Goal: Task Accomplishment & Management: Manage account settings

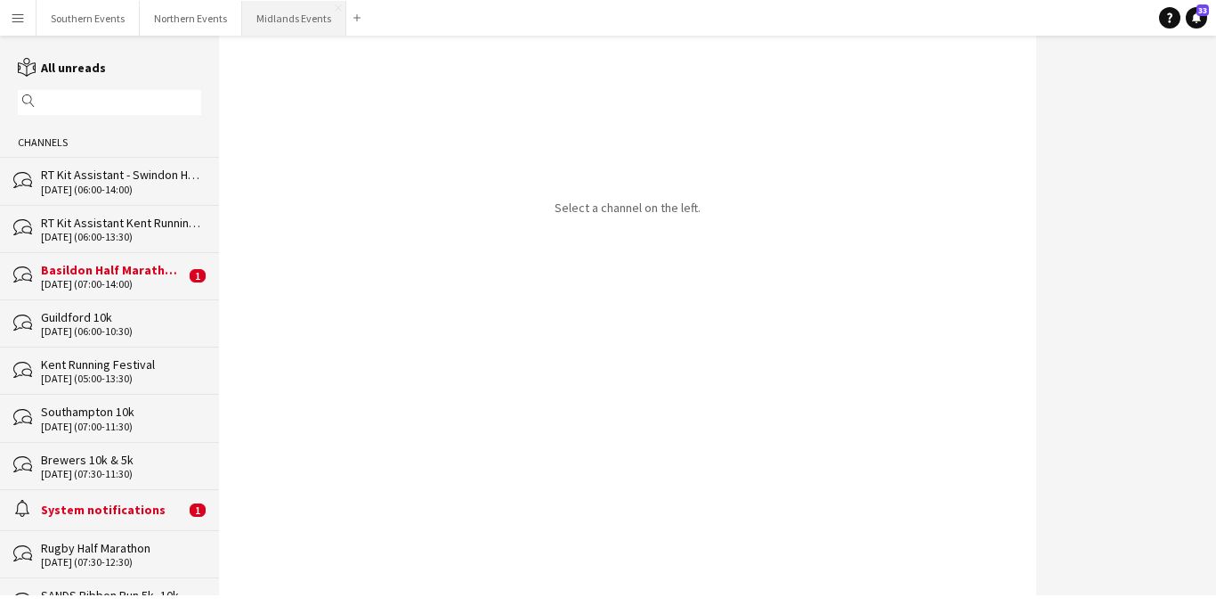
click at [278, 21] on button "Midlands Events Close" at bounding box center [294, 18] width 104 height 35
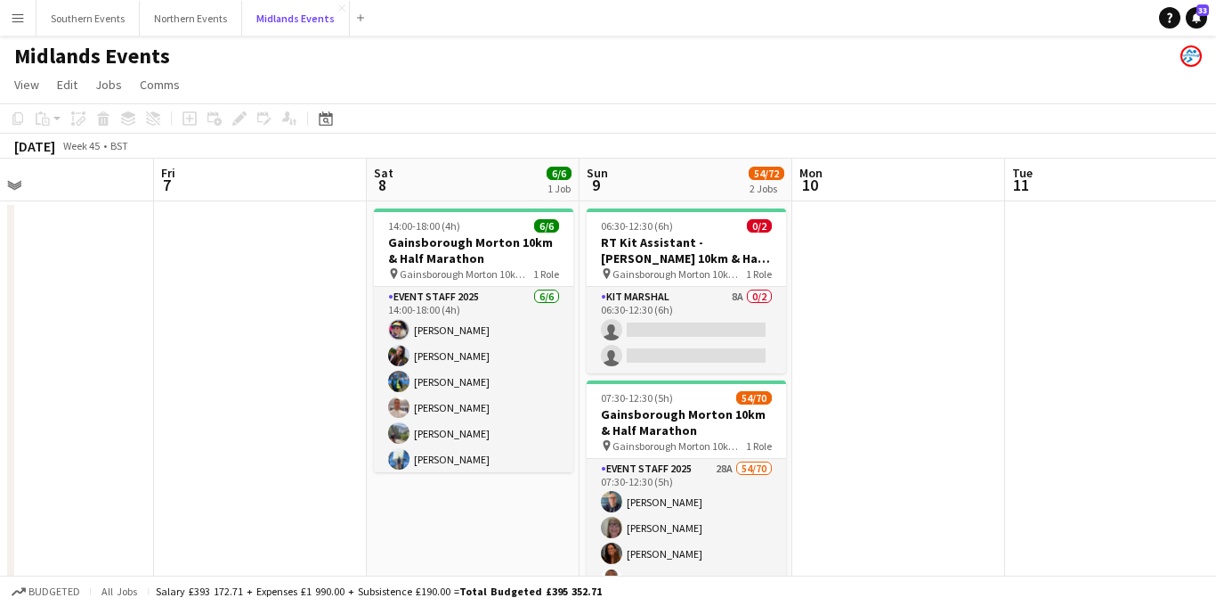
scroll to position [0, 583]
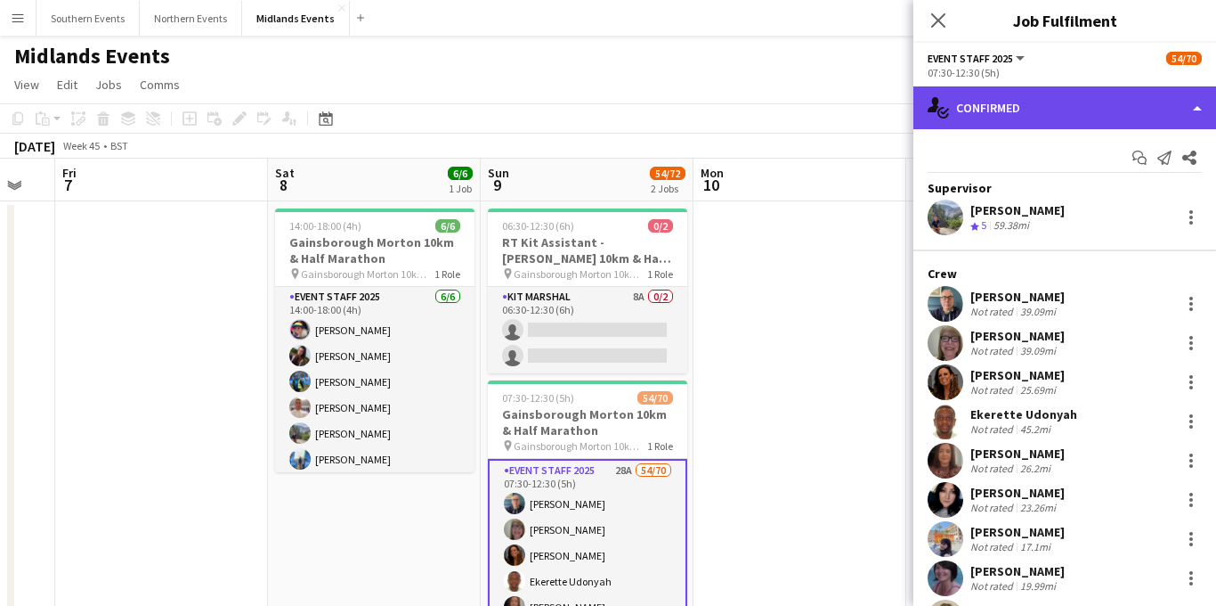
click at [1059, 95] on div "single-neutral-actions-check-2 Confirmed" at bounding box center [1065, 107] width 303 height 43
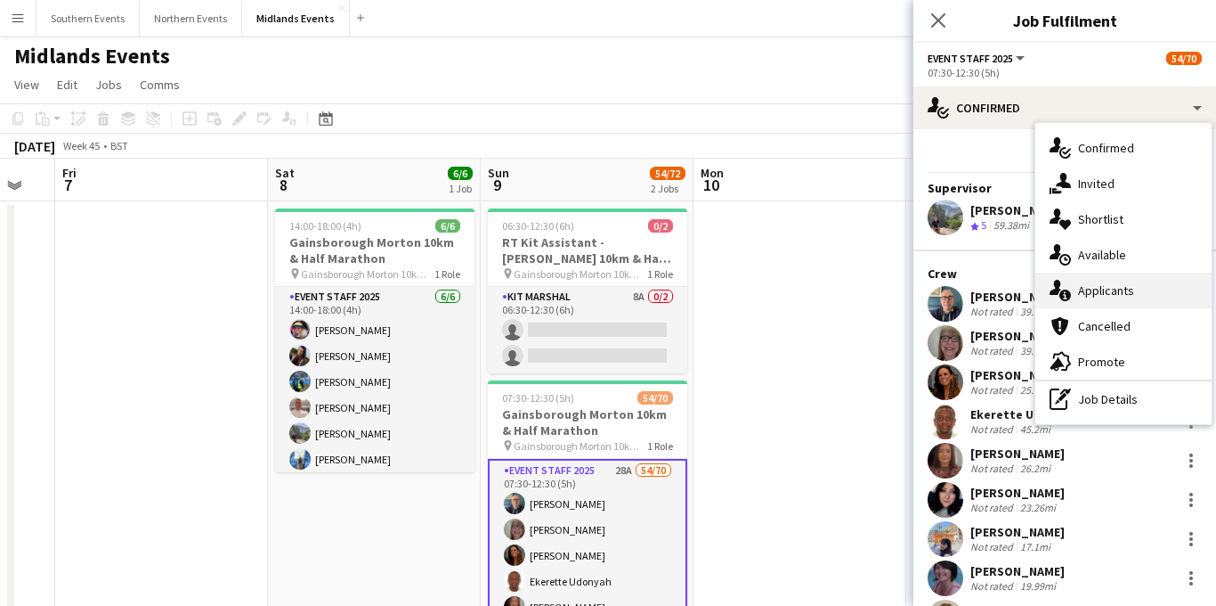
click at [1097, 279] on div "single-neutral-actions-information Applicants" at bounding box center [1124, 290] width 176 height 36
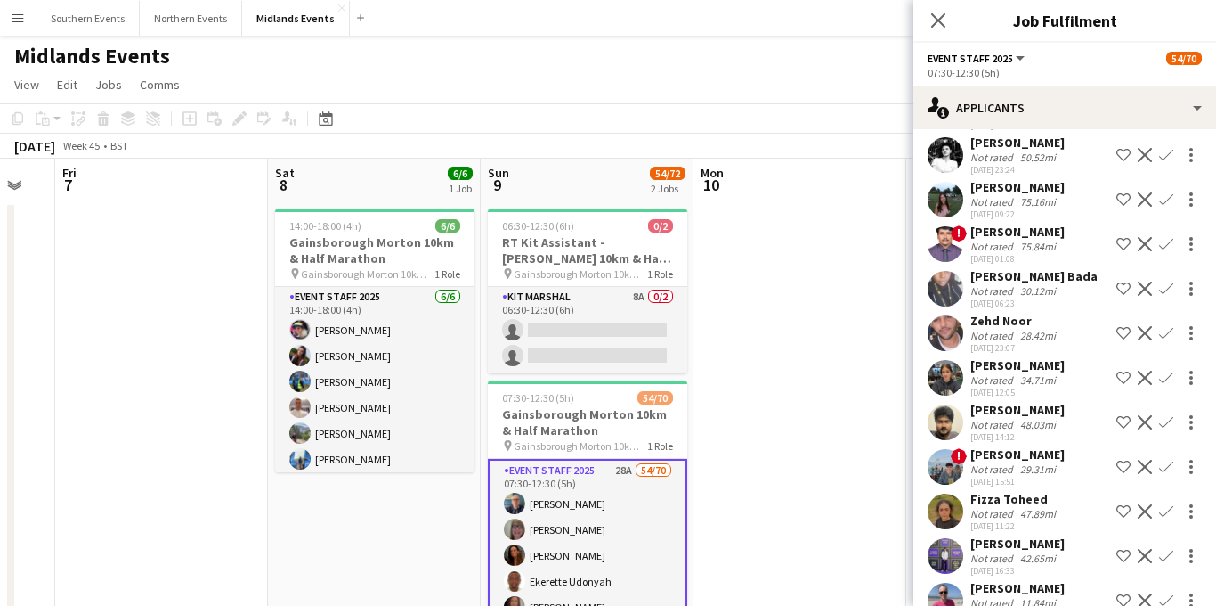
scroll to position [902, 0]
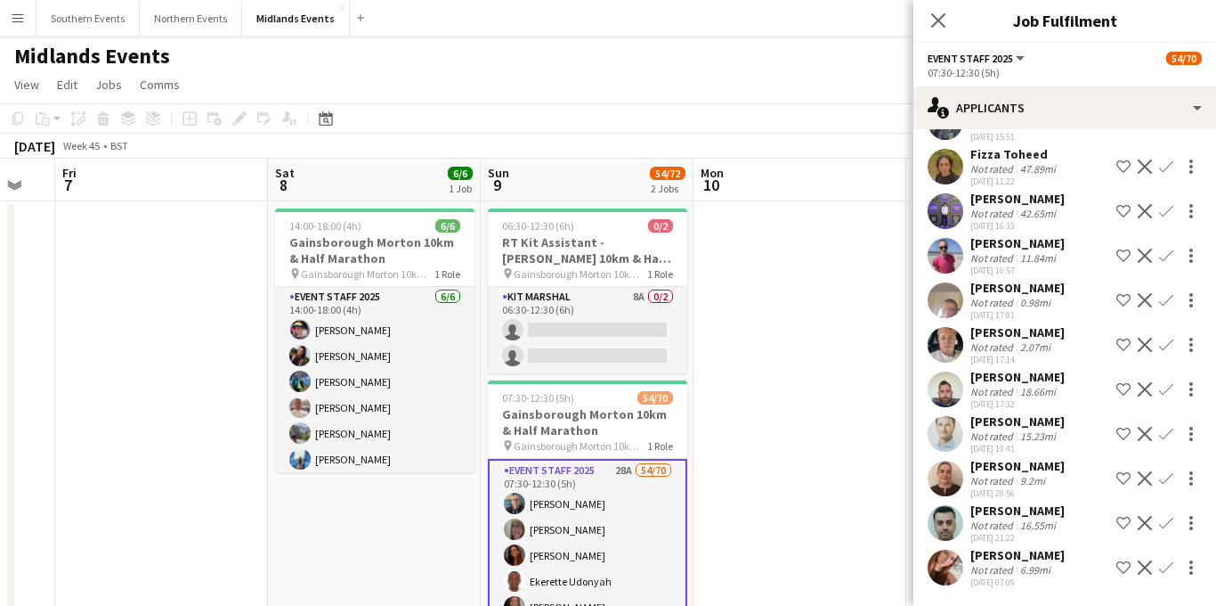
click at [1167, 258] on app-icon "Confirm" at bounding box center [1166, 255] width 14 height 14
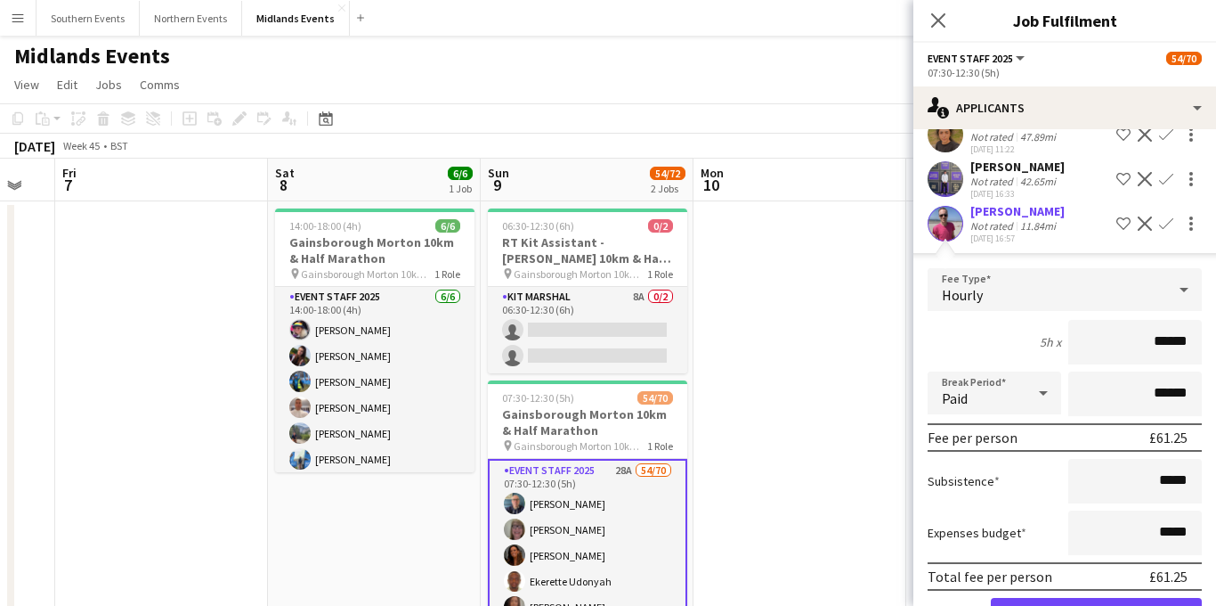
scroll to position [1003, 0]
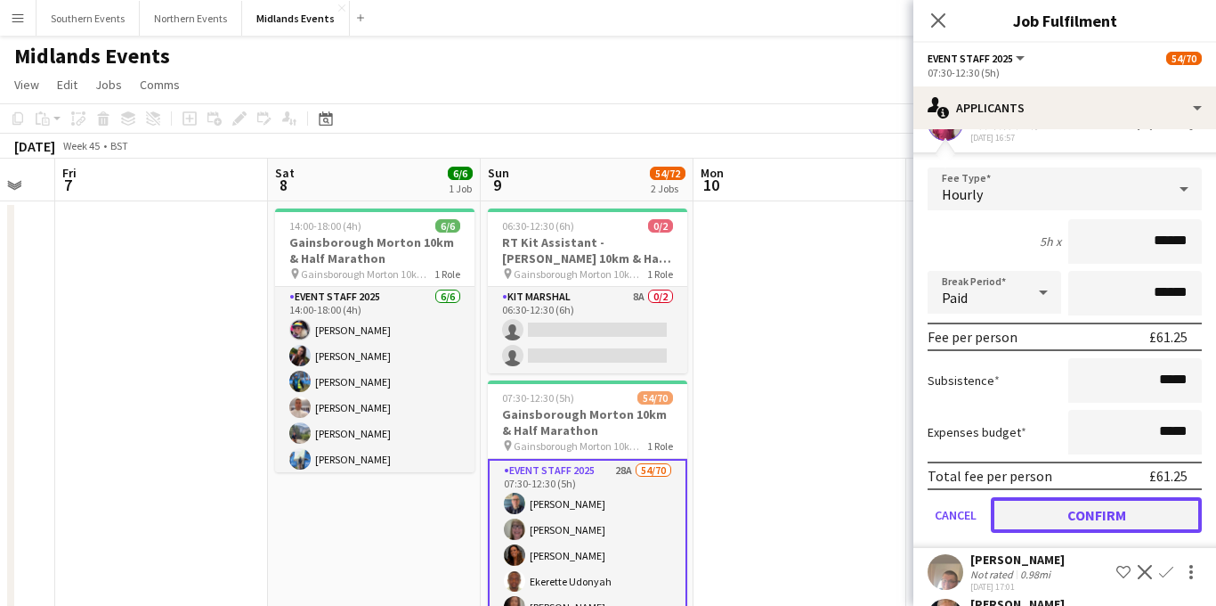
click at [1061, 532] on button "Confirm" at bounding box center [1096, 515] width 211 height 36
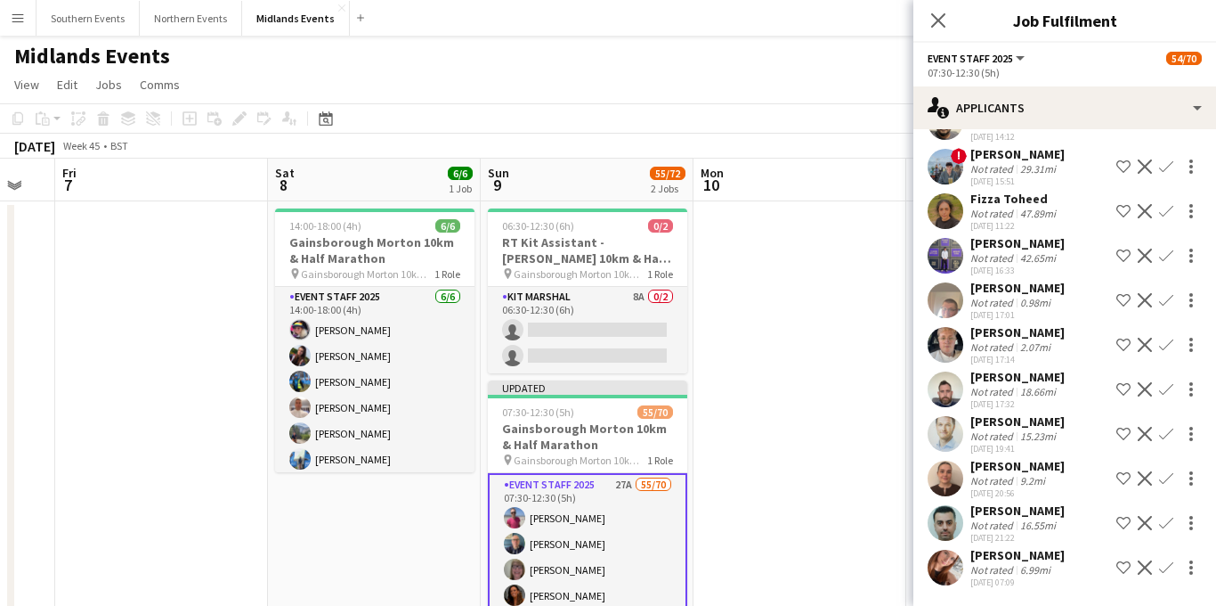
scroll to position [858, 0]
click at [1164, 304] on app-icon "Confirm" at bounding box center [1166, 300] width 14 height 14
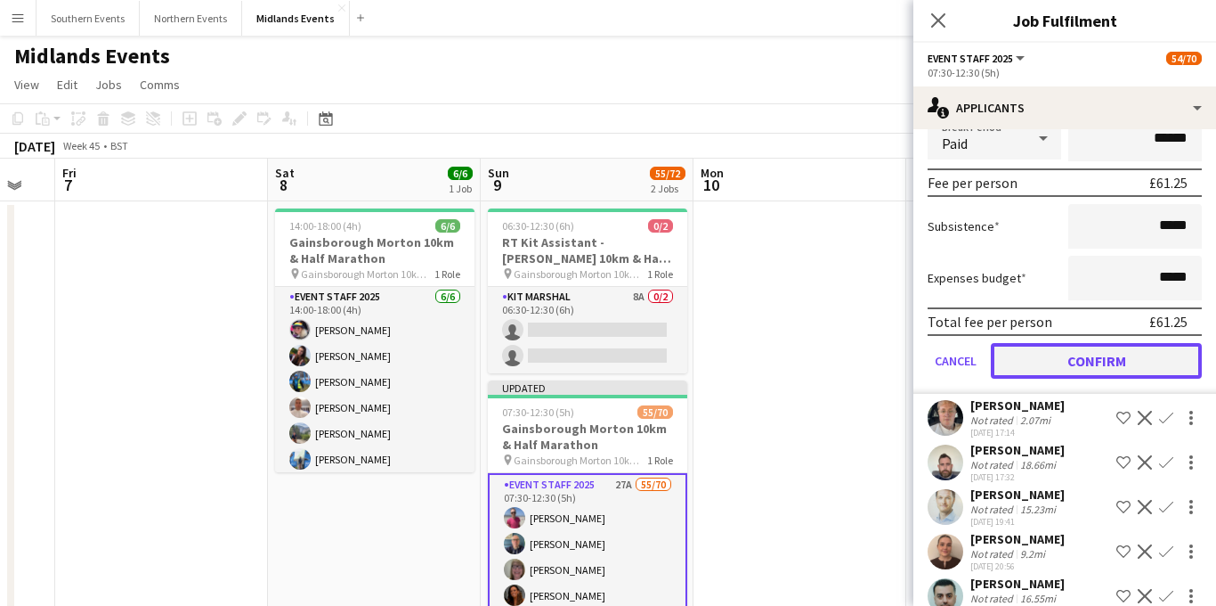
click at [1066, 378] on button "Confirm" at bounding box center [1096, 361] width 211 height 36
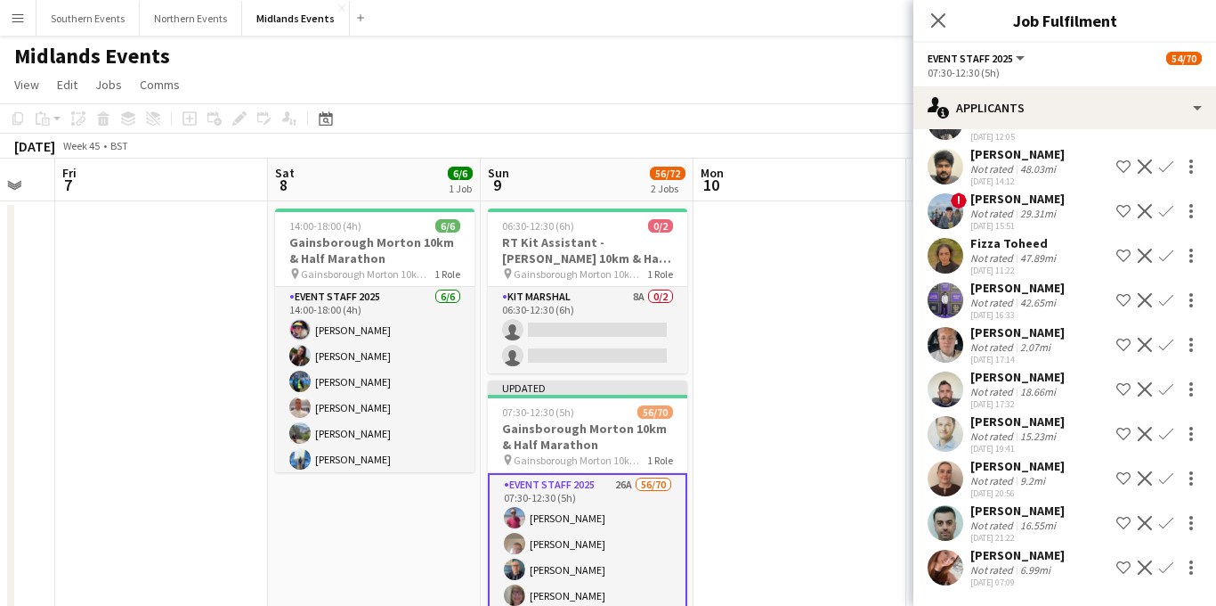
scroll to position [708, 0]
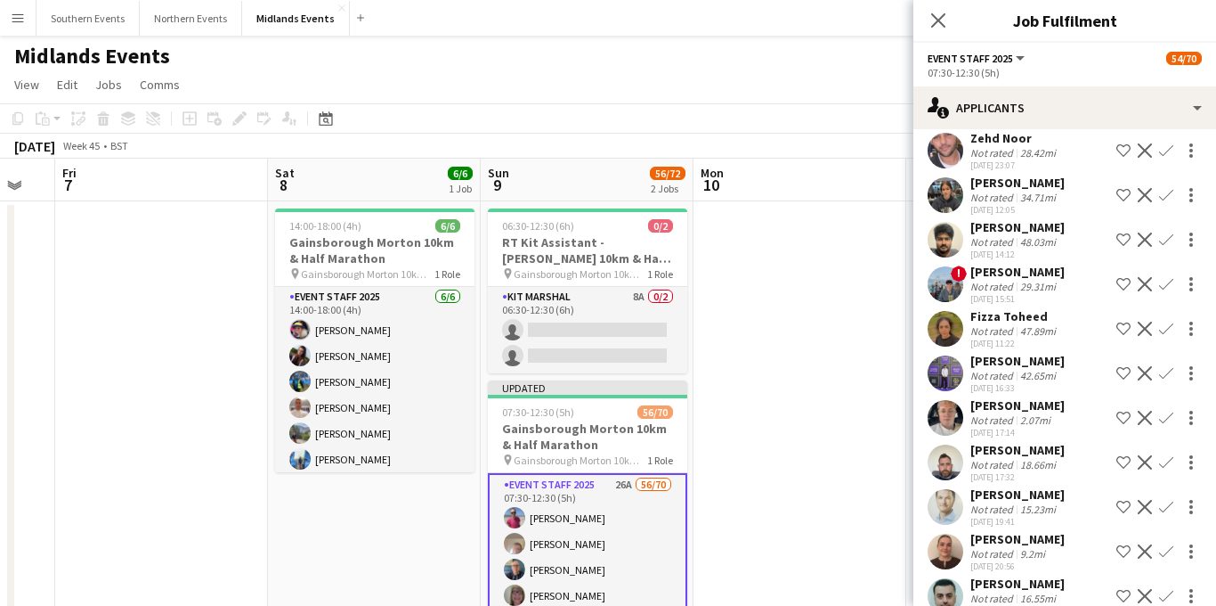
click at [1164, 425] on app-icon "Confirm" at bounding box center [1166, 418] width 14 height 14
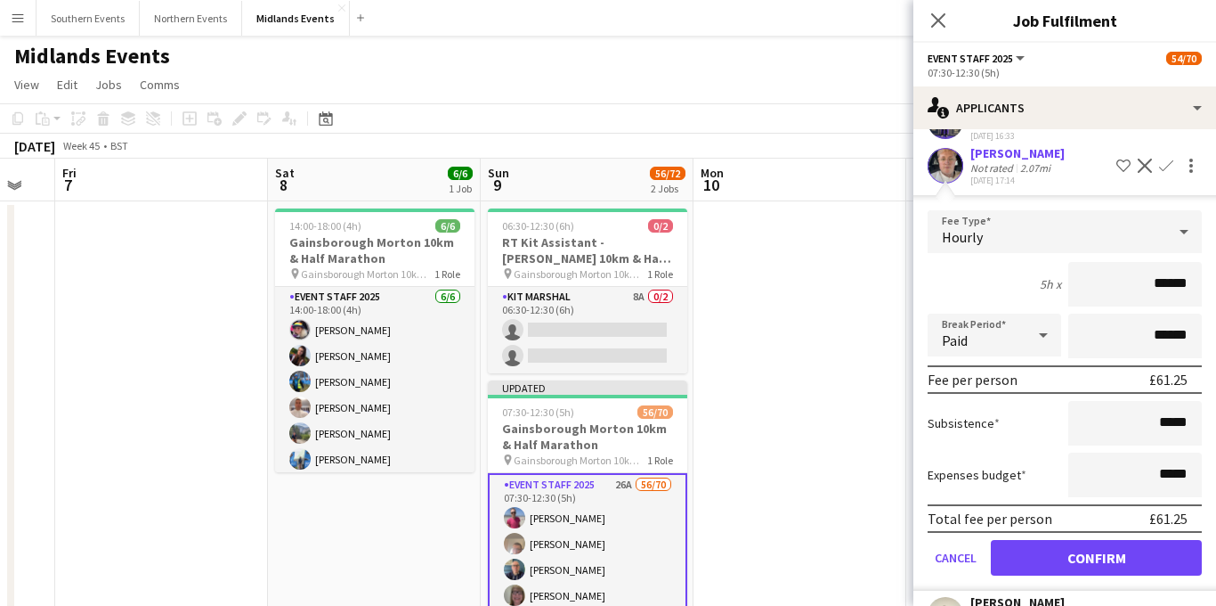
scroll to position [1217, 0]
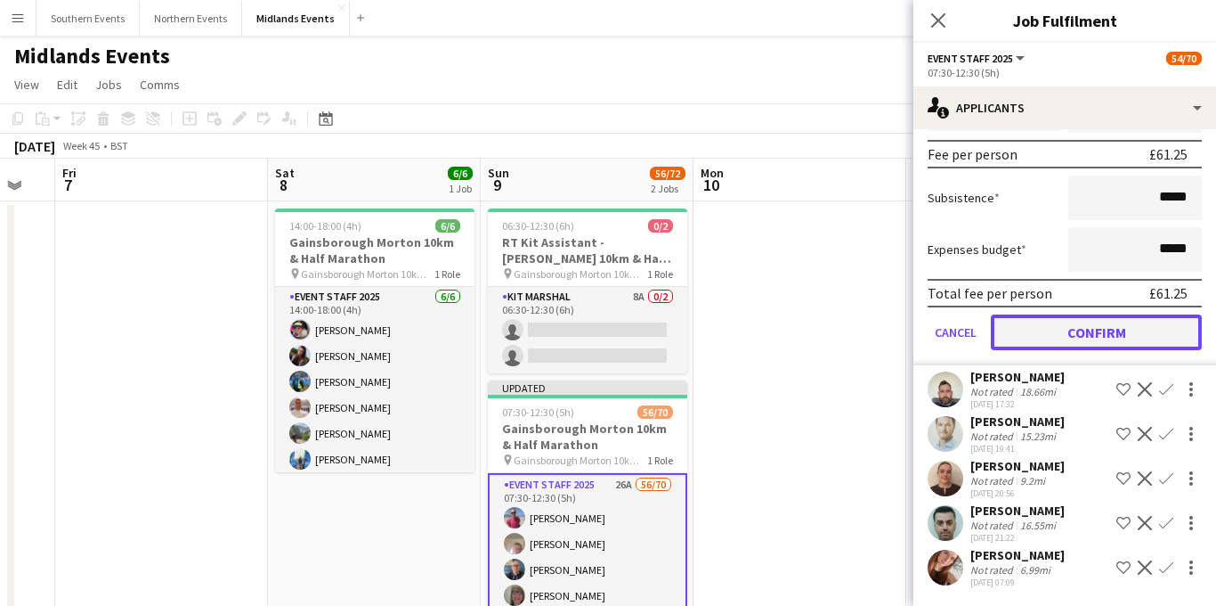
click at [1077, 319] on button "Confirm" at bounding box center [1096, 332] width 211 height 36
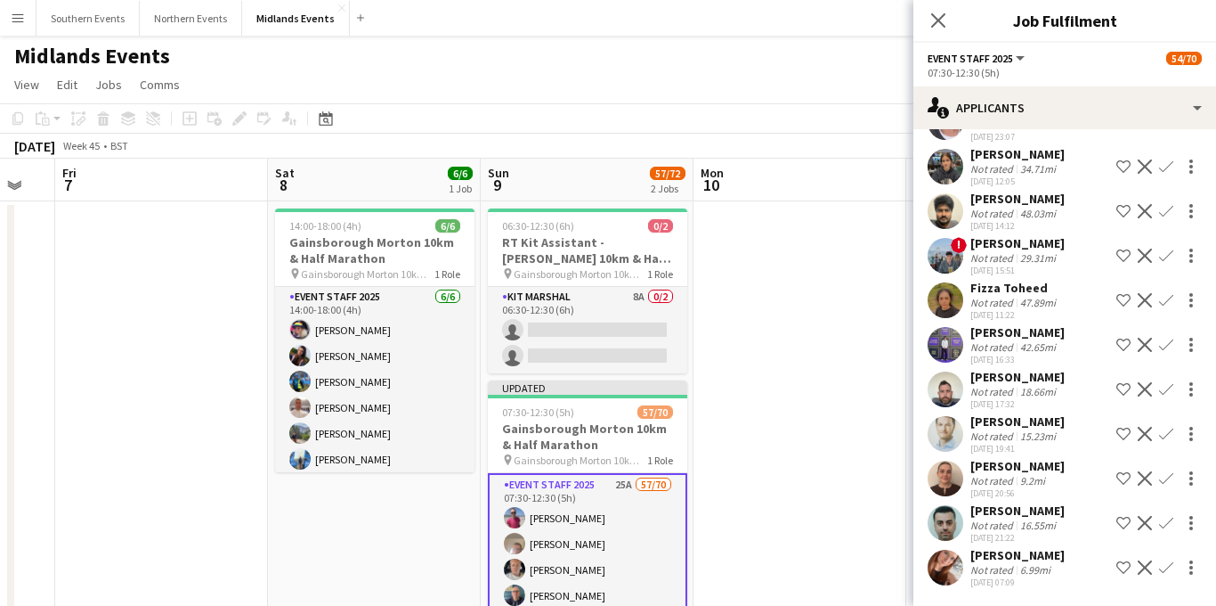
scroll to position [768, 0]
click at [1166, 391] on app-icon "Confirm" at bounding box center [1166, 389] width 14 height 14
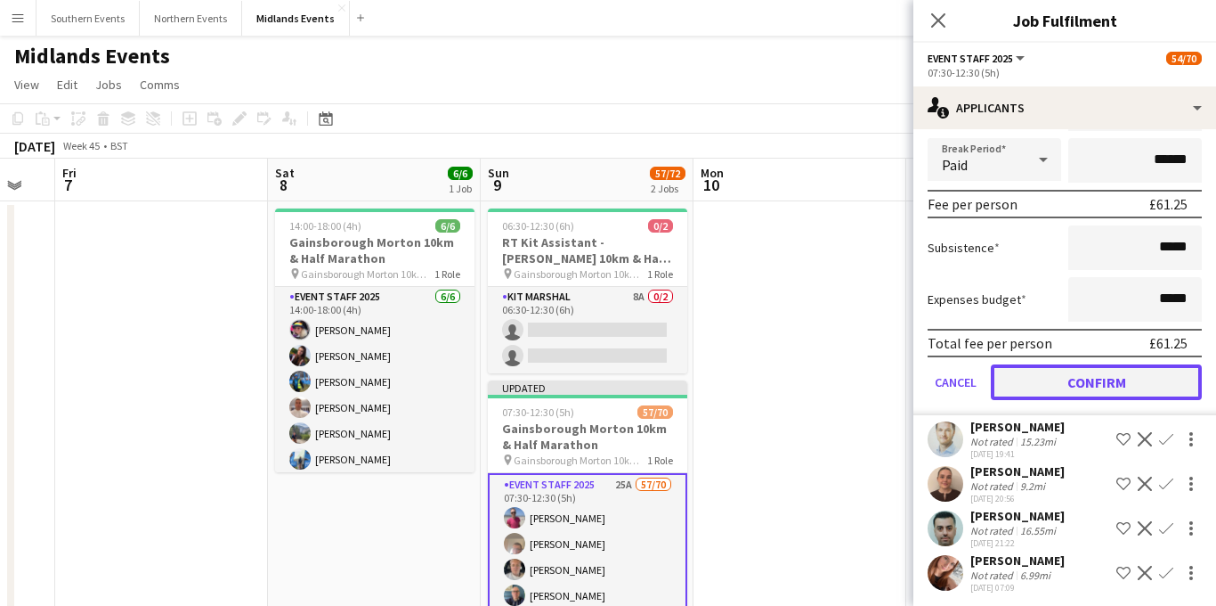
click at [1069, 400] on button "Confirm" at bounding box center [1096, 382] width 211 height 36
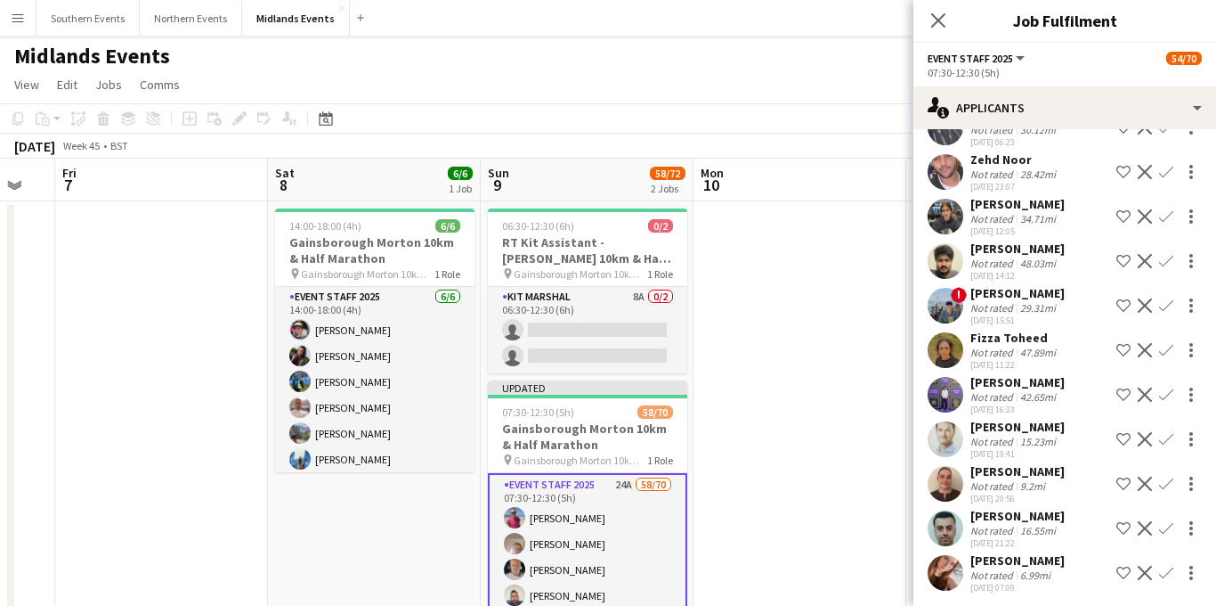
click at [1162, 446] on app-icon "Confirm" at bounding box center [1166, 439] width 14 height 14
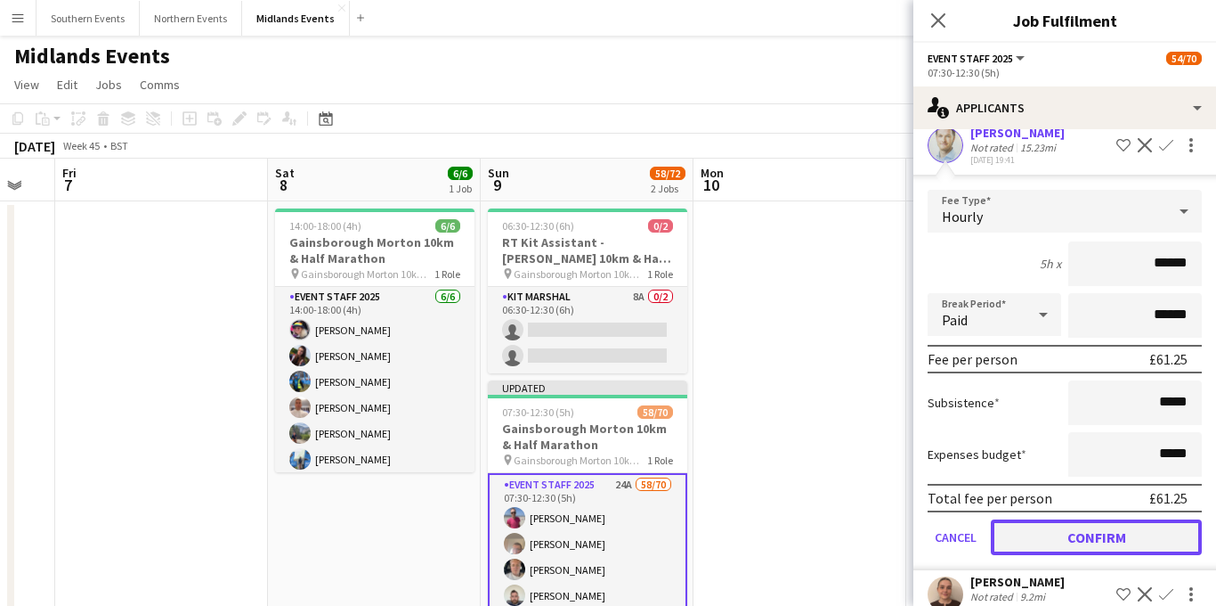
click at [1040, 555] on button "Confirm" at bounding box center [1096, 537] width 211 height 36
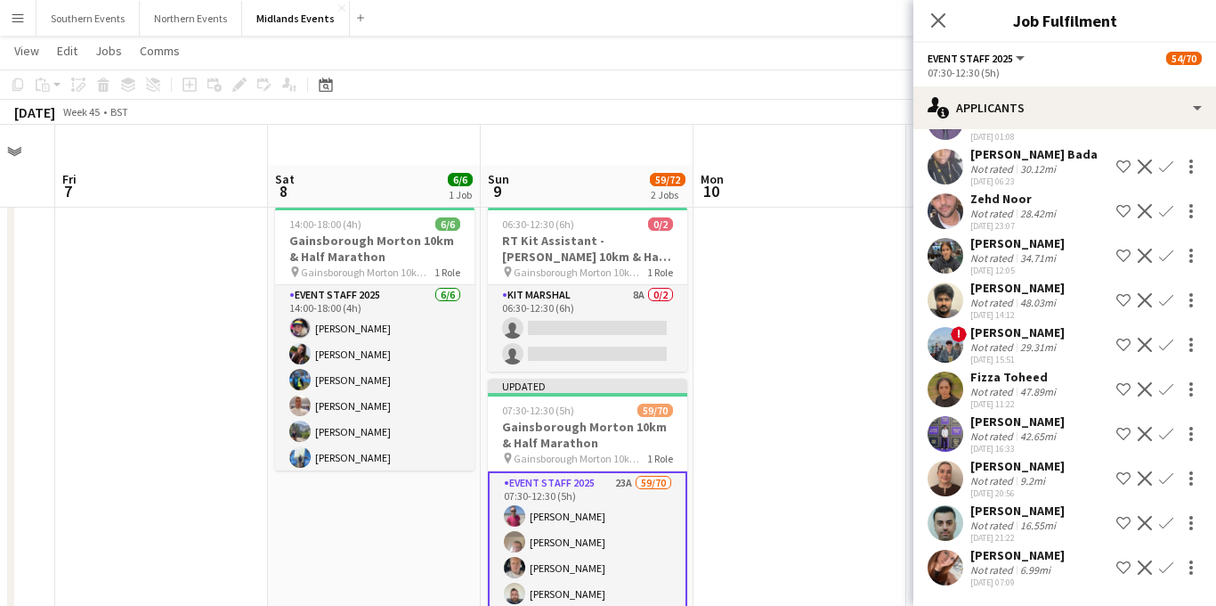
scroll to position [44, 0]
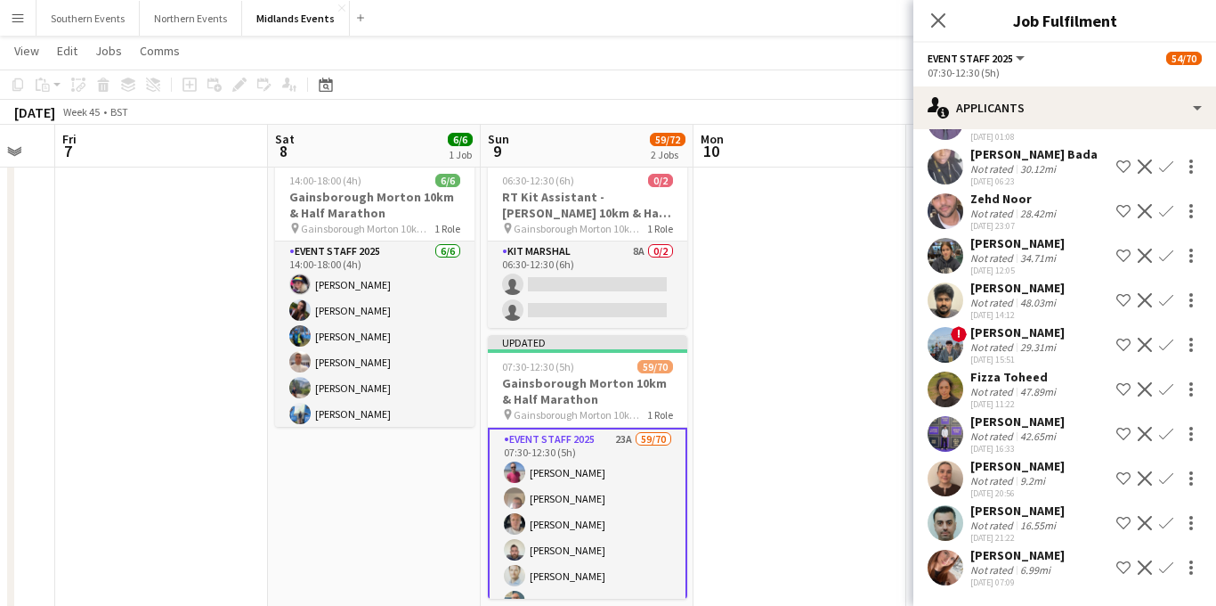
click at [1162, 478] on app-icon "Confirm" at bounding box center [1166, 478] width 14 height 14
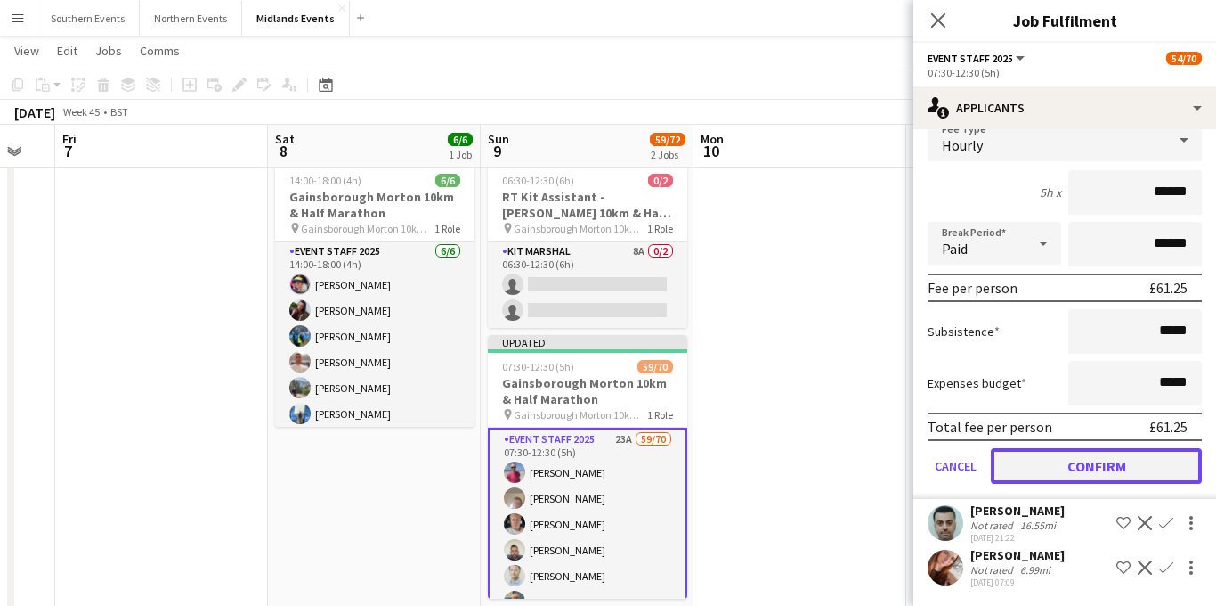
click at [1057, 472] on button "Confirm" at bounding box center [1096, 466] width 211 height 36
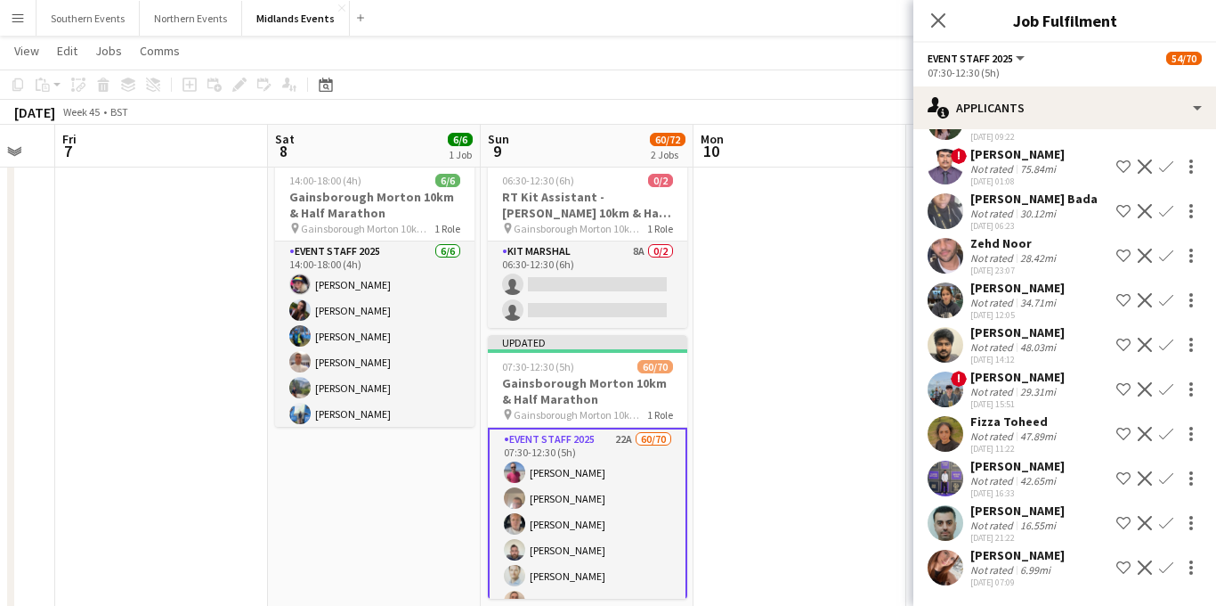
scroll to position [623, 0]
click at [1159, 530] on app-icon "Confirm" at bounding box center [1166, 523] width 14 height 14
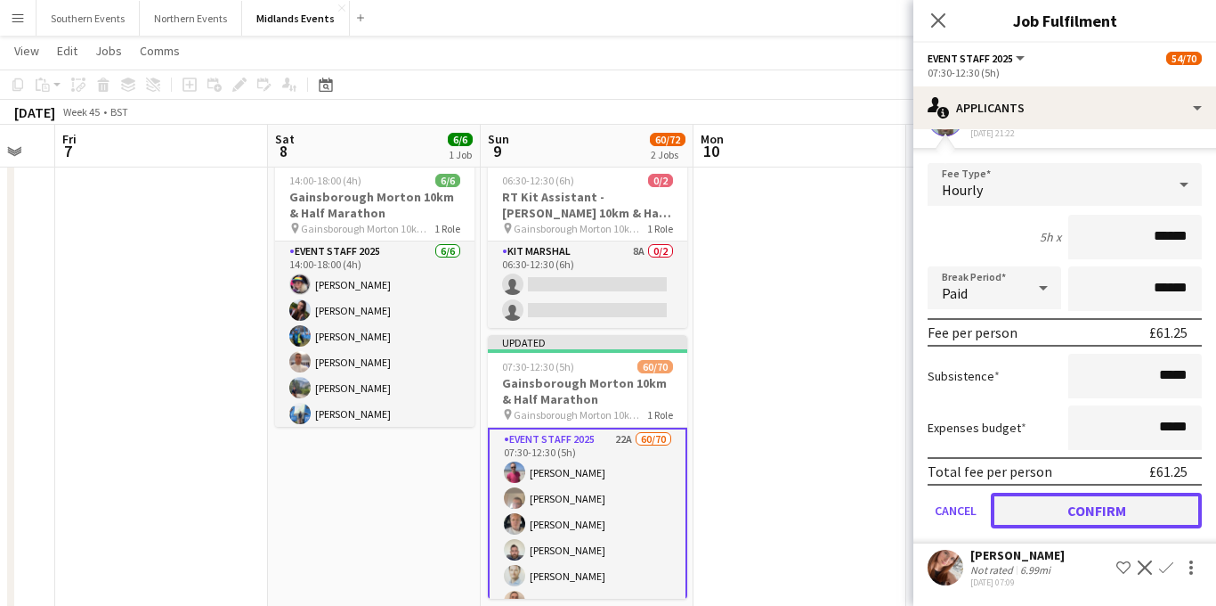
click at [1056, 492] on button "Confirm" at bounding box center [1096, 510] width 211 height 36
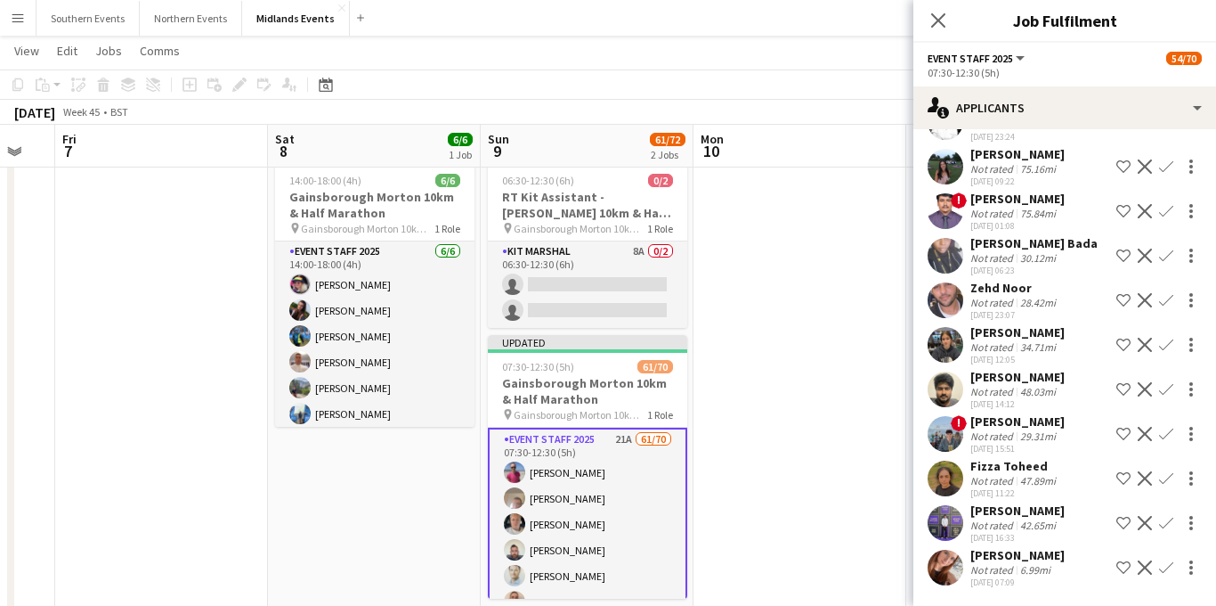
click at [1159, 570] on app-icon "Confirm" at bounding box center [1166, 567] width 14 height 14
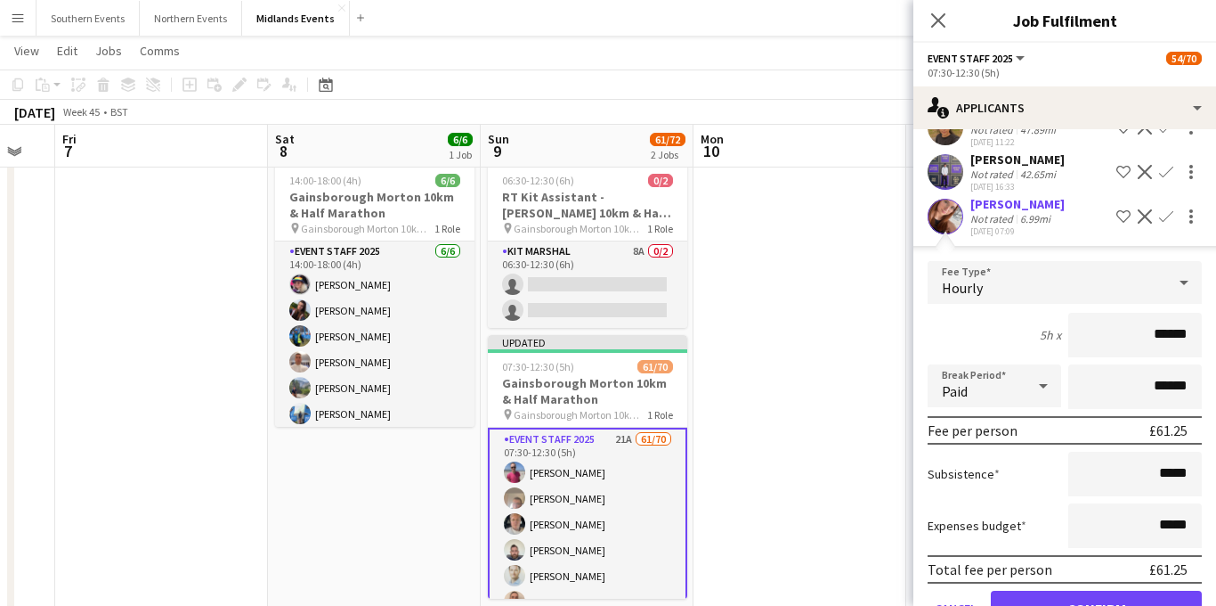
scroll to position [995, 0]
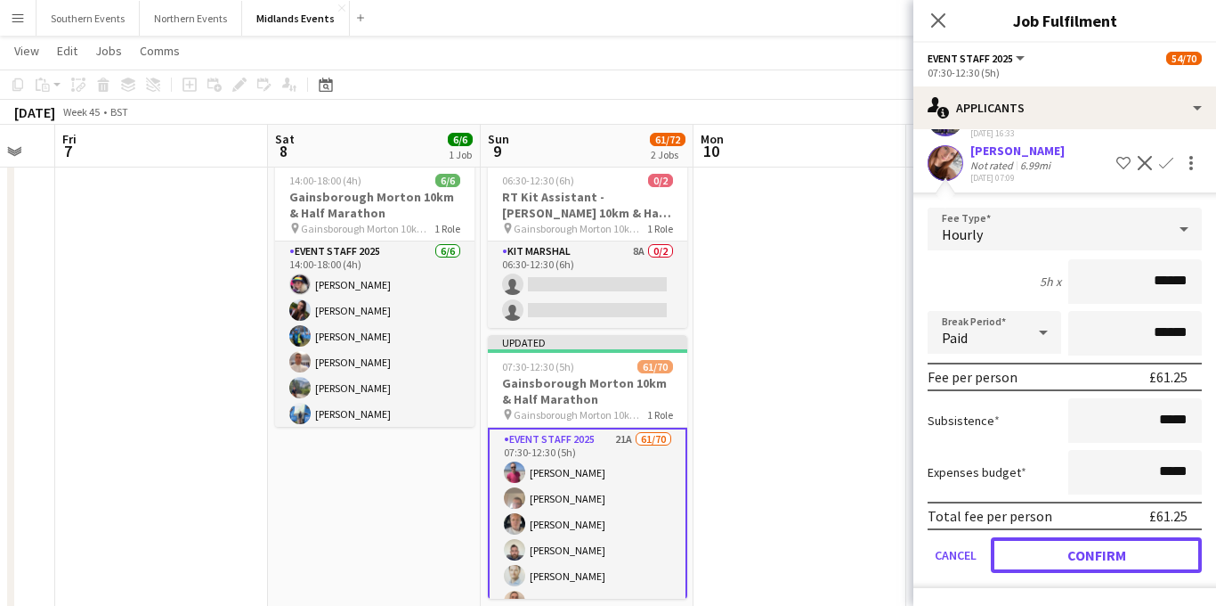
click at [1028, 547] on button "Confirm" at bounding box center [1096, 555] width 211 height 36
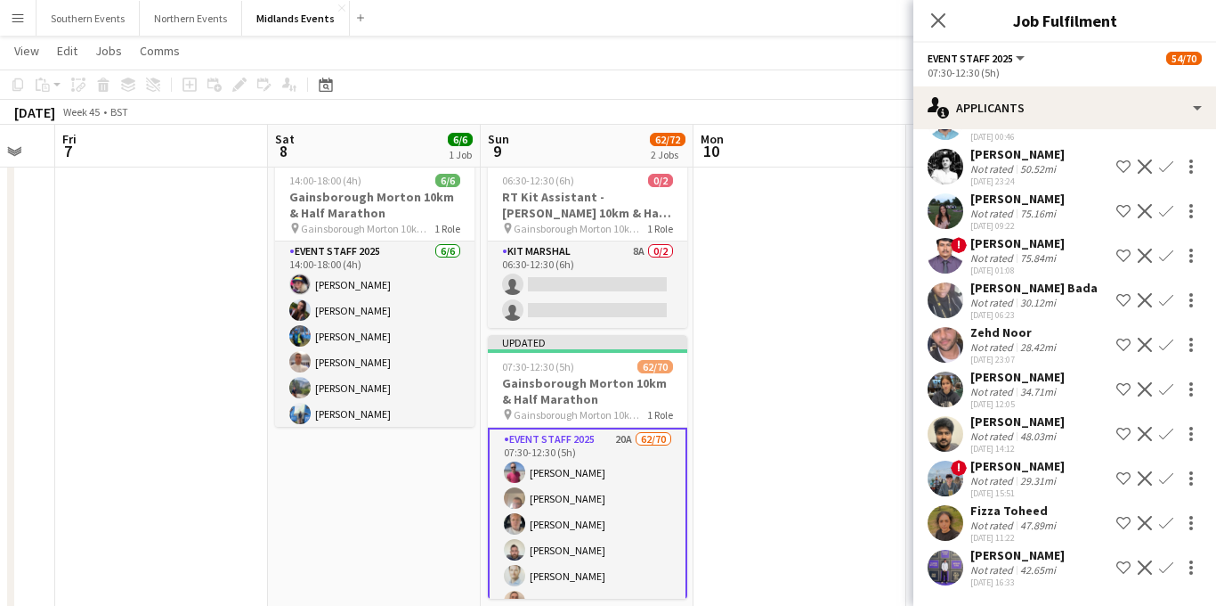
scroll to position [546, 0]
click at [935, 28] on icon "Close pop-in" at bounding box center [938, 20] width 17 height 17
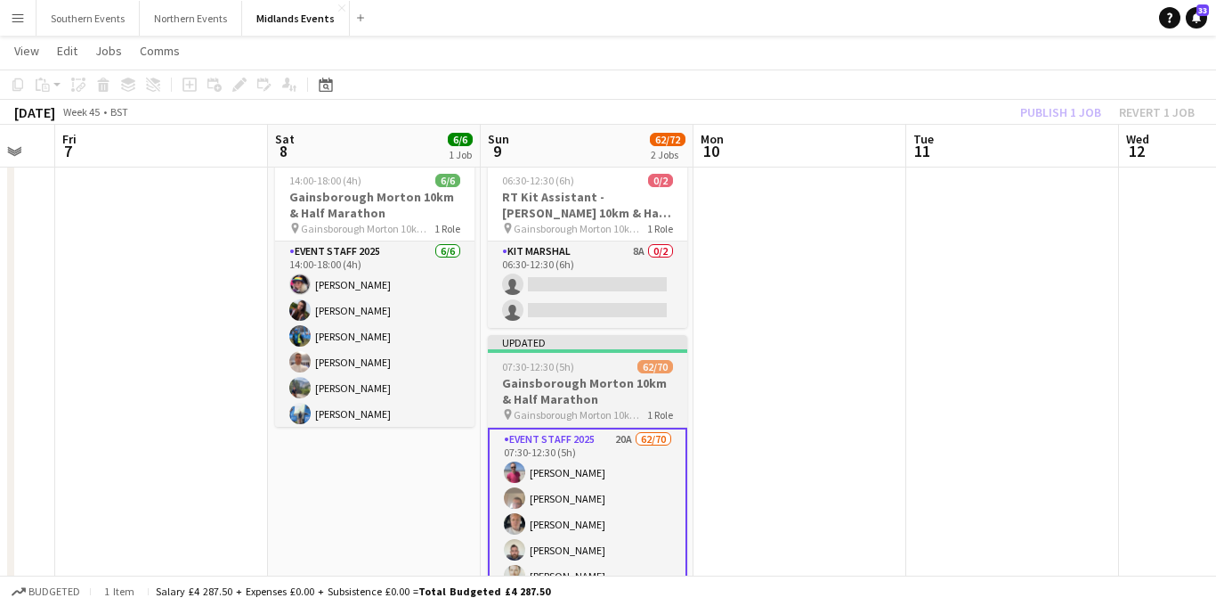
click at [550, 397] on h3 "Gainsborough Morton 10km & Half Marathon" at bounding box center [587, 391] width 199 height 32
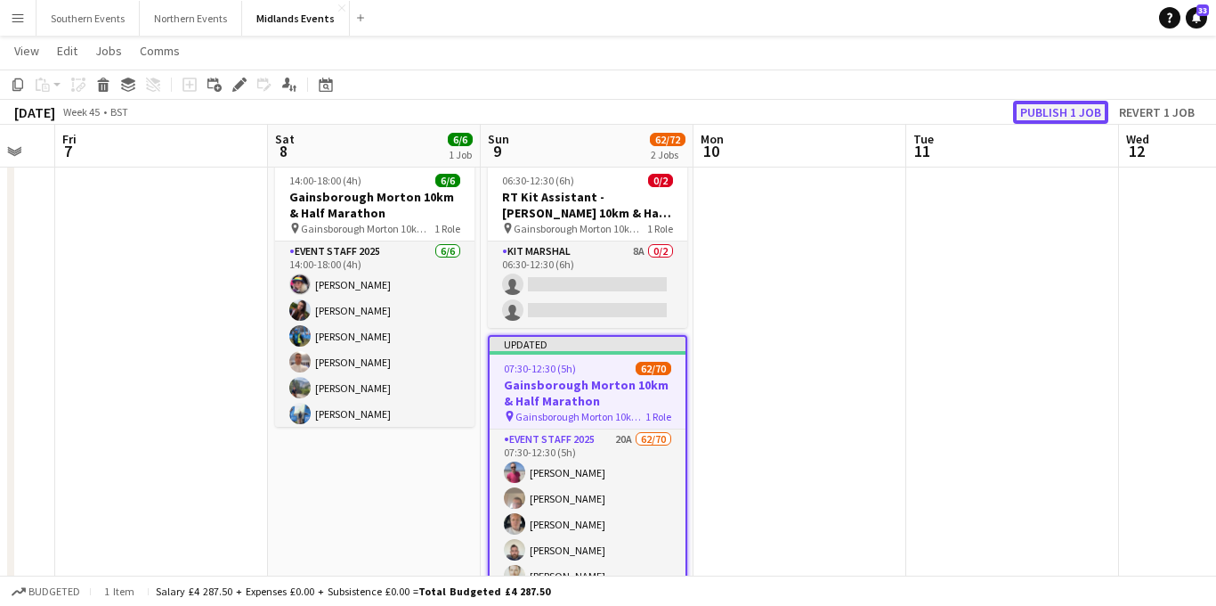
click at [1048, 115] on button "Publish 1 job" at bounding box center [1060, 112] width 95 height 23
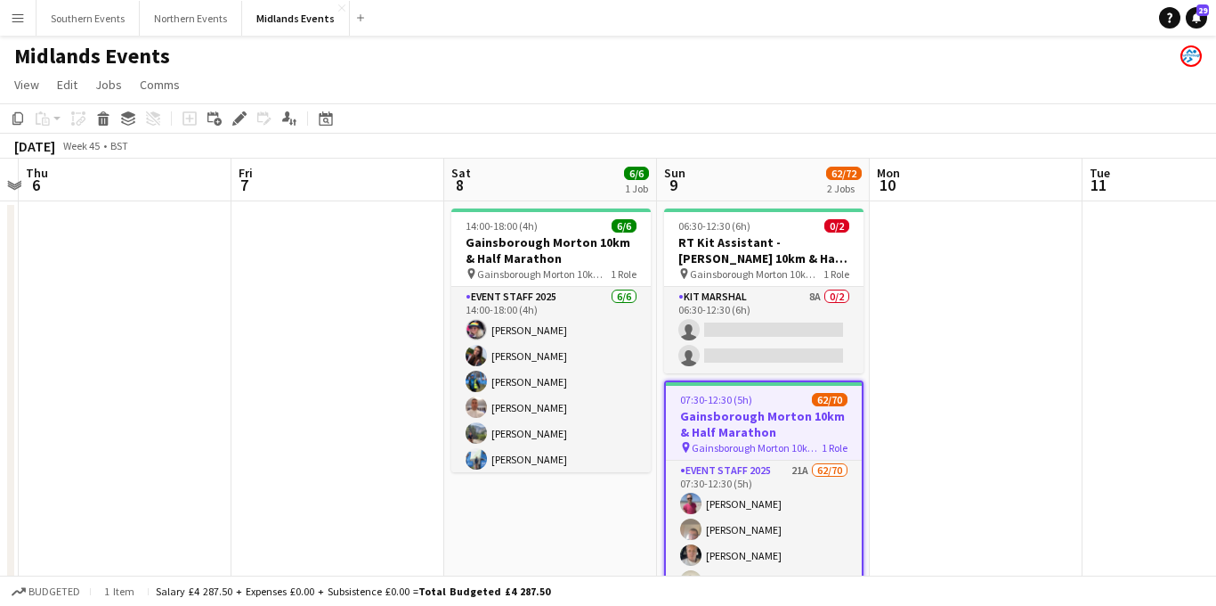
scroll to position [0, 622]
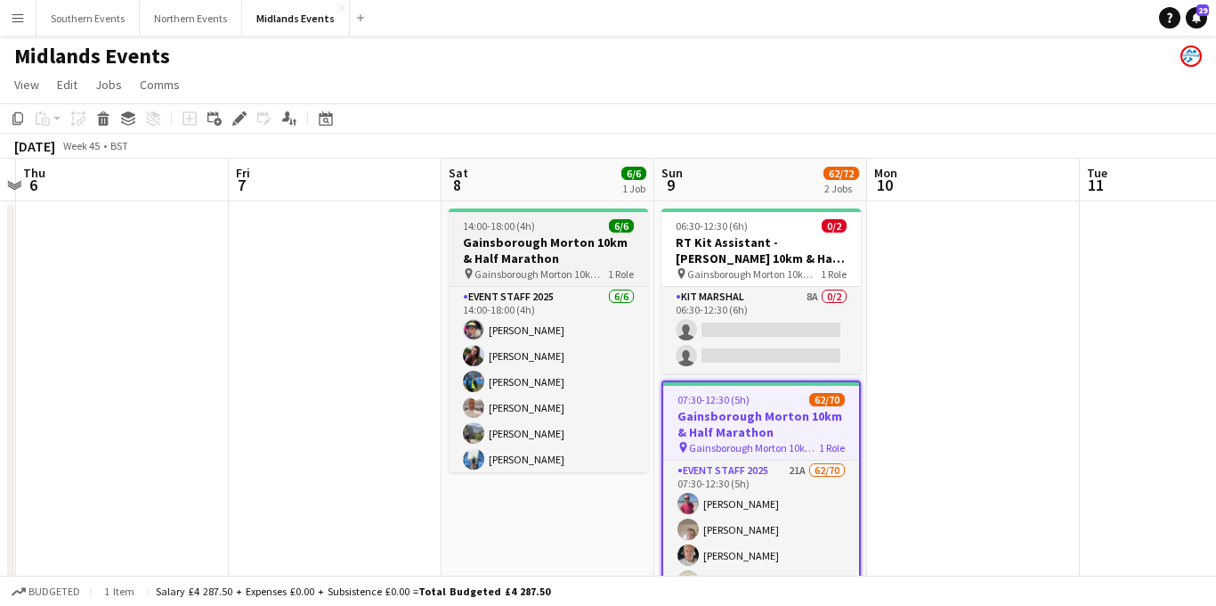
click at [584, 252] on h3 "Gainsborough Morton 10km & Half Marathon" at bounding box center [548, 250] width 199 height 32
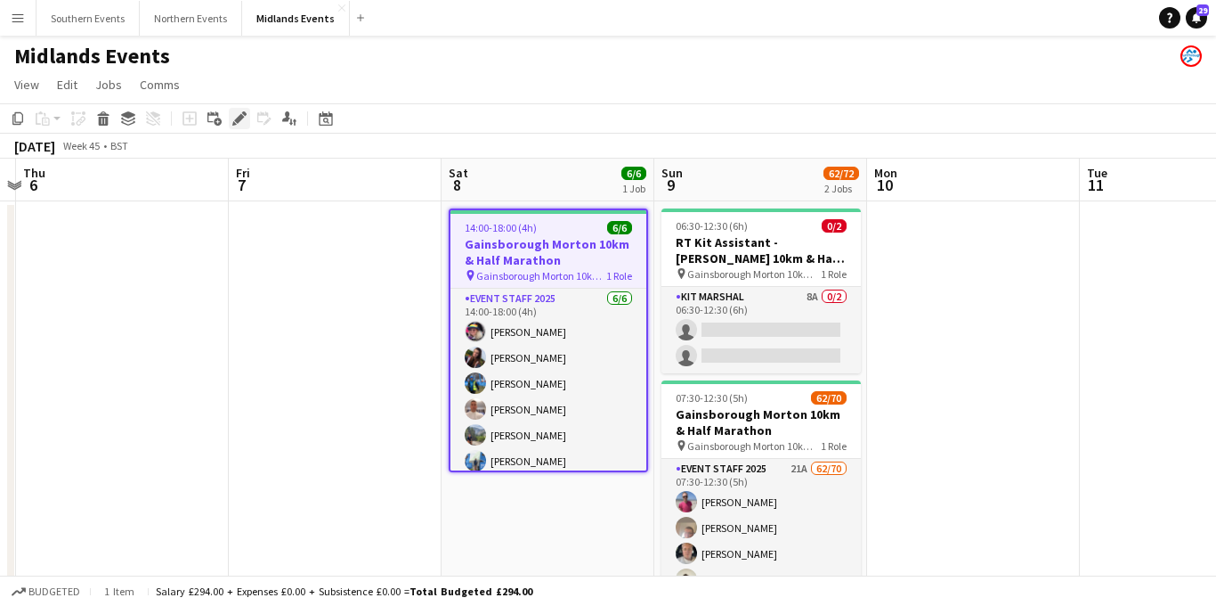
click at [238, 120] on icon at bounding box center [239, 119] width 10 height 10
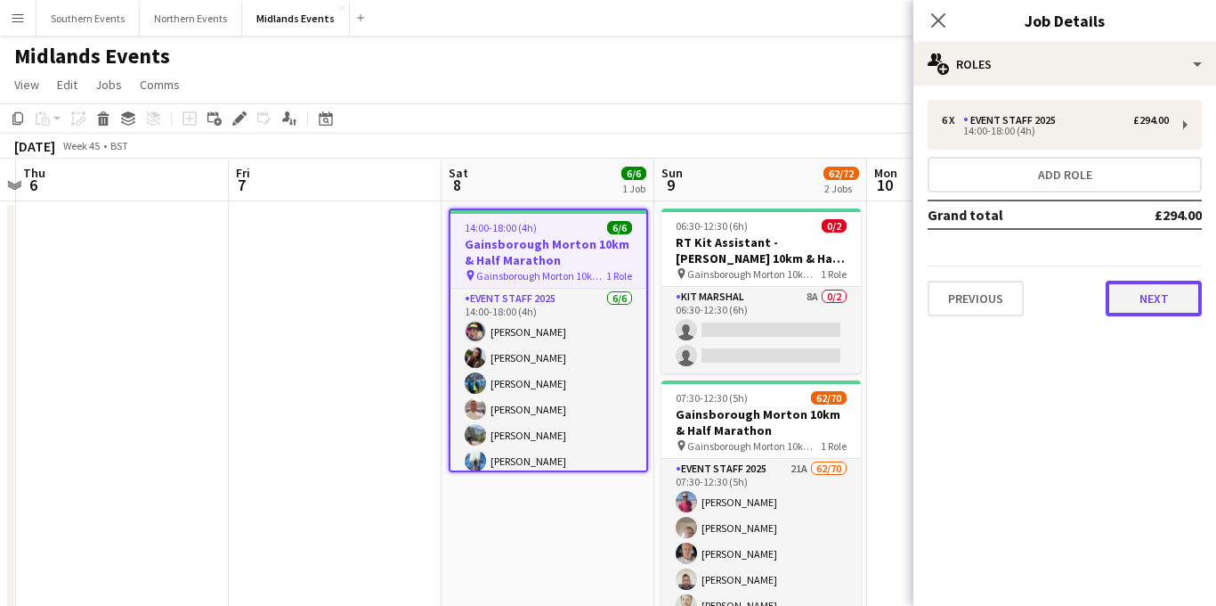
click at [1155, 312] on button "Next" at bounding box center [1154, 298] width 96 height 36
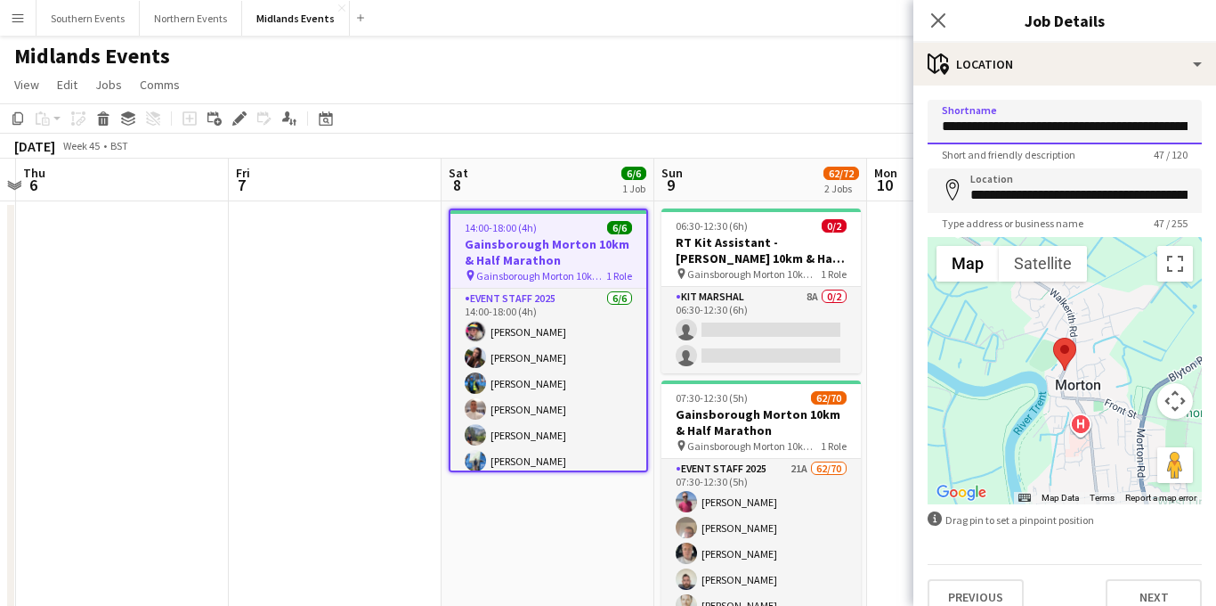
click at [1143, 126] on input "**********" at bounding box center [1065, 122] width 274 height 45
drag, startPoint x: 1110, startPoint y: 125, endPoint x: 1215, endPoint y: 127, distance: 105.1
click at [1215, 127] on form "**********" at bounding box center [1065, 357] width 303 height 515
click at [1176, 127] on input "**********" at bounding box center [1065, 122] width 274 height 45
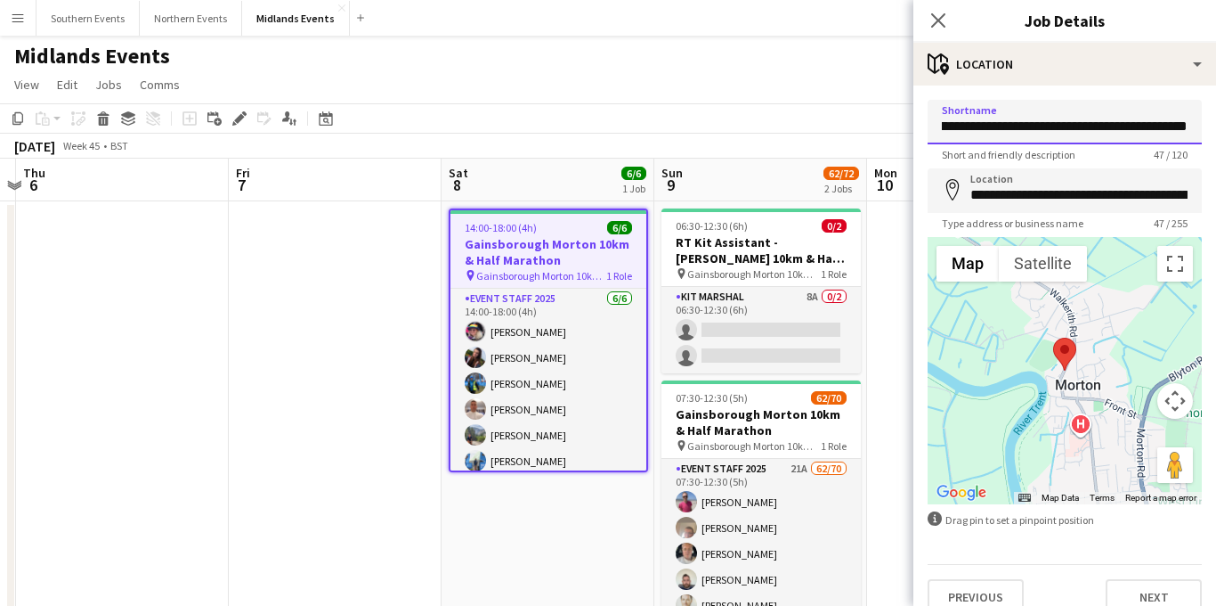
scroll to position [23, 0]
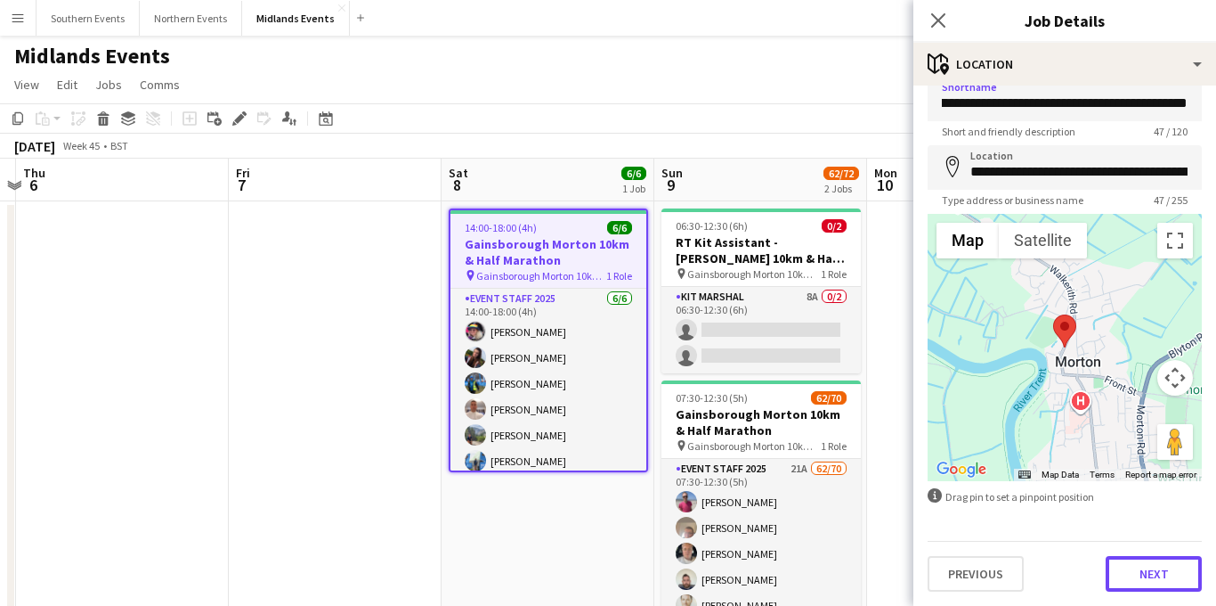
click at [1126, 565] on button "Next" at bounding box center [1154, 574] width 96 height 36
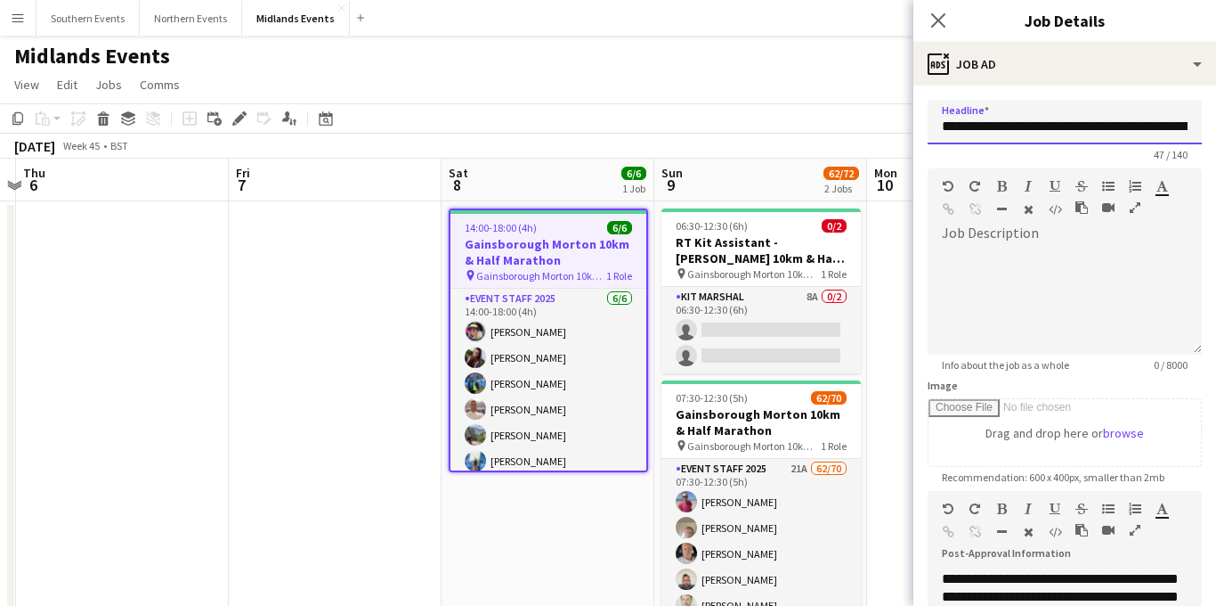
scroll to position [0, 65]
drag, startPoint x: 1142, startPoint y: 127, endPoint x: 1181, endPoint y: 127, distance: 38.3
click at [1181, 127] on input "**********" at bounding box center [1065, 122] width 274 height 45
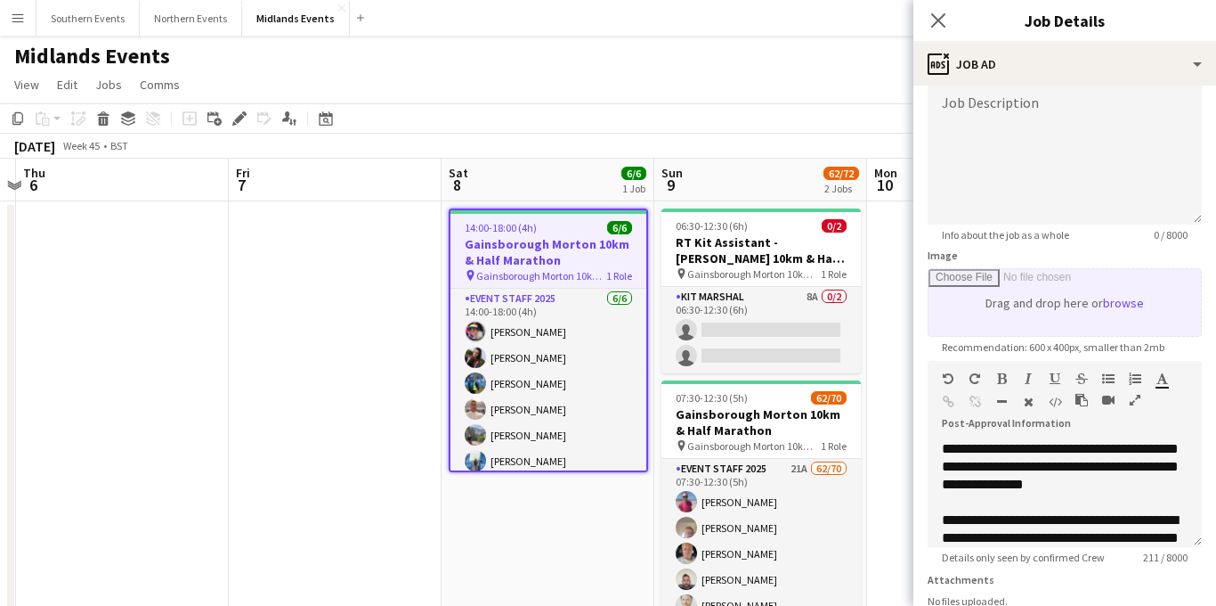
scroll to position [275, 0]
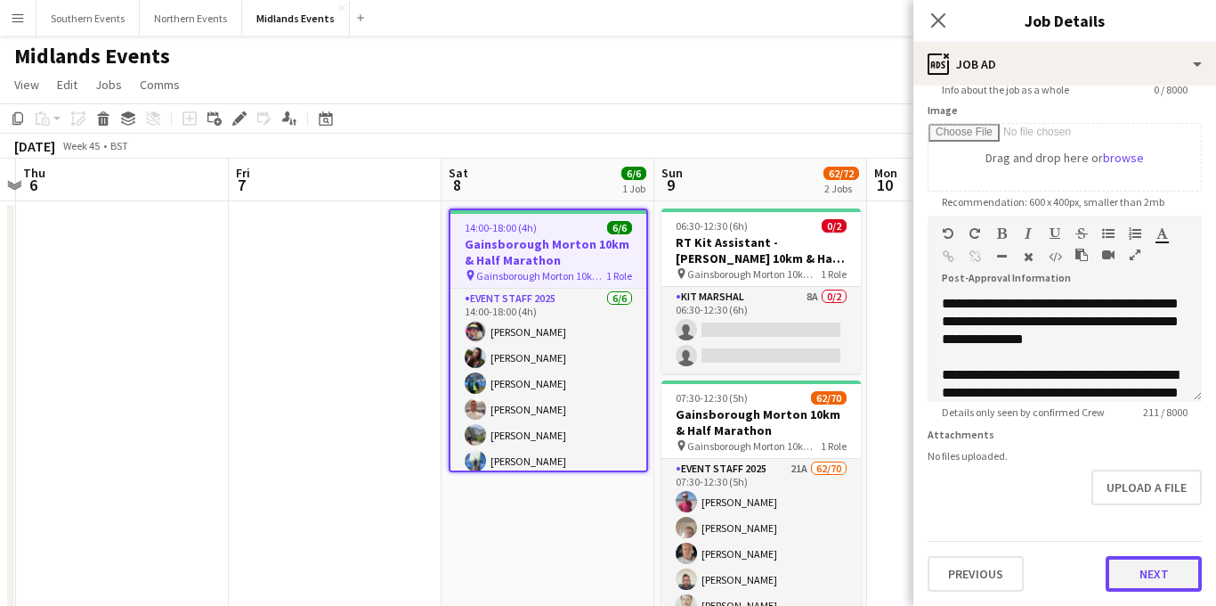
click at [1156, 588] on button "Next" at bounding box center [1154, 574] width 96 height 36
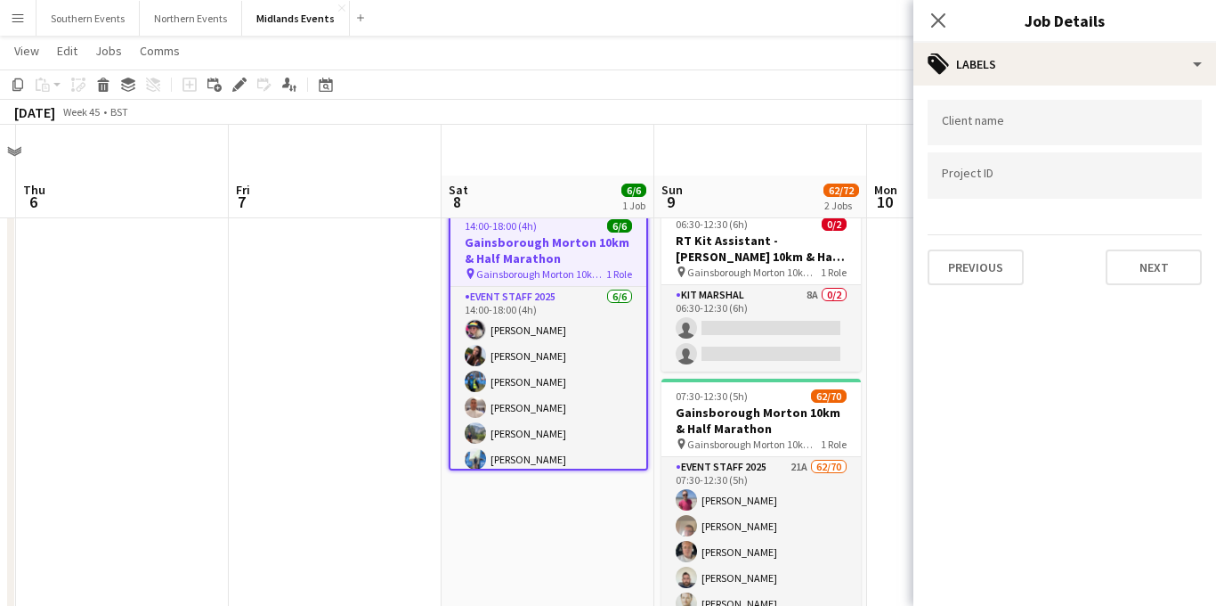
scroll to position [186, 0]
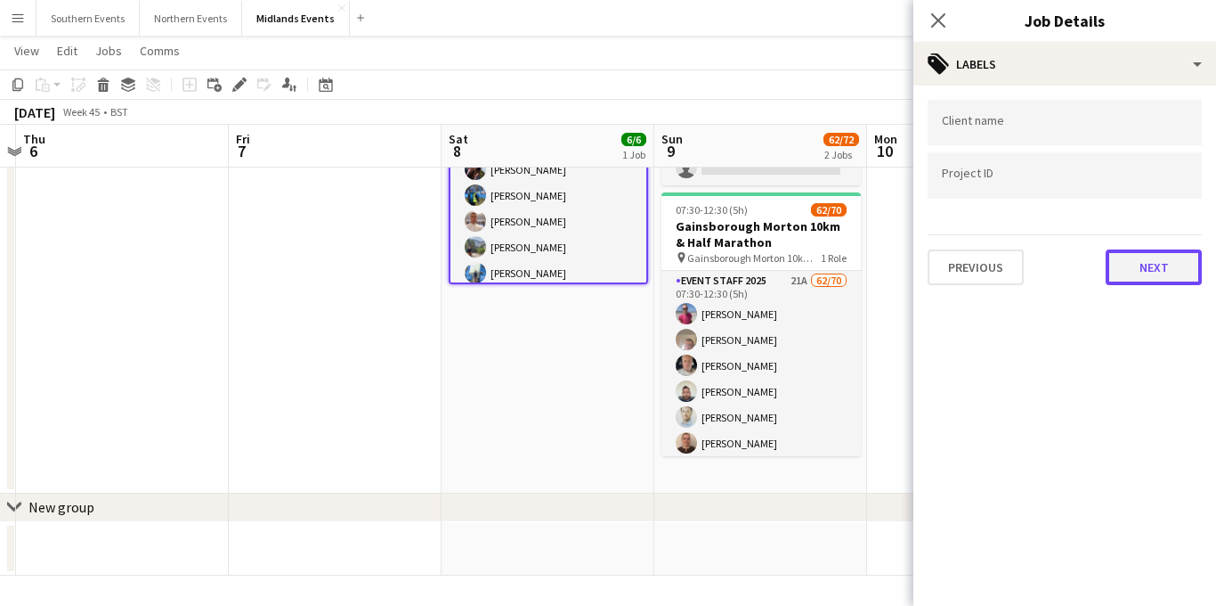
click at [1175, 265] on button "Next" at bounding box center [1154, 267] width 96 height 36
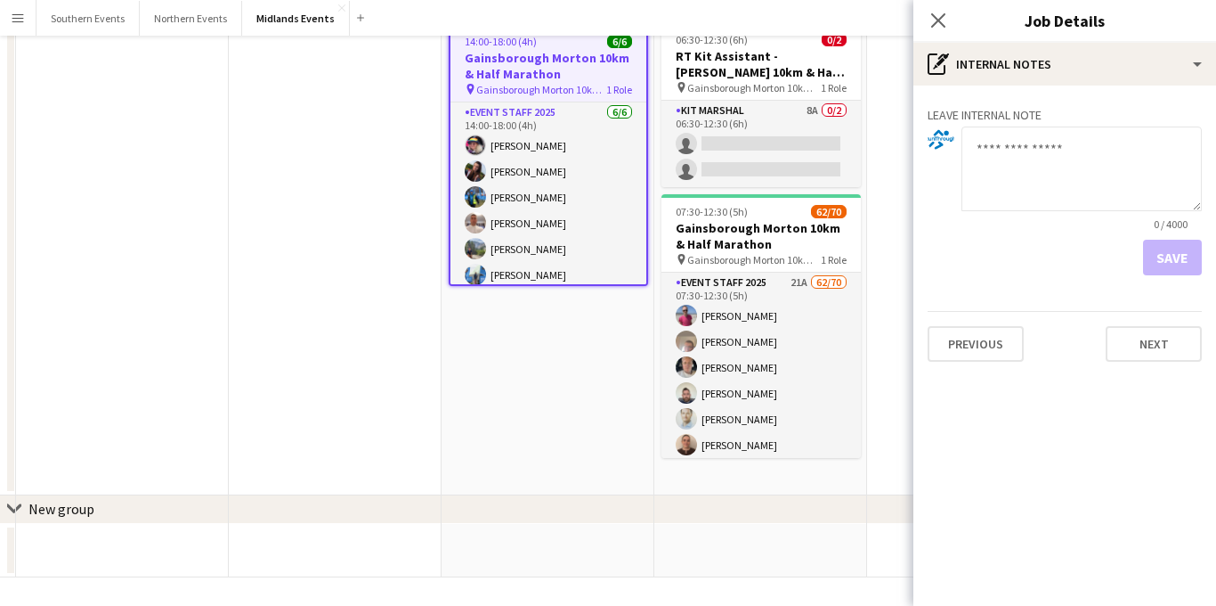
scroll to position [12, 0]
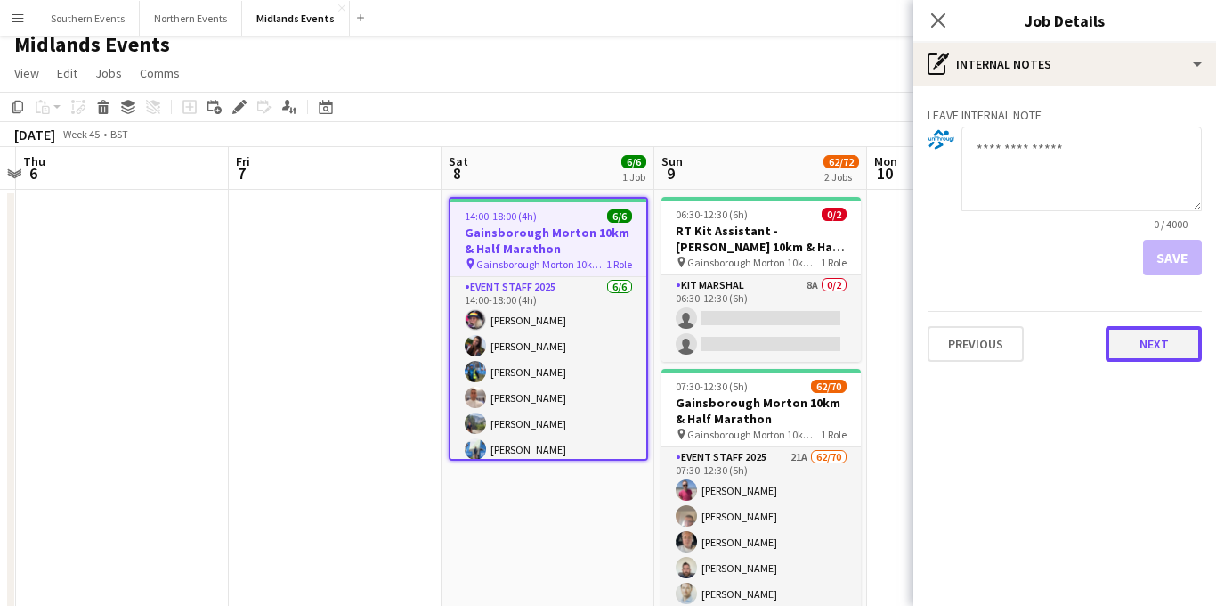
click at [1142, 336] on button "Next" at bounding box center [1154, 344] width 96 height 36
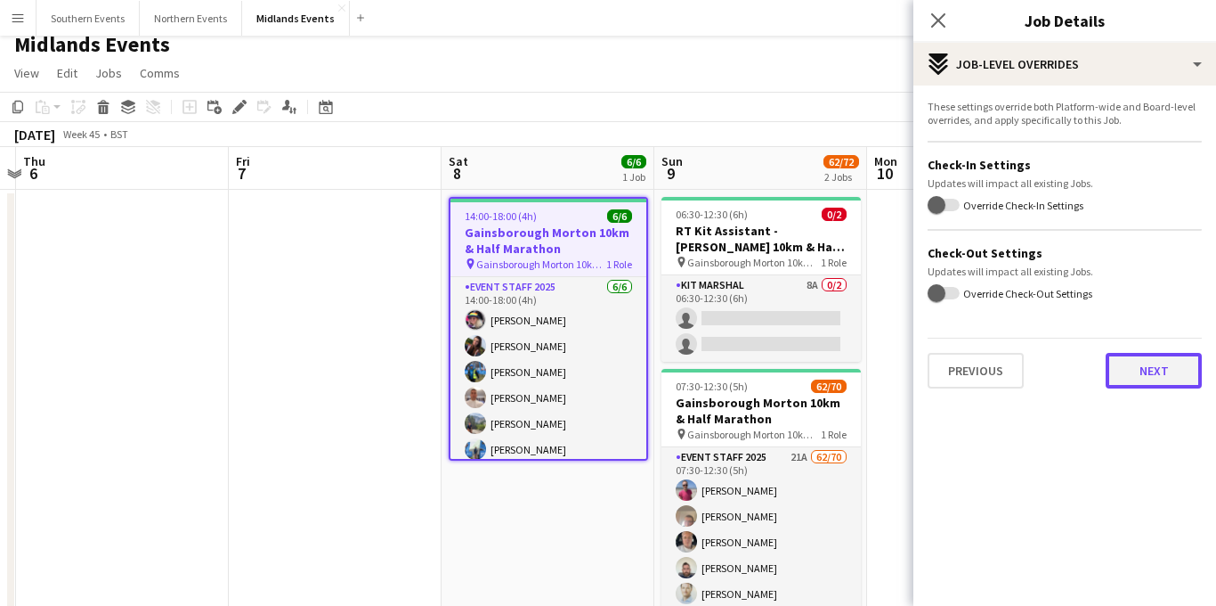
click at [1133, 369] on button "Next" at bounding box center [1154, 371] width 96 height 36
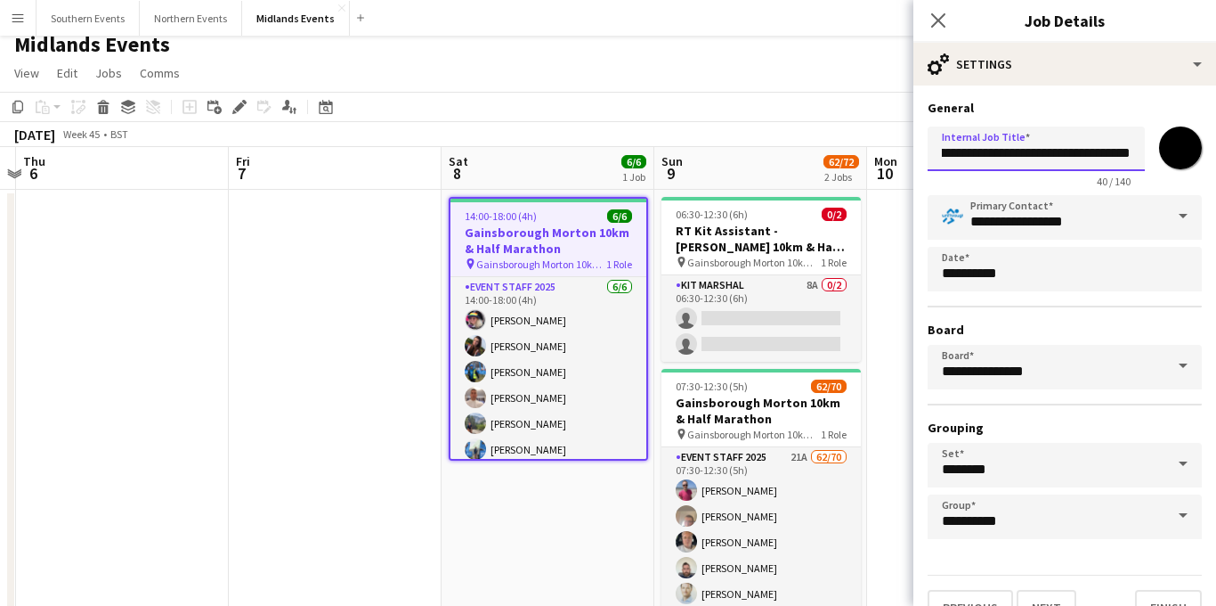
scroll to position [0, 76]
drag, startPoint x: 1094, startPoint y: 154, endPoint x: 1184, endPoint y: 156, distance: 90.0
click at [1184, 156] on div "**********" at bounding box center [1065, 153] width 274 height 69
click at [1133, 158] on input "**********" at bounding box center [1036, 148] width 217 height 45
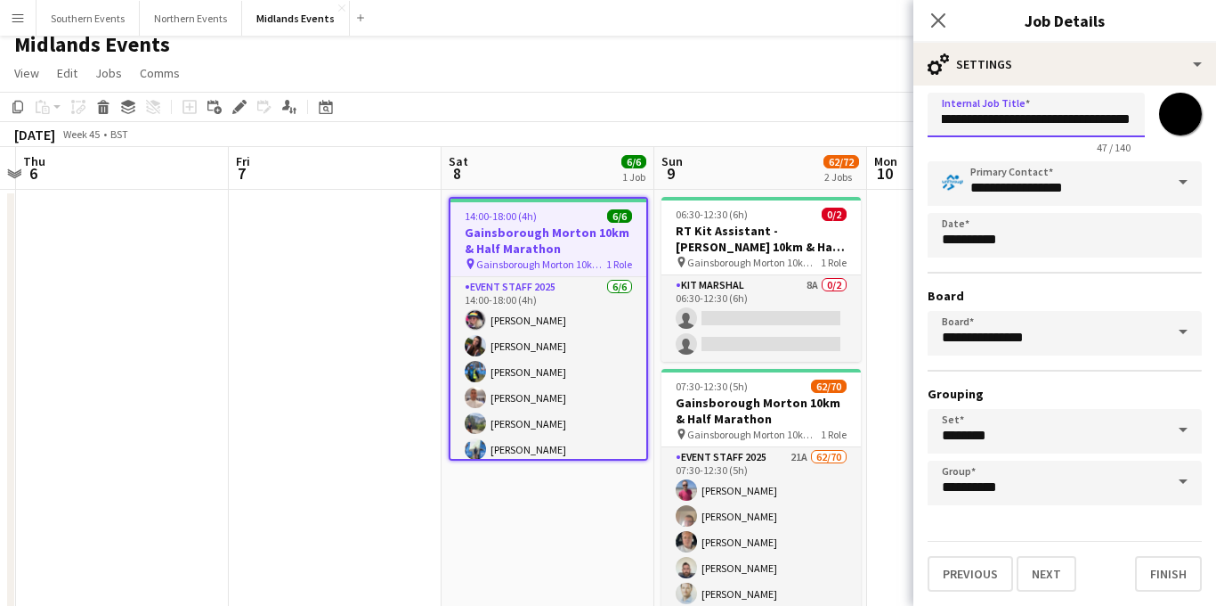
type input "**********"
click at [1158, 585] on button "Finish" at bounding box center [1168, 574] width 67 height 36
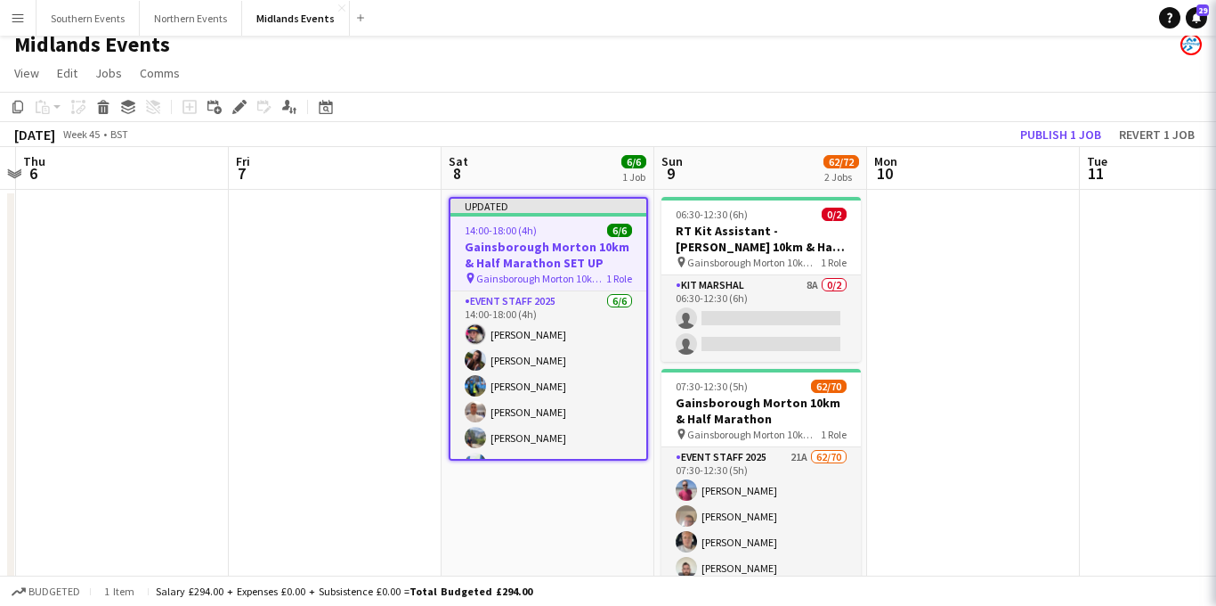
scroll to position [0, 0]
click at [518, 272] on span "Gainsborough Morton 10km & Half Marathon SET UP" at bounding box center [541, 278] width 130 height 13
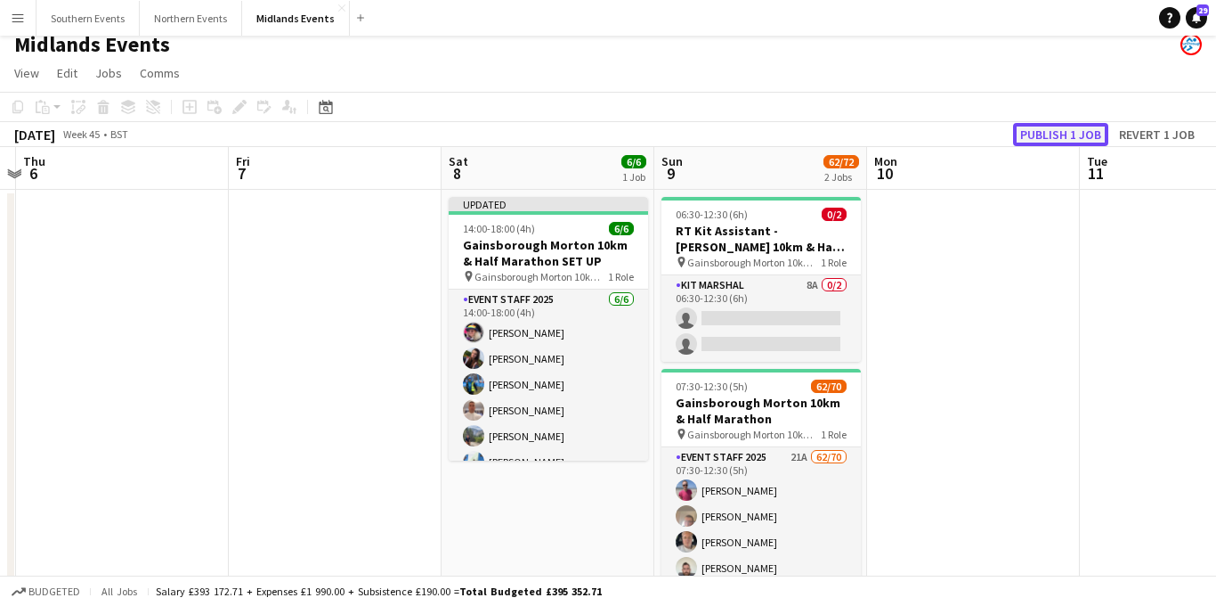
click at [1063, 140] on button "Publish 1 job" at bounding box center [1060, 134] width 95 height 23
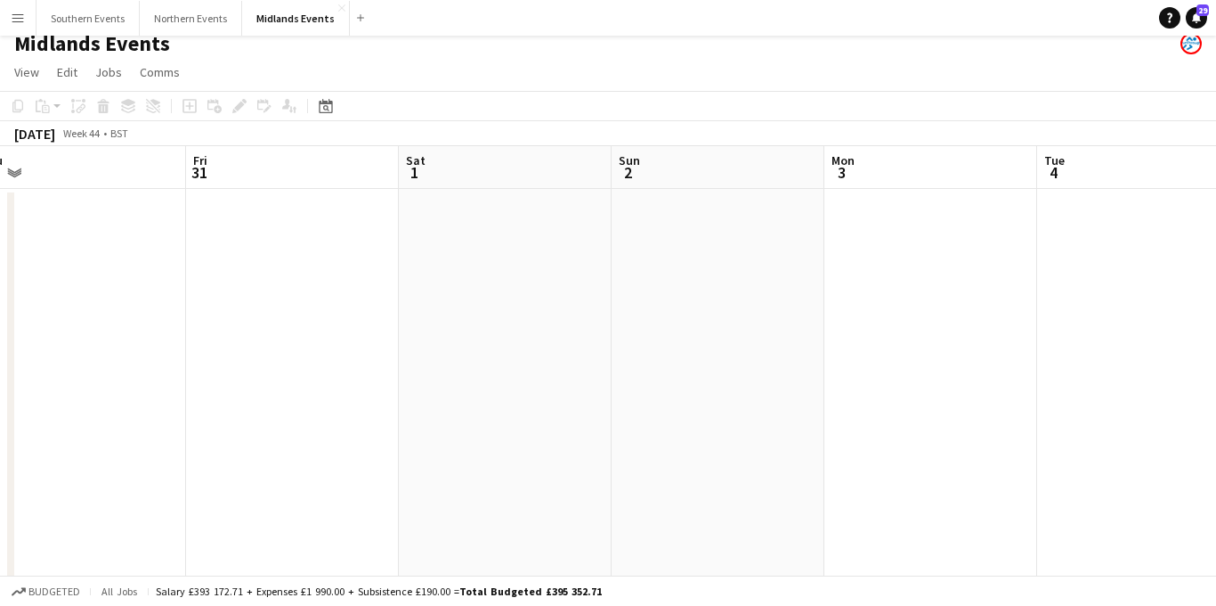
scroll to position [0, 382]
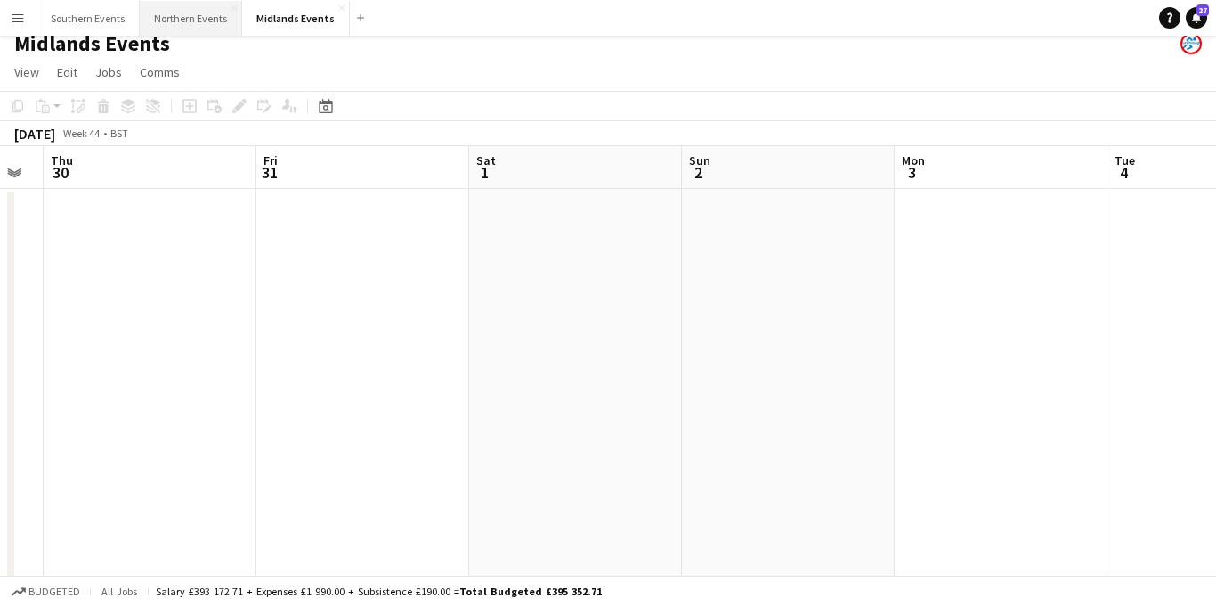
click at [176, 23] on button "Northern Events Close" at bounding box center [191, 18] width 102 height 35
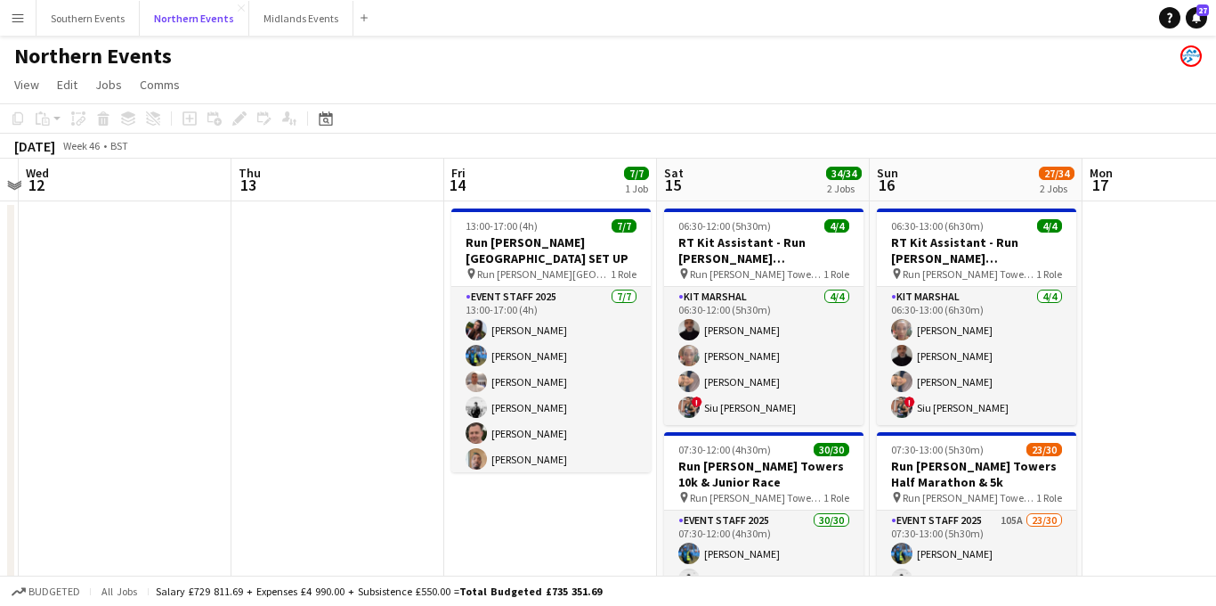
scroll to position [0, 480]
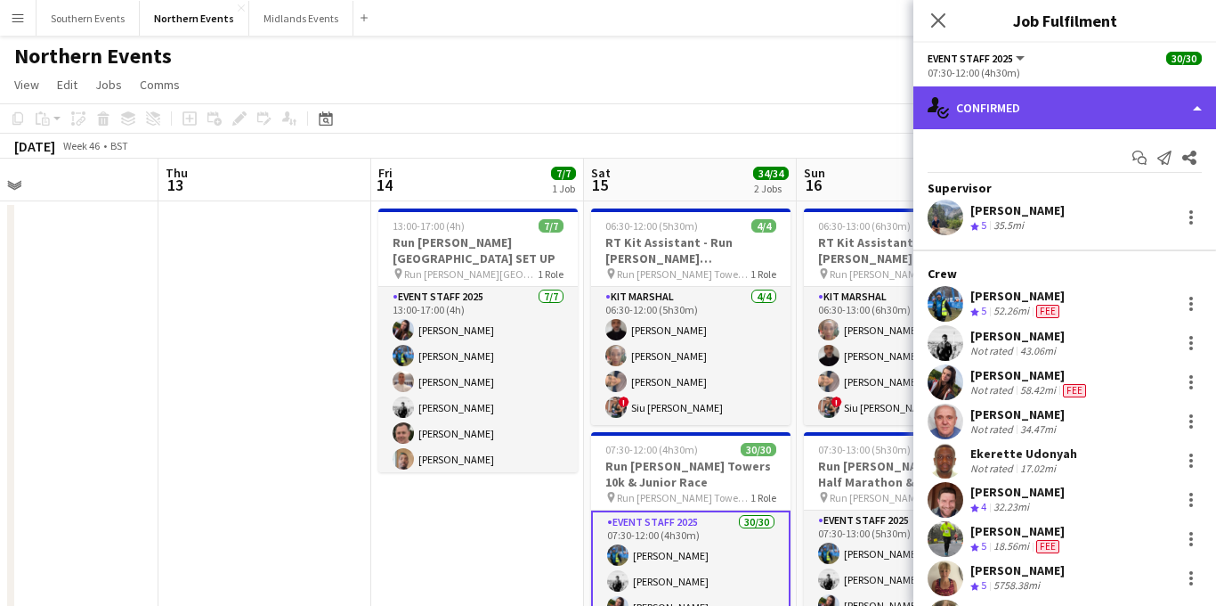
click at [1020, 110] on div "single-neutral-actions-check-2 Confirmed" at bounding box center [1065, 107] width 303 height 43
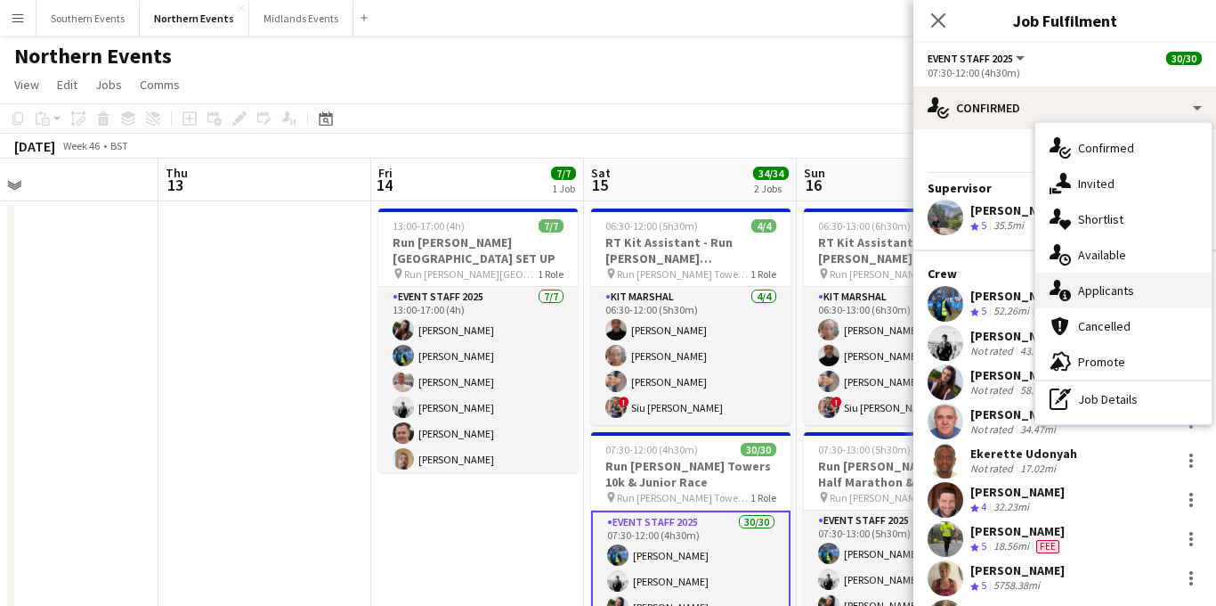
click at [1108, 296] on span "Applicants" at bounding box center [1106, 290] width 56 height 16
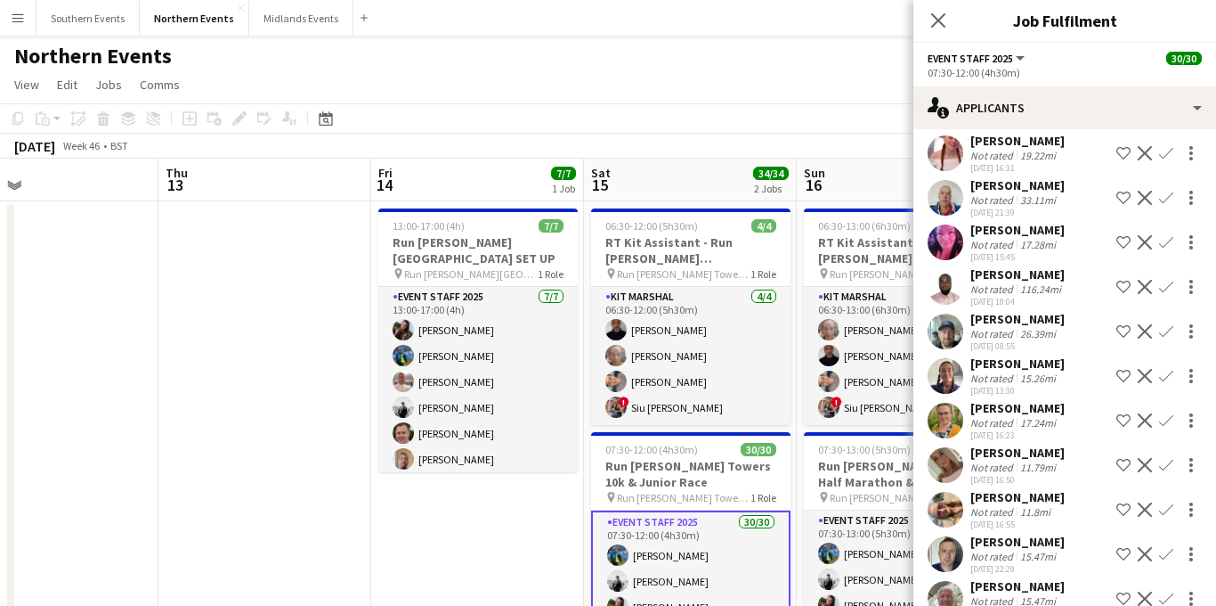
scroll to position [2991, 0]
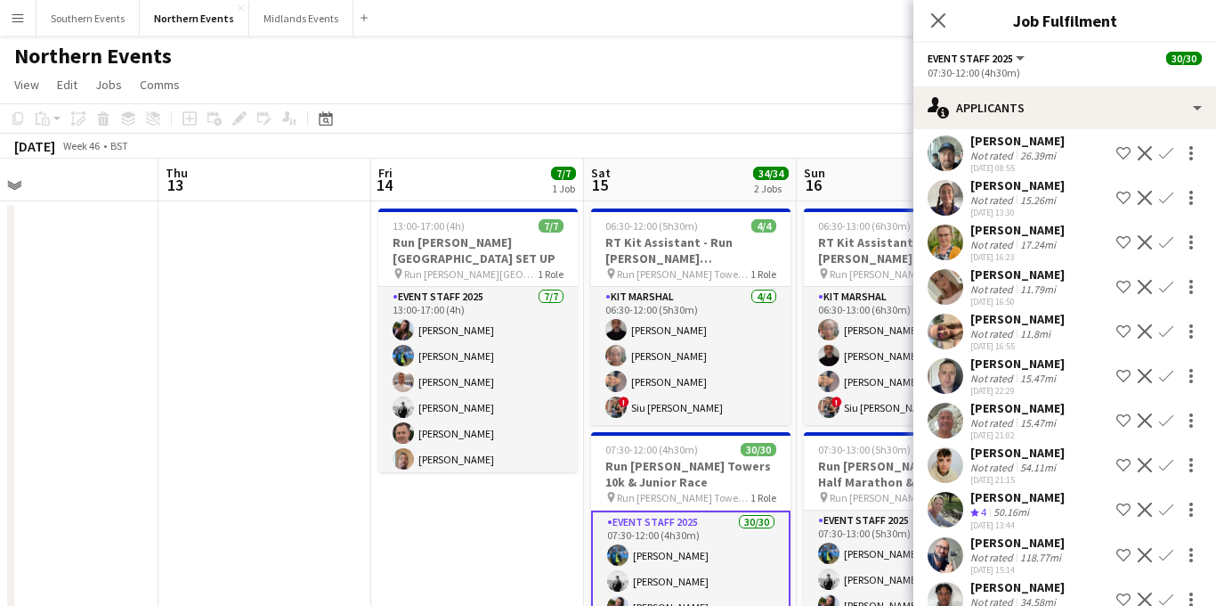
click at [1167, 502] on app-icon "Confirm" at bounding box center [1166, 509] width 14 height 14
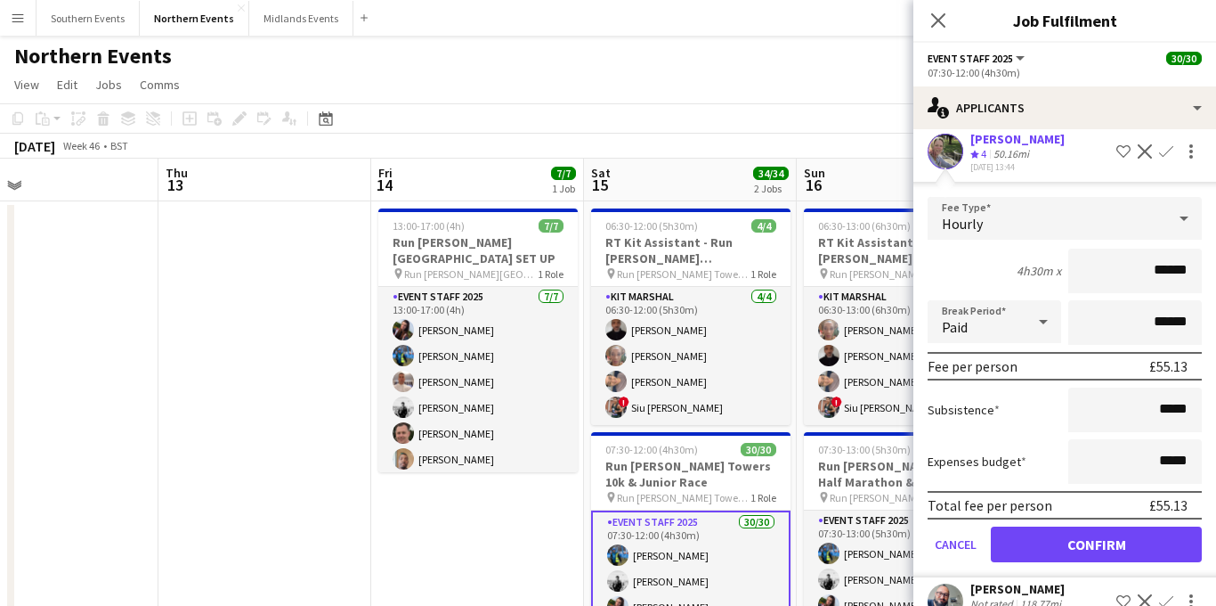
scroll to position [3359, 0]
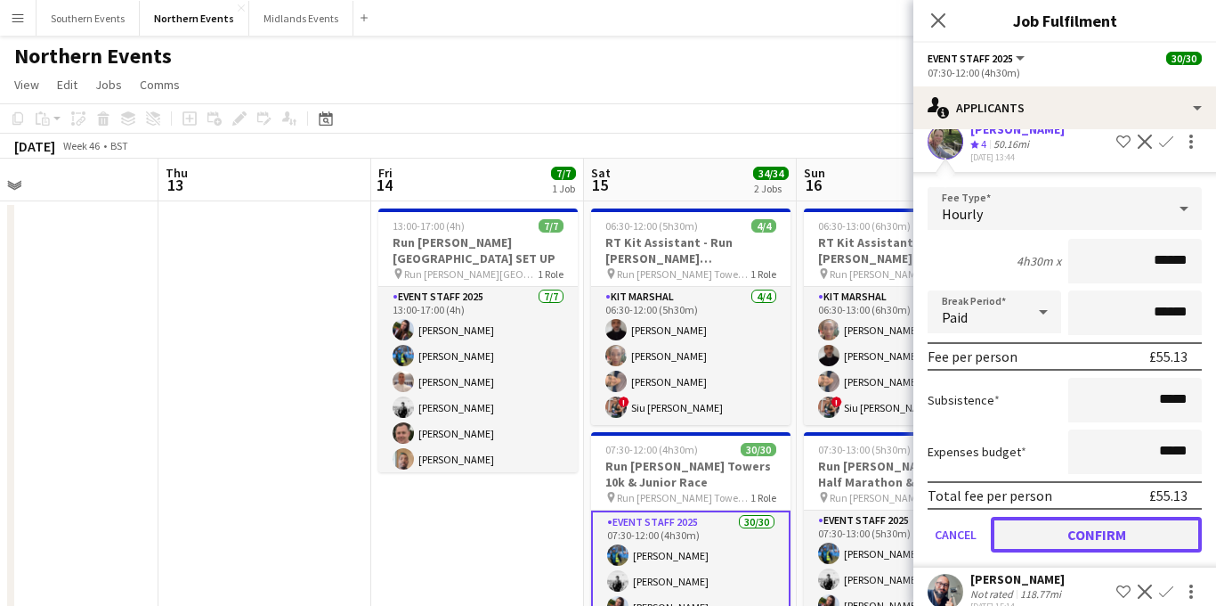
click at [1038, 516] on button "Confirm" at bounding box center [1096, 534] width 211 height 36
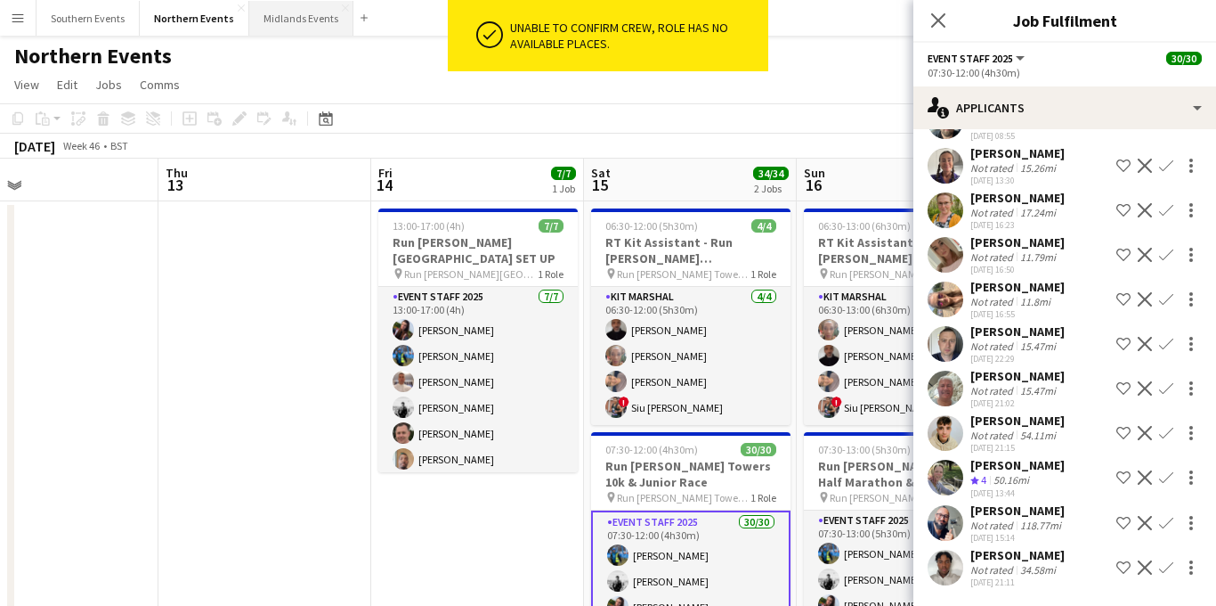
scroll to position [2991, 0]
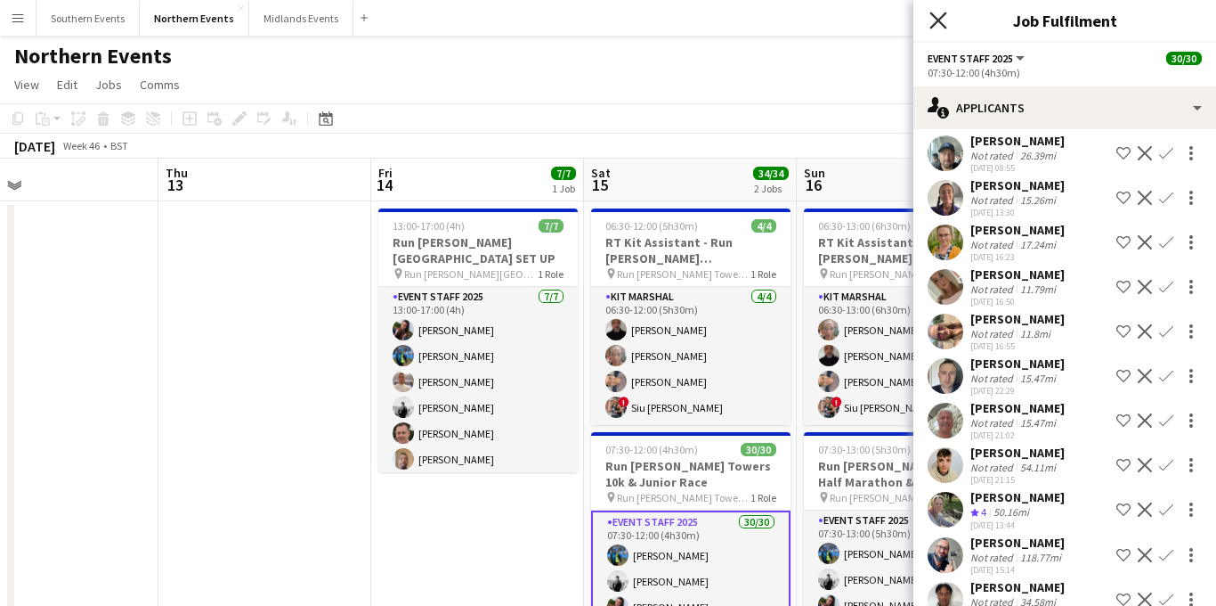
click at [931, 21] on icon "Close pop-in" at bounding box center [938, 20] width 17 height 17
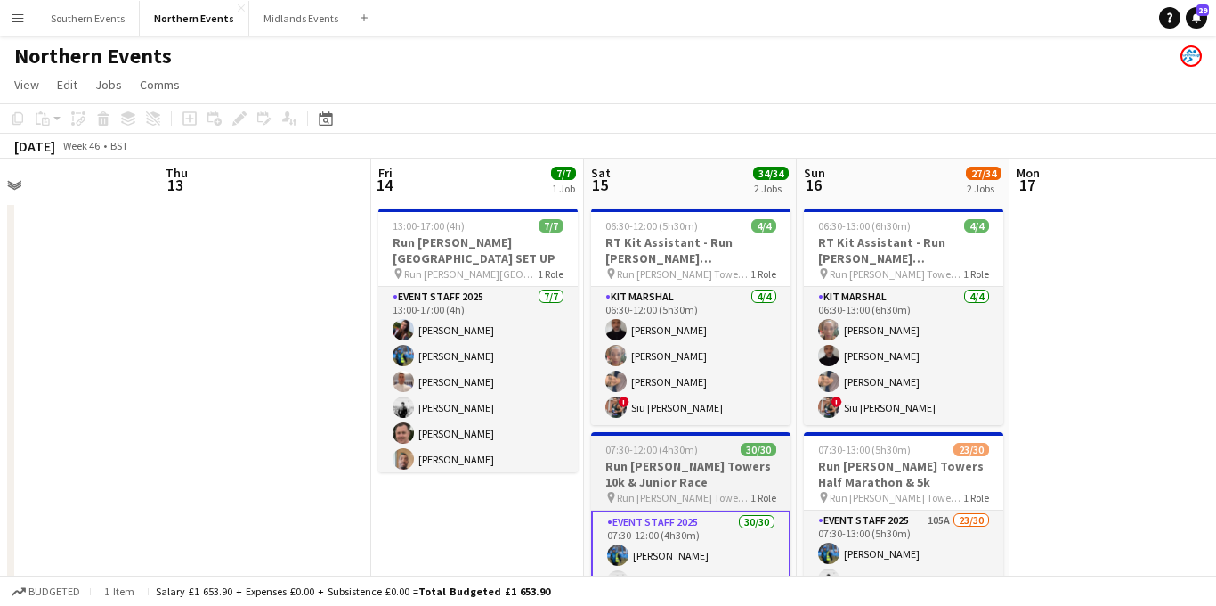
click at [687, 476] on h3 "Run [PERSON_NAME] Towers 10k & Junior Race" at bounding box center [690, 474] width 199 height 32
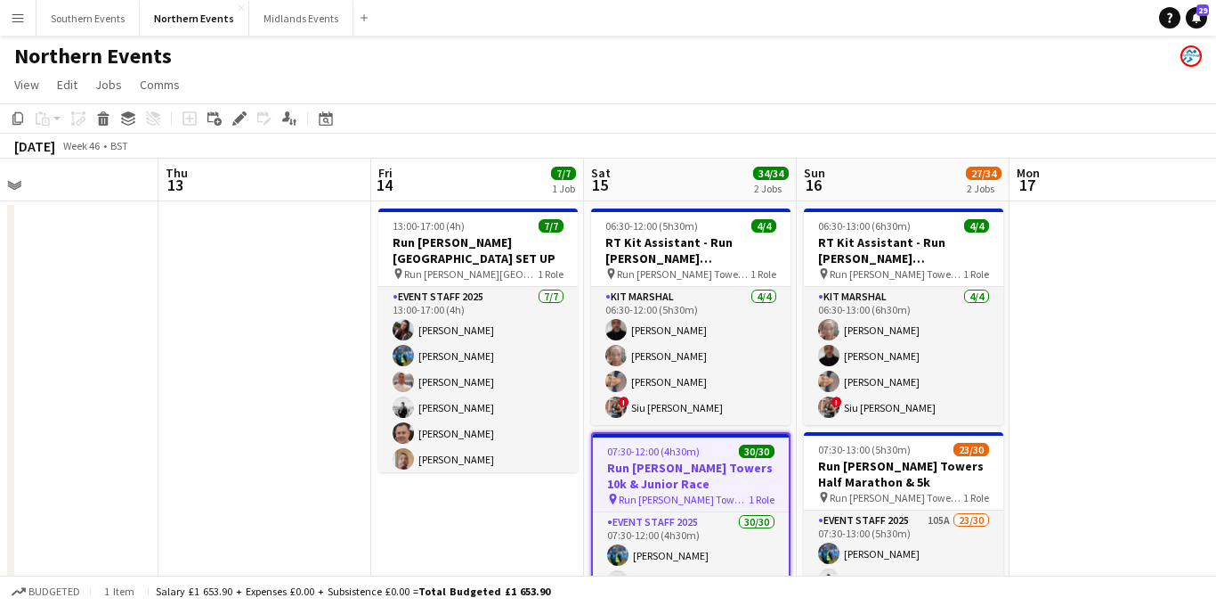
click at [679, 472] on h3 "Run [PERSON_NAME] Towers 10k & Junior Race" at bounding box center [691, 475] width 196 height 32
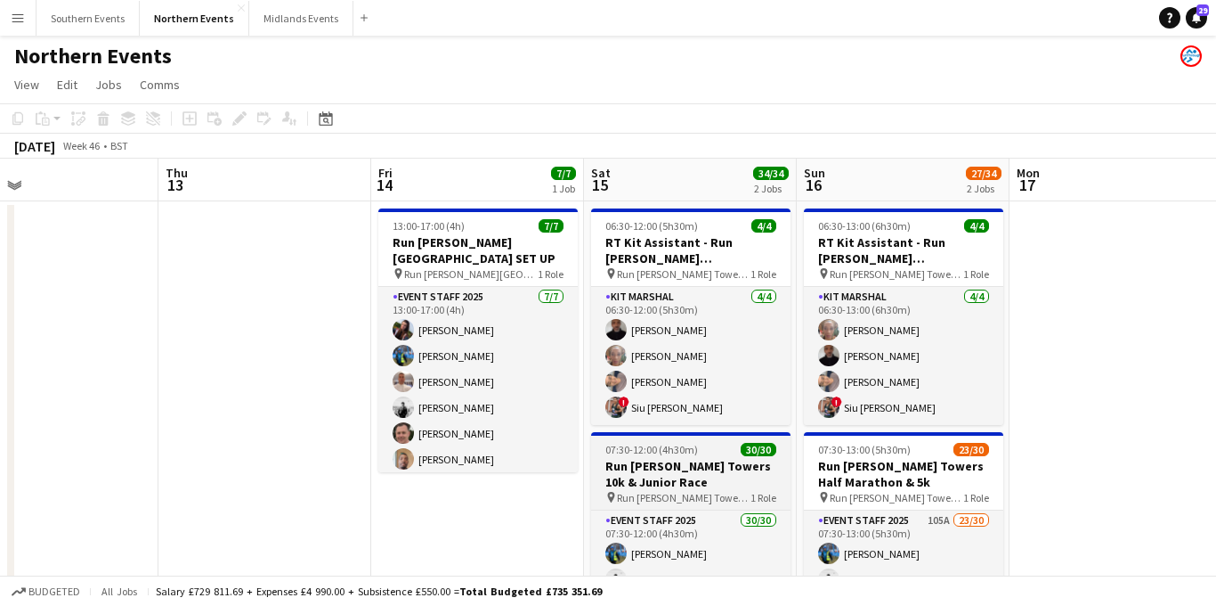
click at [666, 462] on h3 "Run [PERSON_NAME] Towers 10k & Junior Race" at bounding box center [690, 474] width 199 height 32
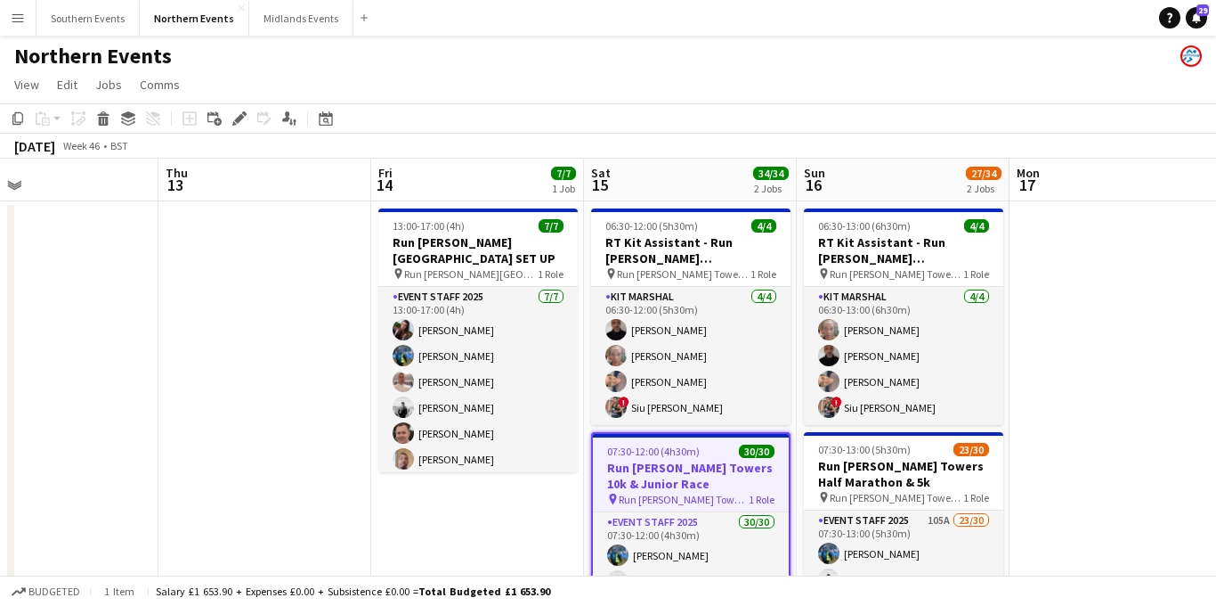
click at [242, 120] on icon "Edit" at bounding box center [239, 118] width 14 height 14
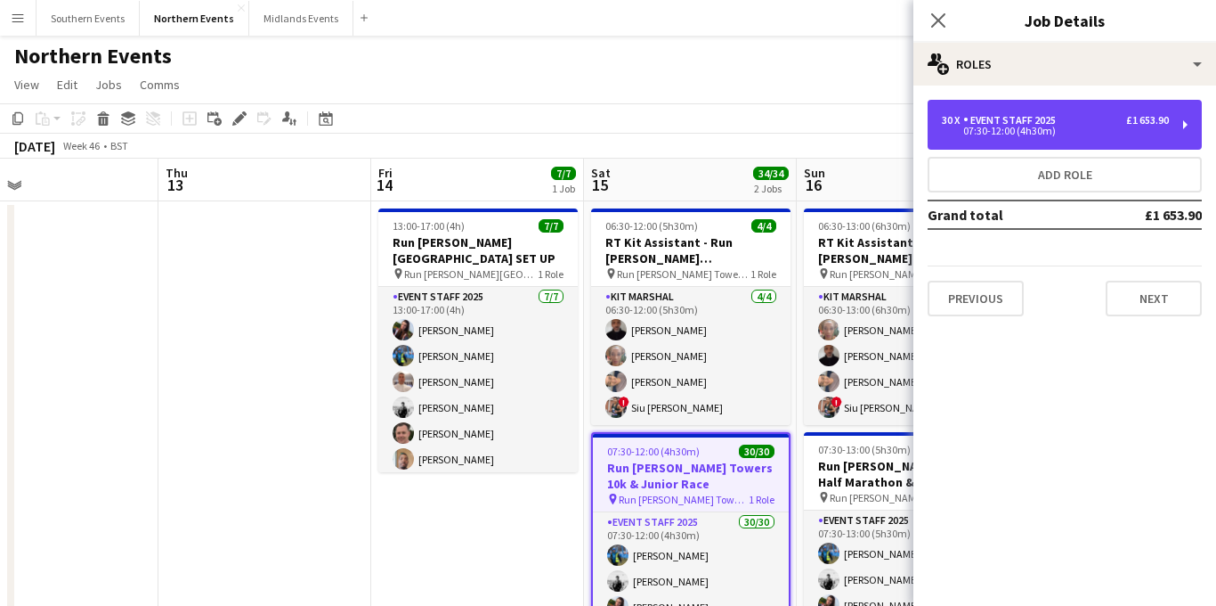
click at [1068, 133] on div "07:30-12:00 (4h30m)" at bounding box center [1055, 130] width 227 height 9
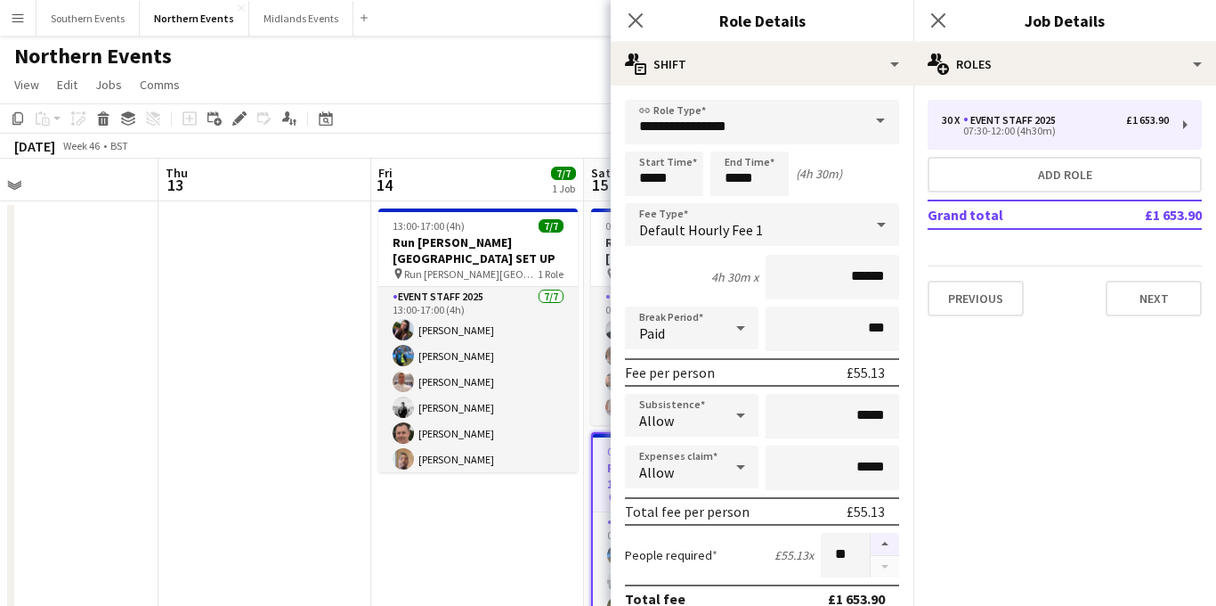
click at [885, 539] on button "button" at bounding box center [885, 543] width 28 height 23
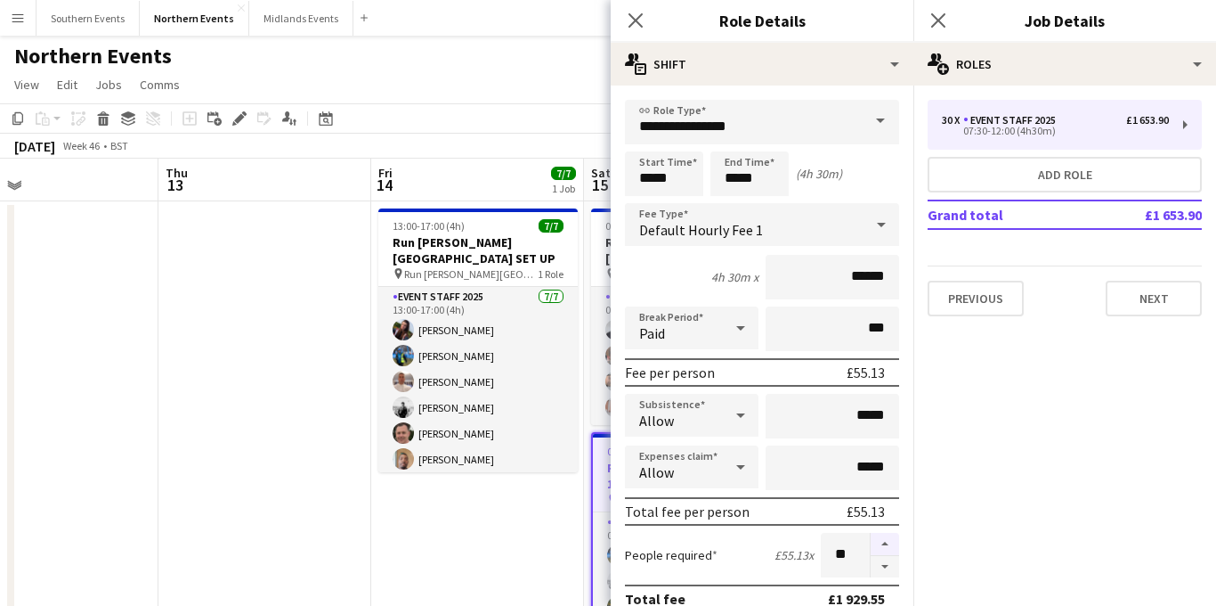
click at [885, 539] on button "button" at bounding box center [885, 543] width 28 height 23
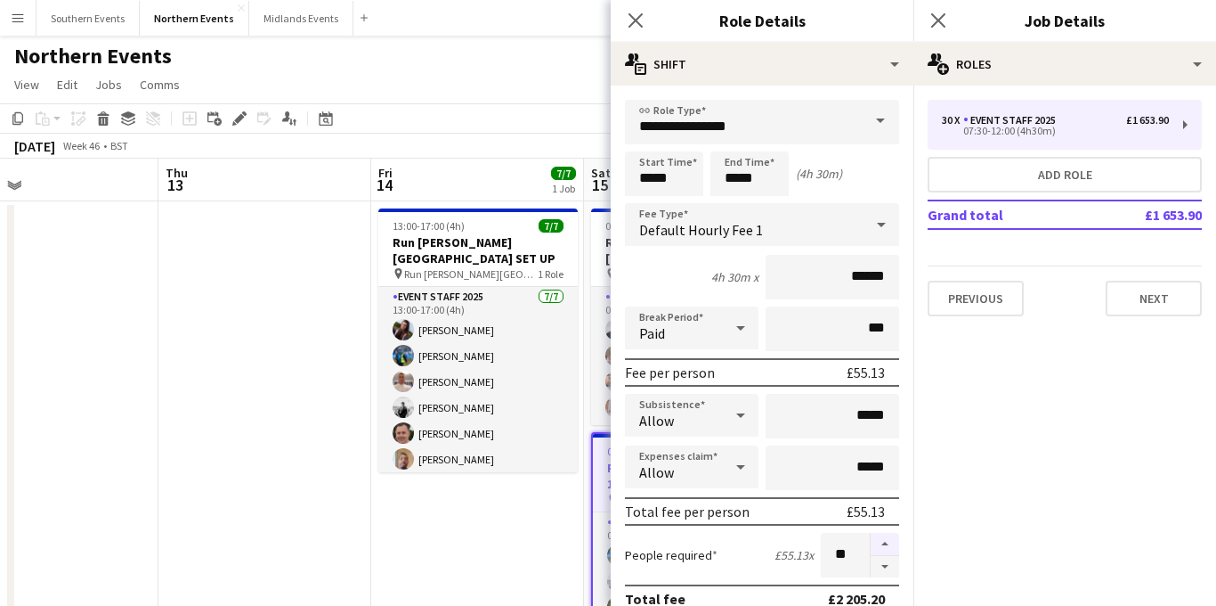
click at [885, 539] on button "button" at bounding box center [885, 543] width 28 height 23
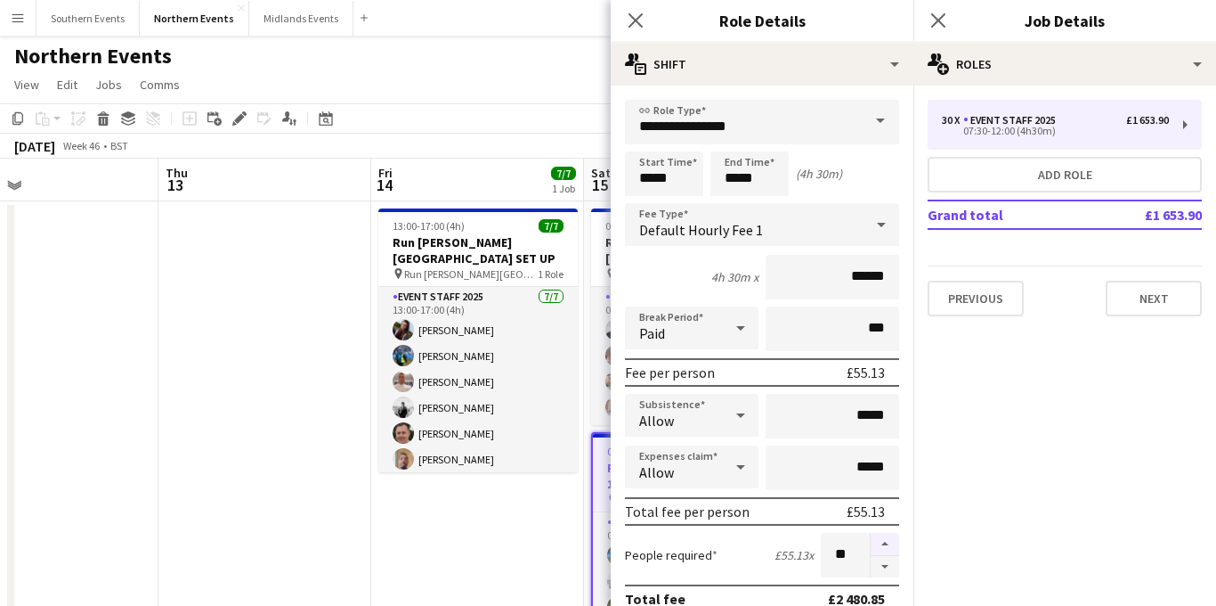
click at [885, 539] on button "button" at bounding box center [885, 543] width 28 height 23
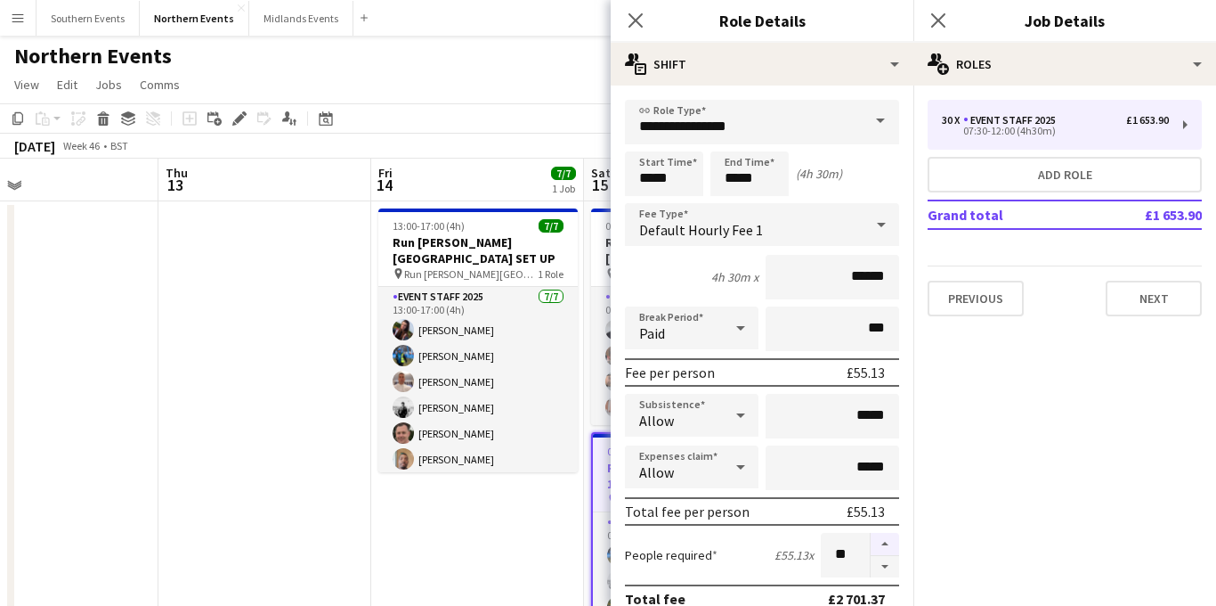
type input "**"
click at [931, 20] on icon "Close pop-in" at bounding box center [938, 20] width 17 height 17
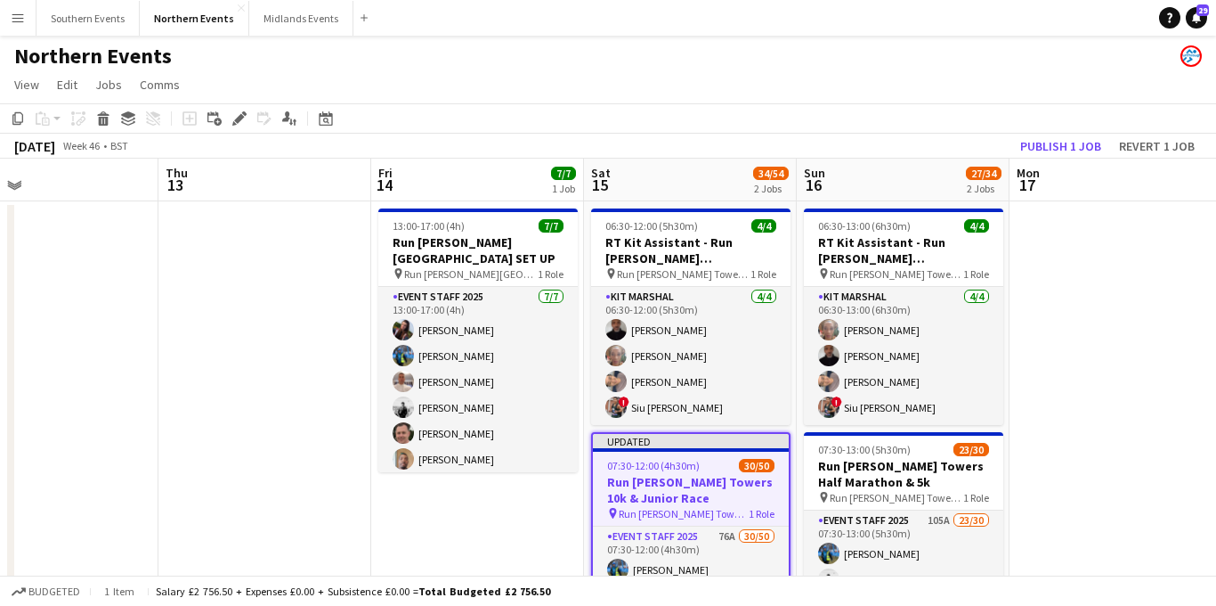
click at [668, 464] on span "07:30-12:00 (4h30m)" at bounding box center [653, 465] width 93 height 13
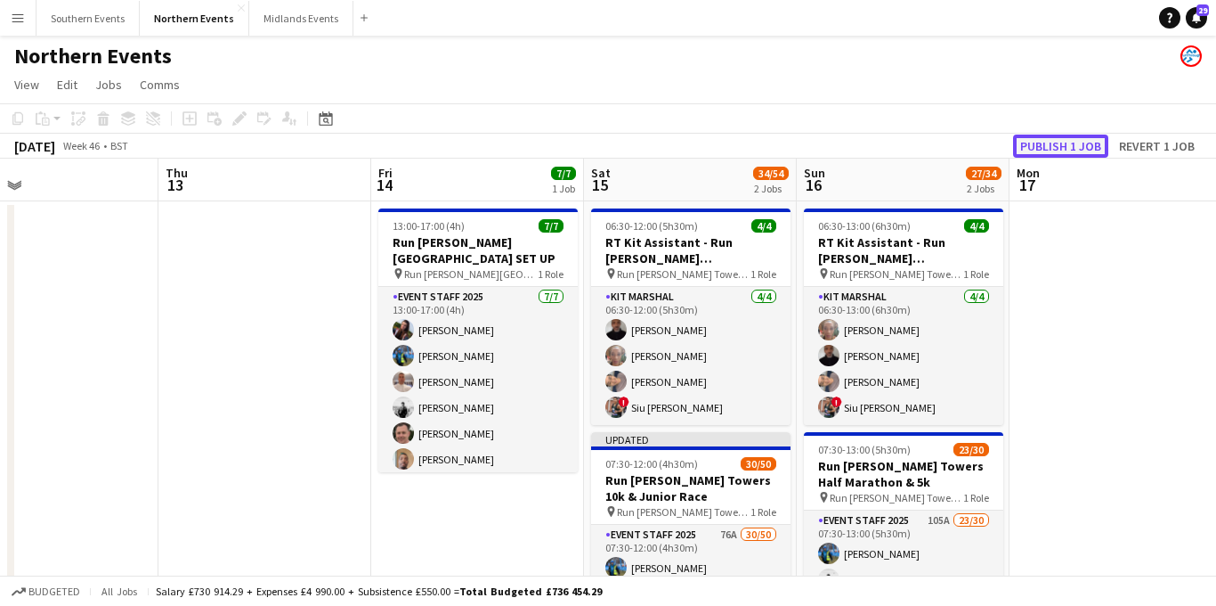
click at [1083, 142] on button "Publish 1 job" at bounding box center [1060, 145] width 95 height 23
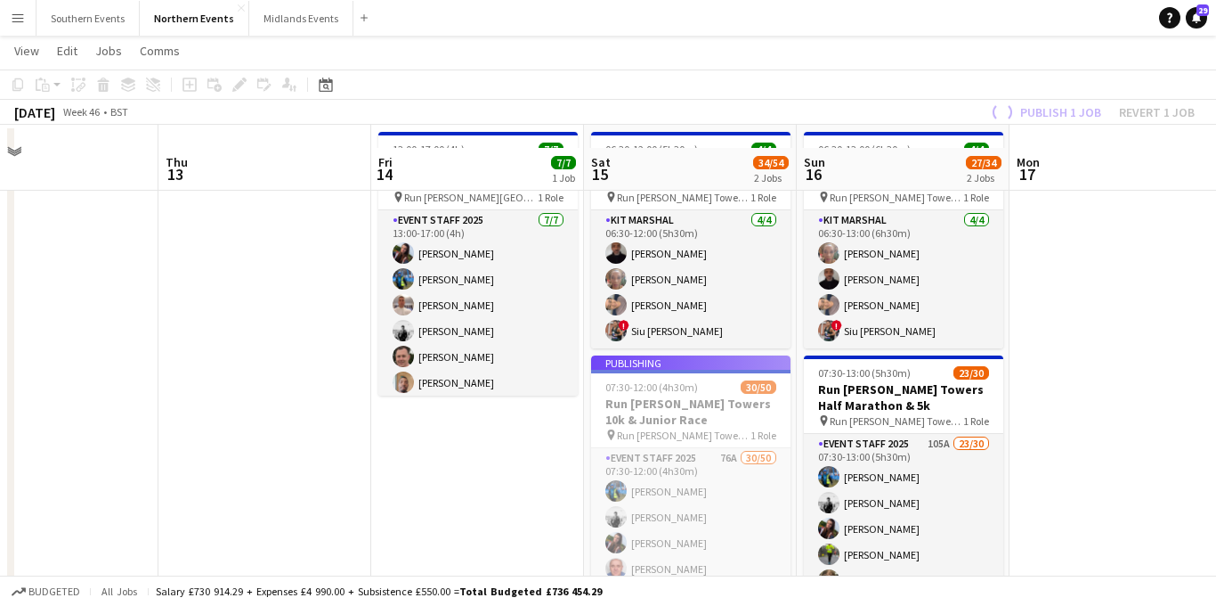
scroll to position [118, 0]
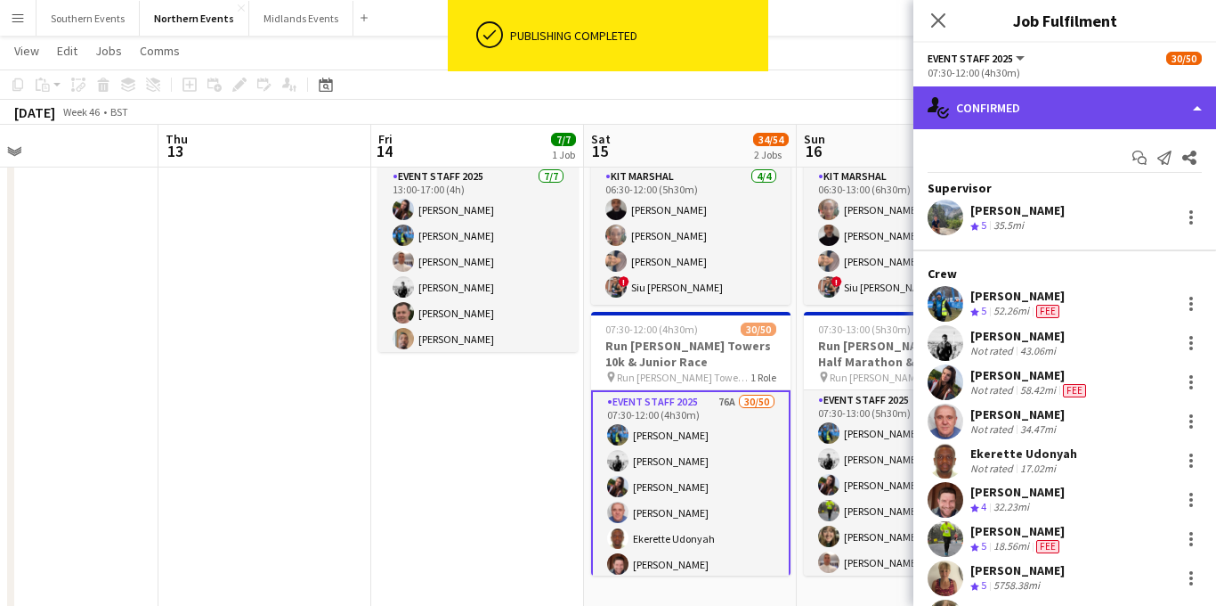
click at [1083, 103] on div "single-neutral-actions-check-2 Confirmed" at bounding box center [1065, 107] width 303 height 43
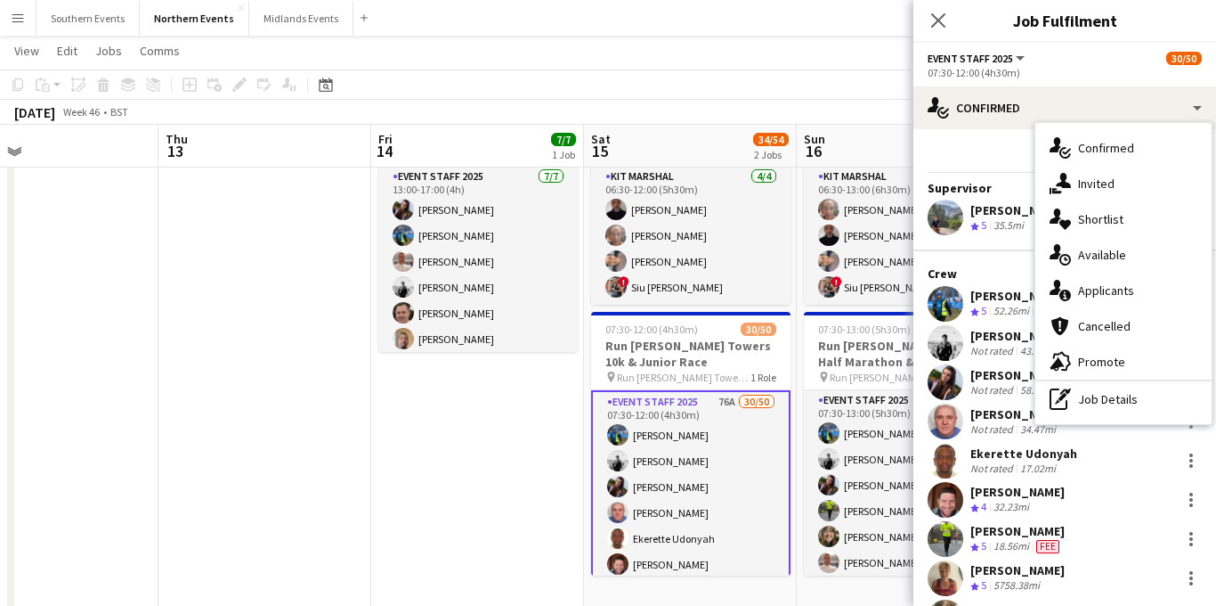
click at [1104, 294] on span "Applicants" at bounding box center [1106, 290] width 56 height 16
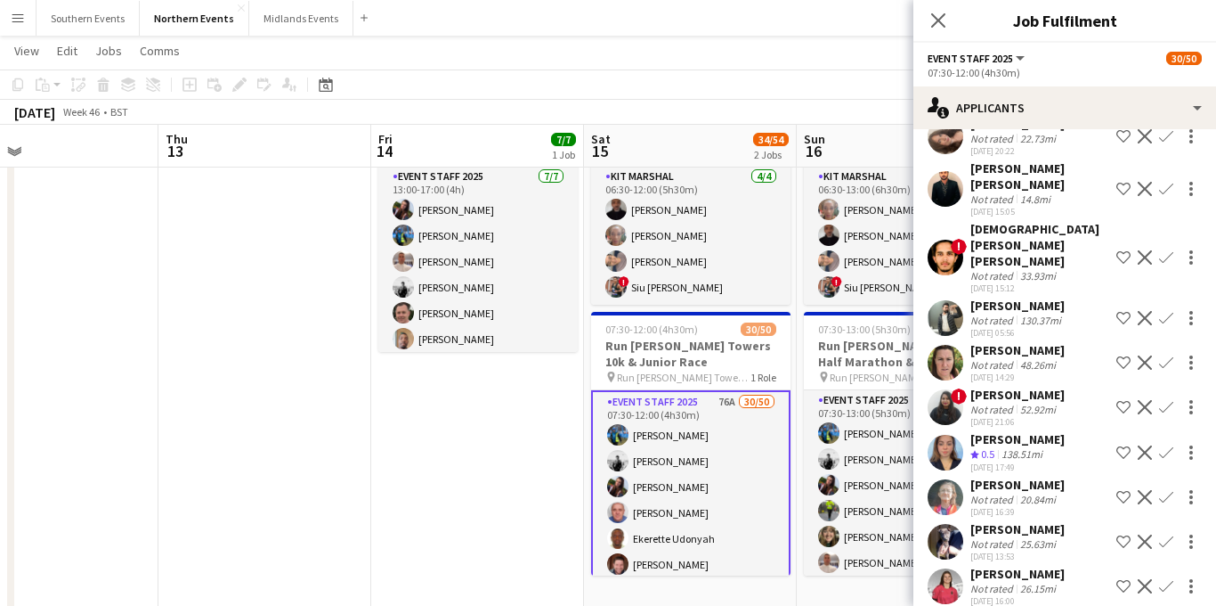
scroll to position [2991, 0]
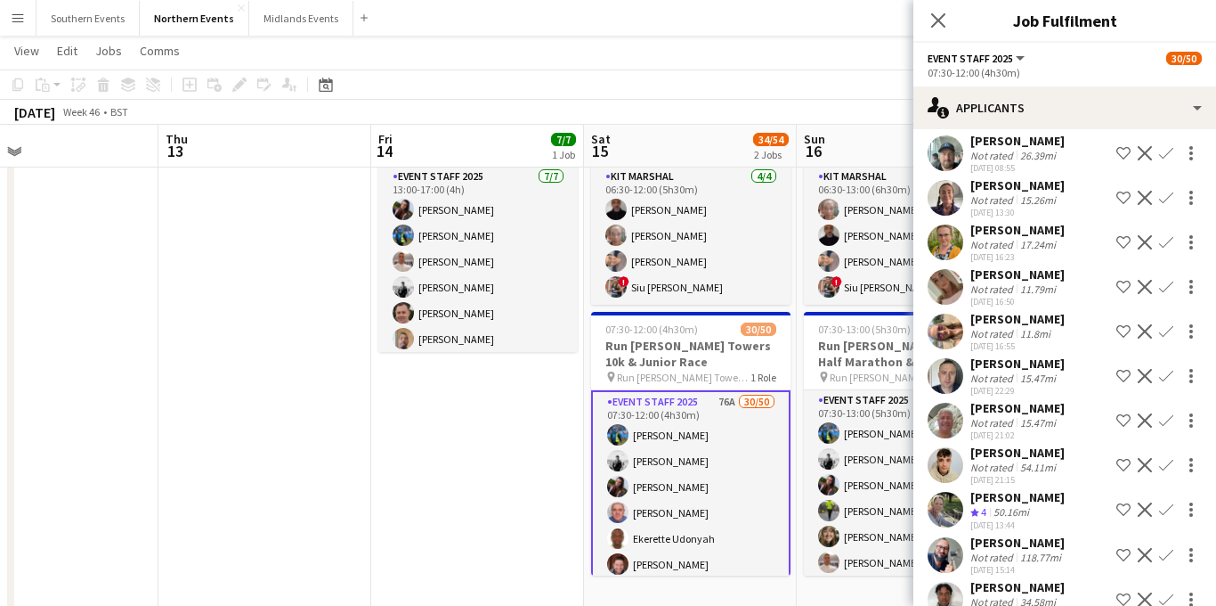
click at [1171, 502] on app-icon "Confirm" at bounding box center [1166, 509] width 14 height 14
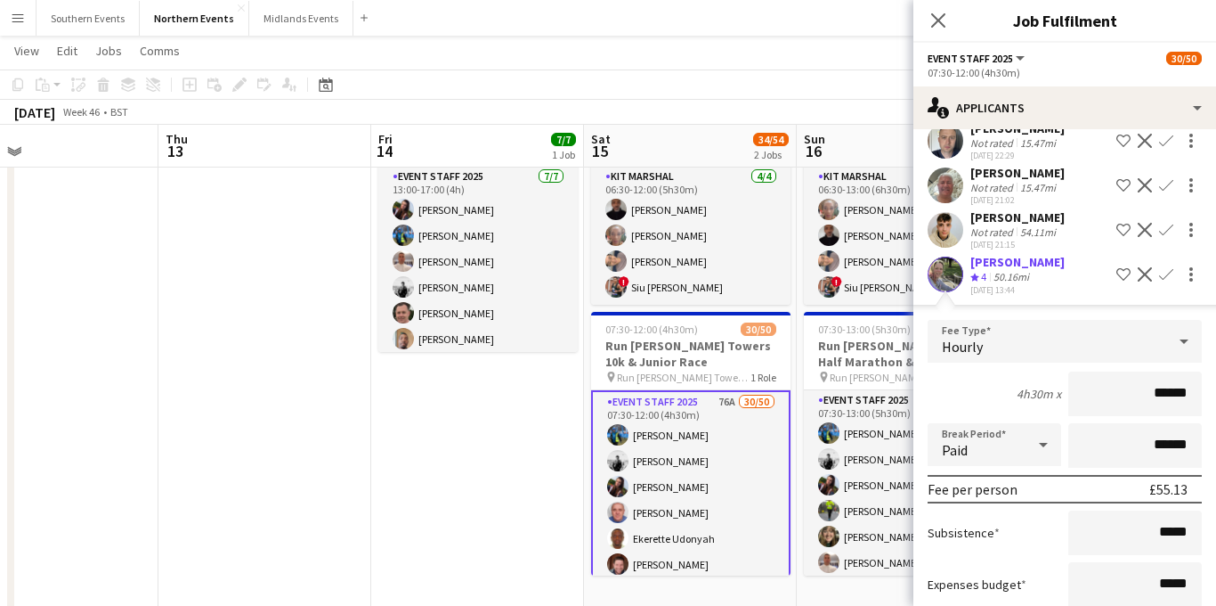
scroll to position [3302, 0]
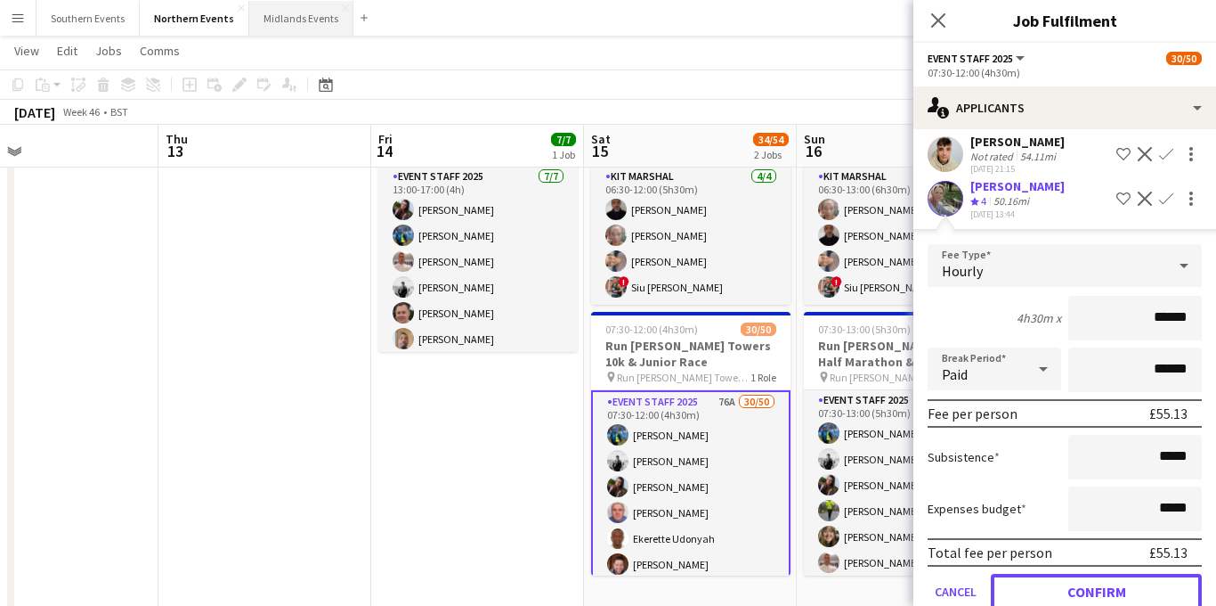
click at [1069, 573] on button "Confirm" at bounding box center [1096, 591] width 211 height 36
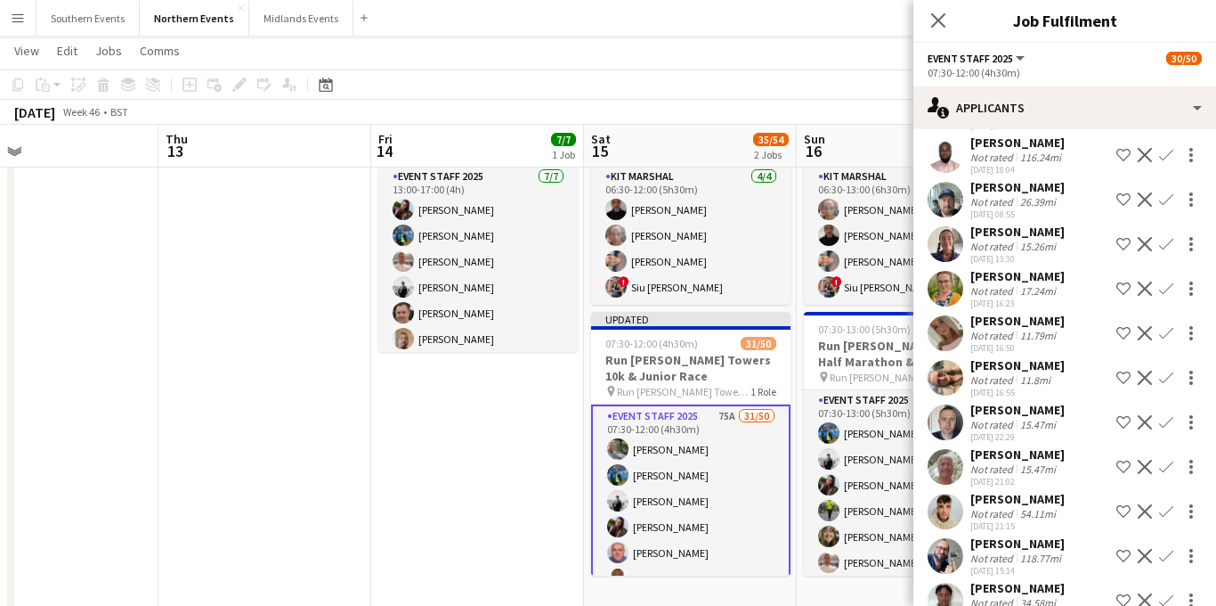
scroll to position [2926, 0]
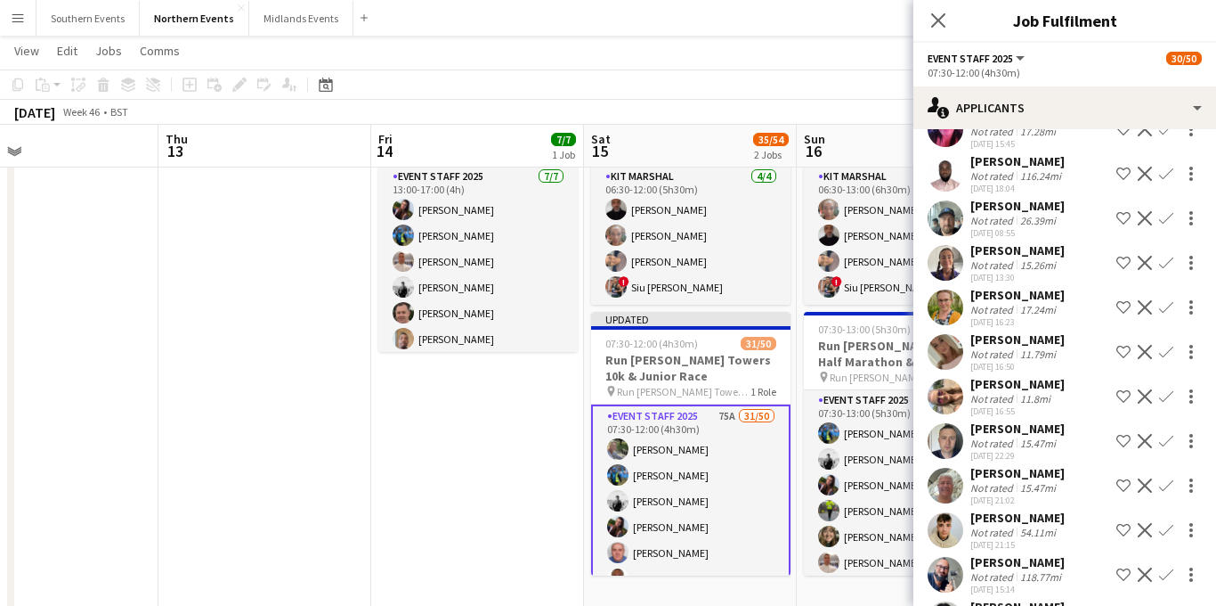
click at [1028, 465] on div "[PERSON_NAME]" at bounding box center [1018, 473] width 94 height 16
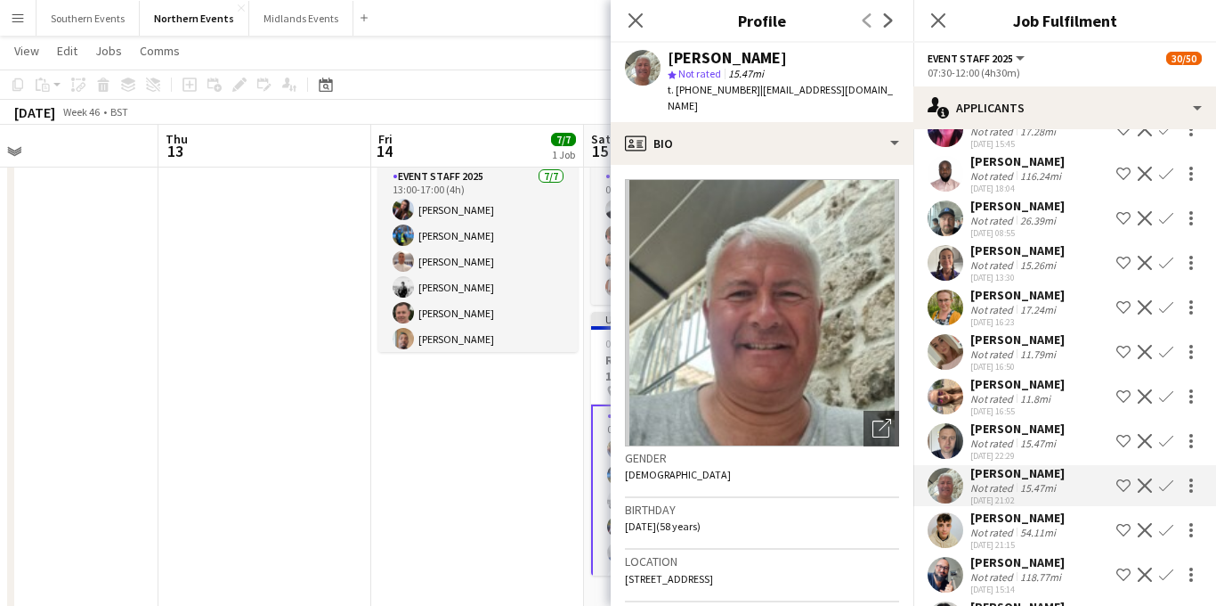
click at [1036, 436] on div "15.47mi" at bounding box center [1038, 442] width 43 height 13
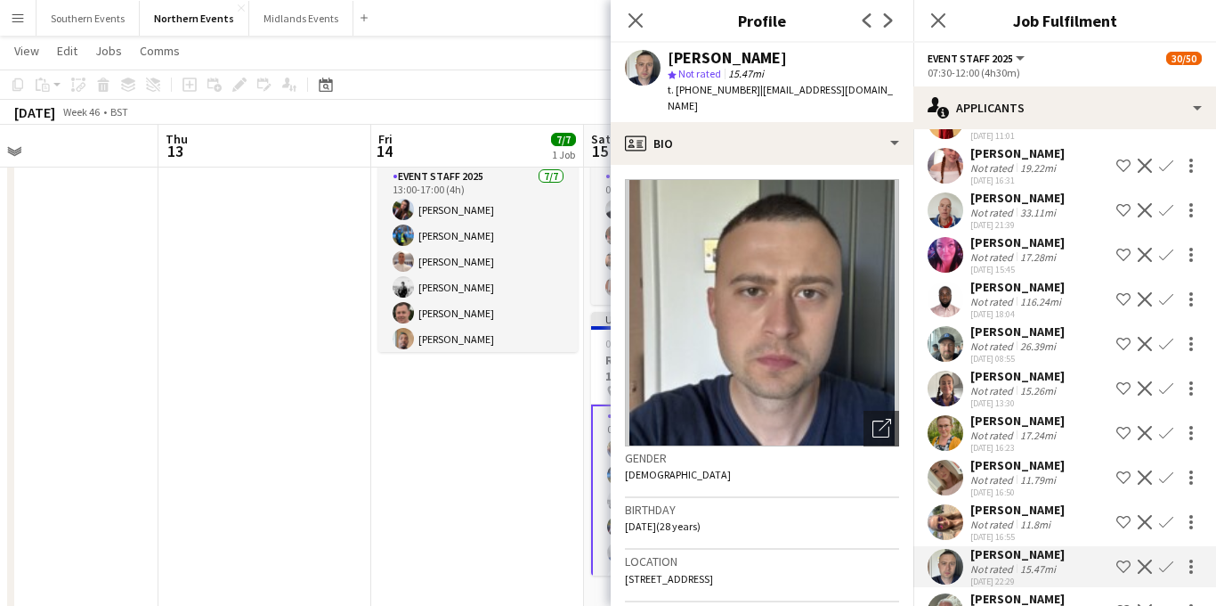
scroll to position [2798, 0]
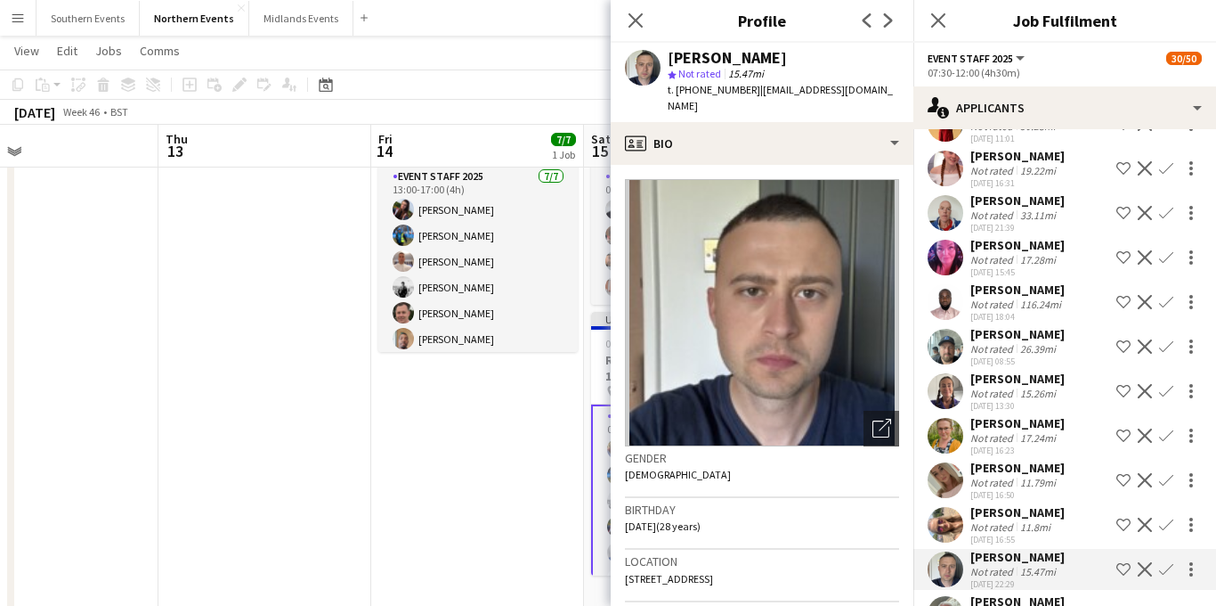
click at [1061, 326] on div "[PERSON_NAME] Not rated 26.39mi [DATE] 08:55 Shortlist crew Decline Confirm" at bounding box center [1065, 346] width 303 height 41
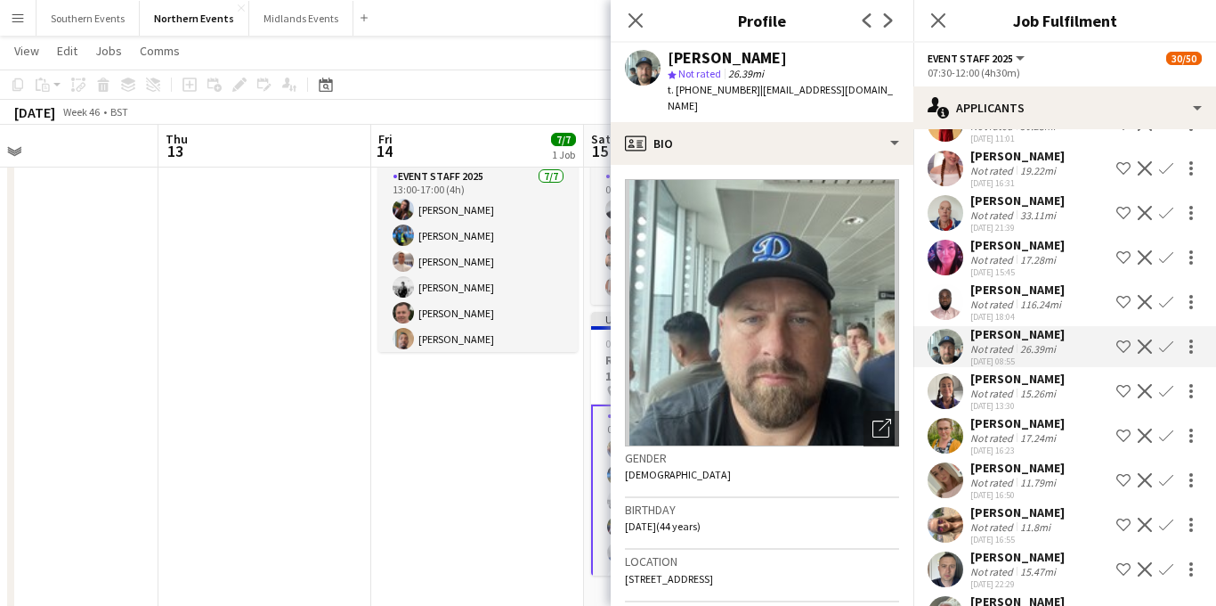
click at [1171, 339] on app-icon "Confirm" at bounding box center [1166, 346] width 14 height 14
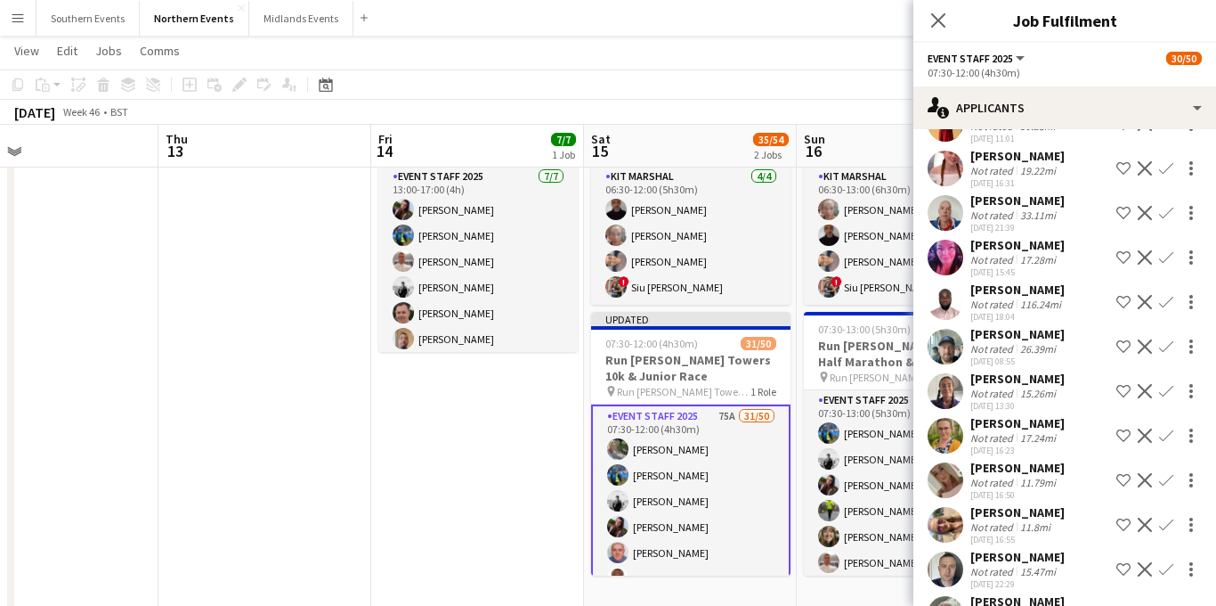
click at [1164, 339] on app-icon "Confirm" at bounding box center [1166, 346] width 14 height 14
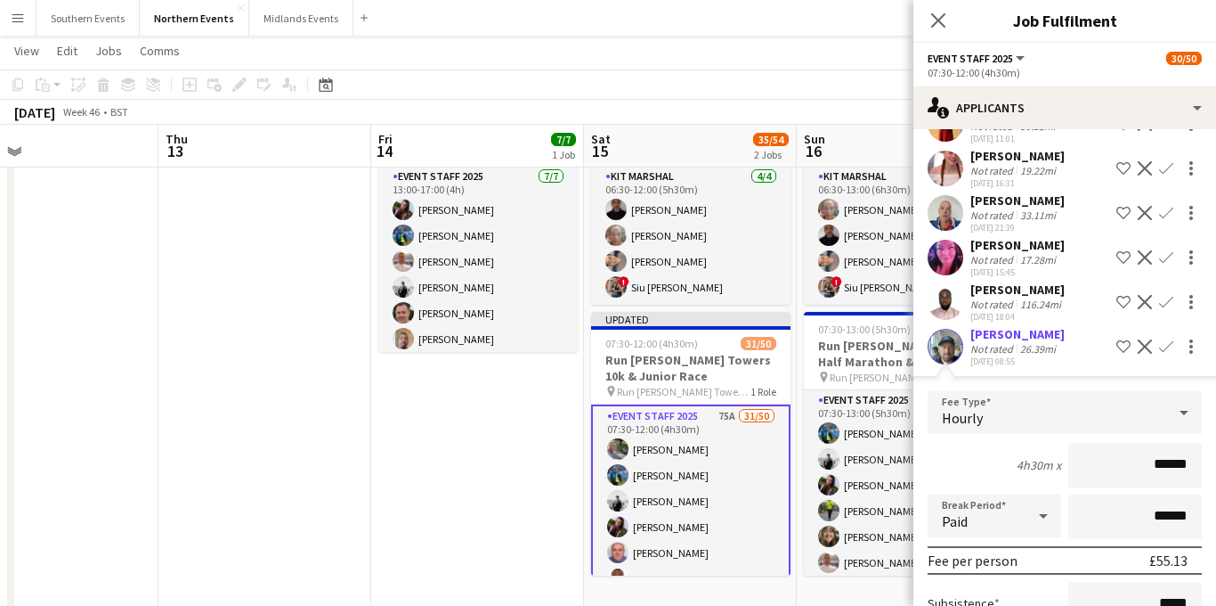
scroll to position [3093, 0]
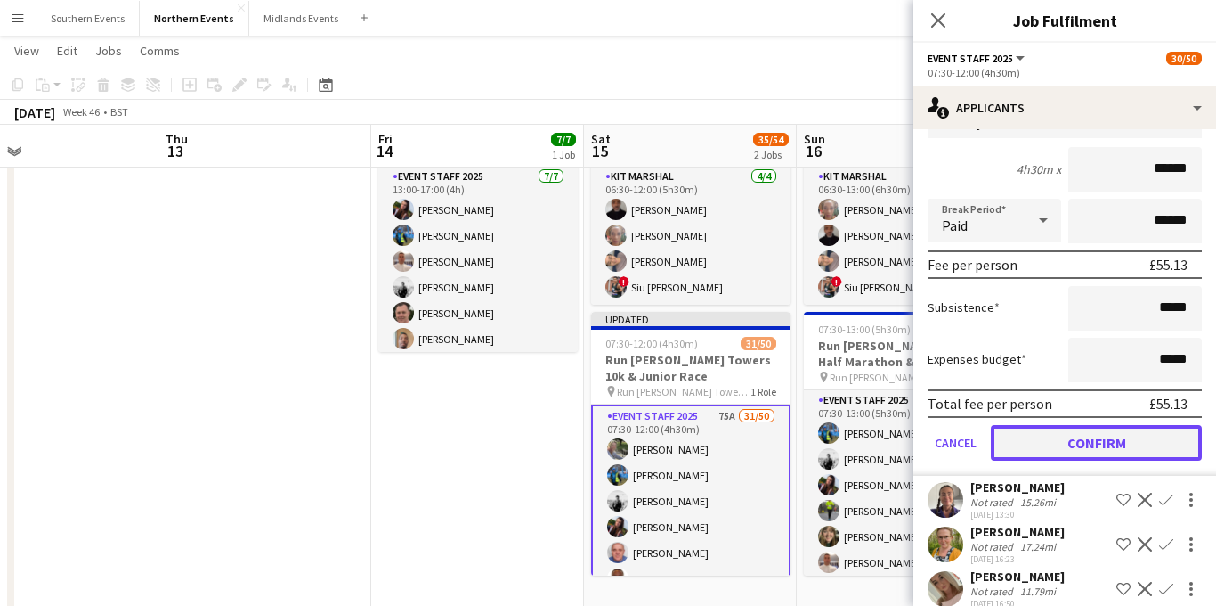
click at [1066, 425] on button "Confirm" at bounding box center [1096, 443] width 211 height 36
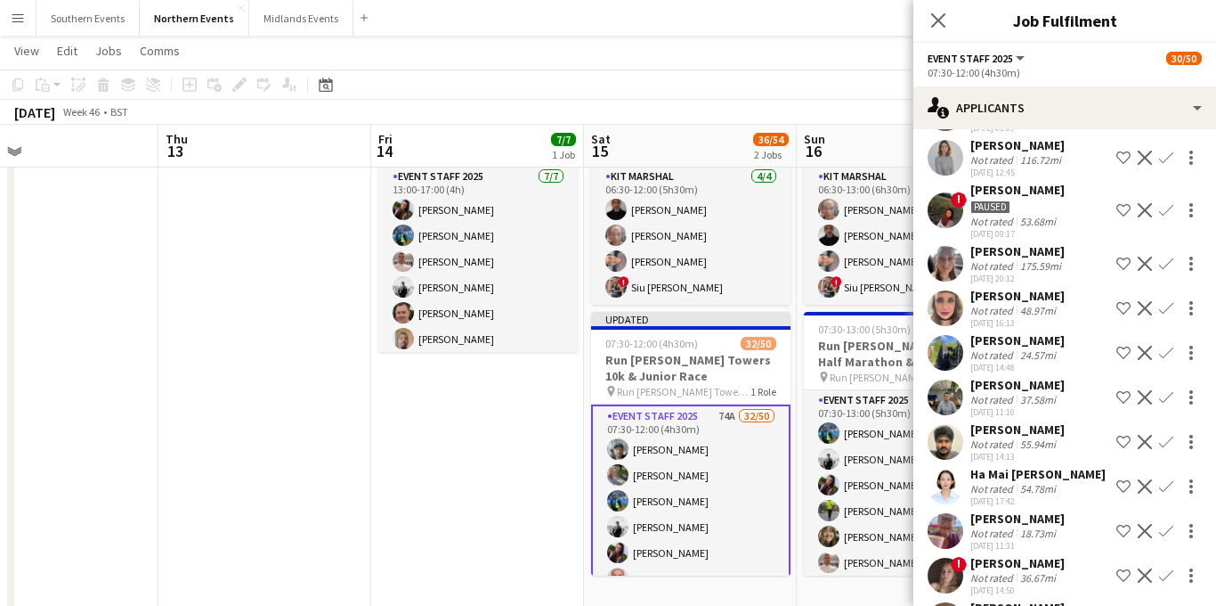
scroll to position [2098, 0]
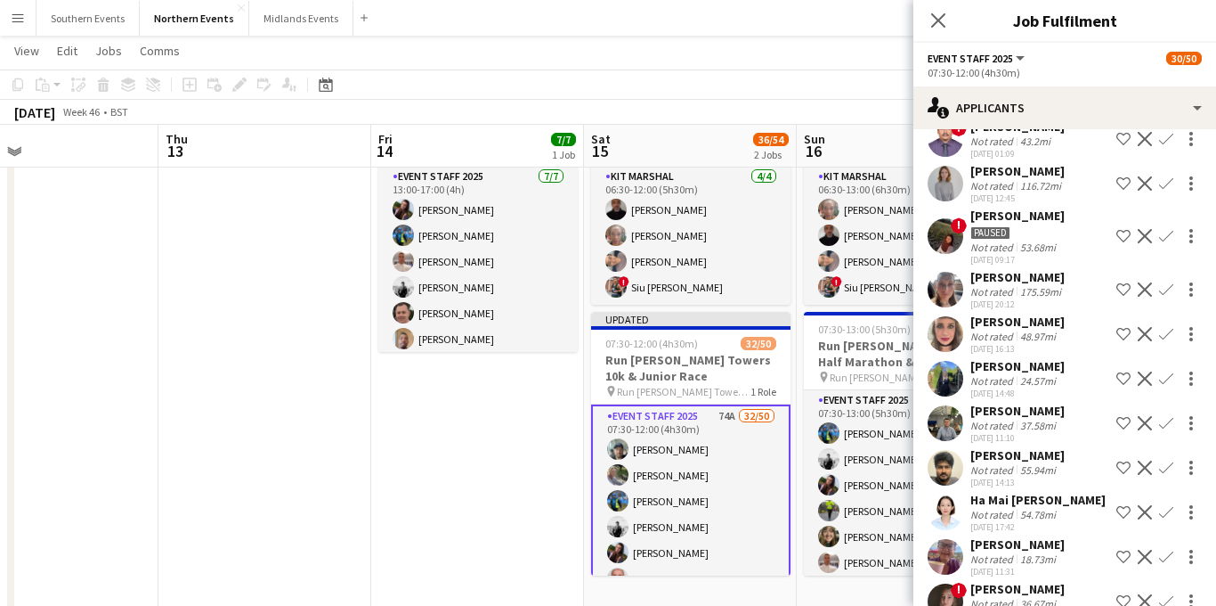
click at [1168, 416] on app-icon "Confirm" at bounding box center [1166, 423] width 14 height 14
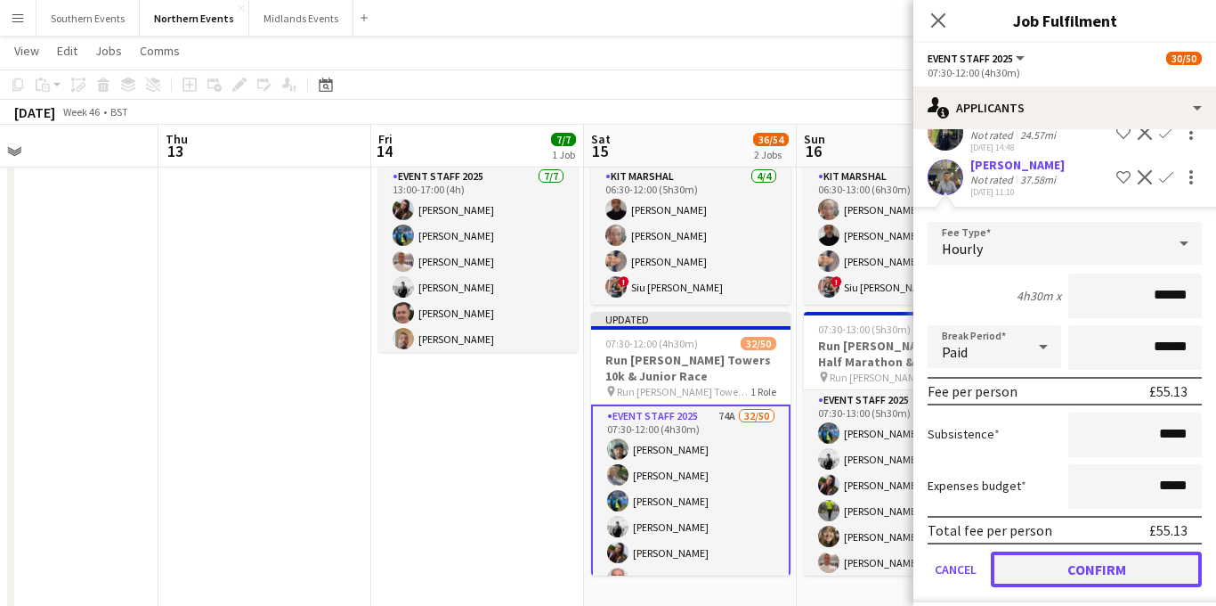
click at [1086, 551] on button "Confirm" at bounding box center [1096, 569] width 211 height 36
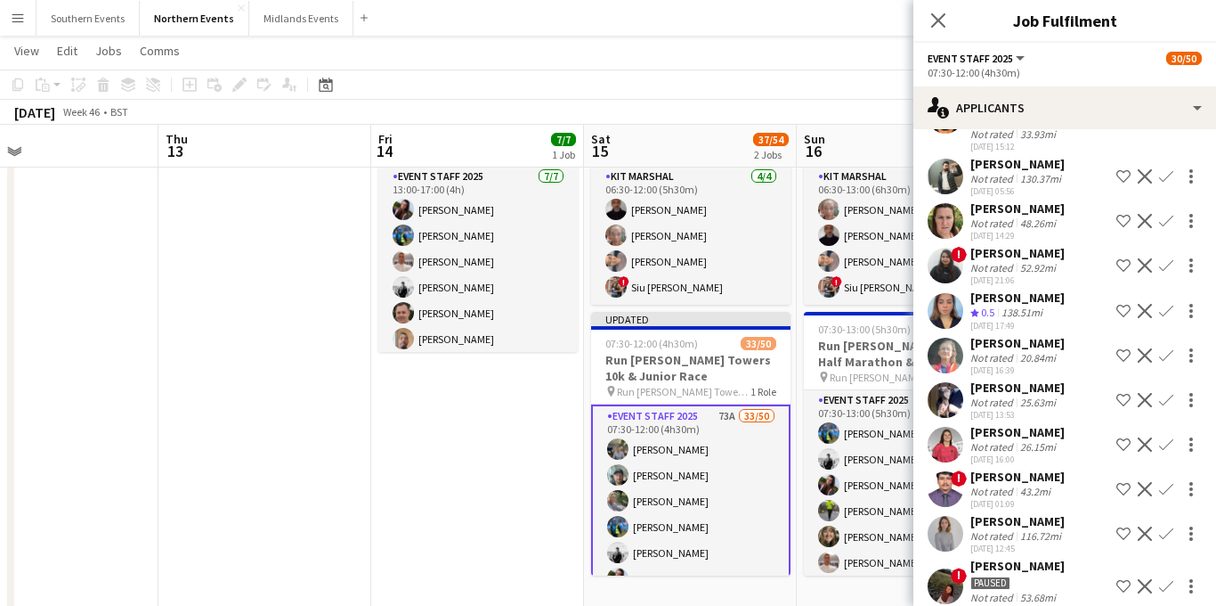
scroll to position [1745, 0]
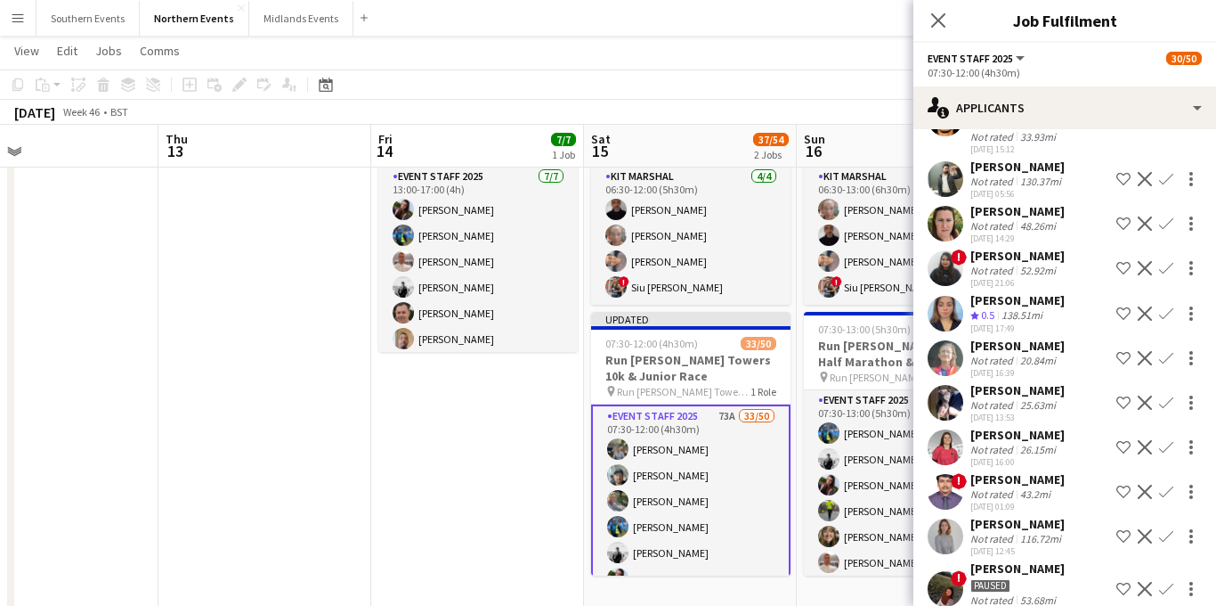
click at [1168, 395] on app-icon "Confirm" at bounding box center [1166, 402] width 14 height 14
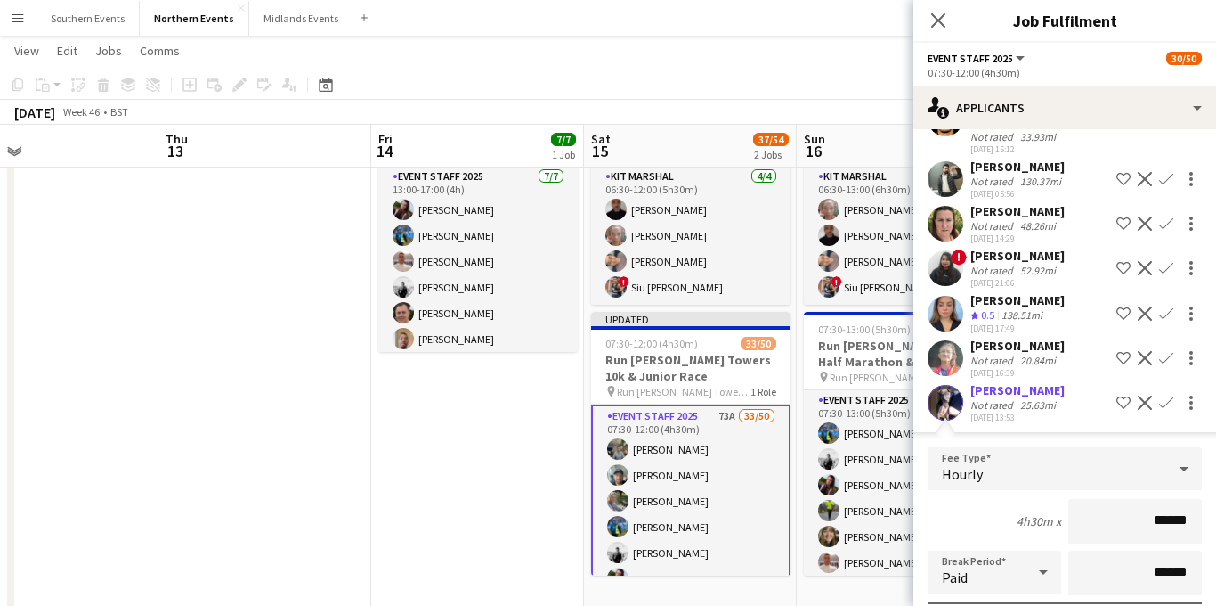
scroll to position [2067, 0]
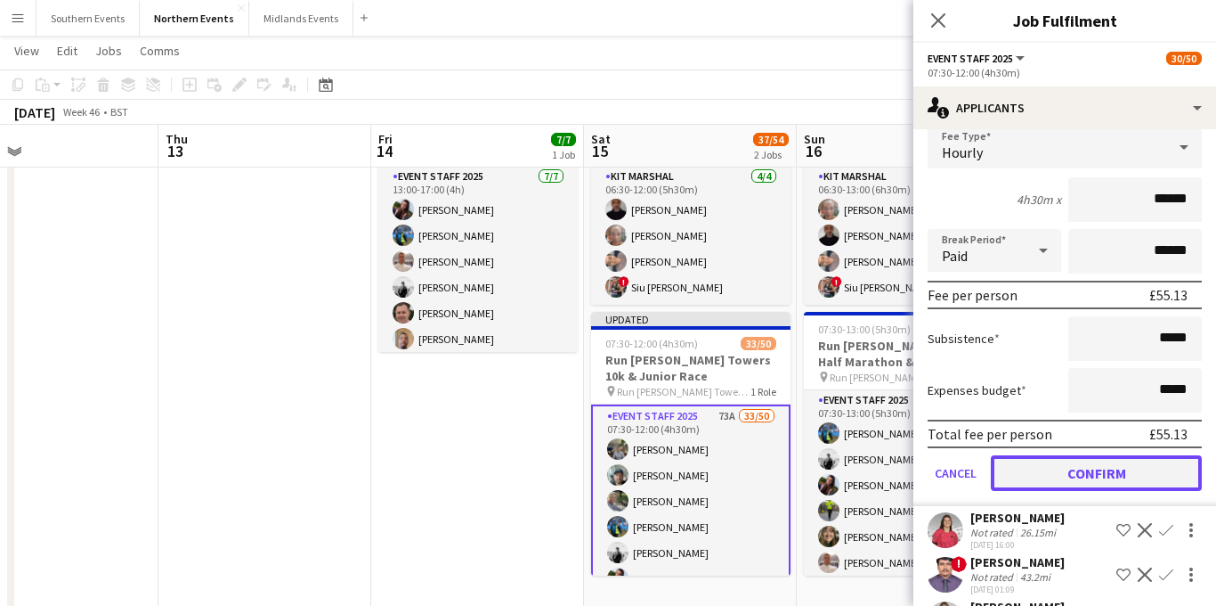
click at [1069, 455] on button "Confirm" at bounding box center [1096, 473] width 211 height 36
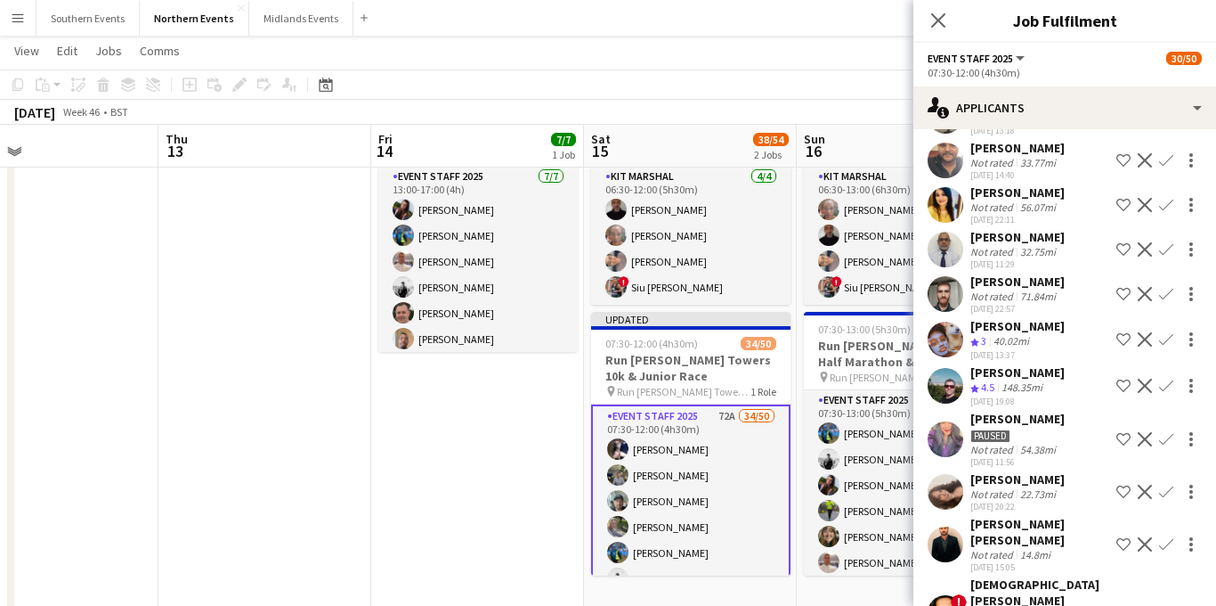
scroll to position [1217, 0]
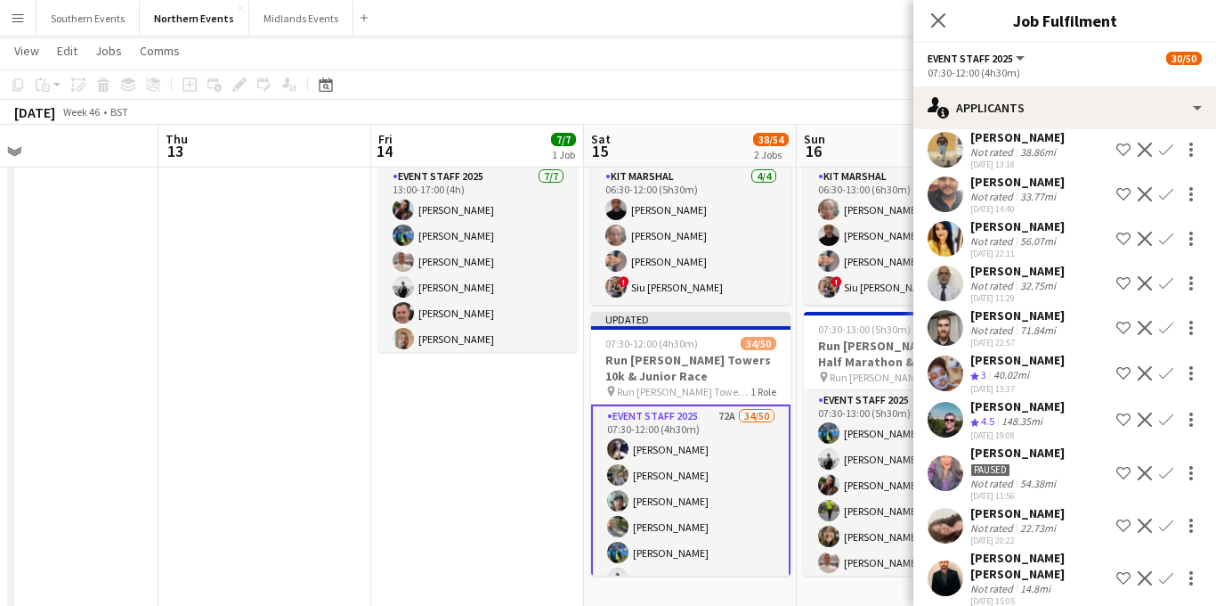
click at [1171, 321] on app-icon "Confirm" at bounding box center [1166, 328] width 14 height 14
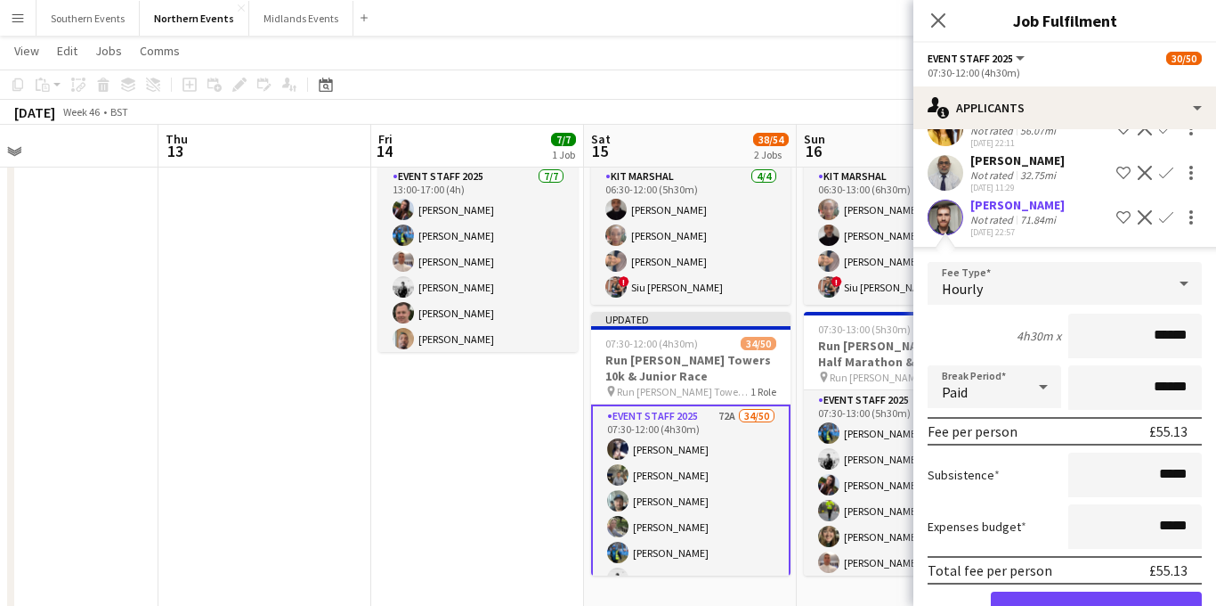
scroll to position [1489, 0]
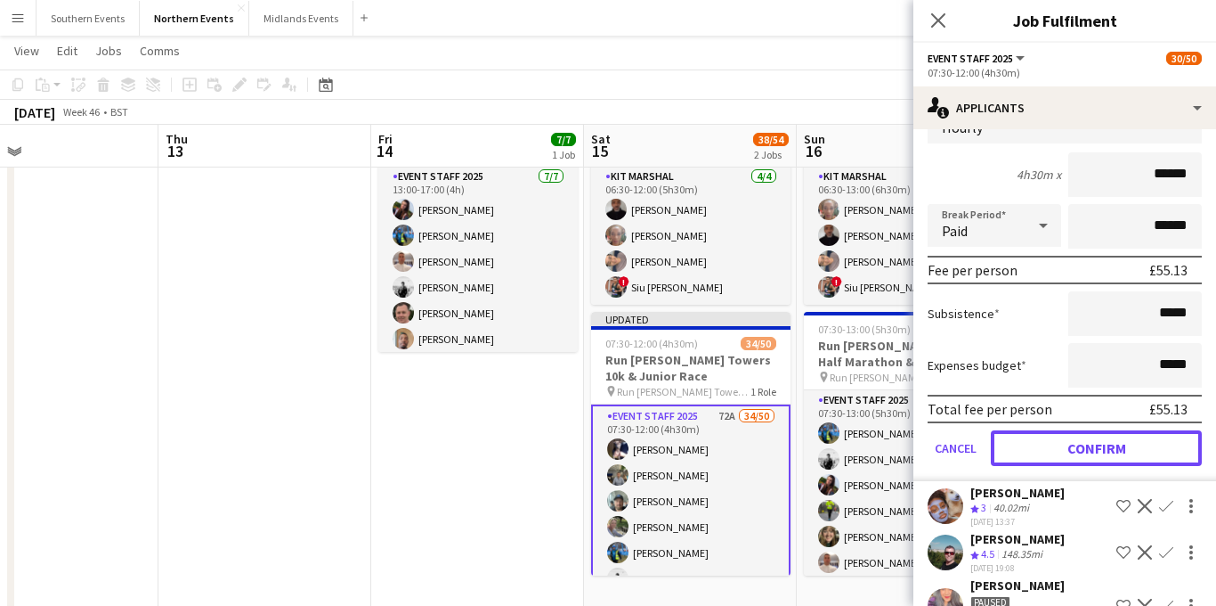
click at [1056, 433] on button "Confirm" at bounding box center [1096, 448] width 211 height 36
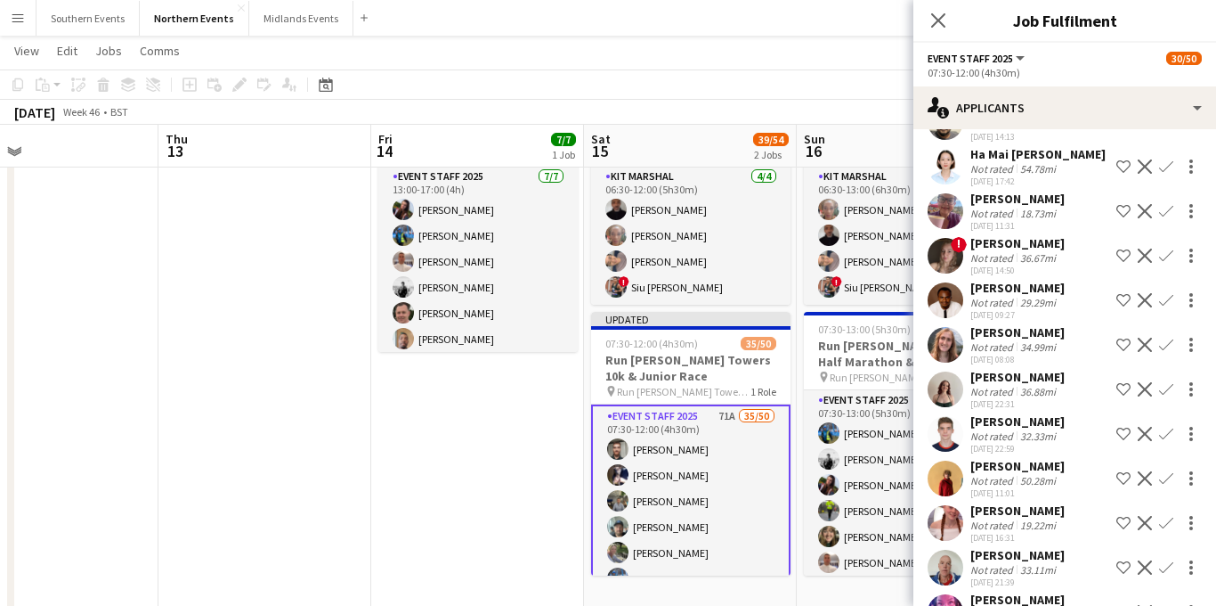
scroll to position [2313, 0]
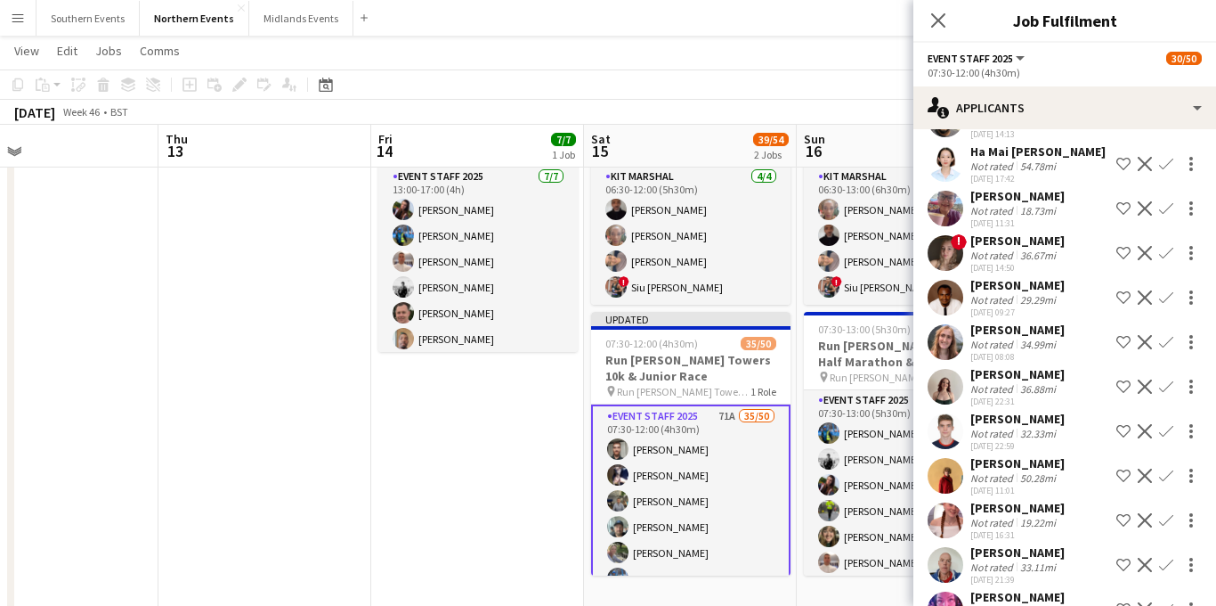
click at [1046, 204] on div "18.73mi" at bounding box center [1038, 210] width 43 height 13
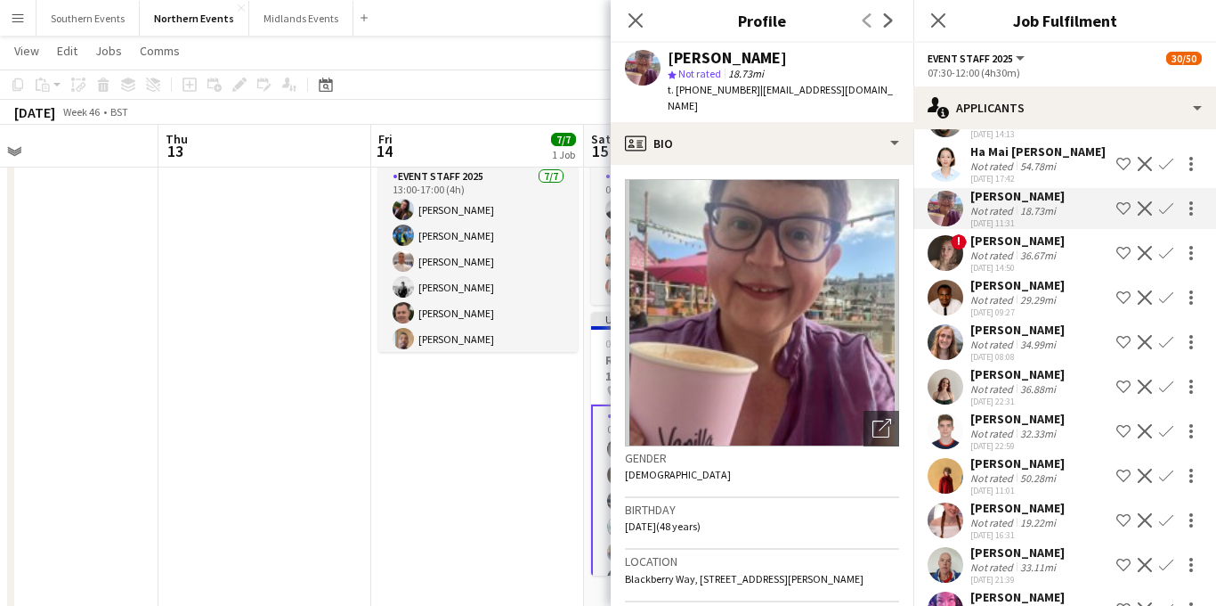
click at [1166, 201] on app-icon "Confirm" at bounding box center [1166, 208] width 14 height 14
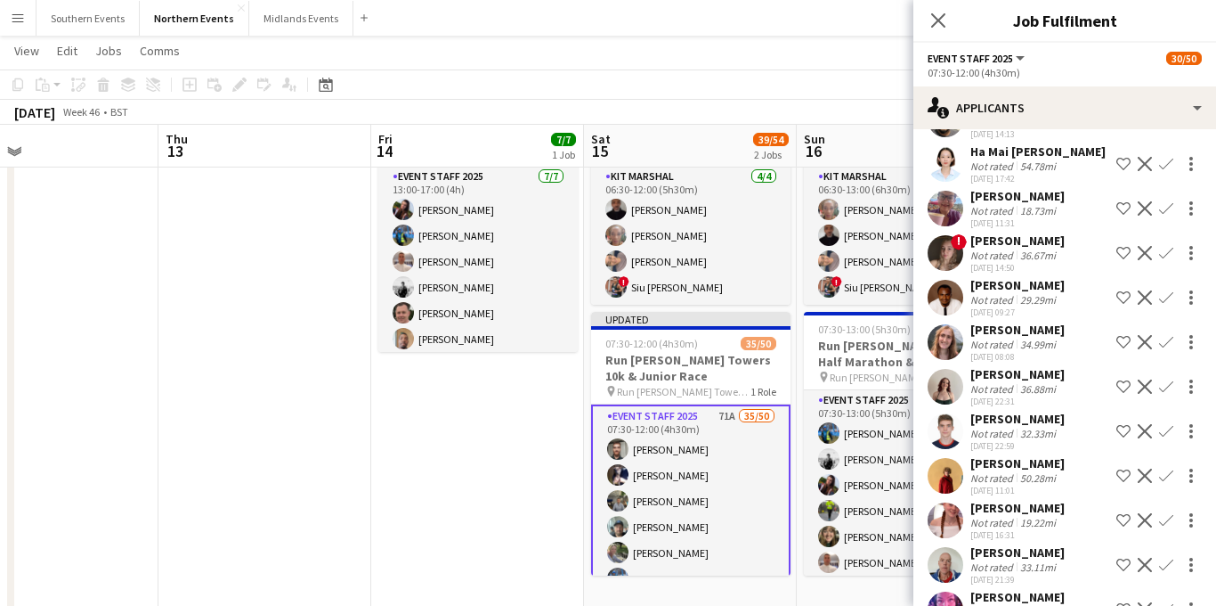
click at [1167, 201] on app-icon "Confirm" at bounding box center [1166, 208] width 14 height 14
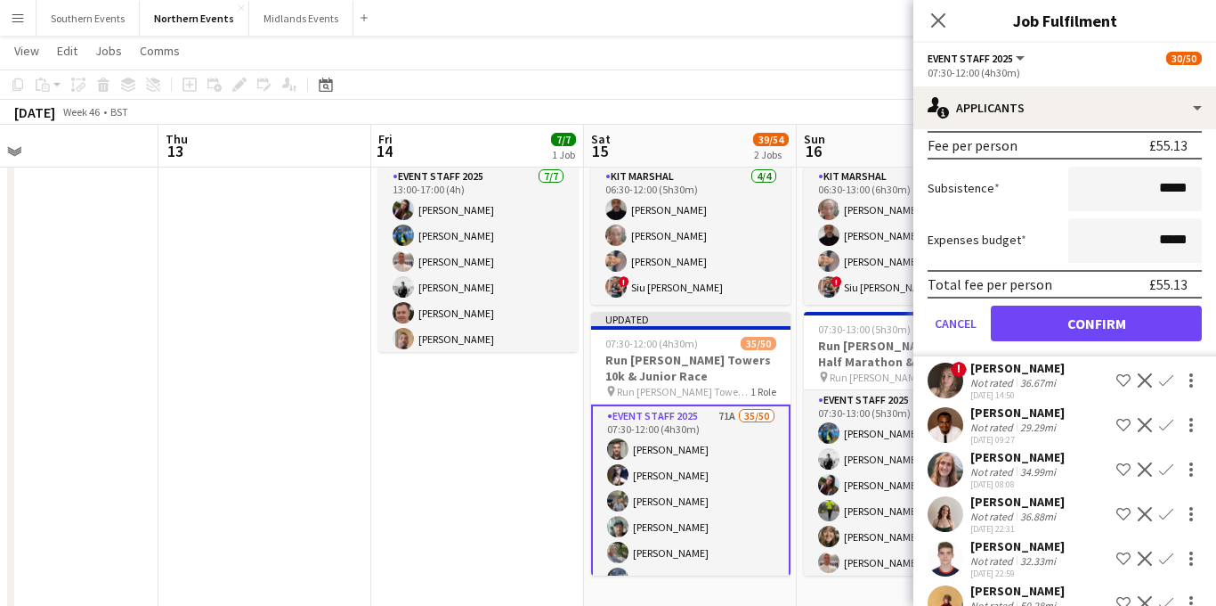
scroll to position [2666, 0]
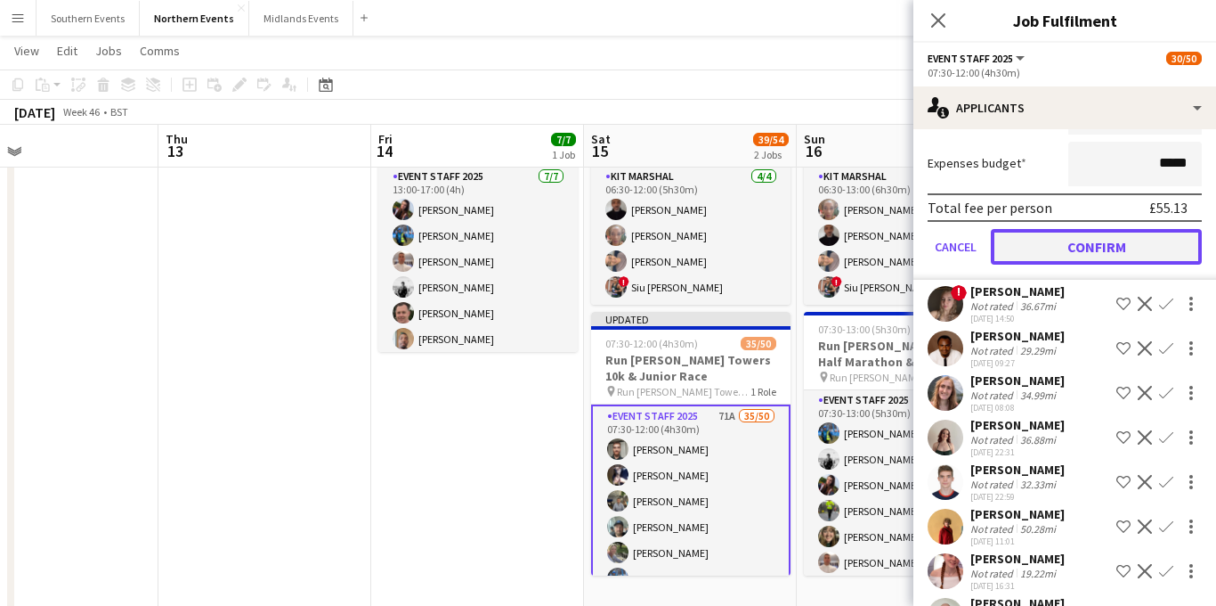
click at [1073, 229] on button "Confirm" at bounding box center [1096, 247] width 211 height 36
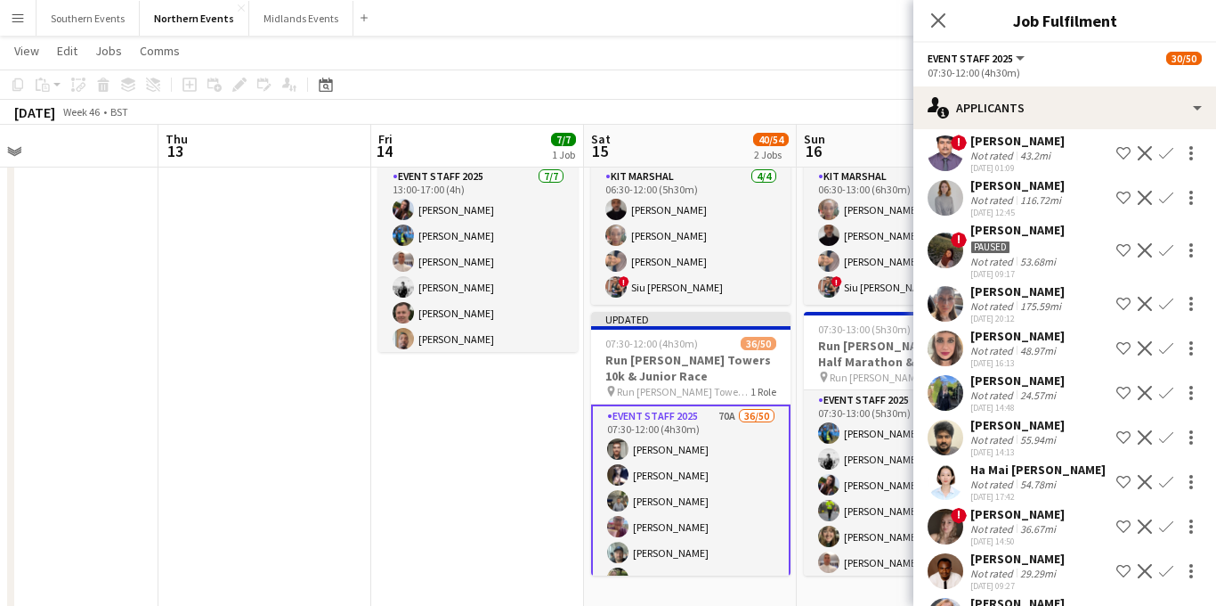
scroll to position [1982, 0]
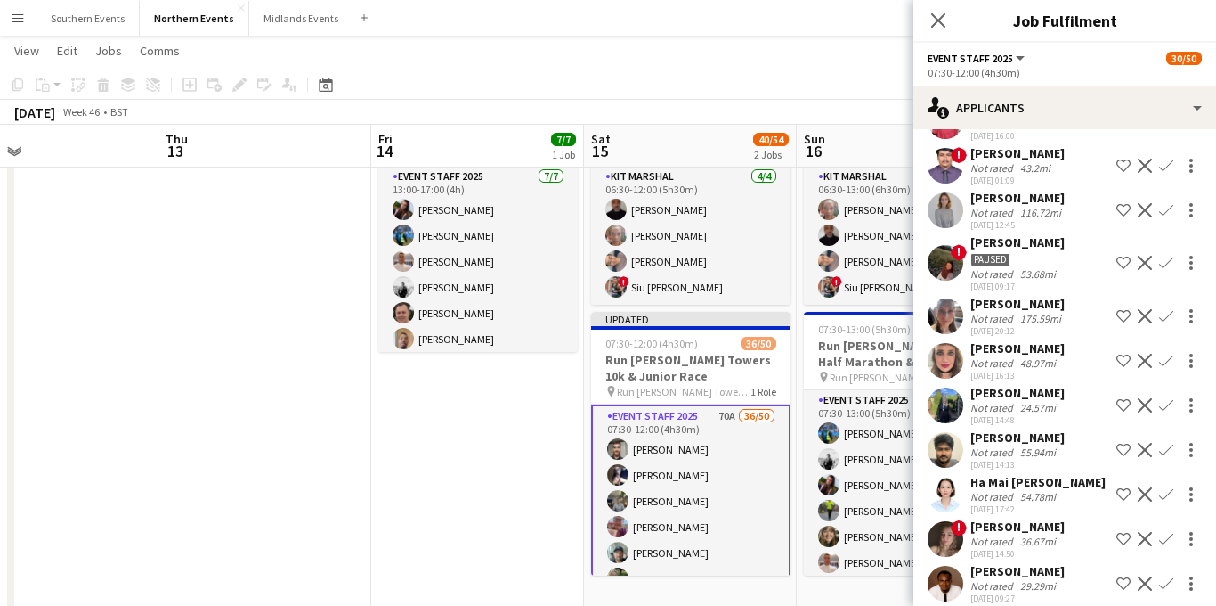
click at [1165, 398] on app-icon "Confirm" at bounding box center [1166, 405] width 14 height 14
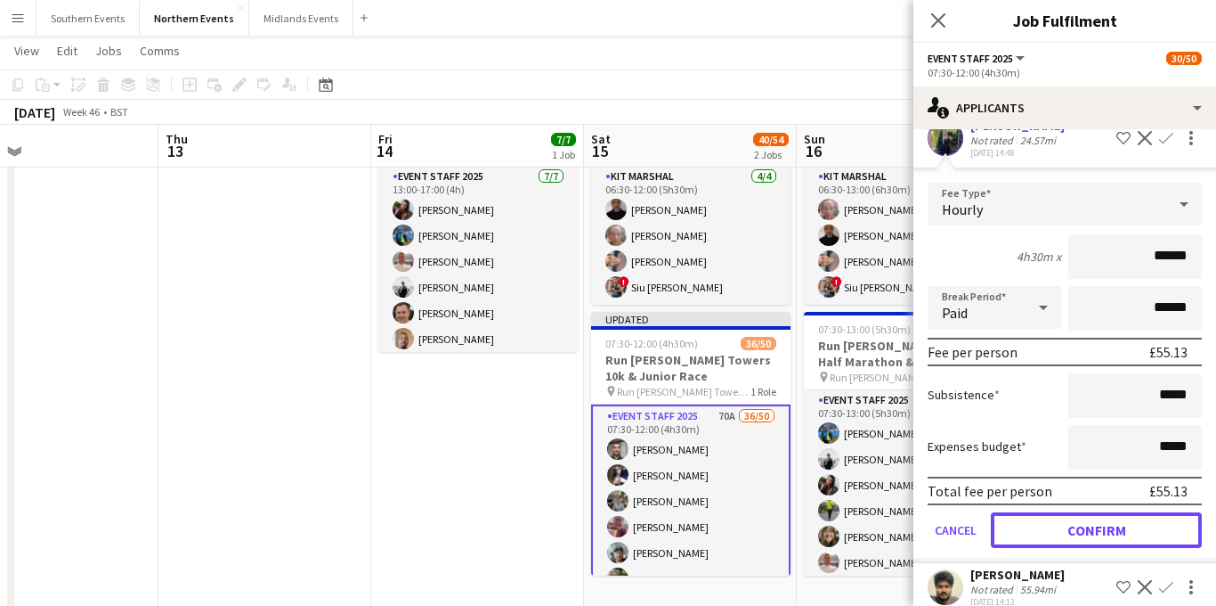
click at [1068, 512] on button "Confirm" at bounding box center [1096, 530] width 211 height 36
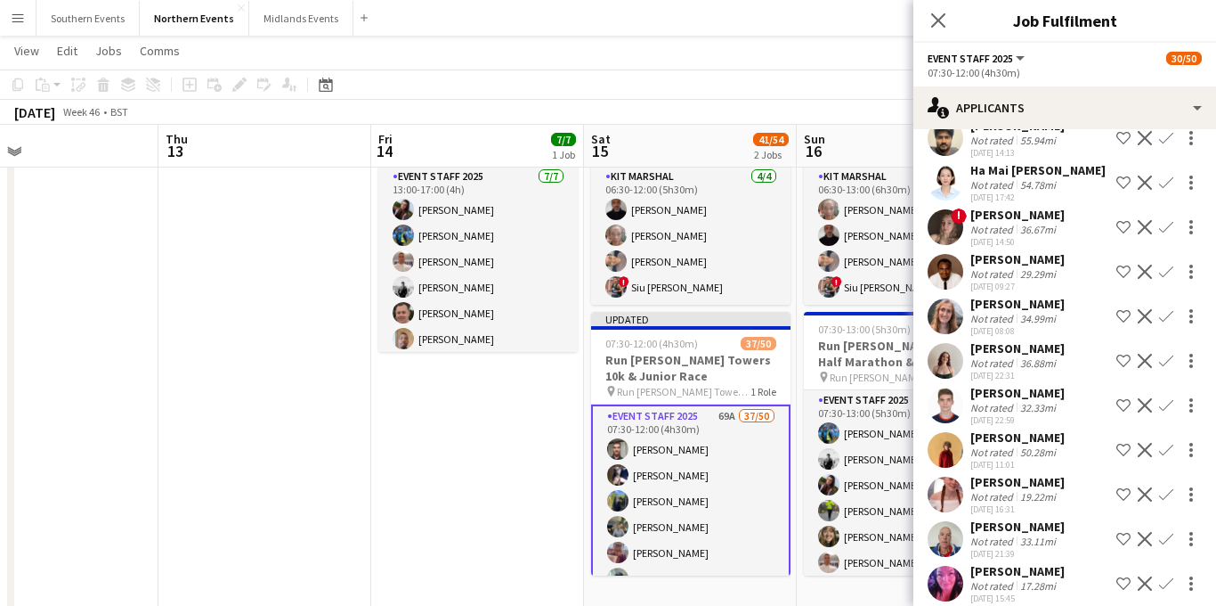
scroll to position [1801, 0]
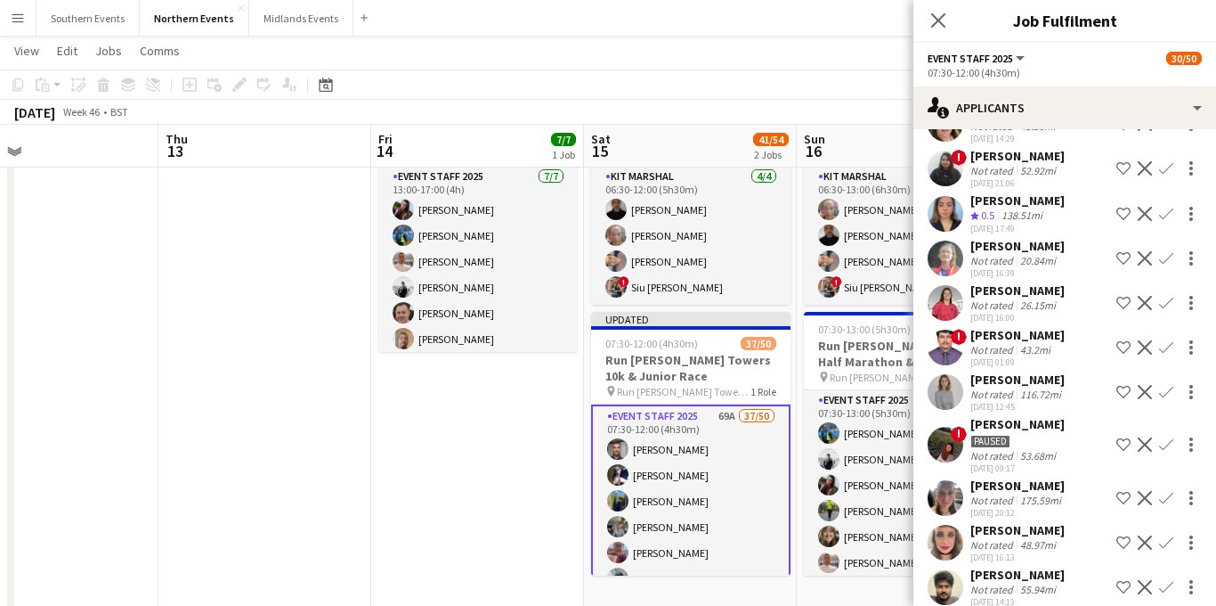
click at [1172, 251] on app-icon "Confirm" at bounding box center [1166, 258] width 14 height 14
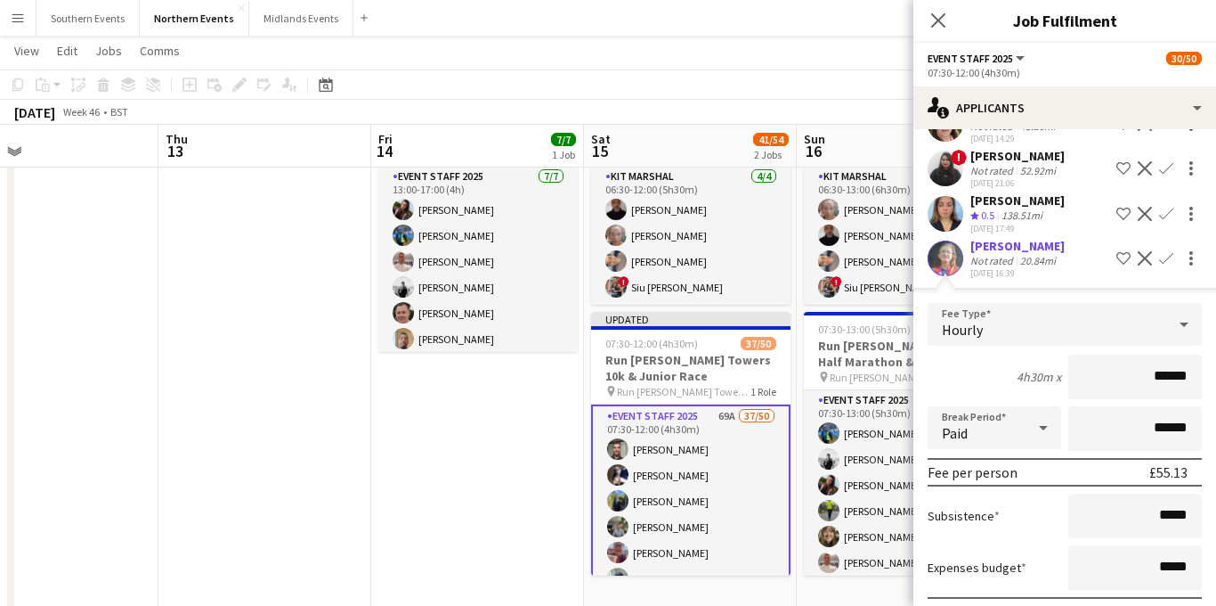
click at [1039, 267] on div "[DATE] 16:39" at bounding box center [1018, 273] width 94 height 12
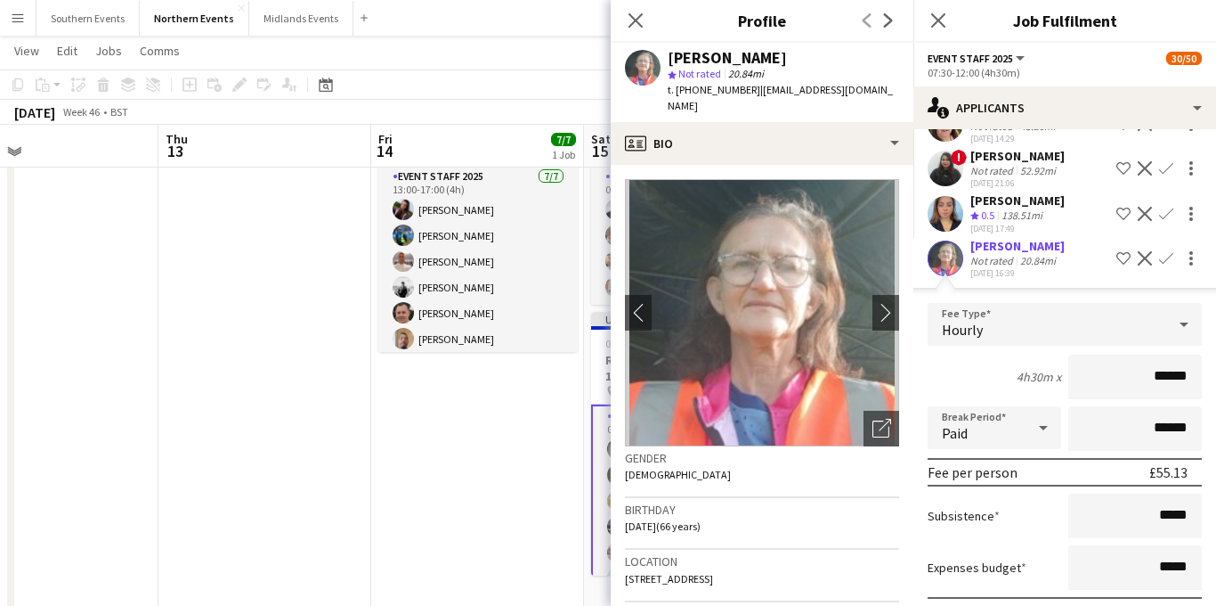
click at [1029, 267] on div "[DATE] 16:39" at bounding box center [1018, 273] width 94 height 12
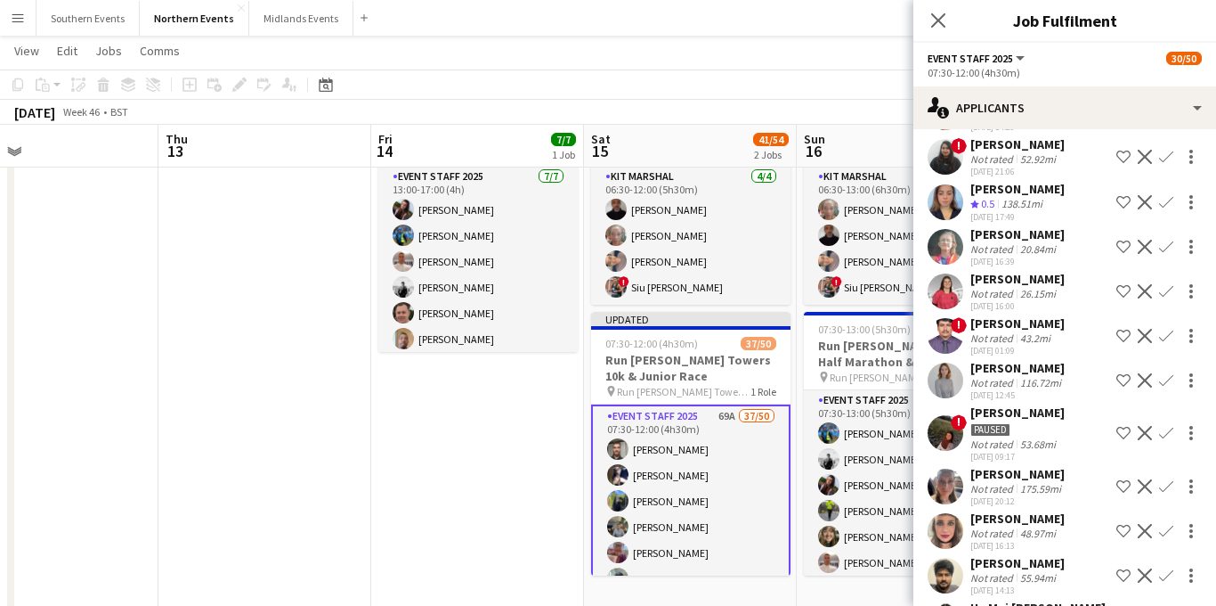
scroll to position [1805, 0]
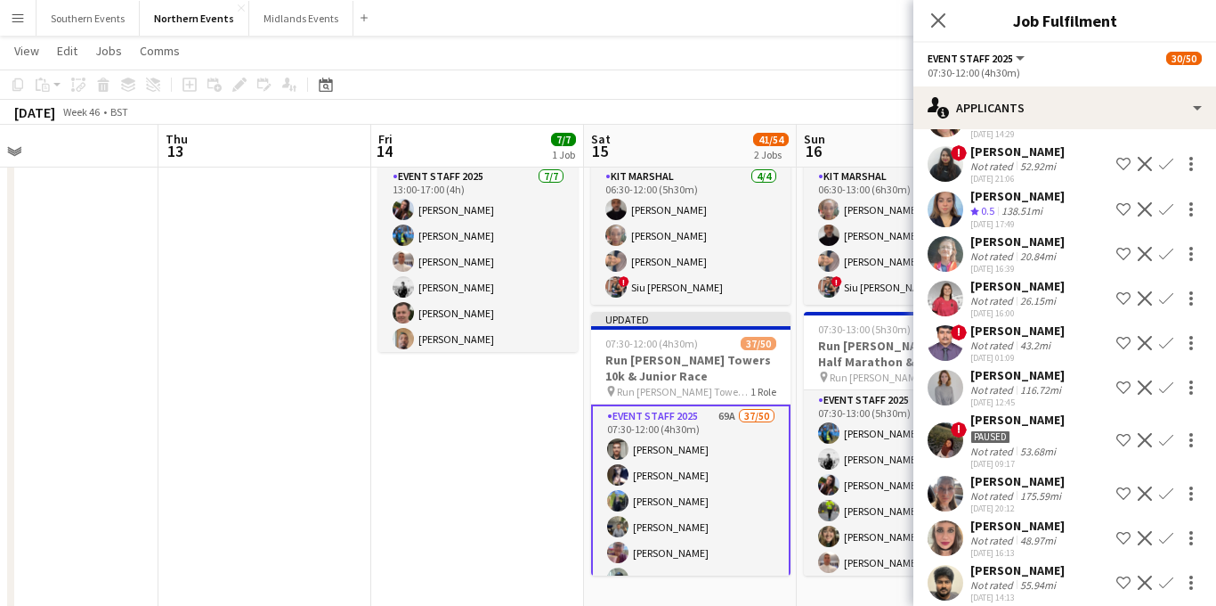
click at [1164, 202] on app-icon "Confirm" at bounding box center [1166, 209] width 14 height 14
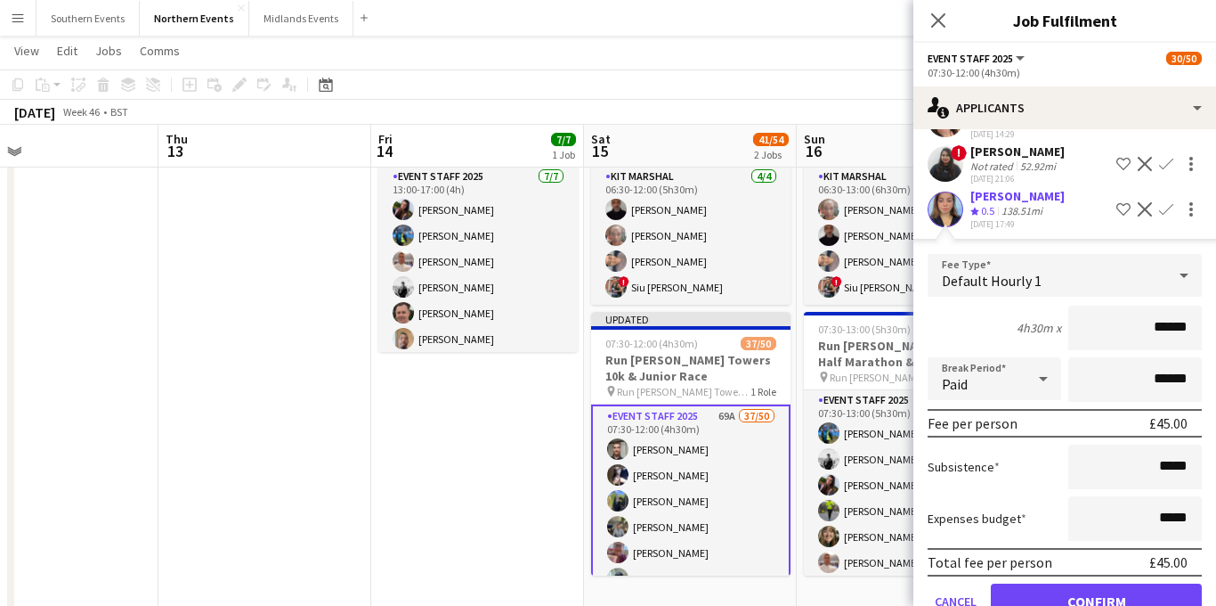
scroll to position [1882, 0]
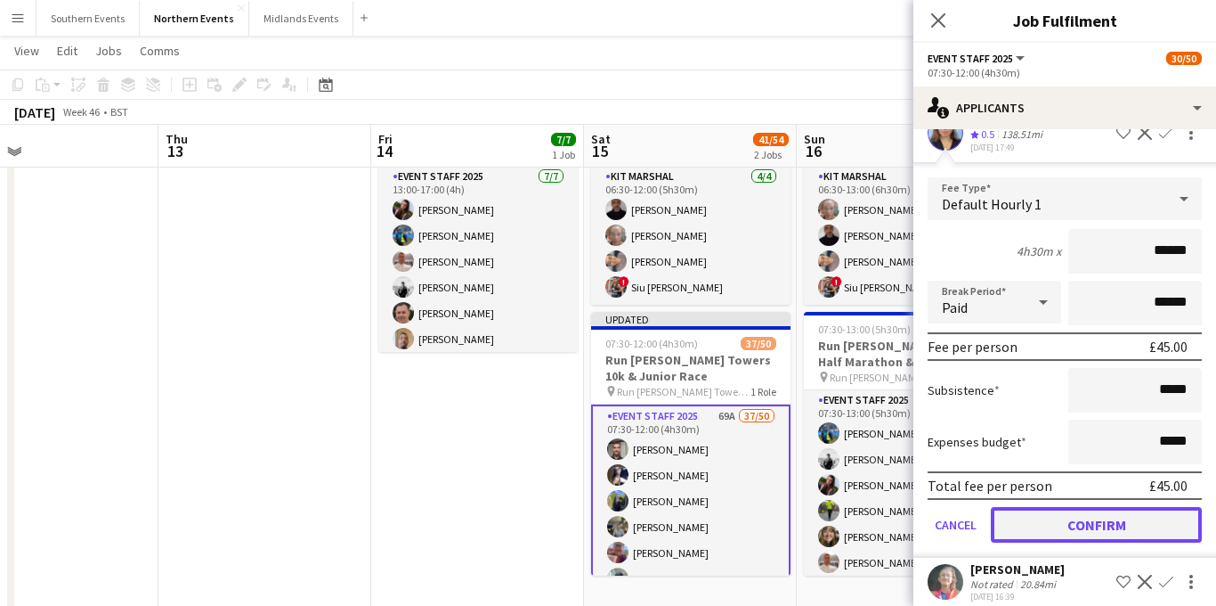
click at [1051, 507] on button "Confirm" at bounding box center [1096, 525] width 211 height 36
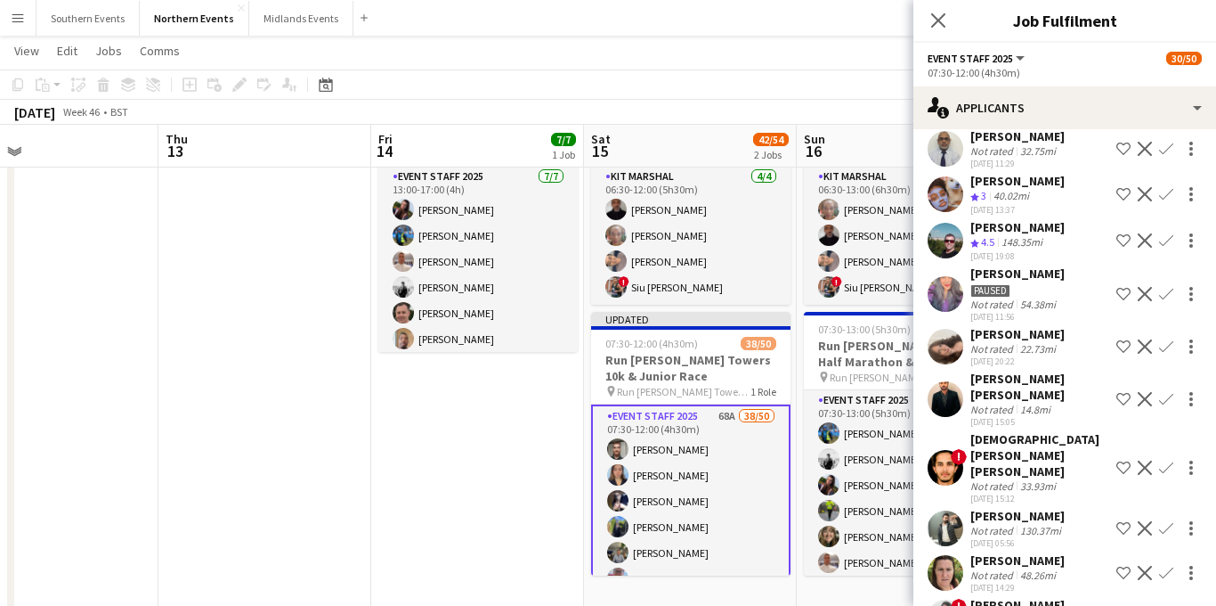
scroll to position [1340, 0]
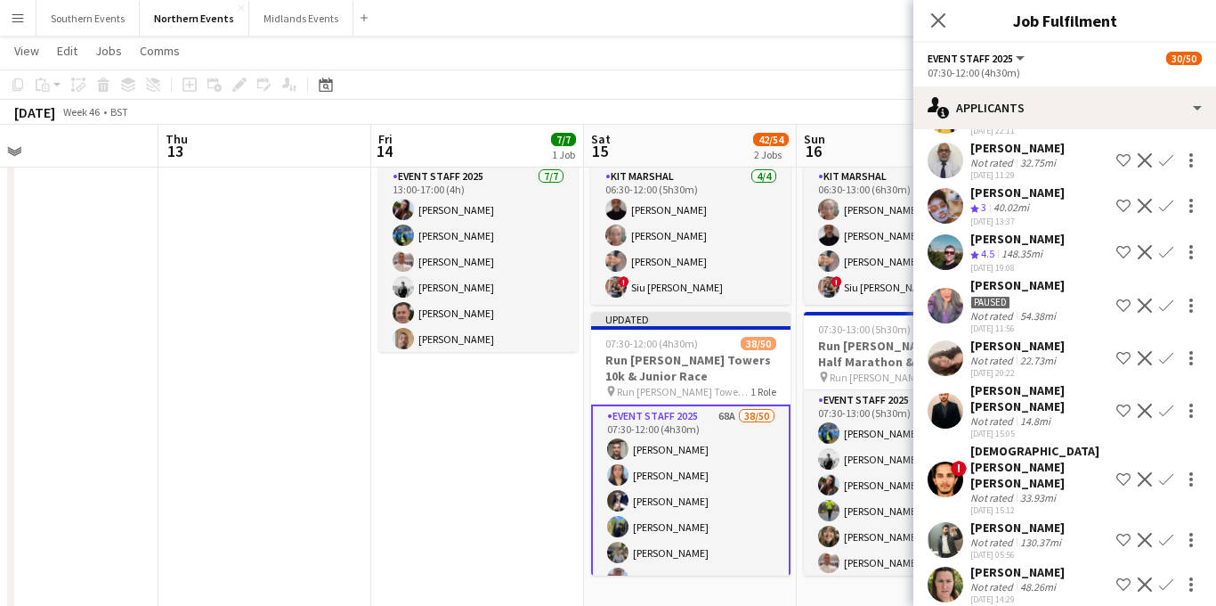
click at [1020, 247] on div "148.35mi" at bounding box center [1022, 254] width 48 height 15
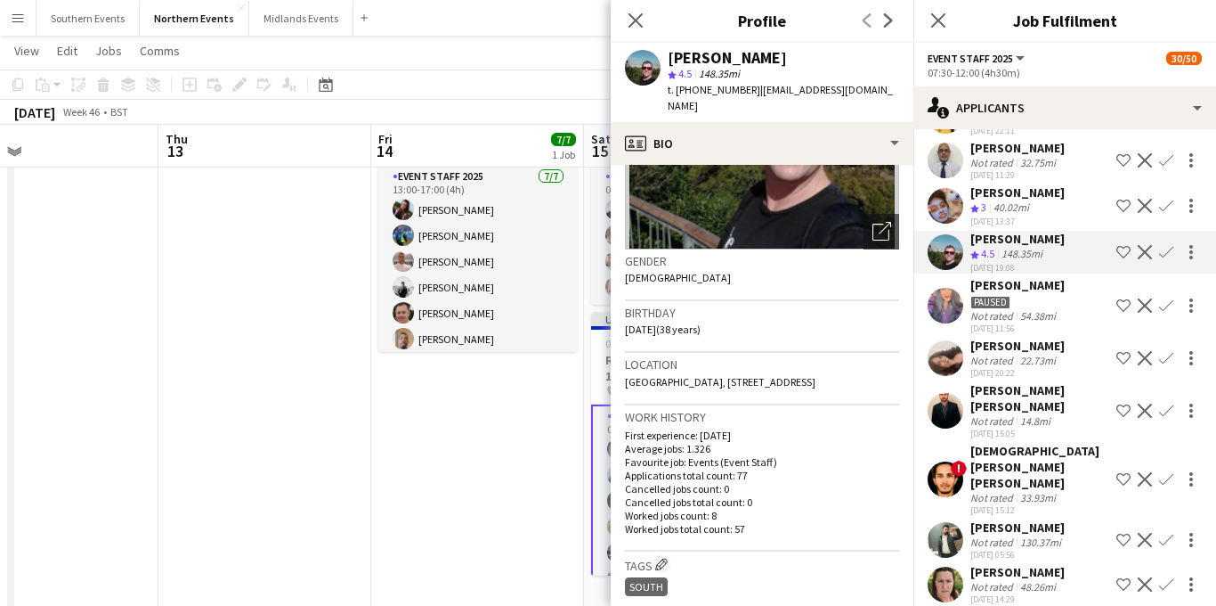
scroll to position [199, 0]
click at [1168, 351] on app-icon "Confirm" at bounding box center [1166, 358] width 14 height 14
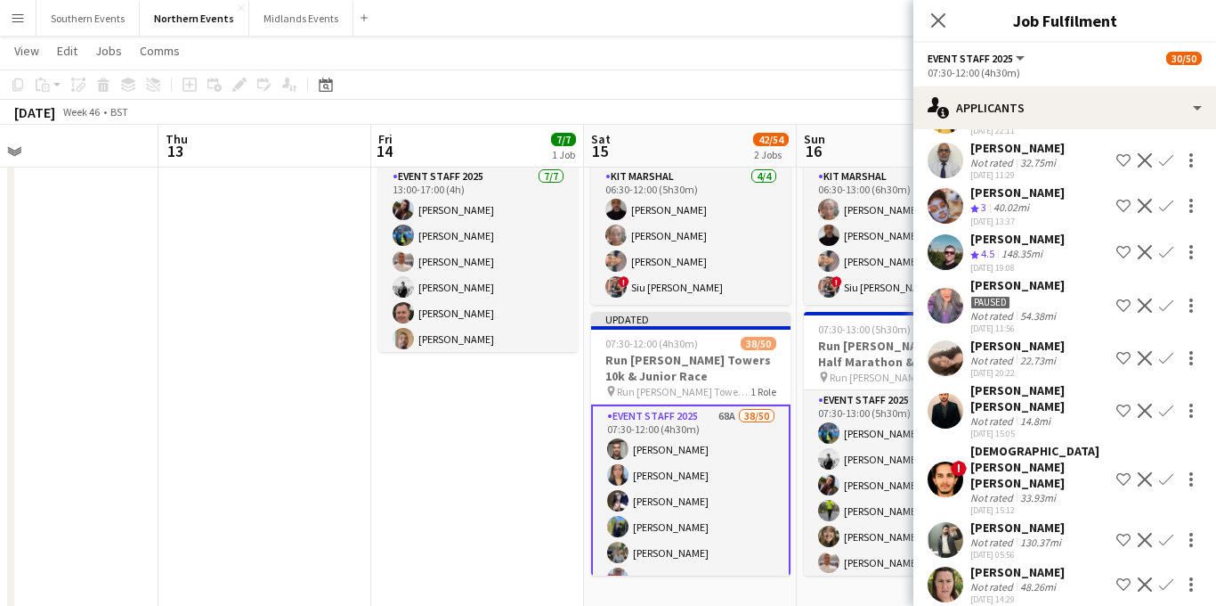
click at [1163, 351] on app-icon "Confirm" at bounding box center [1166, 358] width 14 height 14
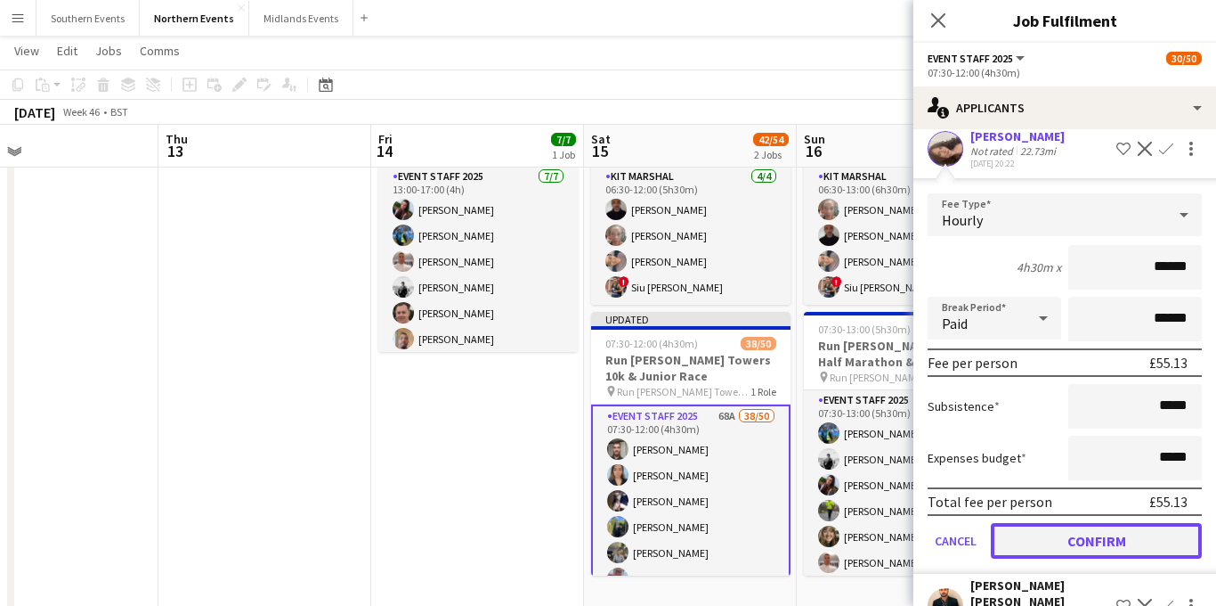
click at [1055, 523] on button "Confirm" at bounding box center [1096, 541] width 211 height 36
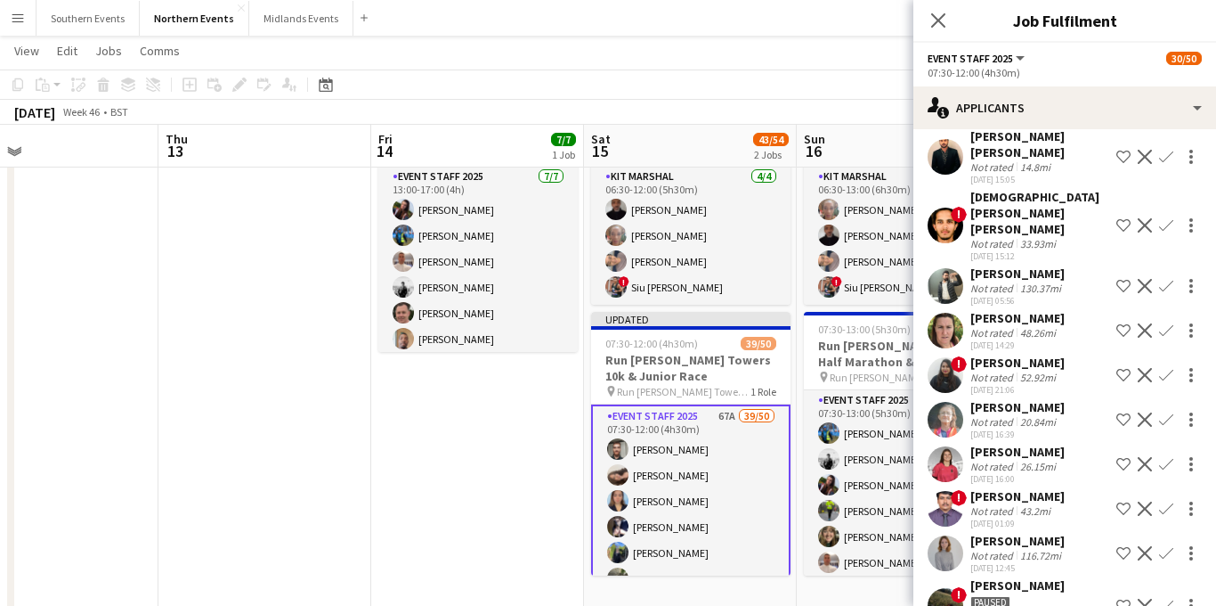
scroll to position [1101, 0]
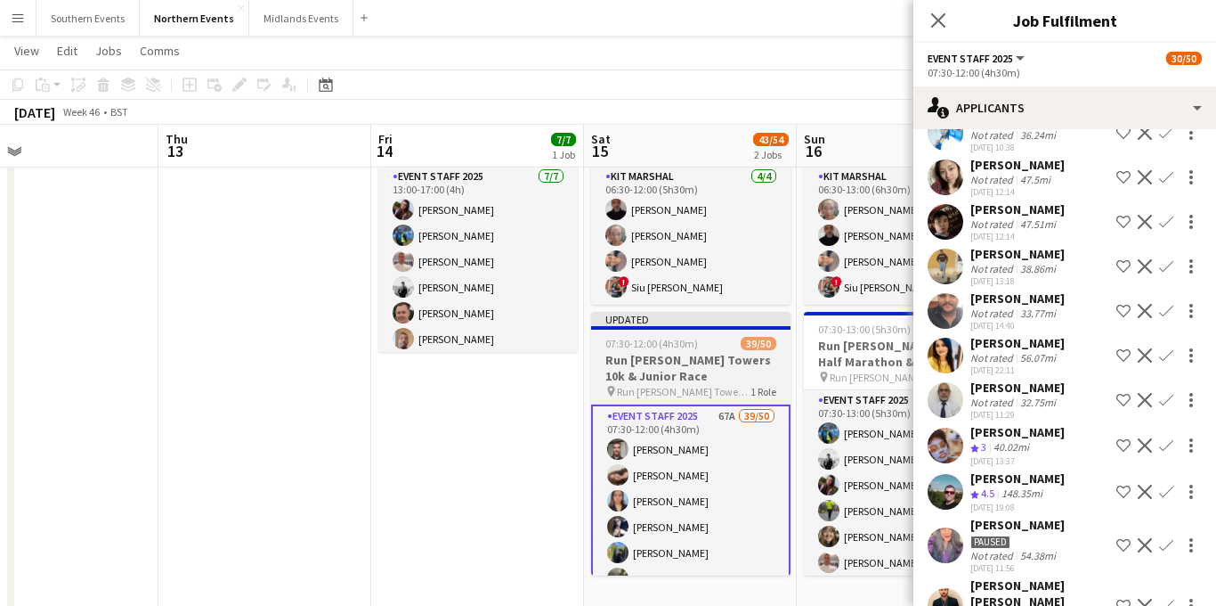
click at [939, 25] on icon "Close pop-in" at bounding box center [938, 20] width 14 height 14
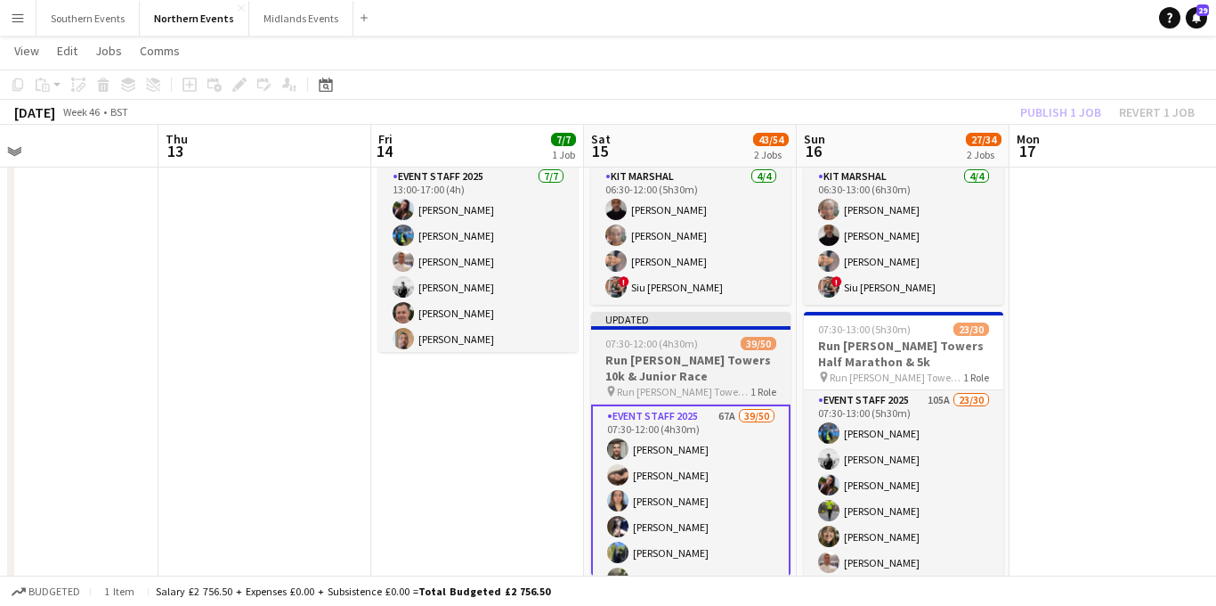
click at [696, 348] on div "07:30-12:00 (4h30m) 39/50" at bounding box center [690, 343] width 199 height 13
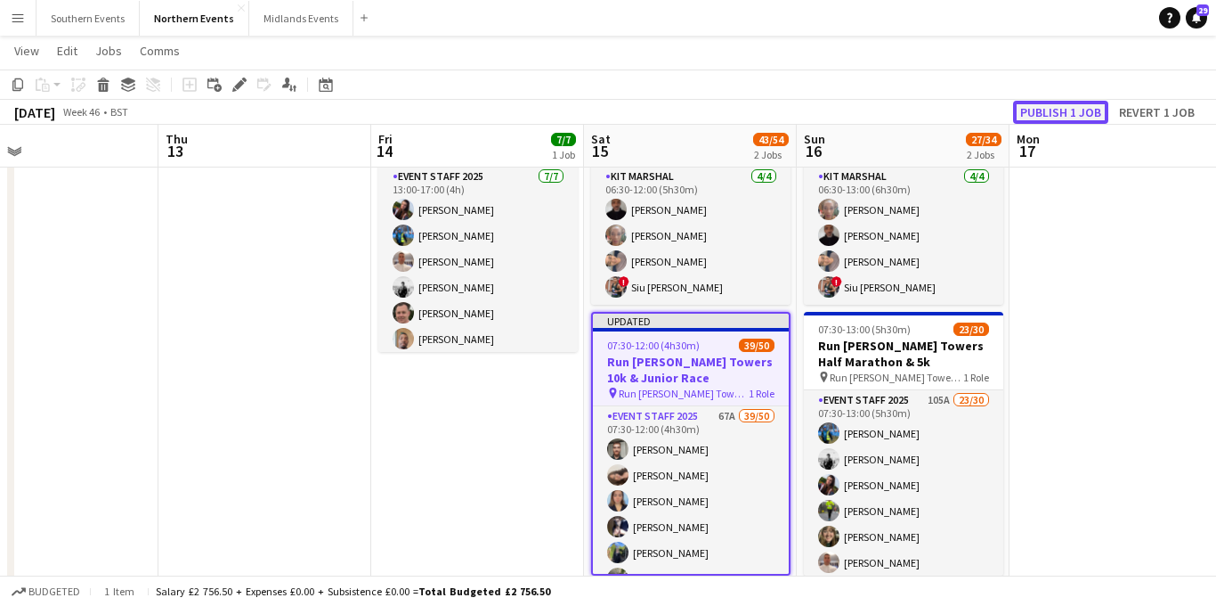
click at [1043, 116] on button "Publish 1 job" at bounding box center [1060, 112] width 95 height 23
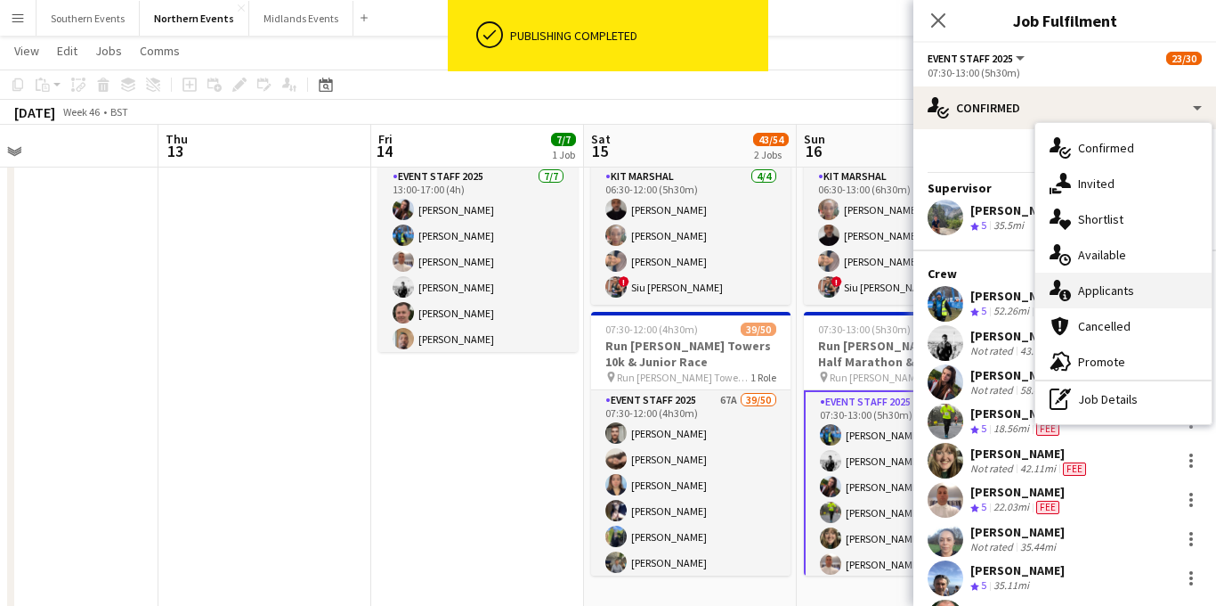
click at [1099, 293] on span "Applicants" at bounding box center [1106, 290] width 56 height 16
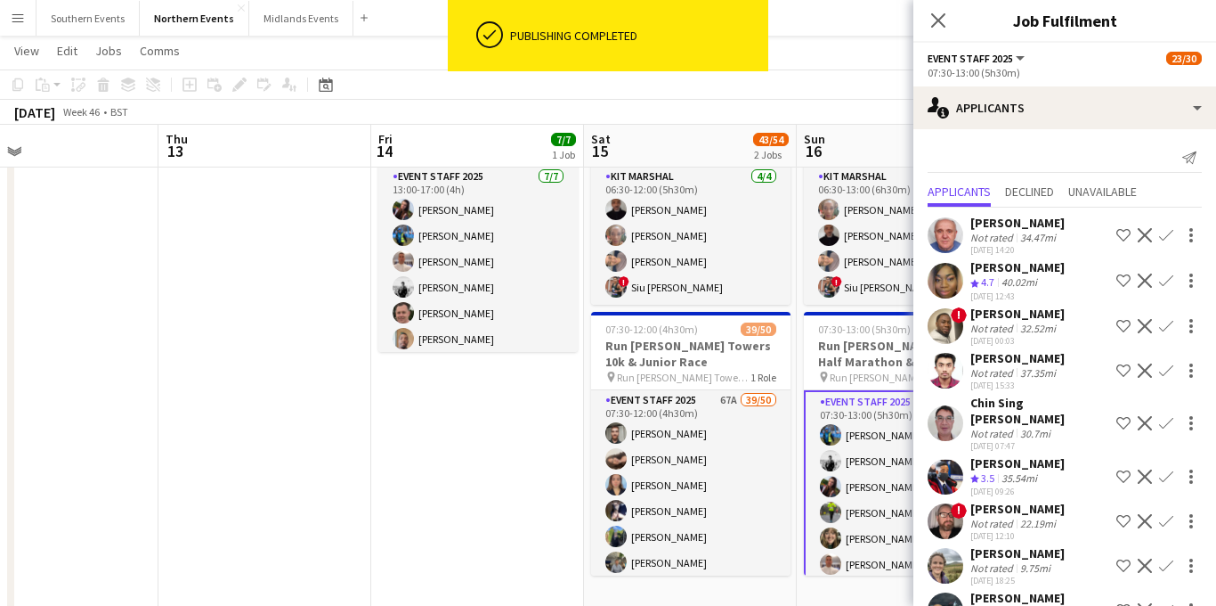
click at [1164, 231] on app-icon "Confirm" at bounding box center [1166, 235] width 14 height 14
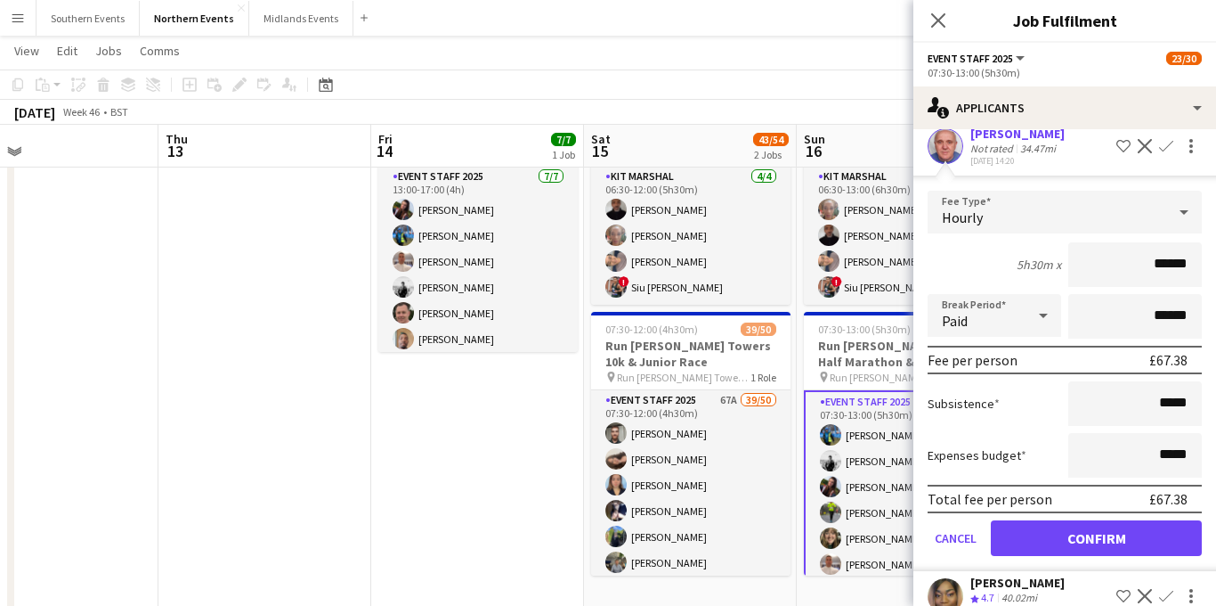
scroll to position [144, 0]
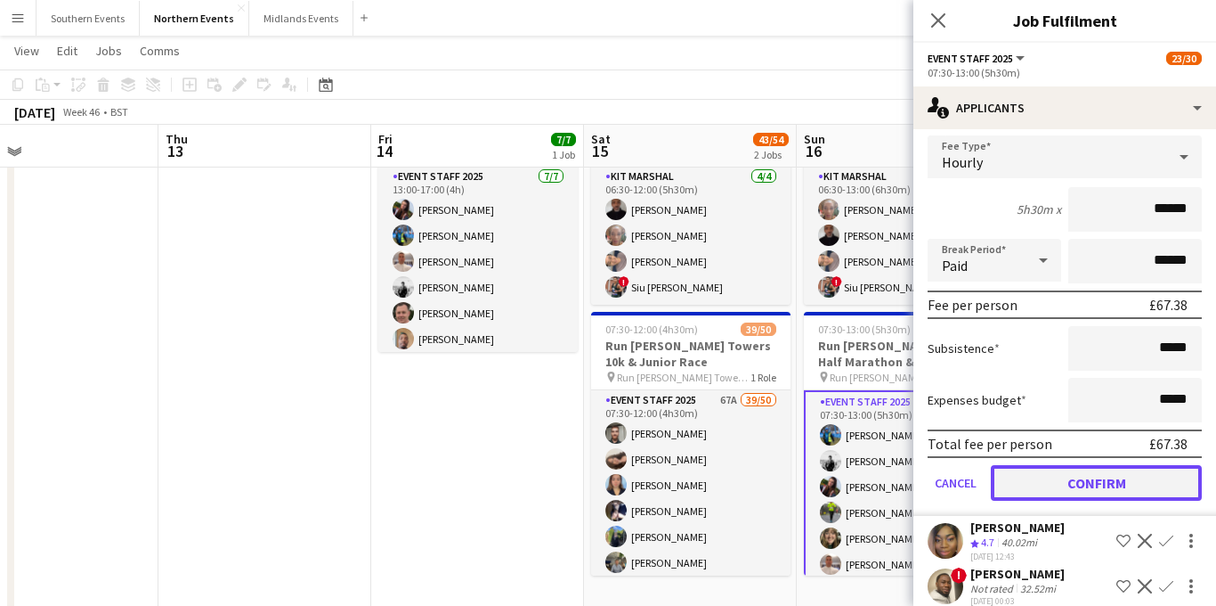
click at [1058, 475] on button "Confirm" at bounding box center [1096, 483] width 211 height 36
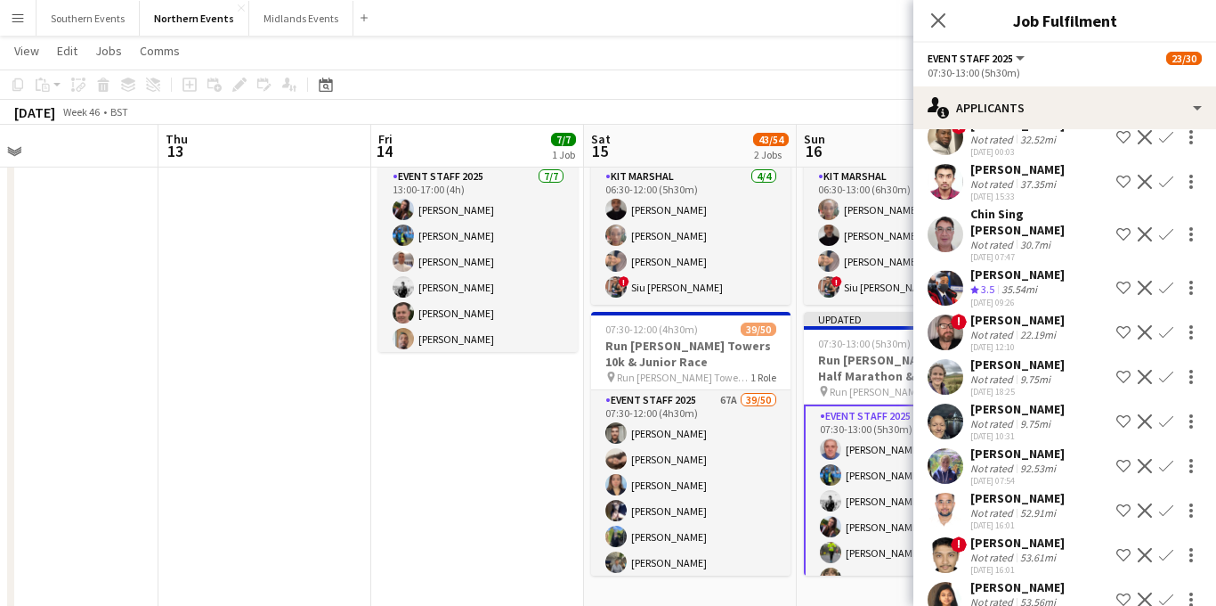
scroll to position [0, 0]
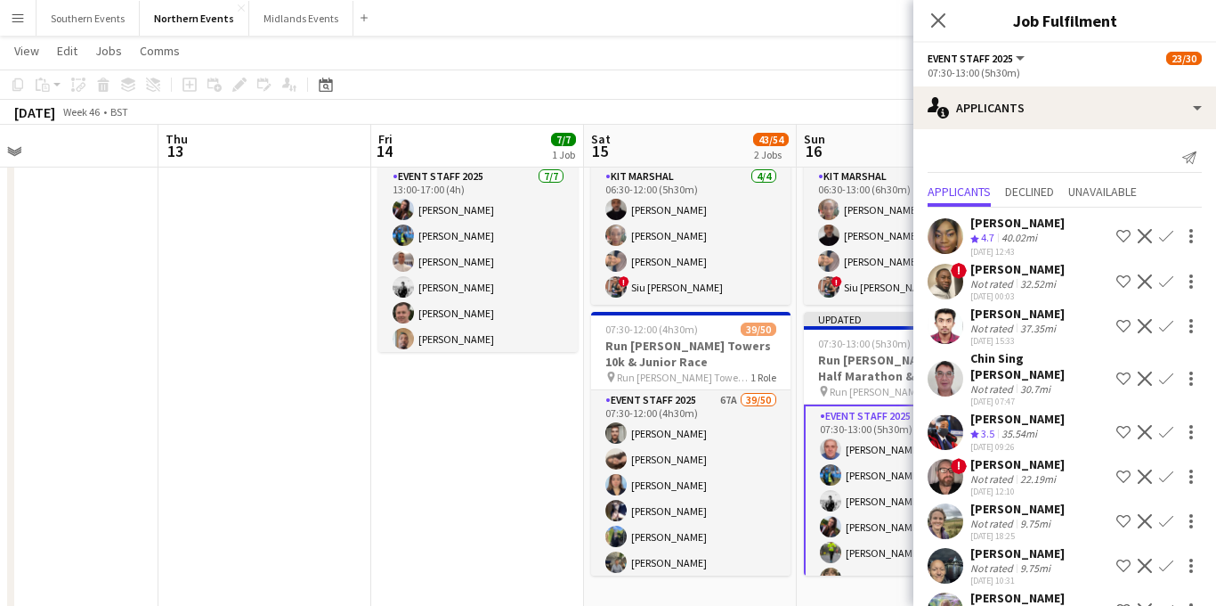
click at [1168, 372] on app-icon "Confirm" at bounding box center [1166, 378] width 14 height 14
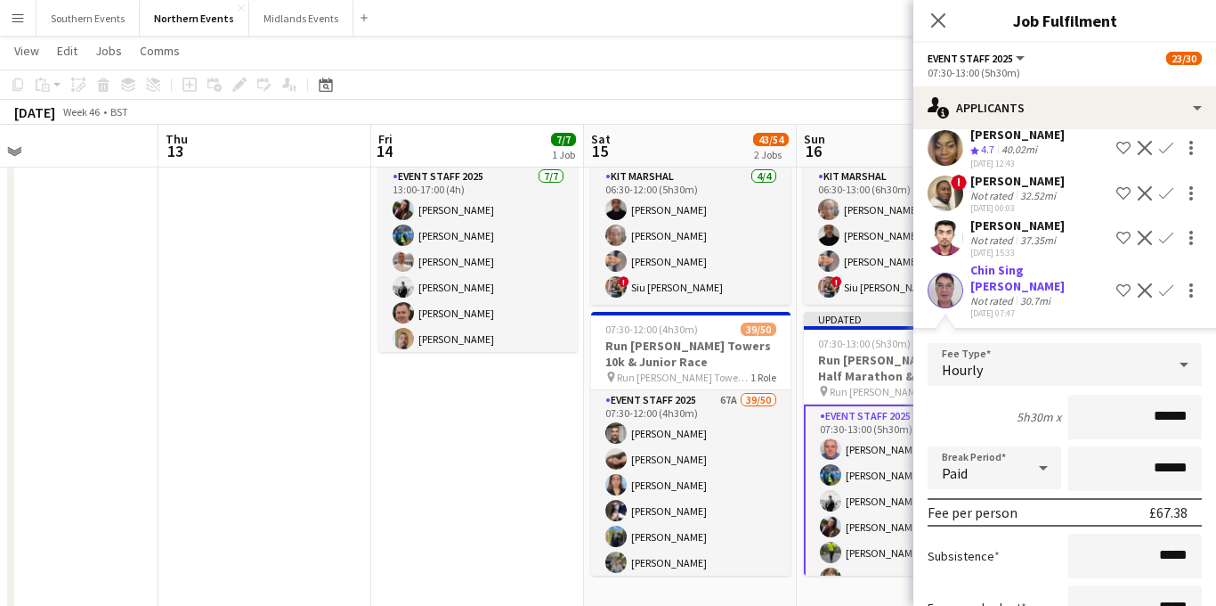
scroll to position [170, 0]
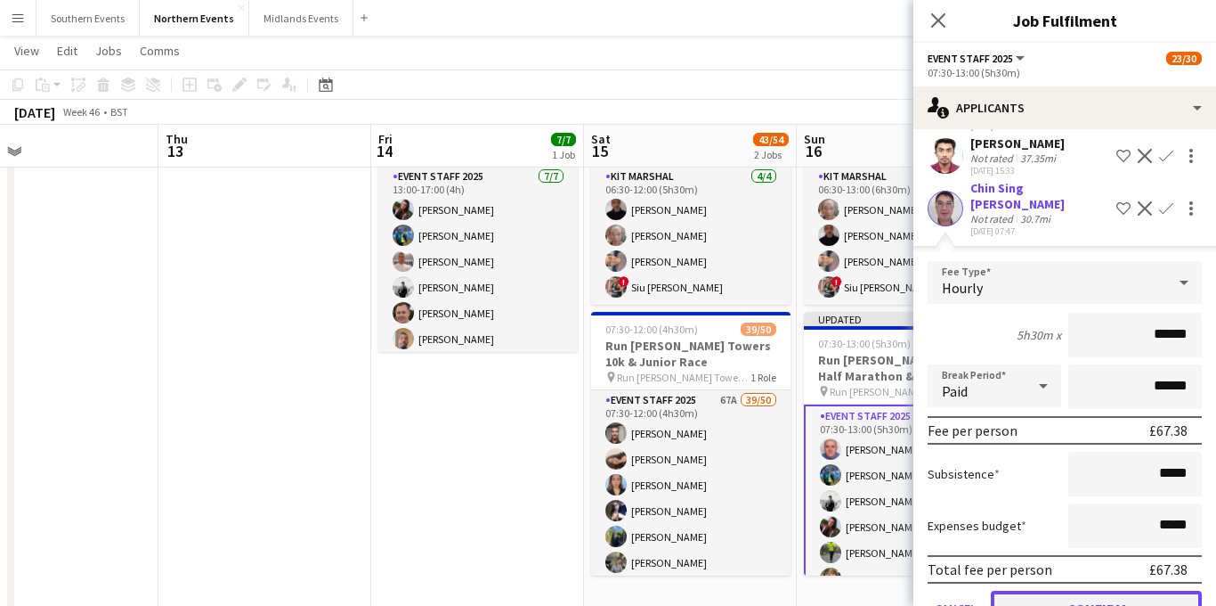
click at [1068, 591] on button "Confirm" at bounding box center [1096, 608] width 211 height 36
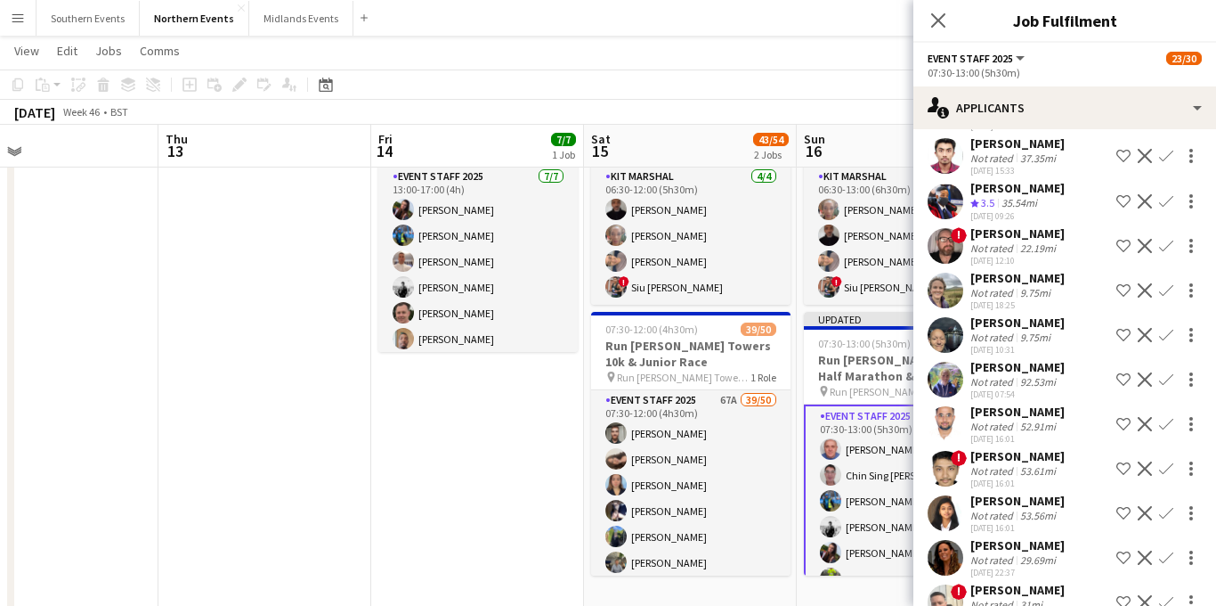
click at [1168, 332] on app-icon "Confirm" at bounding box center [1166, 335] width 14 height 14
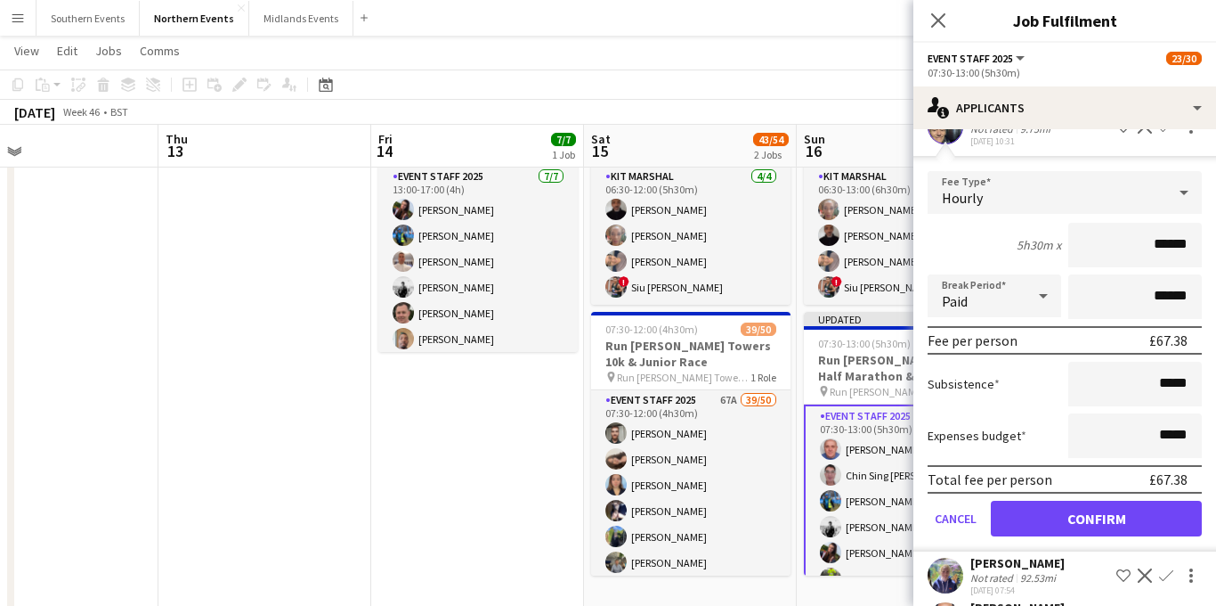
scroll to position [390, 0]
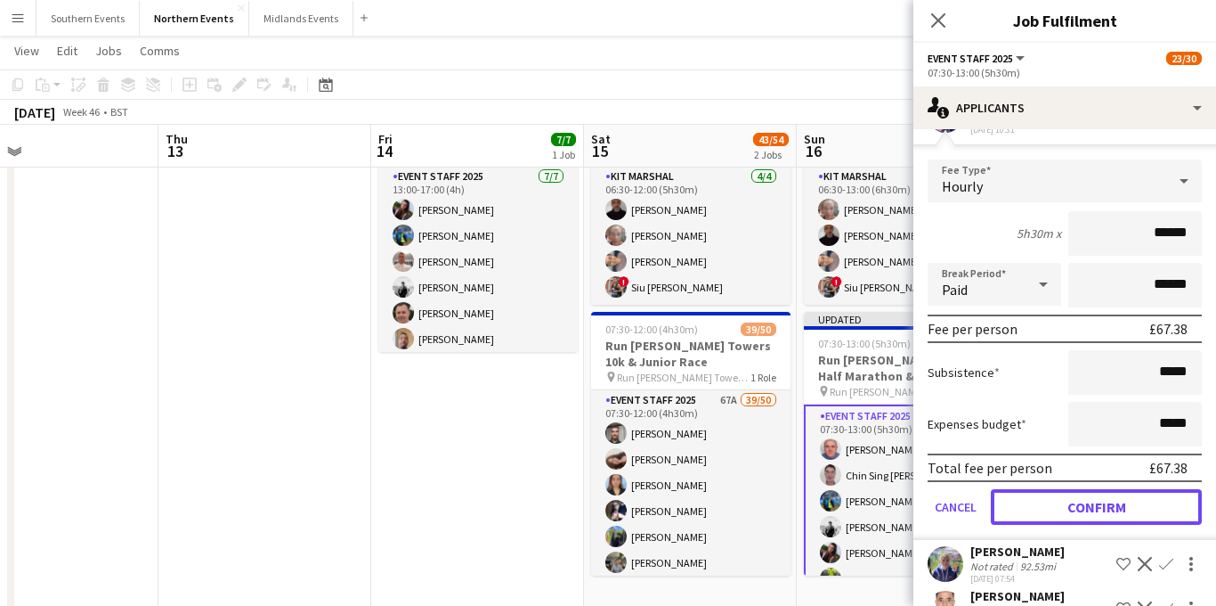
click at [1084, 504] on button "Confirm" at bounding box center [1096, 507] width 211 height 36
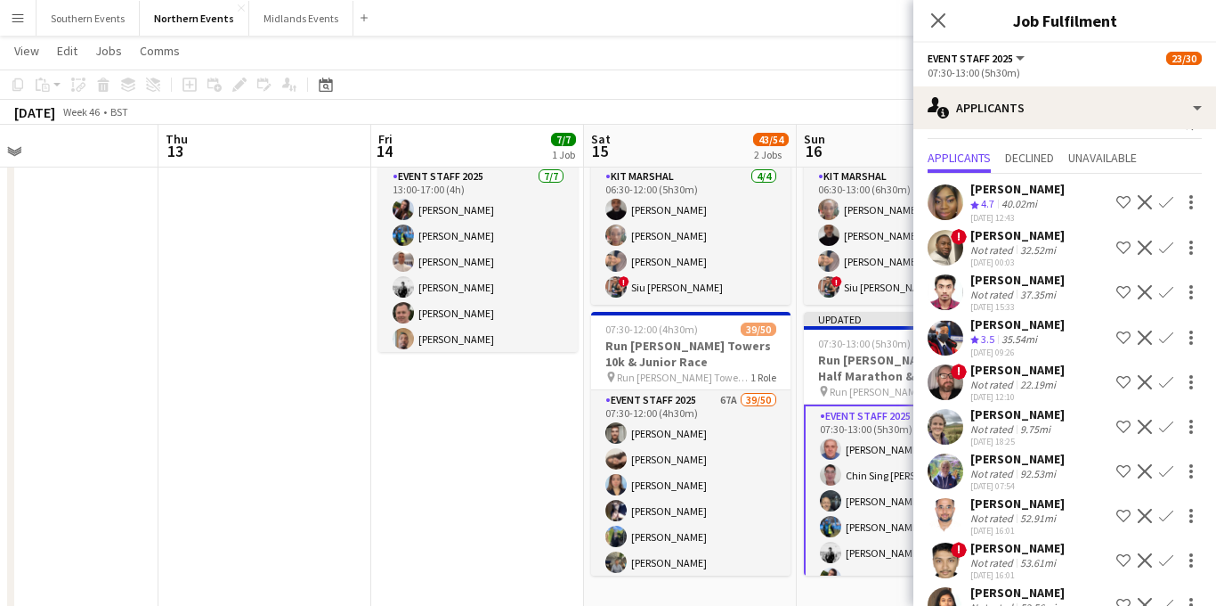
scroll to position [40, 0]
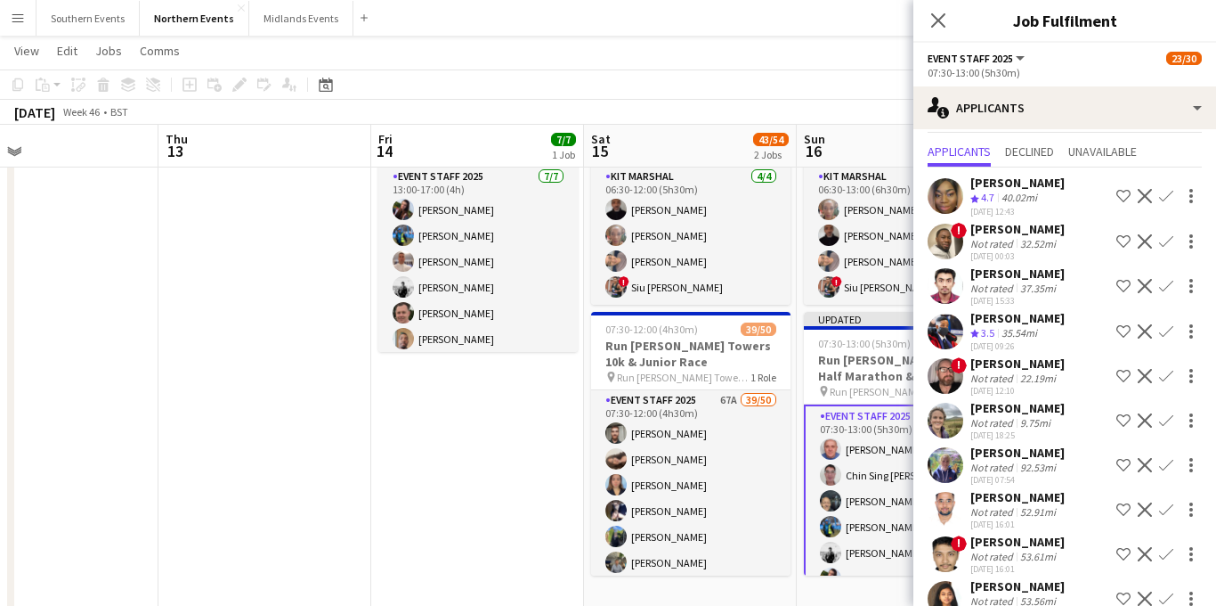
click at [1161, 419] on app-icon "Confirm" at bounding box center [1166, 420] width 14 height 14
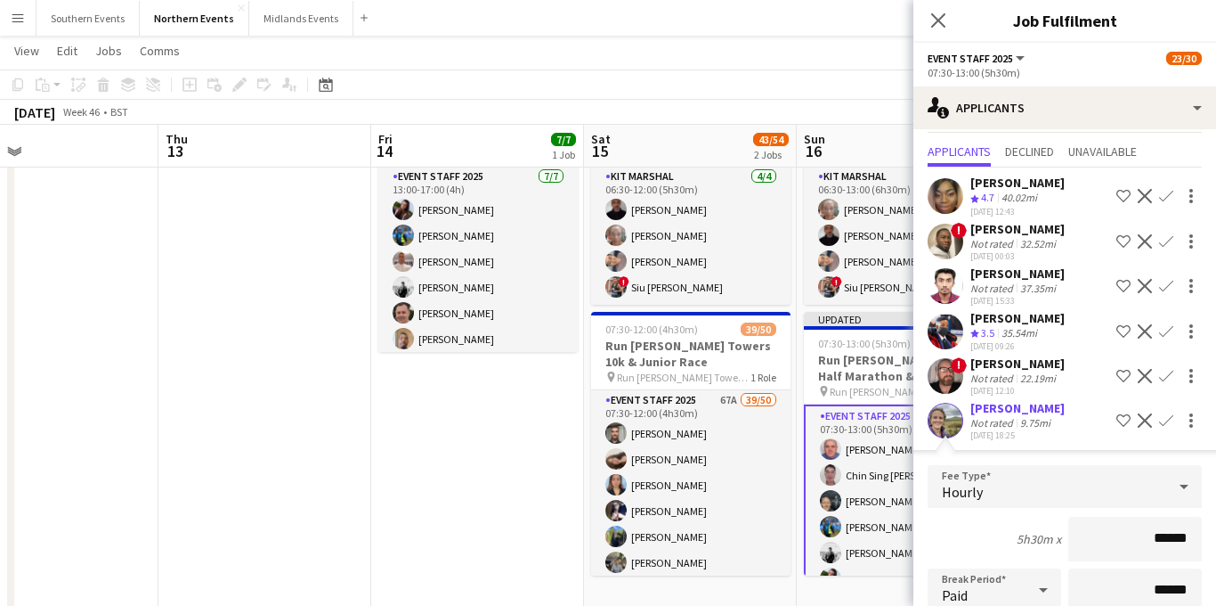
scroll to position [290, 0]
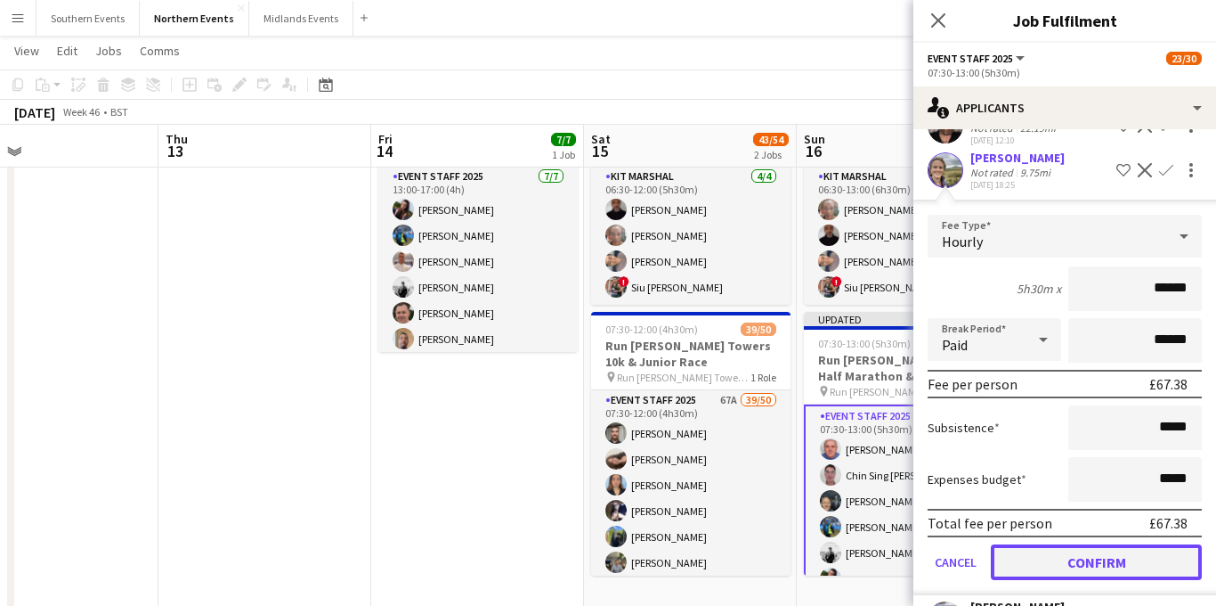
click at [1058, 562] on button "Confirm" at bounding box center [1096, 562] width 211 height 36
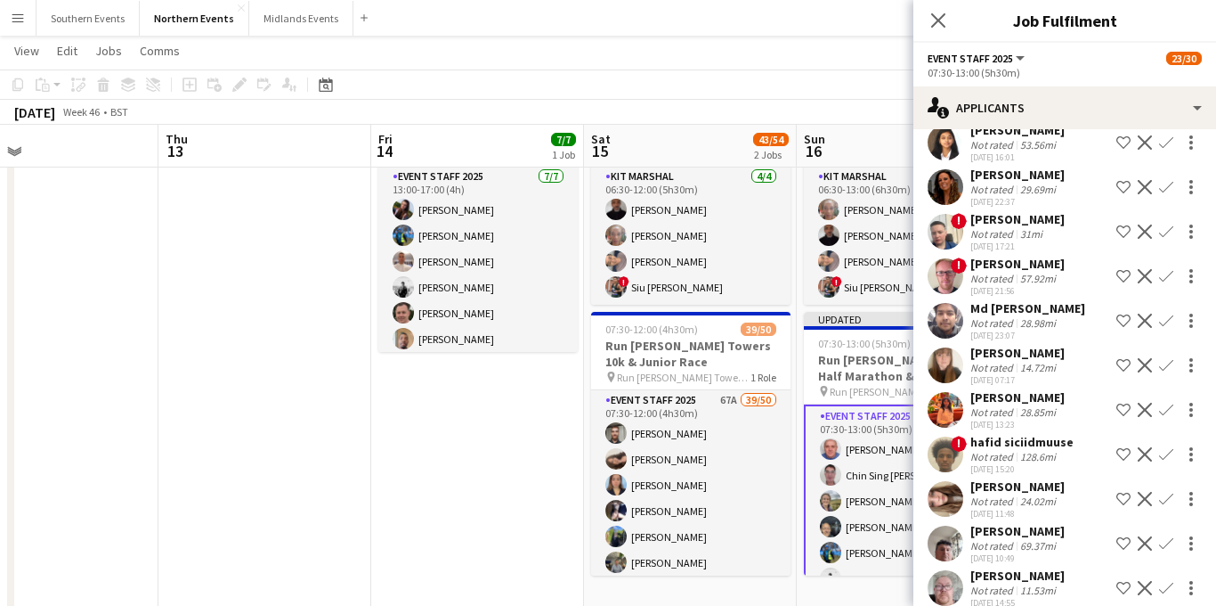
scroll to position [481, 0]
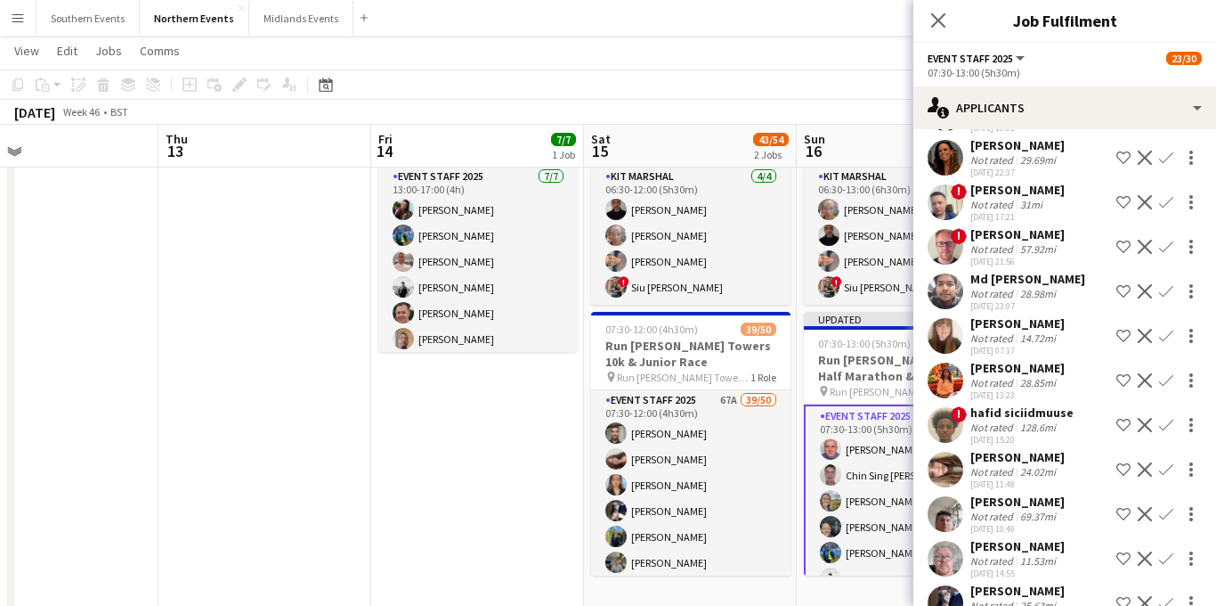
click at [1146, 243] on app-icon "Decline" at bounding box center [1145, 247] width 14 height 14
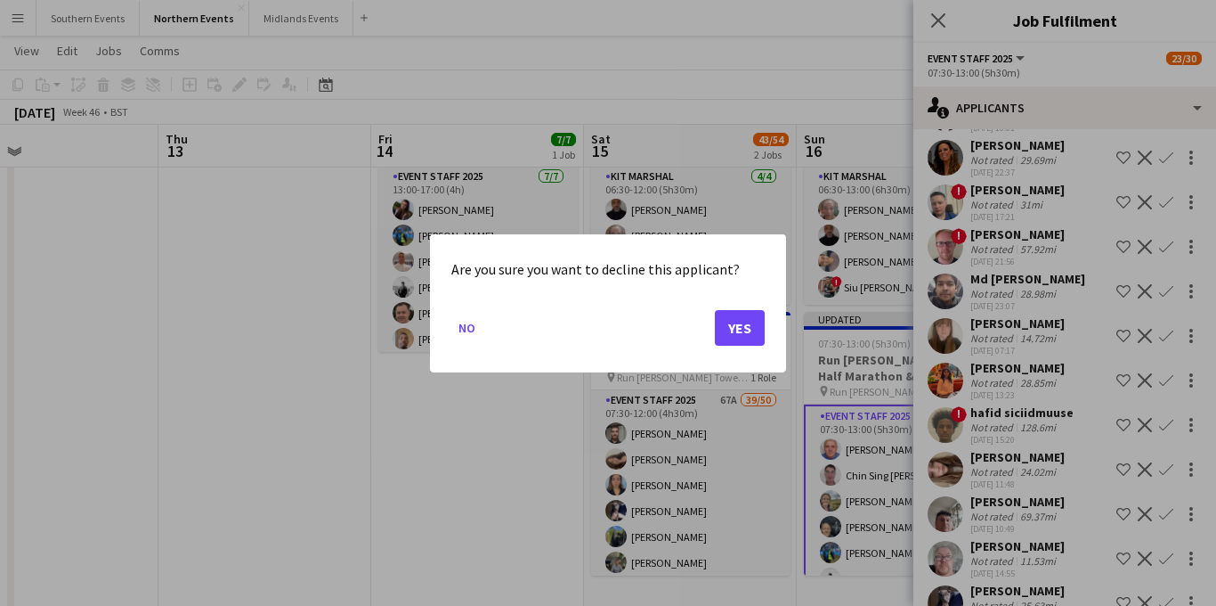
scroll to position [0, 0]
click at [741, 327] on button "Yes" at bounding box center [740, 327] width 50 height 36
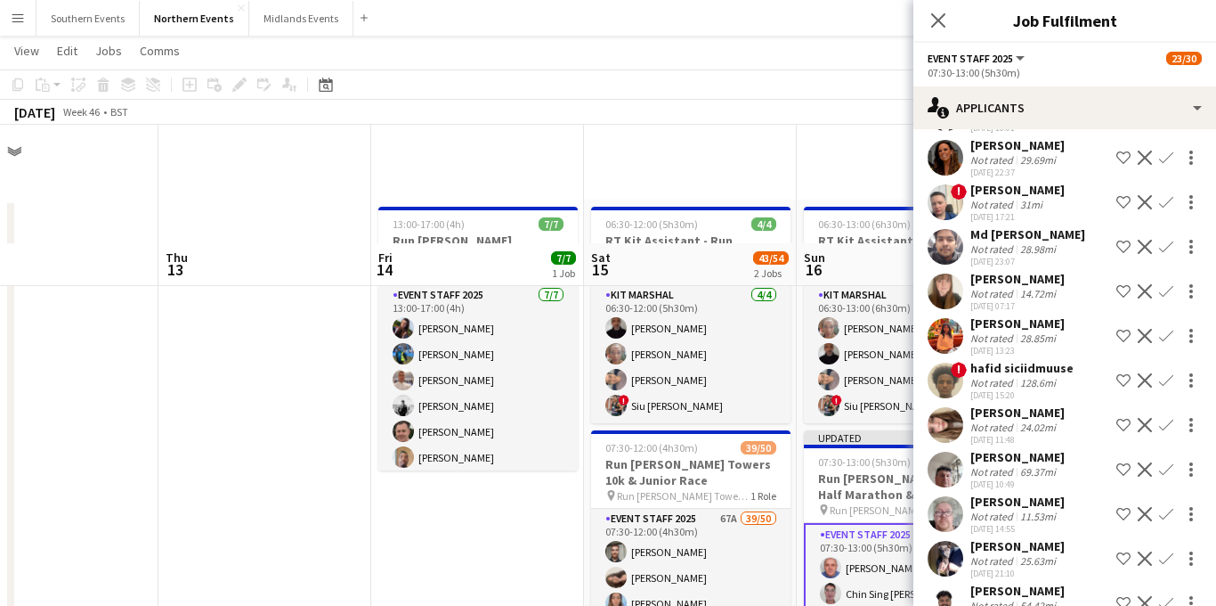
scroll to position [118, 0]
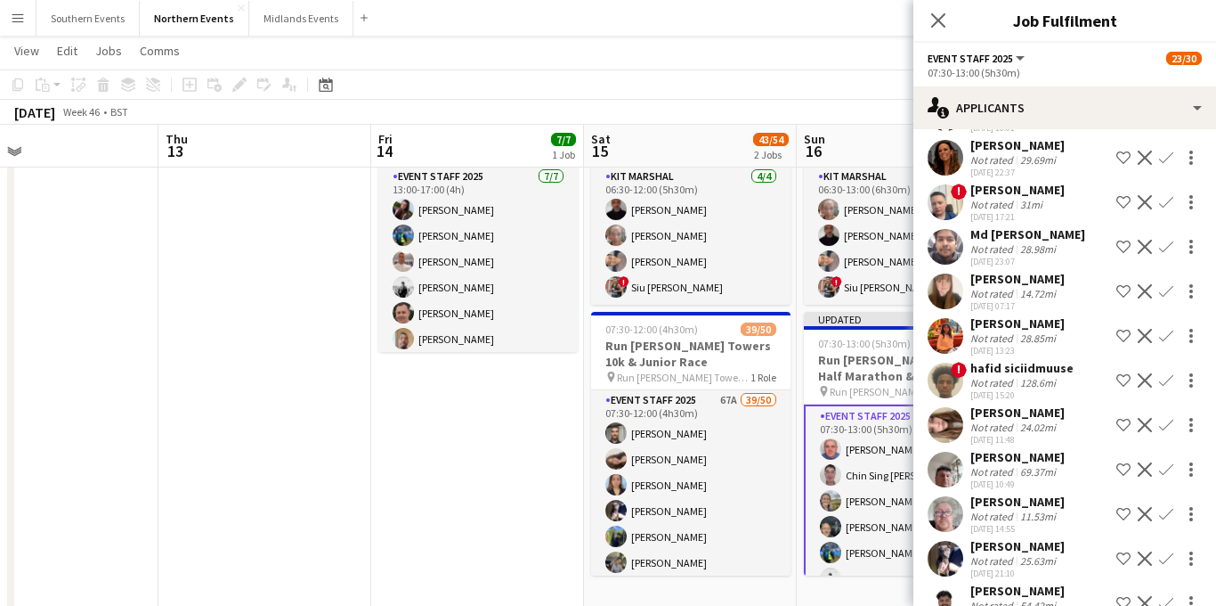
click at [1146, 376] on app-icon "Decline" at bounding box center [1145, 380] width 14 height 14
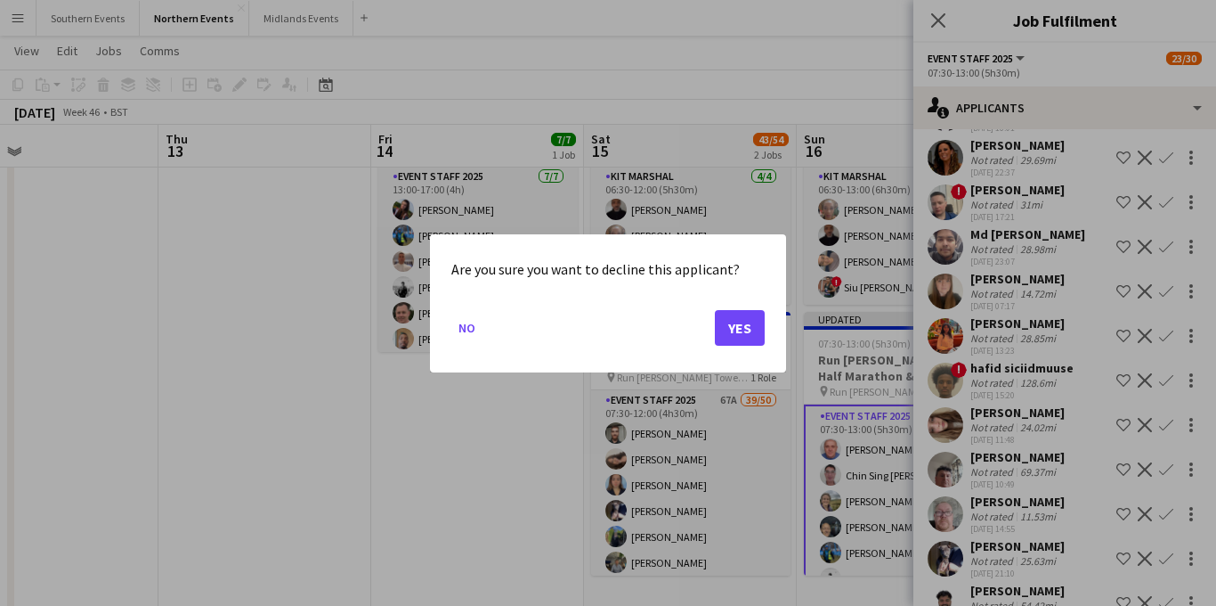
scroll to position [0, 0]
click at [746, 327] on button "Yes" at bounding box center [740, 327] width 50 height 36
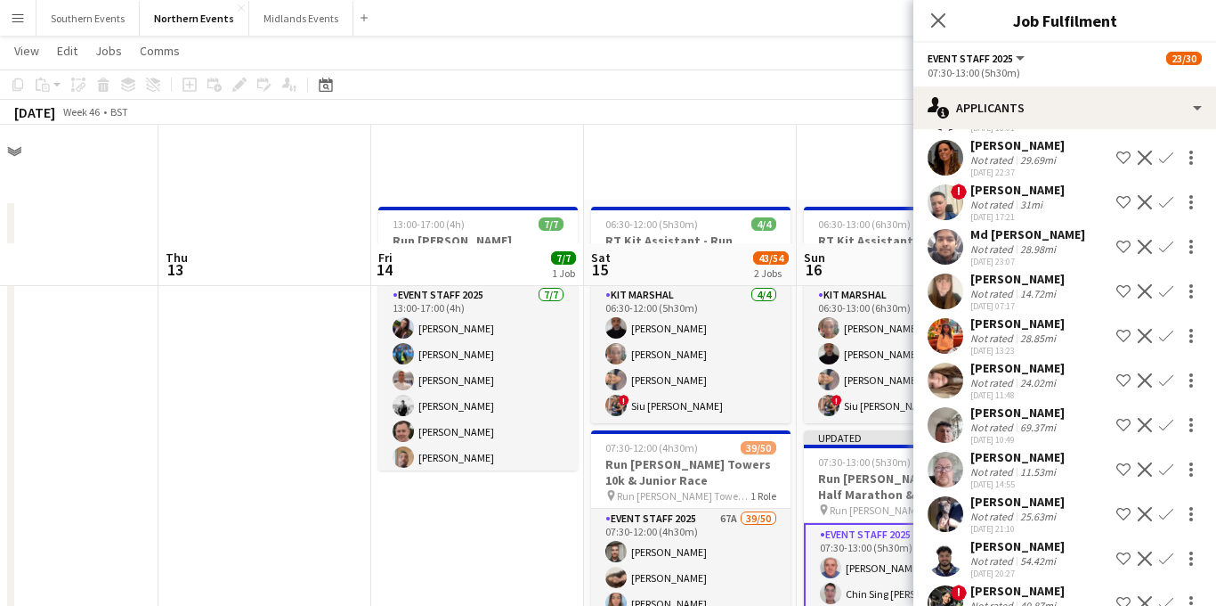
scroll to position [118, 0]
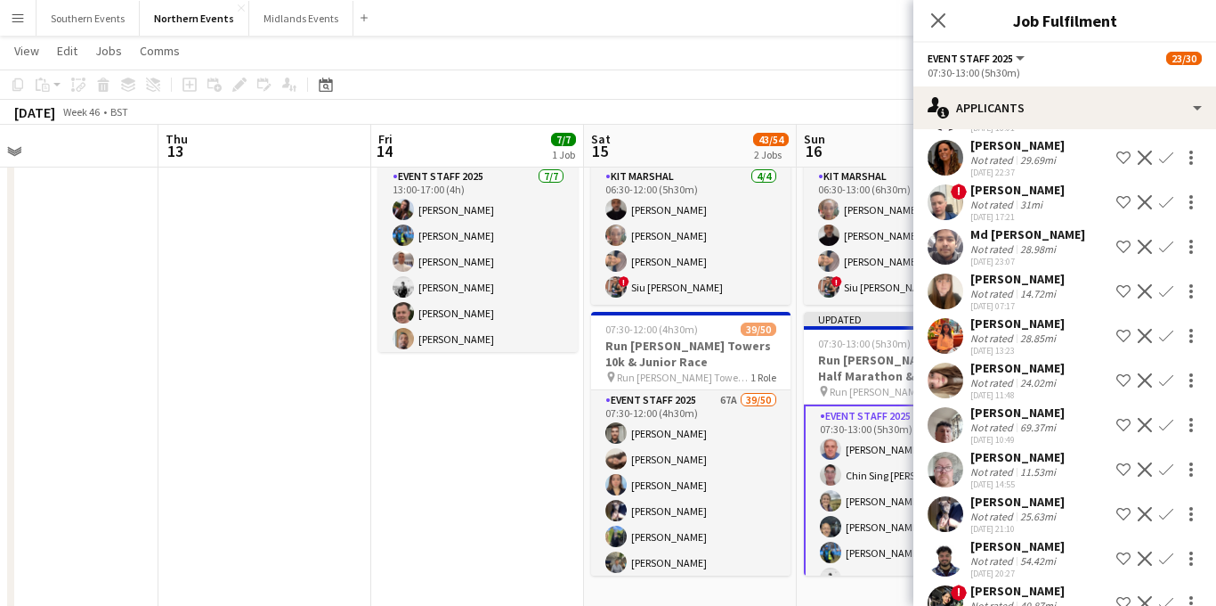
click at [1164, 467] on app-icon "Confirm" at bounding box center [1166, 469] width 14 height 14
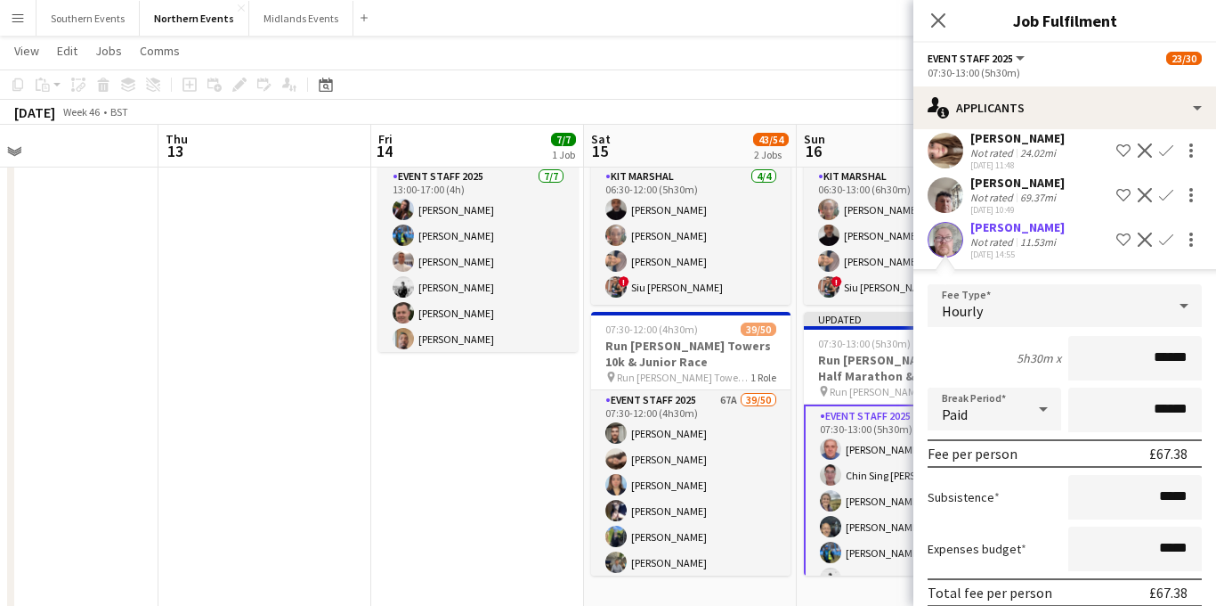
scroll to position [777, 0]
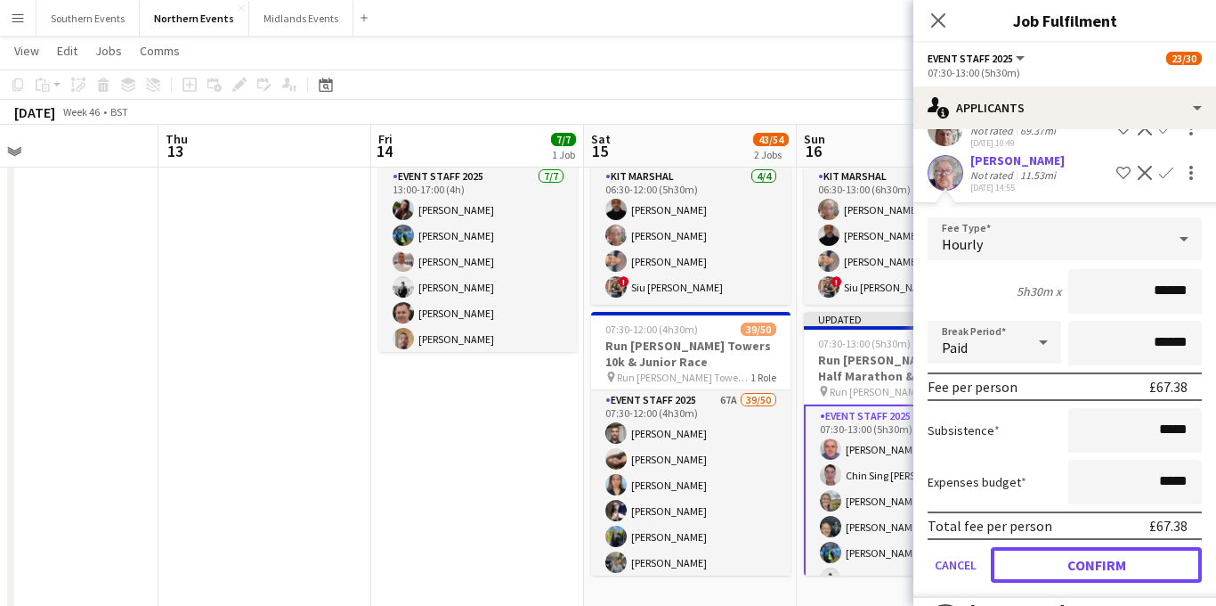
click at [1049, 564] on button "Confirm" at bounding box center [1096, 565] width 211 height 36
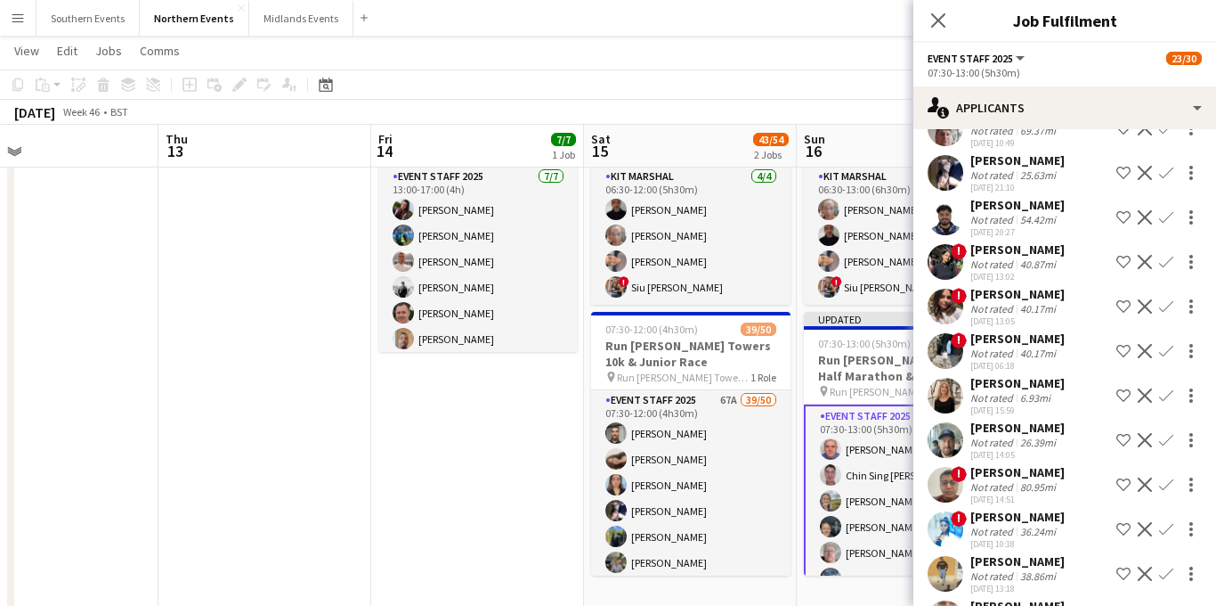
click at [1167, 393] on app-icon "Confirm" at bounding box center [1166, 395] width 14 height 14
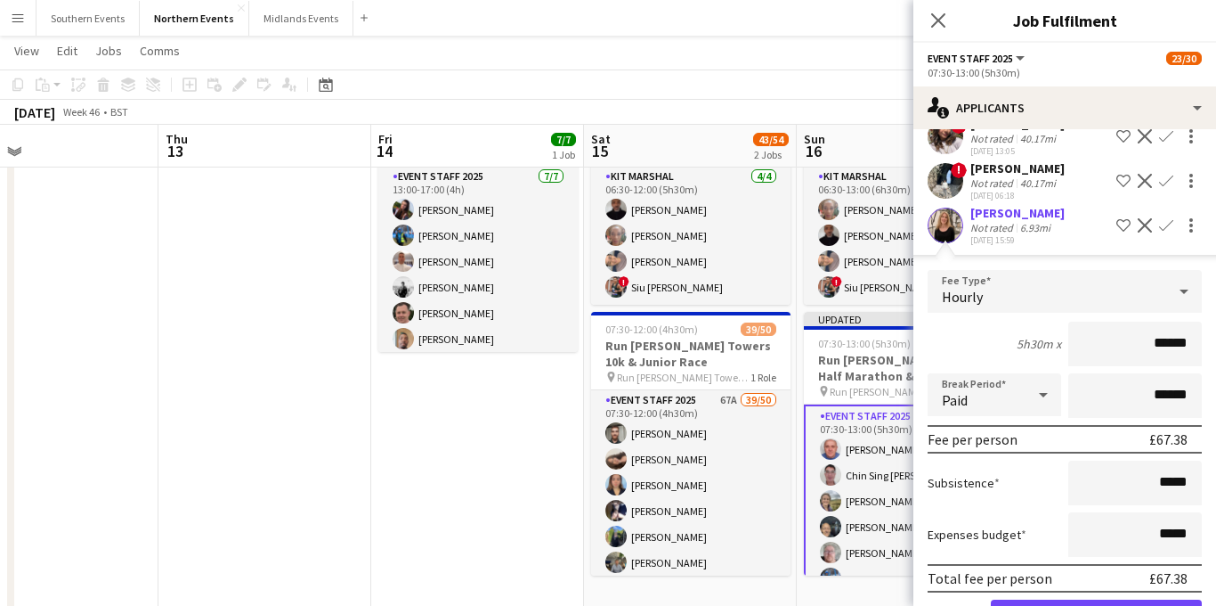
scroll to position [963, 0]
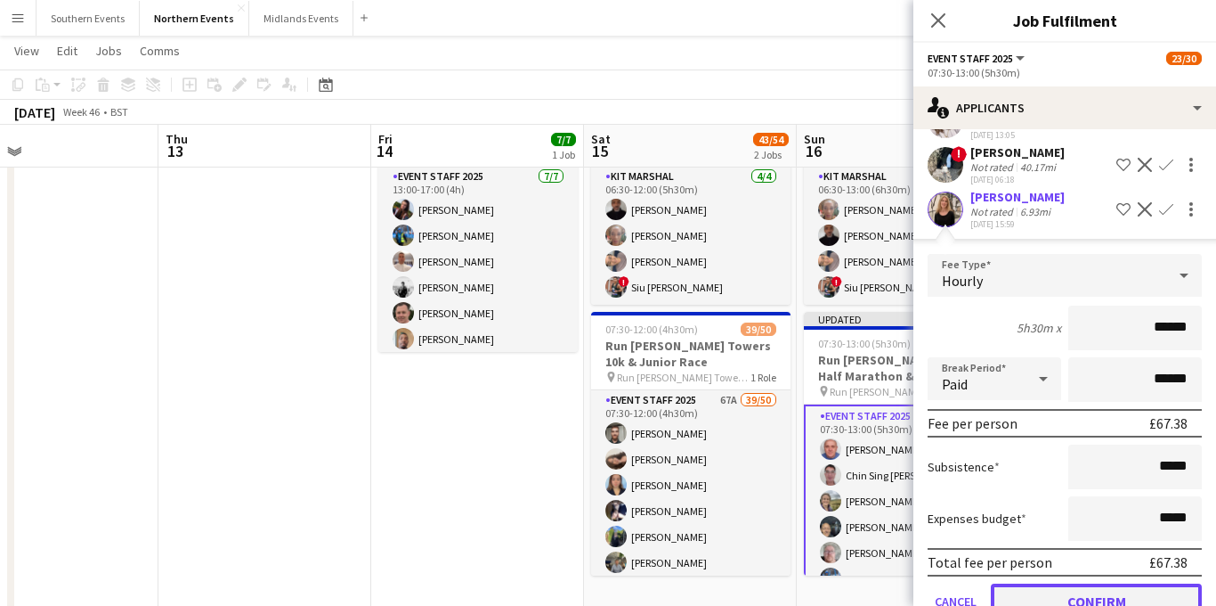
click at [1033, 598] on button "Confirm" at bounding box center [1096, 601] width 211 height 36
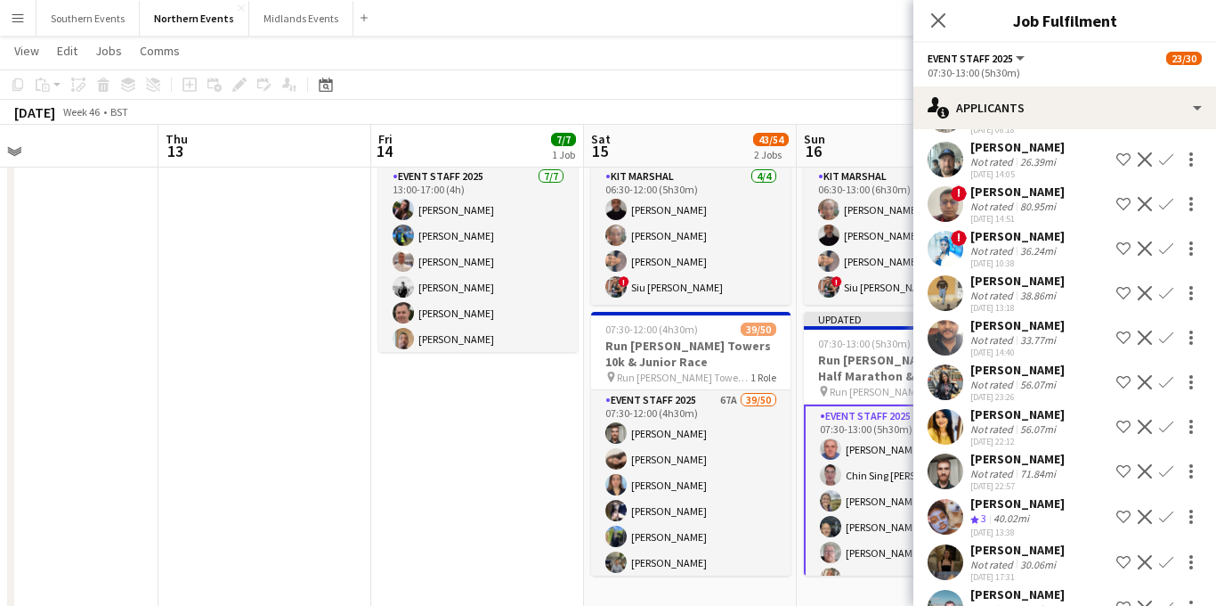
scroll to position [1014, 0]
click at [1160, 475] on app-icon "Confirm" at bounding box center [1166, 470] width 14 height 14
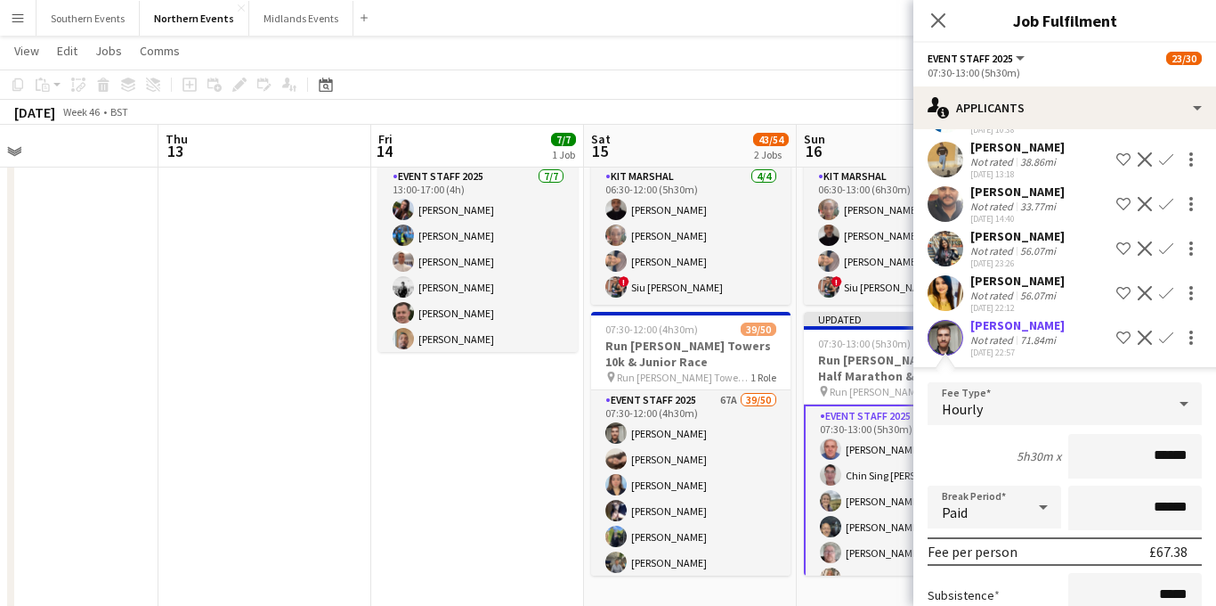
scroll to position [1312, 0]
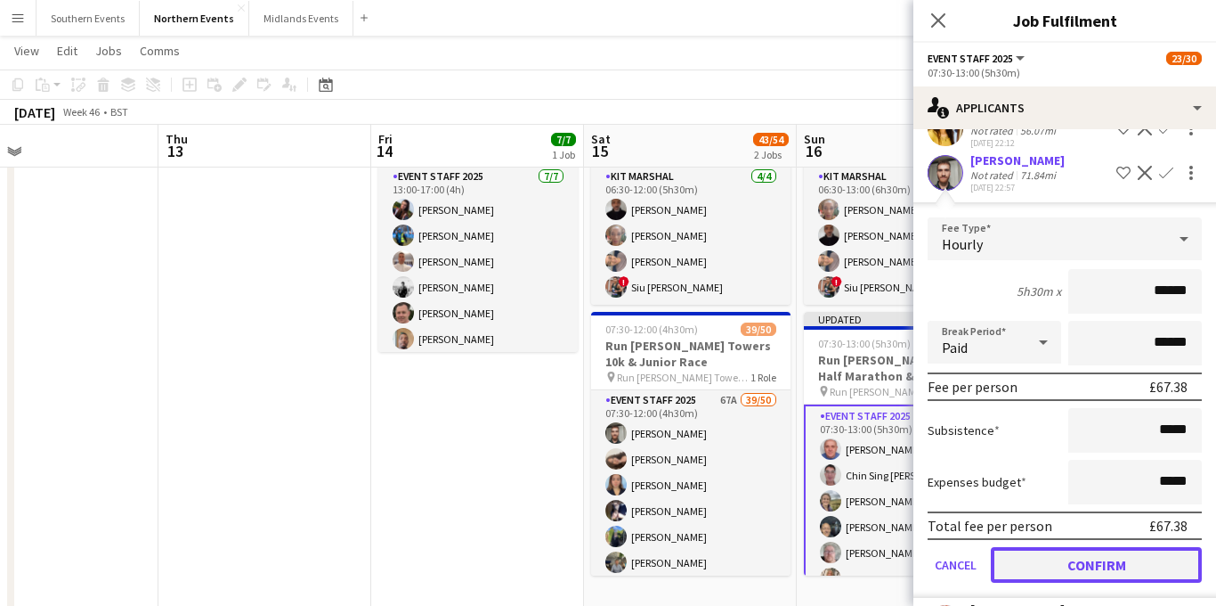
click at [1040, 561] on button "Confirm" at bounding box center [1096, 565] width 211 height 36
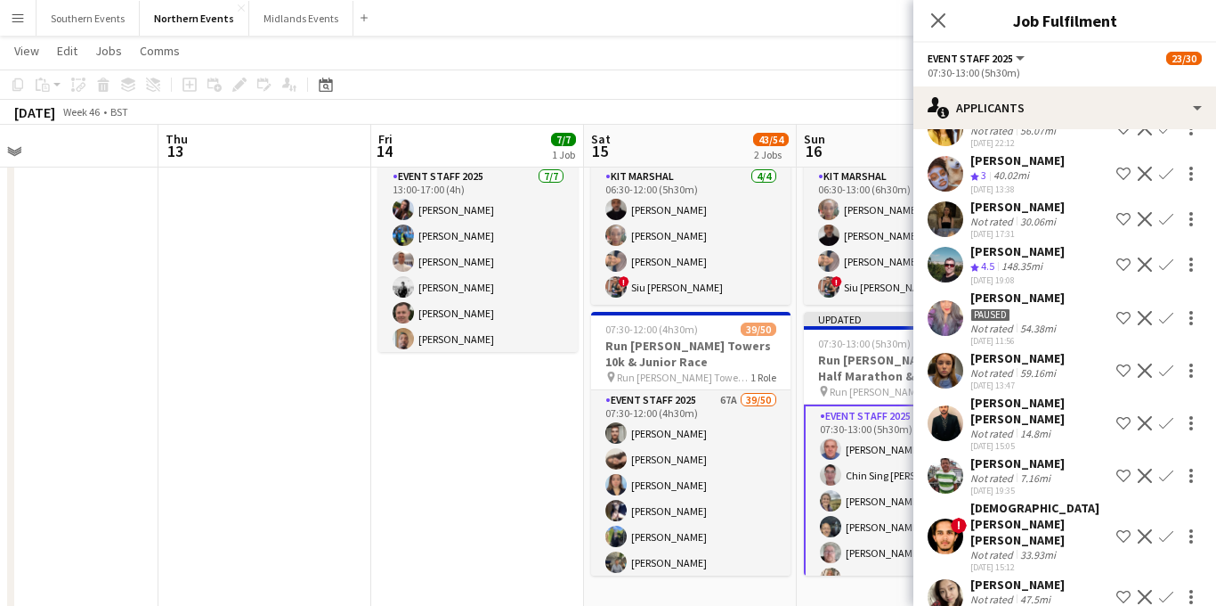
click at [1167, 222] on app-icon "Confirm" at bounding box center [1166, 219] width 14 height 14
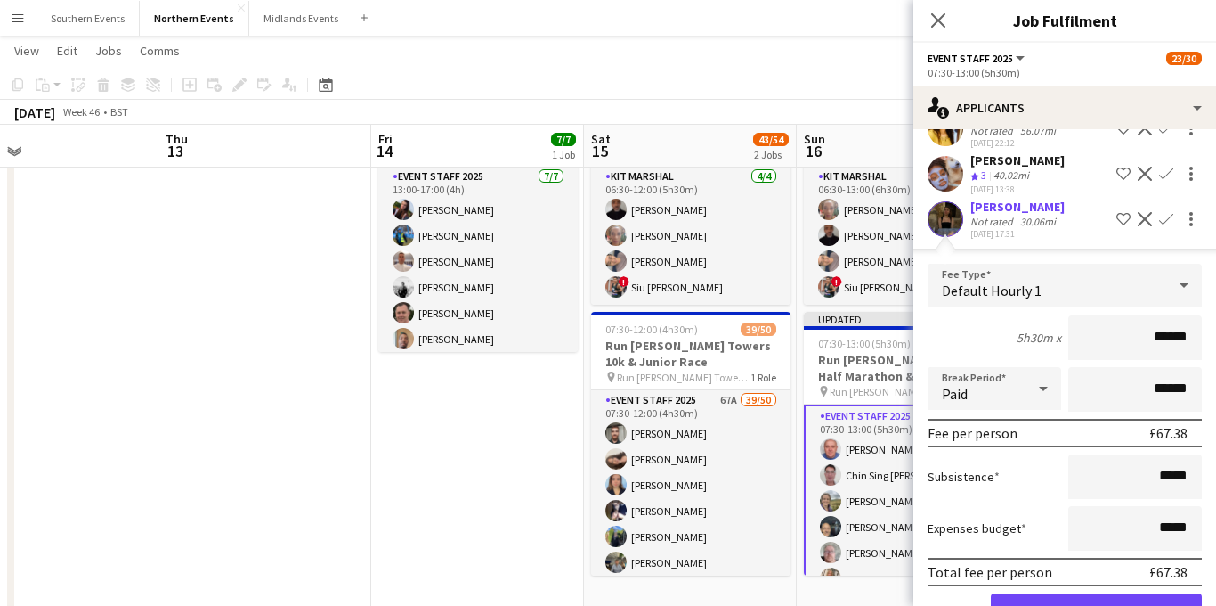
scroll to position [1503, 0]
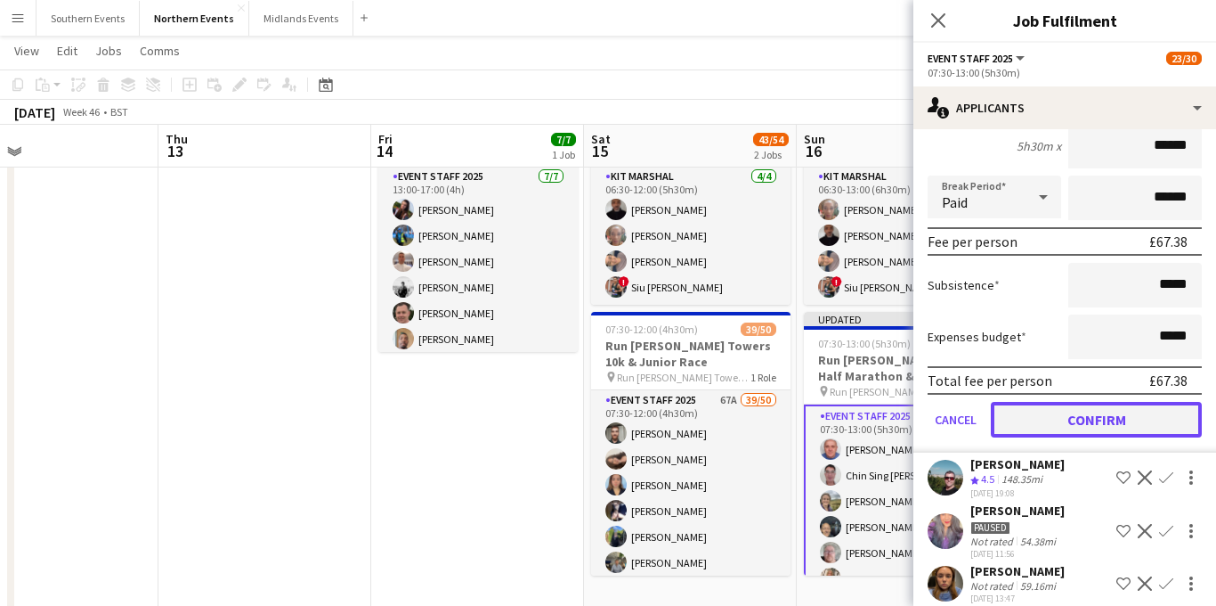
click at [1068, 415] on button "Confirm" at bounding box center [1096, 420] width 211 height 36
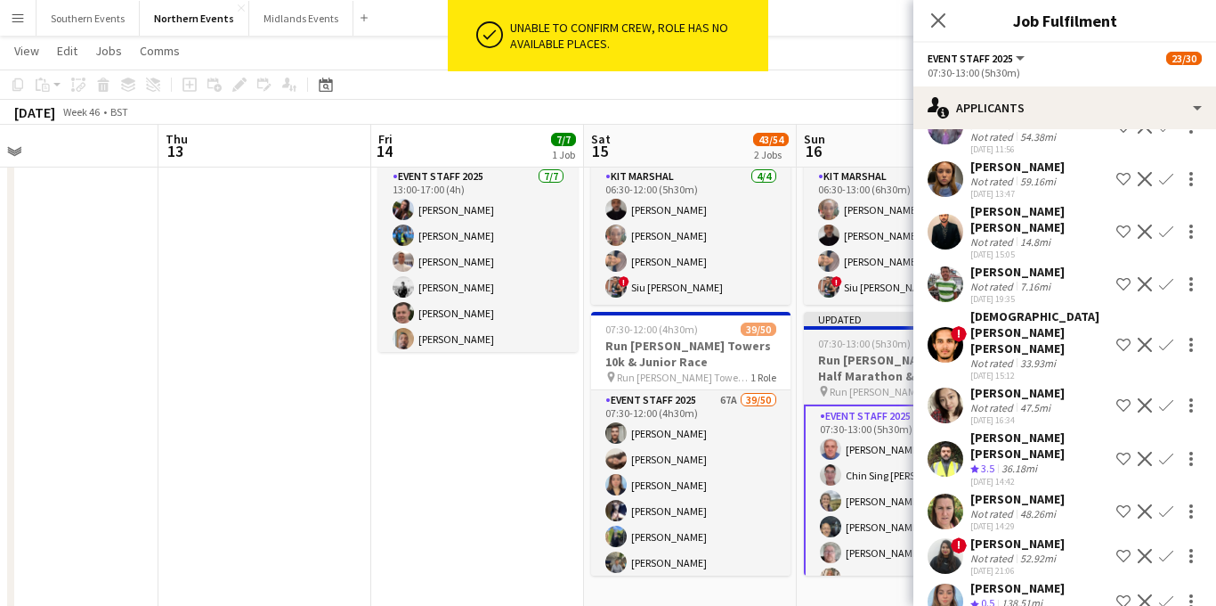
click at [931, 22] on icon "Close pop-in" at bounding box center [938, 20] width 14 height 14
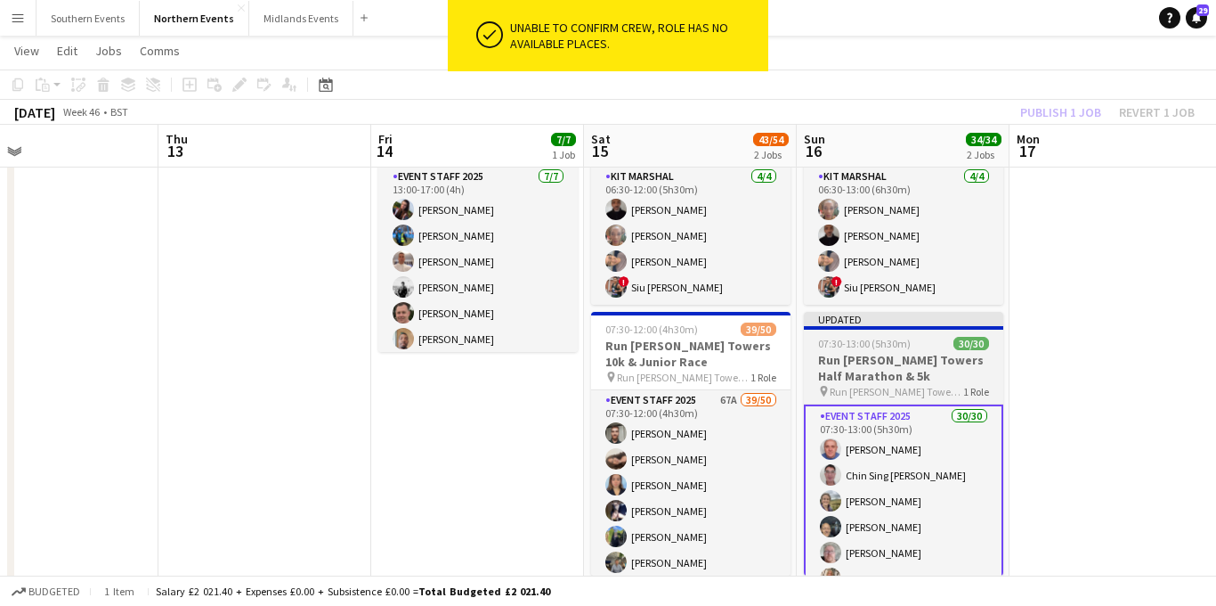
click at [838, 362] on h3 "Run [PERSON_NAME] Towers Half Marathon & 5k" at bounding box center [903, 368] width 199 height 32
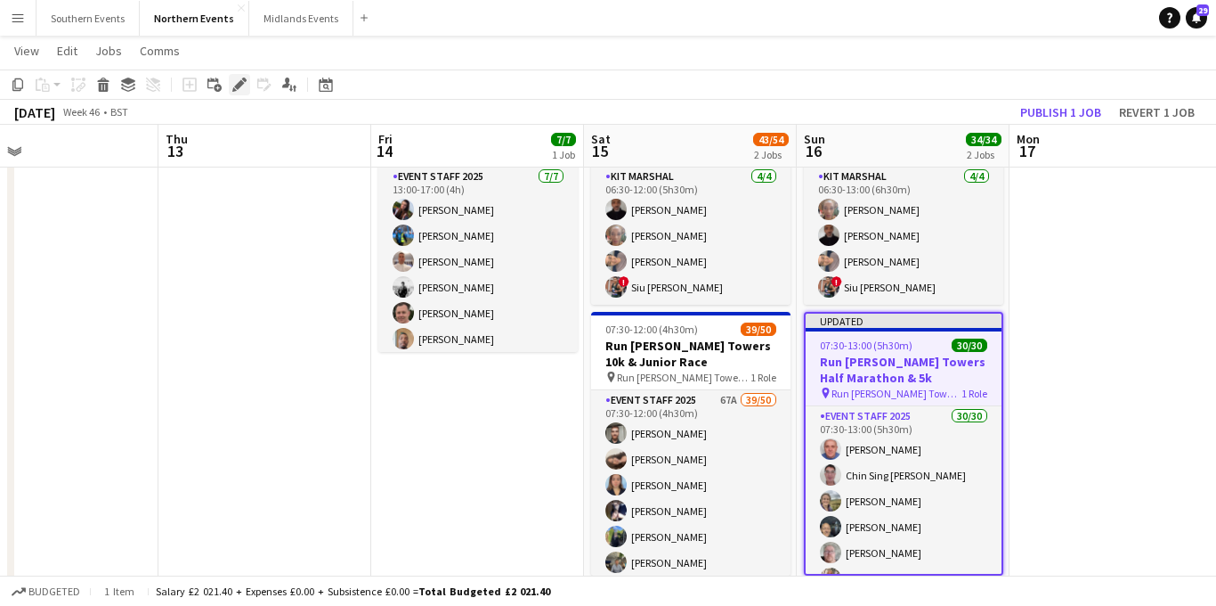
click at [240, 83] on icon at bounding box center [239, 85] width 10 height 10
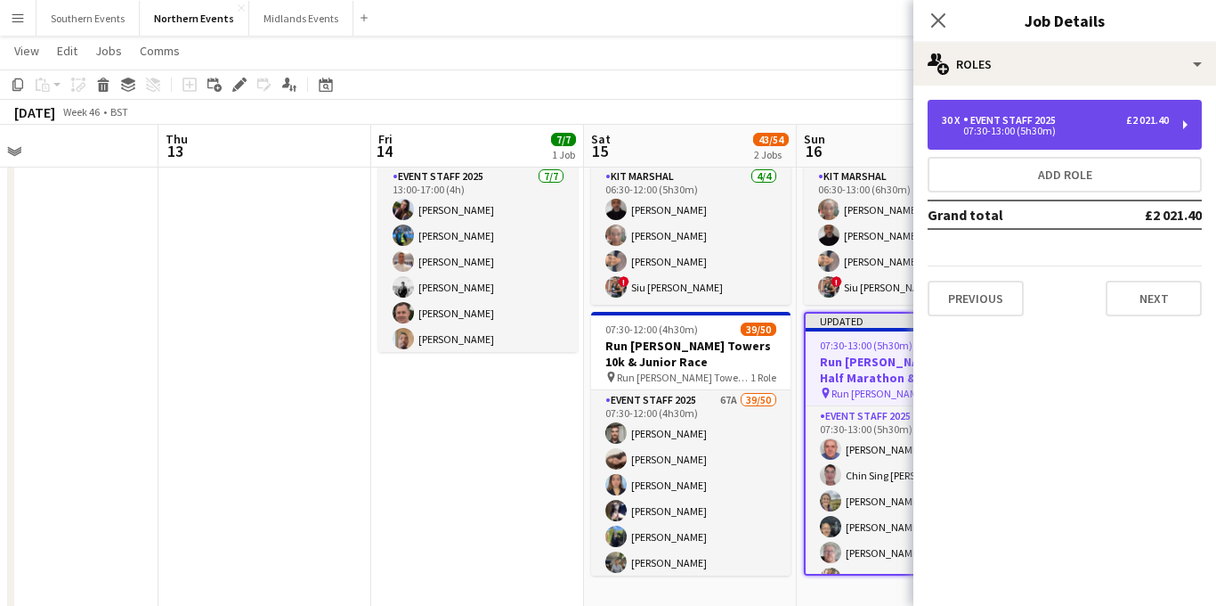
click at [1014, 134] on div "07:30-13:00 (5h30m)" at bounding box center [1055, 130] width 227 height 9
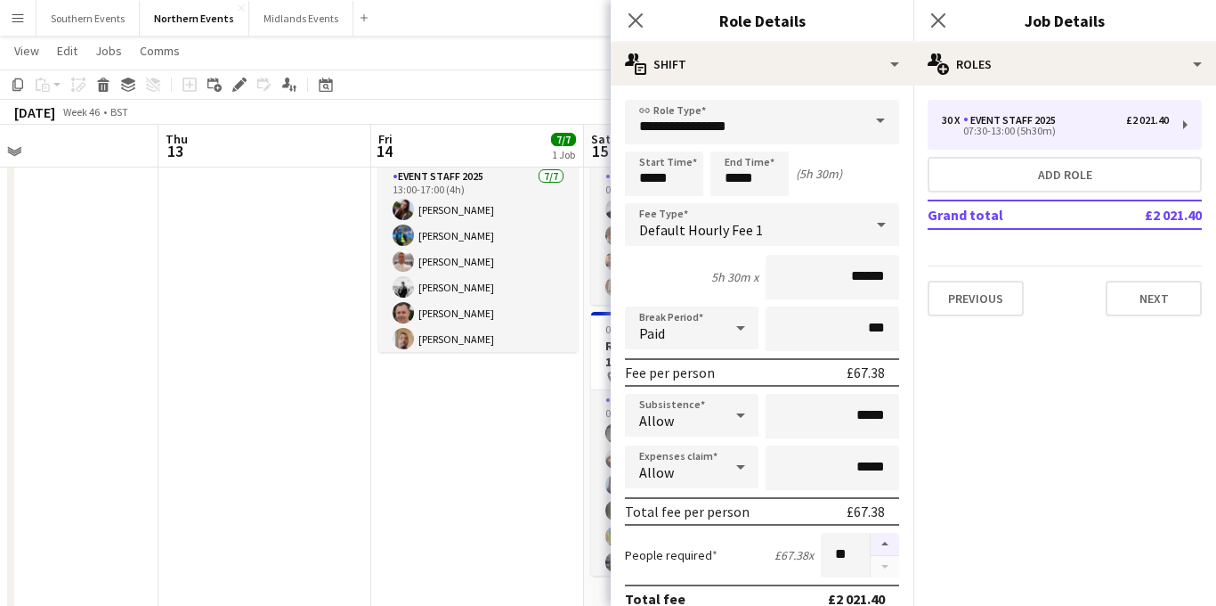
click at [881, 547] on button "button" at bounding box center [885, 543] width 28 height 23
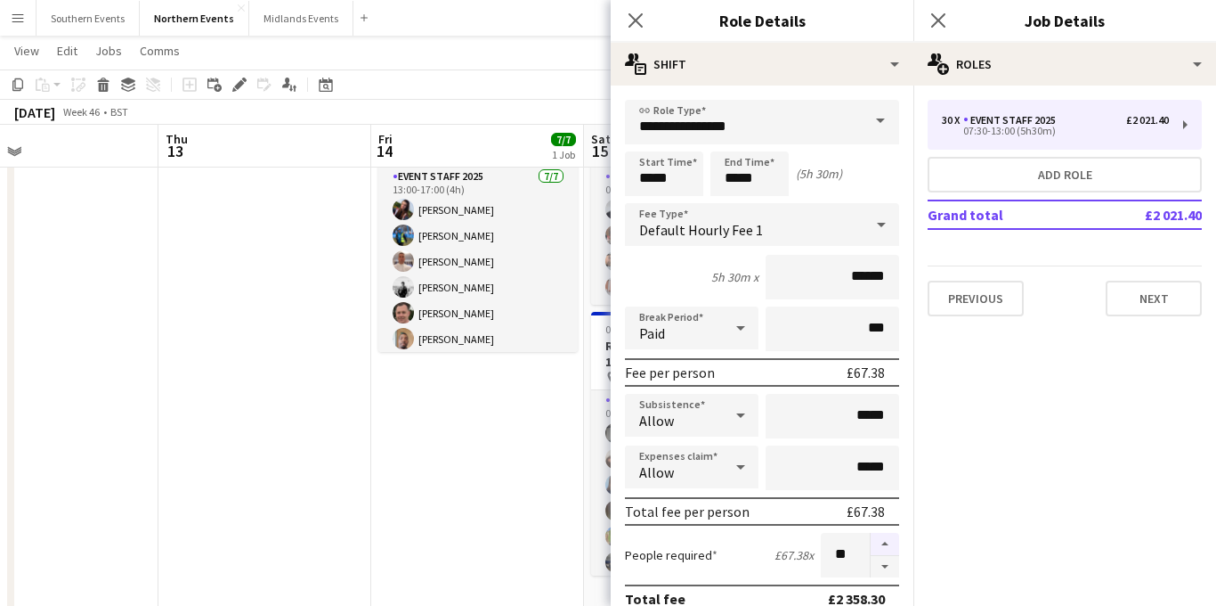
click at [881, 547] on button "button" at bounding box center [885, 543] width 28 height 23
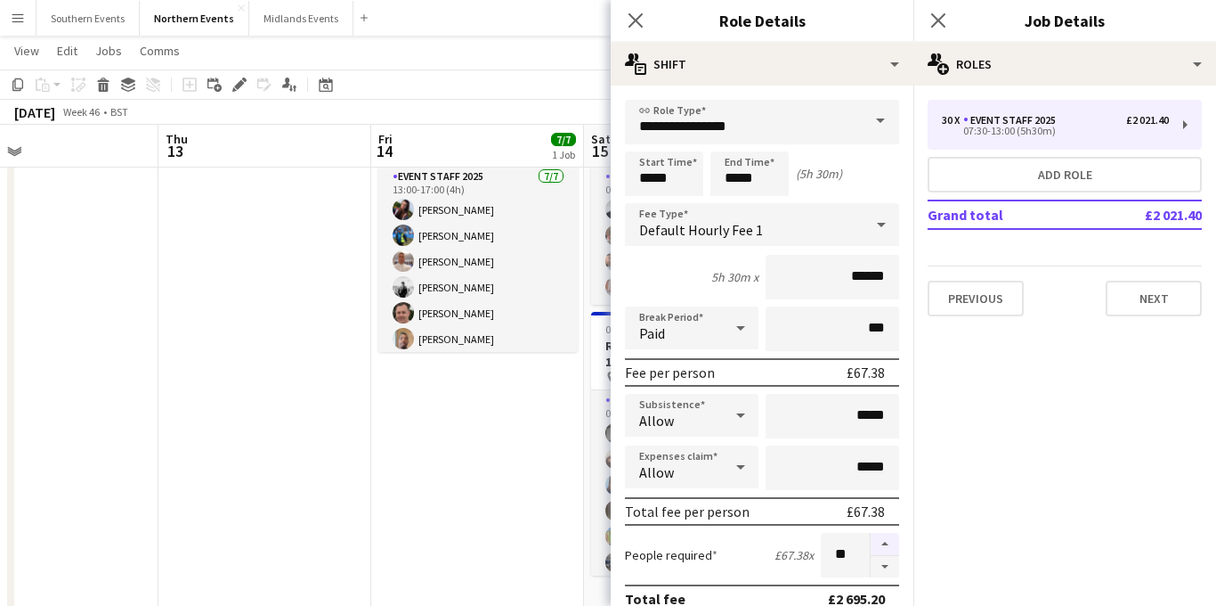
click at [881, 547] on button "button" at bounding box center [885, 543] width 28 height 23
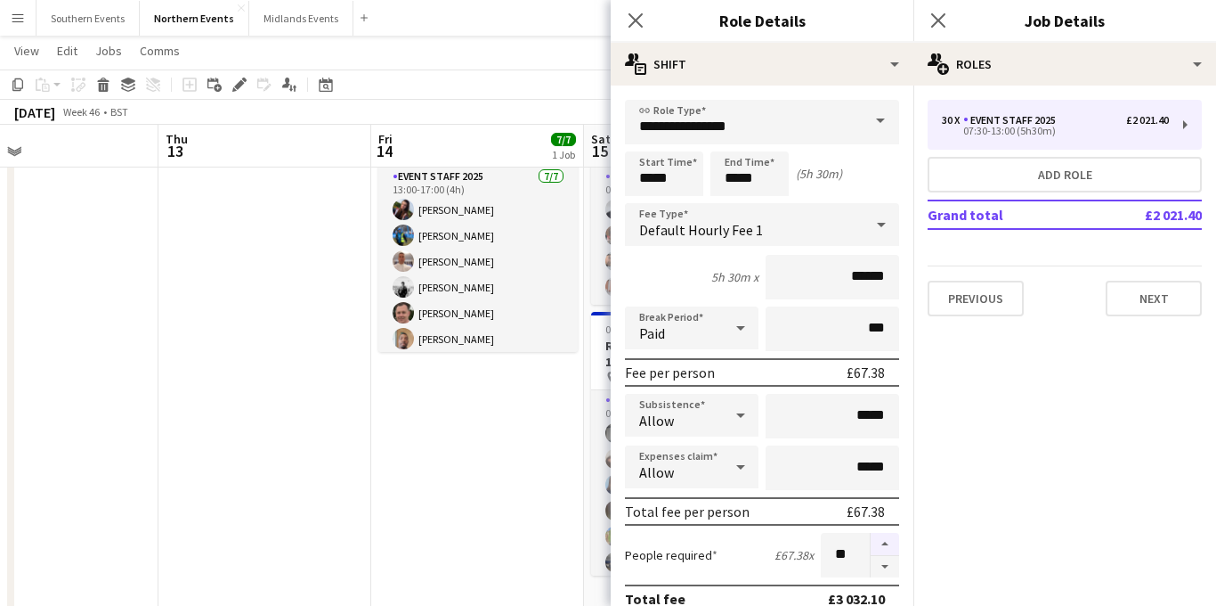
click at [881, 547] on button "button" at bounding box center [885, 543] width 28 height 23
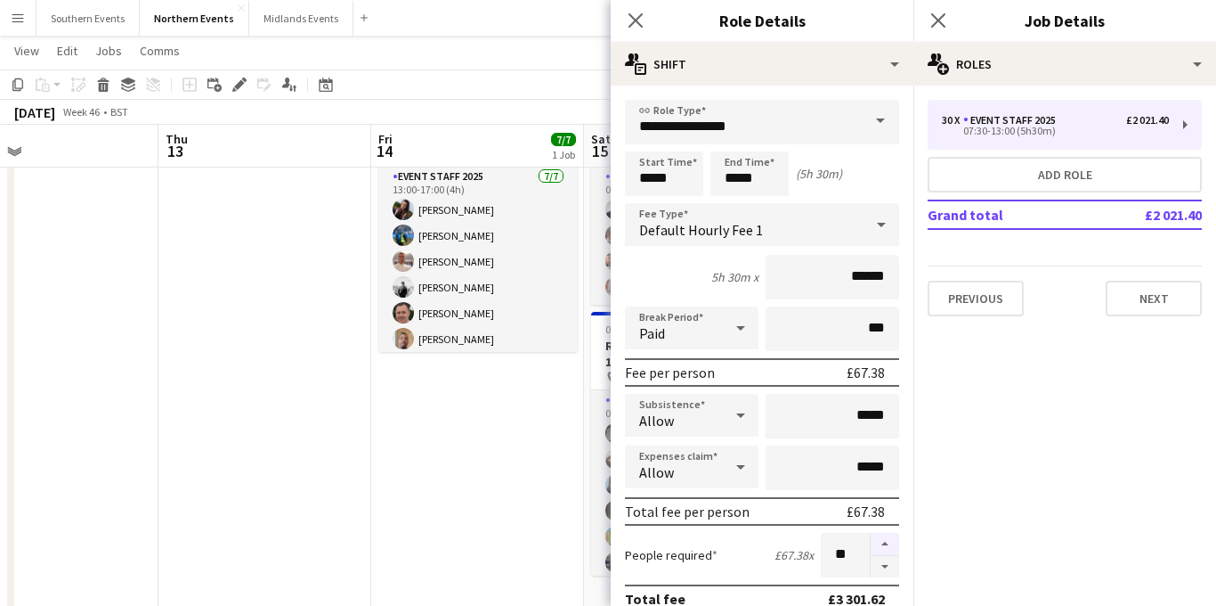
type input "**"
click at [940, 22] on icon at bounding box center [938, 20] width 17 height 17
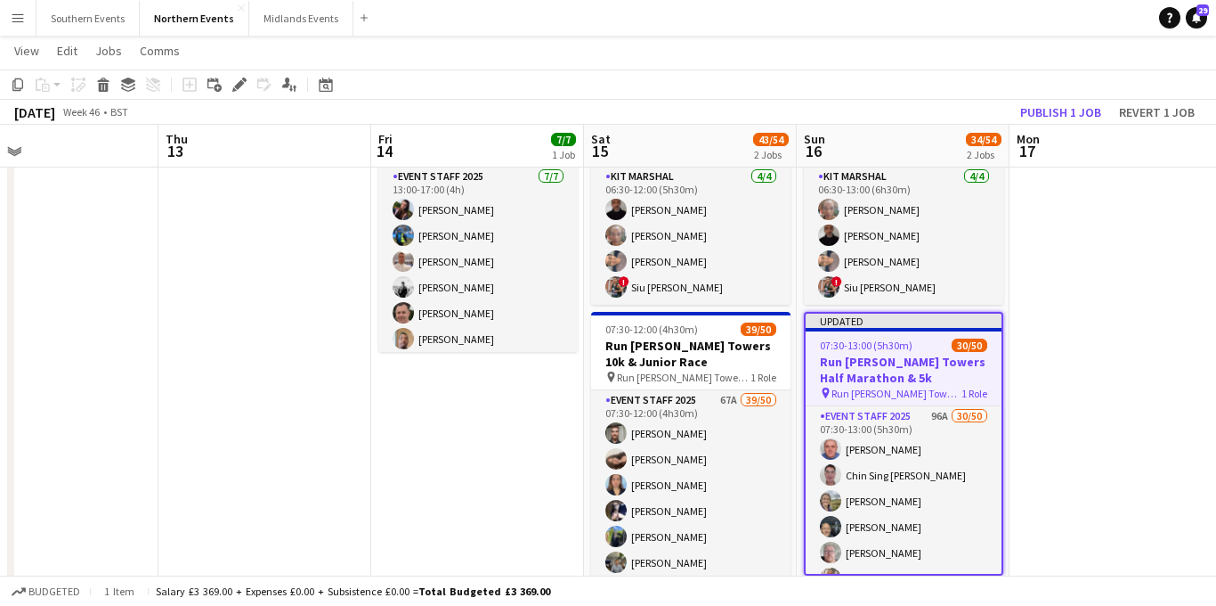
click at [862, 359] on h3 "Run [PERSON_NAME] Towers Half Marathon & 5k" at bounding box center [904, 370] width 196 height 32
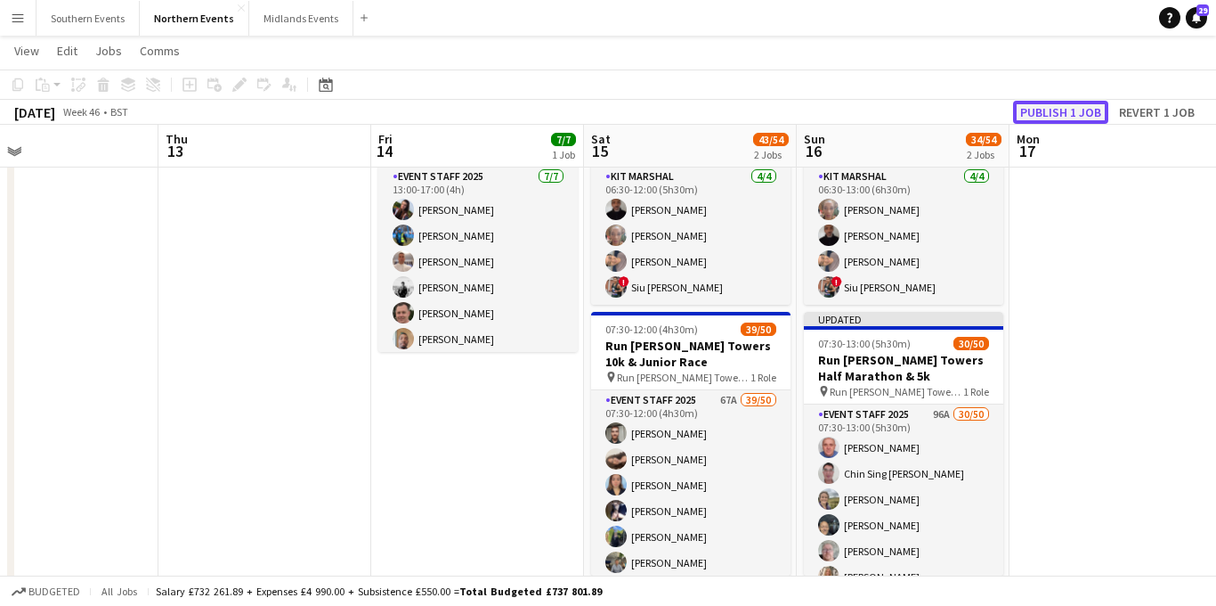
click at [1051, 107] on button "Publish 1 job" at bounding box center [1060, 112] width 95 height 23
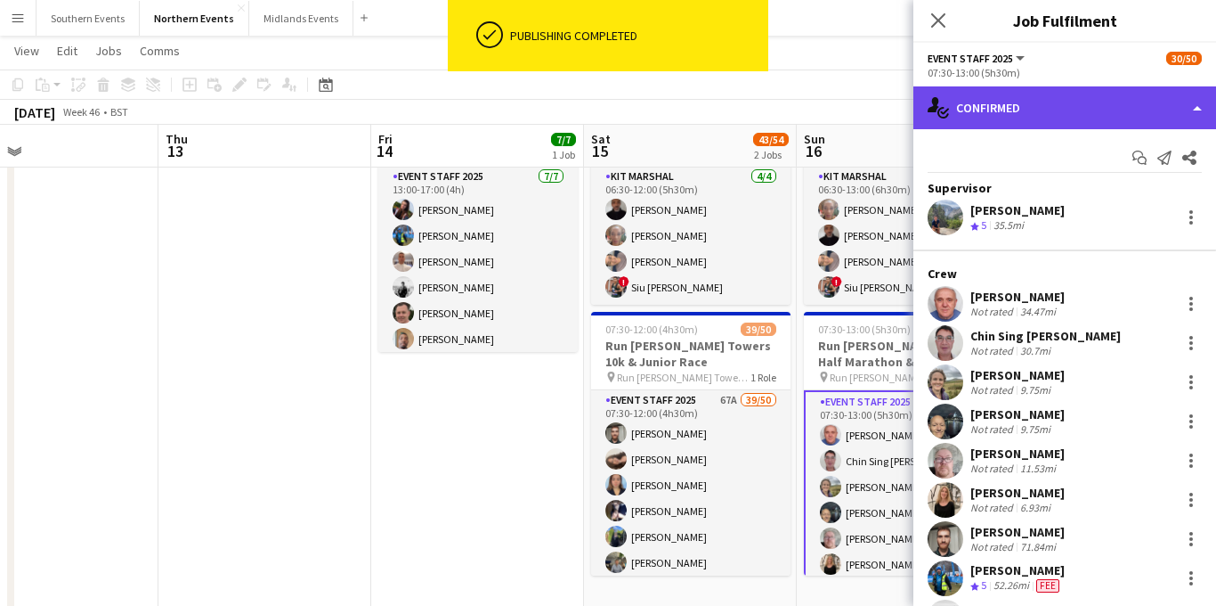
click at [1059, 109] on div "single-neutral-actions-check-2 Confirmed" at bounding box center [1065, 107] width 303 height 43
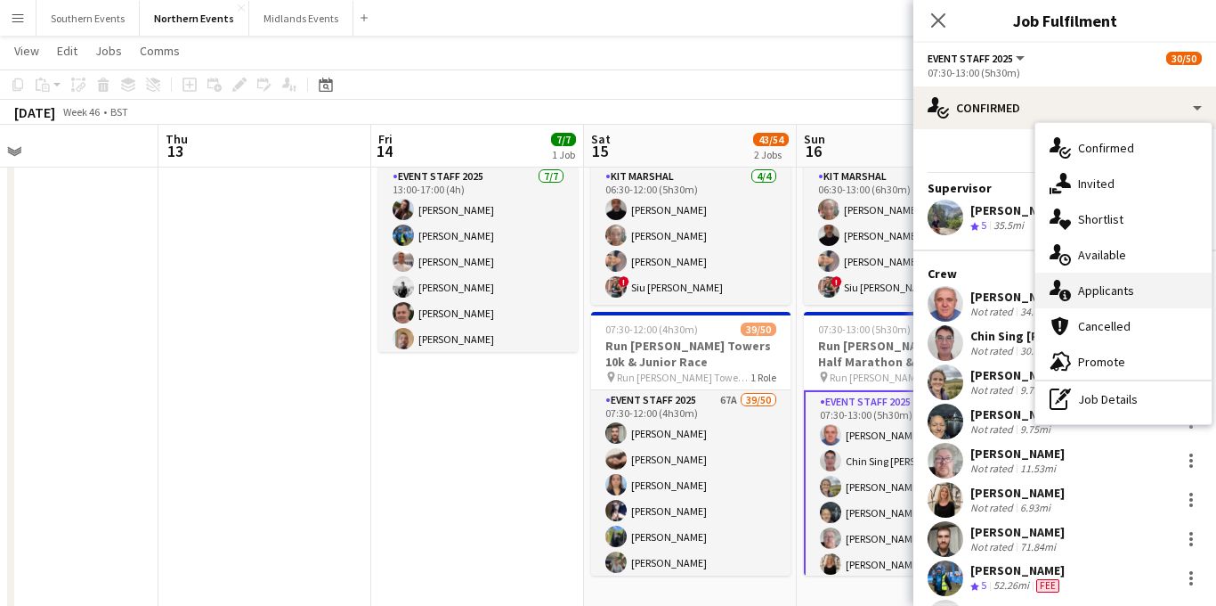
click at [1113, 289] on span "Applicants" at bounding box center [1106, 290] width 56 height 16
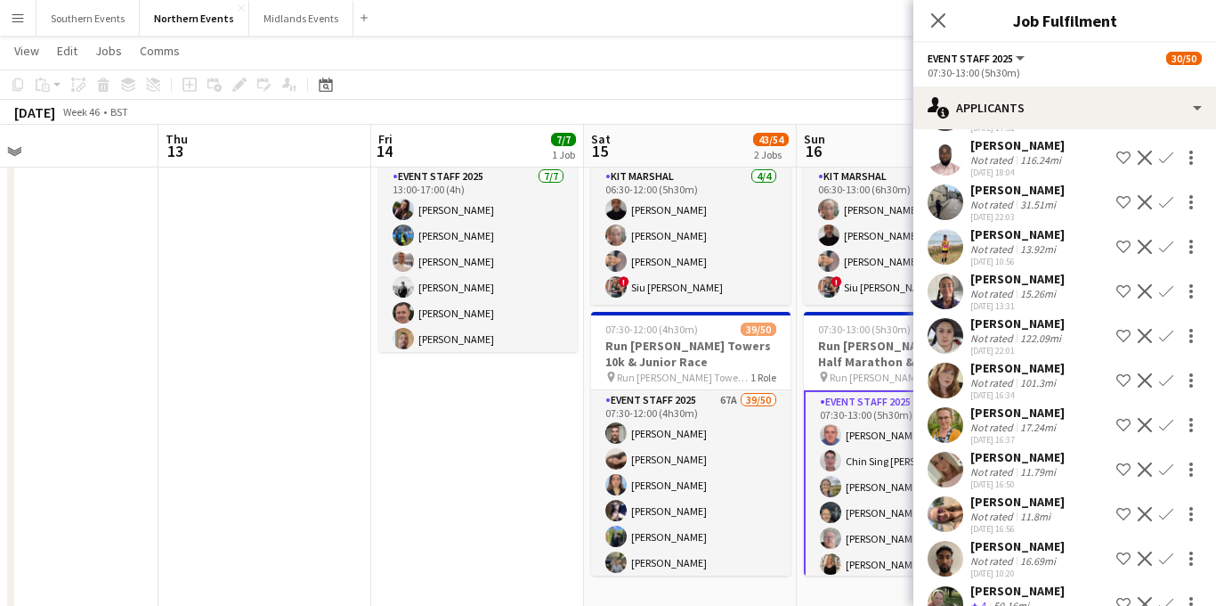
scroll to position [3899, 0]
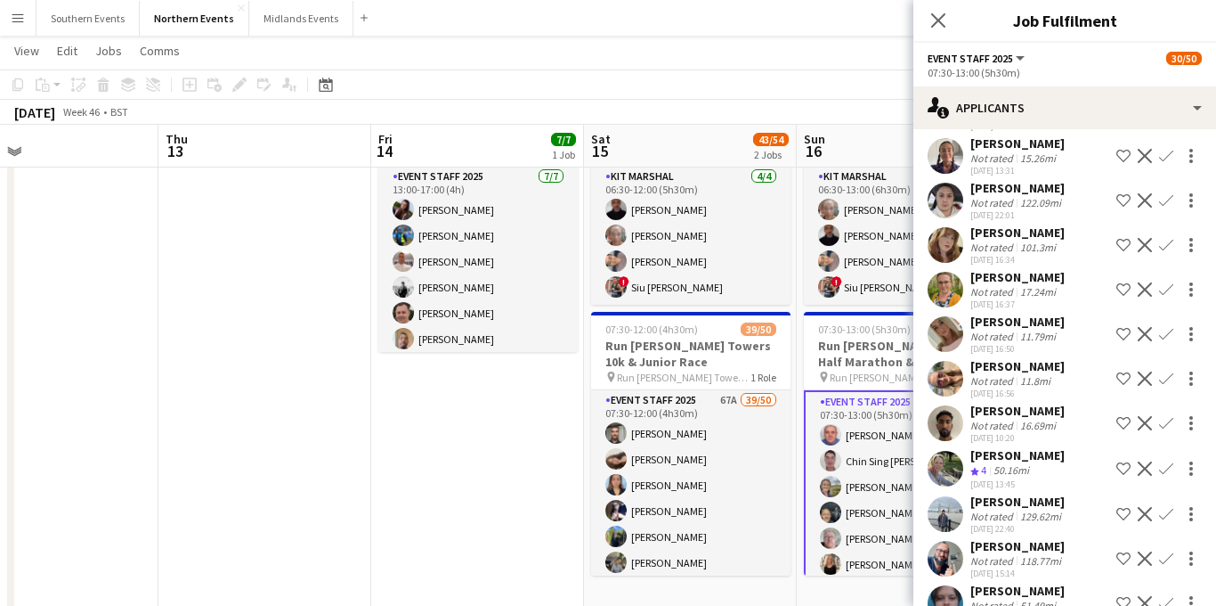
click at [1169, 461] on app-icon "Confirm" at bounding box center [1166, 468] width 14 height 14
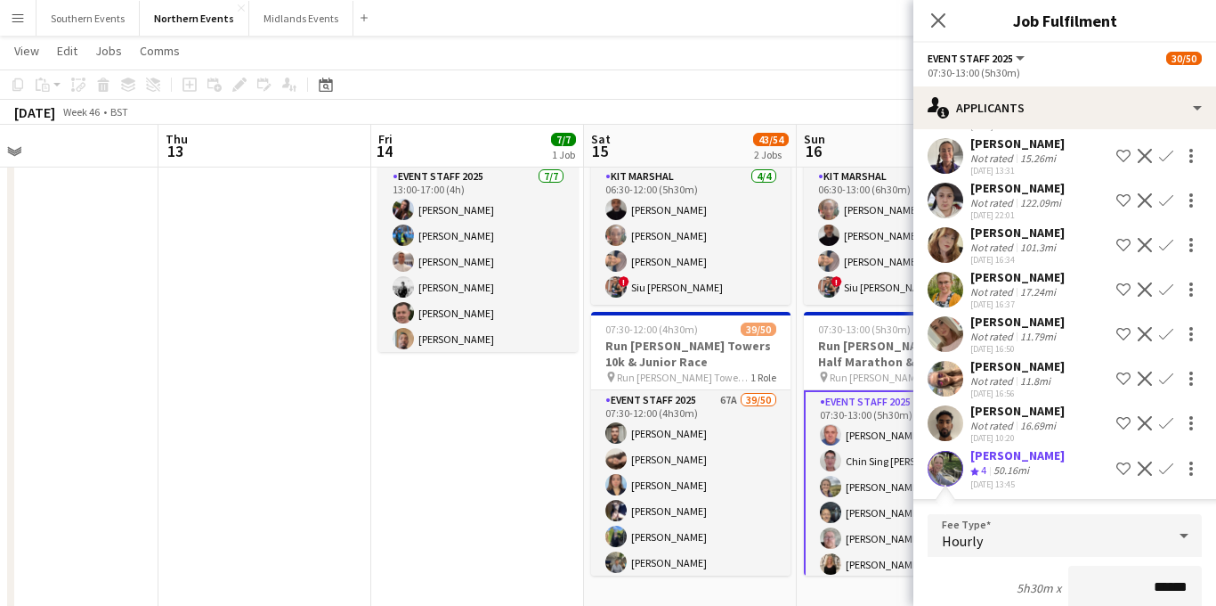
scroll to position [4150, 0]
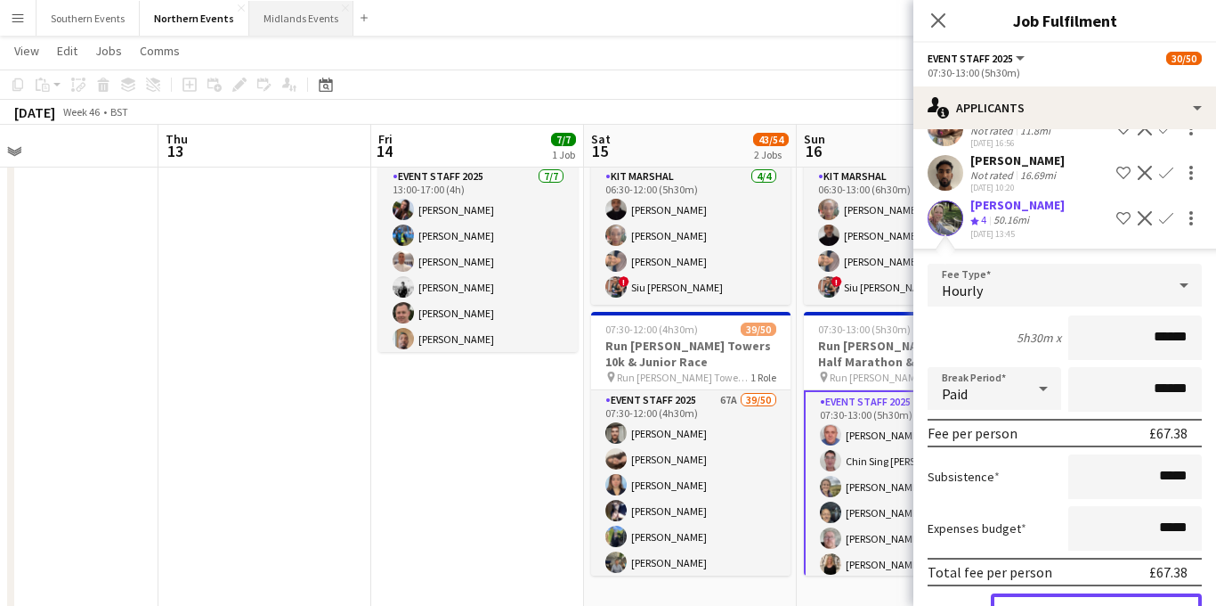
click at [1048, 593] on button "Confirm" at bounding box center [1096, 611] width 211 height 36
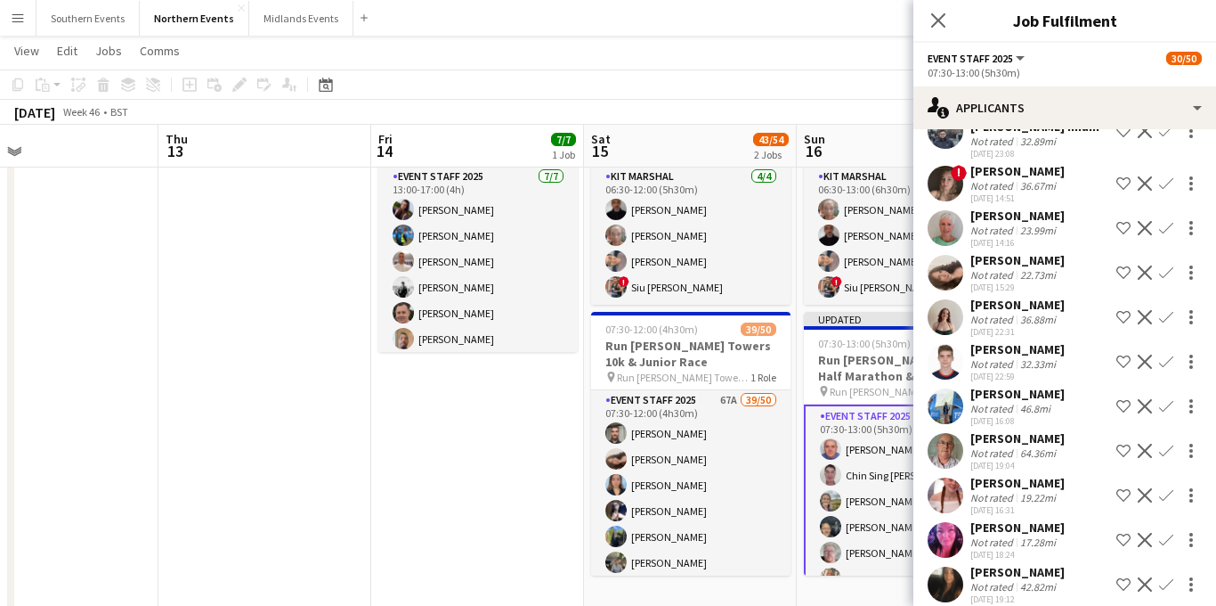
scroll to position [3158, 0]
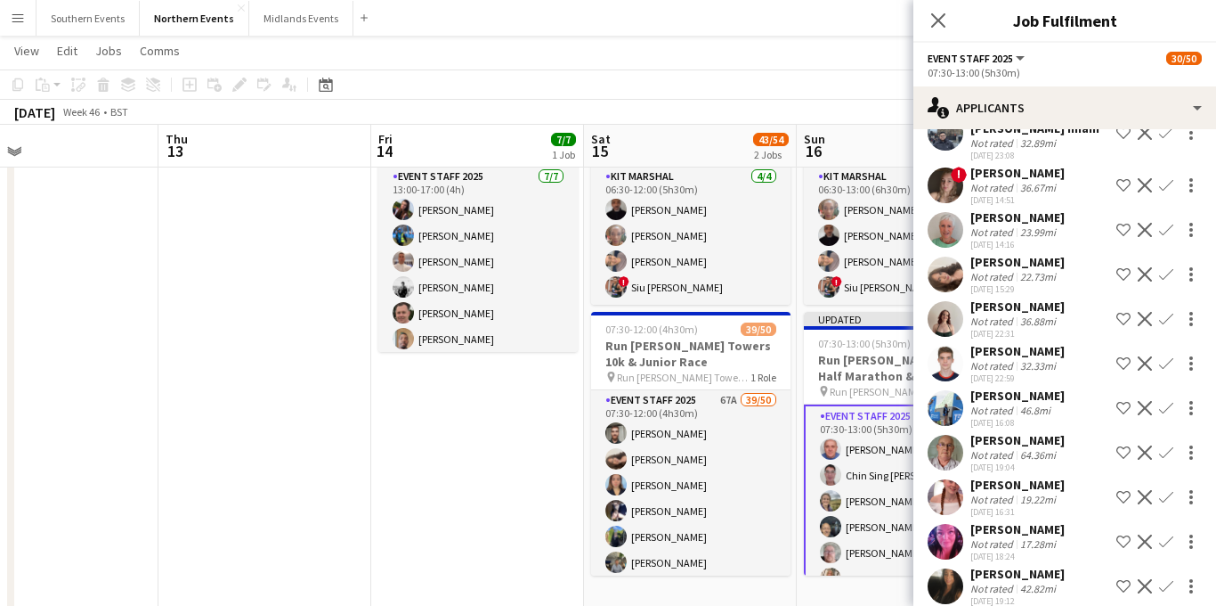
click at [1163, 401] on app-icon "Confirm" at bounding box center [1166, 408] width 14 height 14
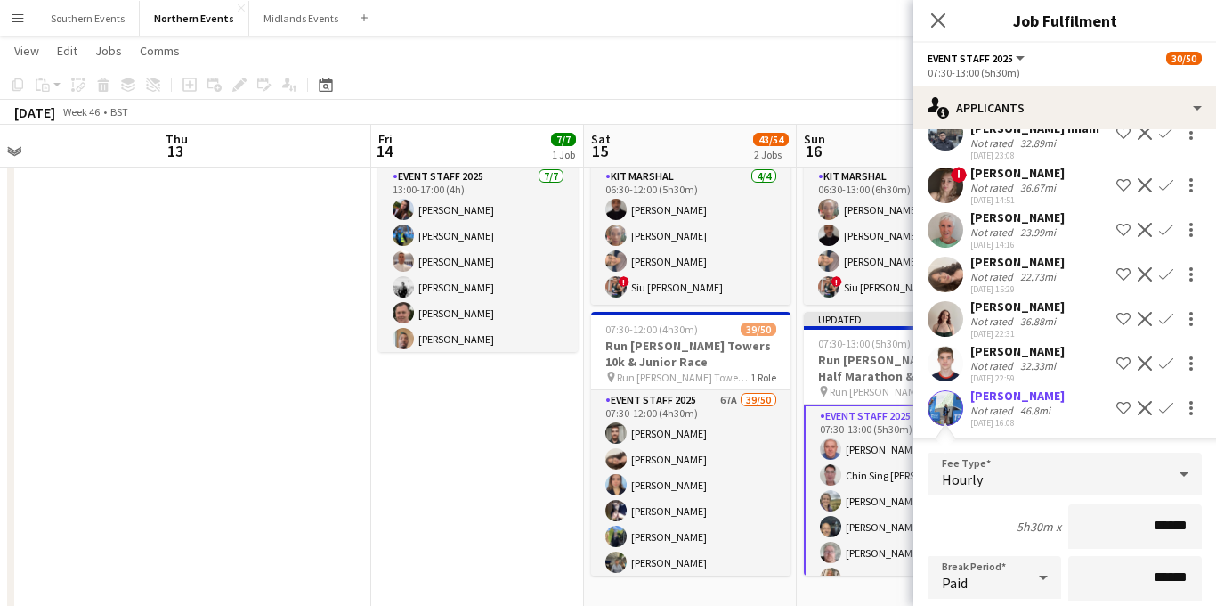
scroll to position [3500, 0]
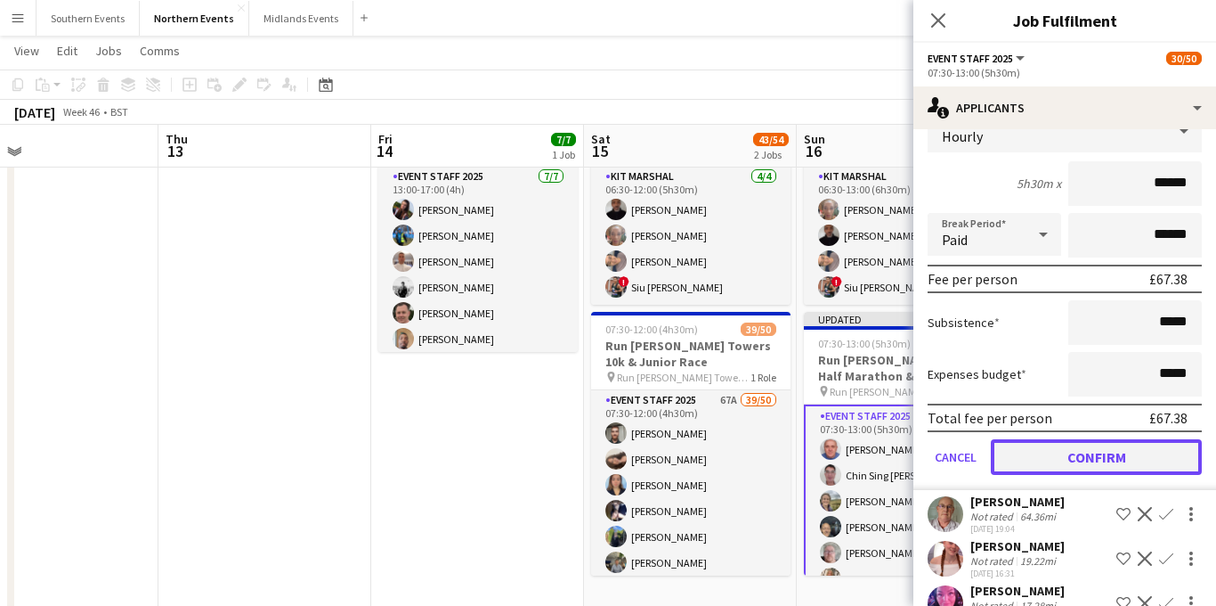
click at [1084, 439] on button "Confirm" at bounding box center [1096, 457] width 211 height 36
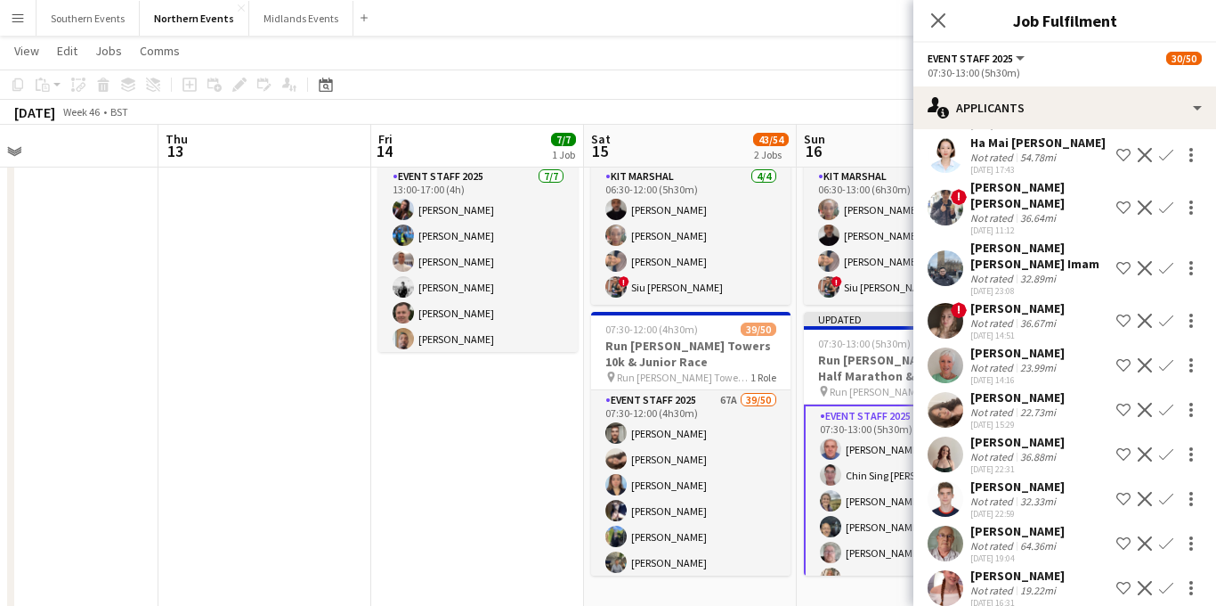
scroll to position [3010, 0]
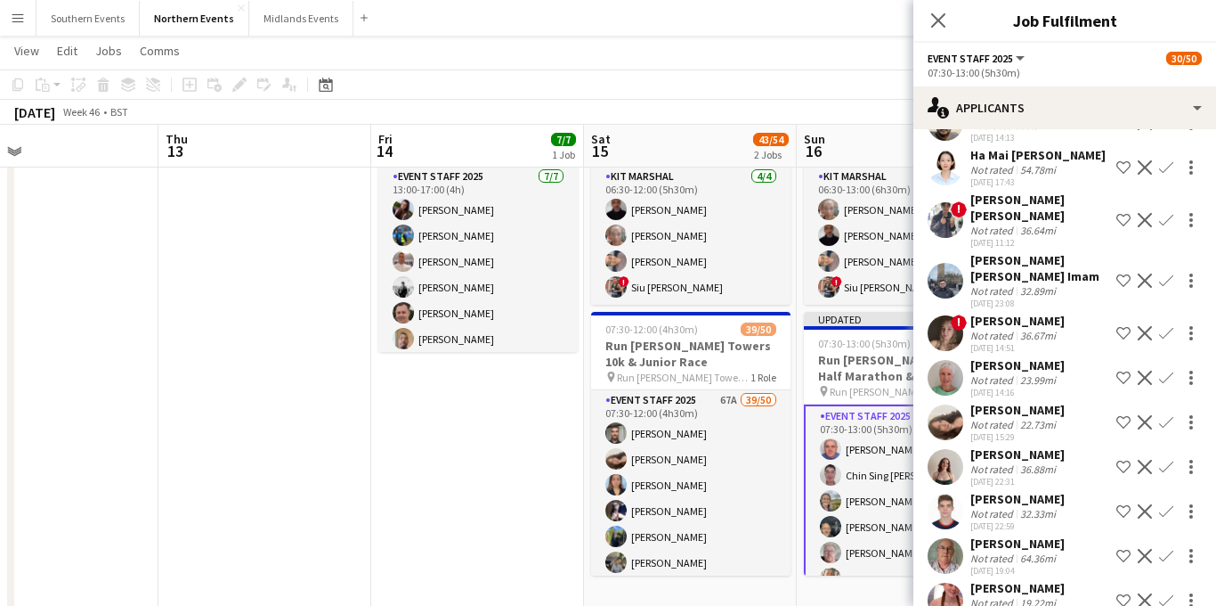
click at [1170, 415] on app-icon "Confirm" at bounding box center [1166, 422] width 14 height 14
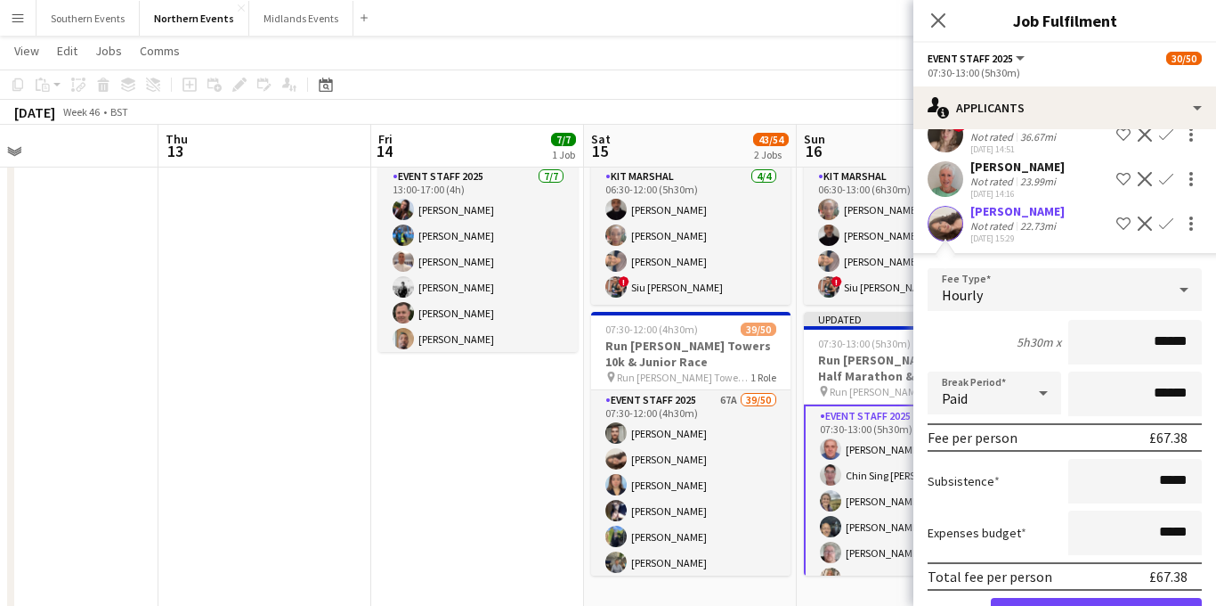
scroll to position [3274, 0]
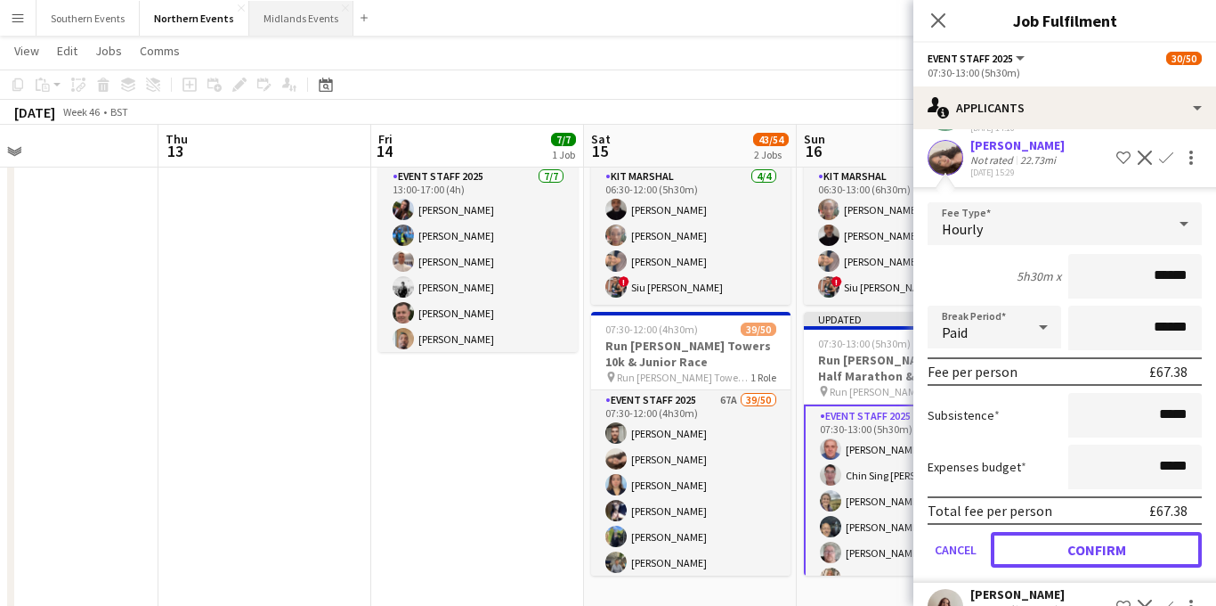
click at [1067, 532] on button "Confirm" at bounding box center [1096, 550] width 211 height 36
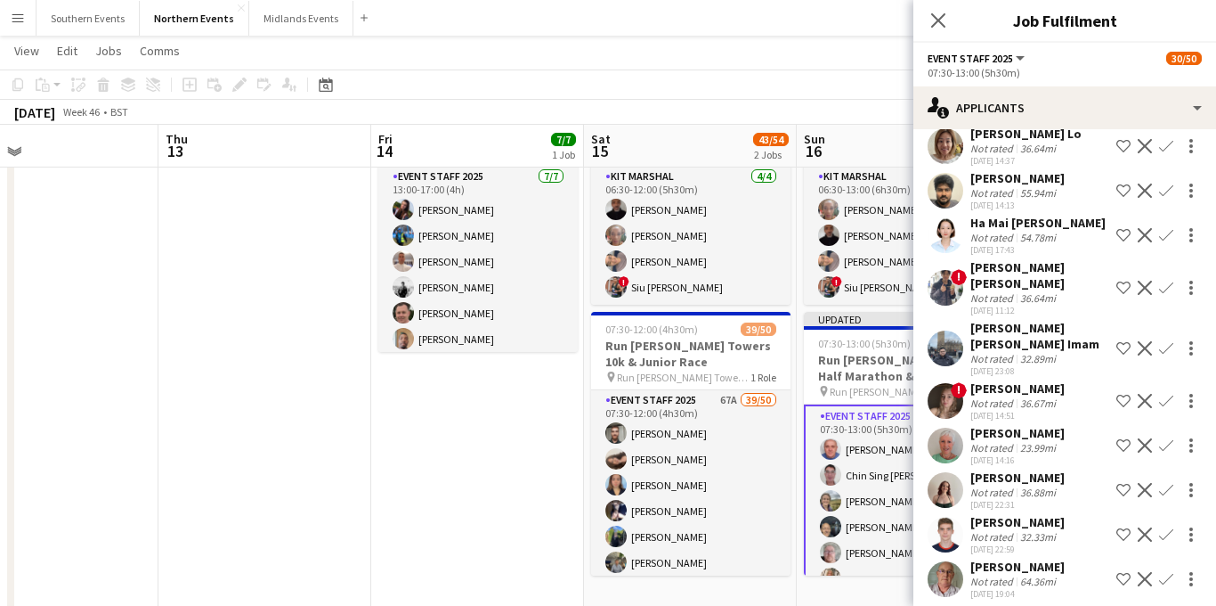
scroll to position [2930, 0]
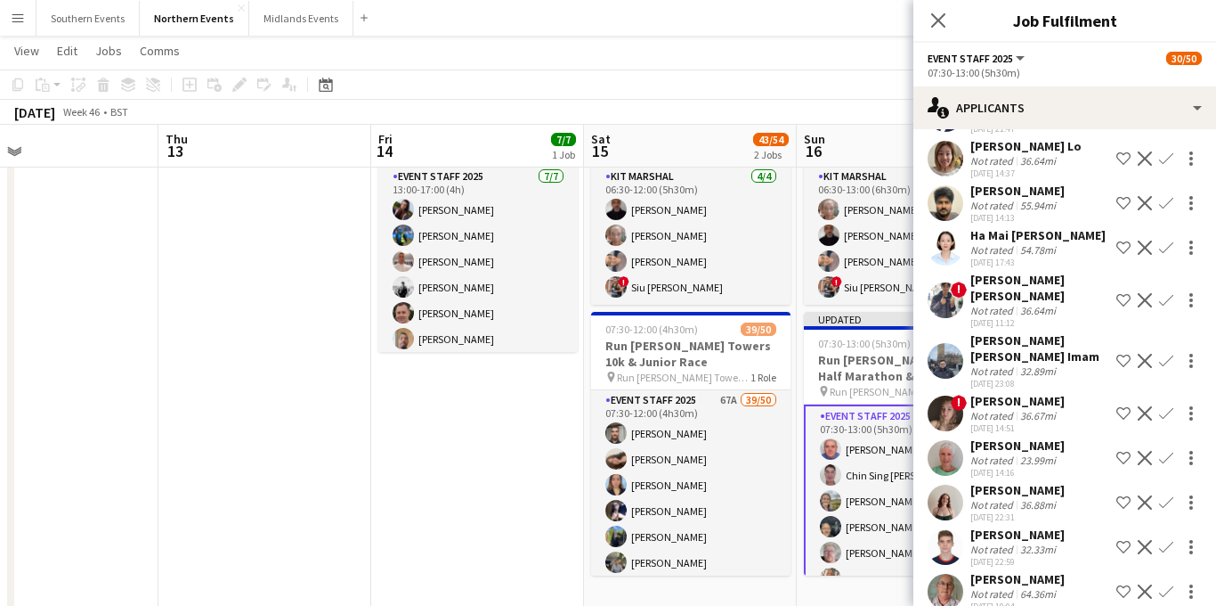
click at [1165, 584] on app-icon "Confirm" at bounding box center [1166, 591] width 14 height 14
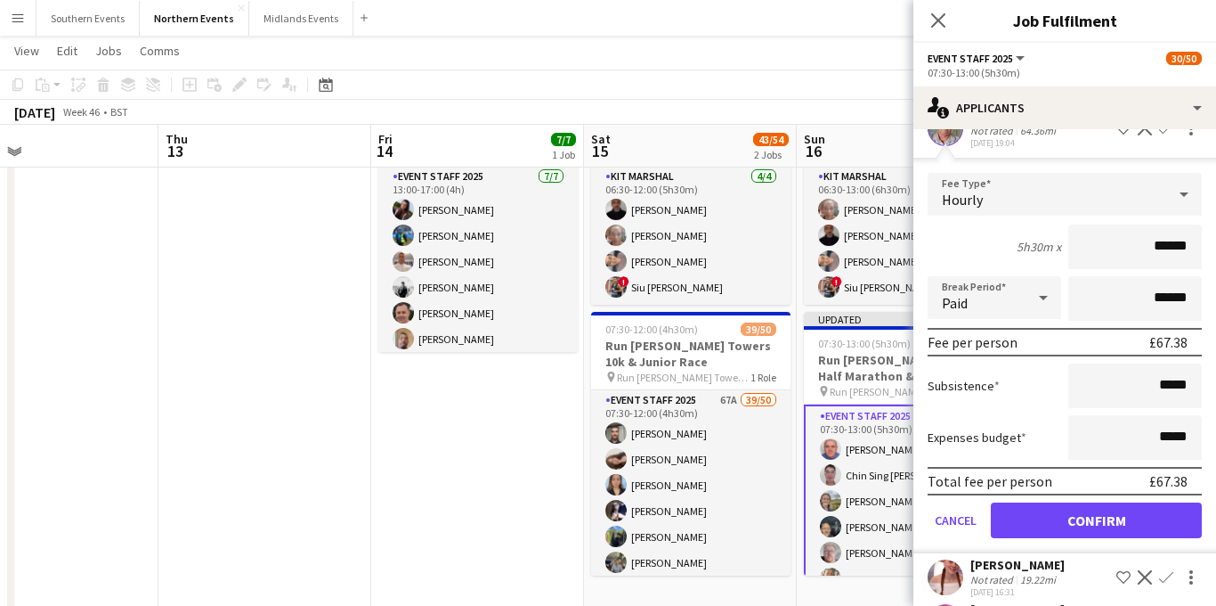
scroll to position [3452, 0]
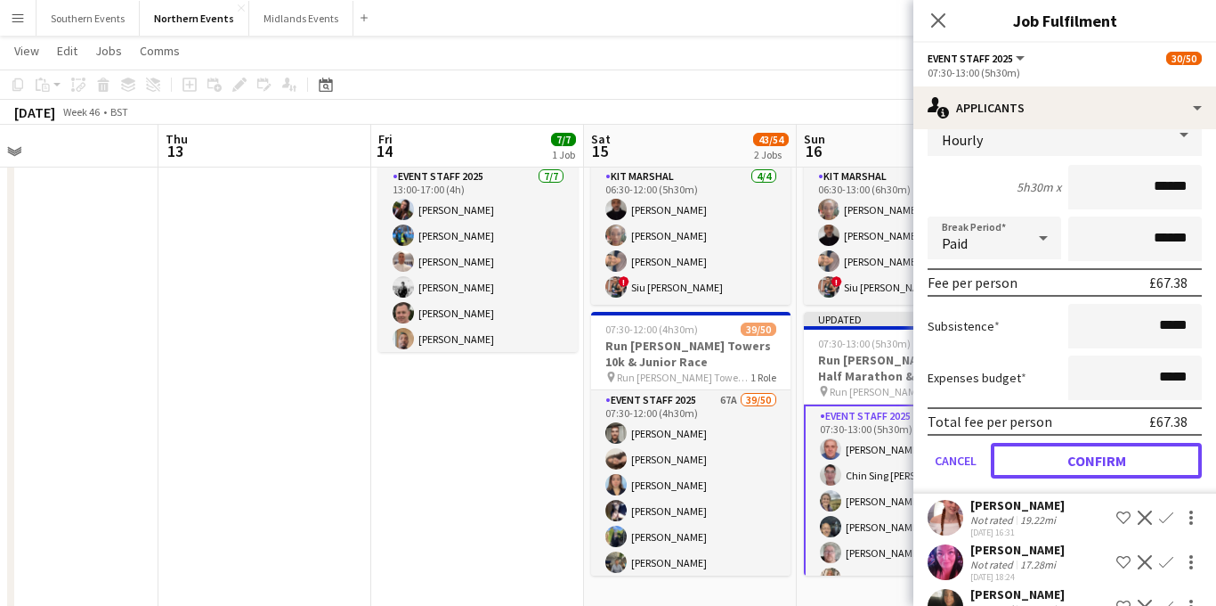
click at [1078, 443] on button "Confirm" at bounding box center [1096, 461] width 211 height 36
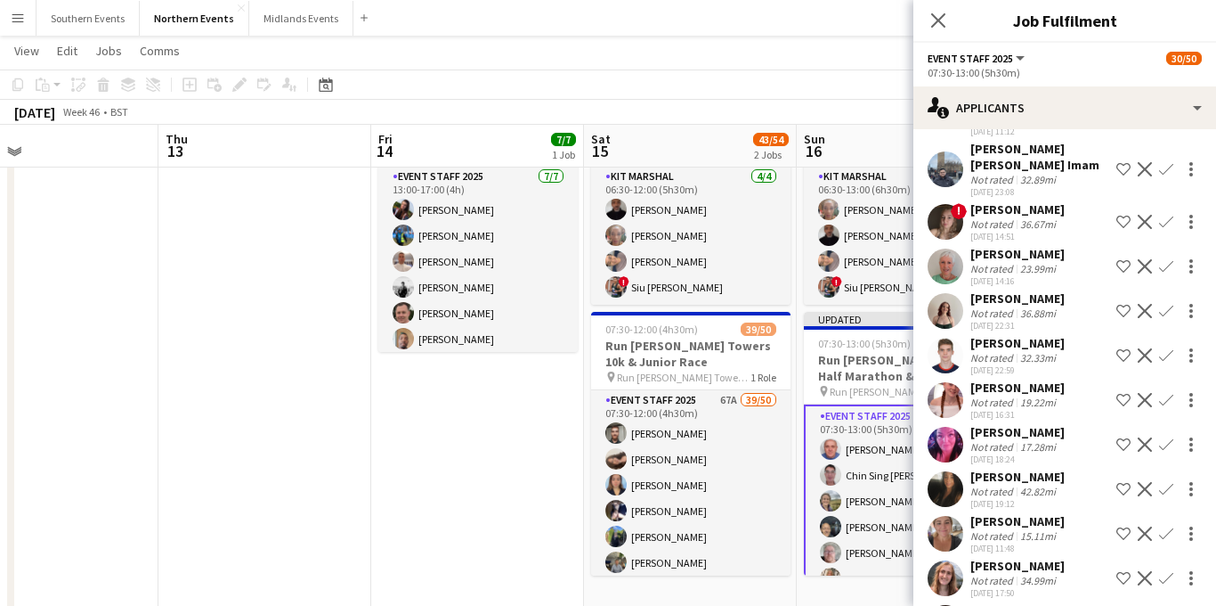
scroll to position [3132, 0]
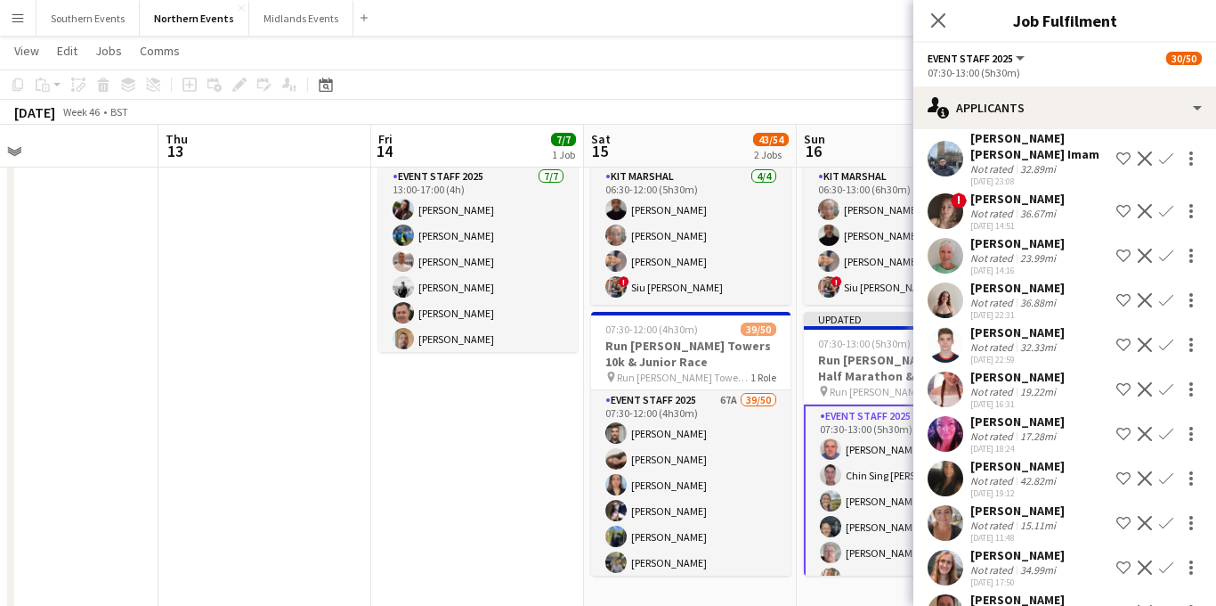
click at [1167, 471] on app-icon "Confirm" at bounding box center [1166, 478] width 14 height 14
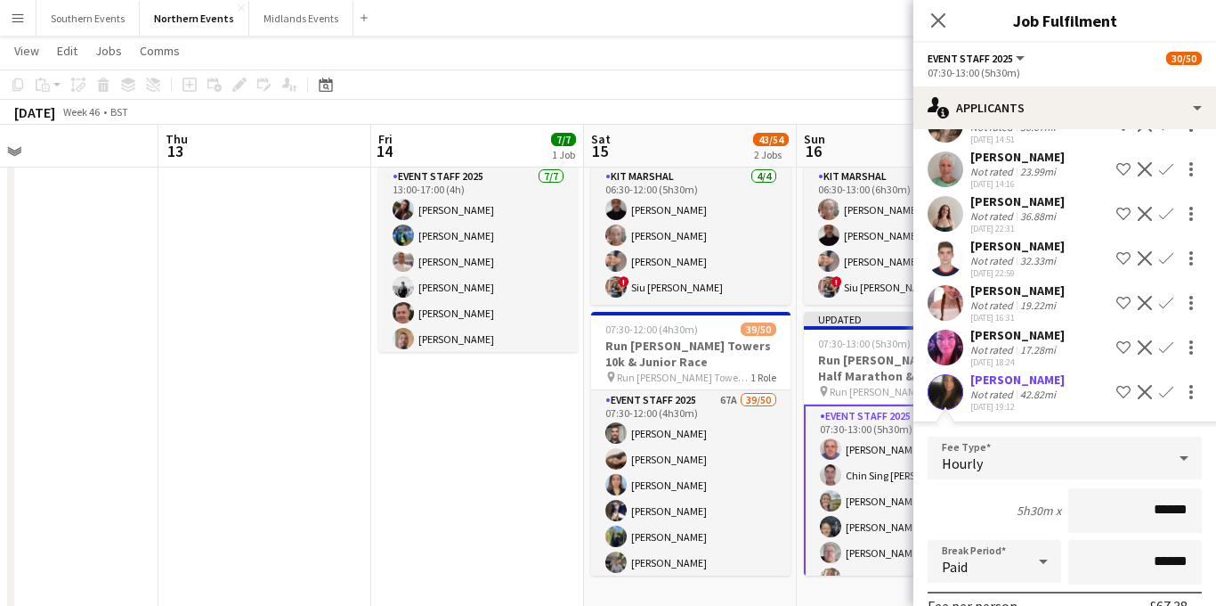
scroll to position [3376, 0]
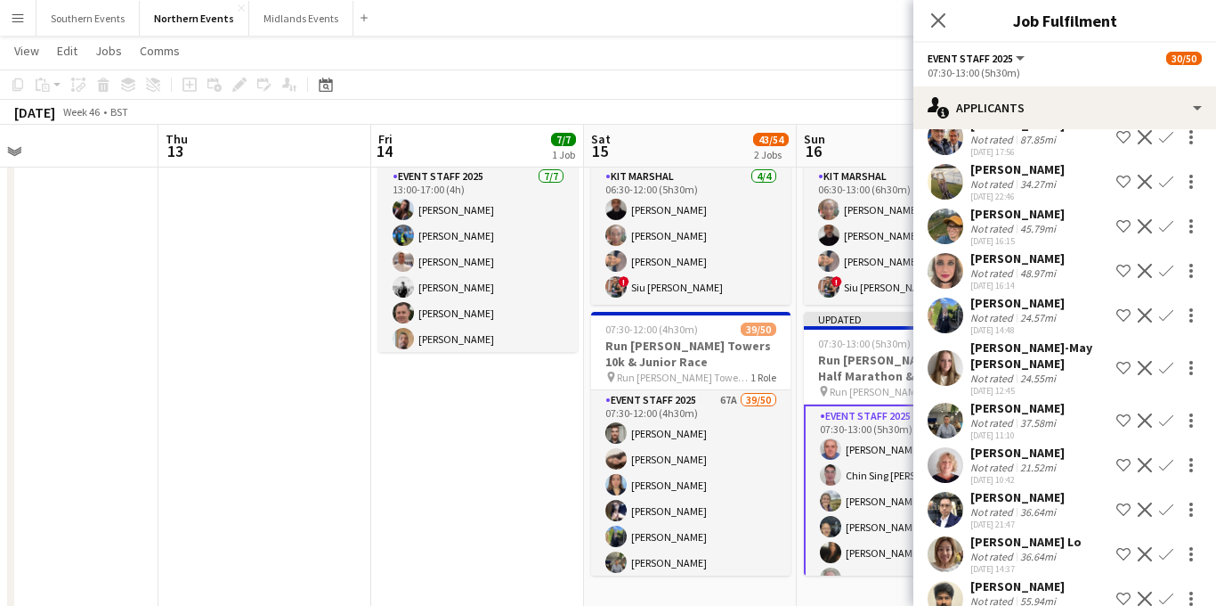
scroll to position [2525, 0]
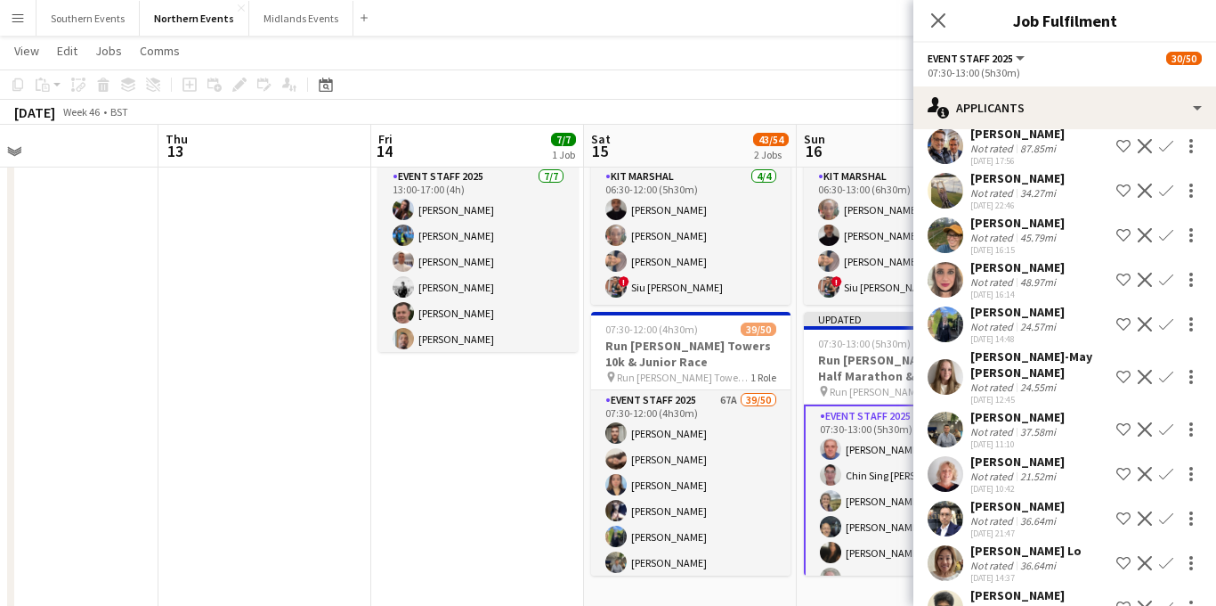
click at [1164, 422] on app-icon "Confirm" at bounding box center [1166, 429] width 14 height 14
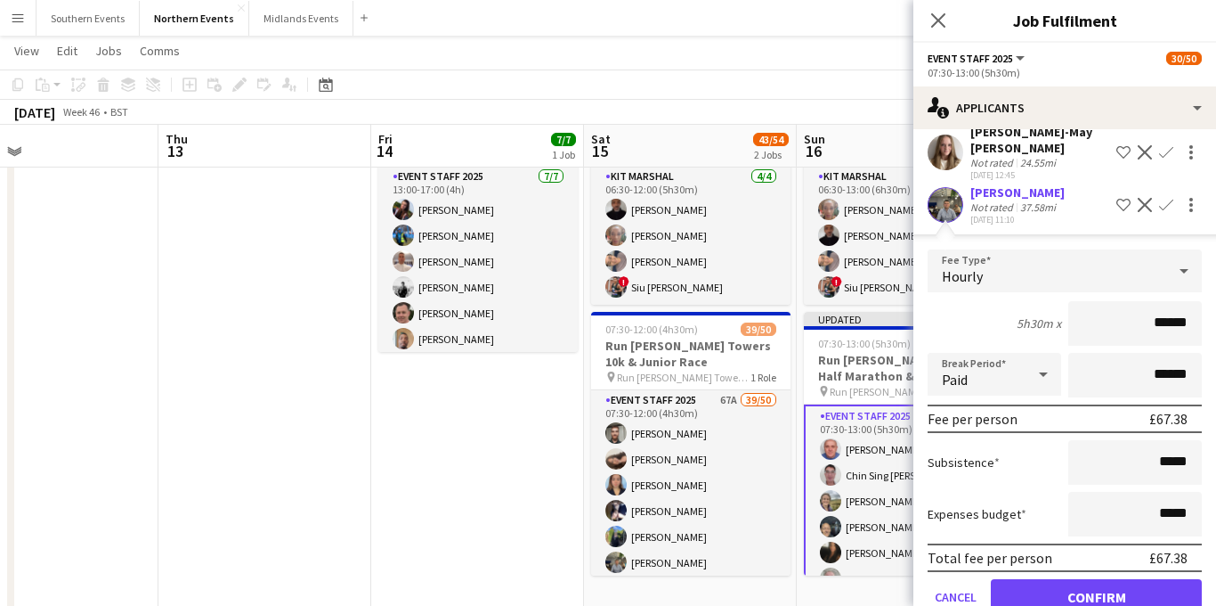
scroll to position [2773, 0]
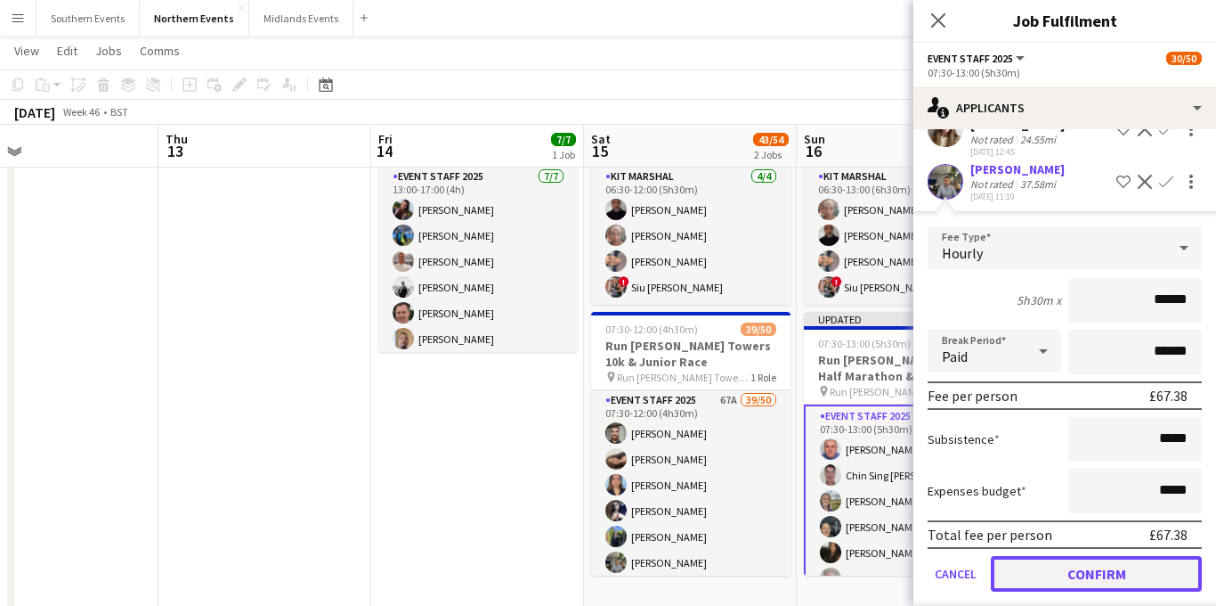
click at [1056, 556] on button "Confirm" at bounding box center [1096, 574] width 211 height 36
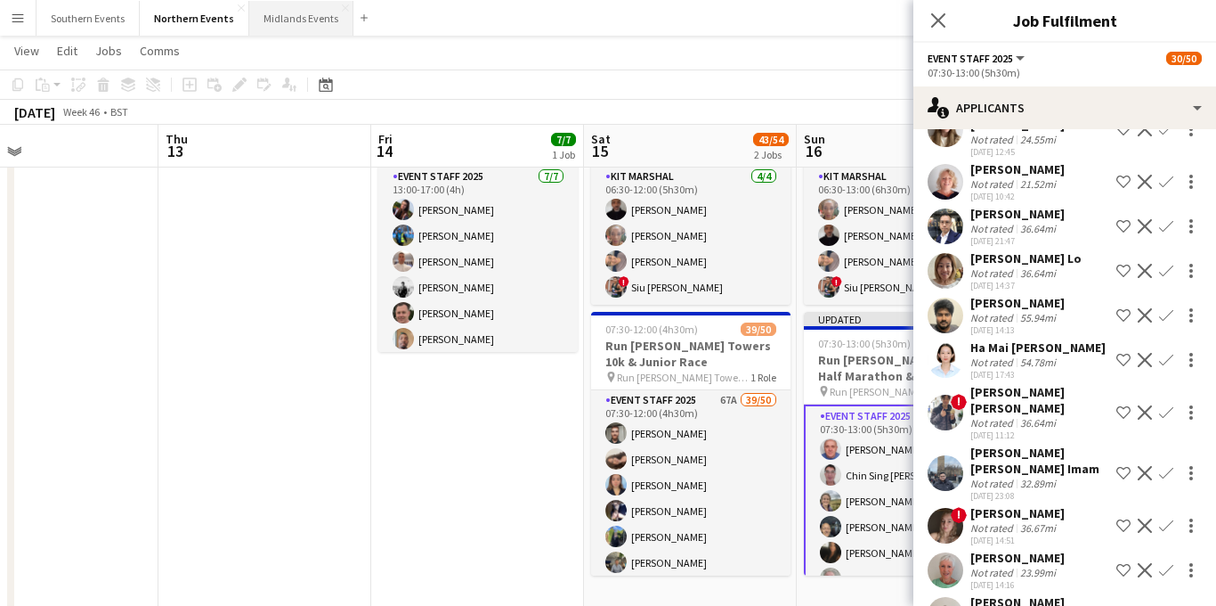
scroll to position [2324, 0]
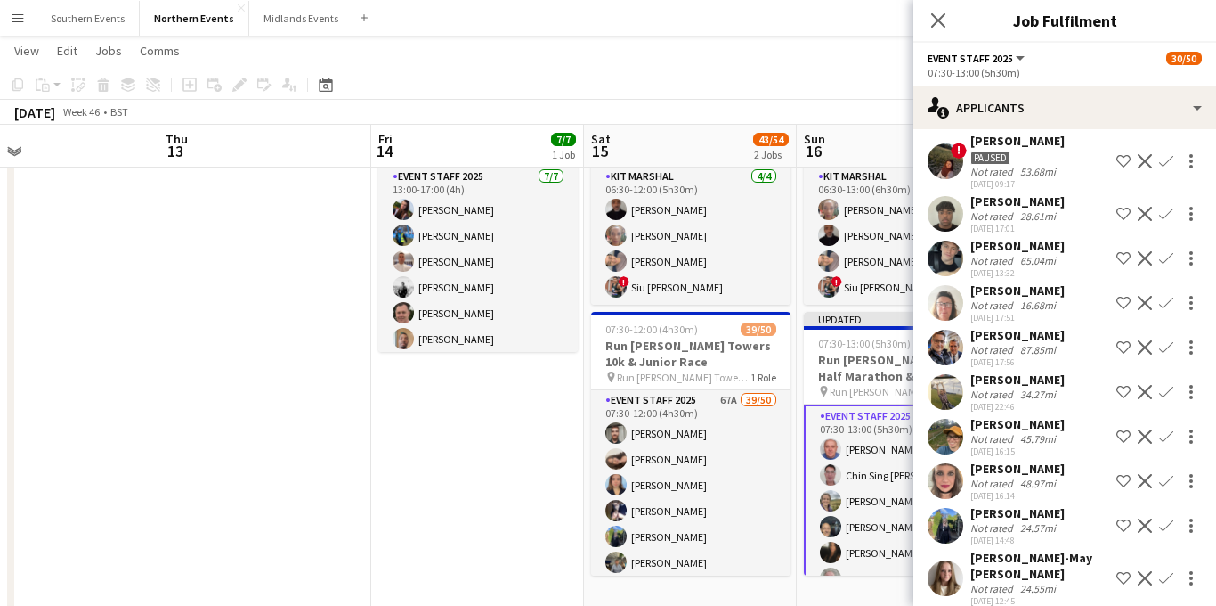
click at [1165, 251] on app-icon "Confirm" at bounding box center [1166, 258] width 14 height 14
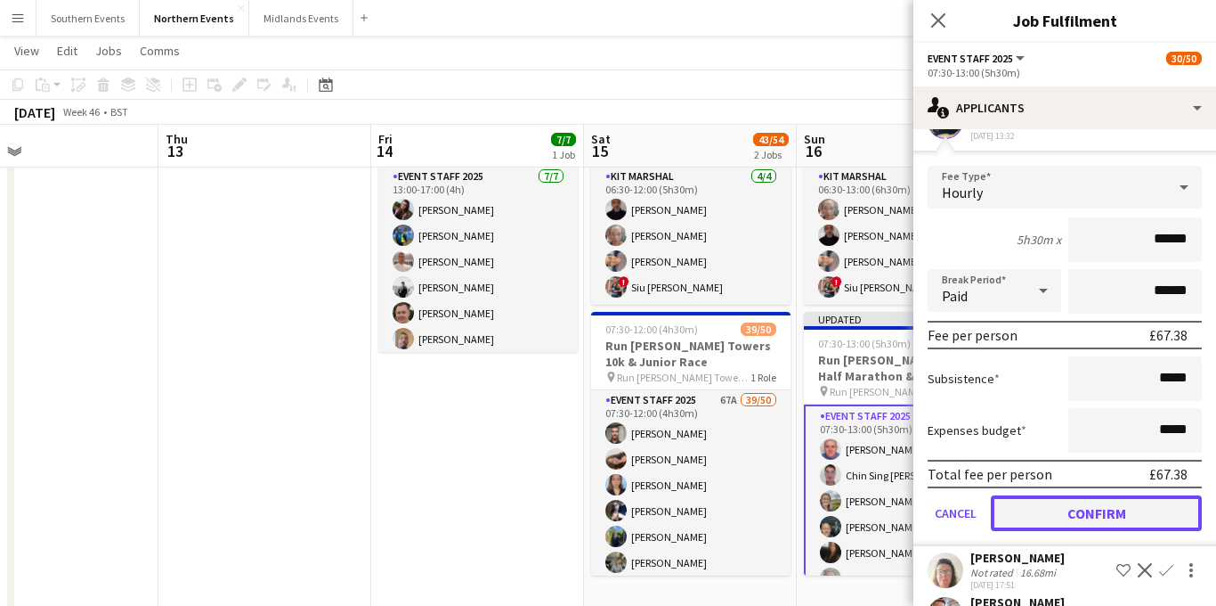
click at [1059, 495] on button "Confirm" at bounding box center [1096, 513] width 211 height 36
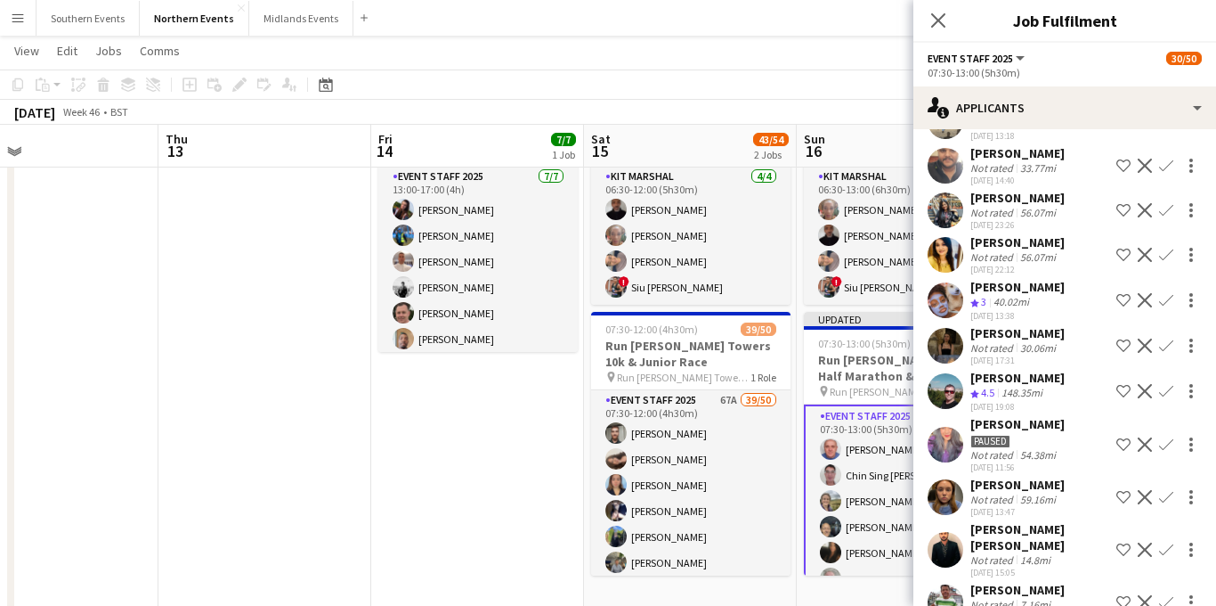
scroll to position [1186, 0]
click at [1167, 341] on app-icon "Confirm" at bounding box center [1166, 344] width 14 height 14
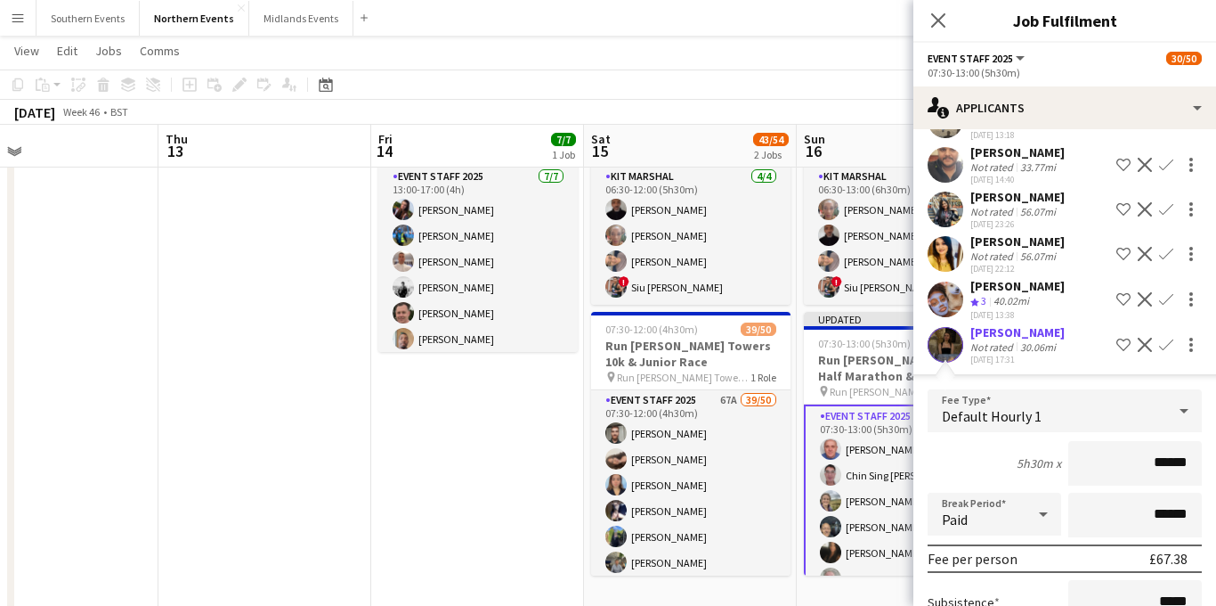
scroll to position [1690, 0]
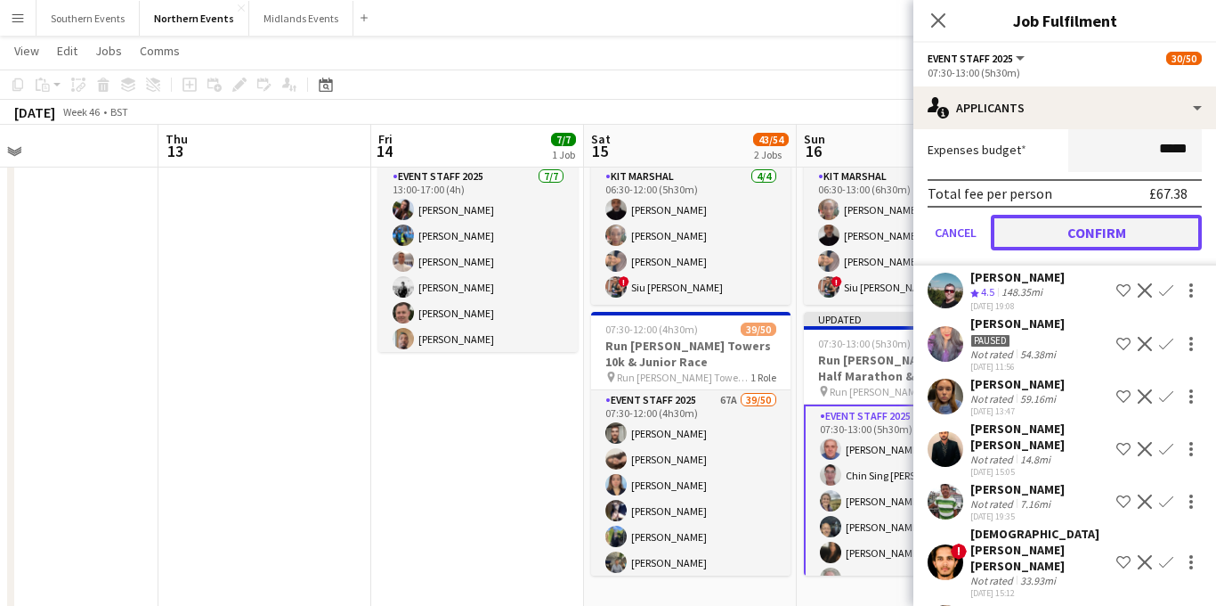
click at [1083, 236] on button "Confirm" at bounding box center [1096, 233] width 211 height 36
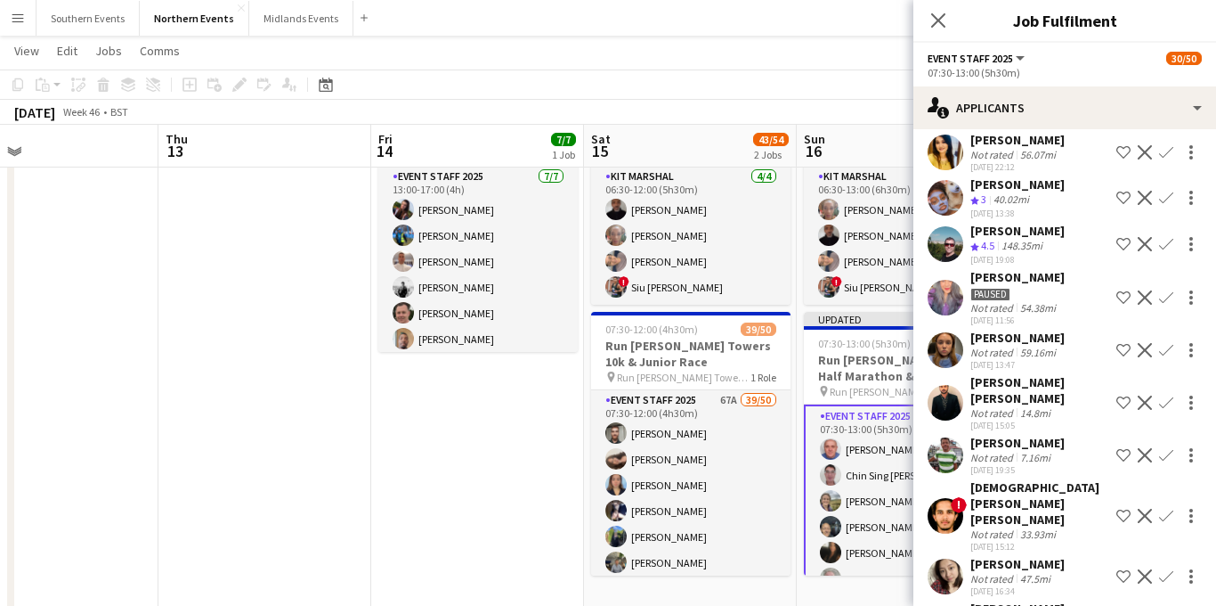
scroll to position [1296, 0]
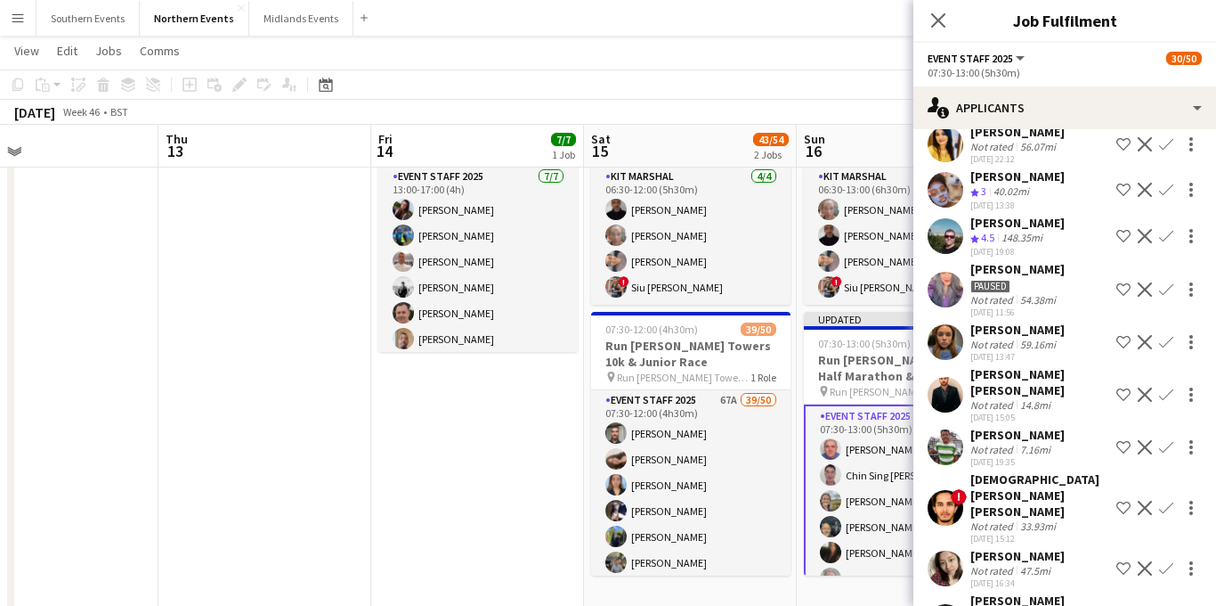
click at [1166, 441] on app-icon "Confirm" at bounding box center [1166, 447] width 14 height 14
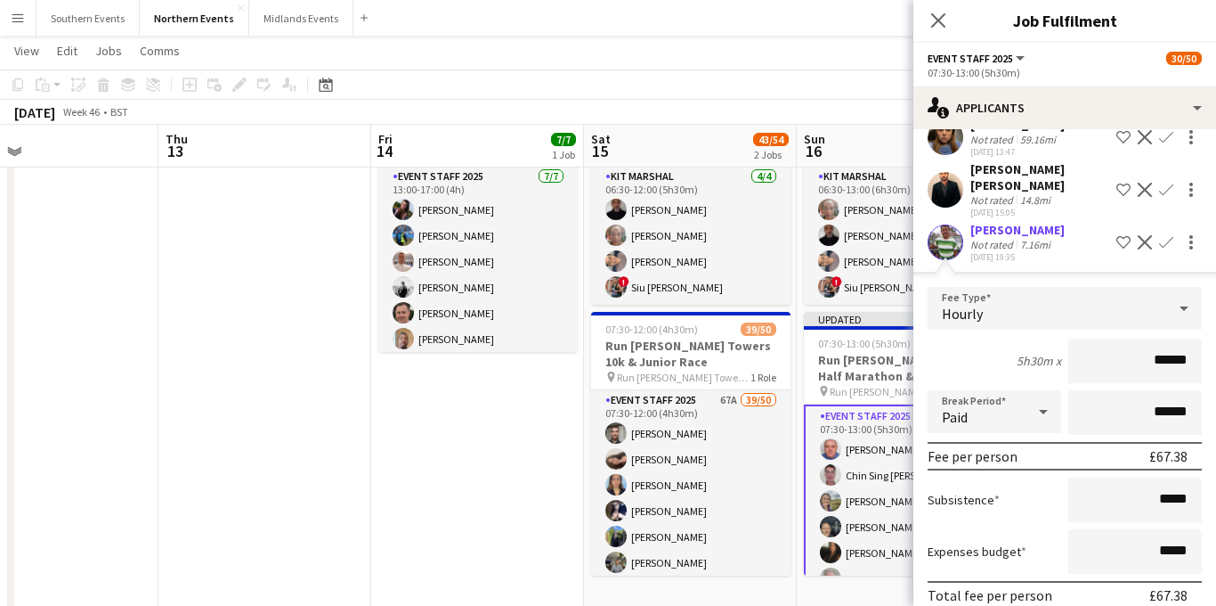
scroll to position [1540, 0]
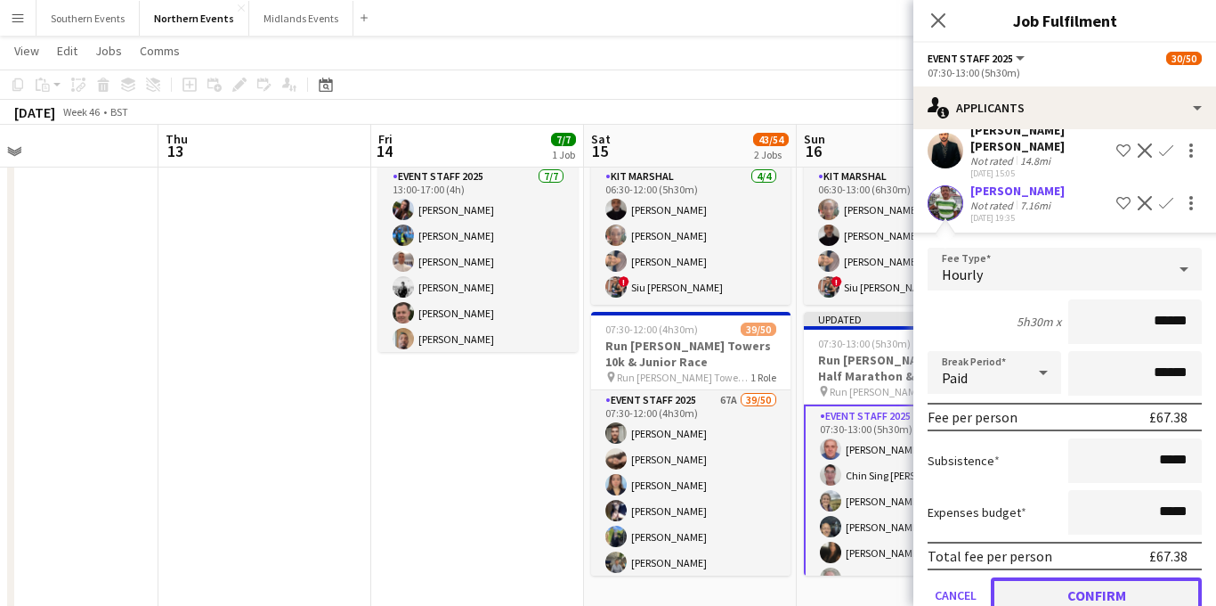
click at [1052, 584] on button "Confirm" at bounding box center [1096, 595] width 211 height 36
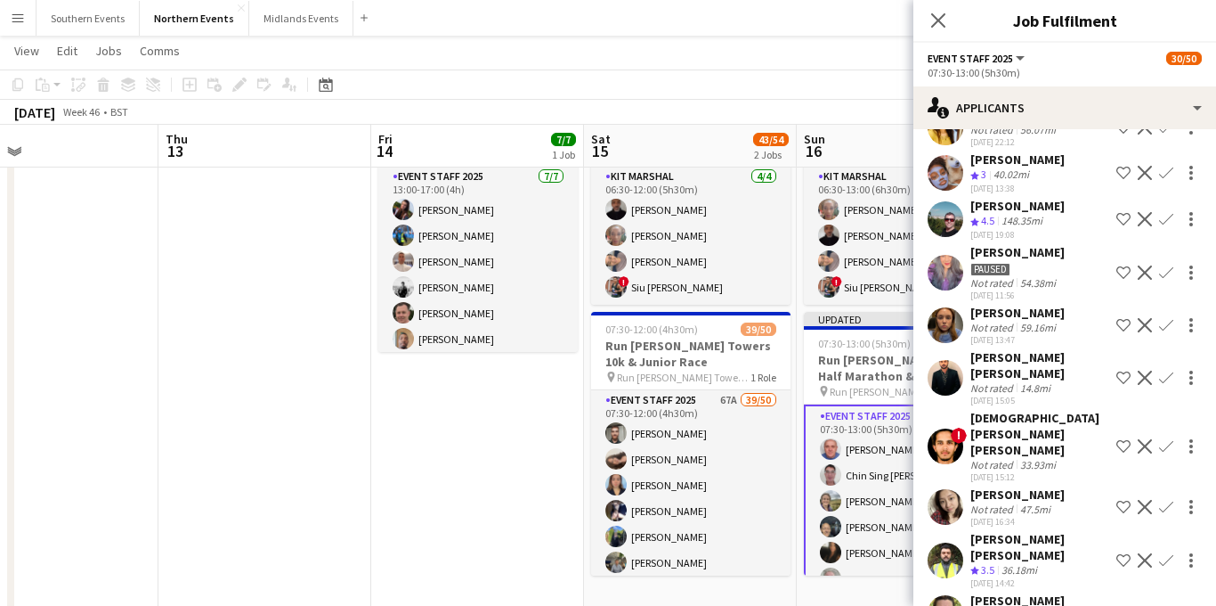
scroll to position [1283, 0]
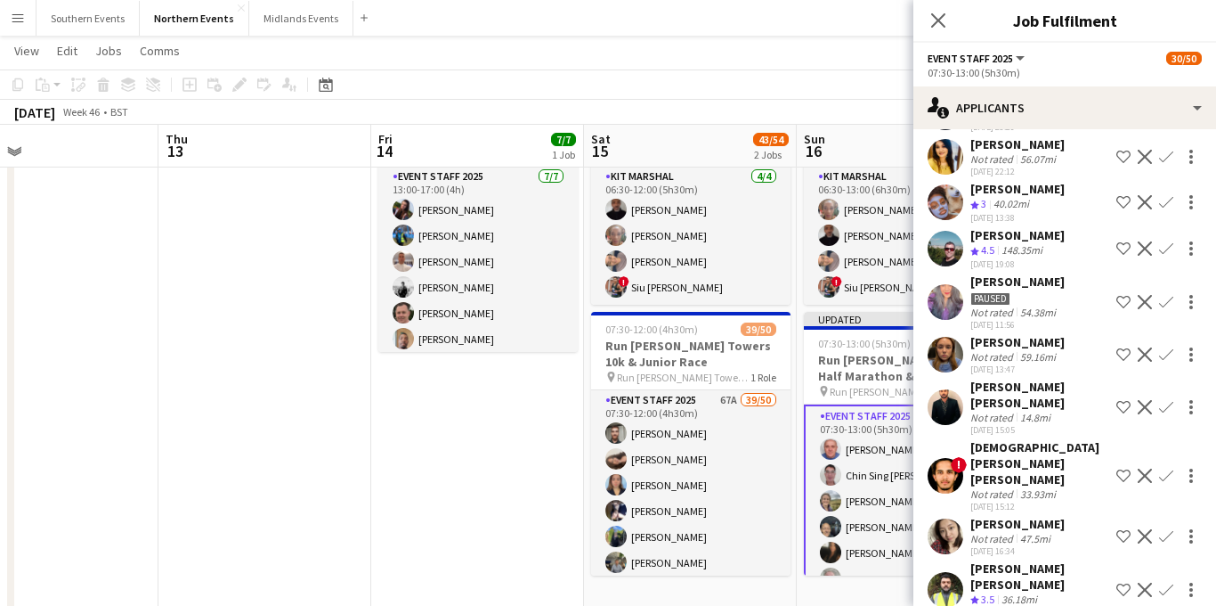
click at [1162, 582] on app-icon "Confirm" at bounding box center [1166, 589] width 14 height 14
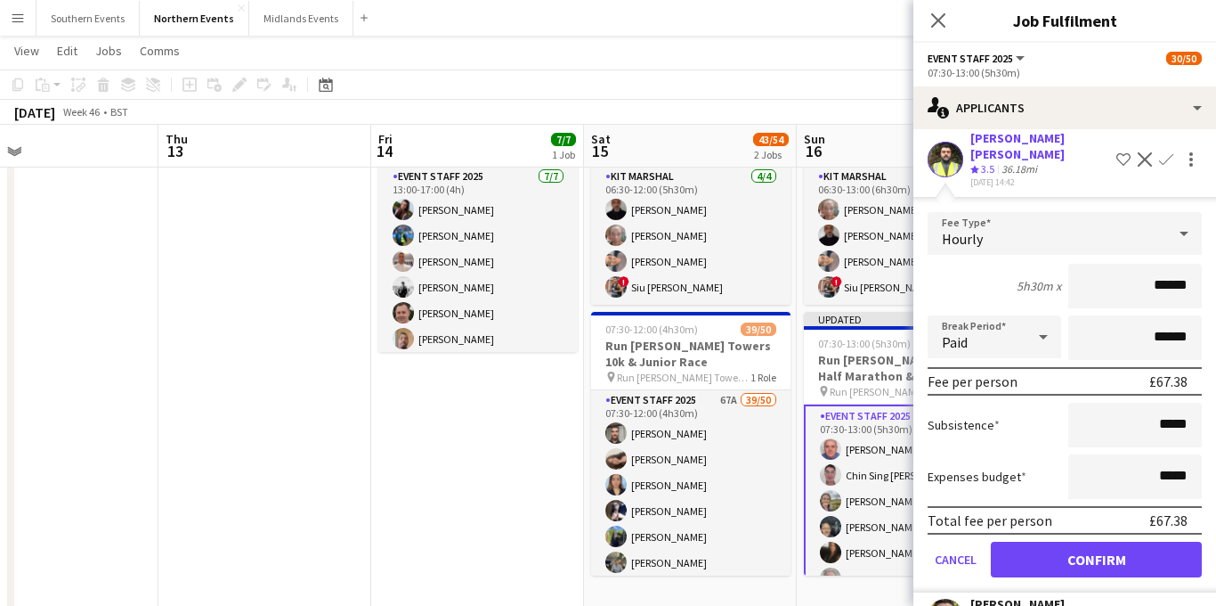
scroll to position [1797, 0]
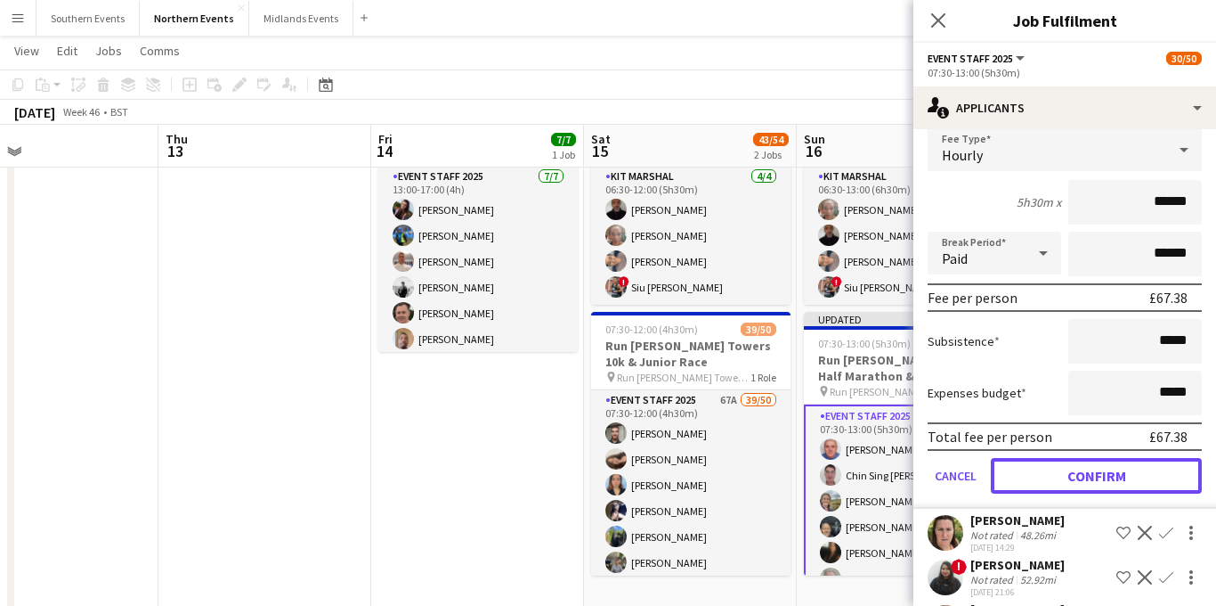
click at [1072, 458] on button "Confirm" at bounding box center [1096, 476] width 211 height 36
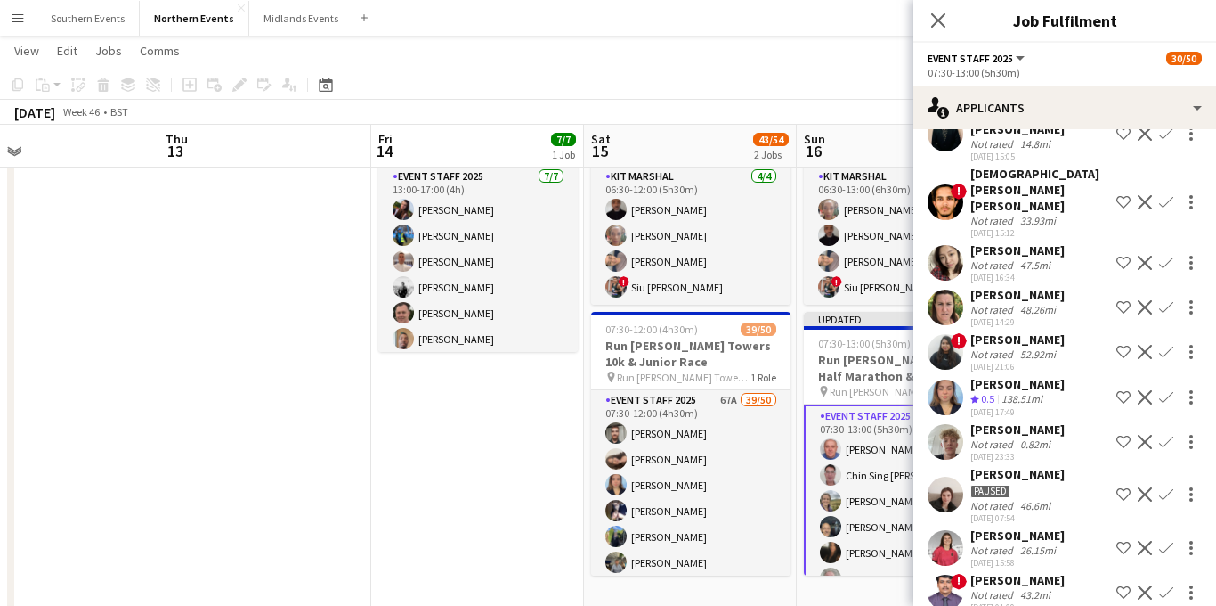
scroll to position [1559, 0]
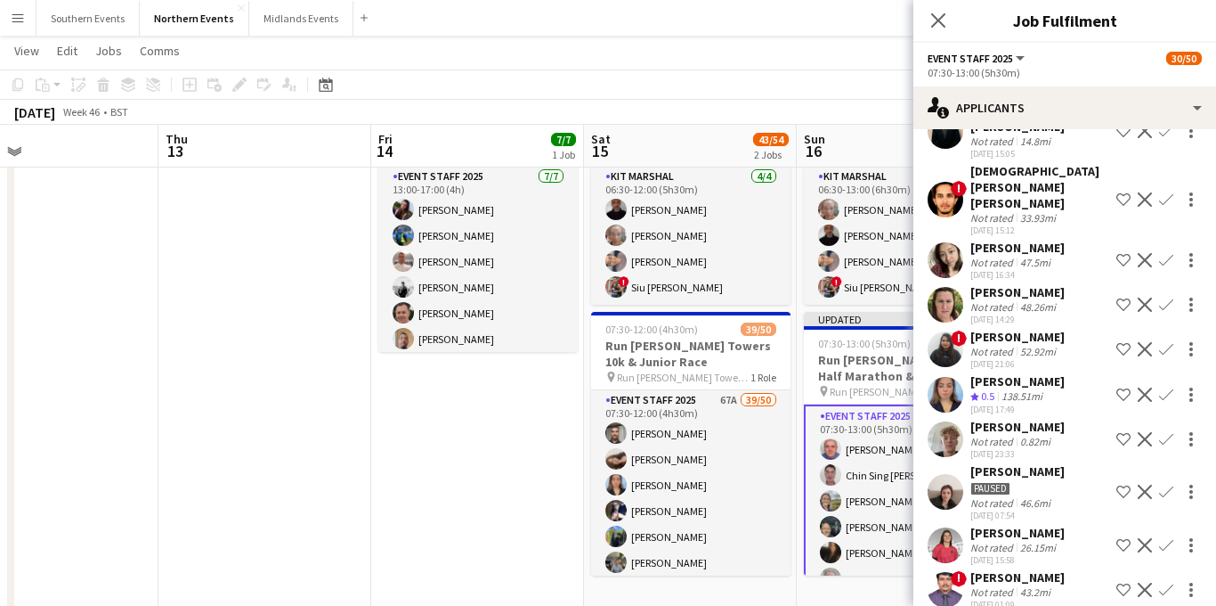
click at [1164, 387] on app-icon "Confirm" at bounding box center [1166, 394] width 14 height 14
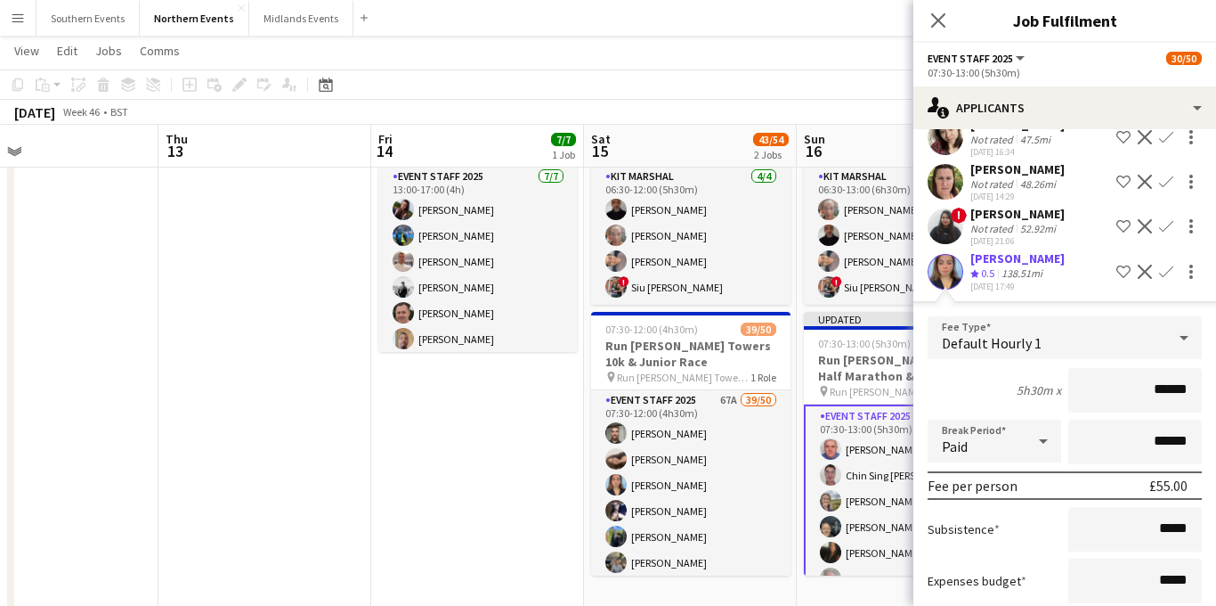
scroll to position [1711, 0]
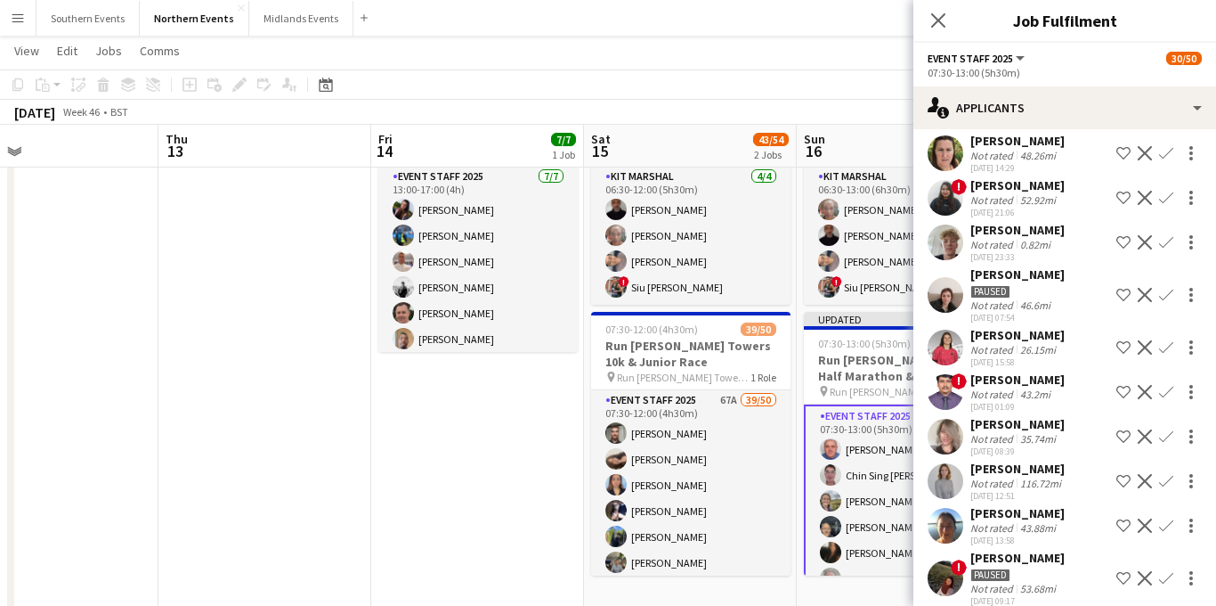
click at [1169, 235] on app-icon "Confirm" at bounding box center [1166, 242] width 14 height 14
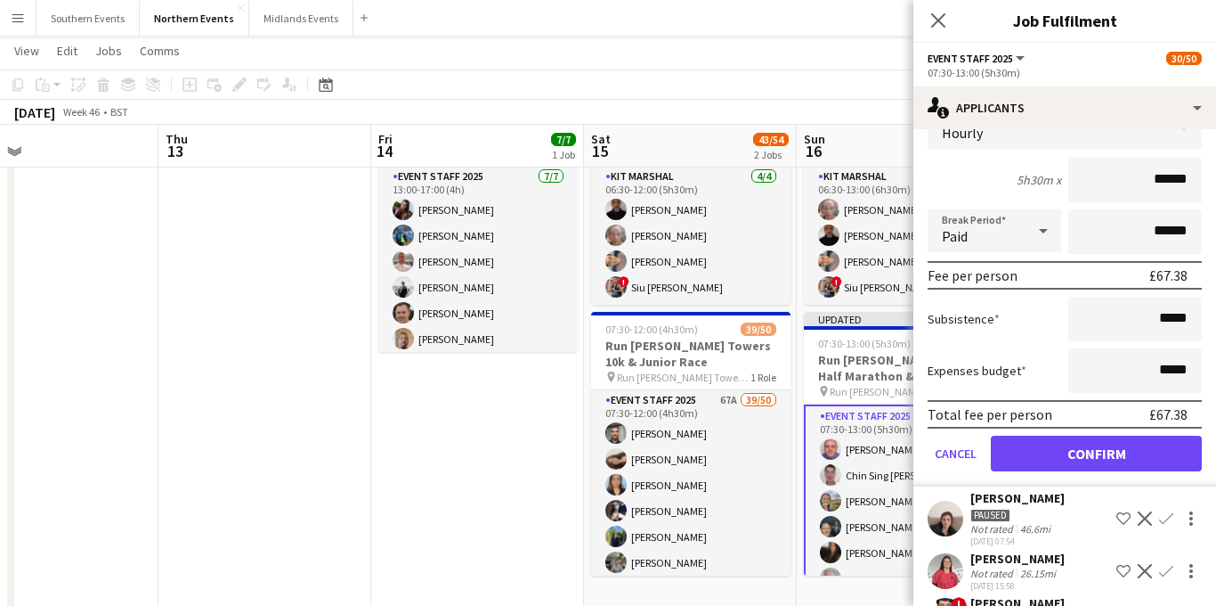
scroll to position [1913, 0]
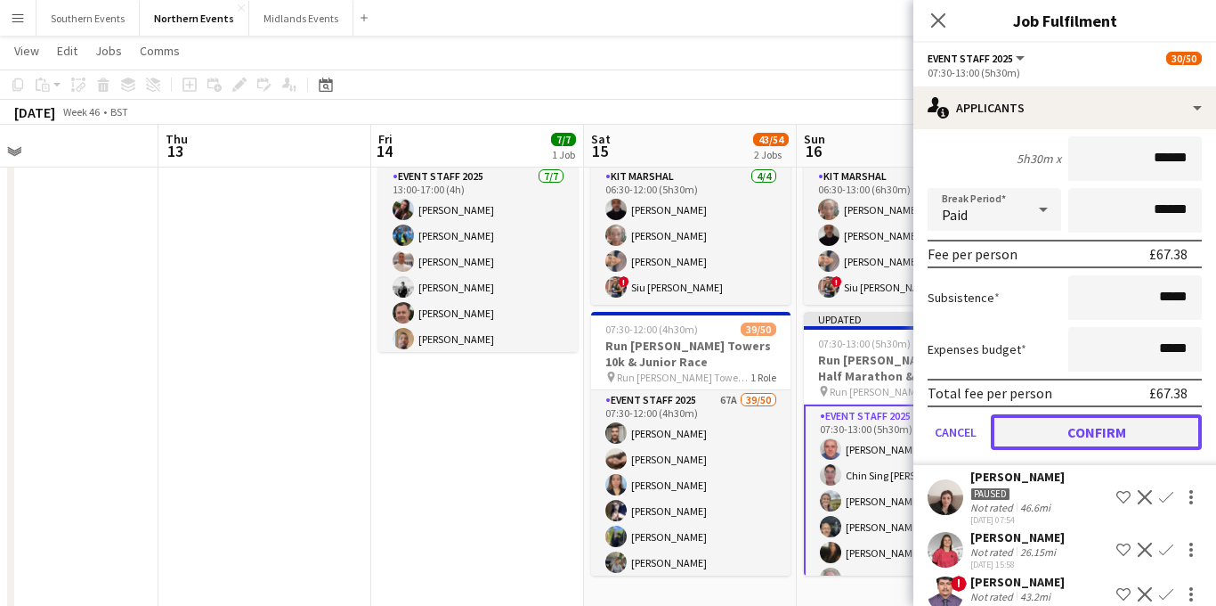
click at [1066, 414] on button "Confirm" at bounding box center [1096, 432] width 211 height 36
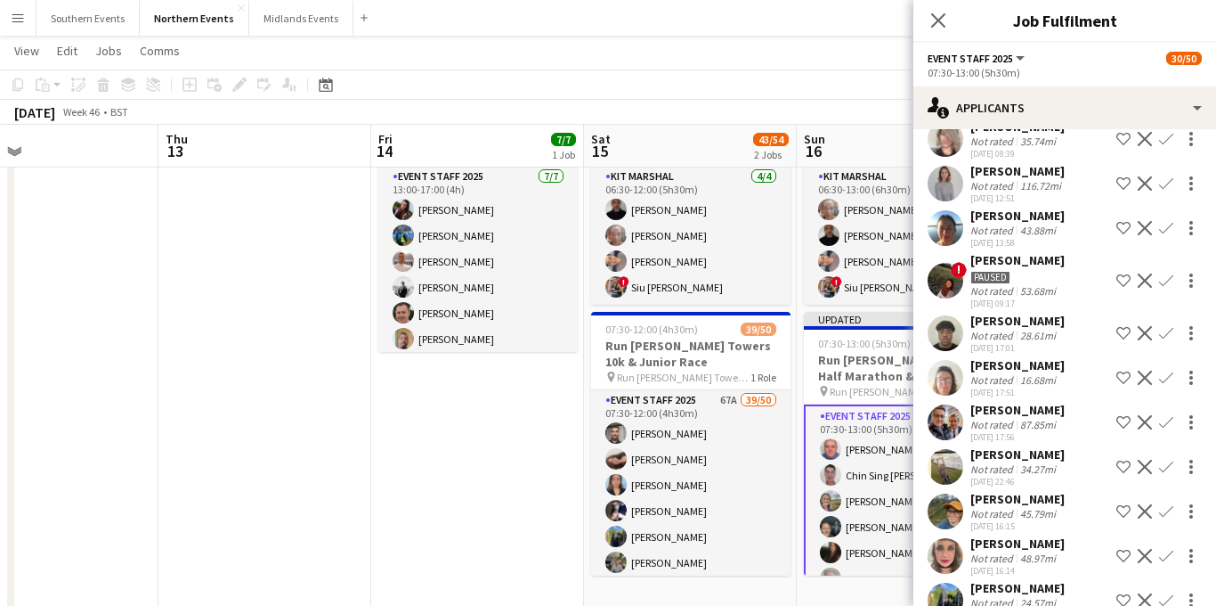
scroll to position [1964, 0]
click at [1166, 459] on app-icon "Confirm" at bounding box center [1166, 466] width 14 height 14
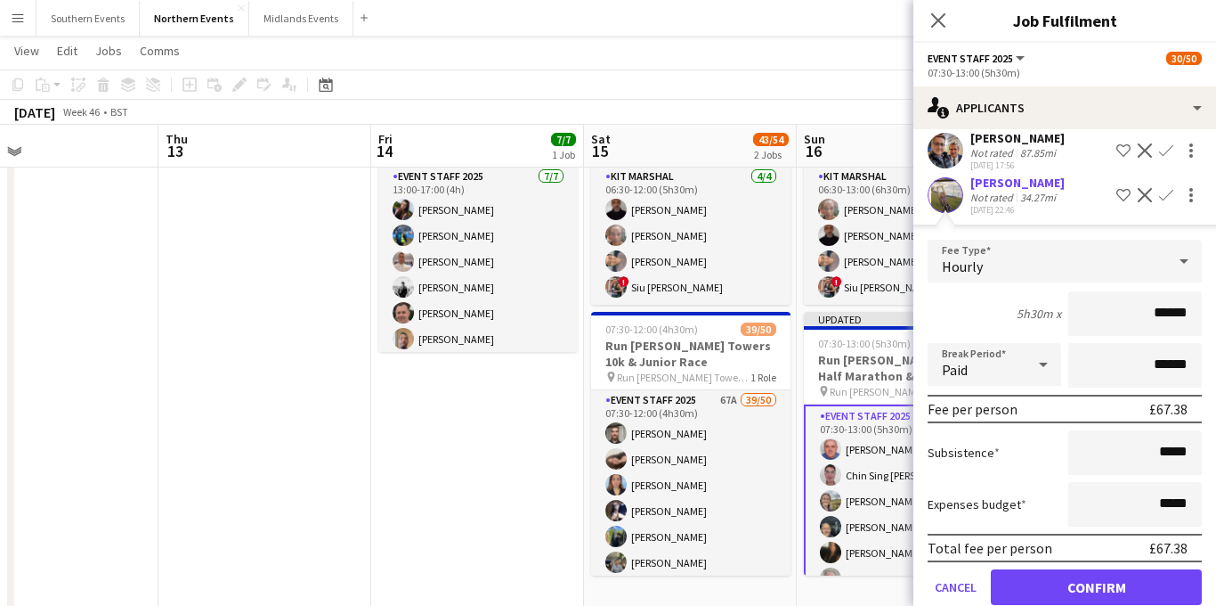
scroll to position [2255, 0]
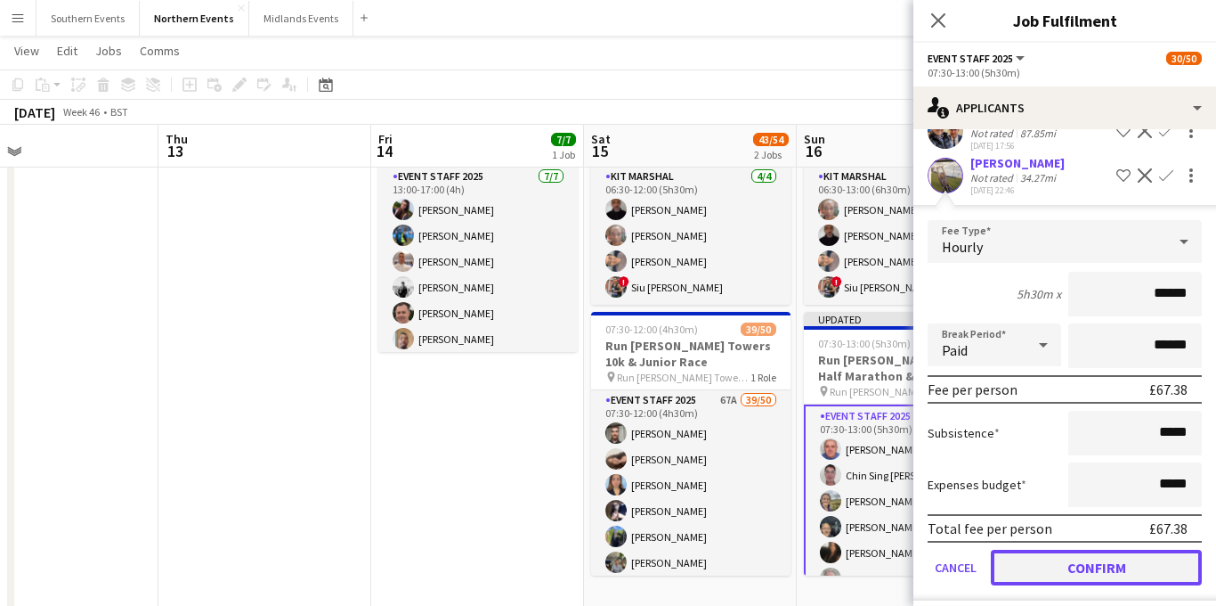
click at [1048, 549] on button "Confirm" at bounding box center [1096, 567] width 211 height 36
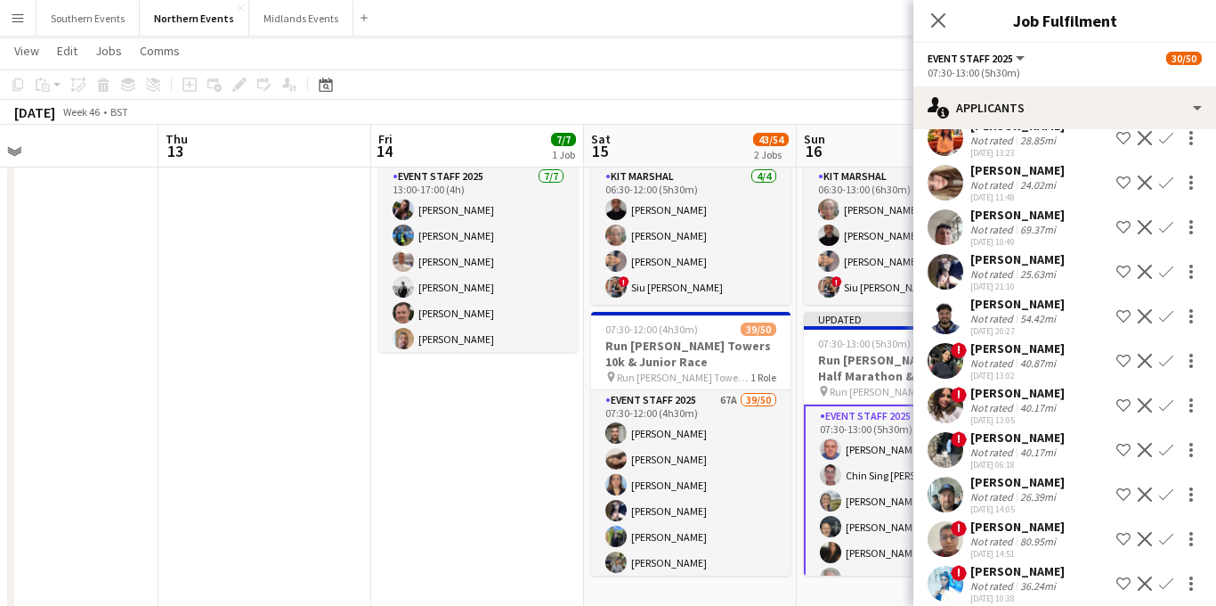
scroll to position [720, 0]
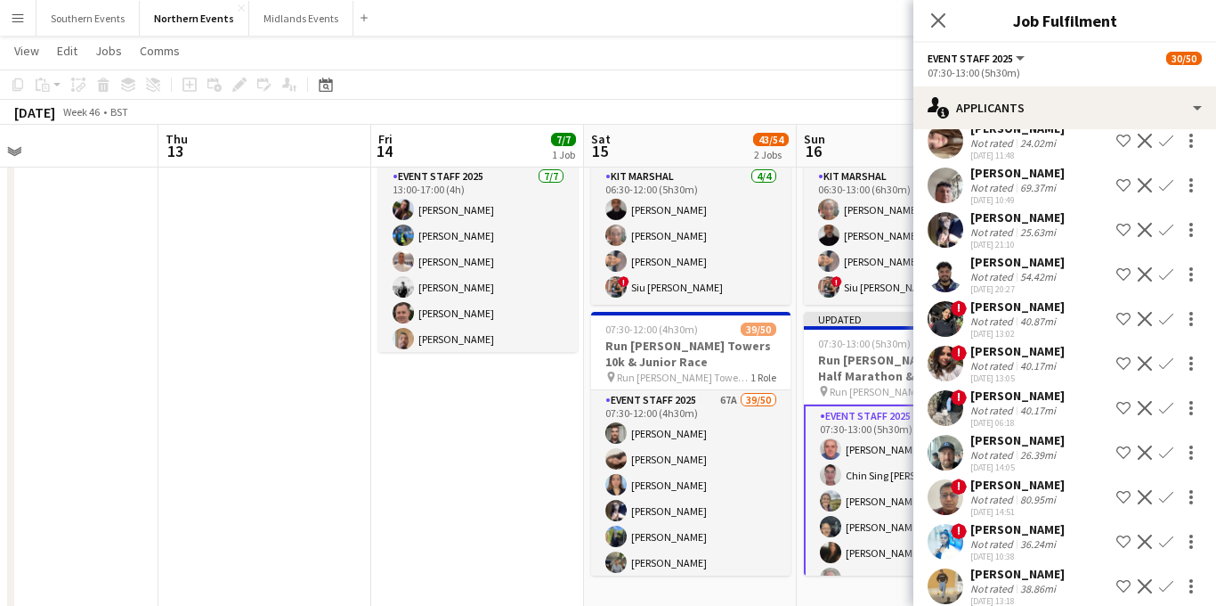
click at [1167, 452] on app-icon "Confirm" at bounding box center [1166, 452] width 14 height 14
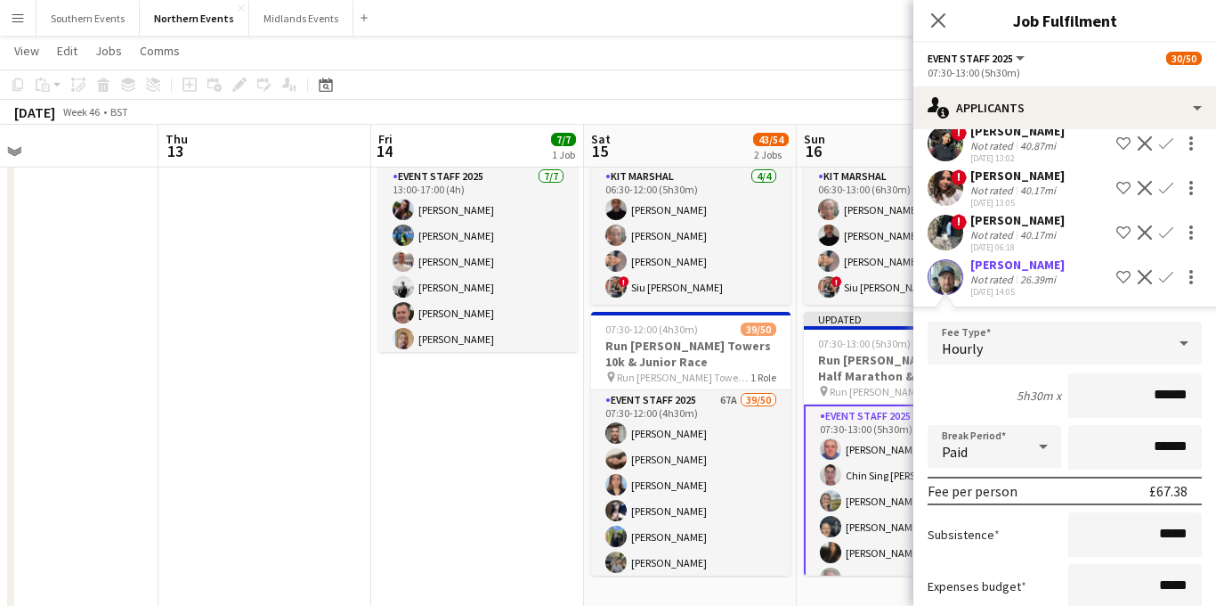
scroll to position [968, 0]
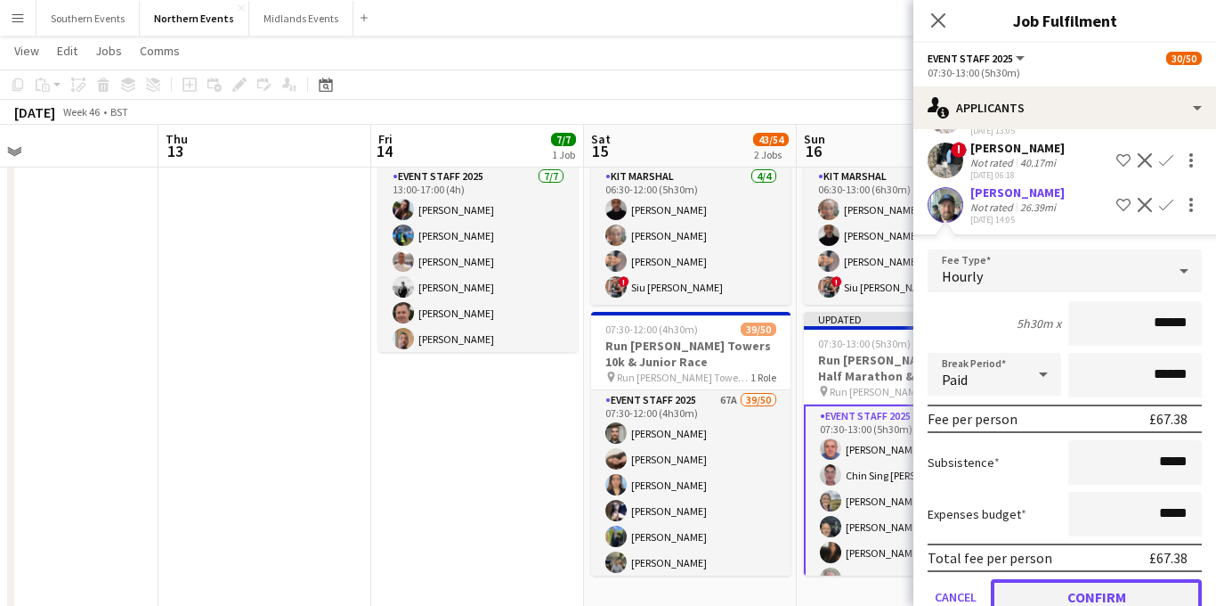
click at [1049, 586] on button "Confirm" at bounding box center [1096, 597] width 211 height 36
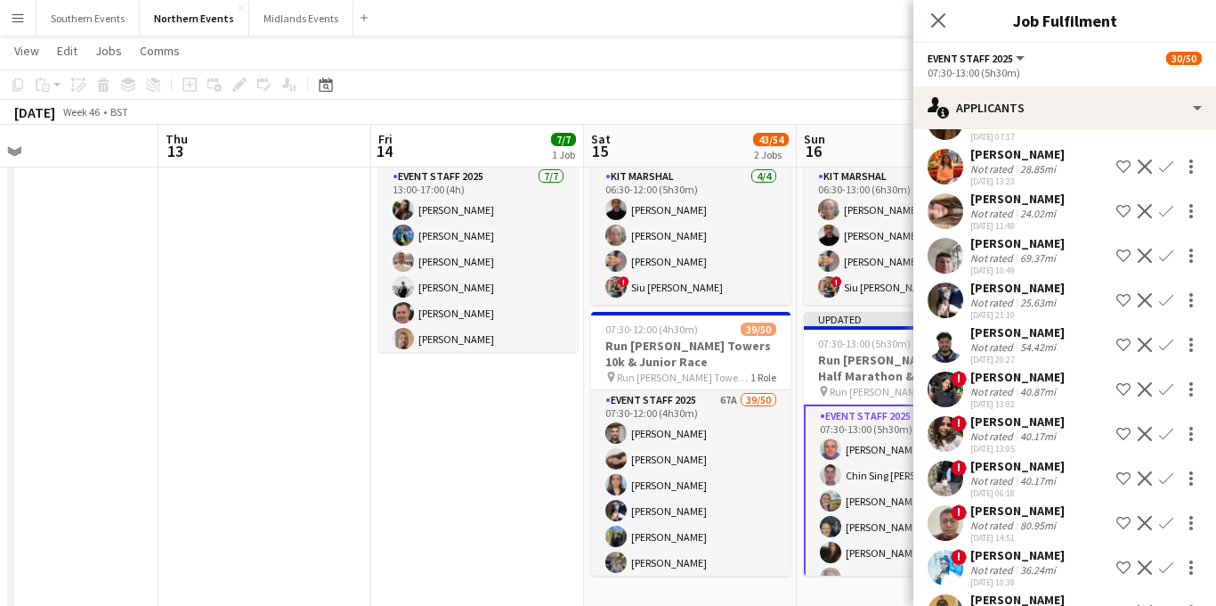
scroll to position [649, 0]
click at [1170, 300] on app-icon "Confirm" at bounding box center [1166, 301] width 14 height 14
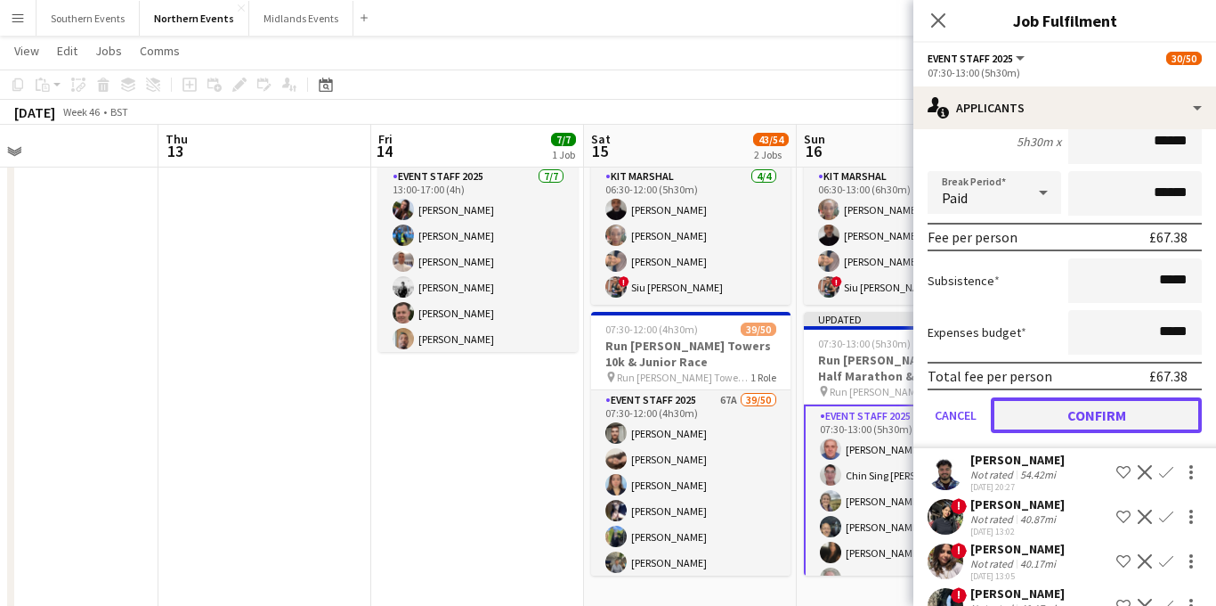
click at [1070, 413] on button "Confirm" at bounding box center [1096, 415] width 211 height 36
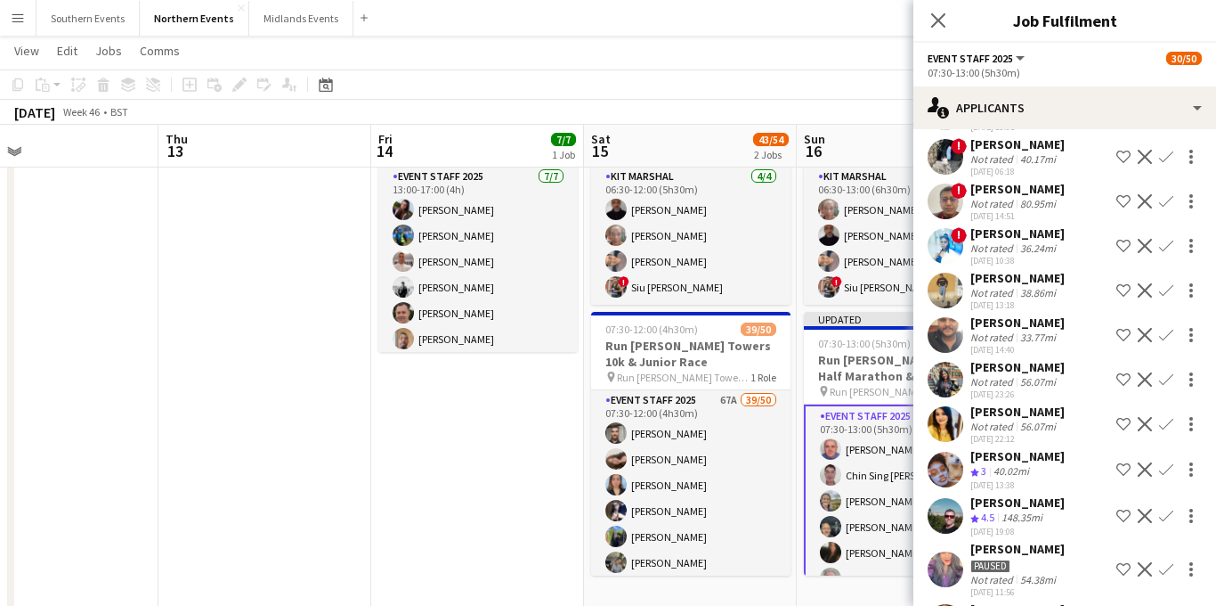
scroll to position [478, 0]
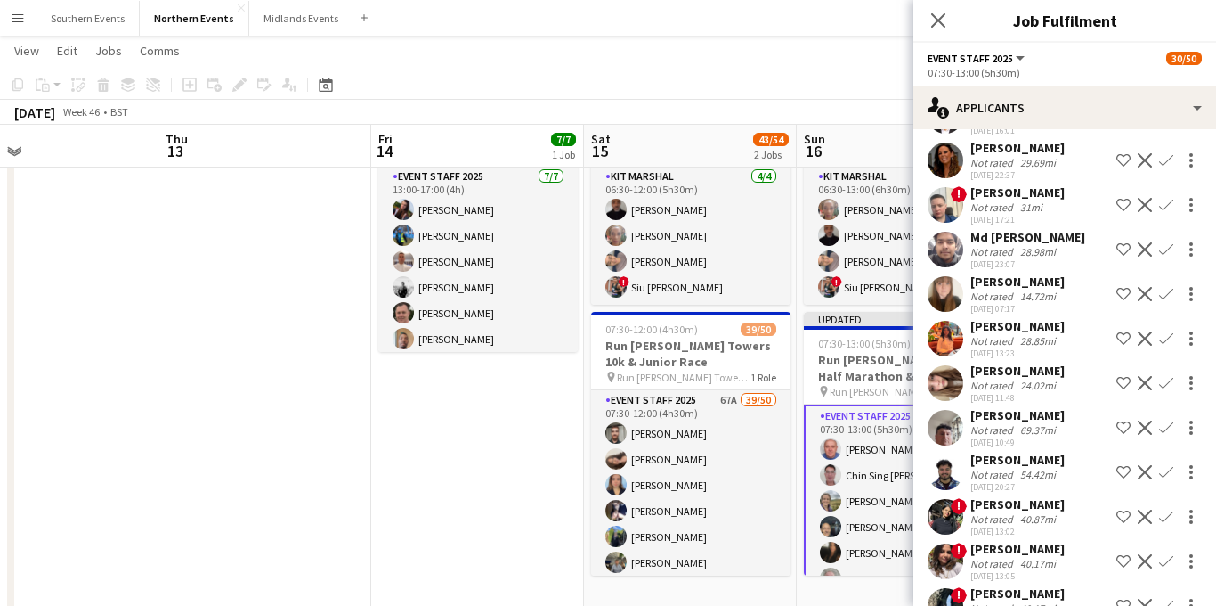
click at [1165, 426] on app-icon "Confirm" at bounding box center [1166, 427] width 14 height 14
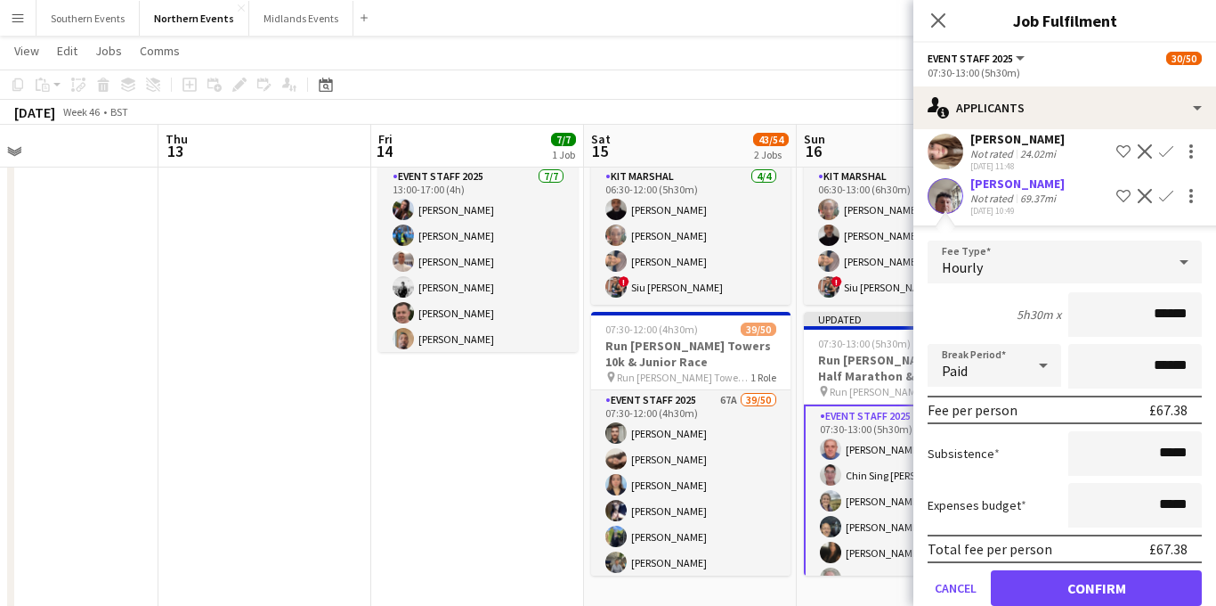
scroll to position [729, 0]
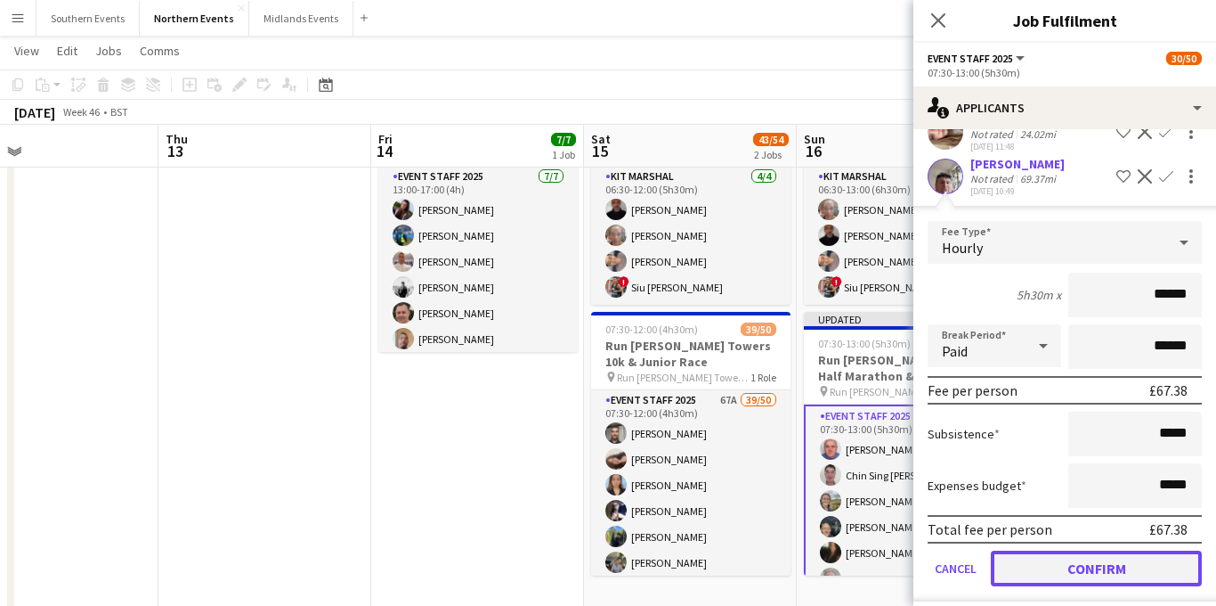
click at [1056, 563] on button "Confirm" at bounding box center [1096, 568] width 211 height 36
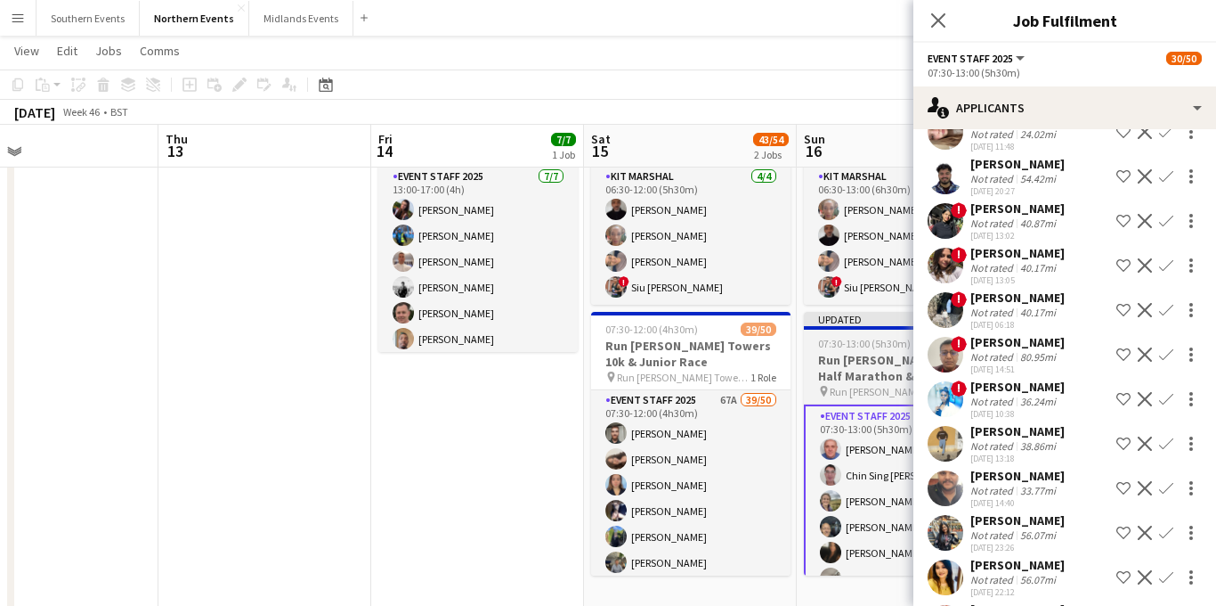
click at [938, 22] on icon "Close pop-in" at bounding box center [938, 20] width 14 height 14
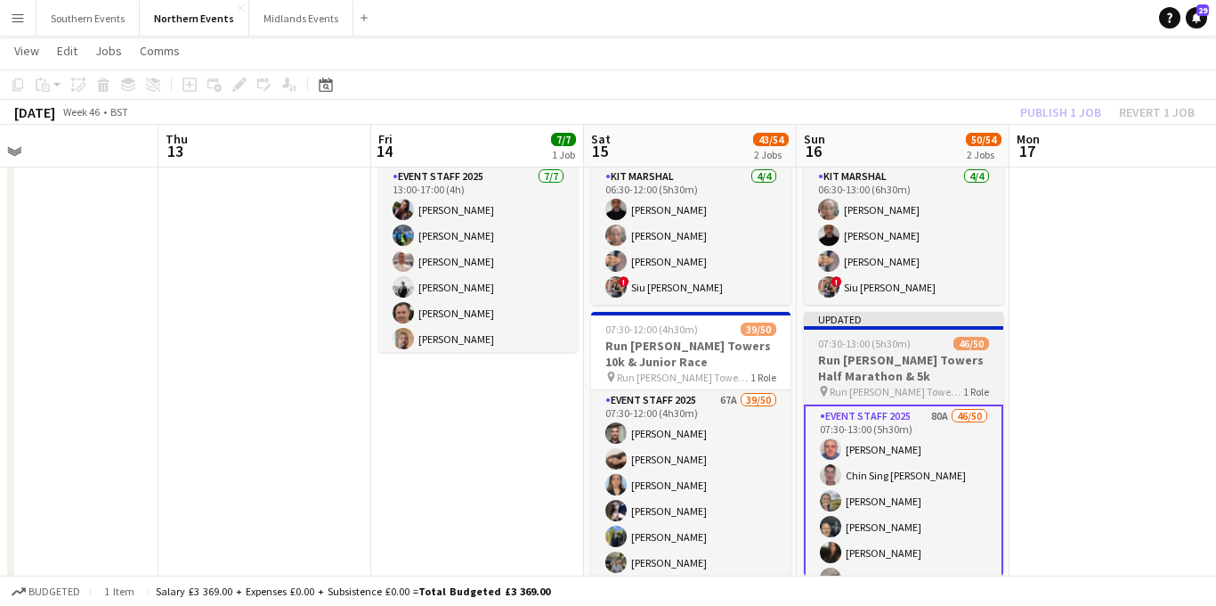
click at [878, 358] on h3 "Run [PERSON_NAME] Towers Half Marathon & 5k" at bounding box center [903, 368] width 199 height 32
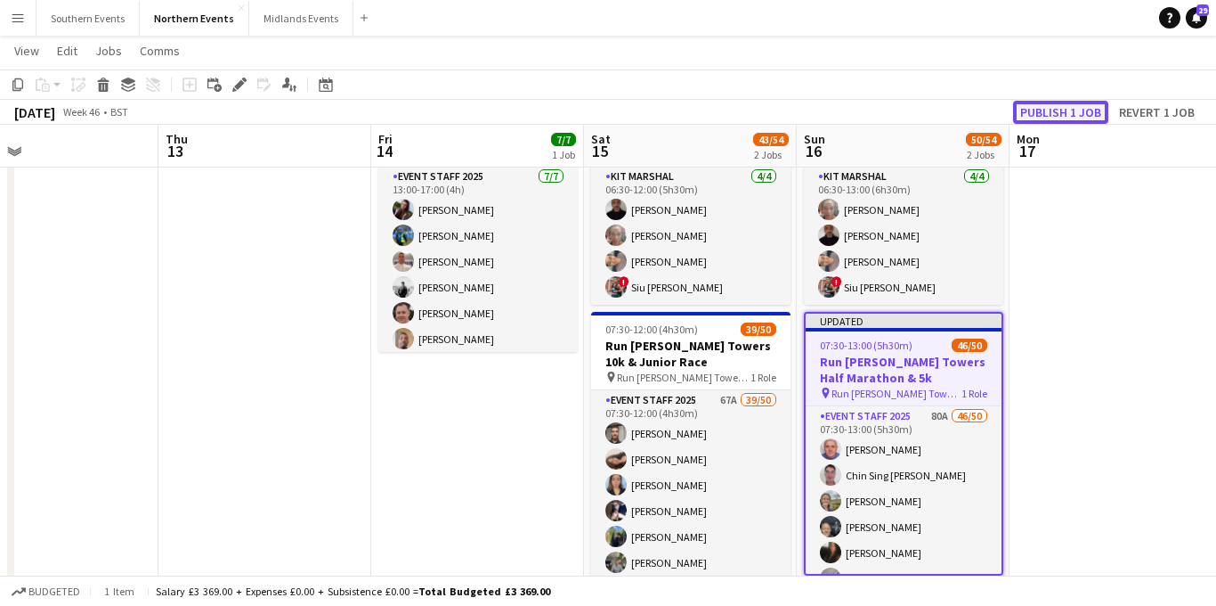
click at [1053, 112] on button "Publish 1 job" at bounding box center [1060, 112] width 95 height 23
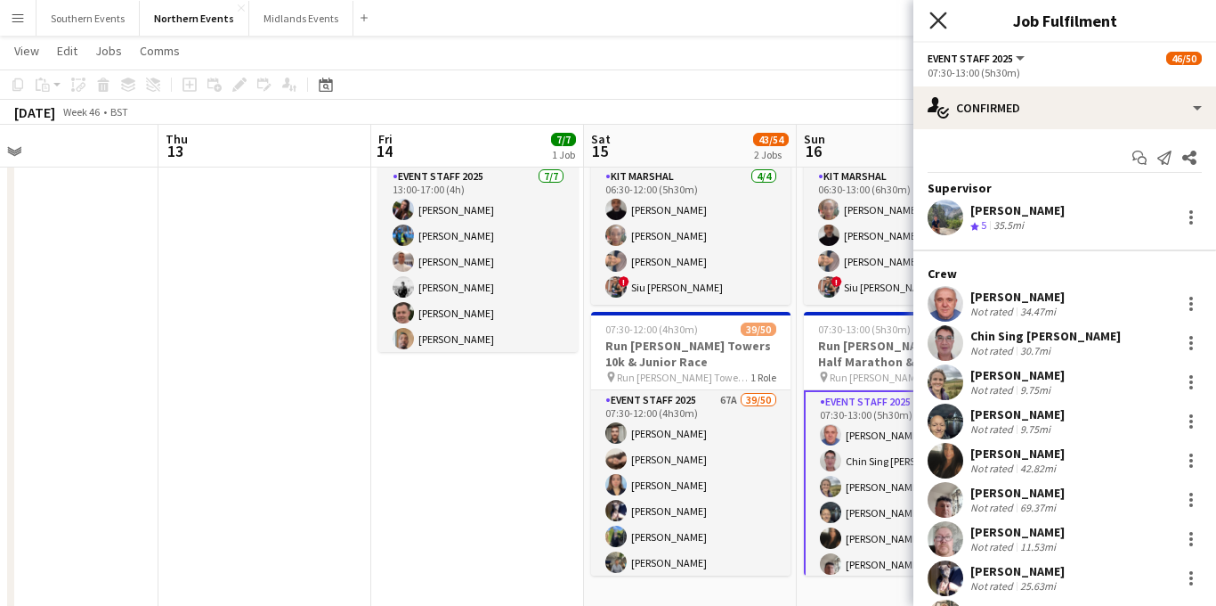
click at [941, 25] on icon "Close pop-in" at bounding box center [938, 20] width 17 height 17
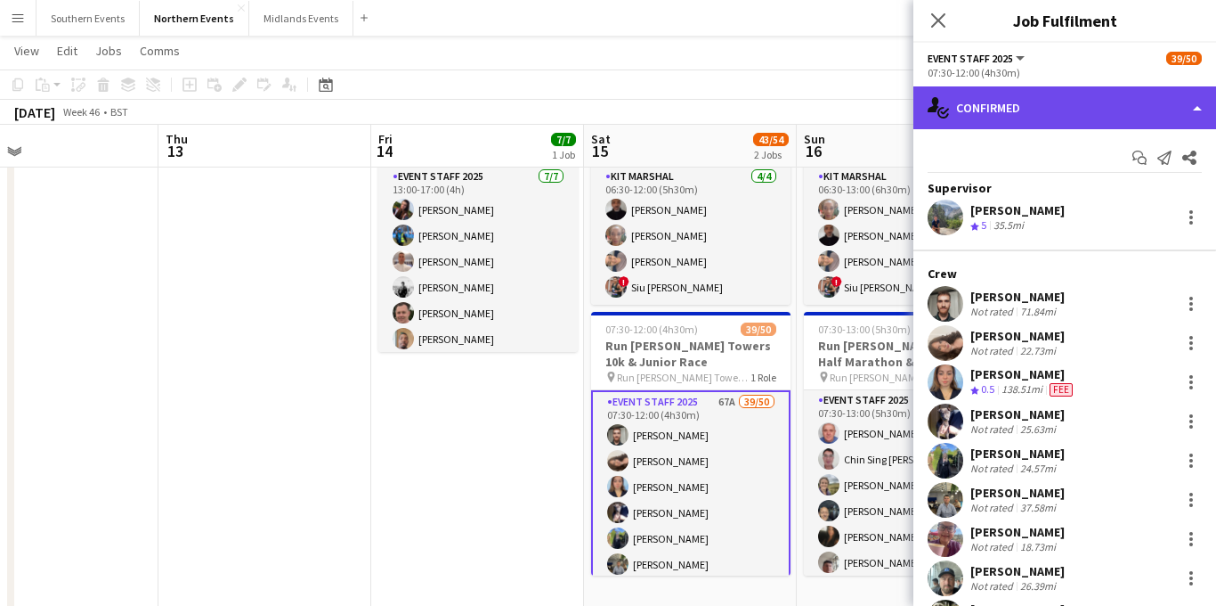
click at [1073, 108] on div "single-neutral-actions-check-2 Confirmed" at bounding box center [1065, 107] width 303 height 43
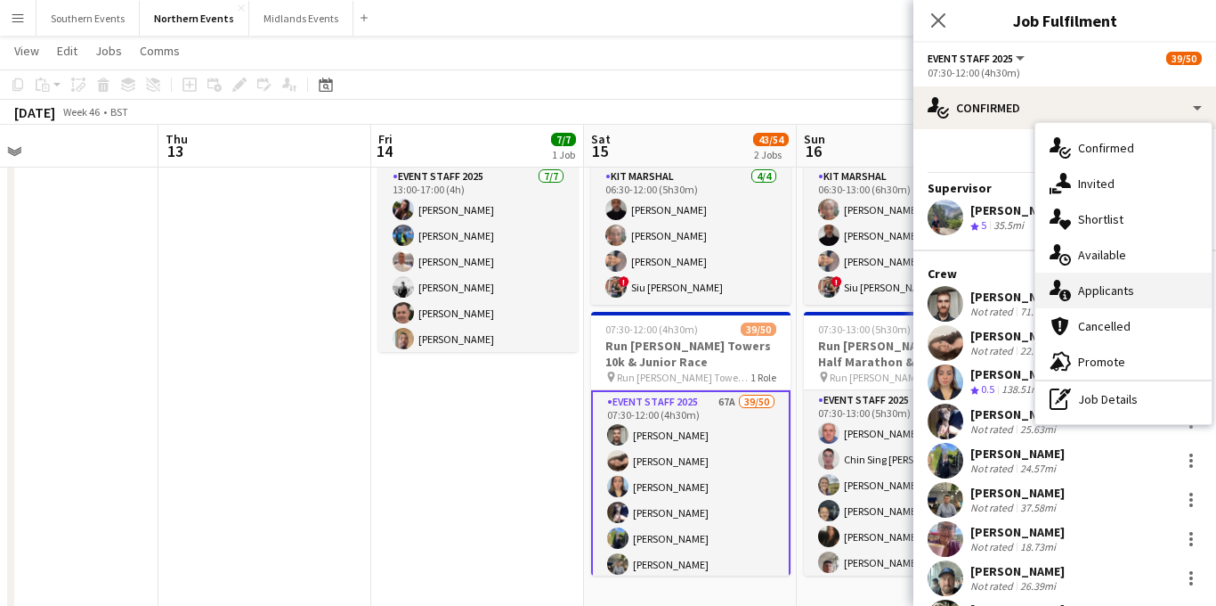
click at [1096, 284] on span "Applicants" at bounding box center [1106, 290] width 56 height 16
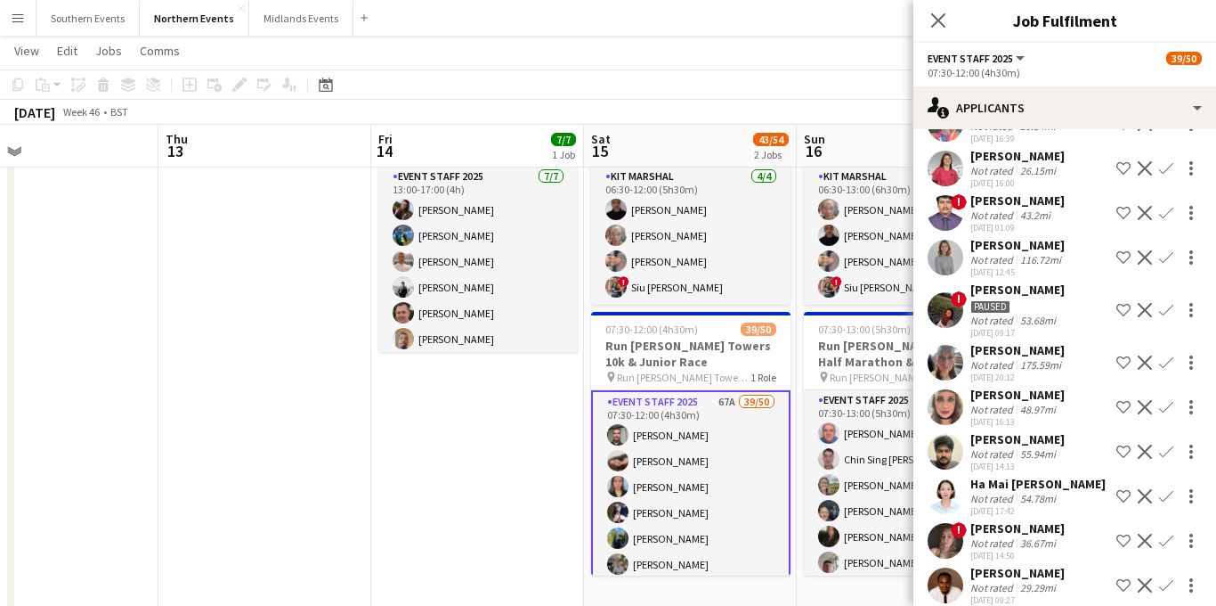
scroll to position [1820, 0]
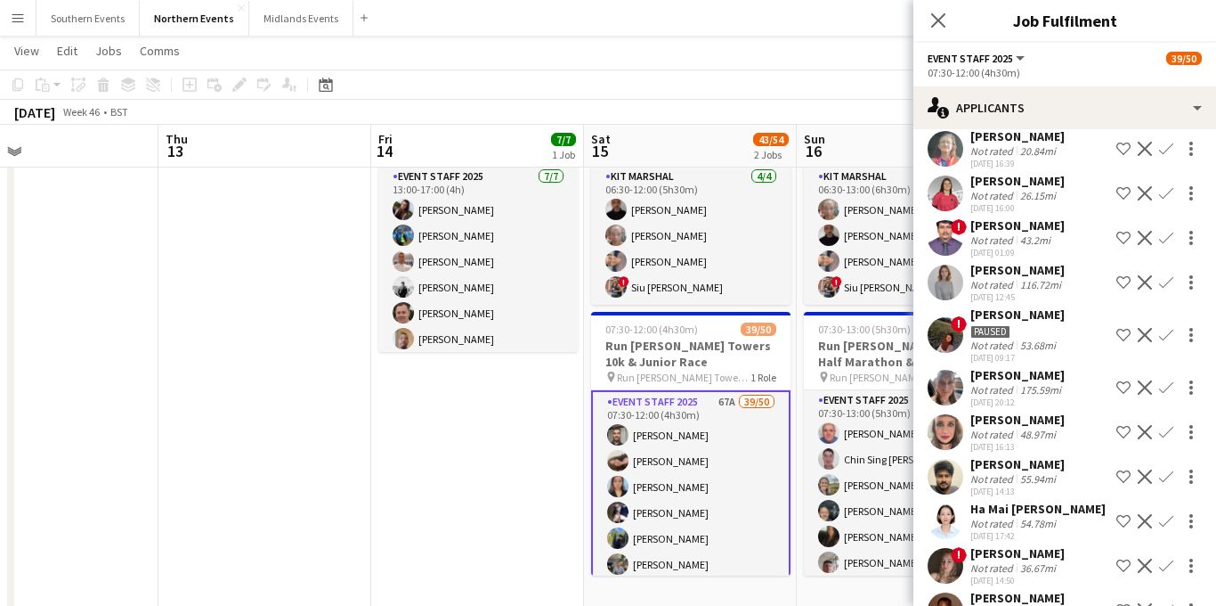
click at [1148, 380] on app-icon "Decline" at bounding box center [1145, 387] width 14 height 14
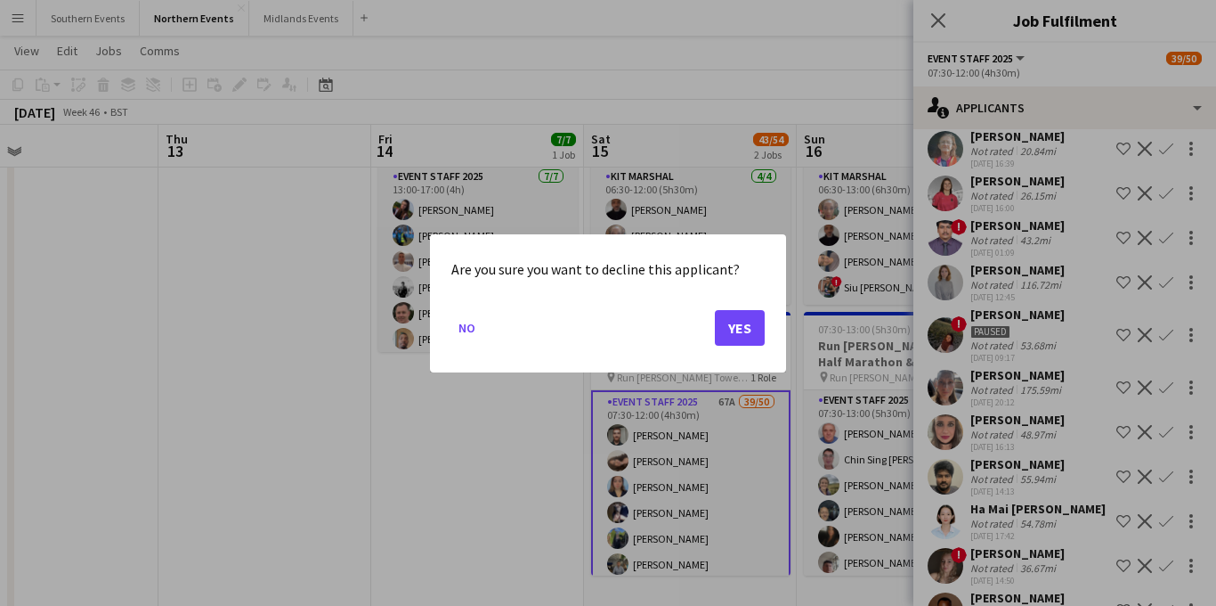
scroll to position [0, 0]
click at [739, 333] on button "Yes" at bounding box center [740, 327] width 50 height 36
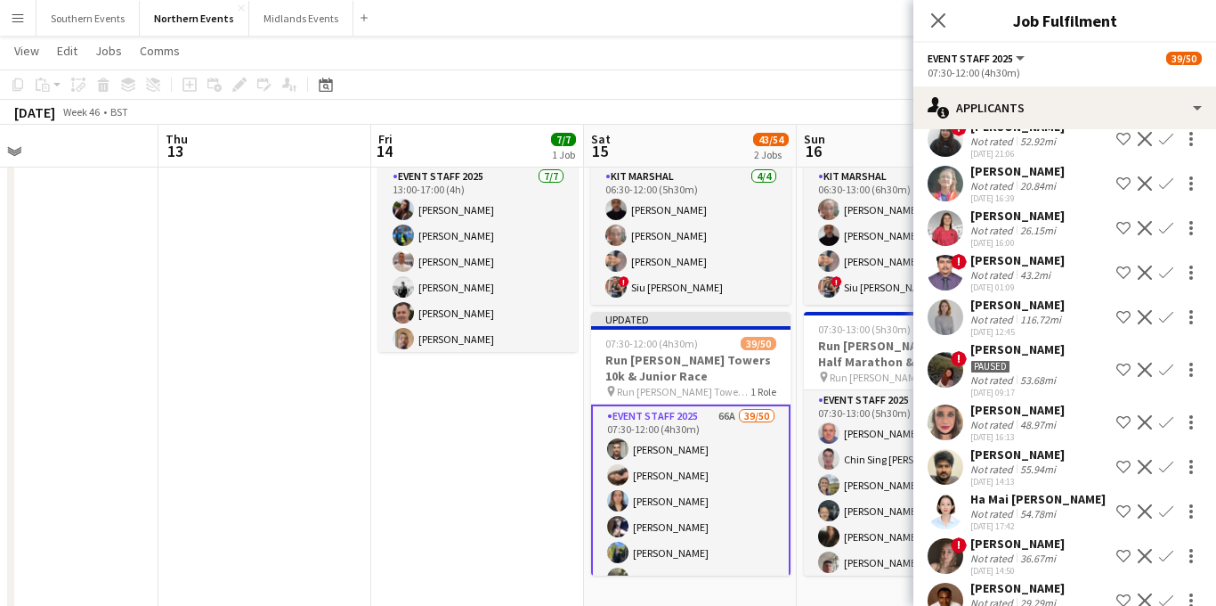
scroll to position [1776, 0]
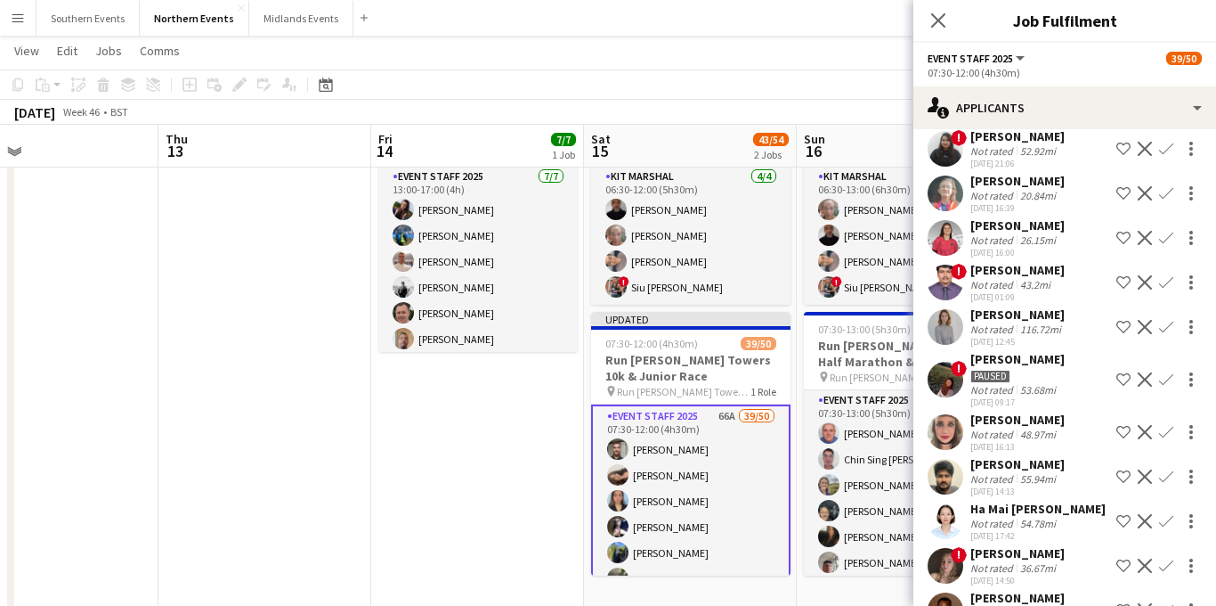
click at [1042, 336] on div "[DATE] 12:45" at bounding box center [1018, 342] width 94 height 12
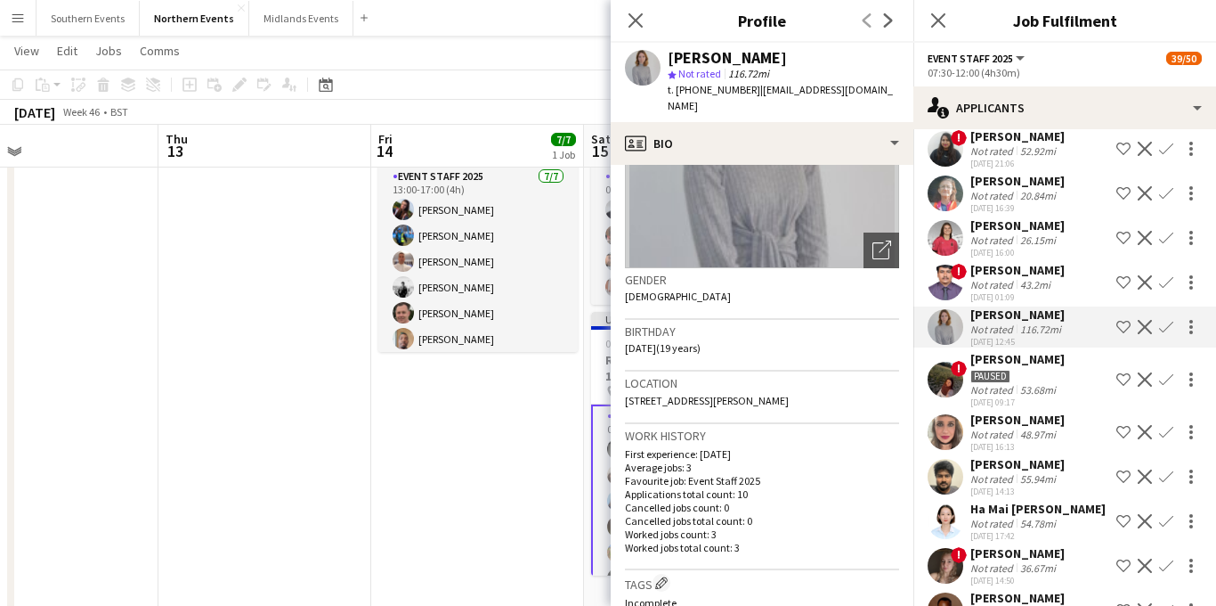
scroll to position [183, 0]
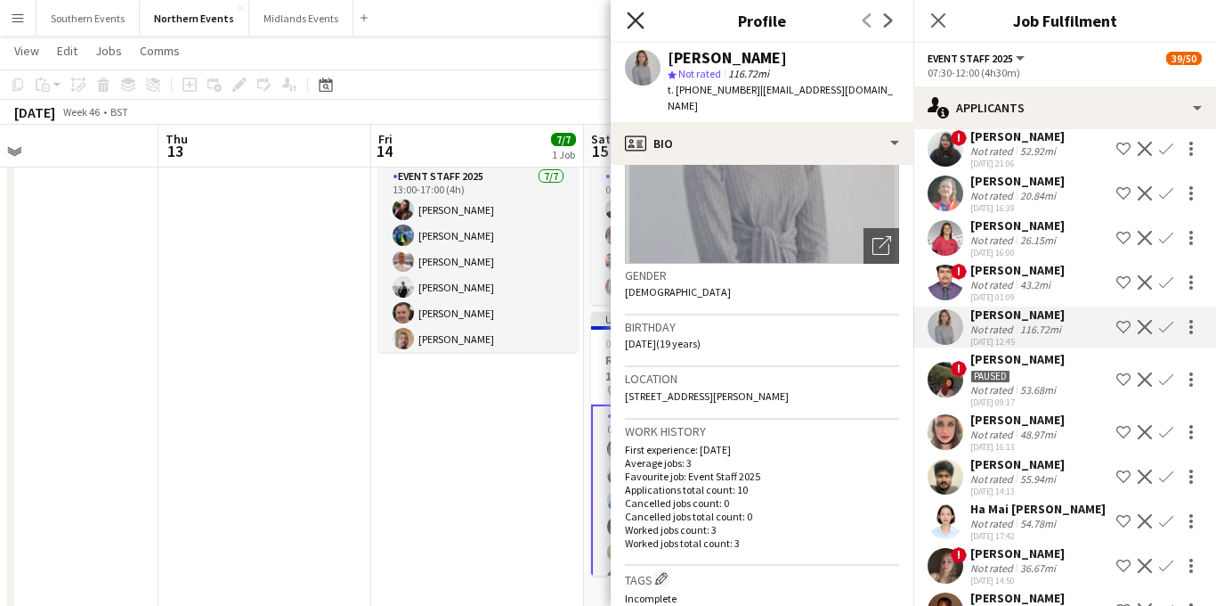
click at [634, 20] on icon at bounding box center [635, 20] width 17 height 17
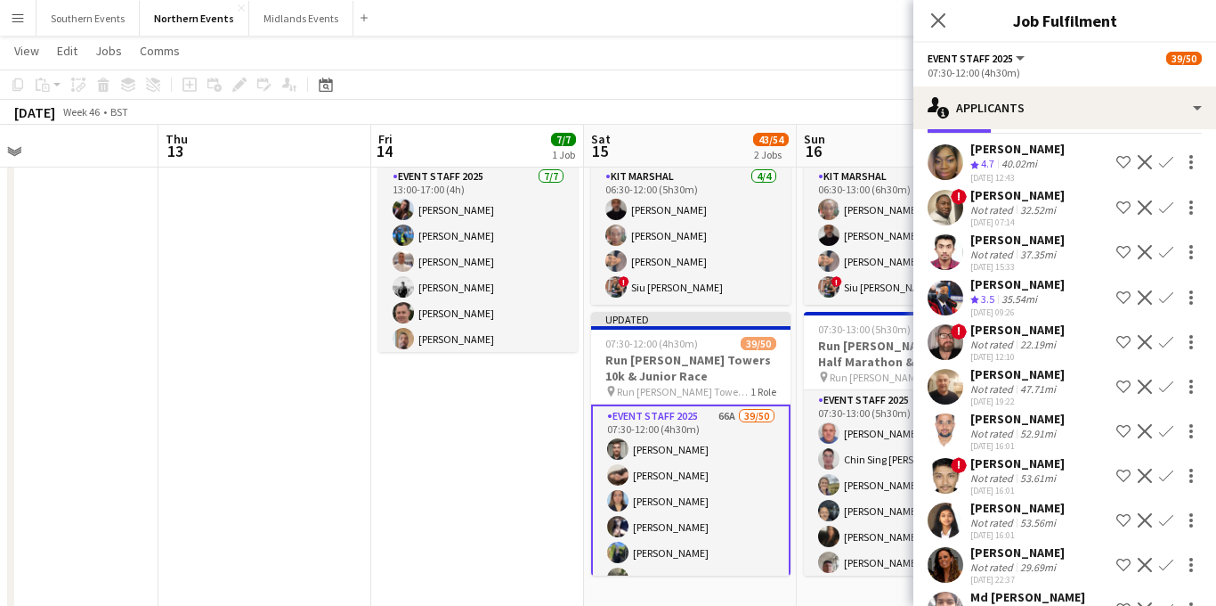
scroll to position [61, 0]
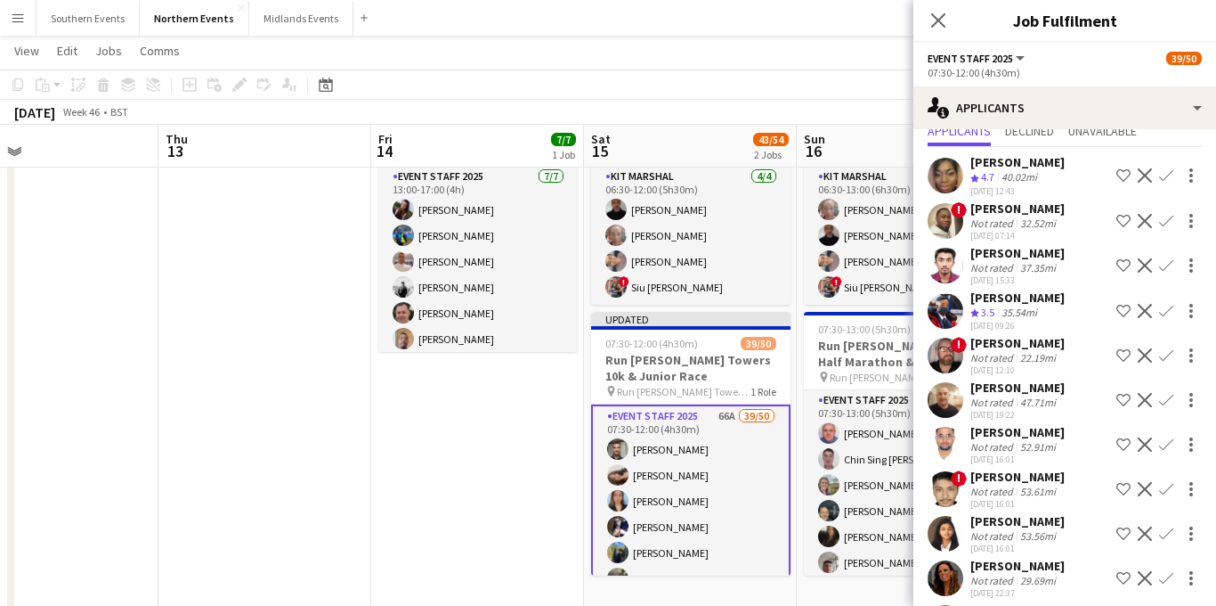
click at [1148, 353] on app-icon "Decline" at bounding box center [1145, 355] width 14 height 14
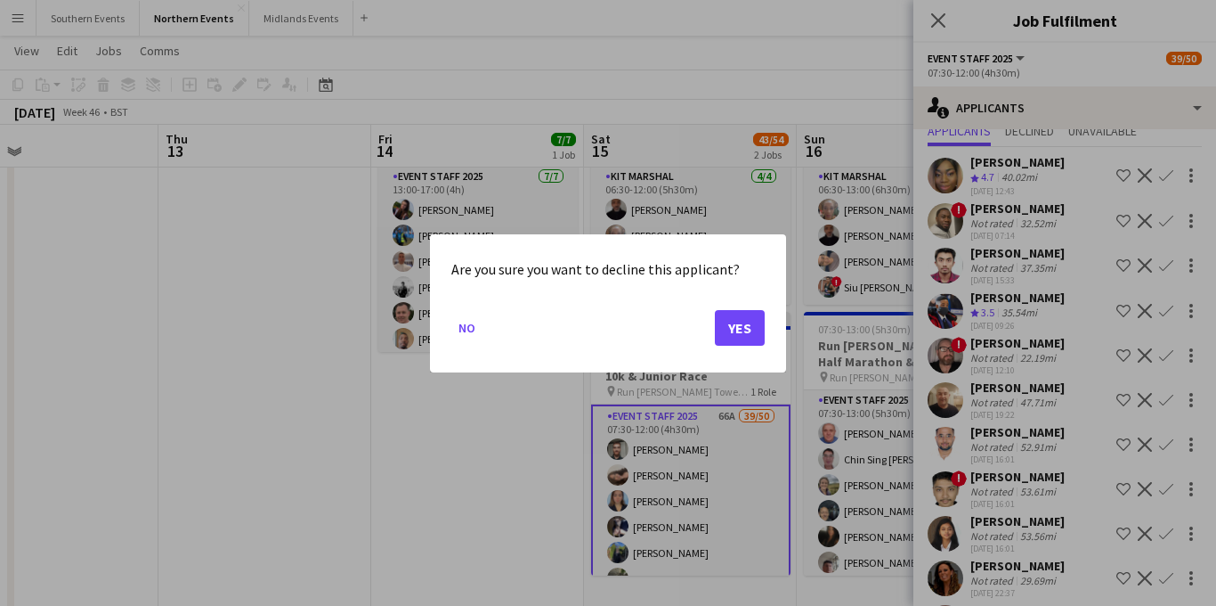
scroll to position [0, 0]
click at [754, 329] on button "Yes" at bounding box center [740, 327] width 50 height 36
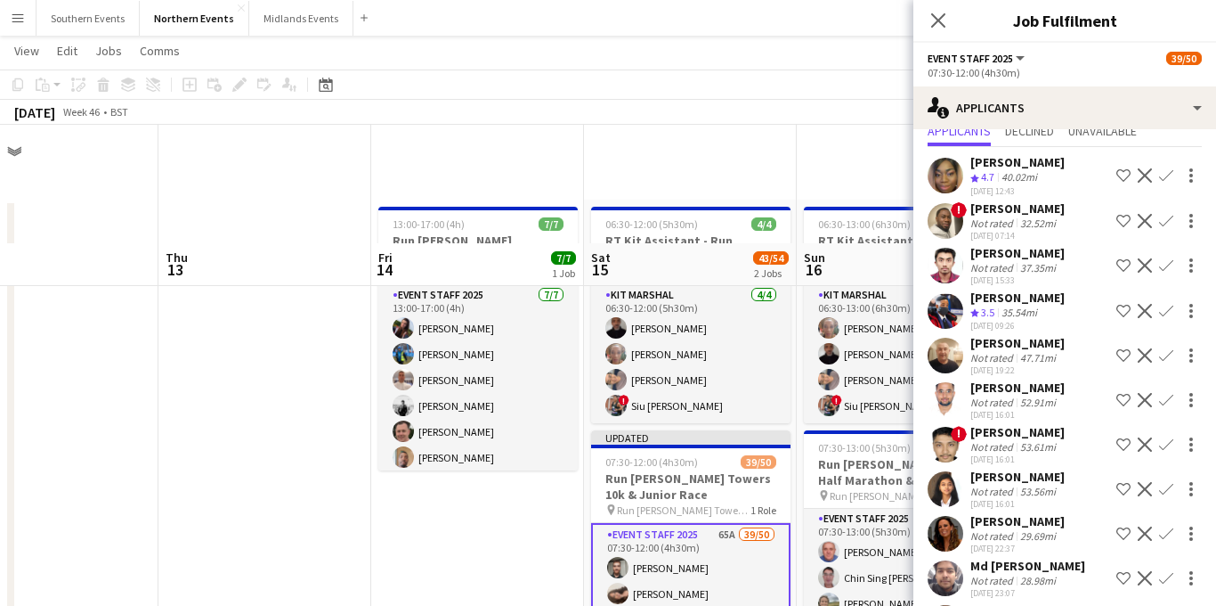
scroll to position [118, 0]
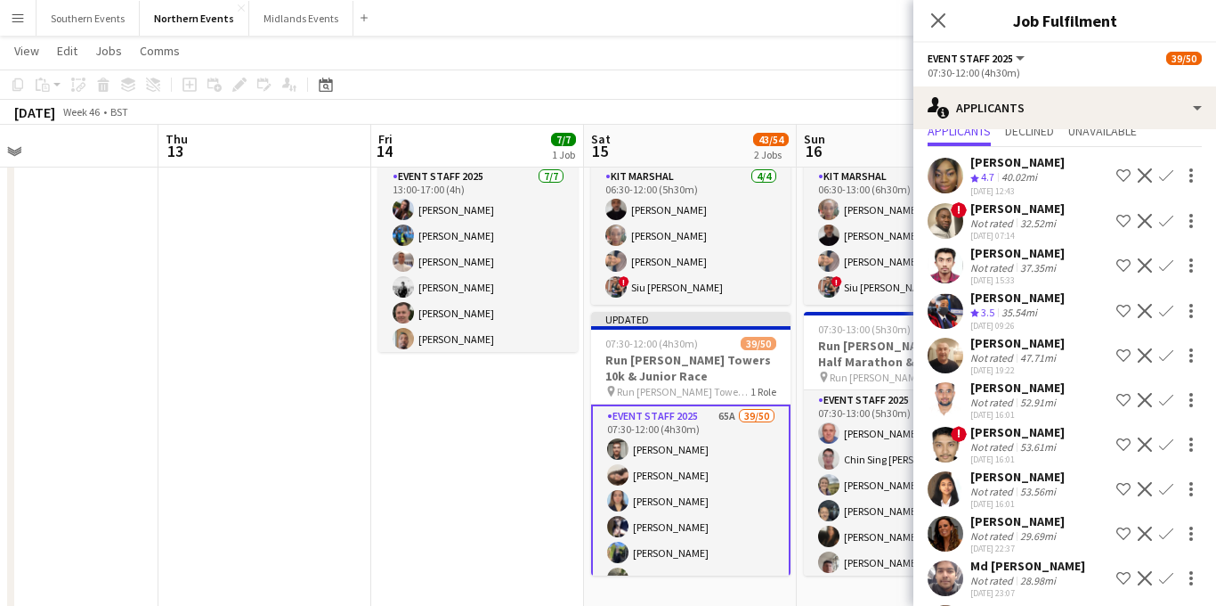
click at [1148, 220] on app-icon "Decline" at bounding box center [1145, 221] width 14 height 14
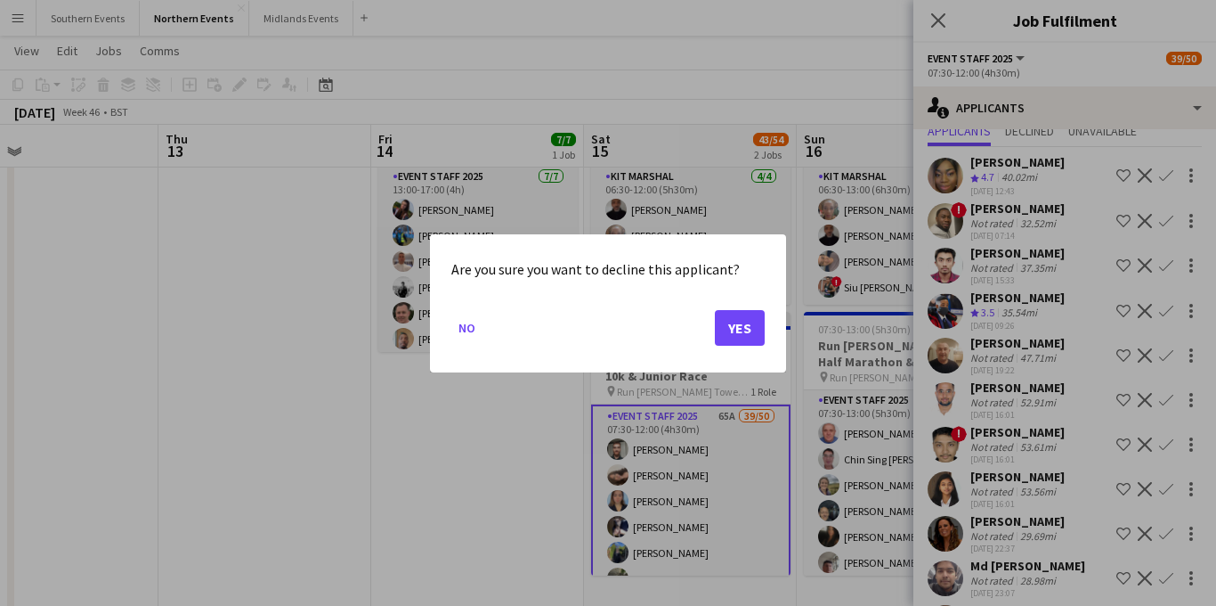
scroll to position [0, 0]
click at [748, 327] on button "Yes" at bounding box center [740, 327] width 50 height 36
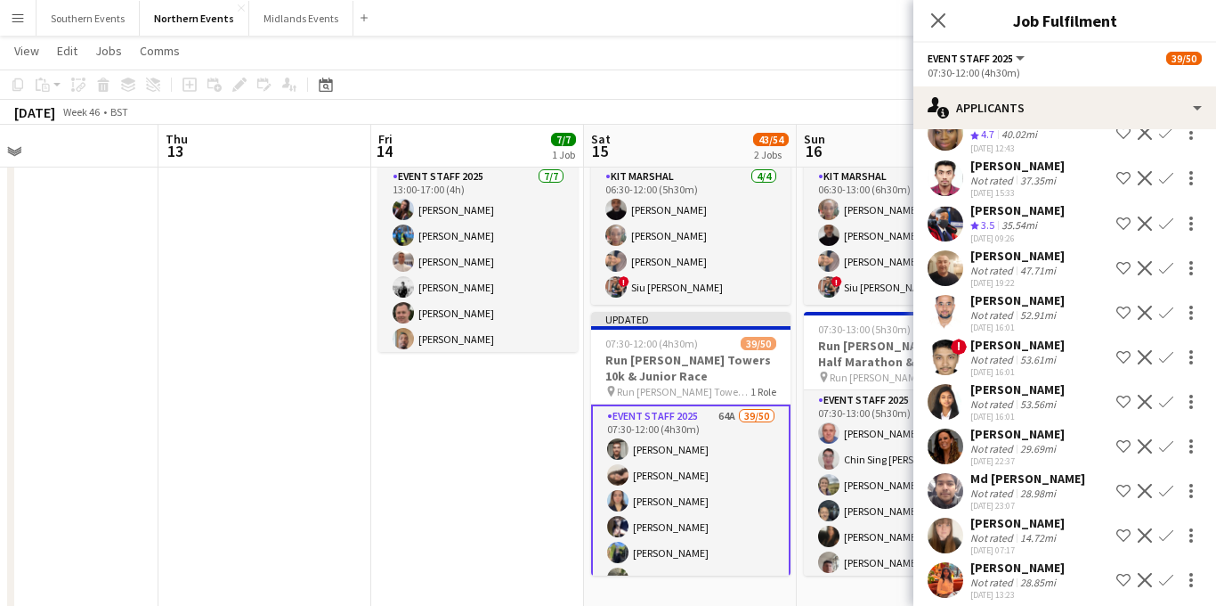
scroll to position [104, 0]
click at [1006, 359] on div "Not rated" at bounding box center [994, 358] width 46 height 13
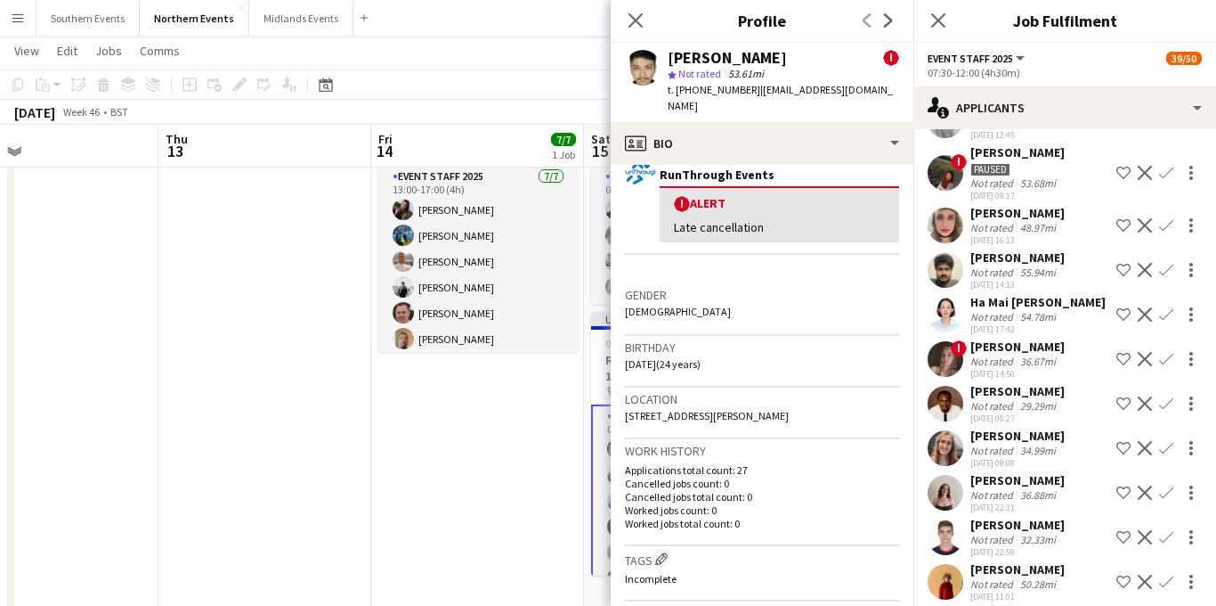
scroll to position [1905, 0]
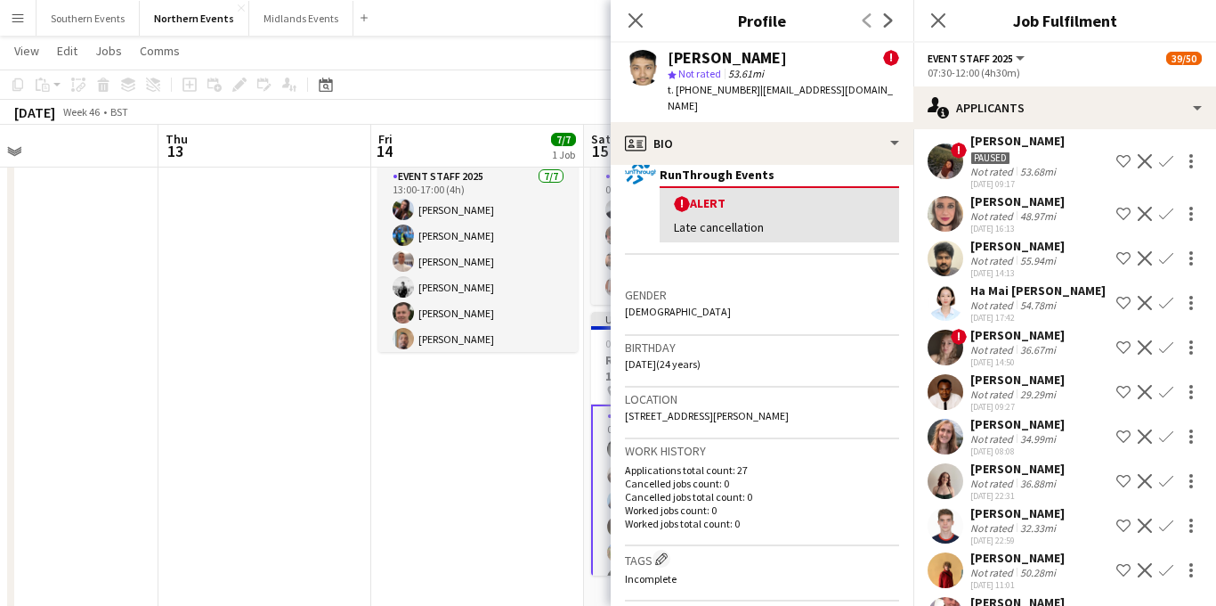
click at [1174, 203] on button "Confirm" at bounding box center [1166, 213] width 21 height 21
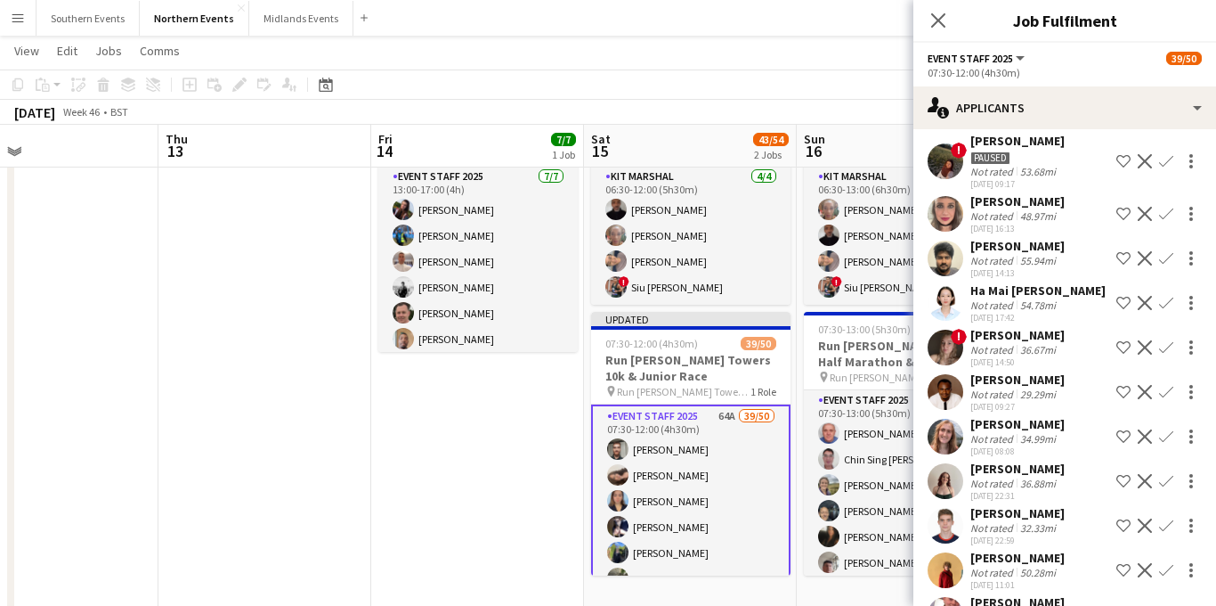
click at [1167, 207] on app-icon "Confirm" at bounding box center [1166, 214] width 14 height 14
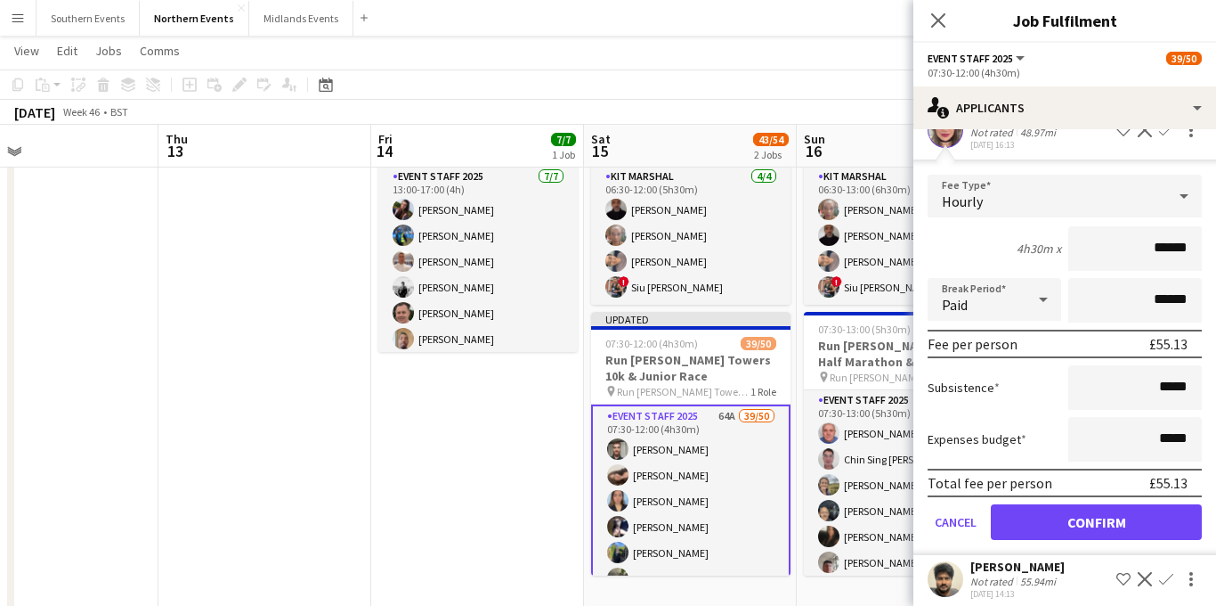
scroll to position [2032, 0]
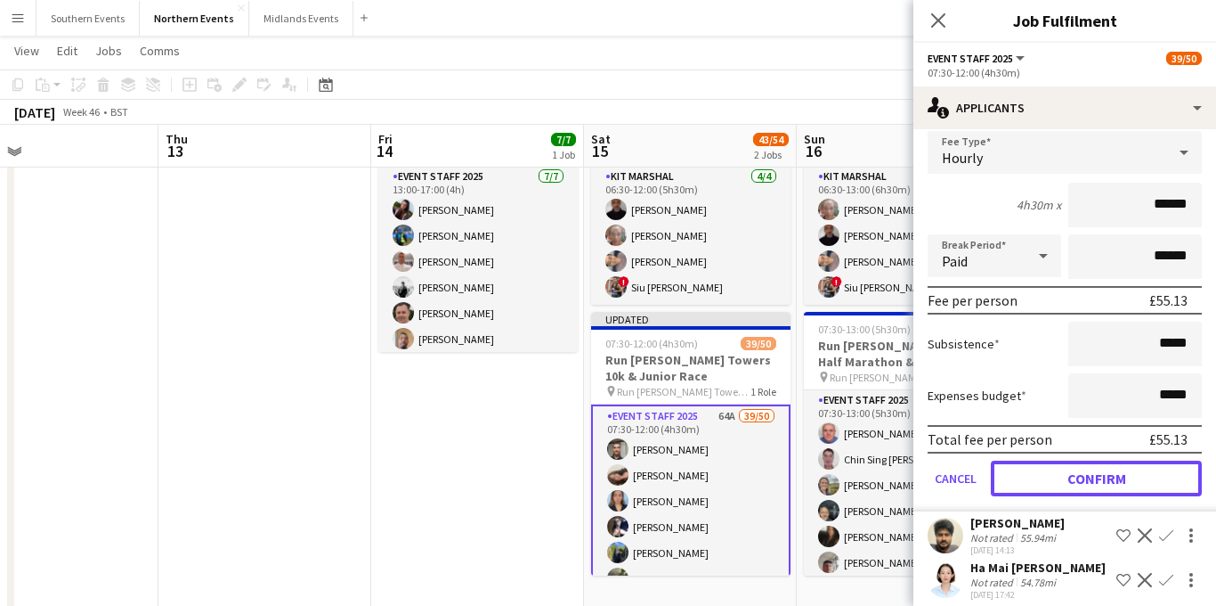
click at [1069, 460] on button "Confirm" at bounding box center [1096, 478] width 211 height 36
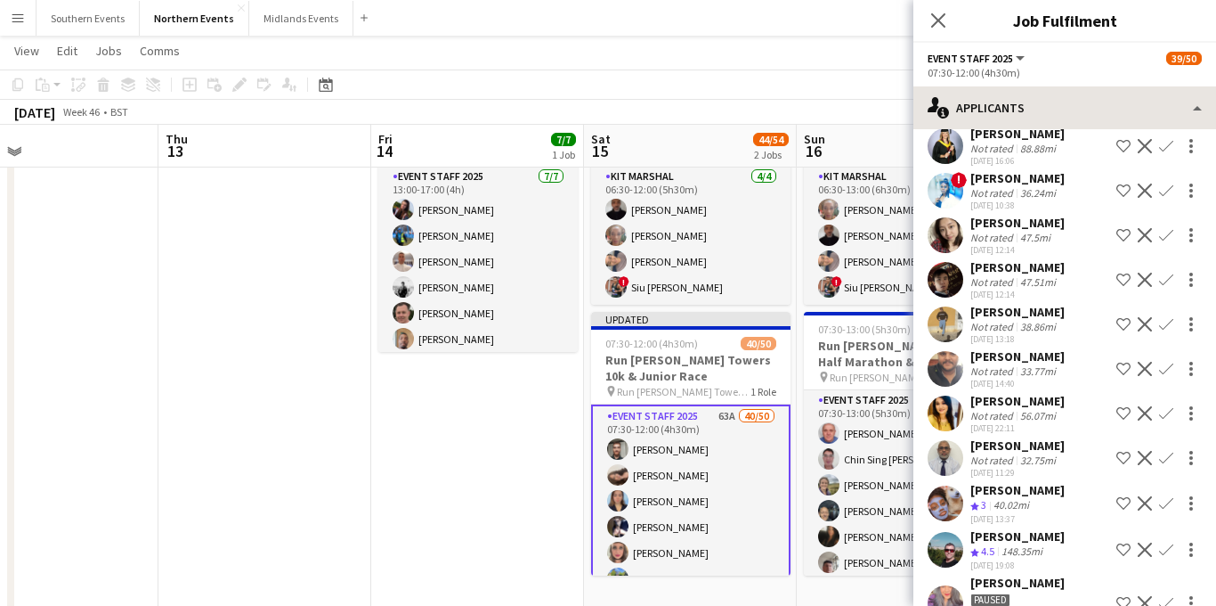
scroll to position [933, 0]
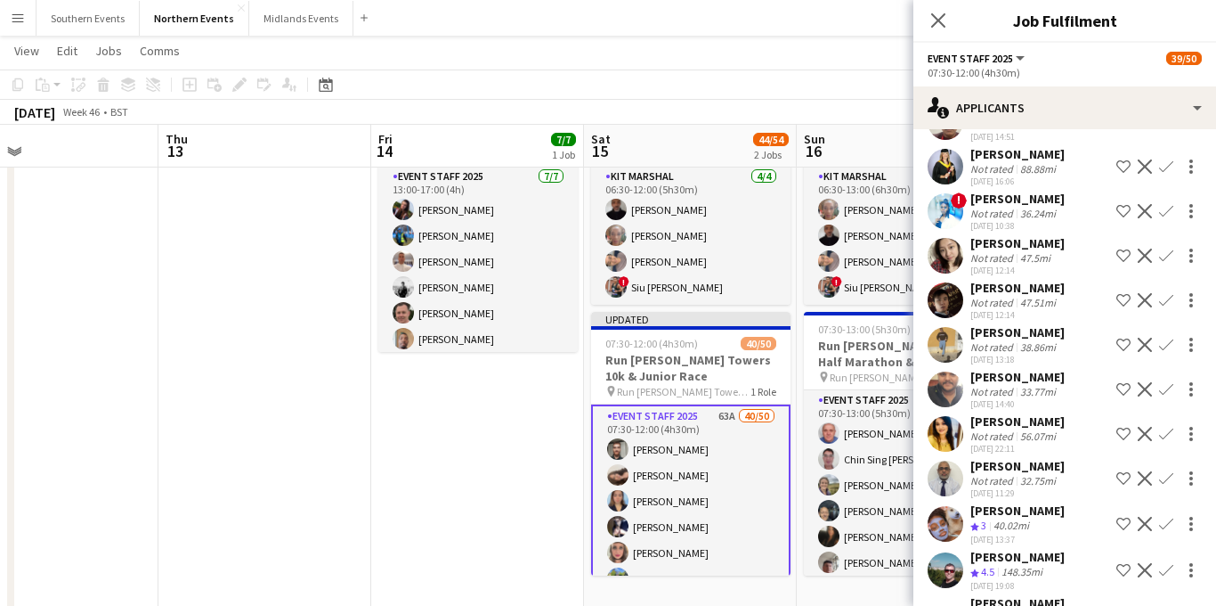
click at [1167, 248] on app-icon "Confirm" at bounding box center [1166, 255] width 14 height 14
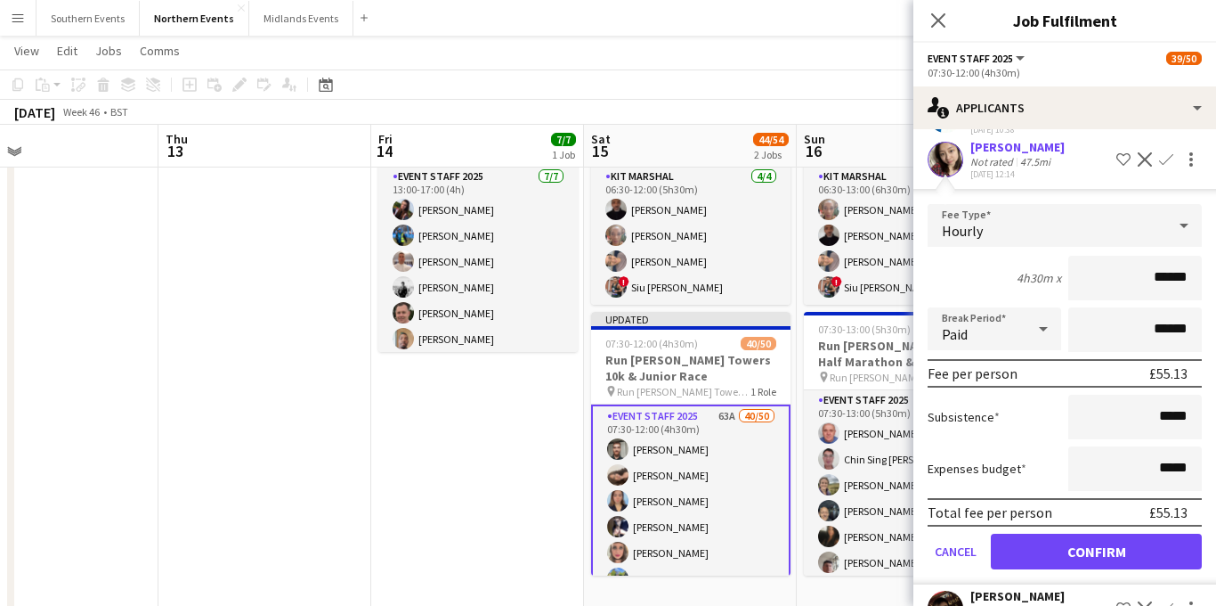
scroll to position [1047, 0]
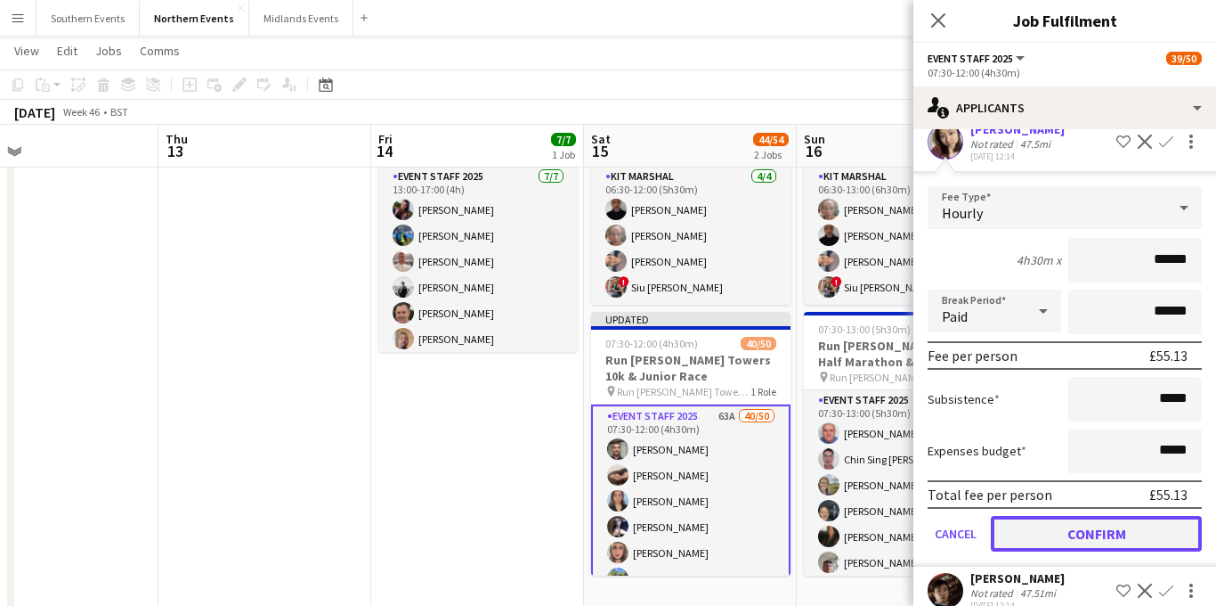
click at [1045, 518] on button "Confirm" at bounding box center [1096, 534] width 211 height 36
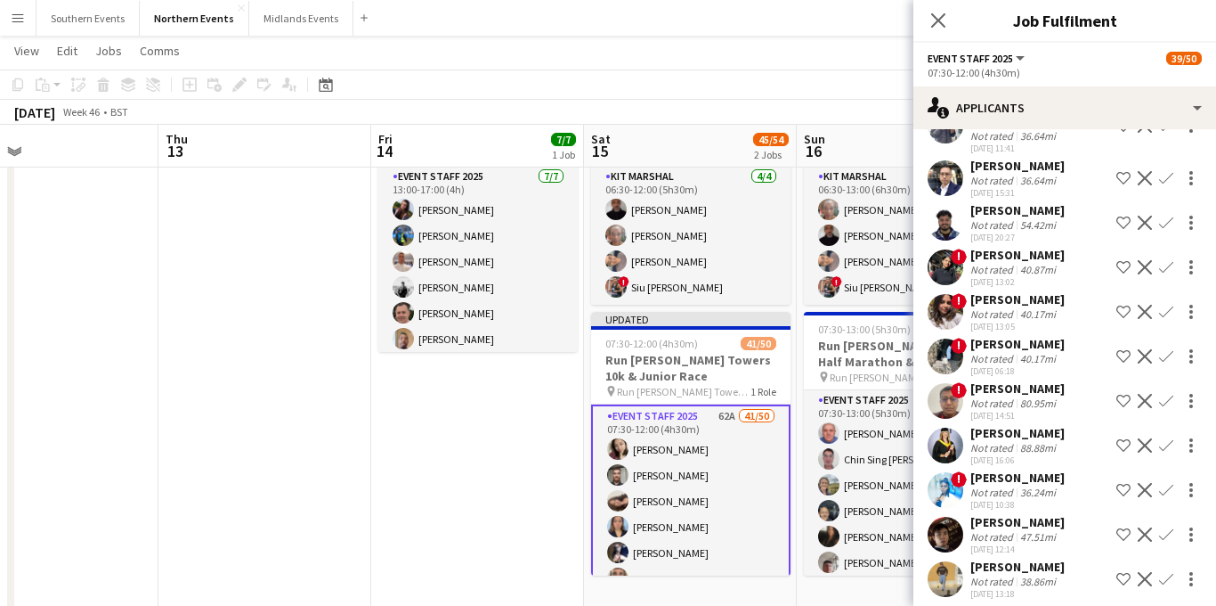
scroll to position [671, 0]
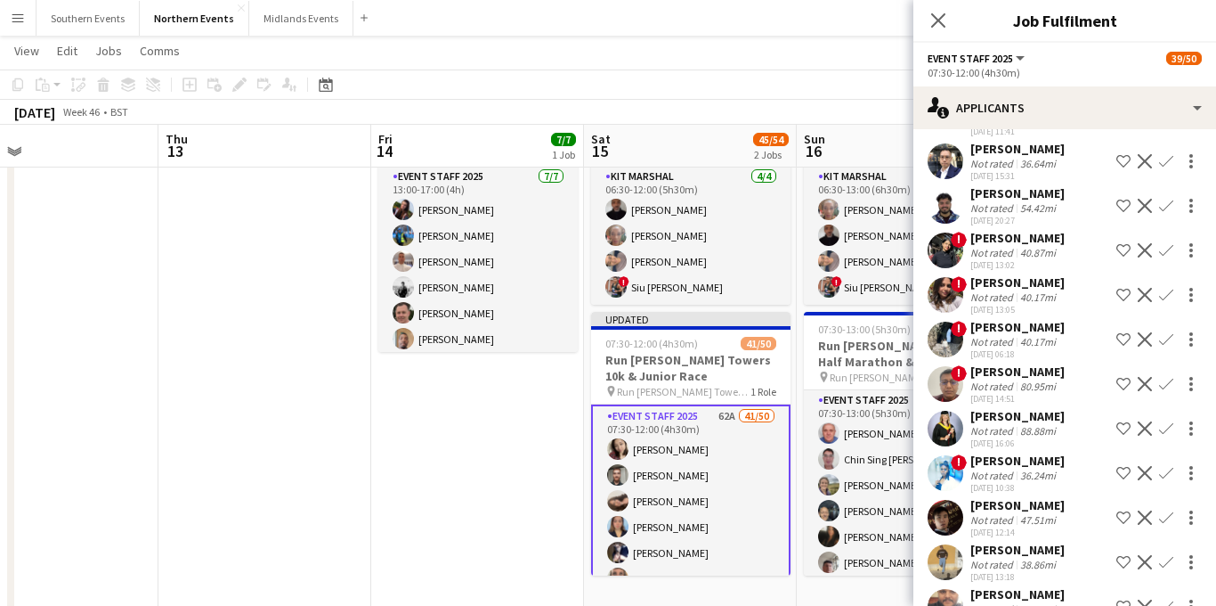
click at [1168, 510] on app-icon "Confirm" at bounding box center [1166, 517] width 14 height 14
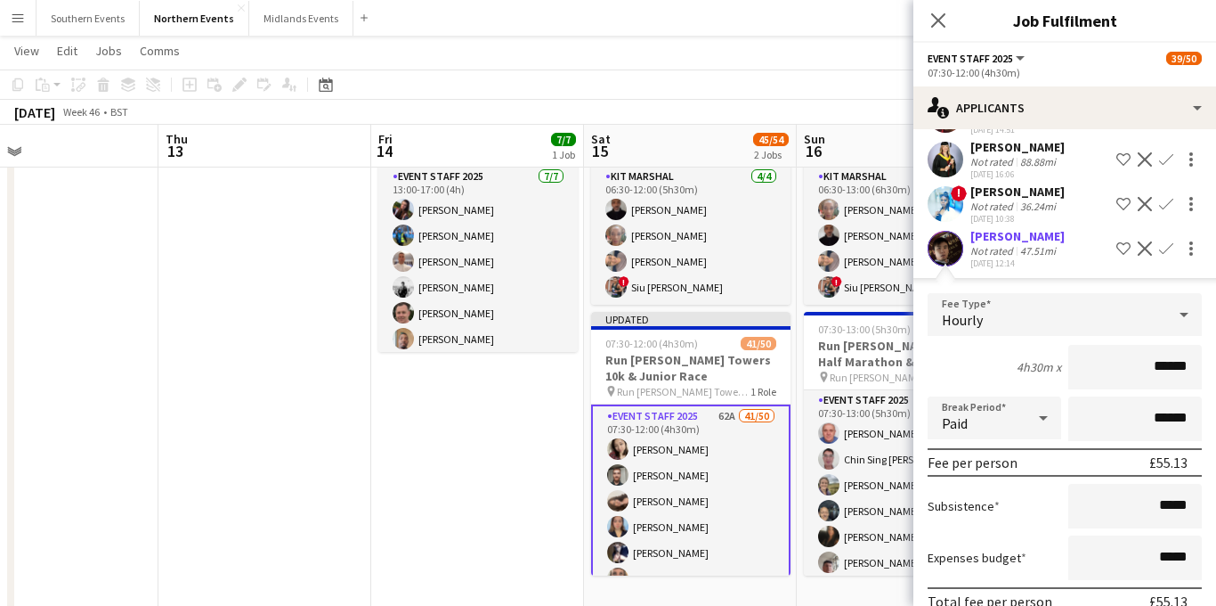
scroll to position [997, 0]
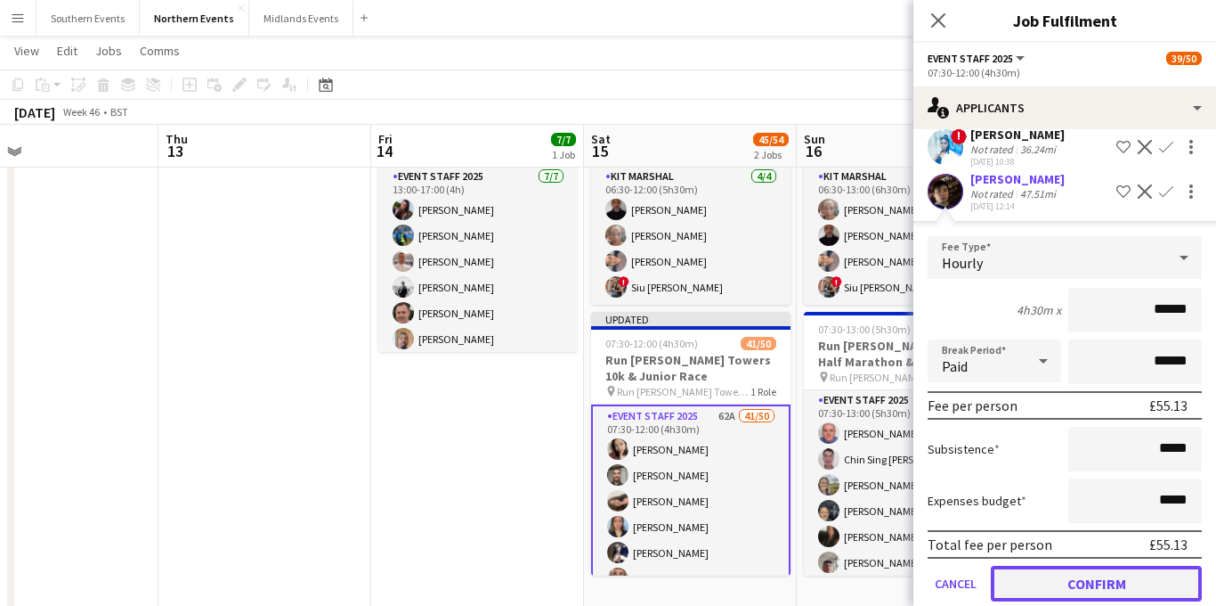
click at [1031, 565] on button "Confirm" at bounding box center [1096, 583] width 211 height 36
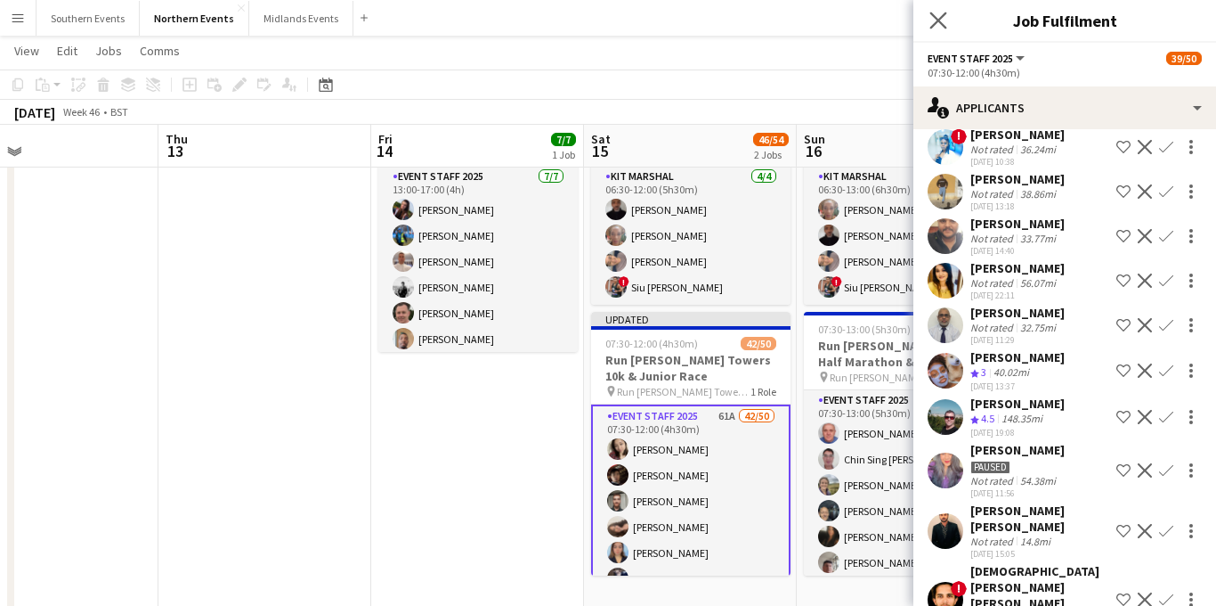
click at [947, 20] on app-icon "Close pop-in" at bounding box center [939, 21] width 26 height 26
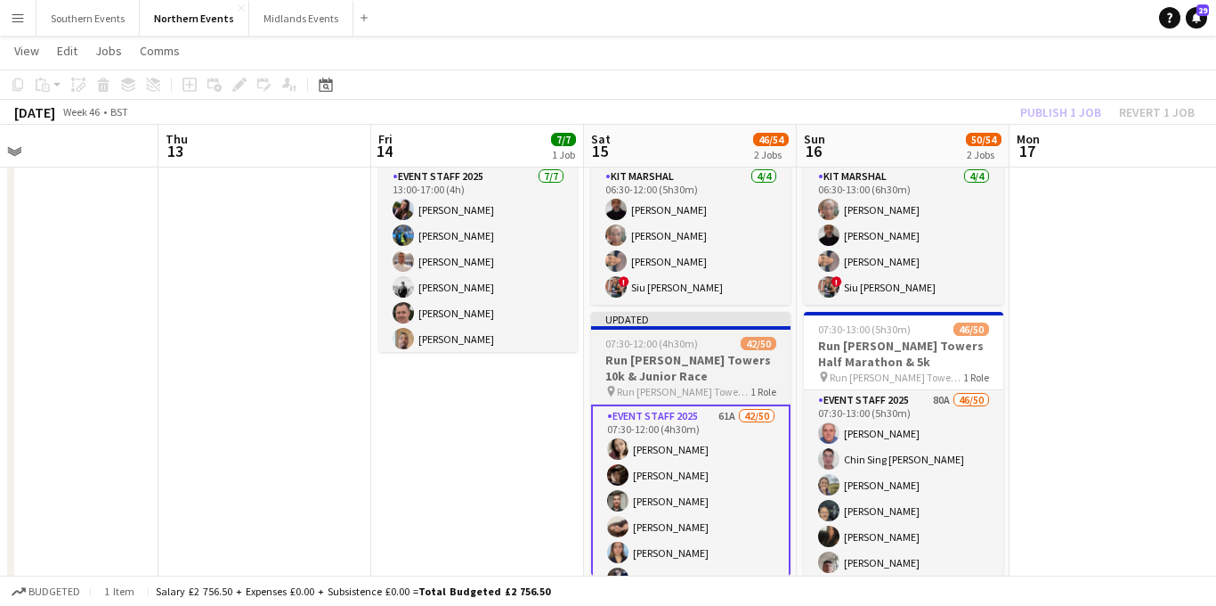
click at [717, 377] on h3 "Run [PERSON_NAME] Towers 10k & Junior Race" at bounding box center [690, 368] width 199 height 32
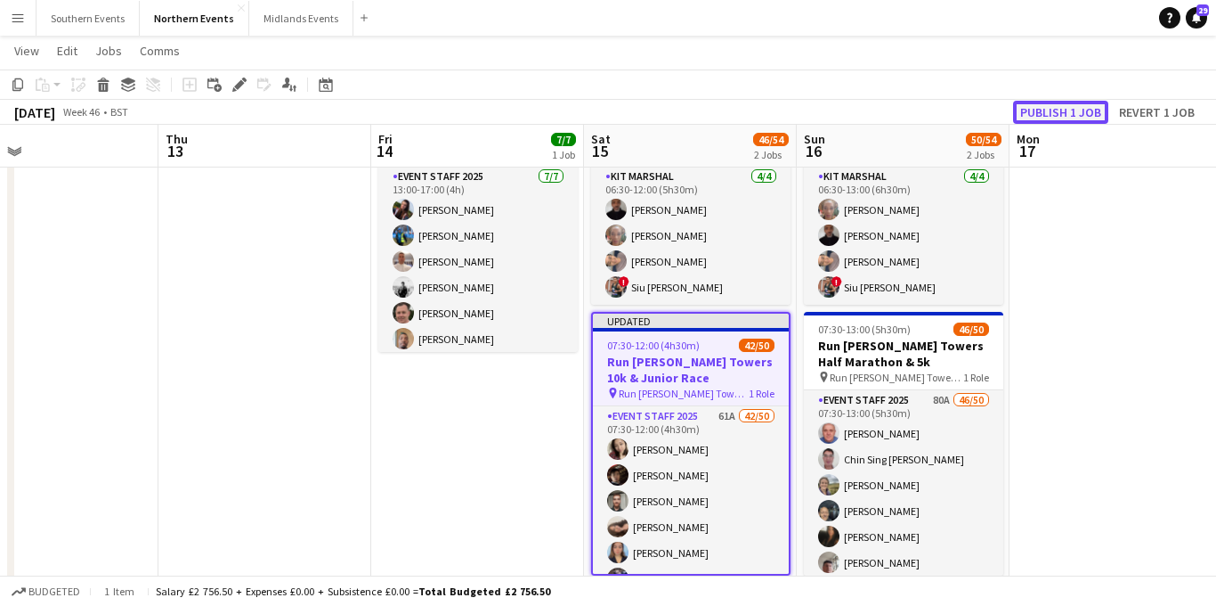
click at [1032, 111] on button "Publish 1 job" at bounding box center [1060, 112] width 95 height 23
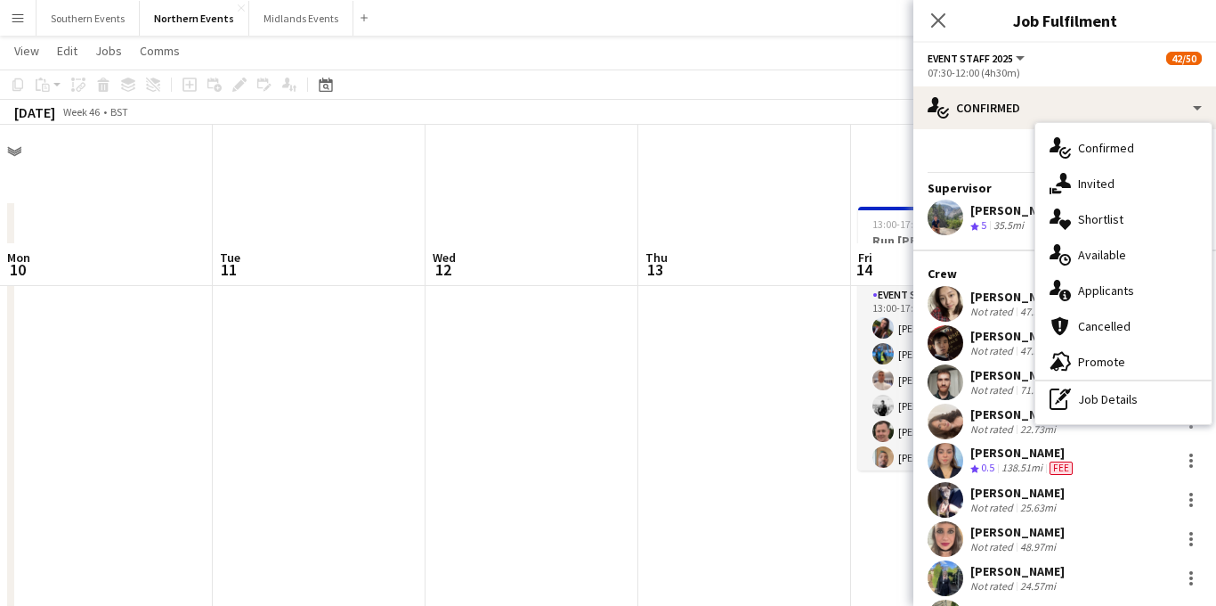
click at [1112, 280] on div "single-neutral-actions-information Applicants" at bounding box center [1124, 290] width 176 height 36
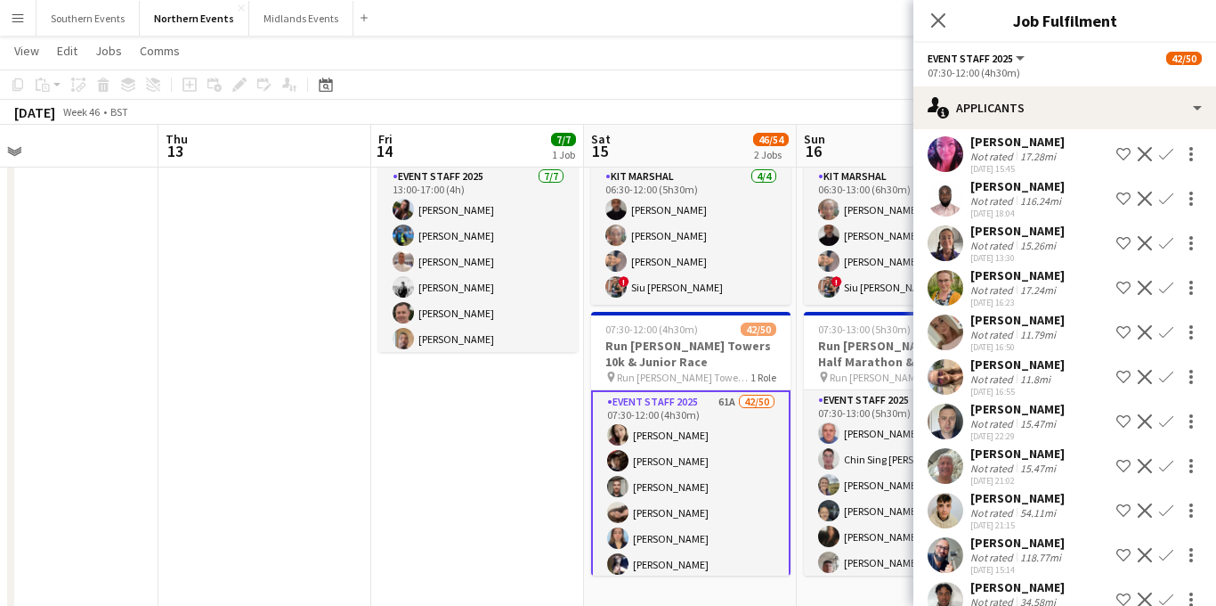
scroll to position [2320, 0]
click at [1025, 329] on div "11.79mi" at bounding box center [1038, 335] width 43 height 13
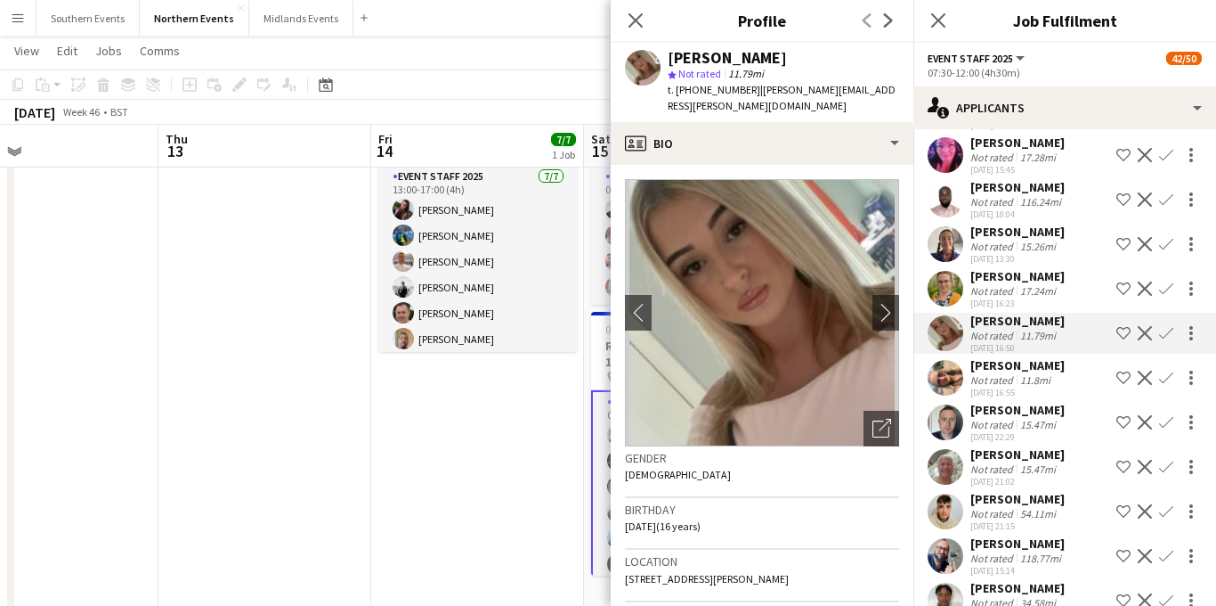
click at [1007, 357] on div "[PERSON_NAME]" at bounding box center [1018, 365] width 94 height 16
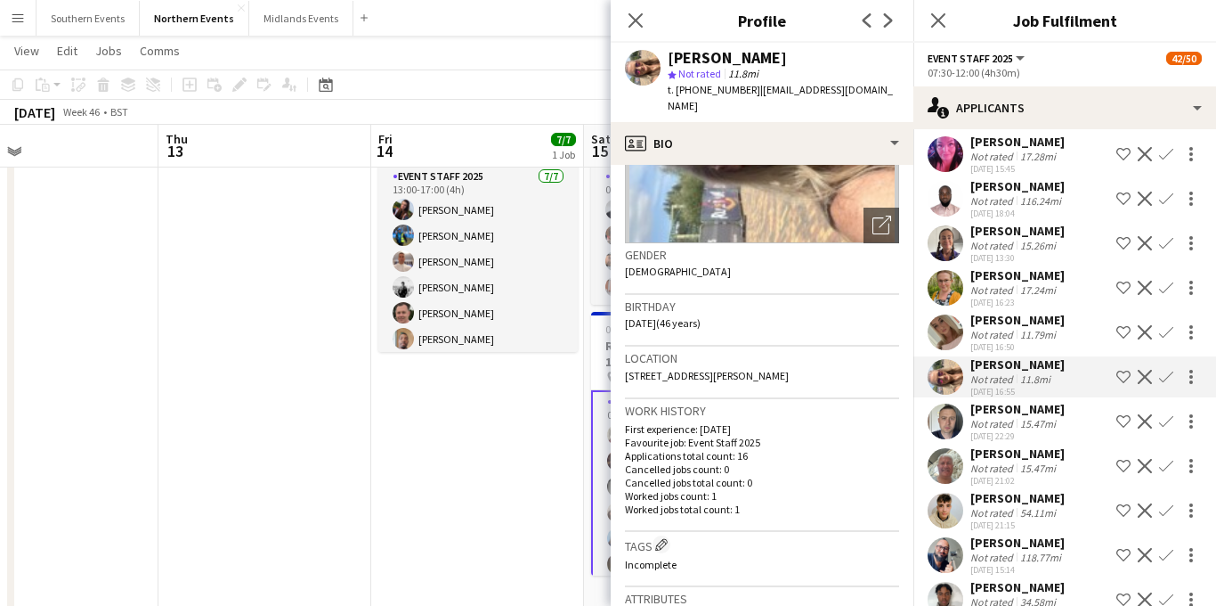
scroll to position [205, 0]
click at [1160, 370] on app-icon "Confirm" at bounding box center [1166, 377] width 14 height 14
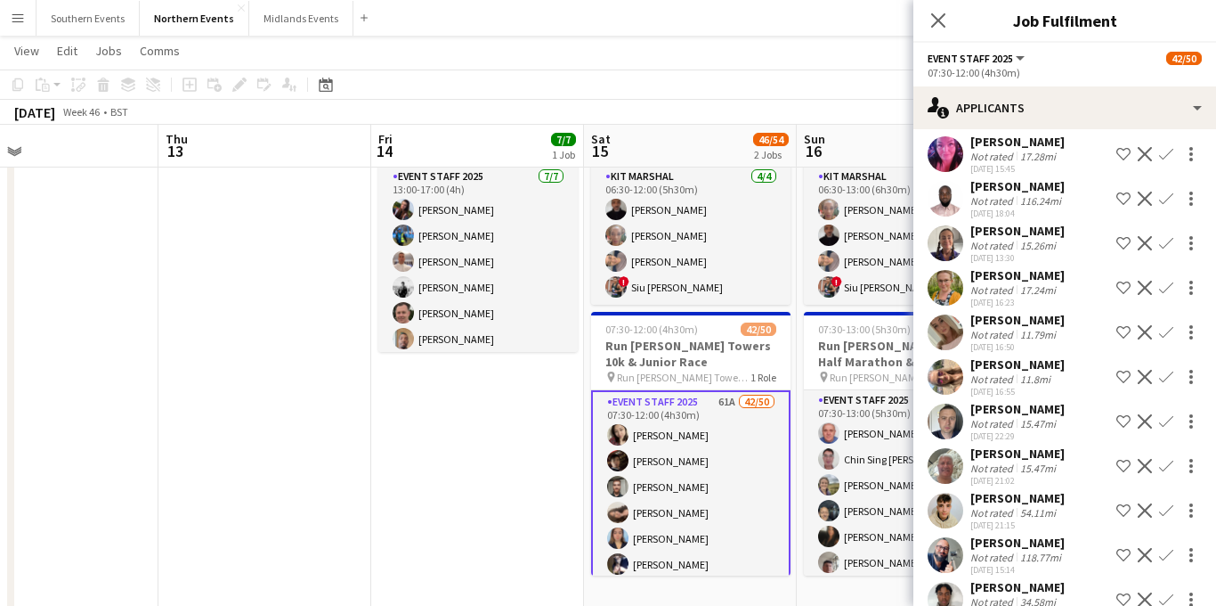
click at [1165, 370] on app-icon "Confirm" at bounding box center [1166, 377] width 14 height 14
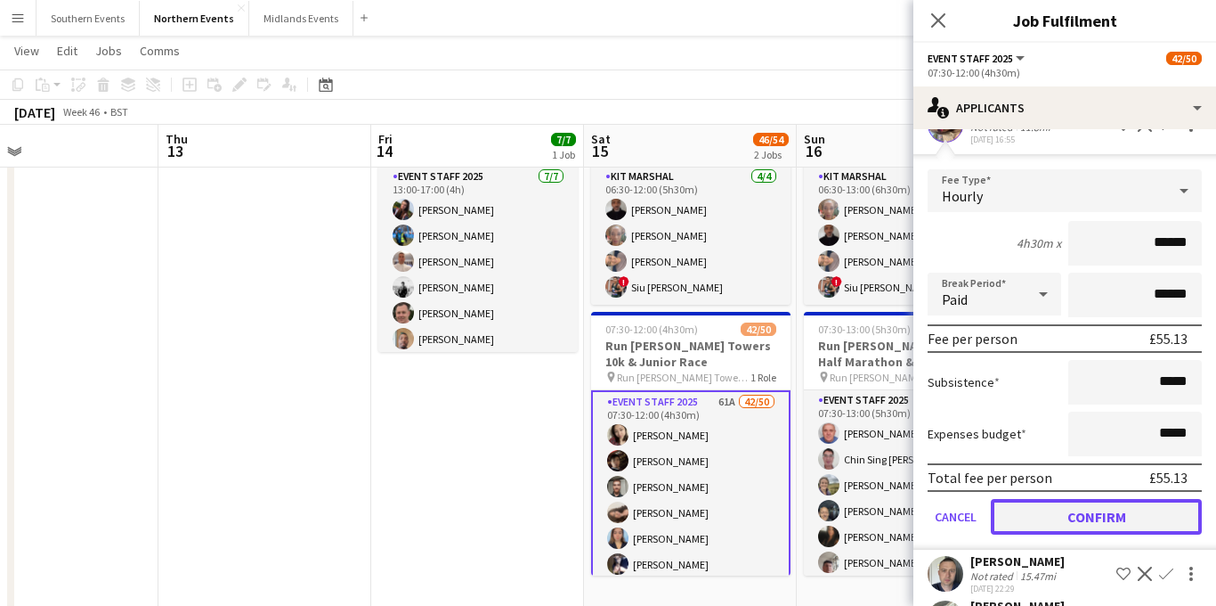
click at [1089, 499] on button "Confirm" at bounding box center [1096, 517] width 211 height 36
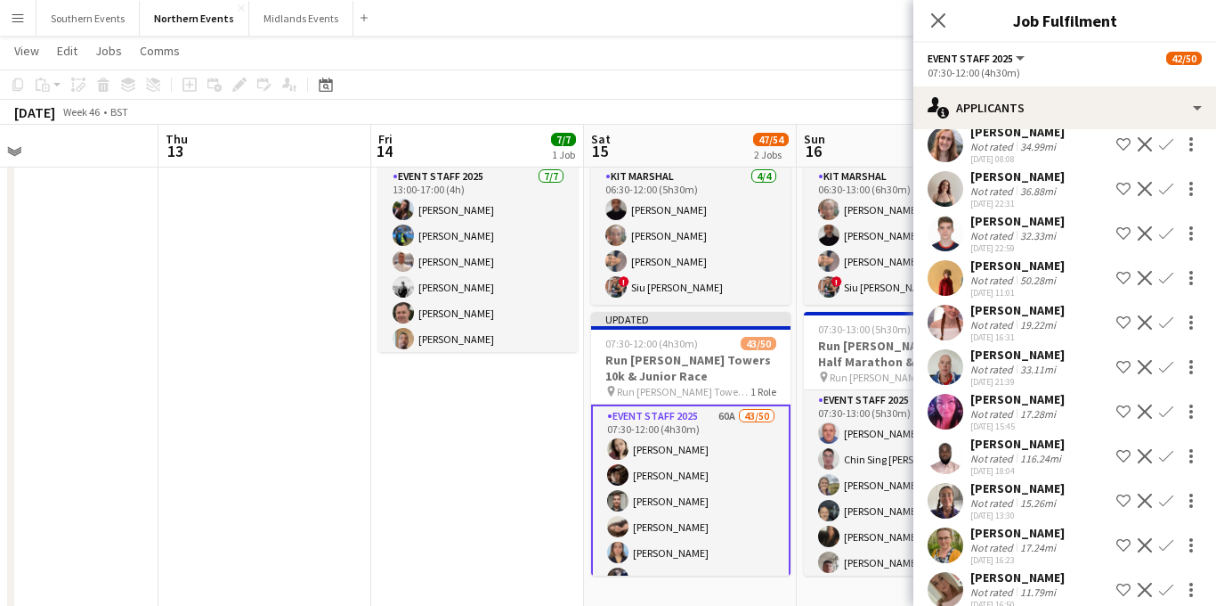
scroll to position [2075, 0]
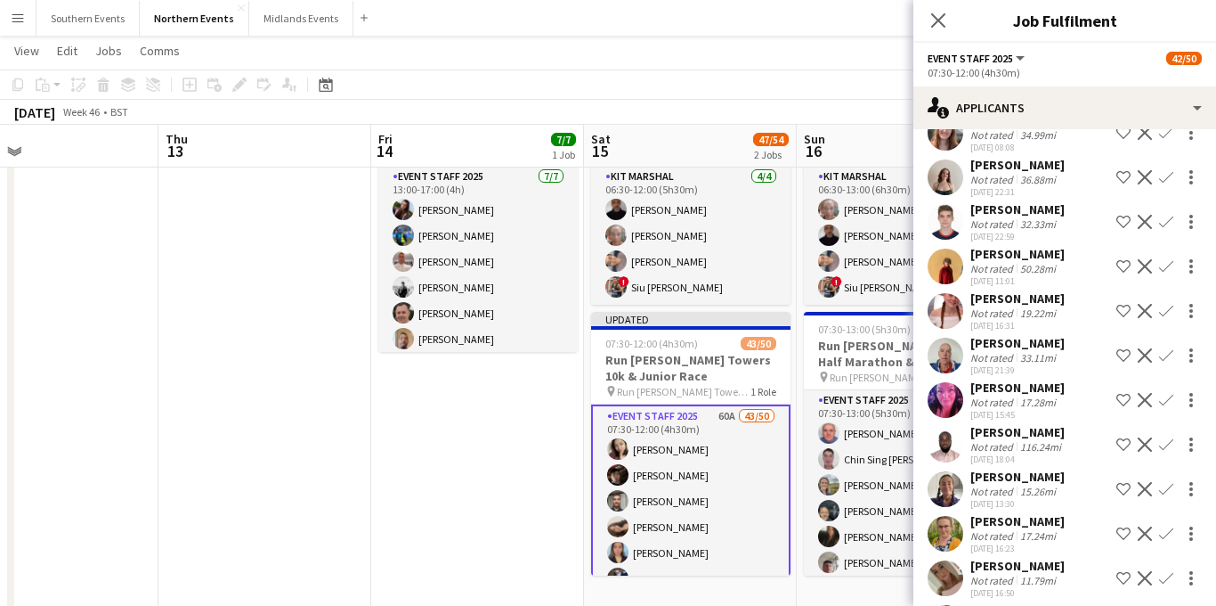
click at [1162, 571] on app-icon "Confirm" at bounding box center [1166, 578] width 14 height 14
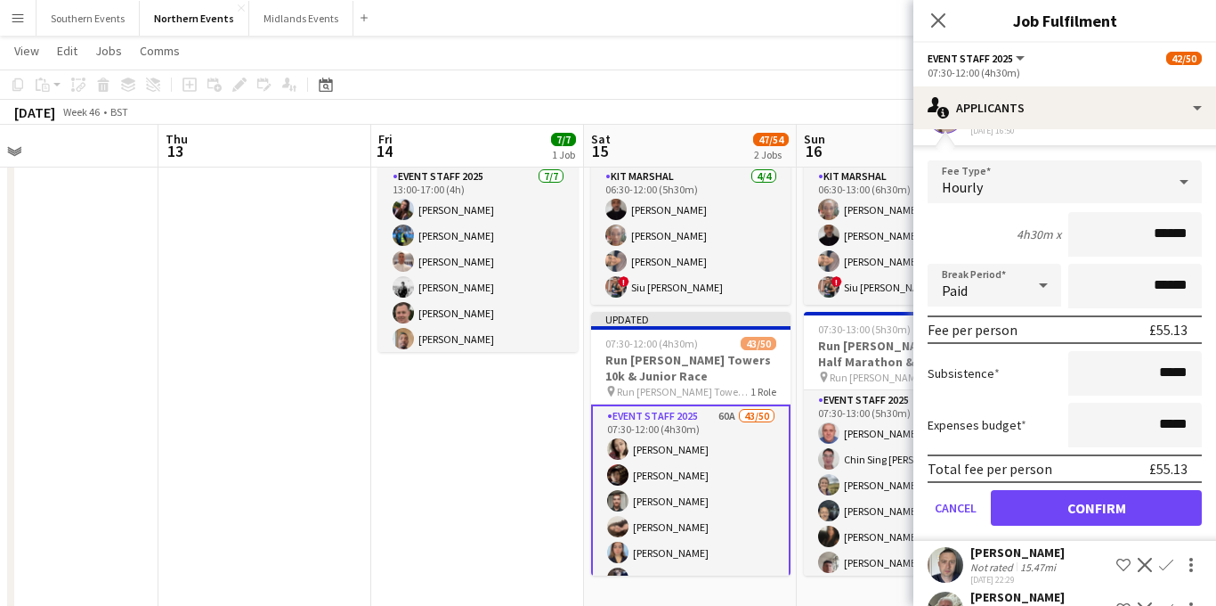
scroll to position [2579, 0]
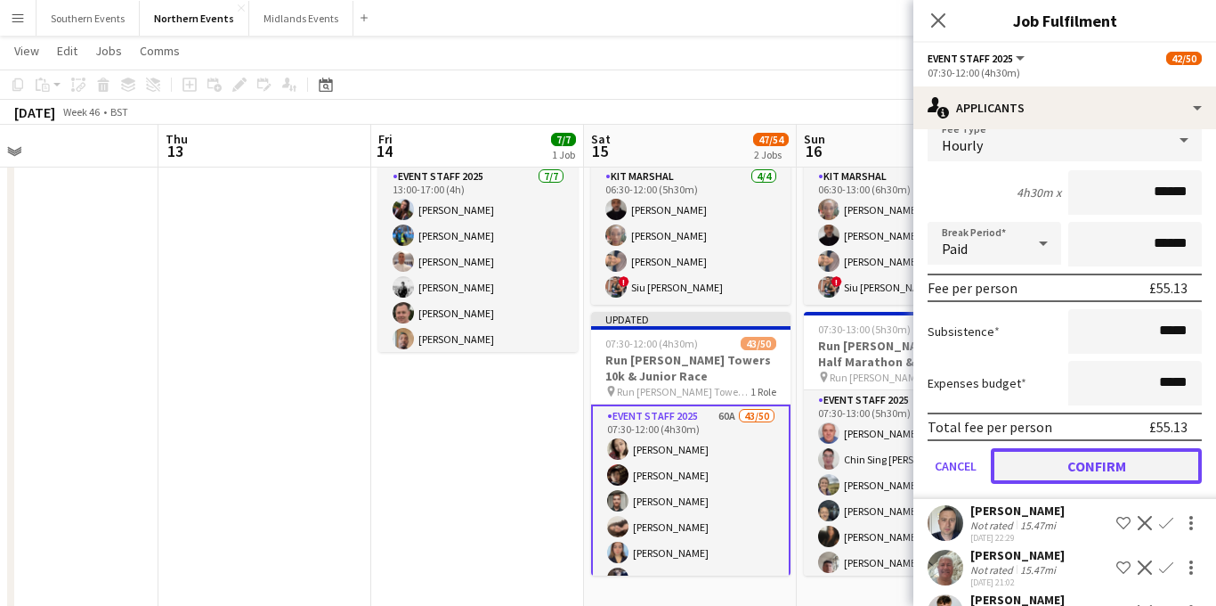
click at [1064, 448] on button "Confirm" at bounding box center [1096, 466] width 211 height 36
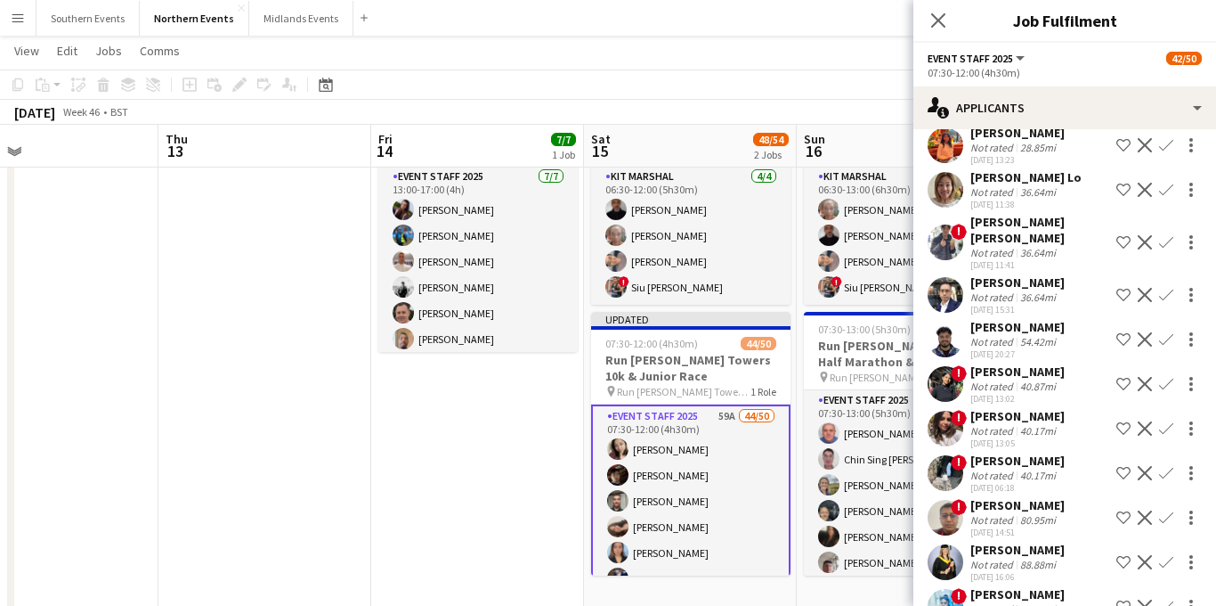
scroll to position [0, 0]
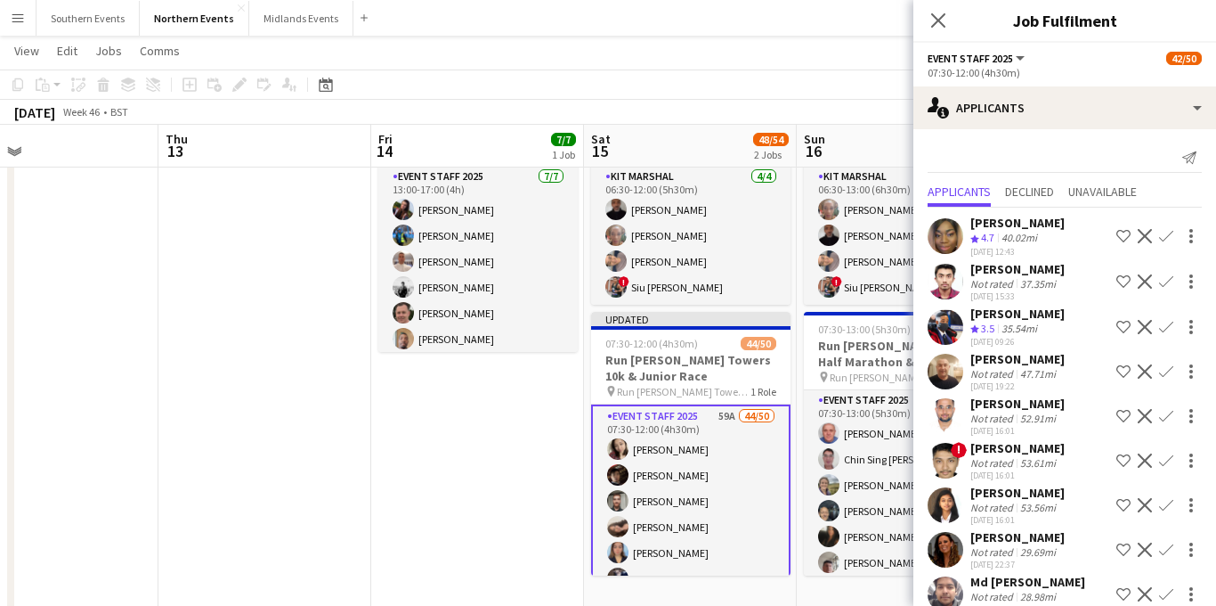
click at [1169, 238] on app-icon "Confirm" at bounding box center [1166, 236] width 14 height 14
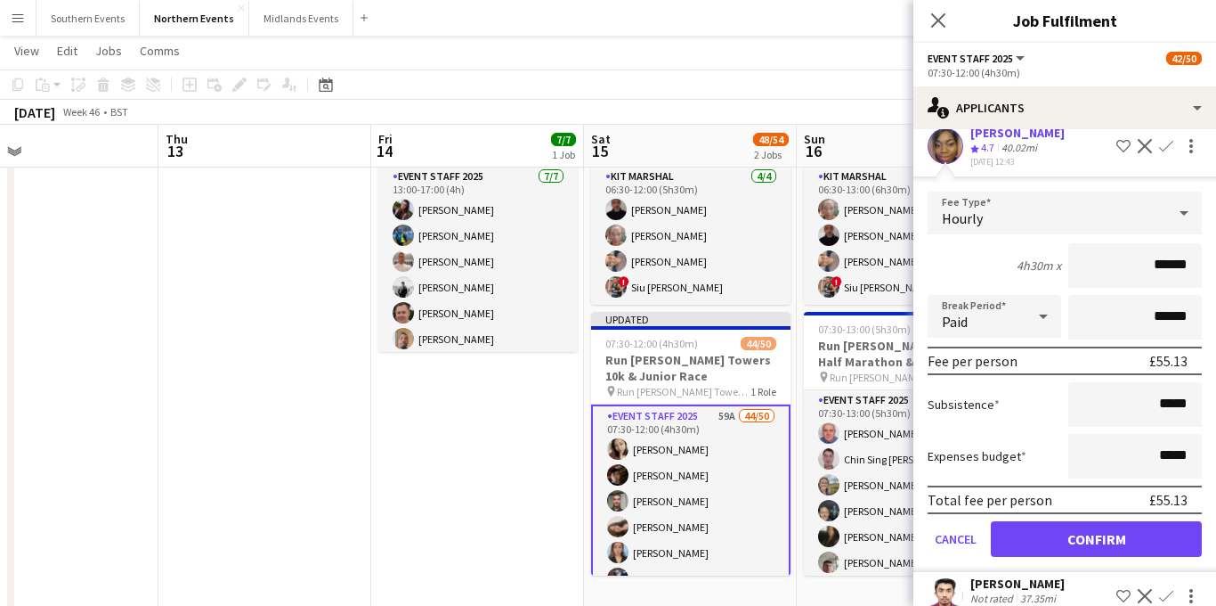
scroll to position [232, 0]
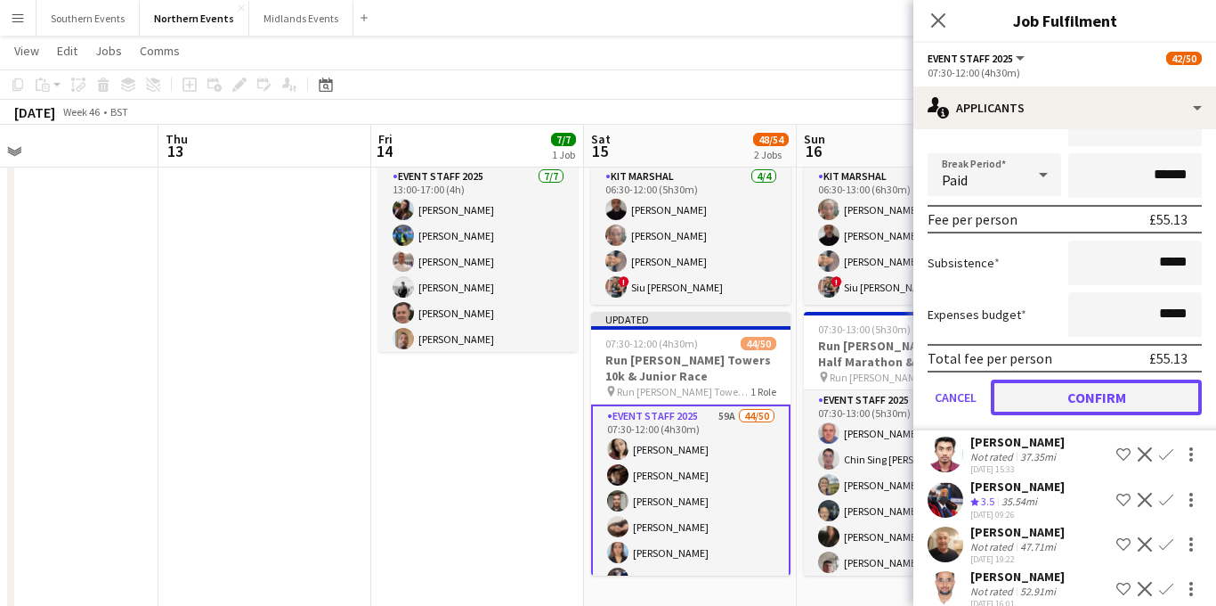
click at [1061, 392] on button "Confirm" at bounding box center [1096, 397] width 211 height 36
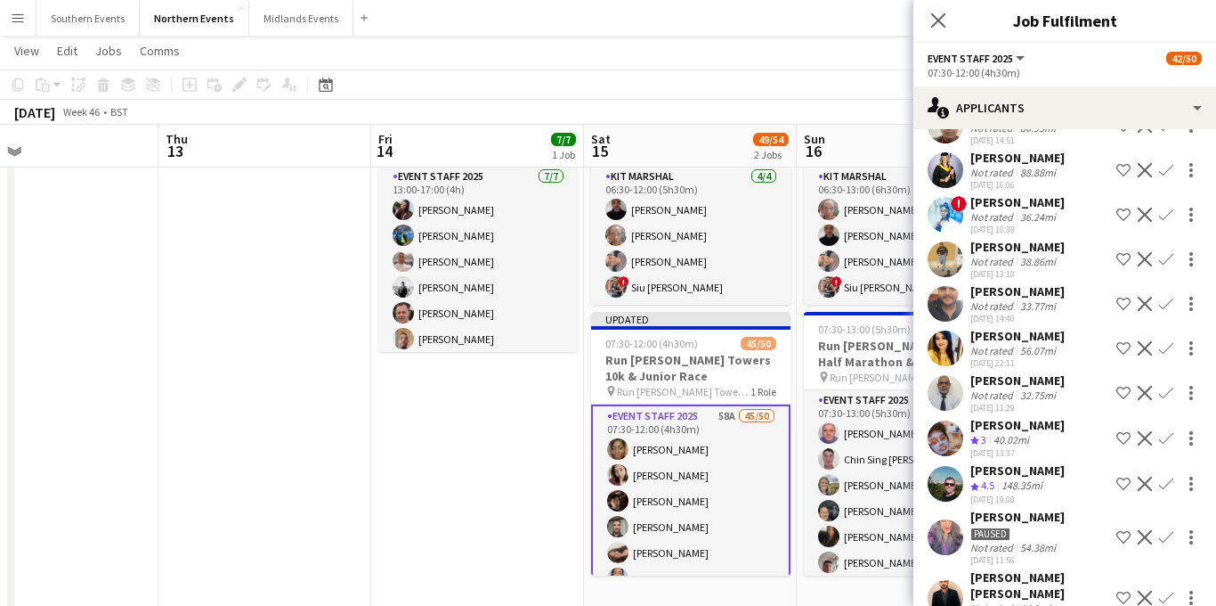
scroll to position [895, 0]
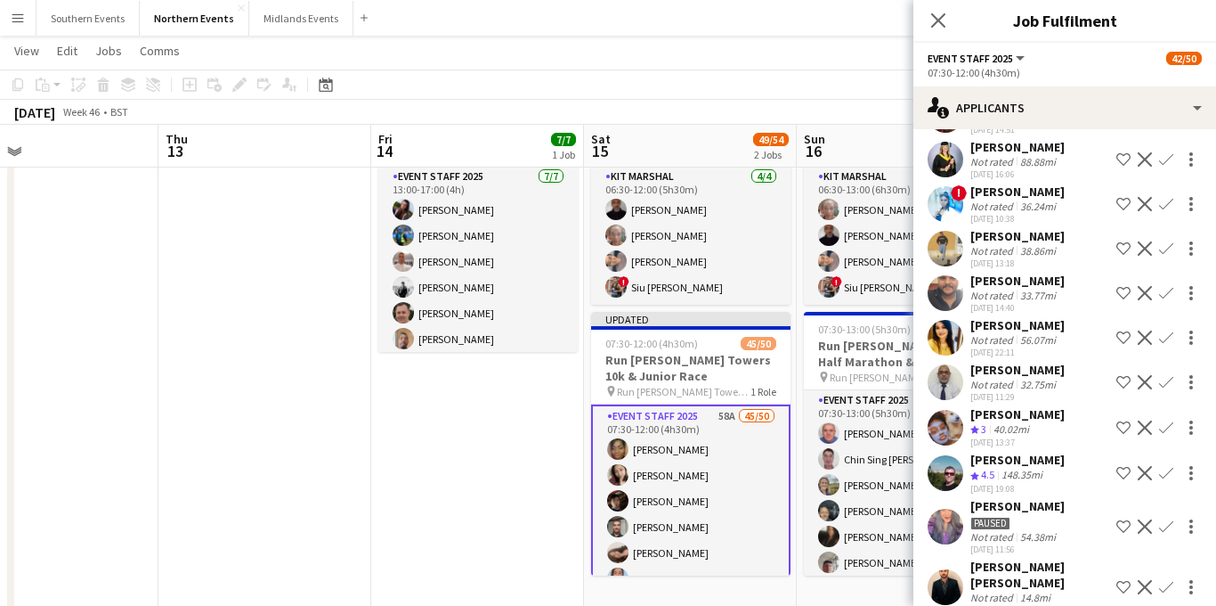
click at [1165, 420] on app-icon "Confirm" at bounding box center [1166, 427] width 14 height 14
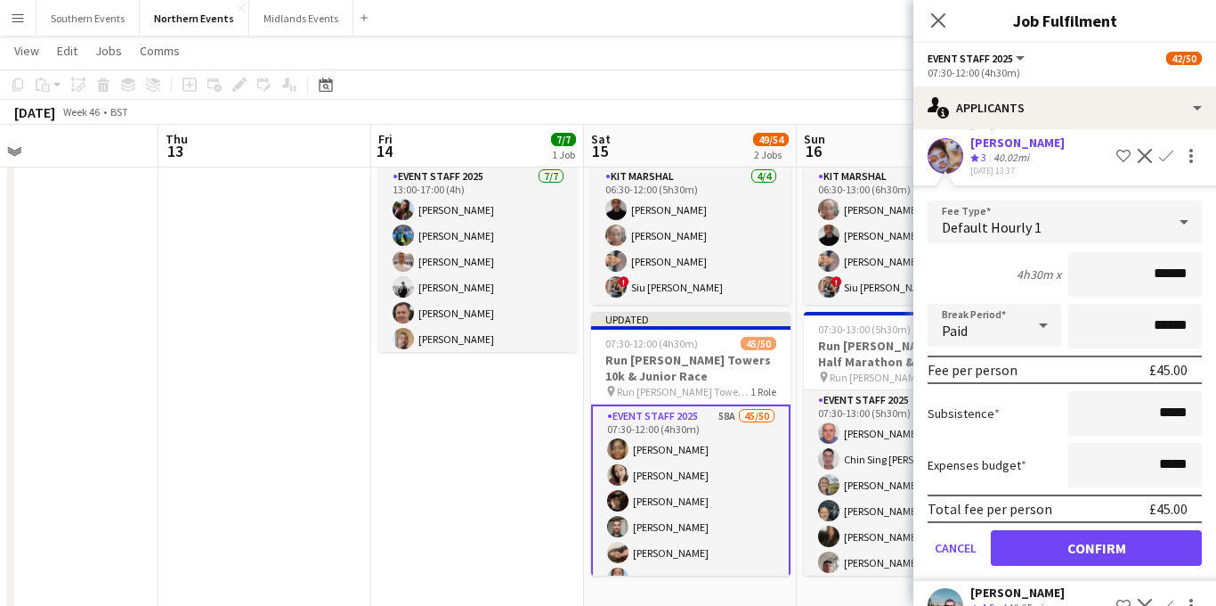
scroll to position [1212, 0]
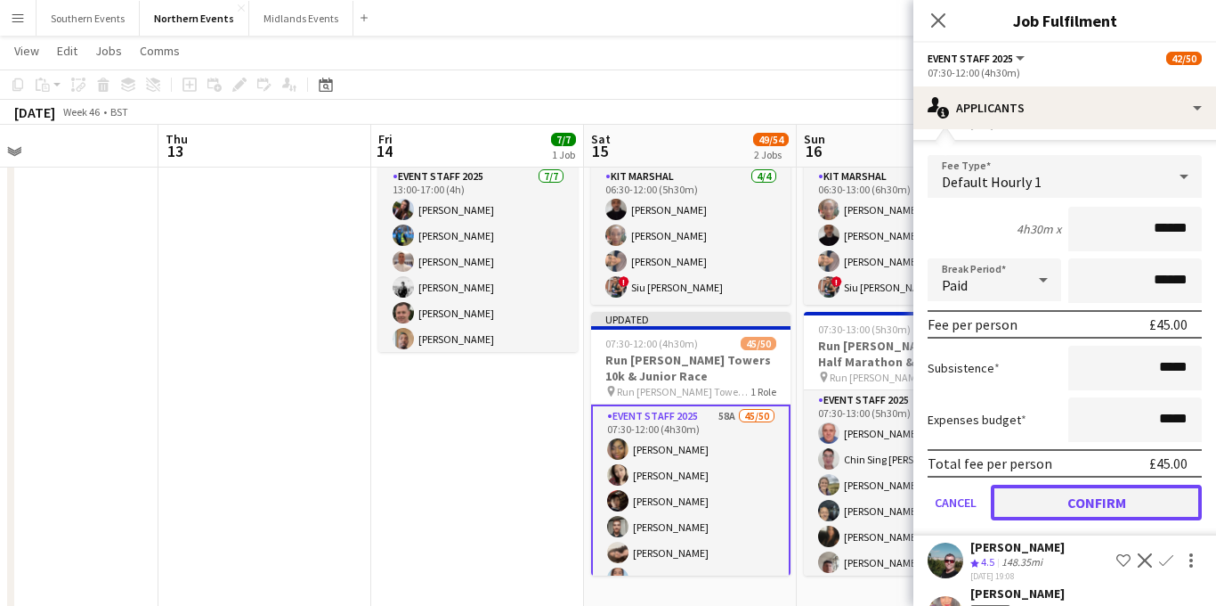
click at [1050, 485] on button "Confirm" at bounding box center [1096, 502] width 211 height 36
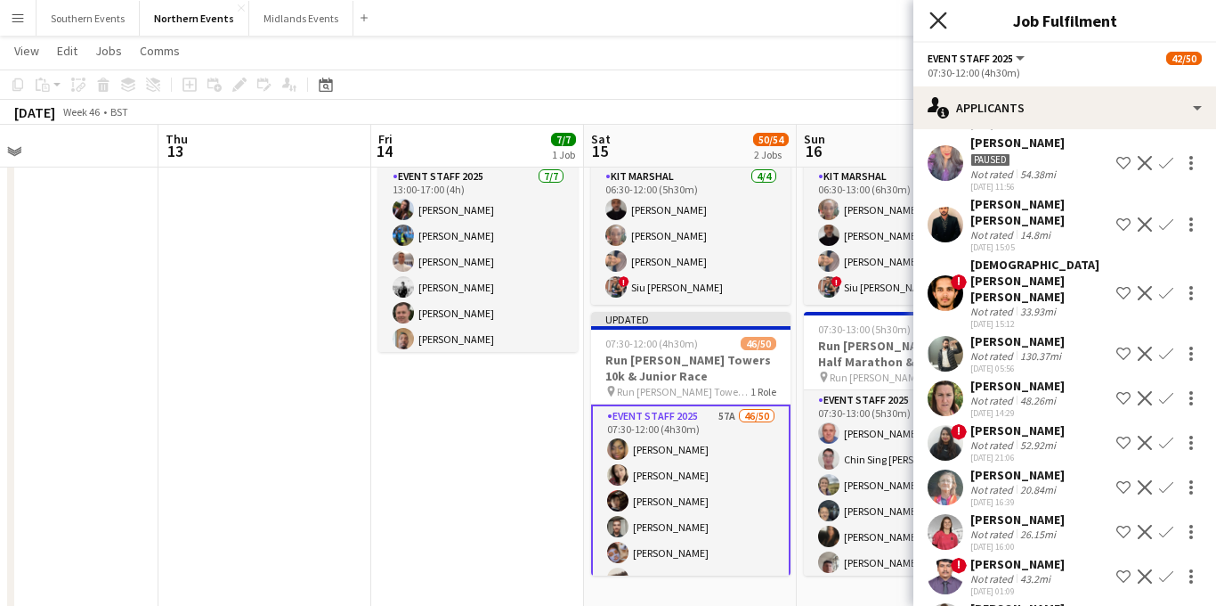
click at [937, 17] on icon "Close pop-in" at bounding box center [938, 20] width 17 height 17
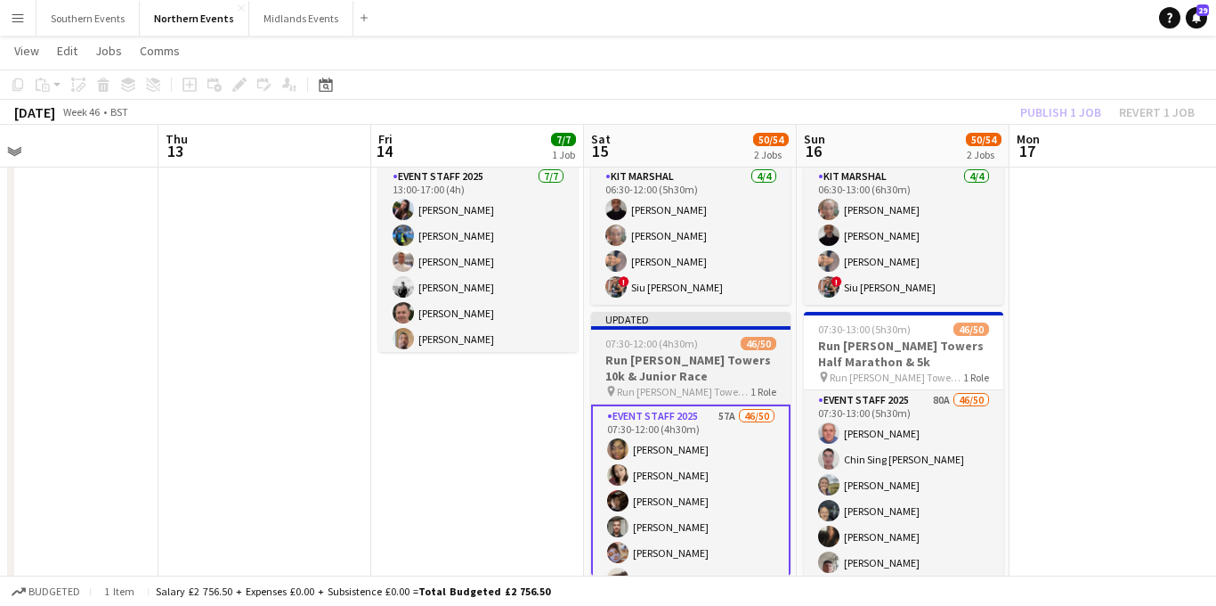
click at [712, 352] on h3 "Run [PERSON_NAME] Towers 10k & Junior Race" at bounding box center [690, 368] width 199 height 32
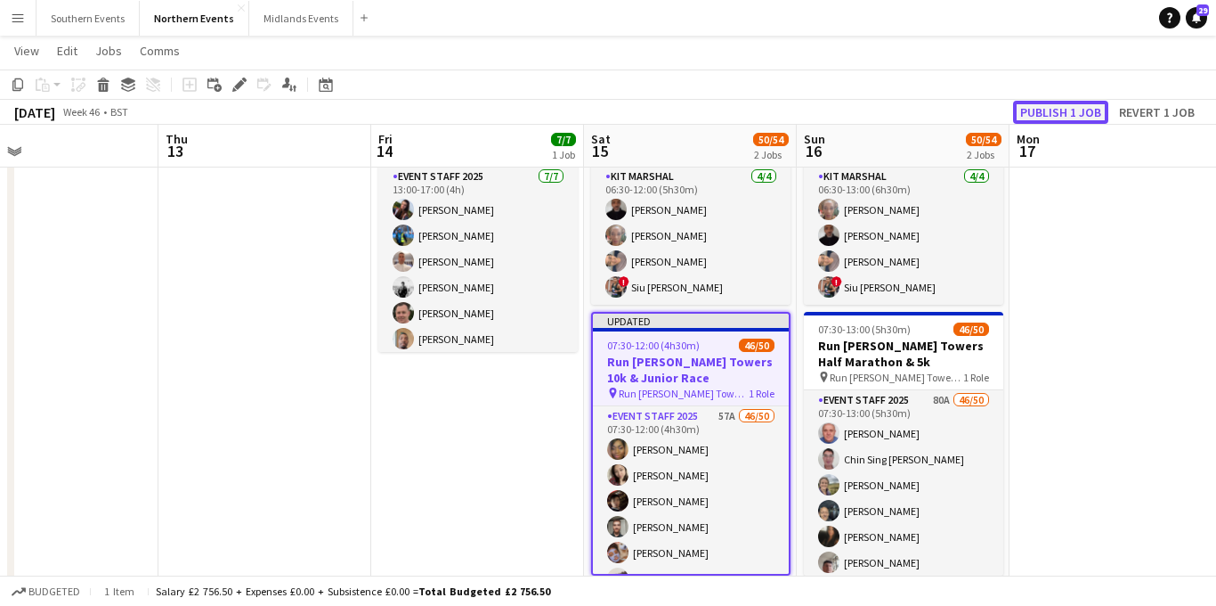
click at [1048, 115] on button "Publish 1 job" at bounding box center [1060, 112] width 95 height 23
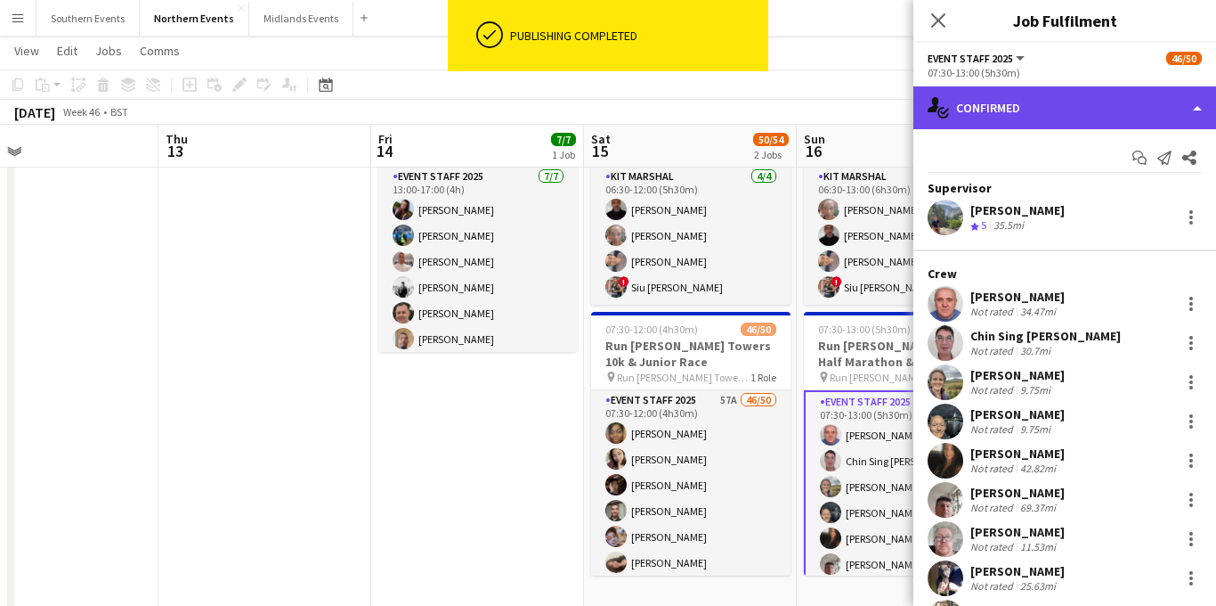
click at [1069, 122] on div "single-neutral-actions-check-2 Confirmed" at bounding box center [1065, 107] width 303 height 43
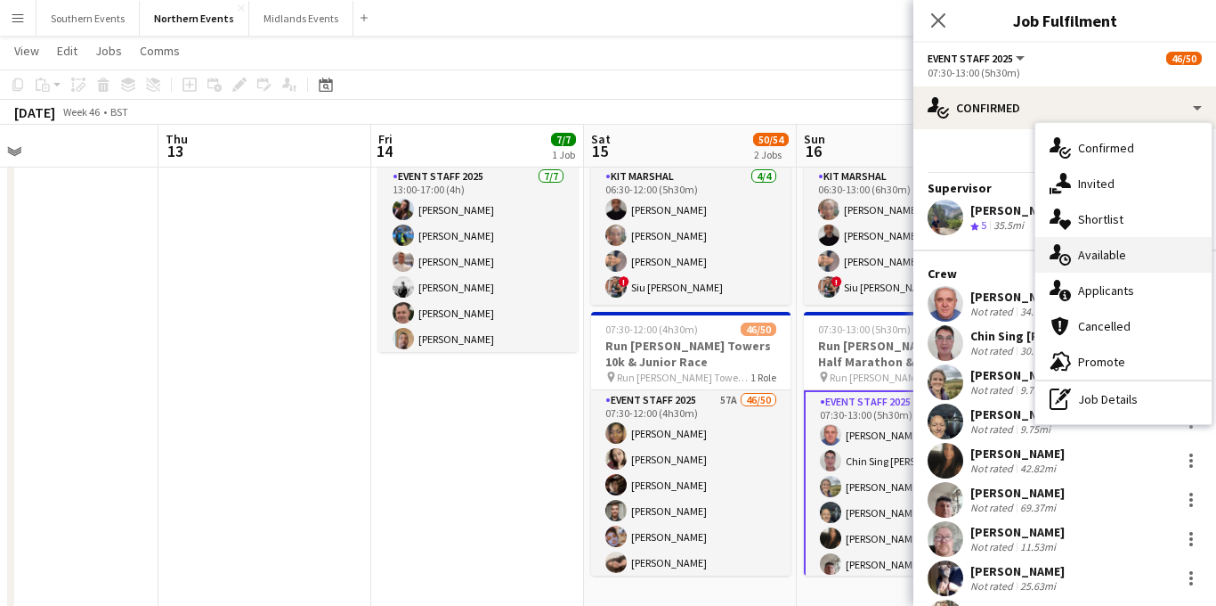
click at [1080, 256] on span "Available" at bounding box center [1102, 255] width 48 height 16
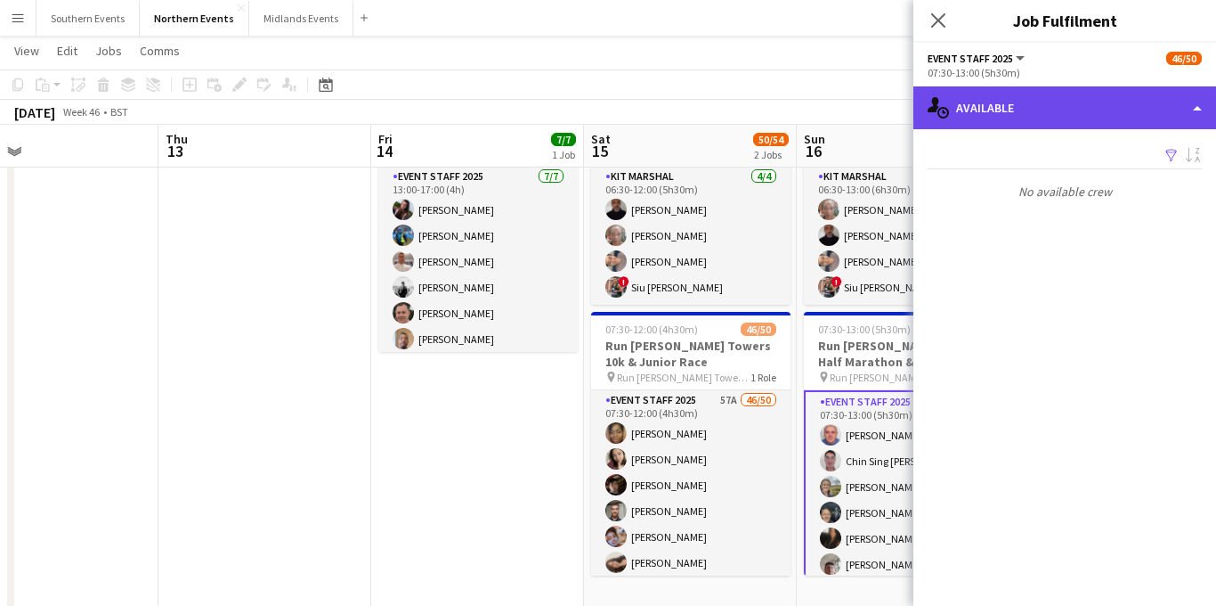
click at [1075, 114] on div "single-neutral-actions-upload Available" at bounding box center [1065, 107] width 303 height 43
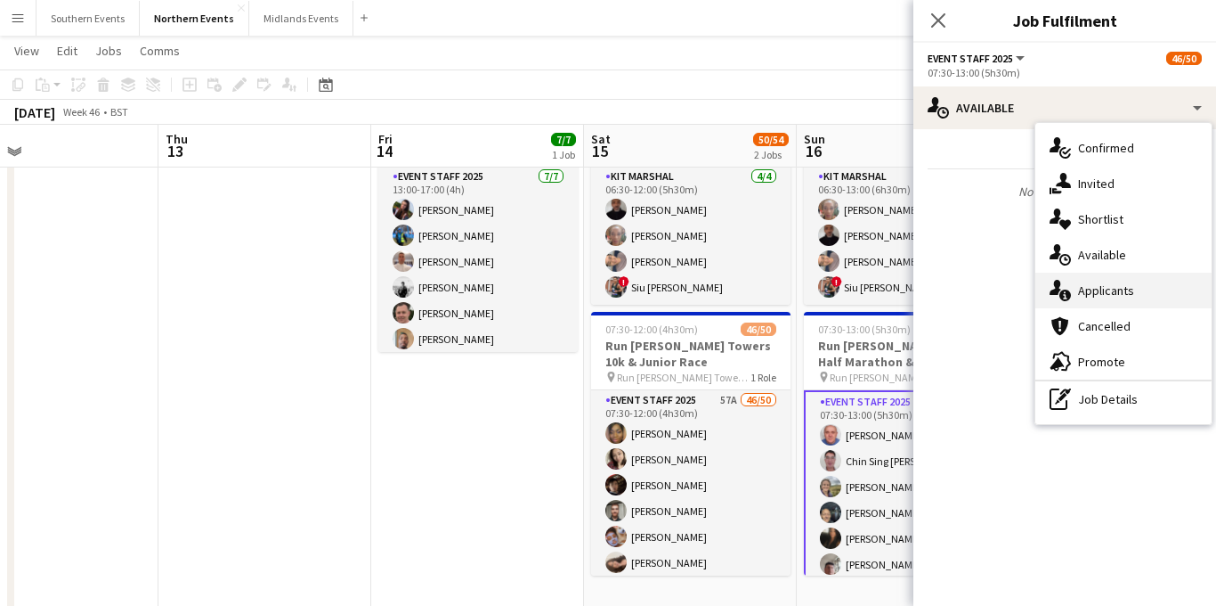
click at [1092, 298] on div "single-neutral-actions-information Applicants" at bounding box center [1124, 290] width 176 height 36
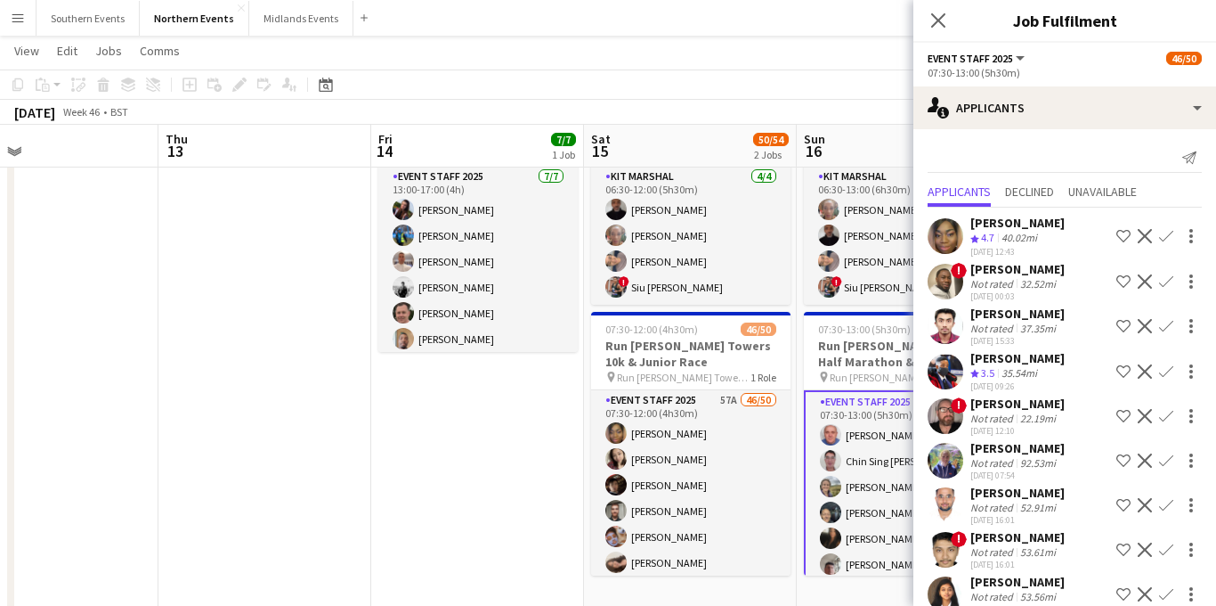
click at [1164, 232] on app-icon "Confirm" at bounding box center [1166, 236] width 14 height 14
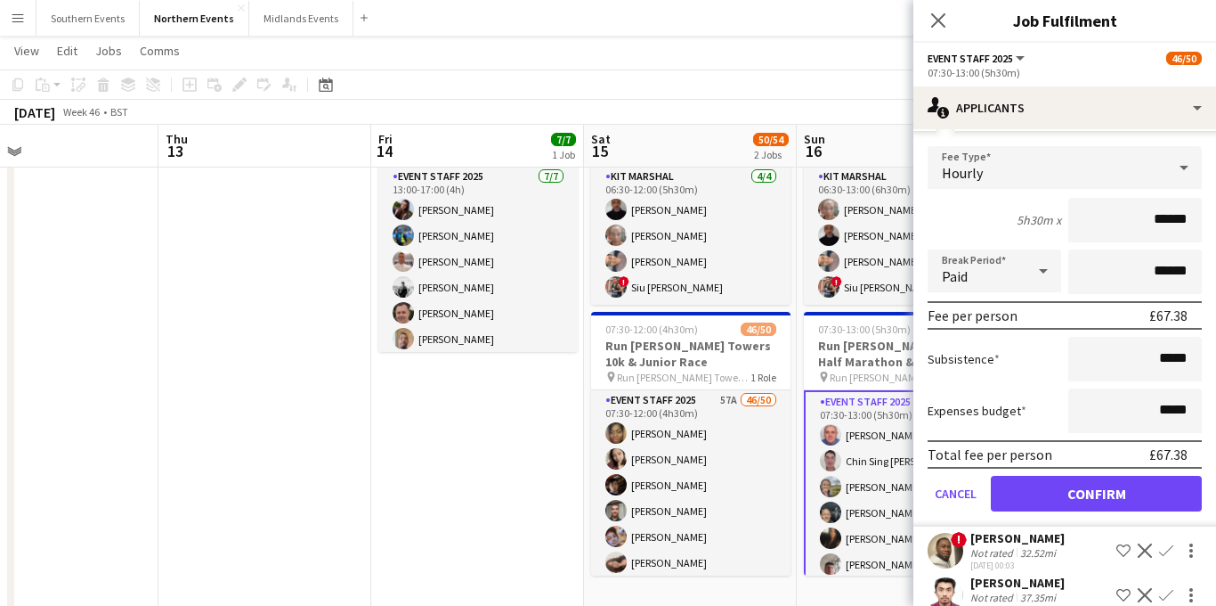
scroll to position [425, 0]
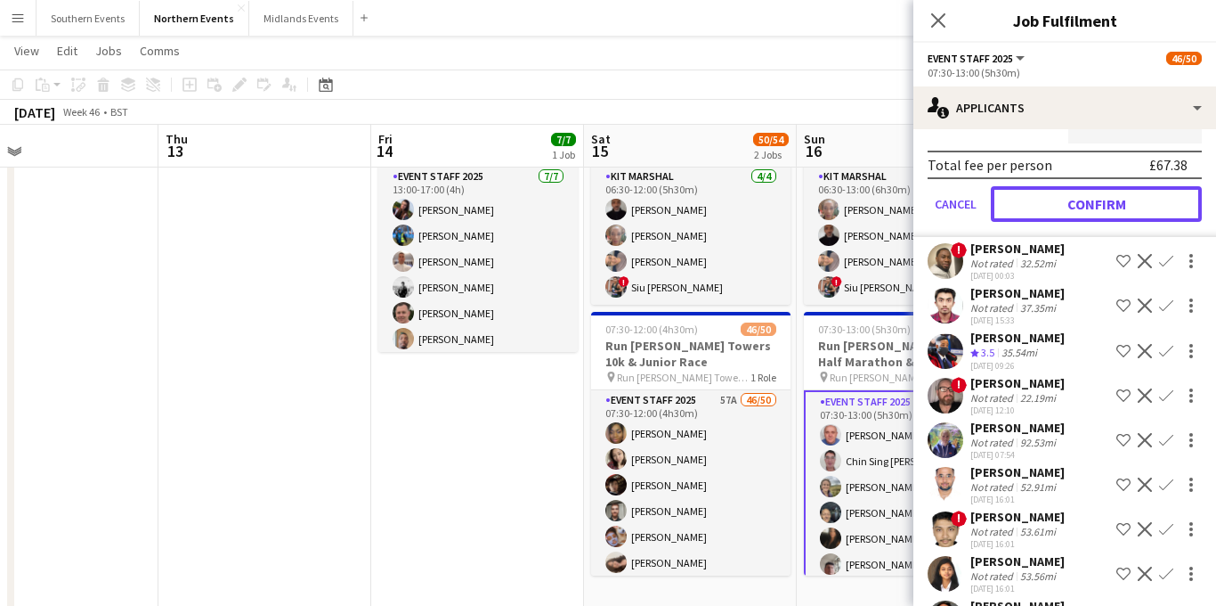
click at [1078, 211] on button "Confirm" at bounding box center [1096, 204] width 211 height 36
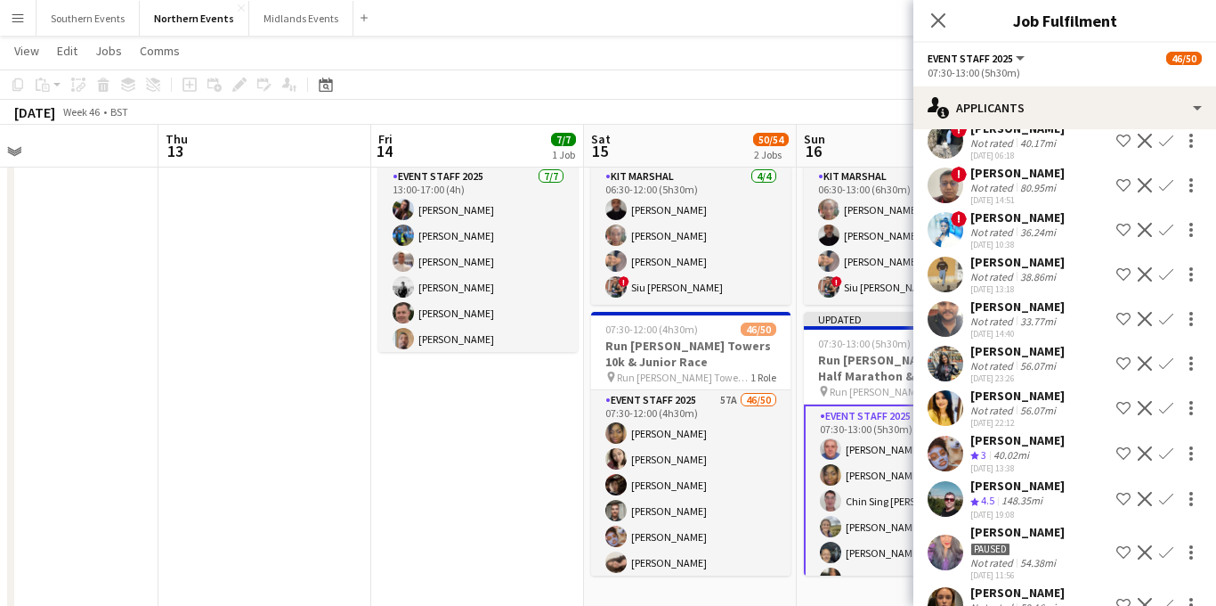
scroll to position [861, 0]
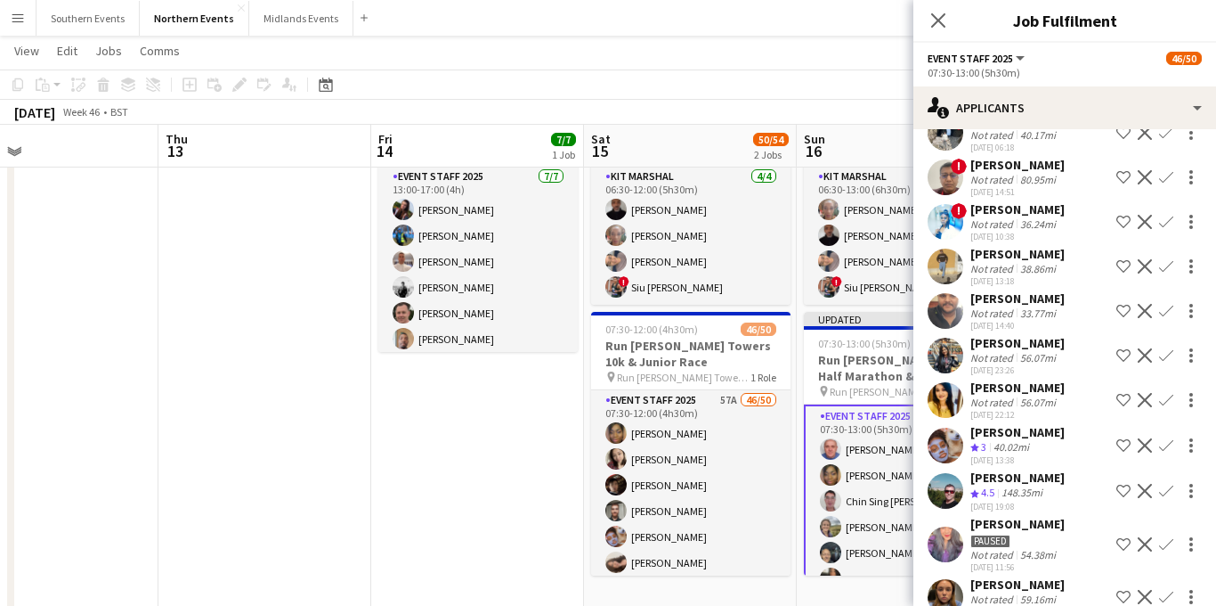
click at [1162, 445] on app-icon "Confirm" at bounding box center [1166, 445] width 14 height 14
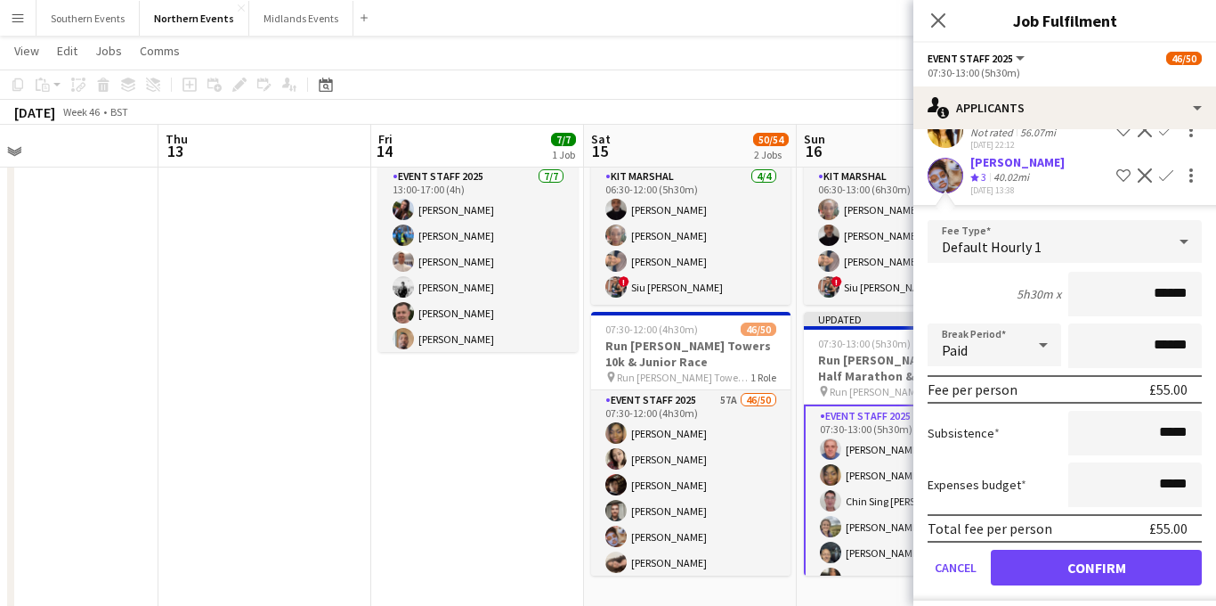
scroll to position [1171, 0]
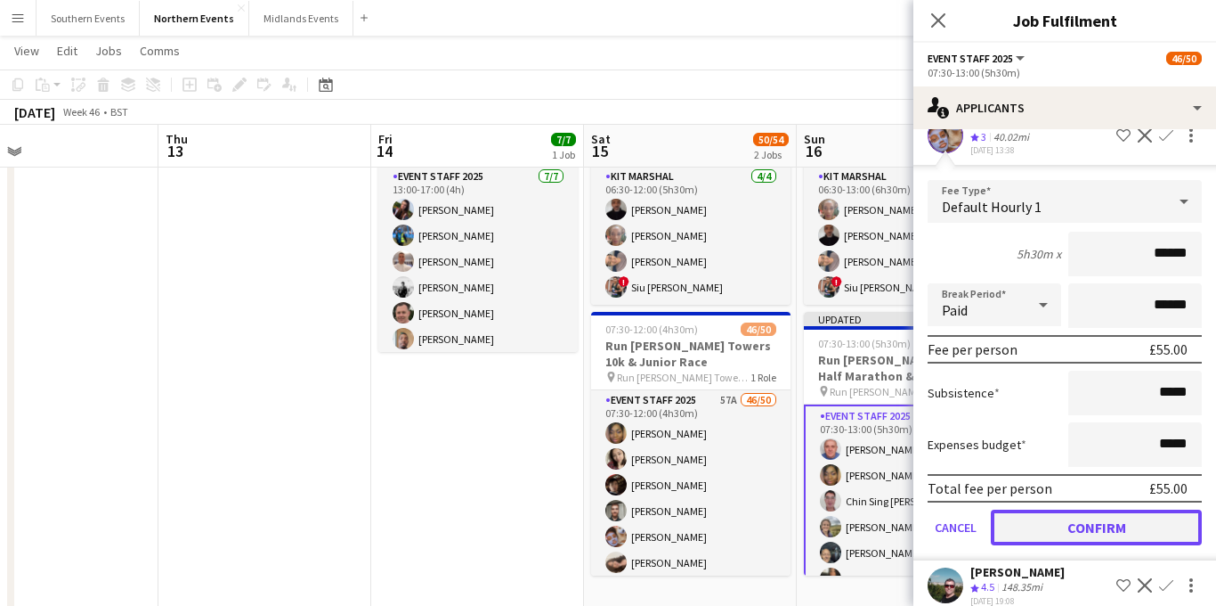
click at [1051, 525] on button "Confirm" at bounding box center [1096, 527] width 211 height 36
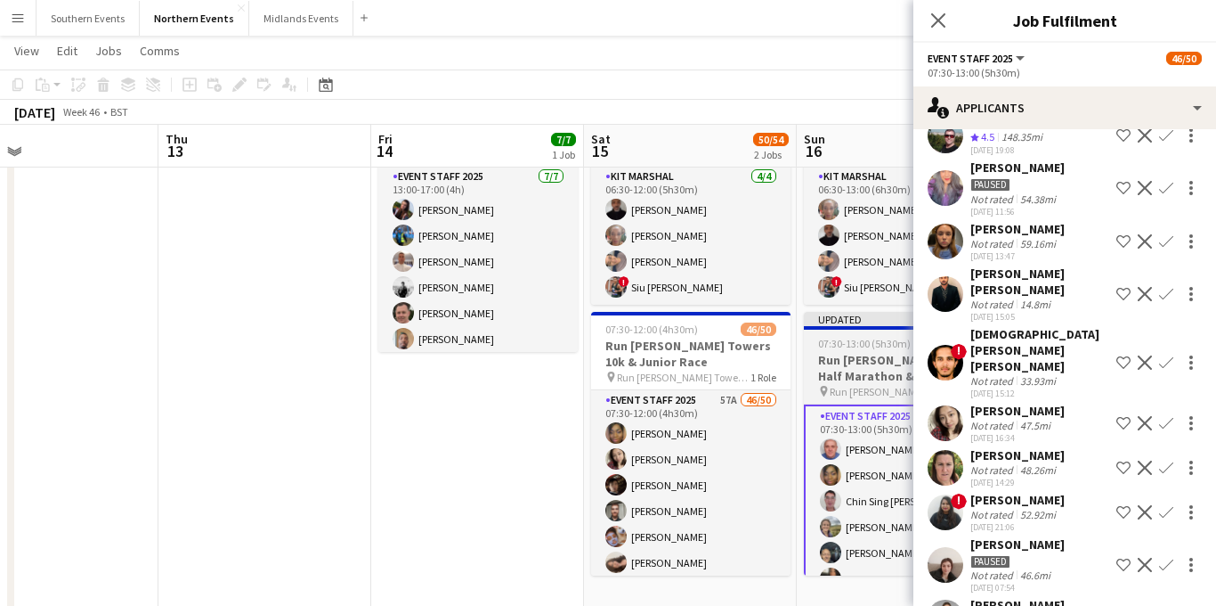
click at [939, 12] on app-icon "Close pop-in" at bounding box center [938, 20] width 21 height 21
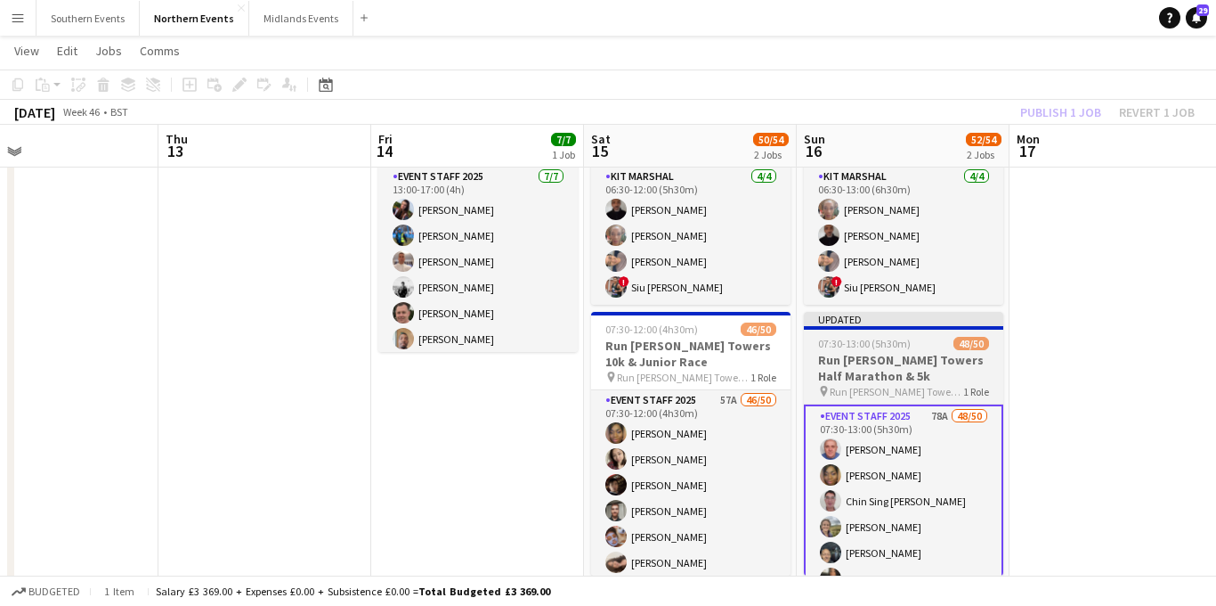
click at [860, 370] on h3 "Run [PERSON_NAME] Towers Half Marathon & 5k" at bounding box center [903, 368] width 199 height 32
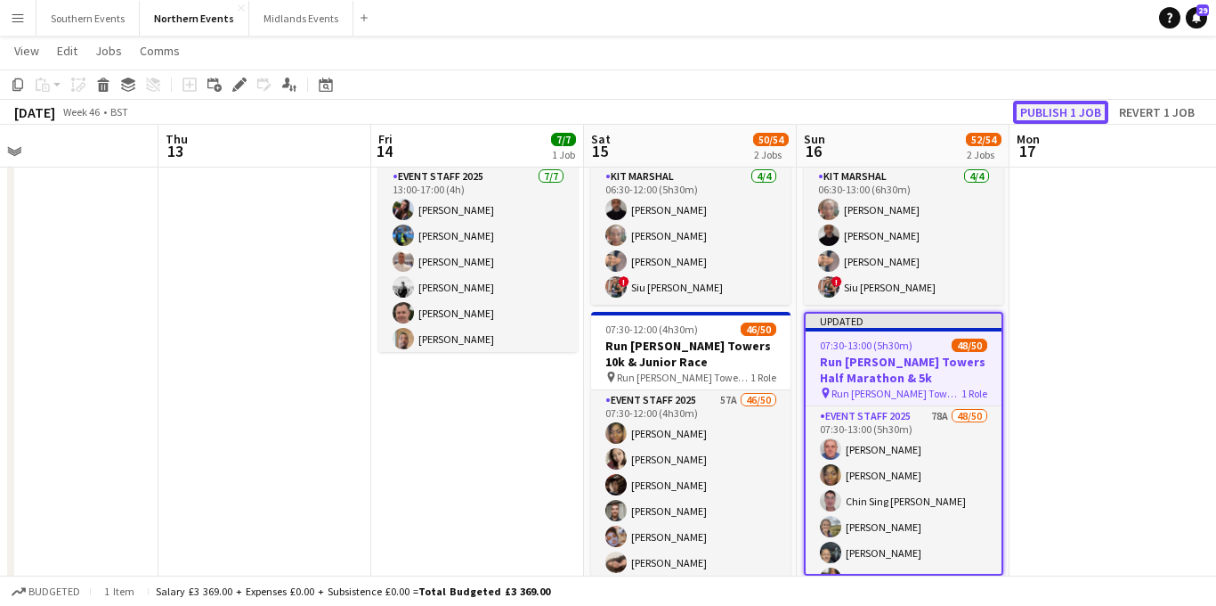
click at [1069, 115] on button "Publish 1 job" at bounding box center [1060, 112] width 95 height 23
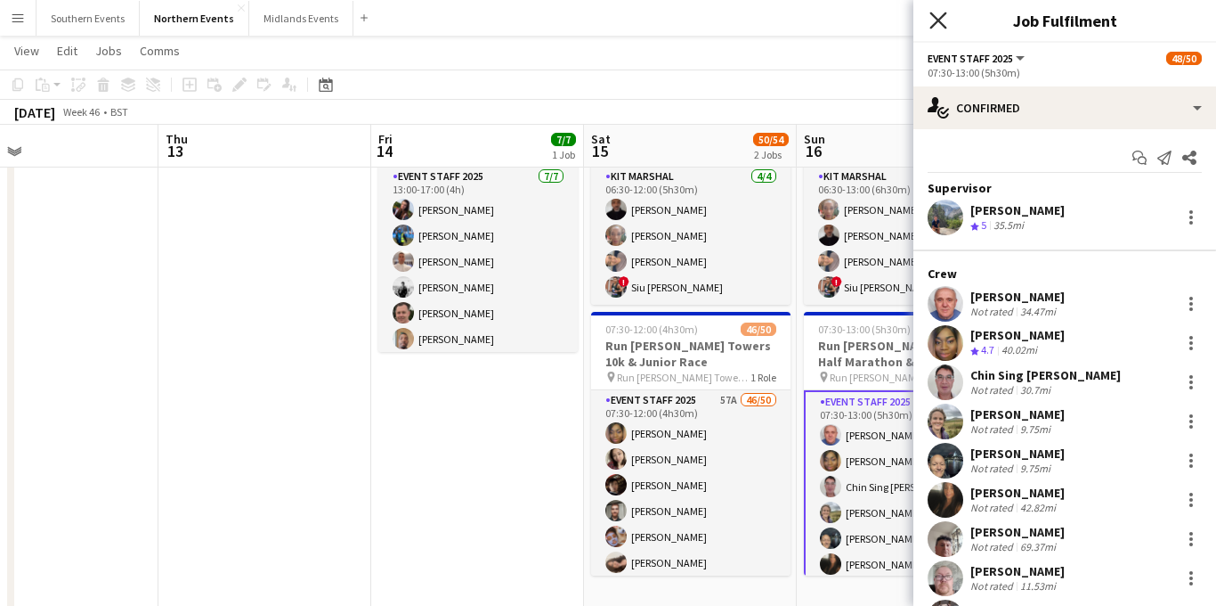
click at [935, 19] on icon "Close pop-in" at bounding box center [938, 20] width 17 height 17
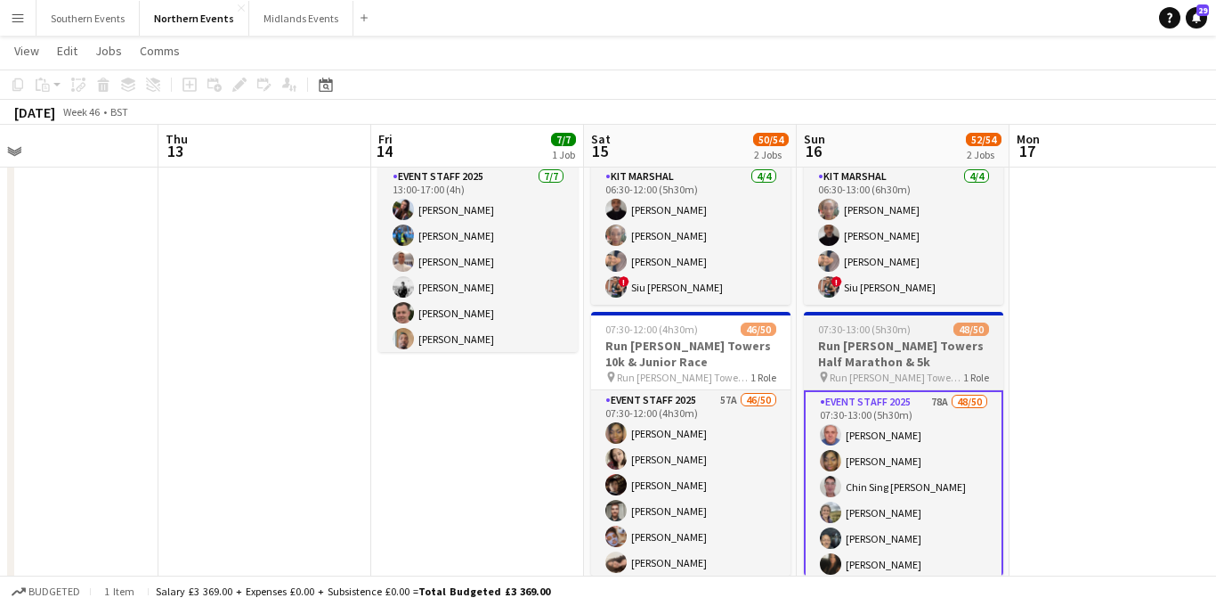
click at [864, 348] on h3 "Run [PERSON_NAME] Towers Half Marathon & 5k" at bounding box center [903, 353] width 199 height 32
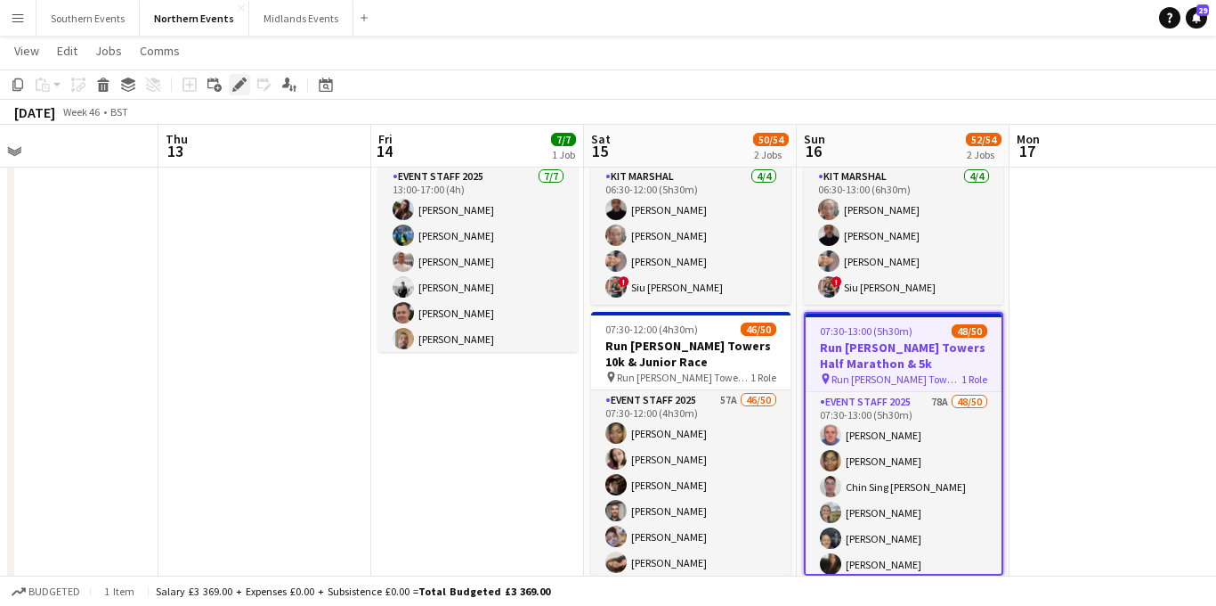
click at [244, 87] on icon "Edit" at bounding box center [239, 84] width 14 height 14
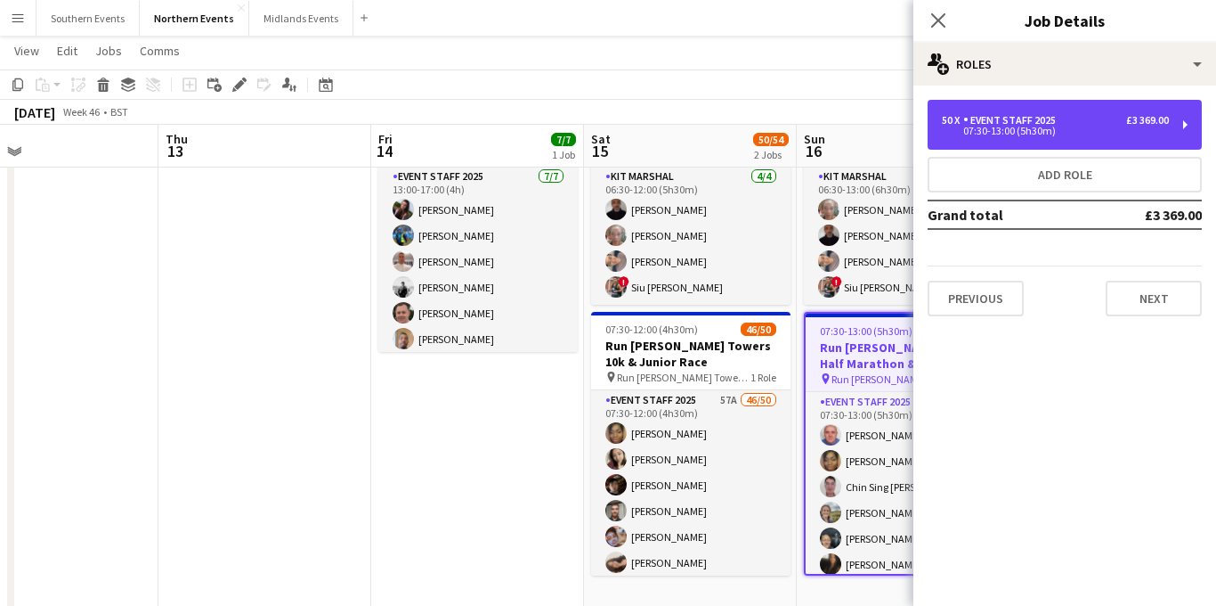
click at [1081, 122] on div "50 x Event Staff 2025 £3 369.00" at bounding box center [1055, 120] width 227 height 12
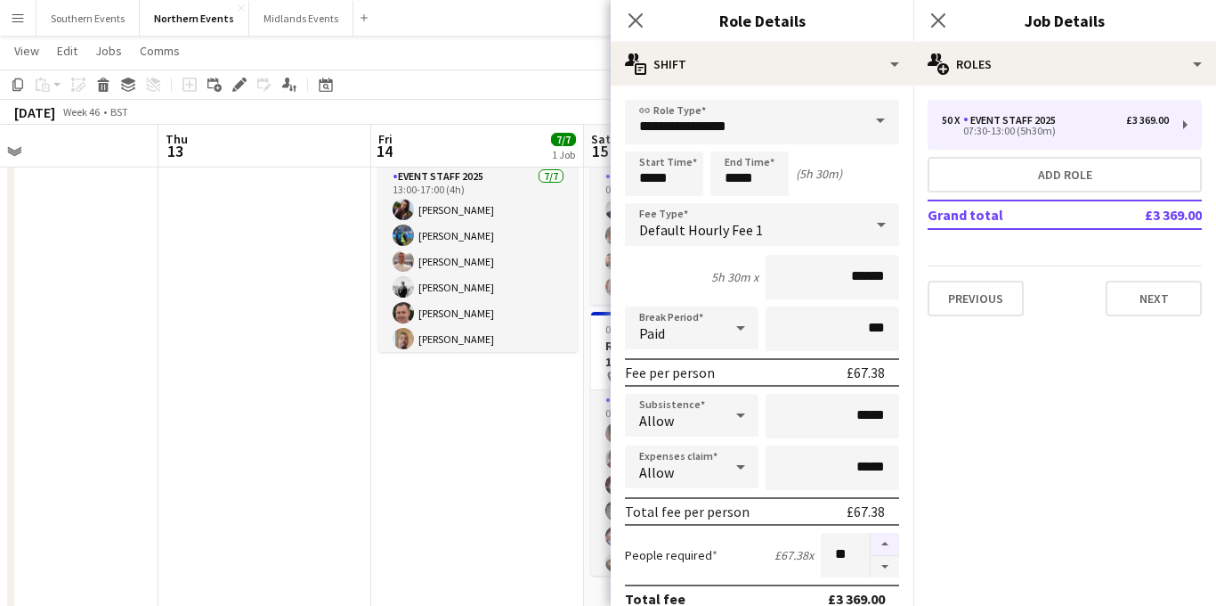
click at [880, 542] on button "button" at bounding box center [885, 543] width 28 height 23
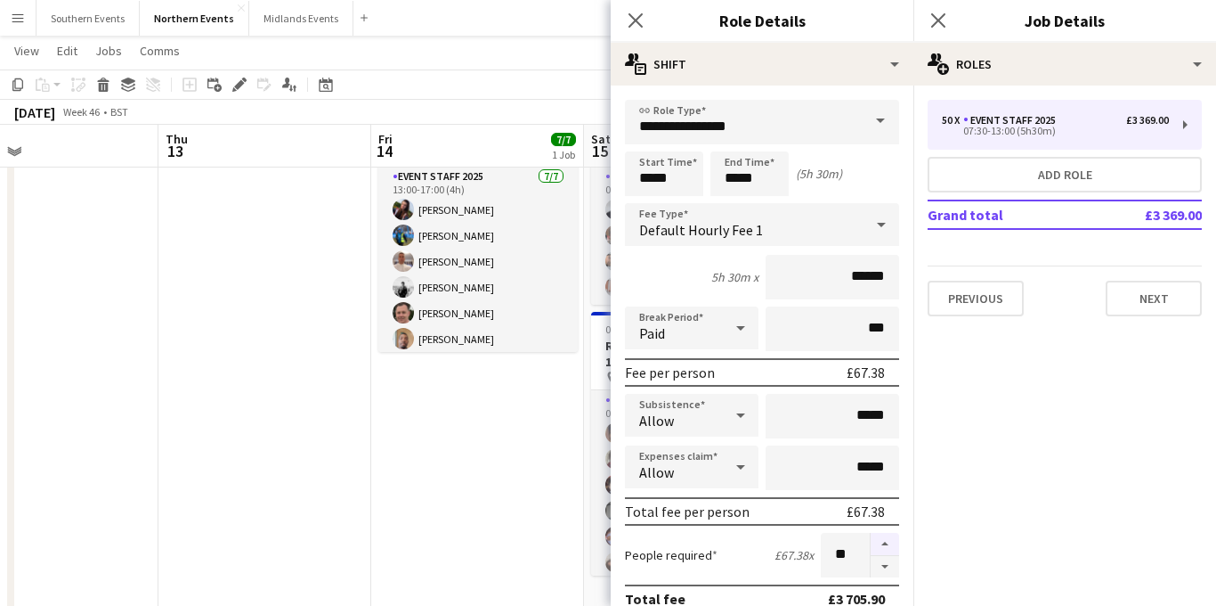
click at [880, 542] on button "button" at bounding box center [885, 543] width 28 height 23
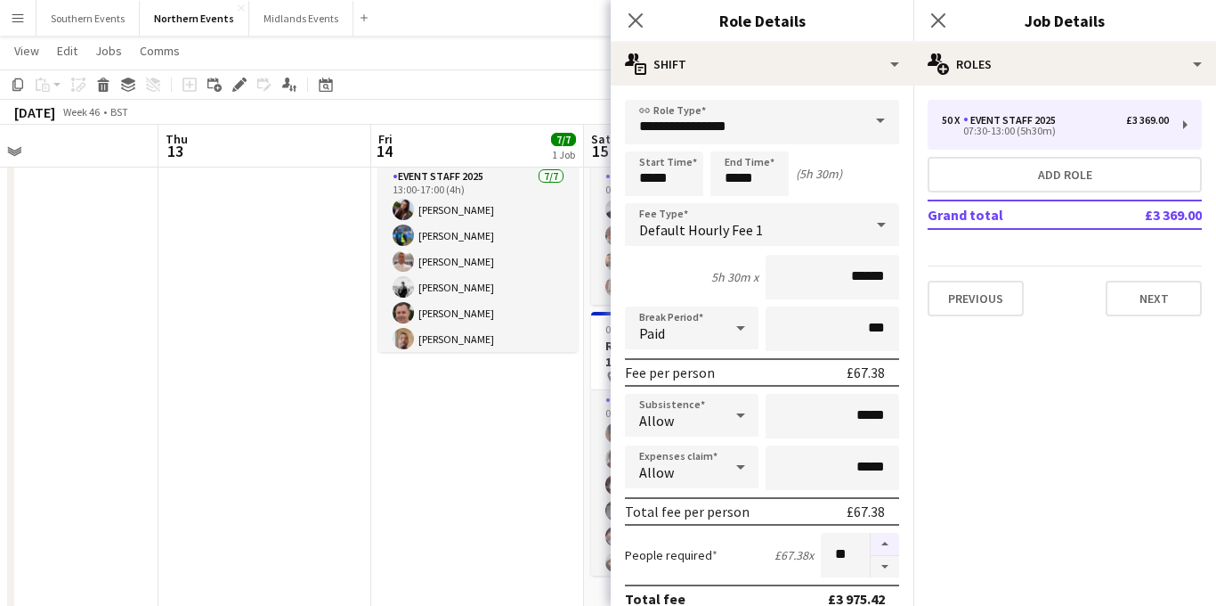
type input "**"
click at [938, 12] on icon "Close pop-in" at bounding box center [938, 20] width 17 height 17
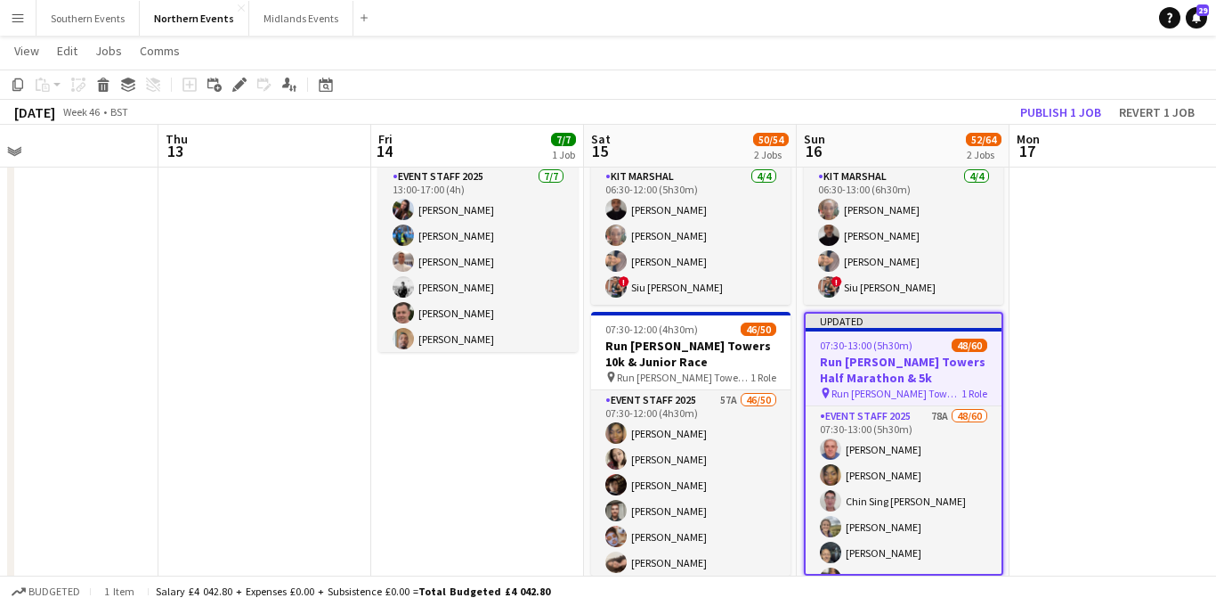
click at [853, 388] on span "Run [PERSON_NAME] Towers Half Marathon & 5k" at bounding box center [897, 392] width 130 height 13
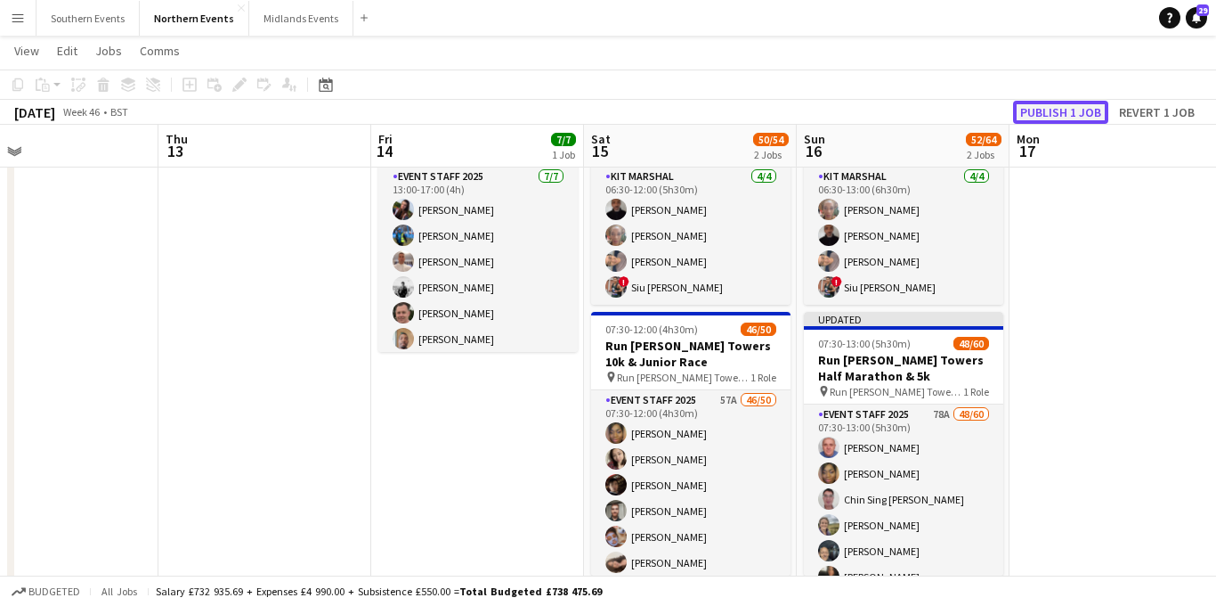
click at [1069, 112] on button "Publish 1 job" at bounding box center [1060, 112] width 95 height 23
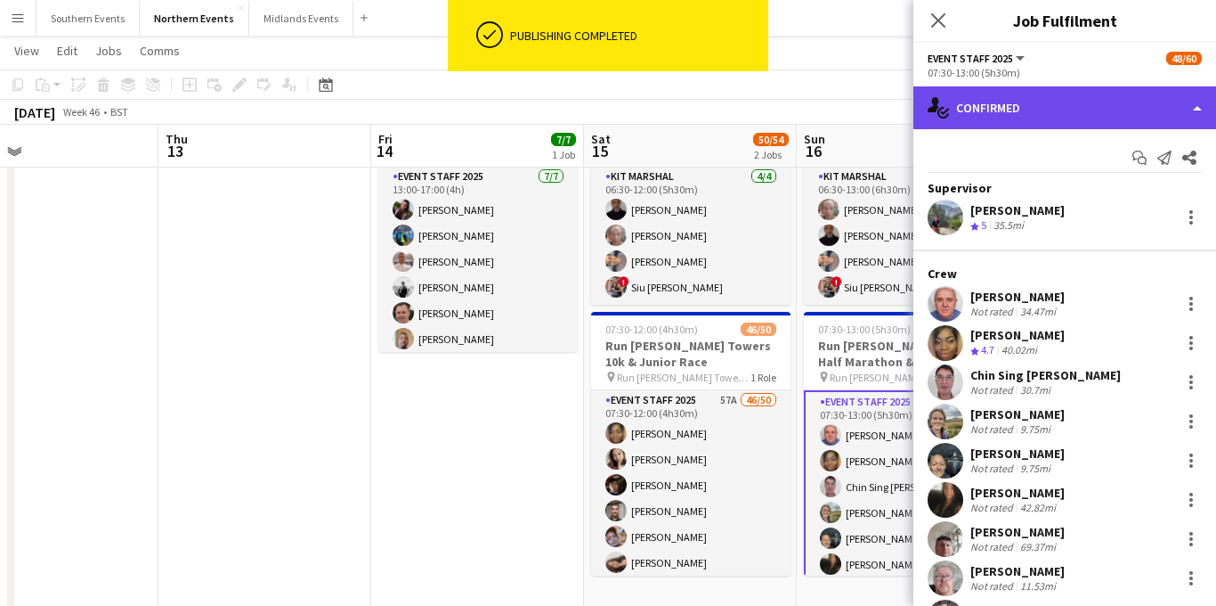
click at [1067, 103] on div "single-neutral-actions-check-2 Confirmed" at bounding box center [1065, 107] width 303 height 43
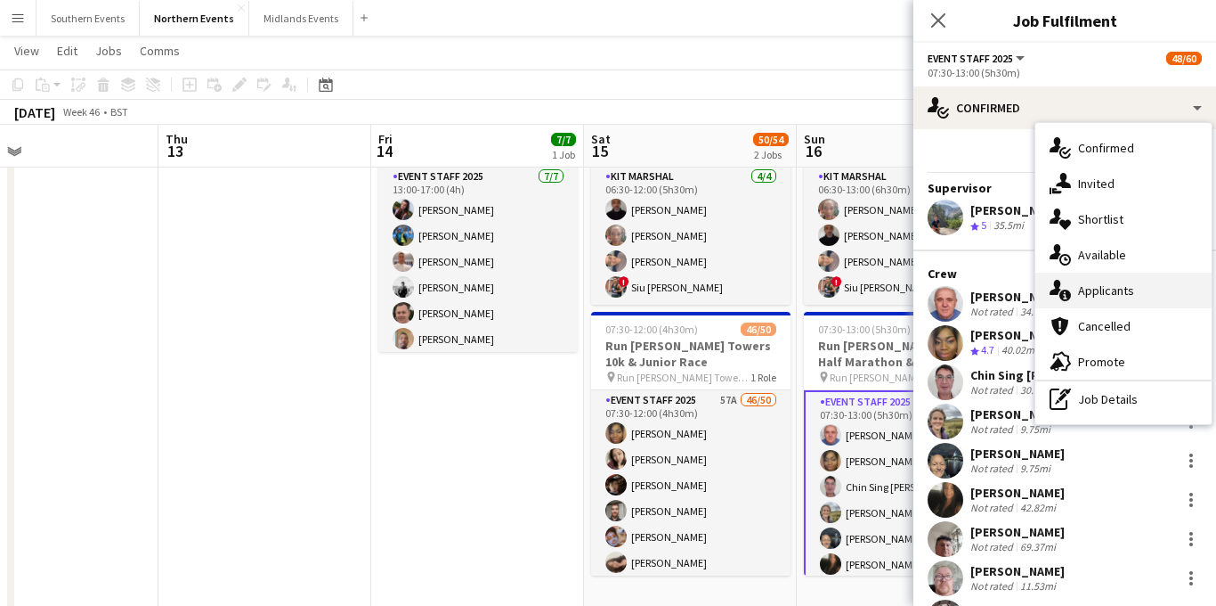
click at [1103, 288] on span "Applicants" at bounding box center [1106, 290] width 56 height 16
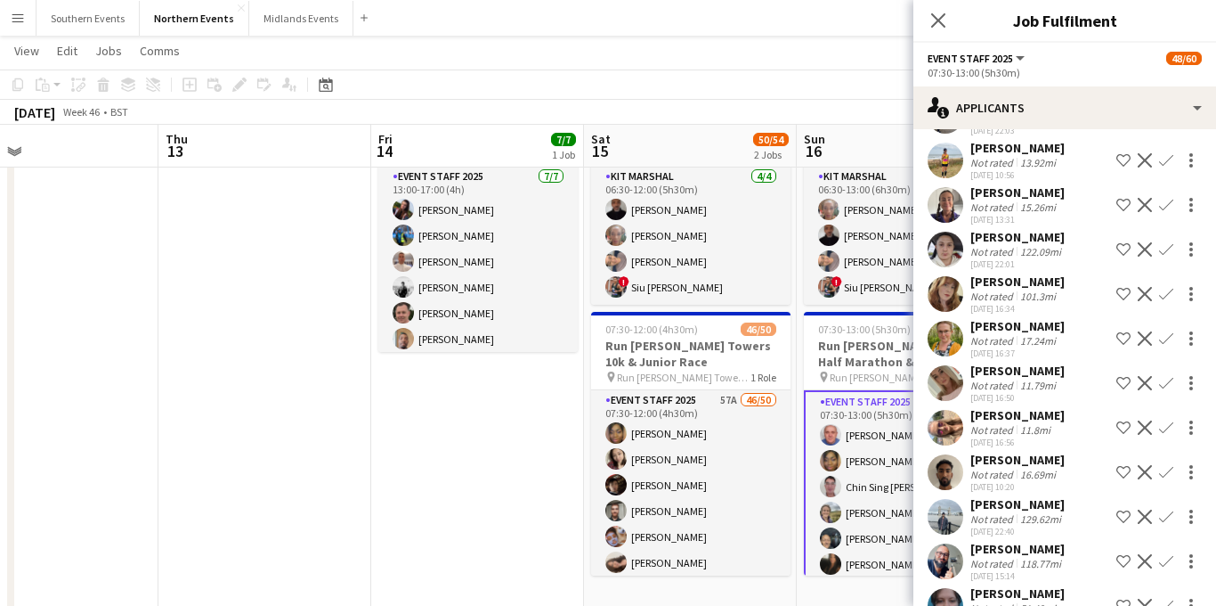
scroll to position [3091, 0]
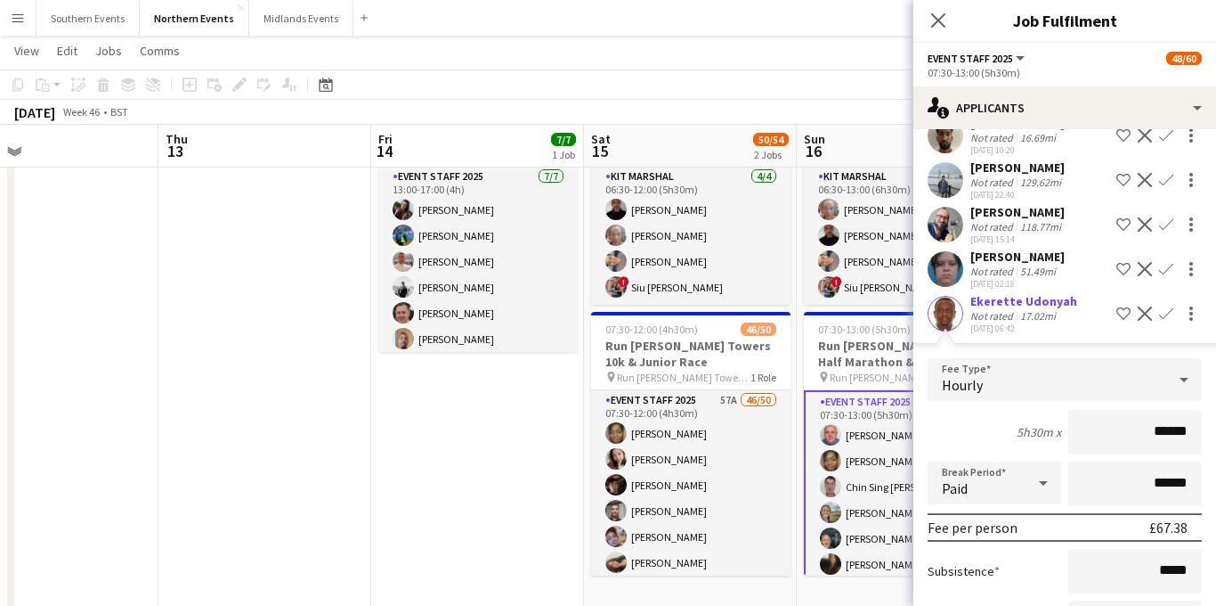
scroll to position [3495, 0]
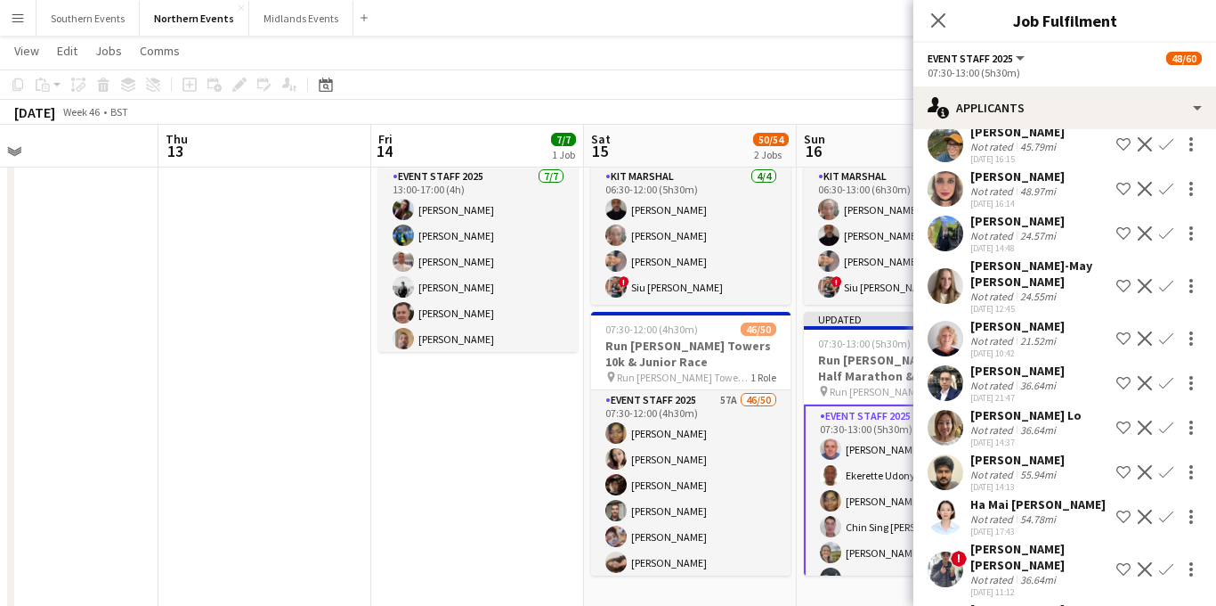
scroll to position [2064, 0]
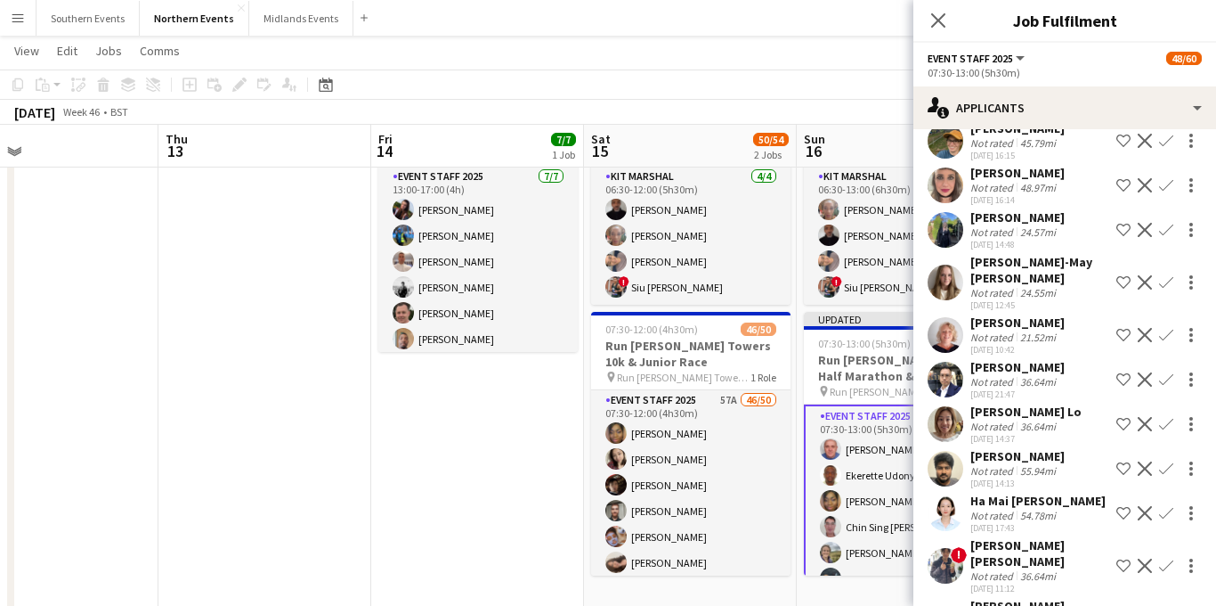
click at [1161, 328] on app-icon "Confirm" at bounding box center [1166, 335] width 14 height 14
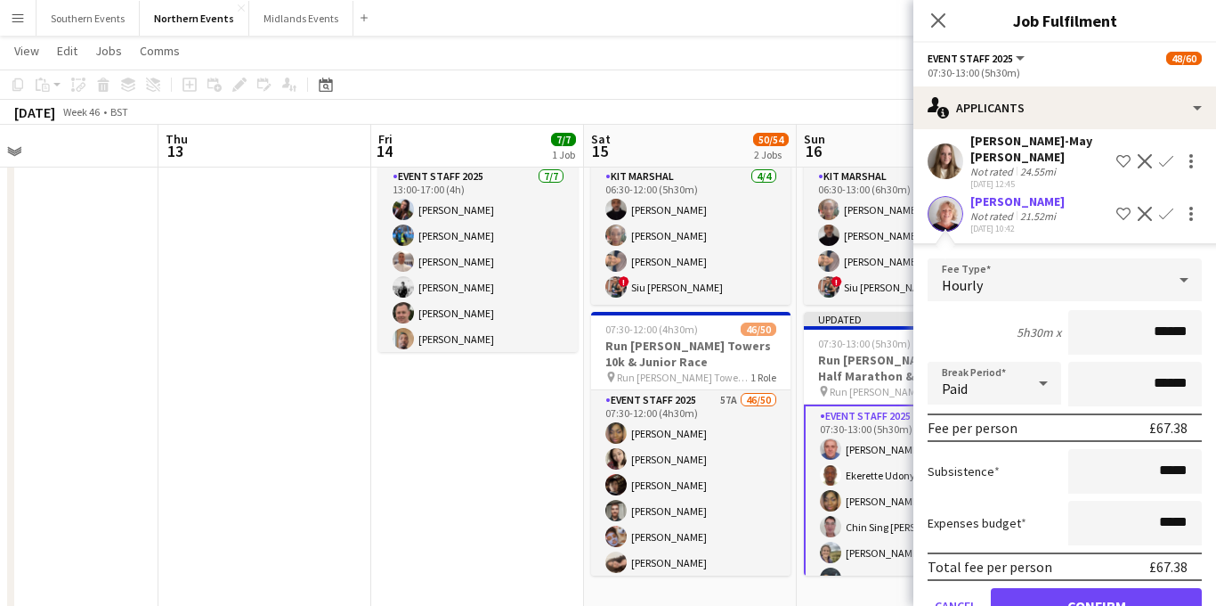
scroll to position [2252, 0]
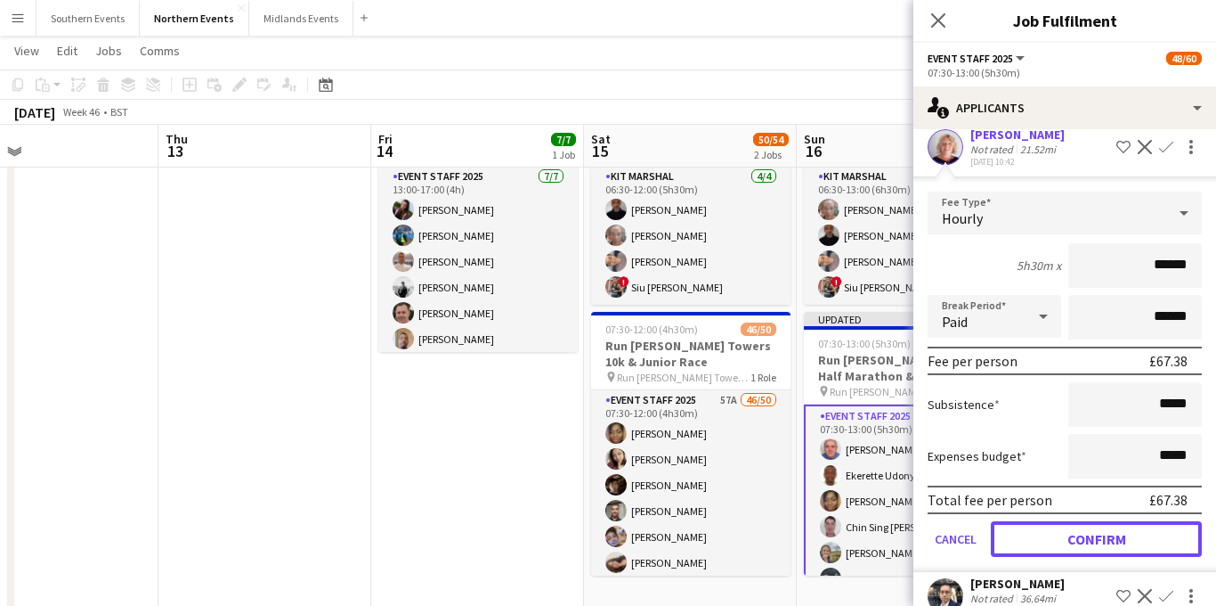
click at [1040, 521] on button "Confirm" at bounding box center [1096, 539] width 211 height 36
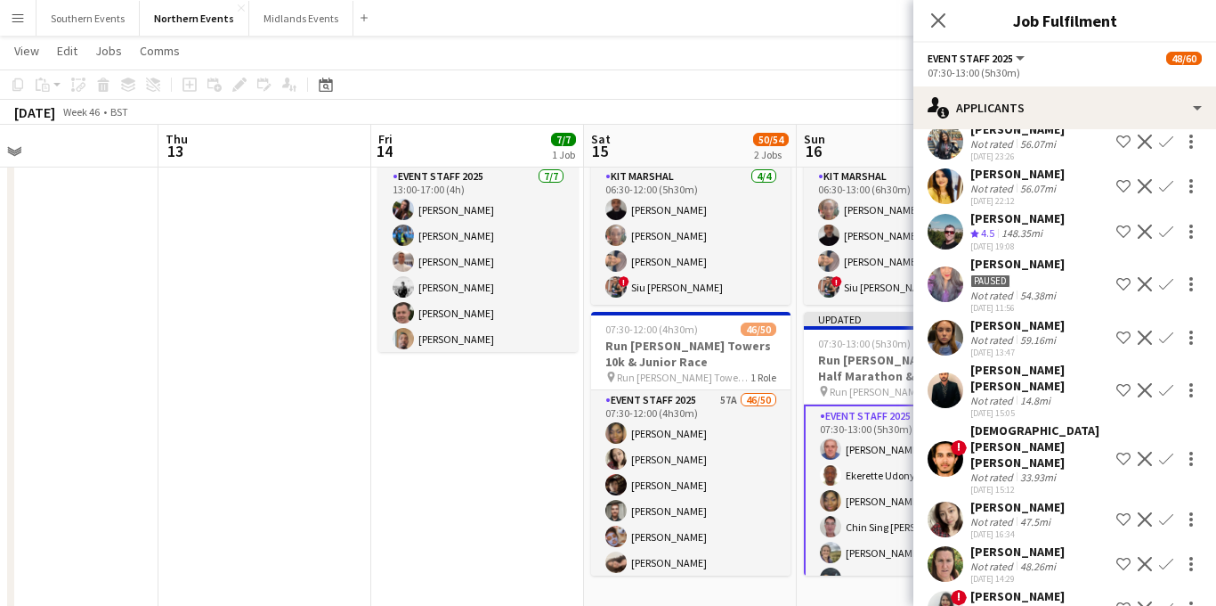
scroll to position [1130, 0]
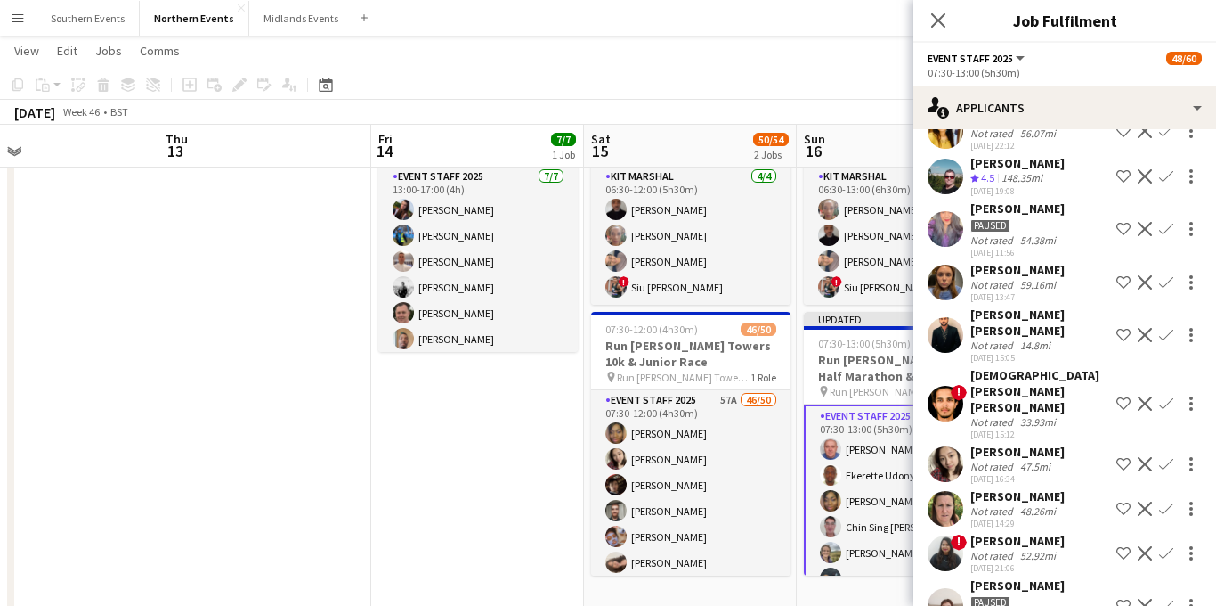
click at [1161, 457] on app-icon "Confirm" at bounding box center [1166, 464] width 14 height 14
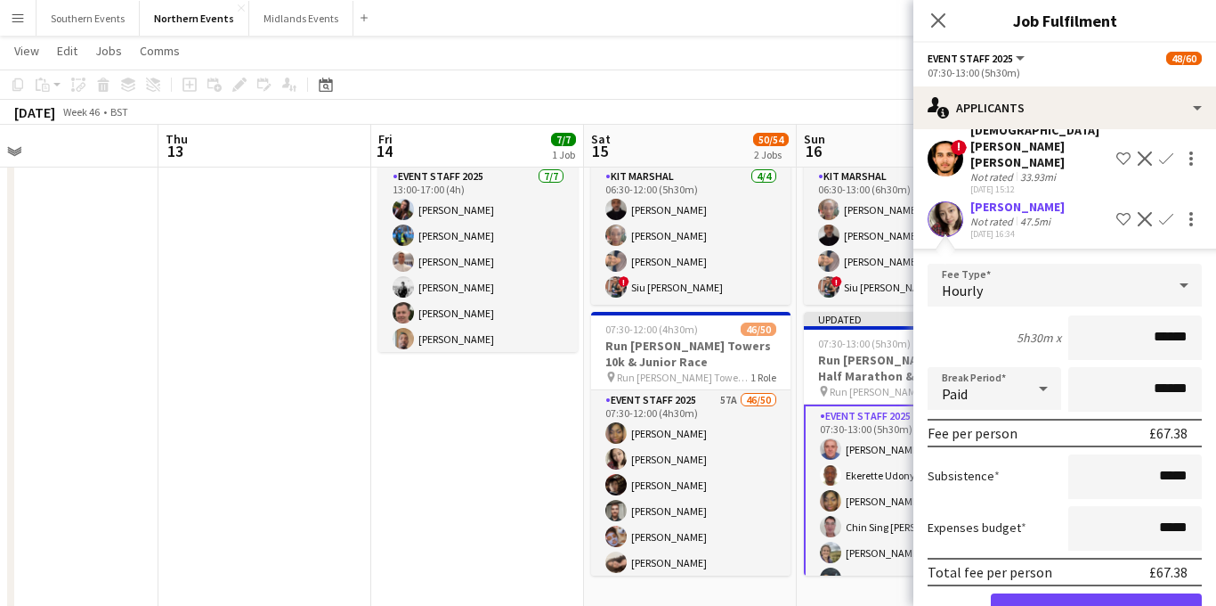
scroll to position [1386, 0]
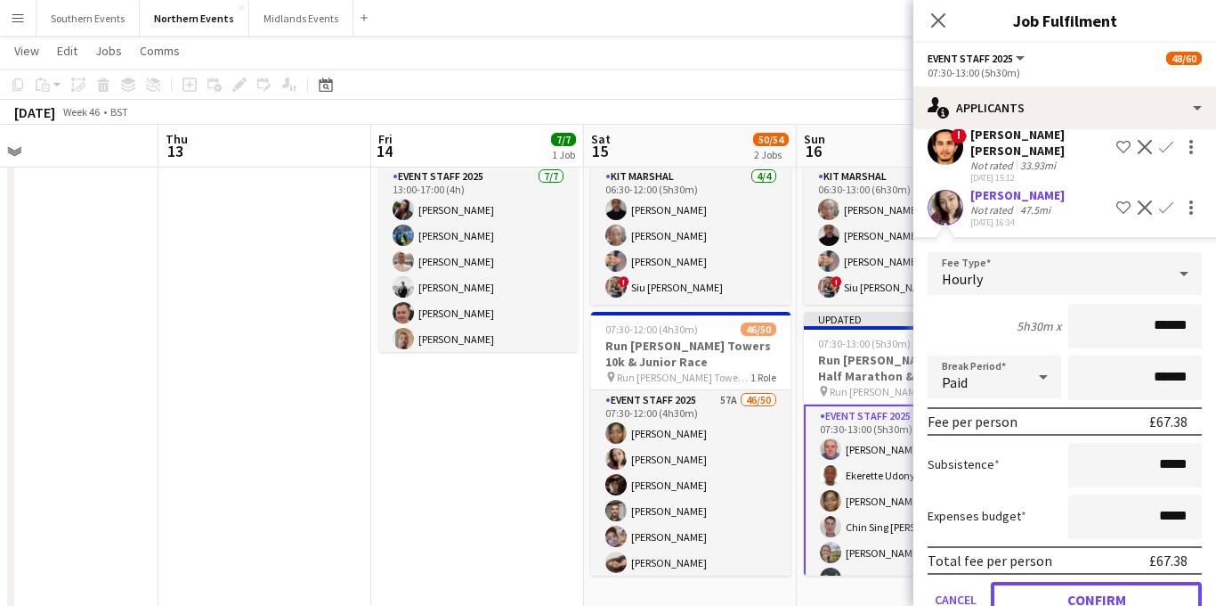
click at [1053, 581] on button "Confirm" at bounding box center [1096, 599] width 211 height 36
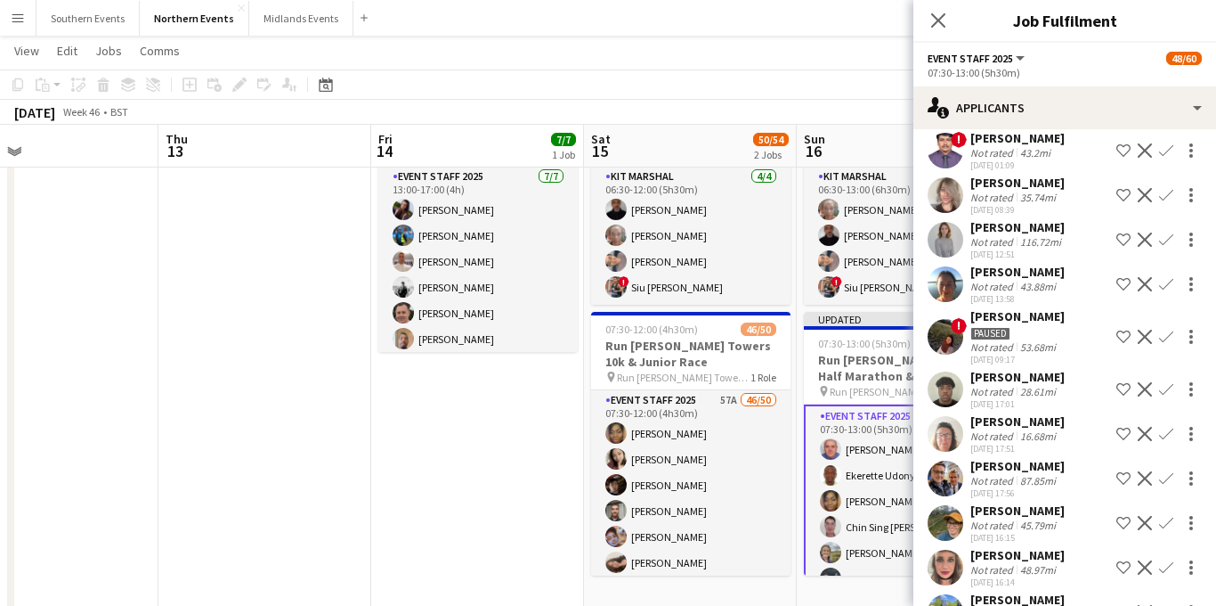
scroll to position [1661, 0]
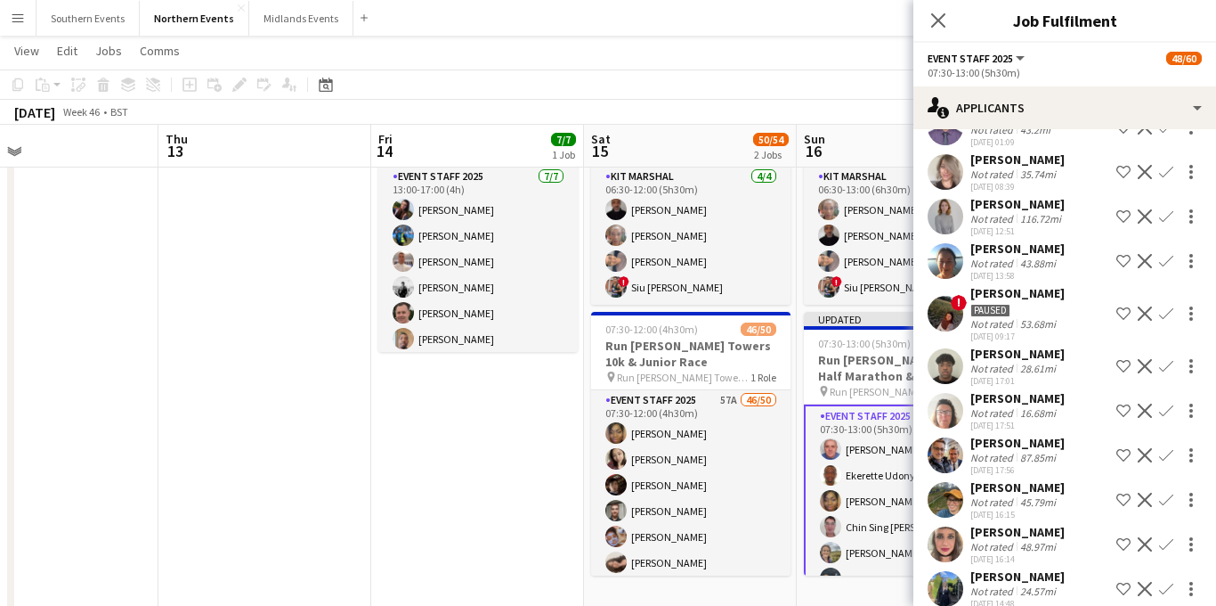
click at [1169, 537] on app-icon "Confirm" at bounding box center [1166, 544] width 14 height 14
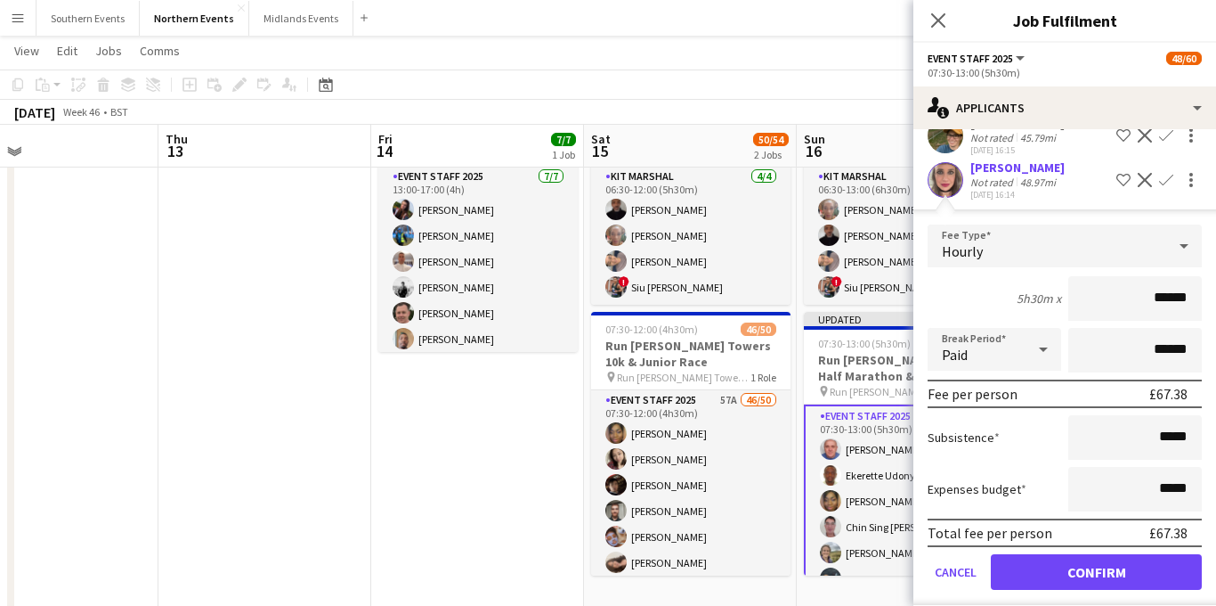
scroll to position [2124, 0]
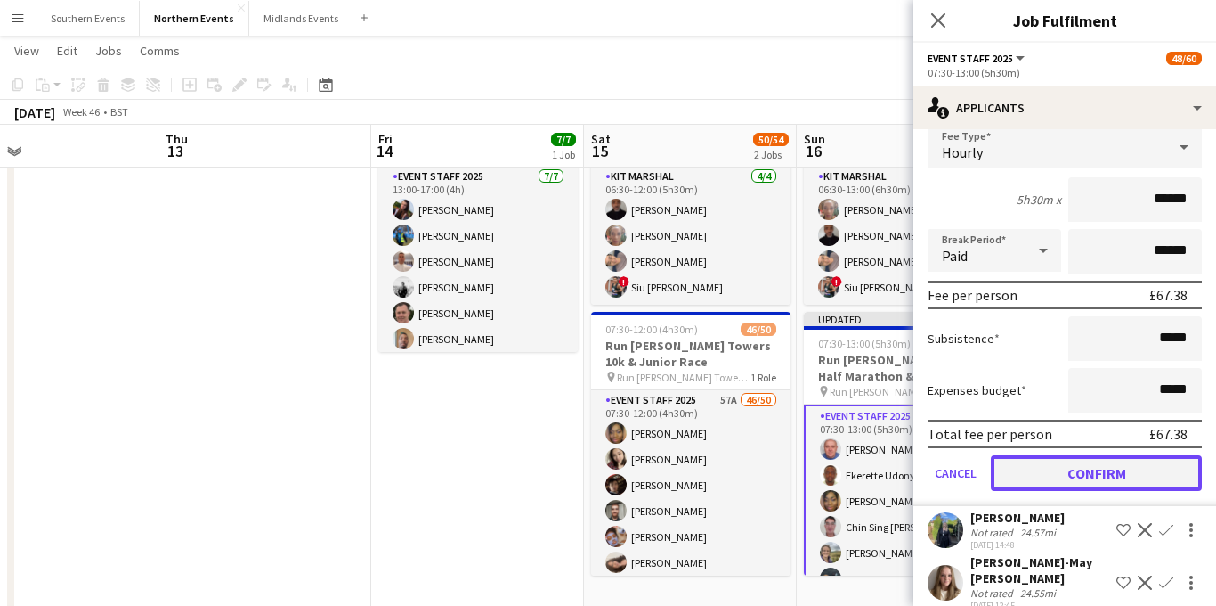
click at [1061, 455] on button "Confirm" at bounding box center [1096, 473] width 211 height 36
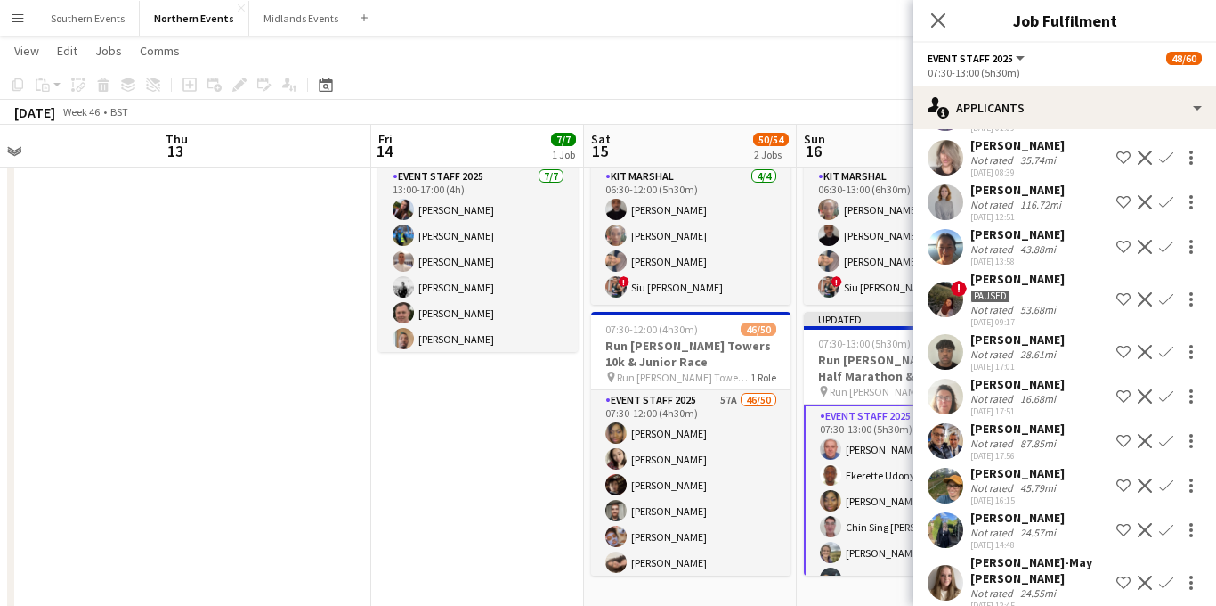
click at [1167, 523] on app-icon "Confirm" at bounding box center [1166, 530] width 14 height 14
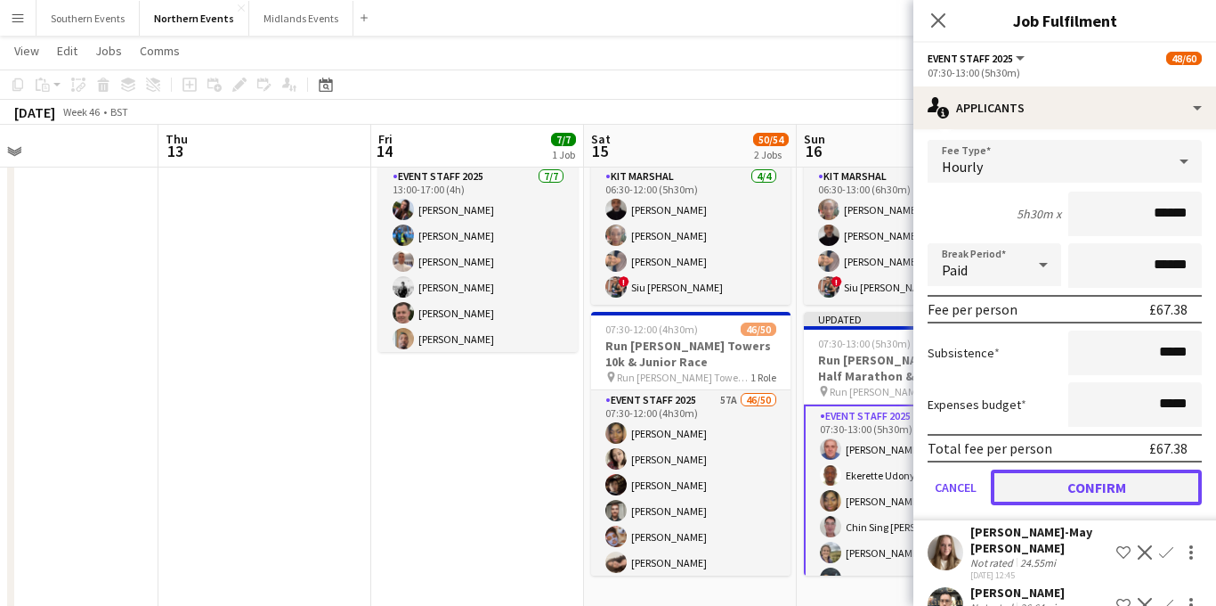
click at [1059, 469] on button "Confirm" at bounding box center [1096, 487] width 211 height 36
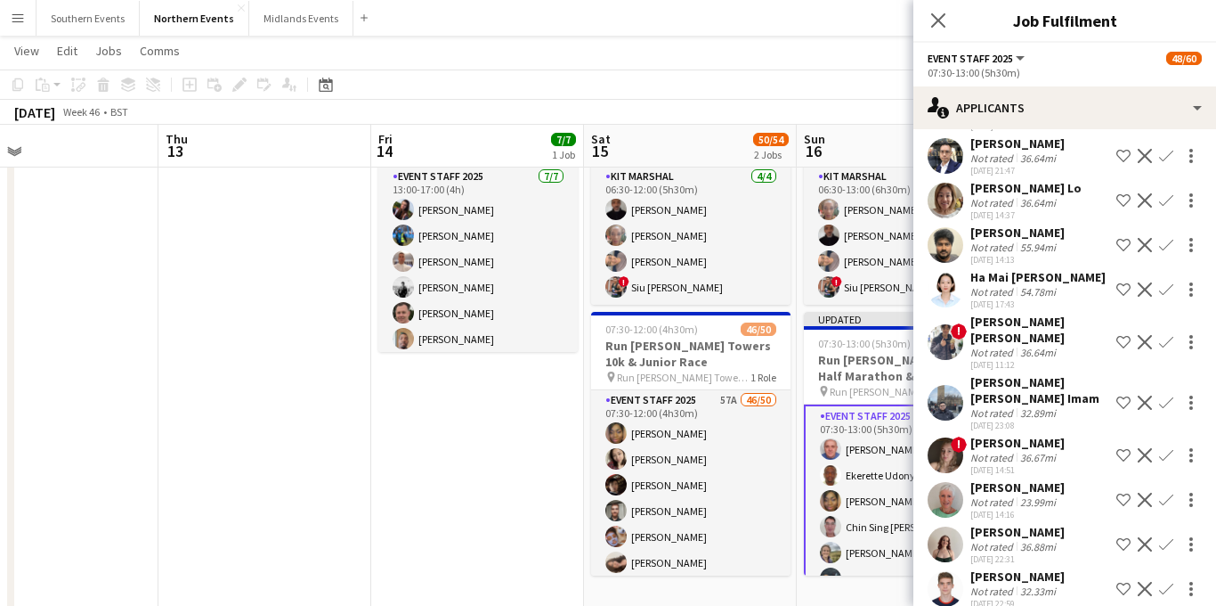
scroll to position [1661, 0]
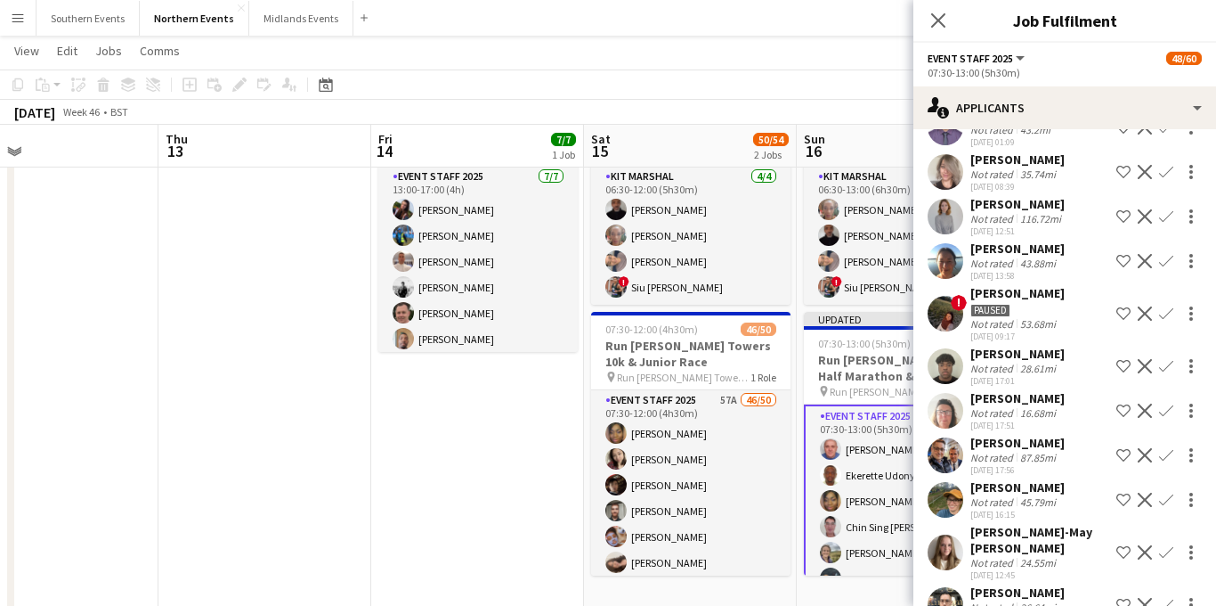
click at [1162, 403] on app-icon "Confirm" at bounding box center [1166, 410] width 14 height 14
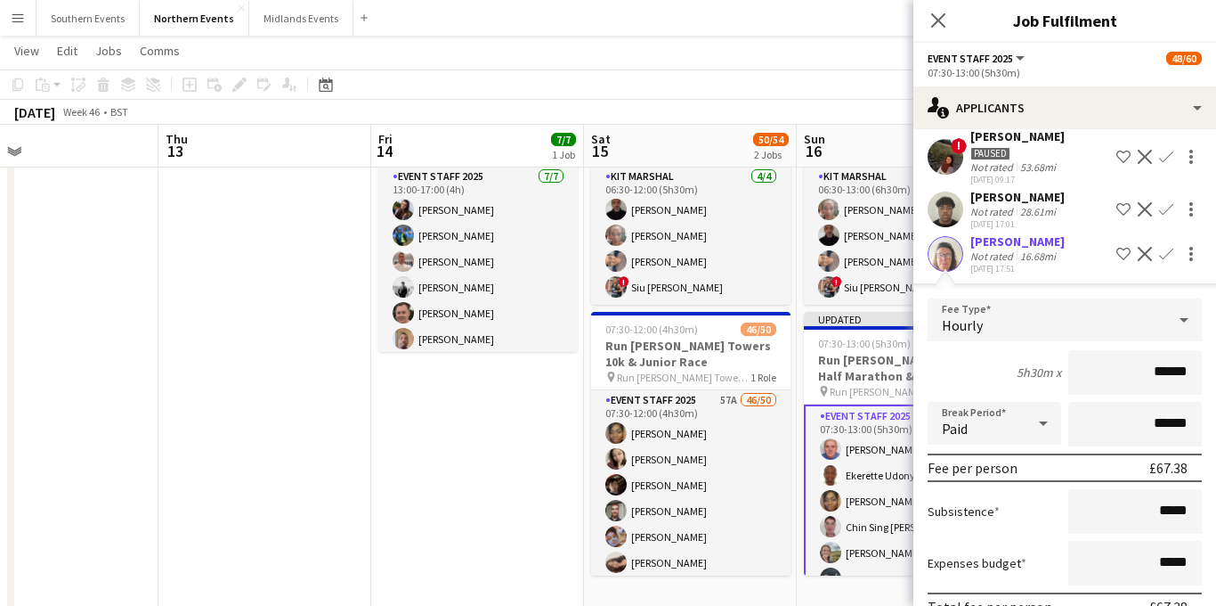
scroll to position [1888, 0]
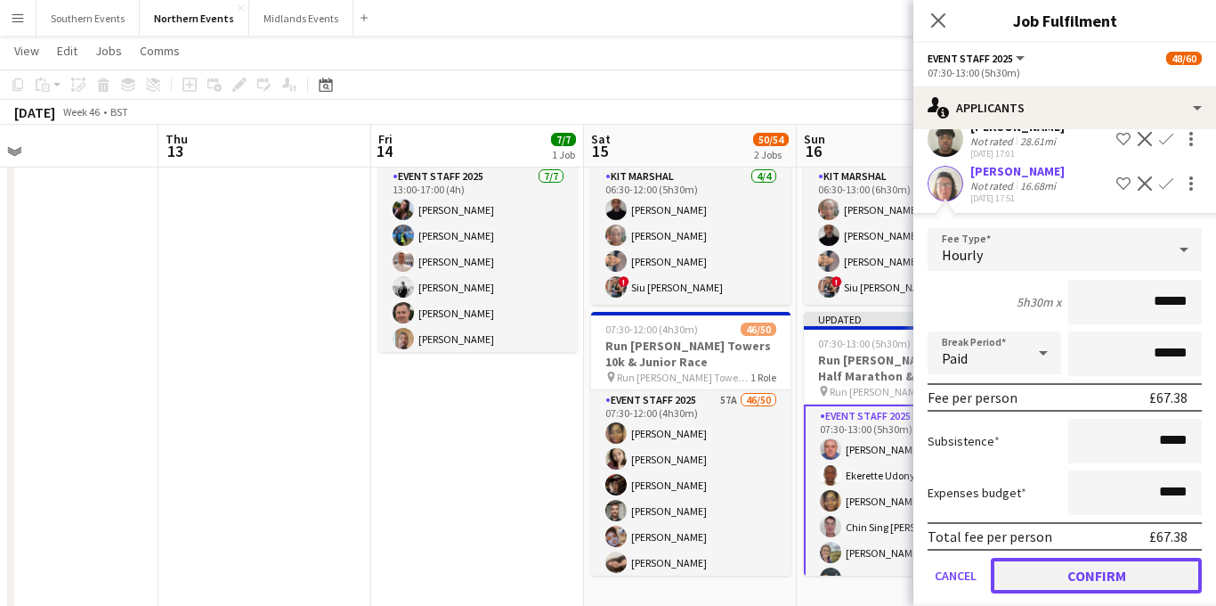
click at [1032, 557] on button "Confirm" at bounding box center [1096, 575] width 211 height 36
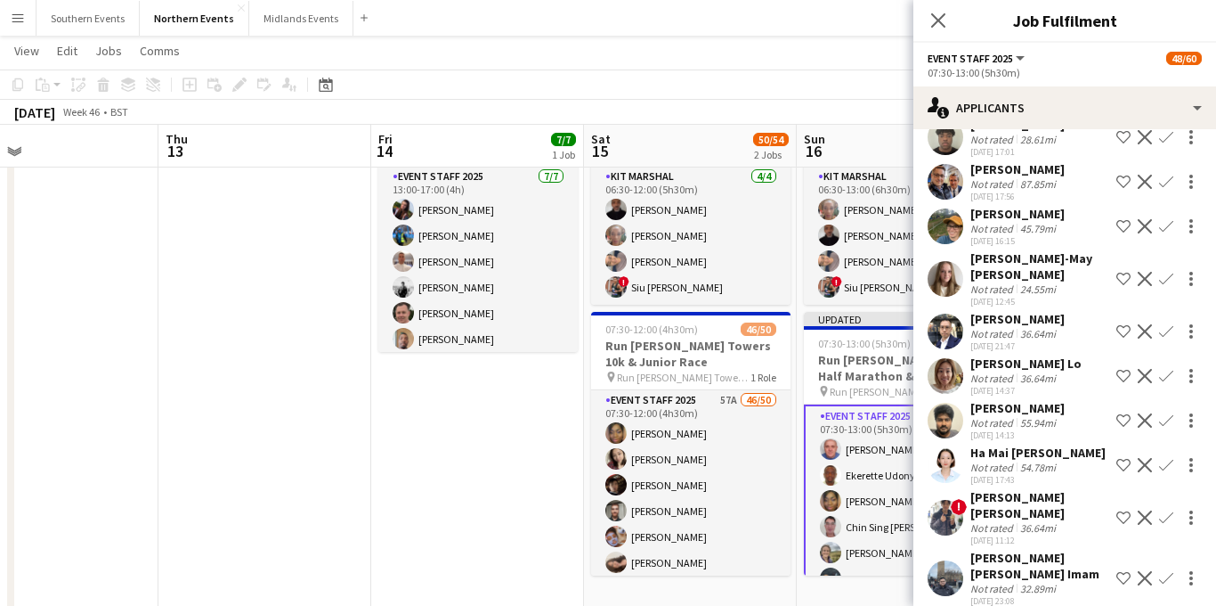
scroll to position [1885, 0]
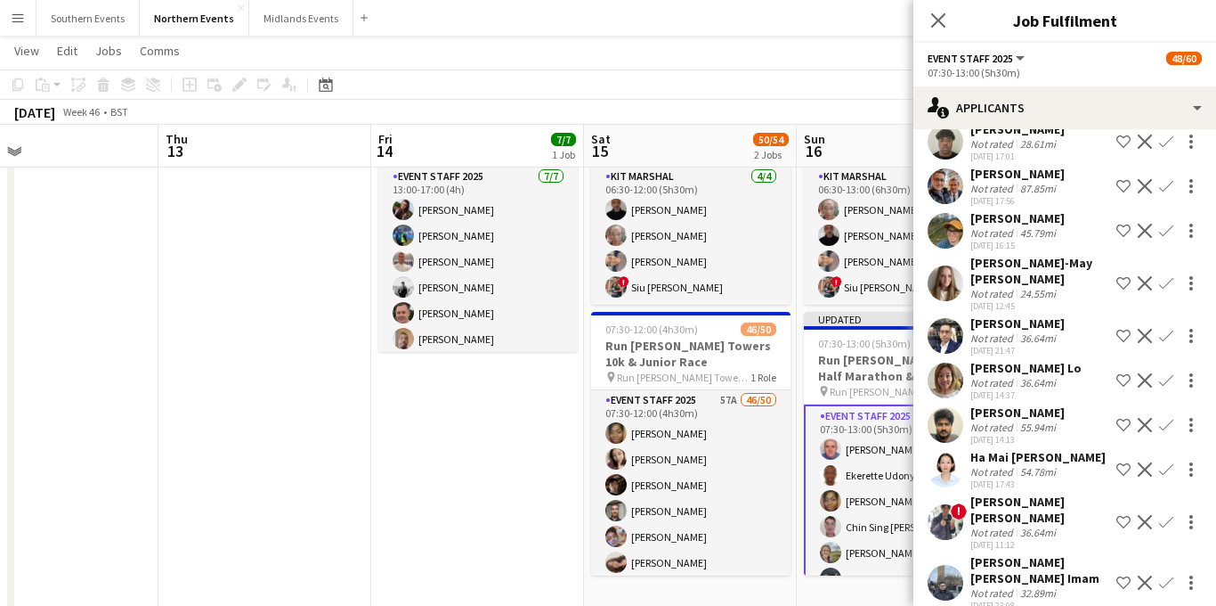
click at [1160, 329] on app-icon "Confirm" at bounding box center [1166, 336] width 14 height 14
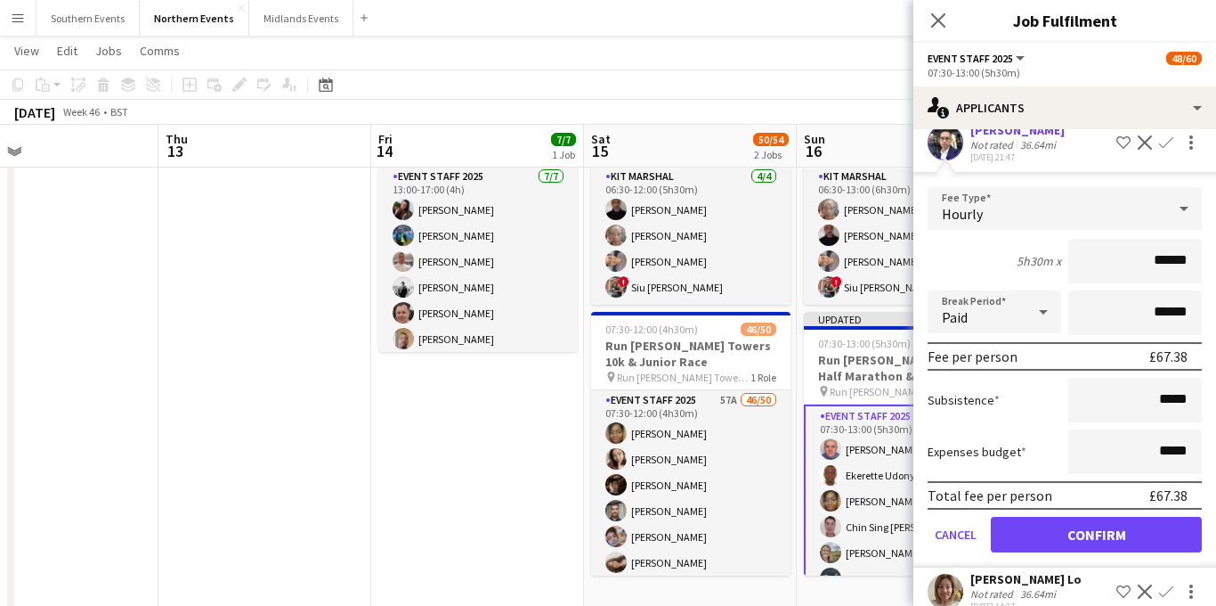
scroll to position [2166, 0]
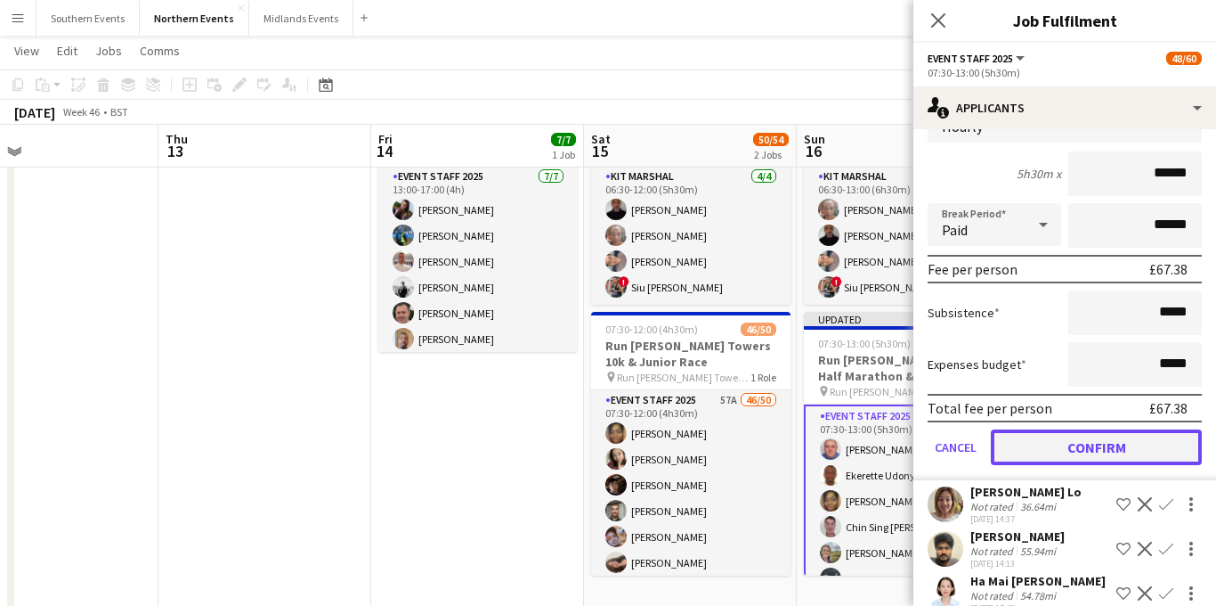
click at [1072, 429] on button "Confirm" at bounding box center [1096, 447] width 211 height 36
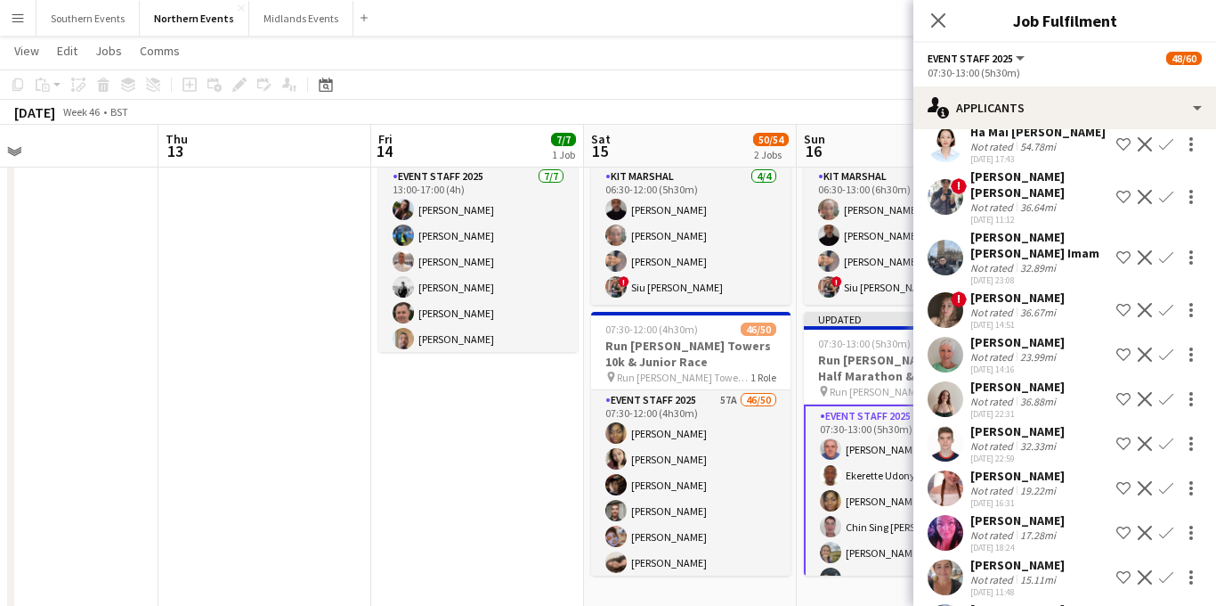
scroll to position [1717, 0]
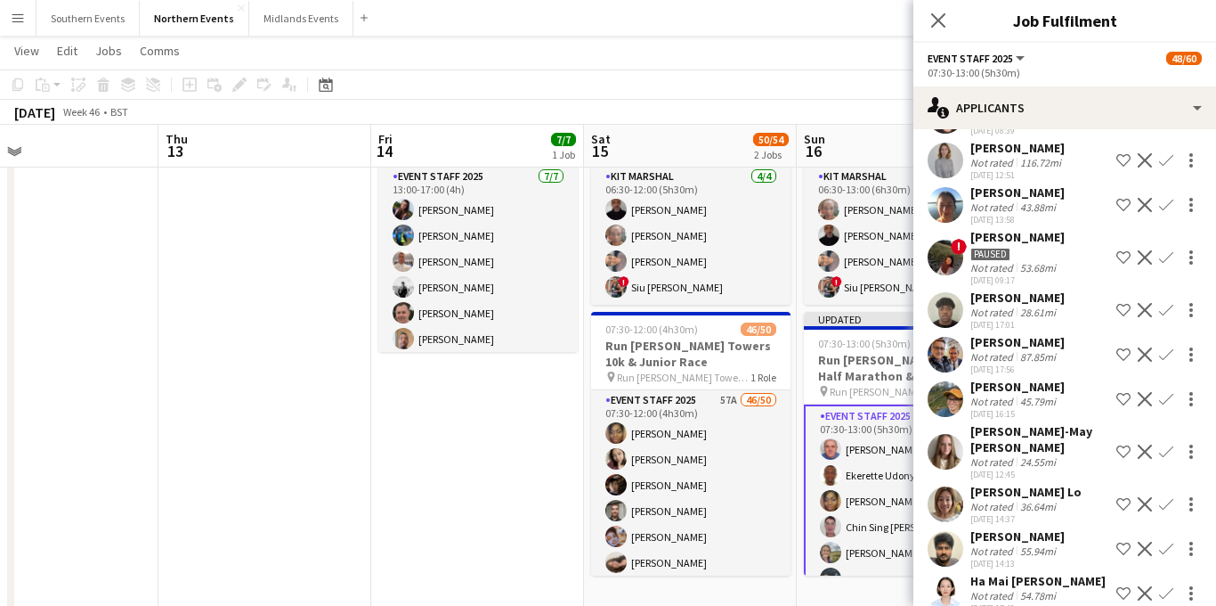
click at [1164, 497] on app-icon "Confirm" at bounding box center [1166, 504] width 14 height 14
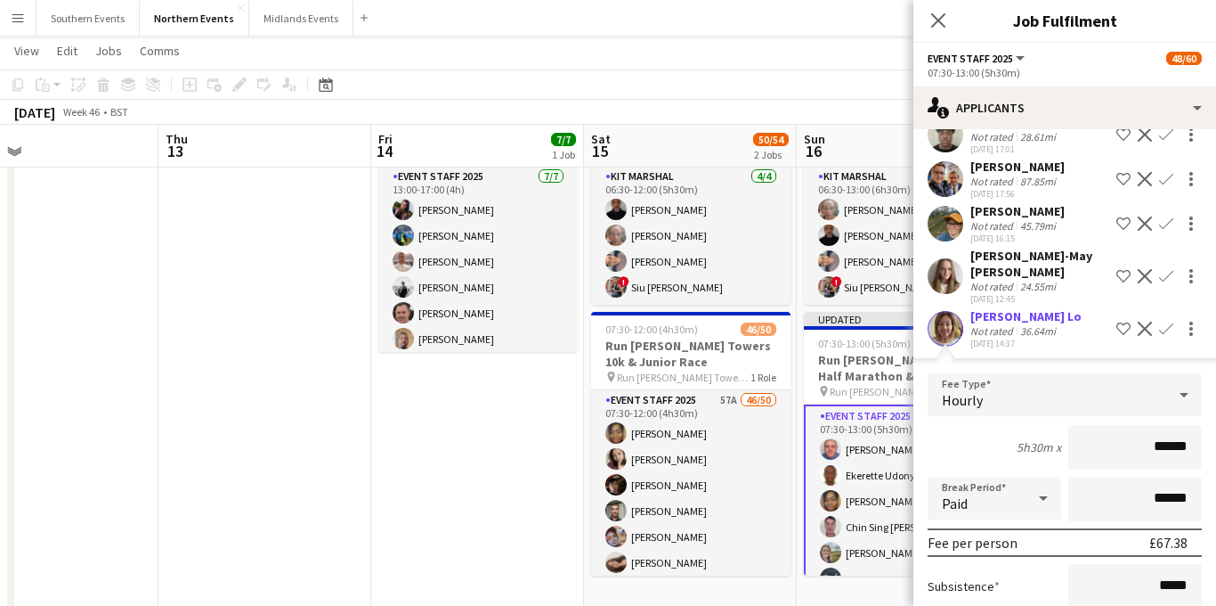
scroll to position [1972, 0]
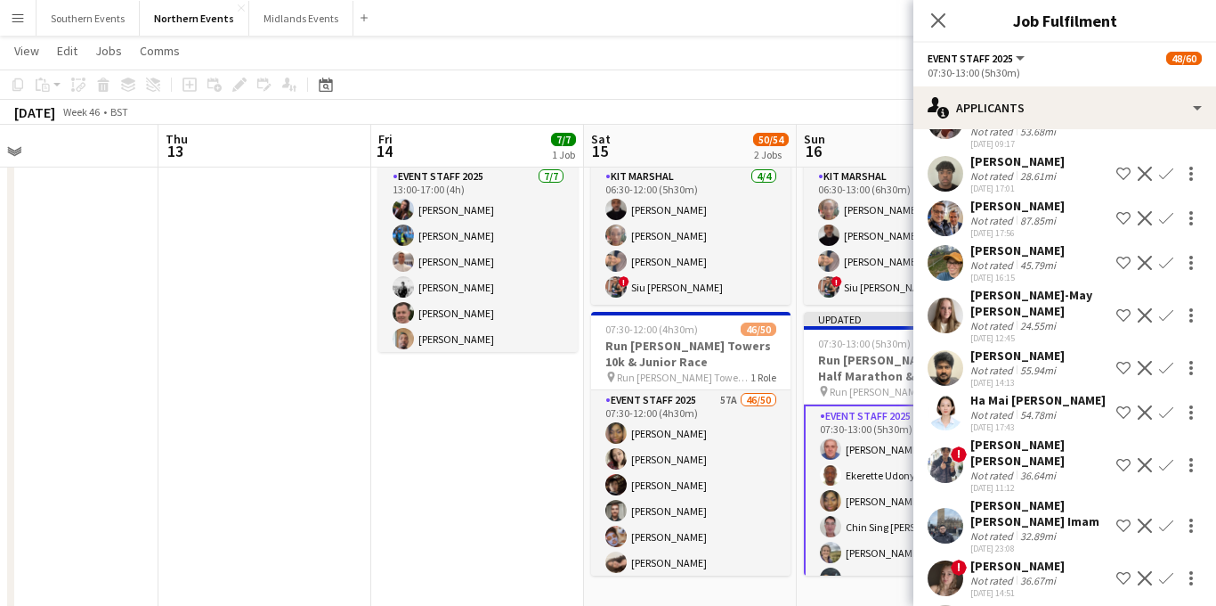
scroll to position [1841, 0]
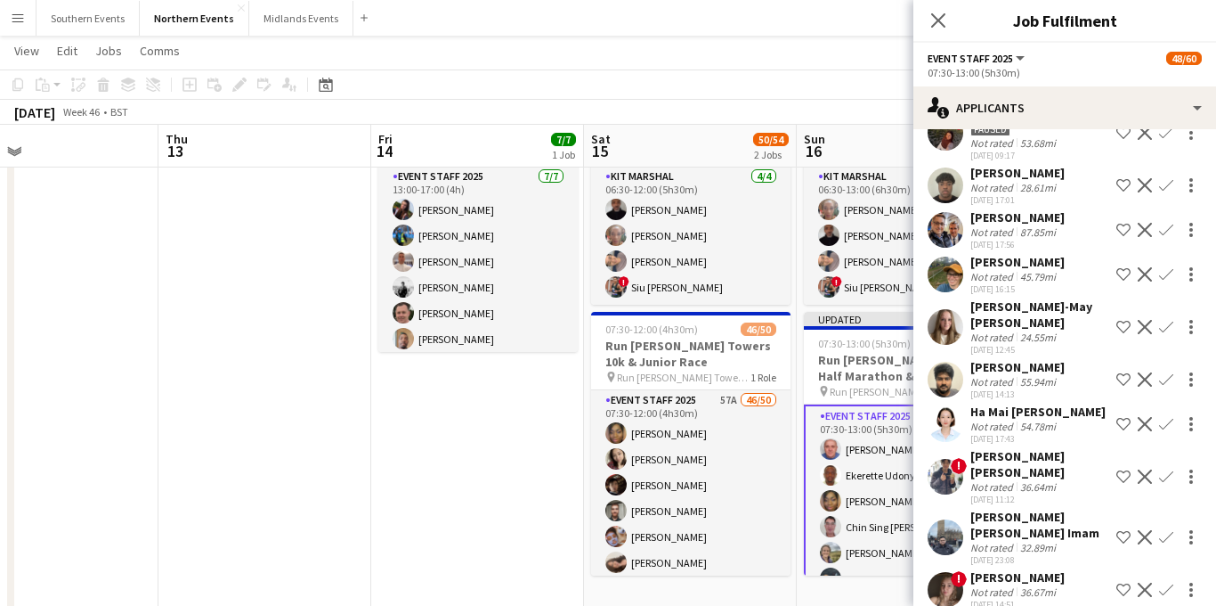
click at [1170, 320] on app-icon "Confirm" at bounding box center [1166, 327] width 14 height 14
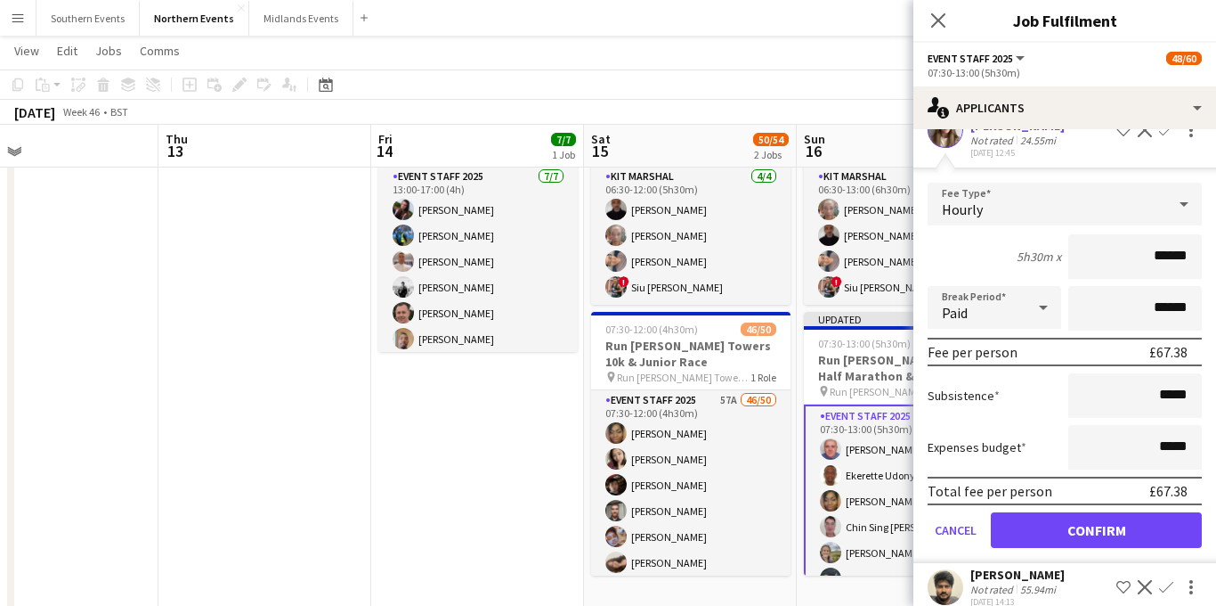
scroll to position [2047, 0]
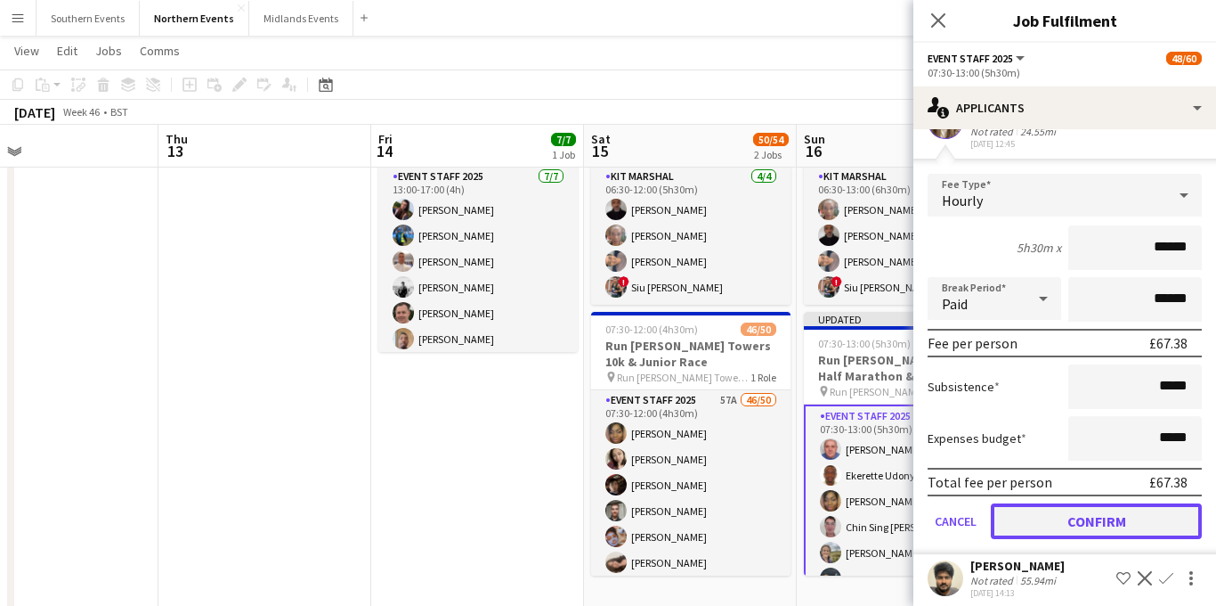
click at [1074, 503] on button "Confirm" at bounding box center [1096, 521] width 211 height 36
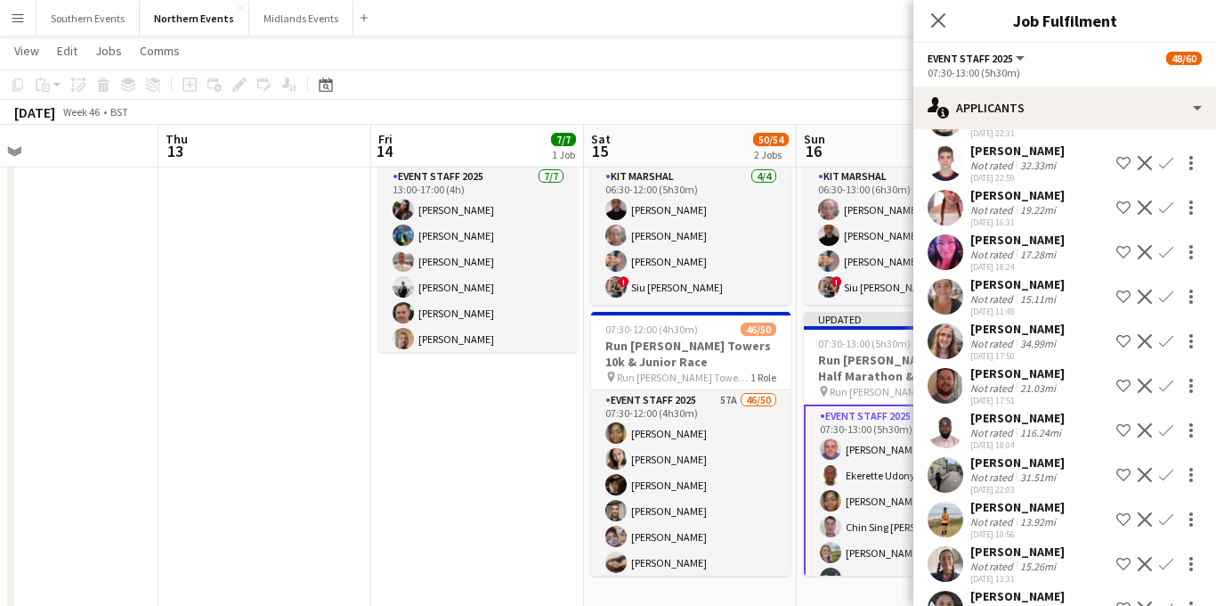
scroll to position [2690, 0]
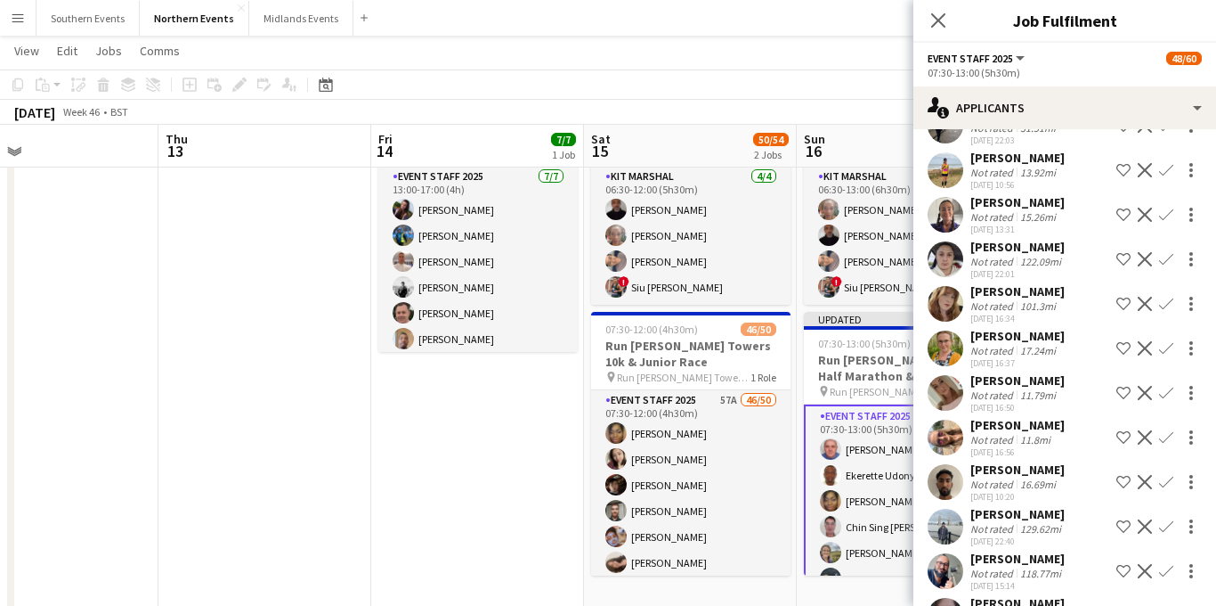
click at [1168, 386] on app-icon "Confirm" at bounding box center [1166, 393] width 14 height 14
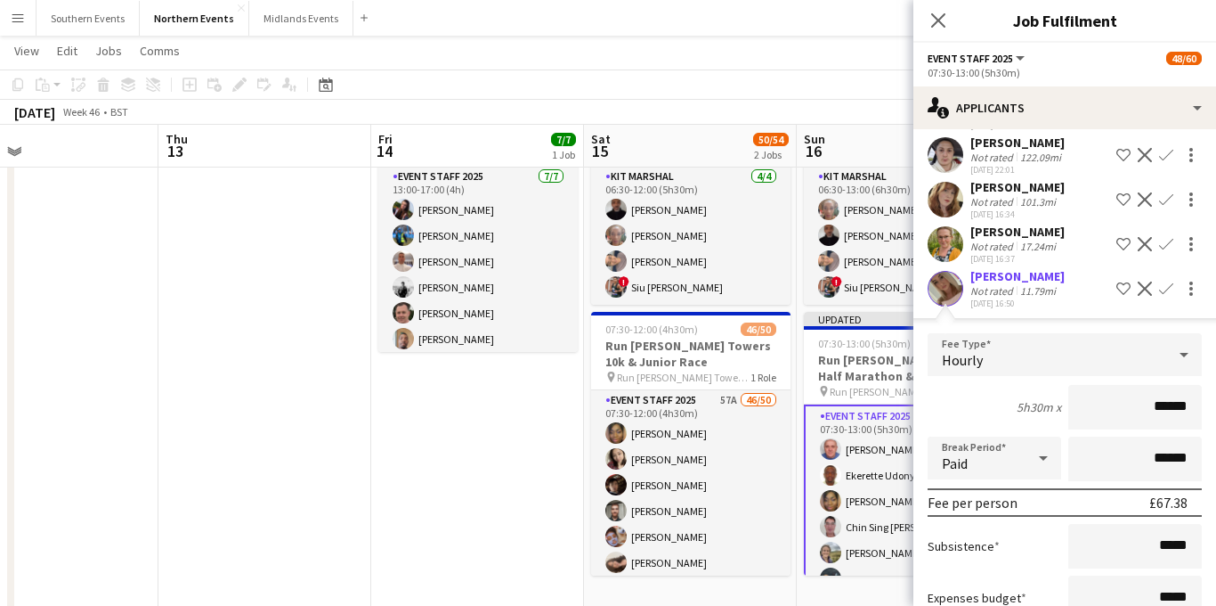
scroll to position [2946, 0]
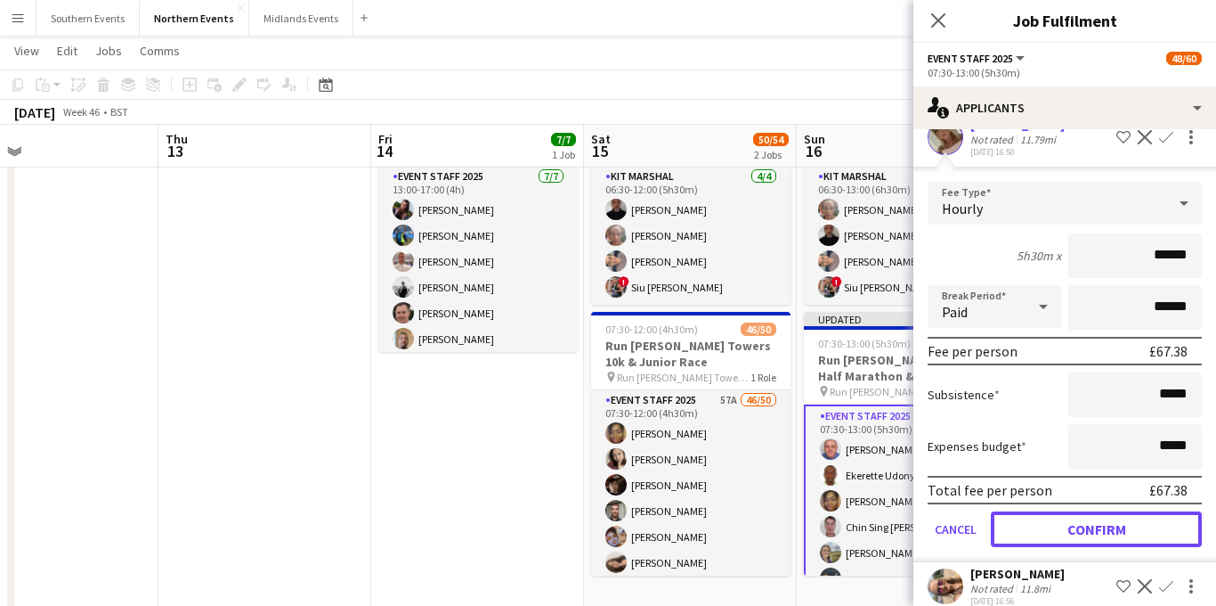
click at [1054, 511] on button "Confirm" at bounding box center [1096, 529] width 211 height 36
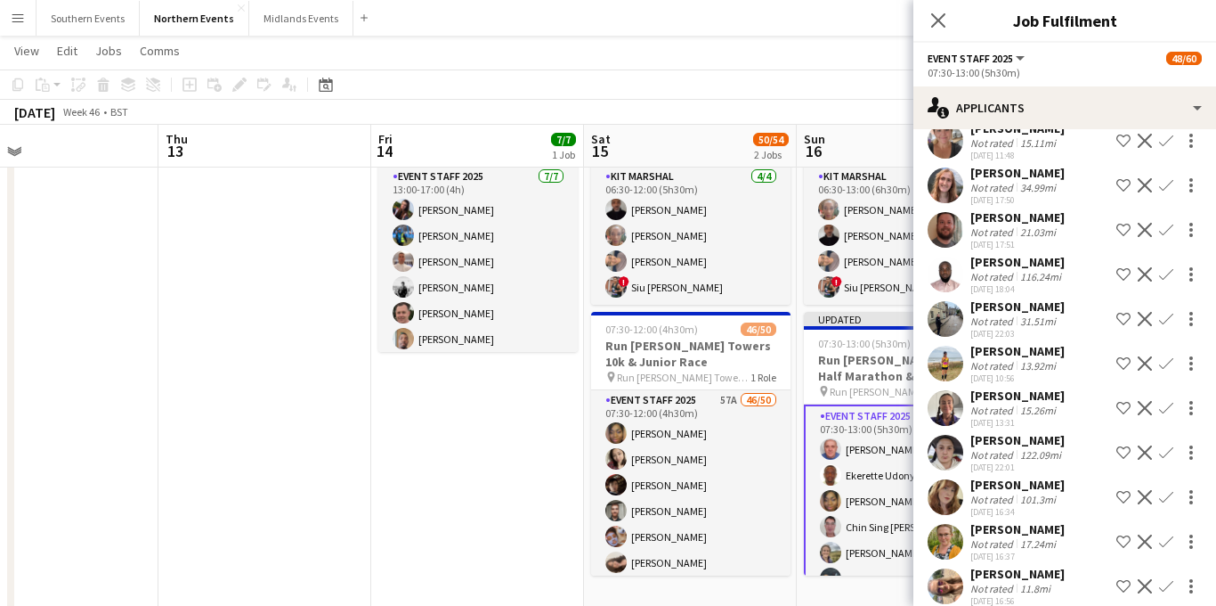
click at [1163, 579] on app-icon "Confirm" at bounding box center [1166, 586] width 14 height 14
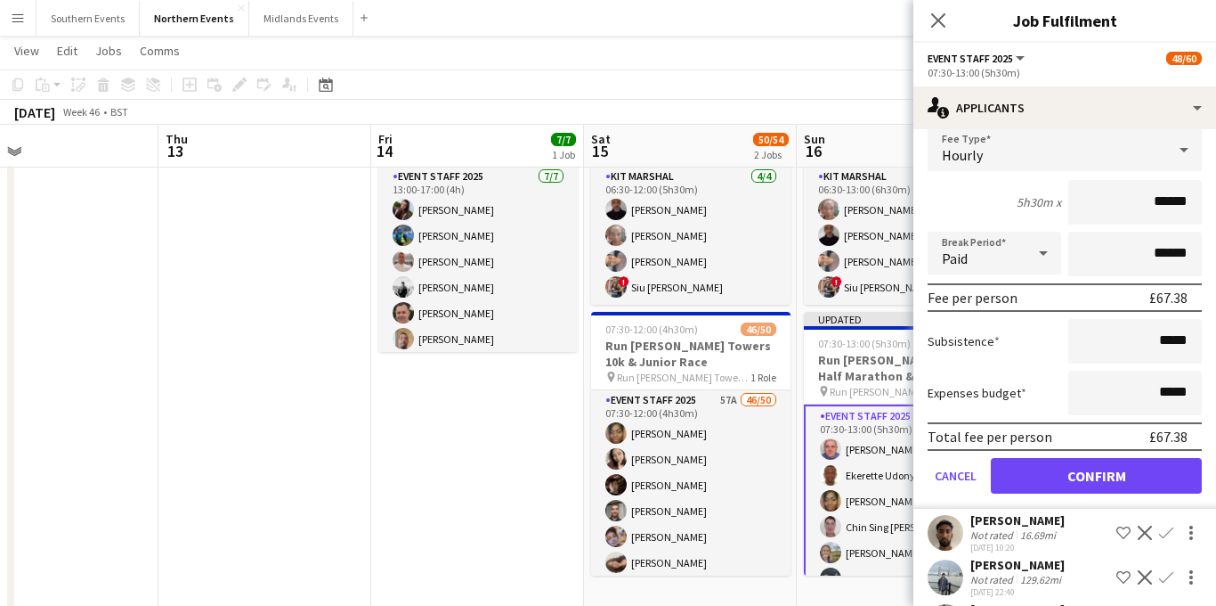
scroll to position [3050, 0]
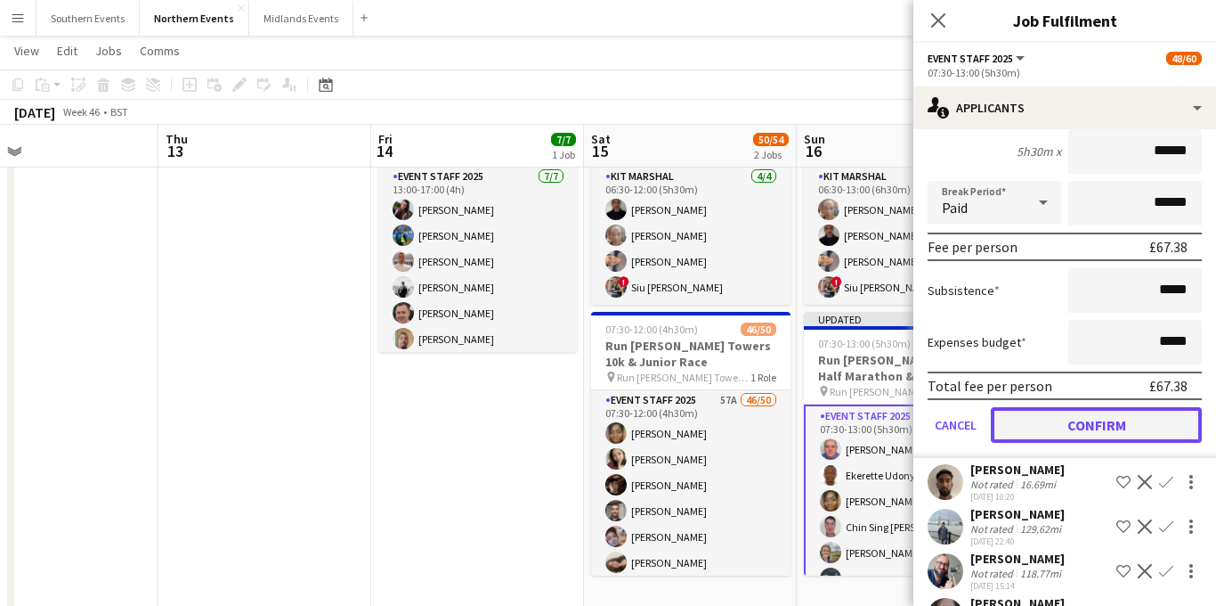
click at [1070, 407] on button "Confirm" at bounding box center [1096, 425] width 211 height 36
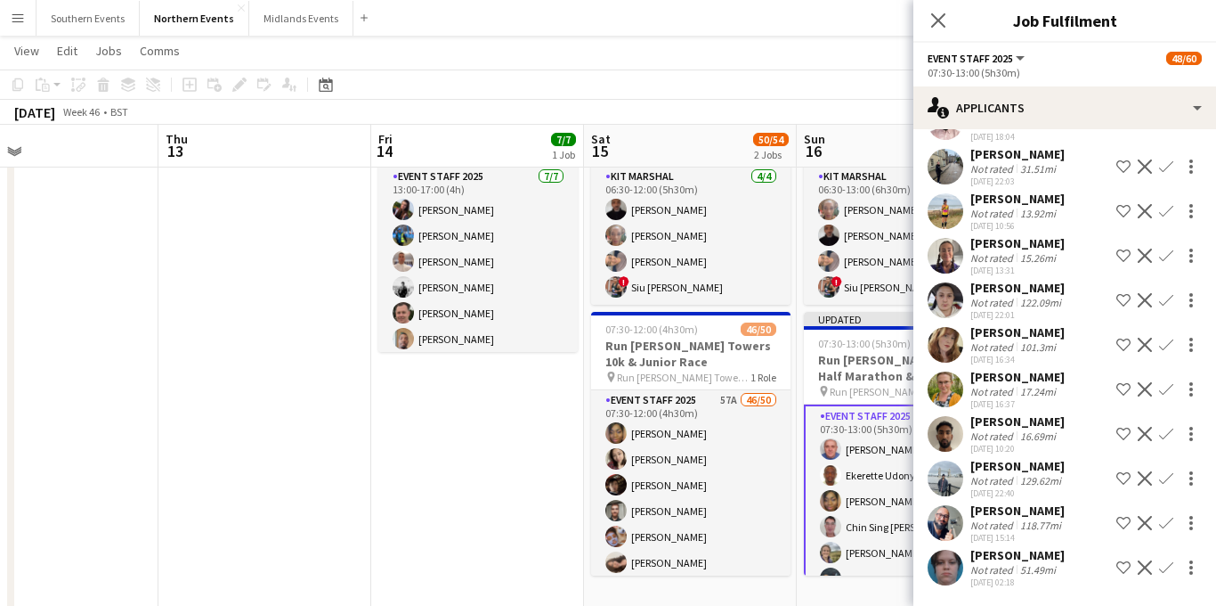
scroll to position [2601, 0]
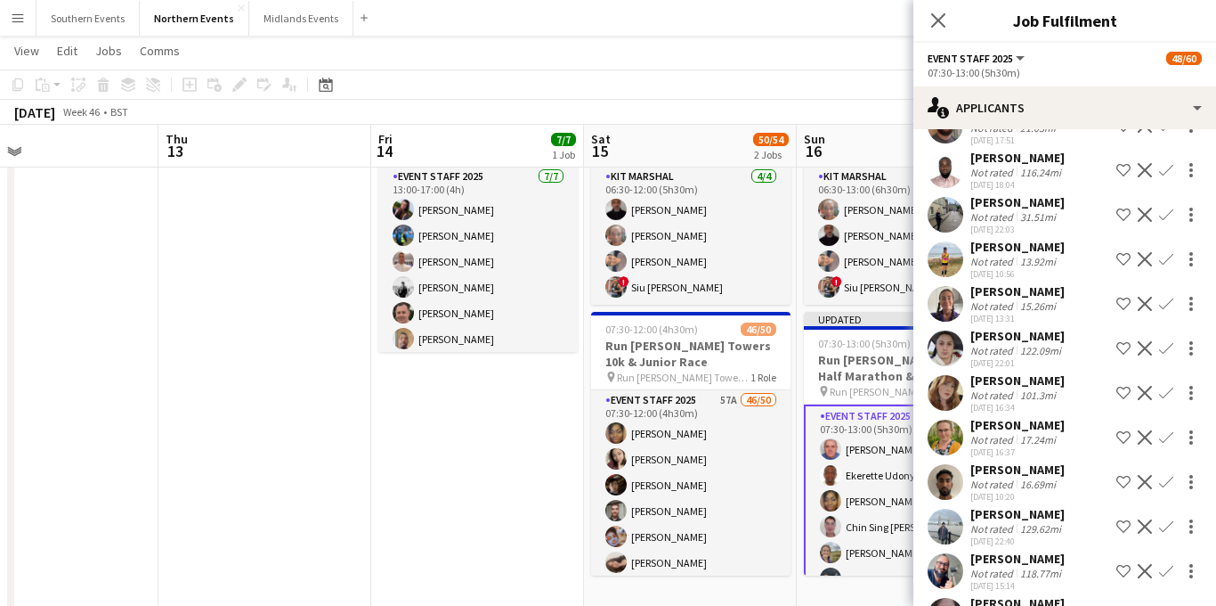
click at [1074, 239] on div "Rebecca Jones Not rated 13.92mi 21-09-2025 10:56 Shortlist crew Decline Confirm" at bounding box center [1065, 259] width 303 height 41
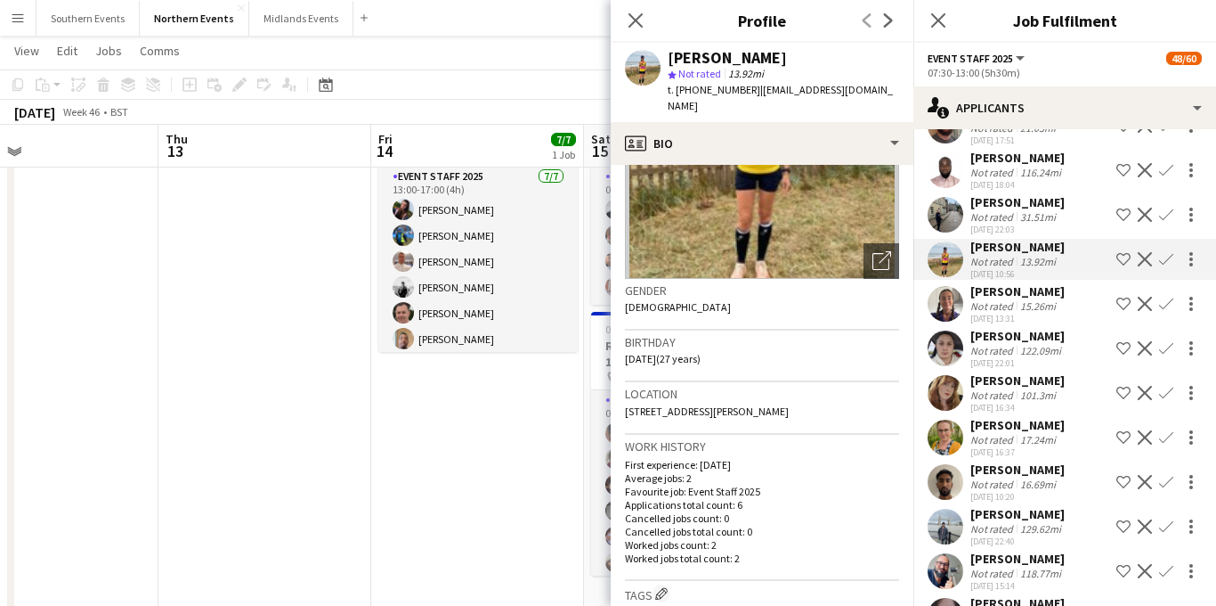
scroll to position [169, 0]
click at [1165, 252] on app-icon "Confirm" at bounding box center [1166, 259] width 14 height 14
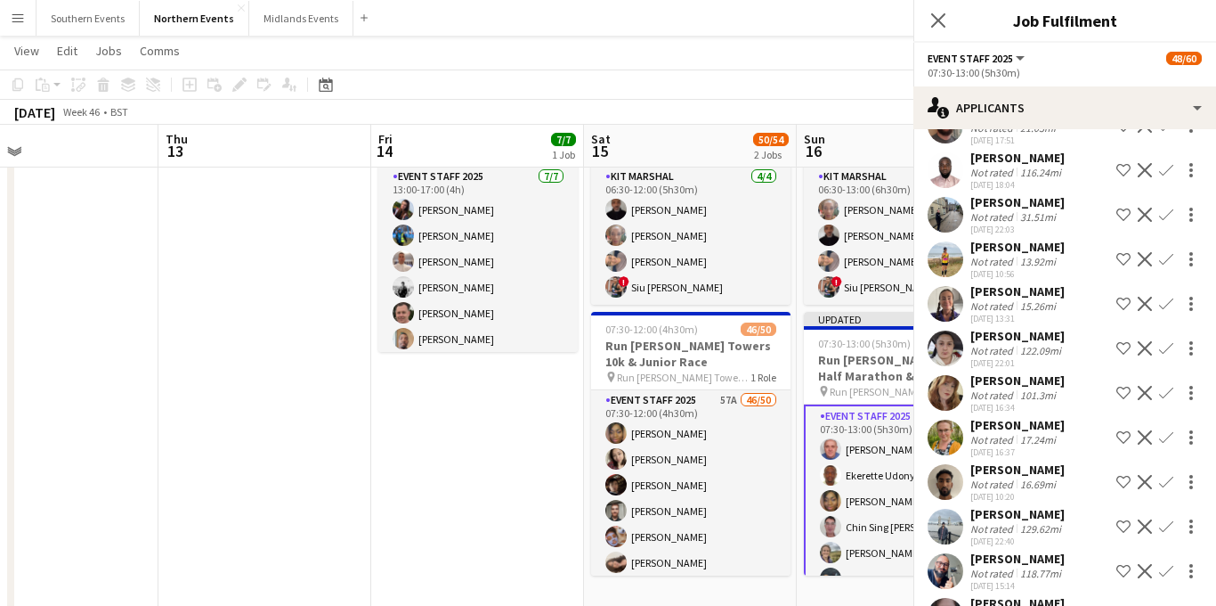
click at [1165, 252] on app-icon "Confirm" at bounding box center [1166, 259] width 14 height 14
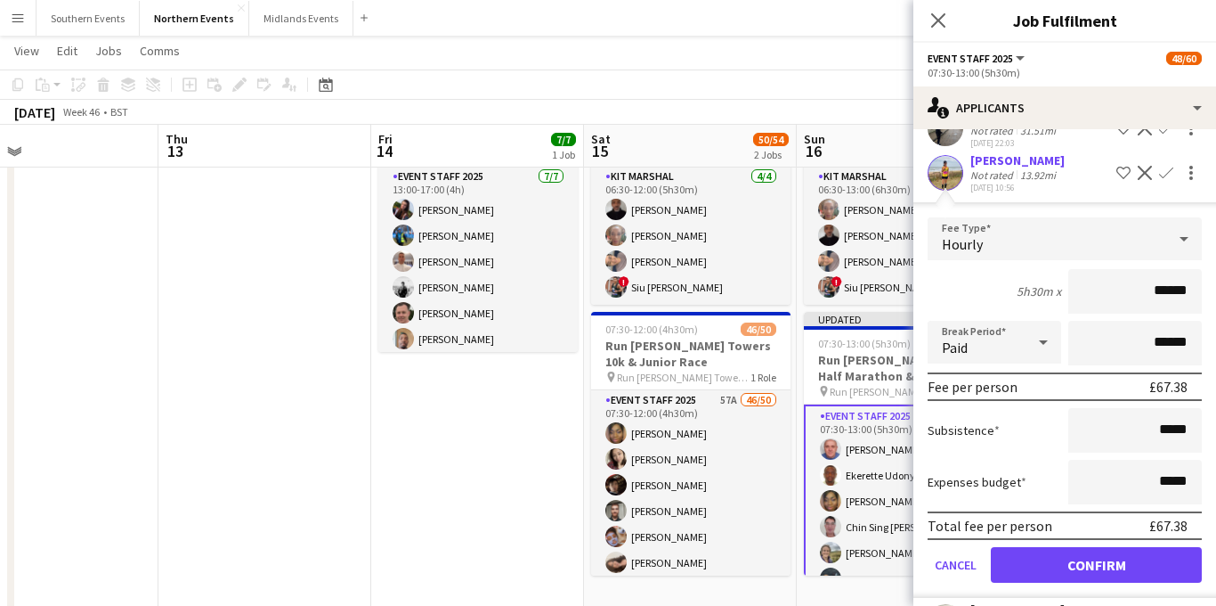
scroll to position [2860, 0]
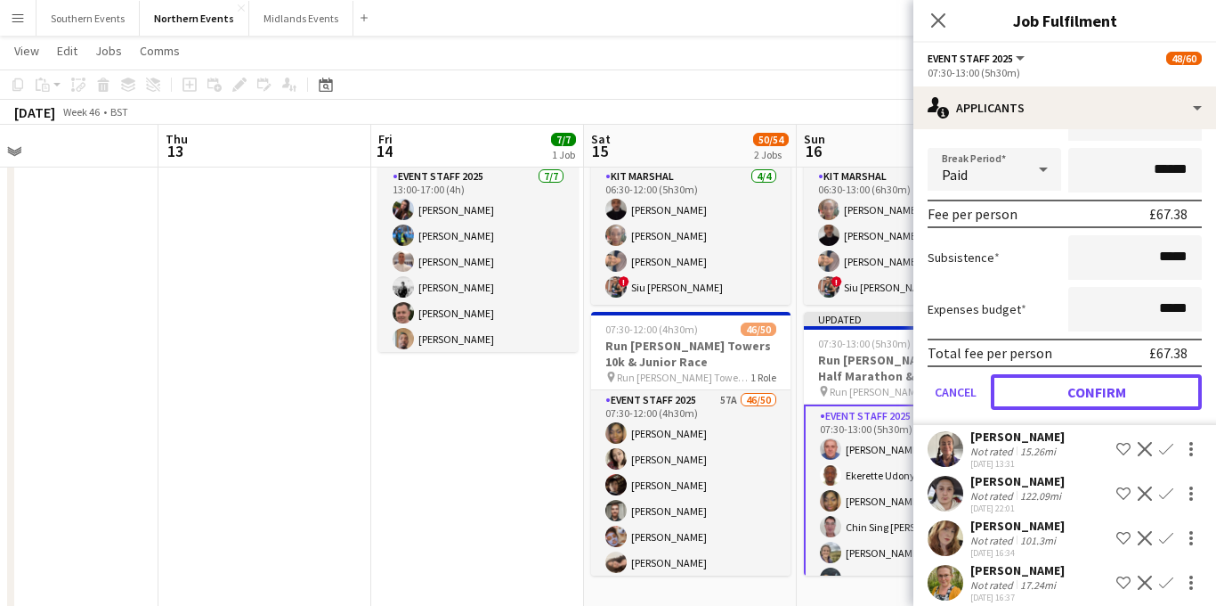
click at [1083, 374] on button "Confirm" at bounding box center [1096, 392] width 211 height 36
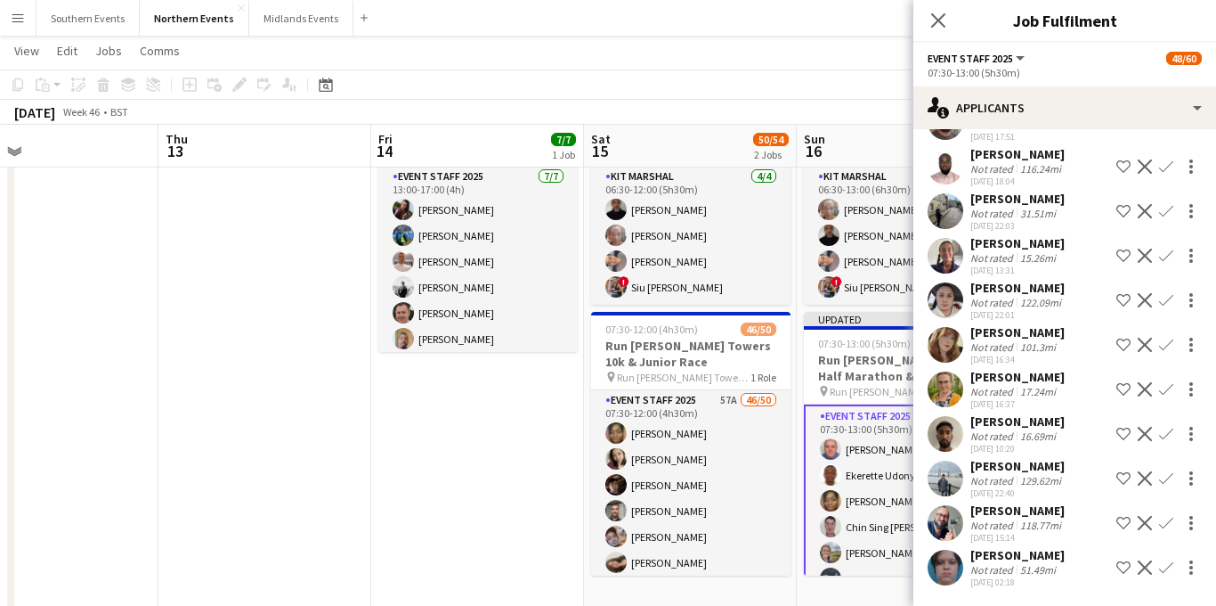
scroll to position [2411, 0]
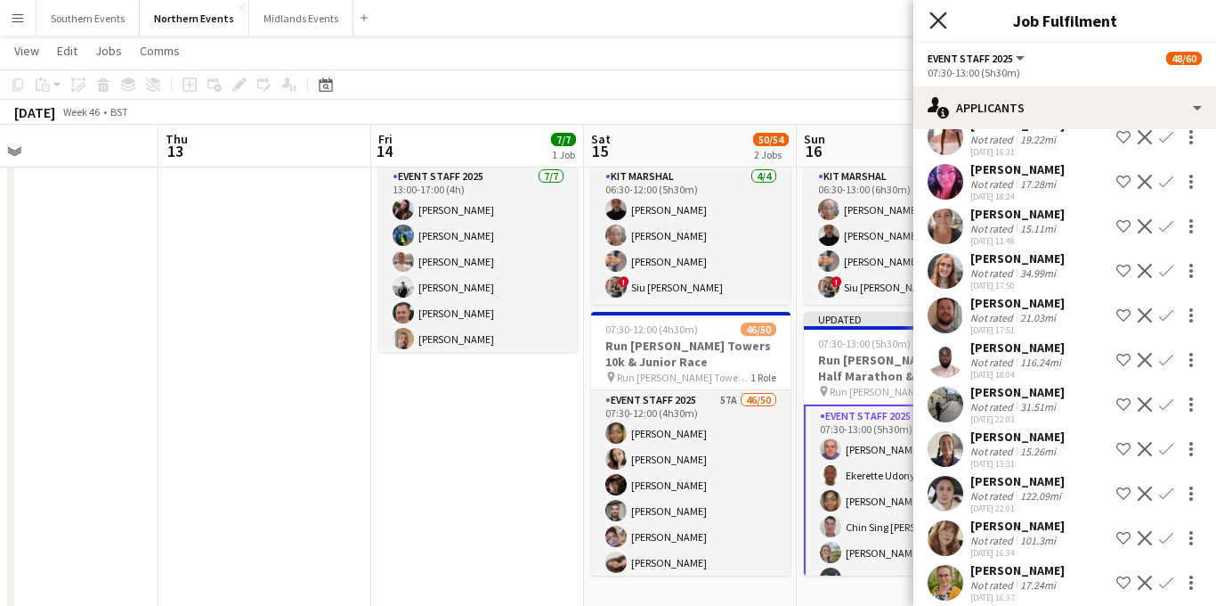
click at [939, 20] on icon at bounding box center [938, 20] width 17 height 17
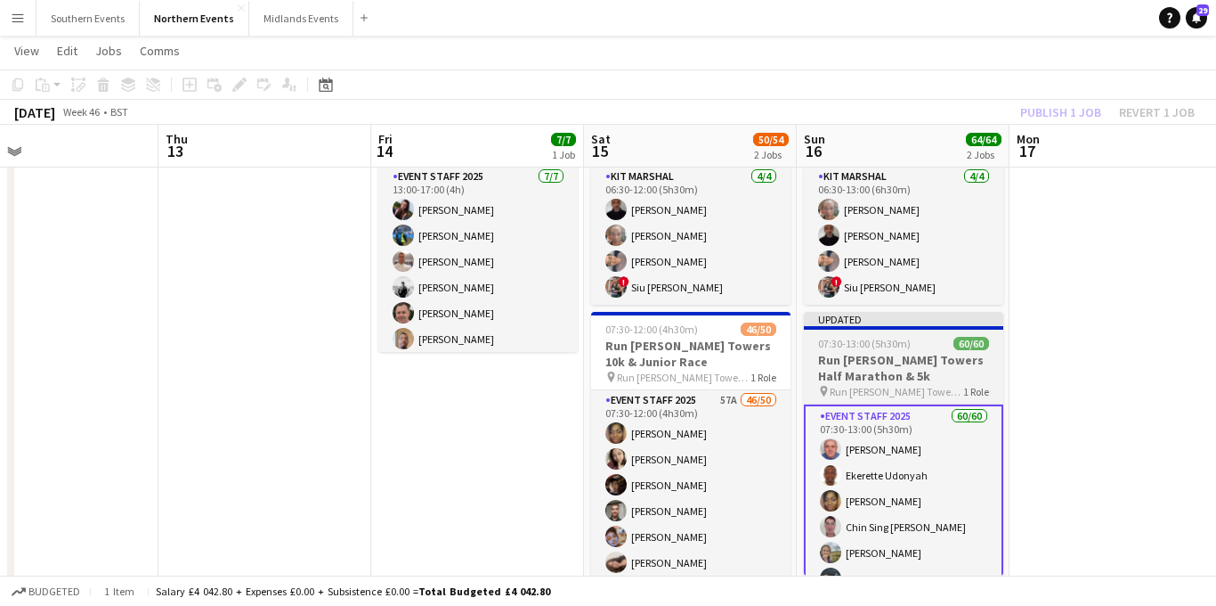
click at [875, 374] on h3 "Run [PERSON_NAME] Towers Half Marathon & 5k" at bounding box center [903, 368] width 199 height 32
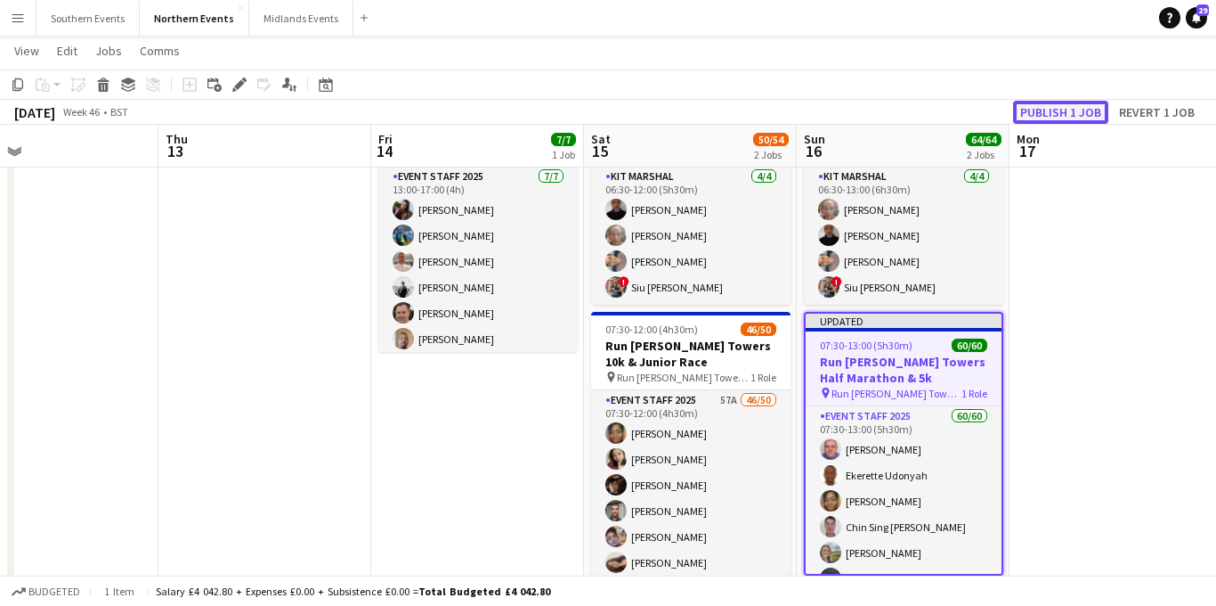
click at [1035, 110] on button "Publish 1 job" at bounding box center [1060, 112] width 95 height 23
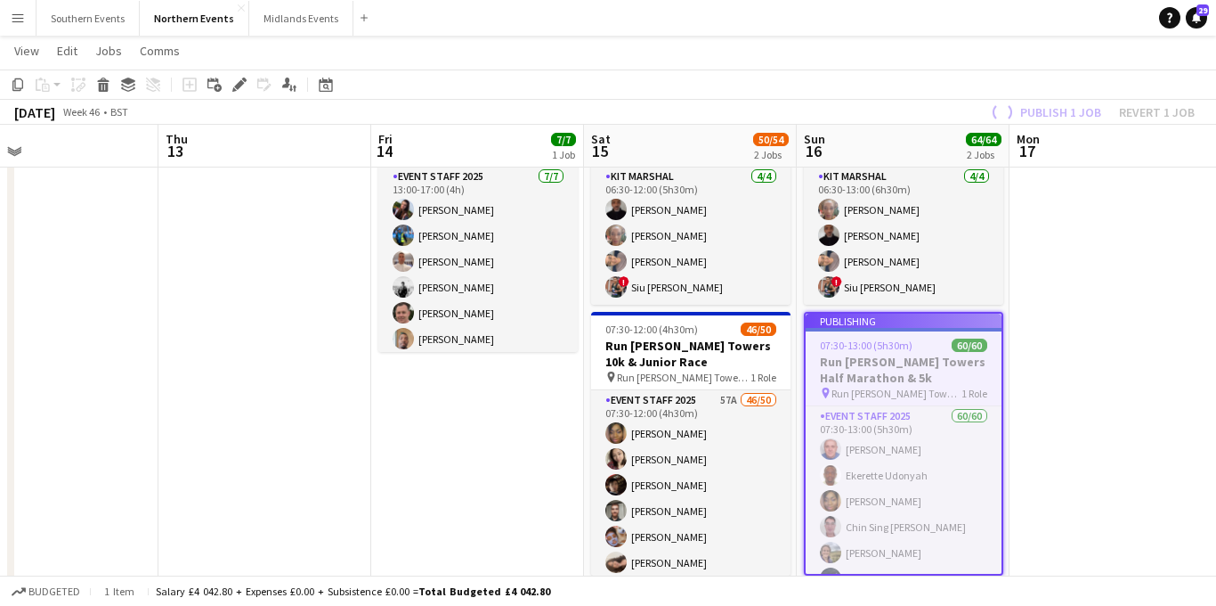
click at [910, 376] on app-job-card "Publishing 07:30-13:00 (5h30m) 60/60 Run Alton Towers Half Marathon & 5k pin Ru…" at bounding box center [903, 444] width 199 height 264
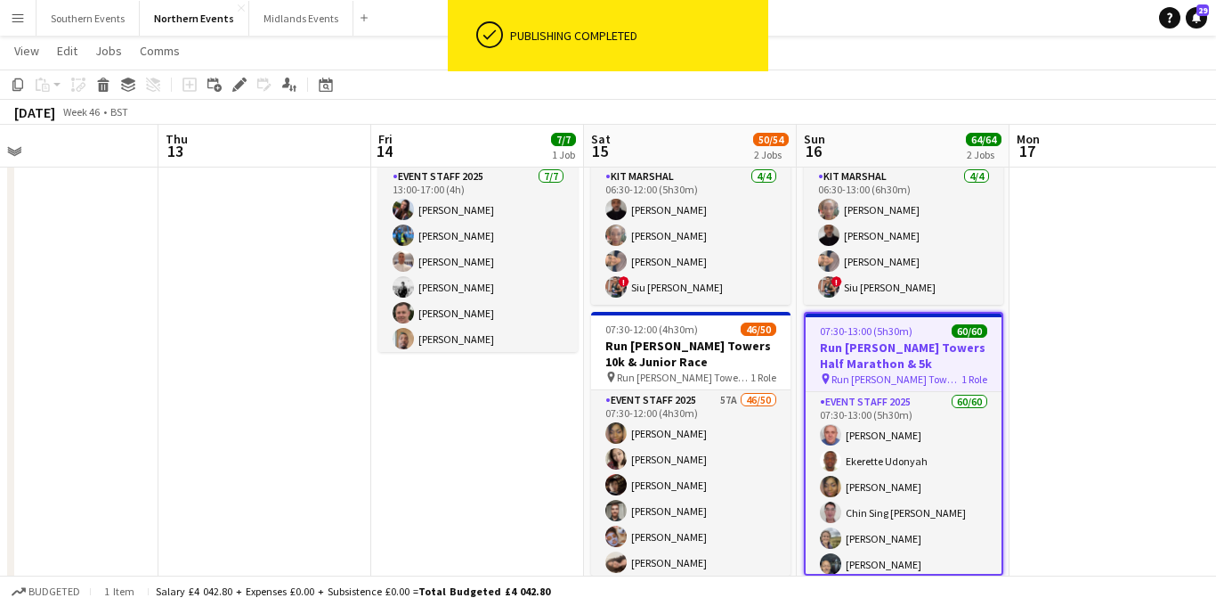
click at [895, 360] on h3 "Run [PERSON_NAME] Towers Half Marathon & 5k" at bounding box center [904, 355] width 196 height 32
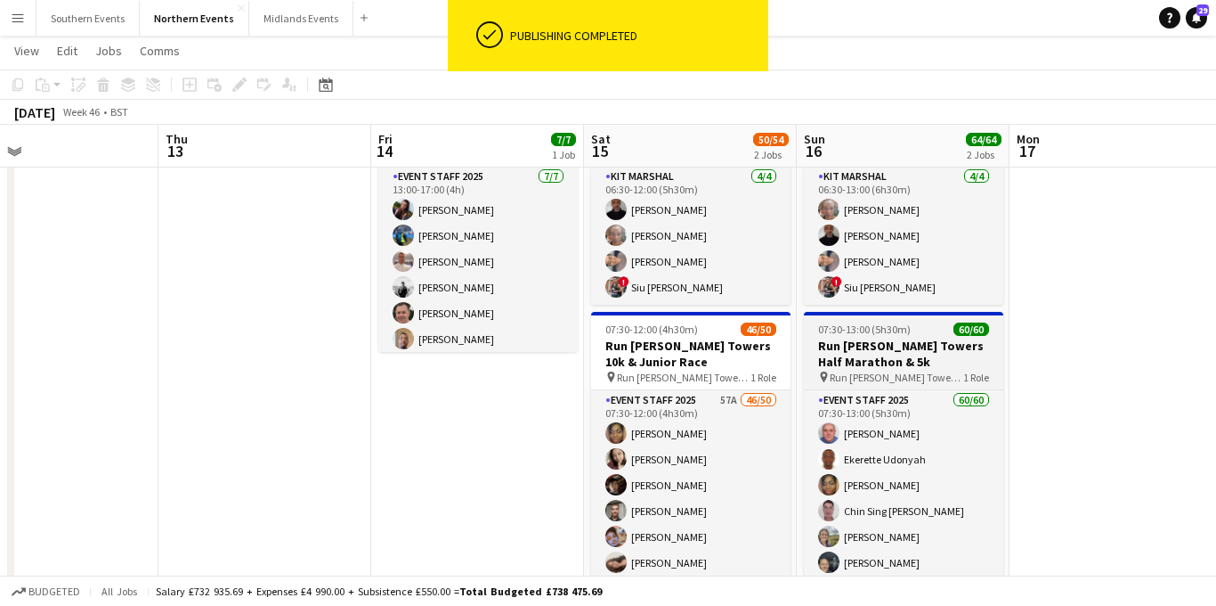
click at [884, 347] on h3 "Run [PERSON_NAME] Towers Half Marathon & 5k" at bounding box center [903, 353] width 199 height 32
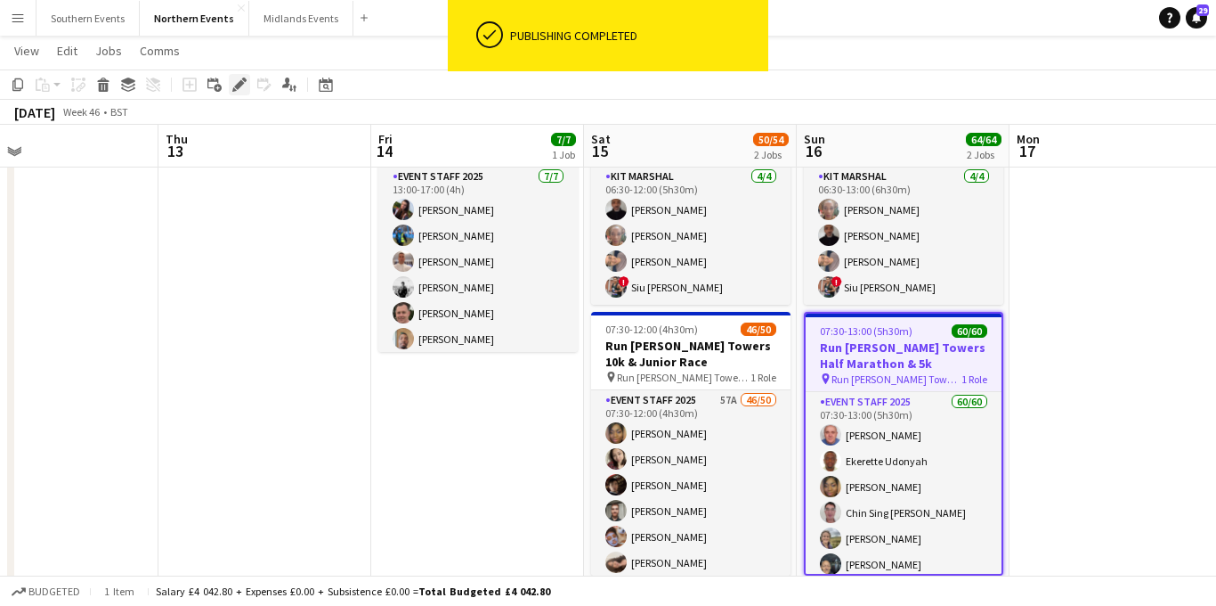
click at [238, 79] on icon "Edit" at bounding box center [239, 84] width 14 height 14
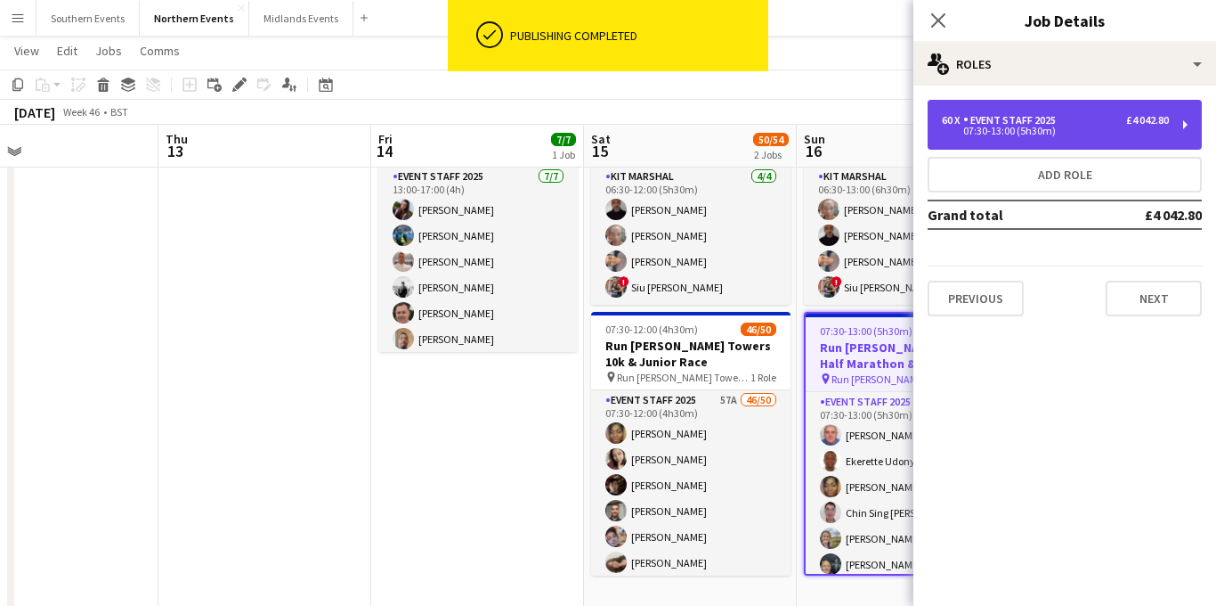
click at [1072, 127] on div "07:30-13:00 (5h30m)" at bounding box center [1055, 130] width 227 height 9
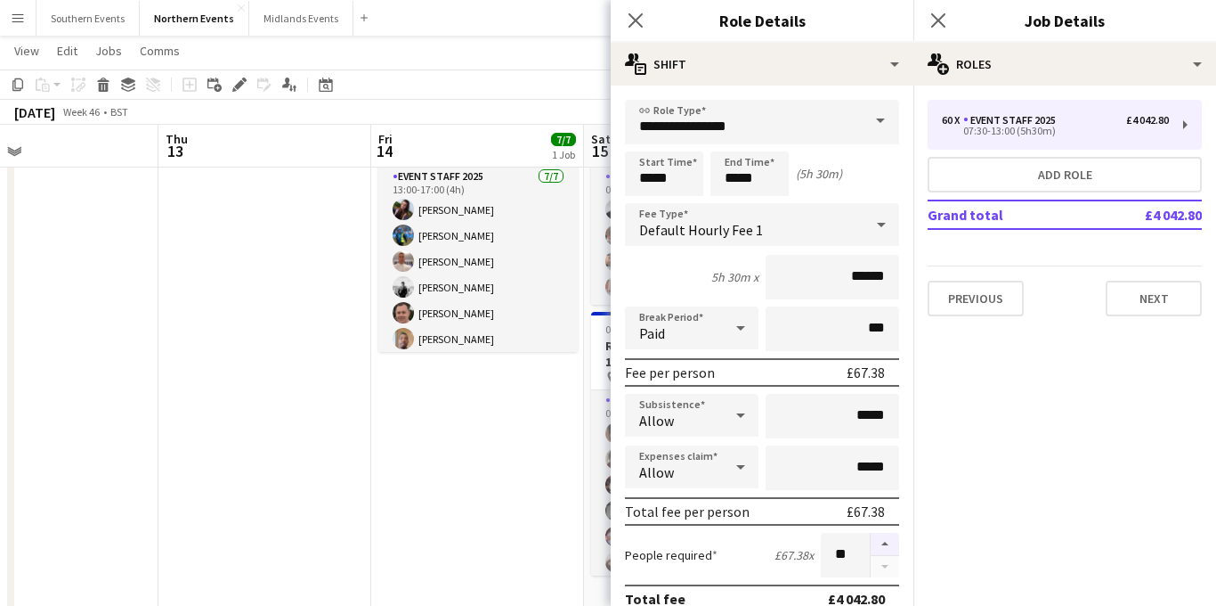
click at [874, 535] on button "button" at bounding box center [885, 543] width 28 height 23
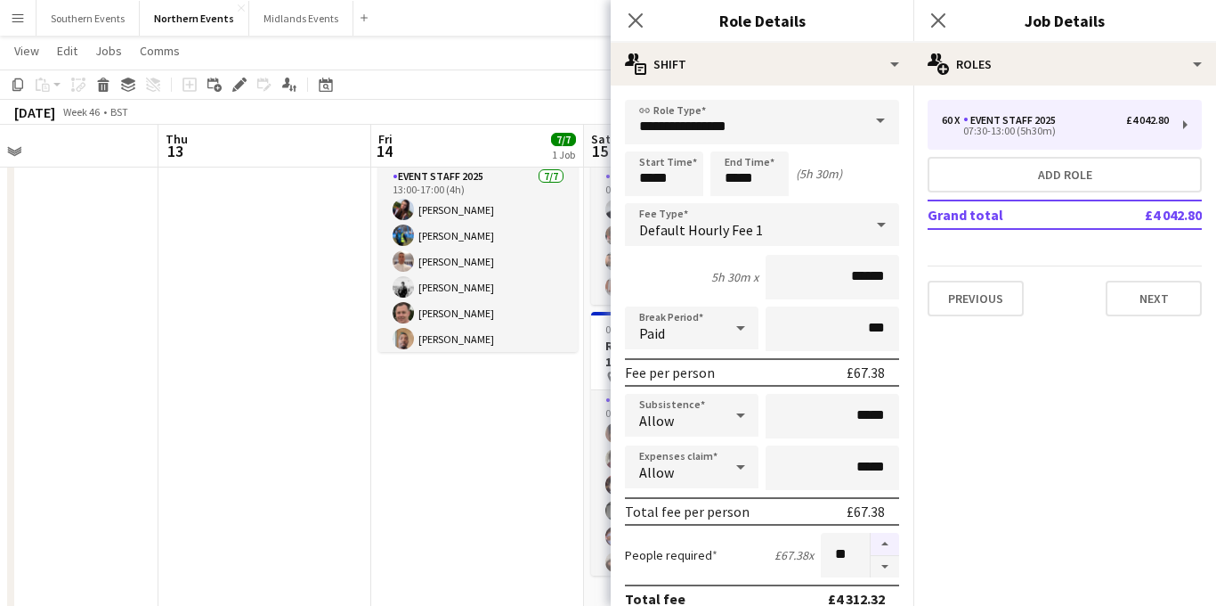
click at [874, 535] on button "button" at bounding box center [885, 543] width 28 height 23
click at [879, 538] on button "button" at bounding box center [885, 543] width 28 height 23
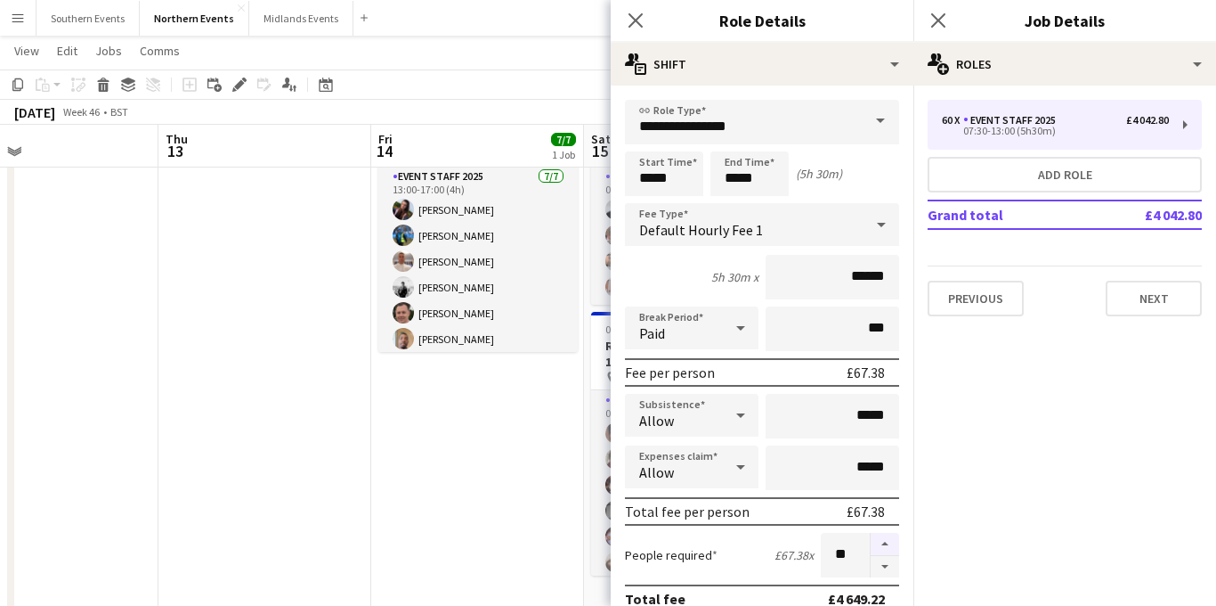
click at [879, 538] on button "button" at bounding box center [885, 543] width 28 height 23
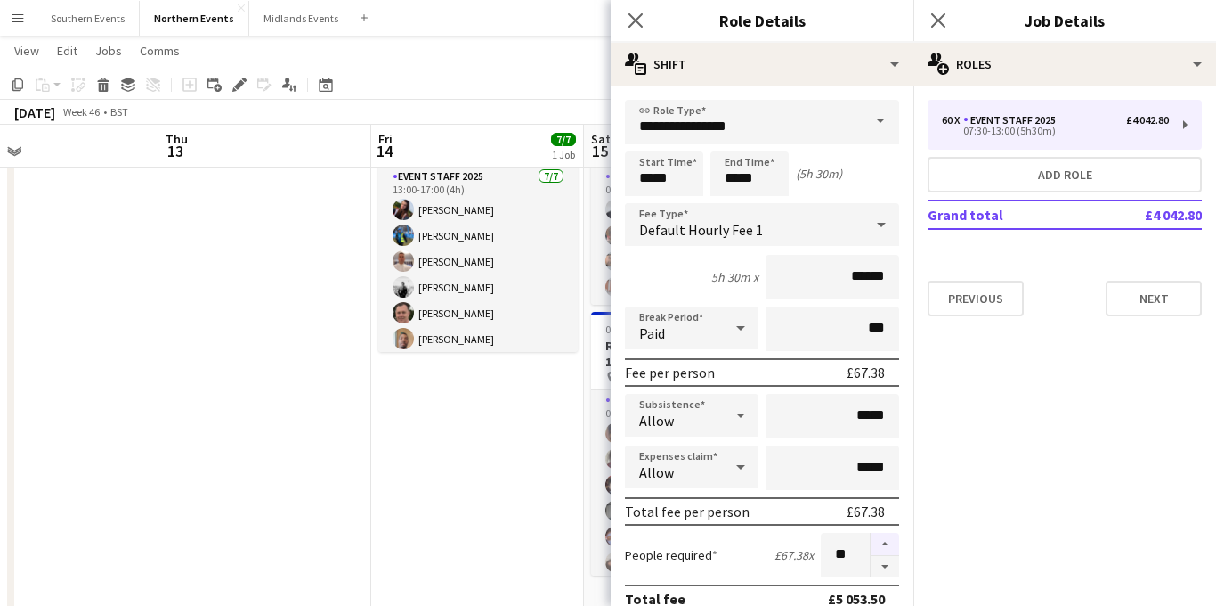
click at [879, 538] on button "button" at bounding box center [885, 543] width 28 height 23
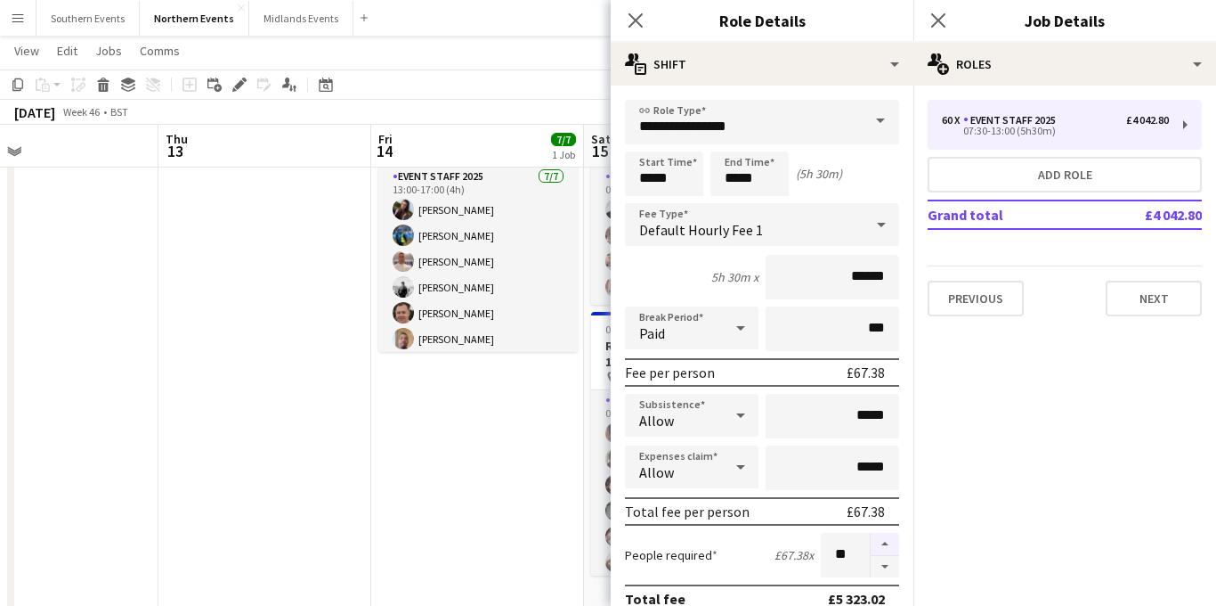
type input "**"
click at [938, 13] on icon "Close pop-in" at bounding box center [938, 20] width 17 height 17
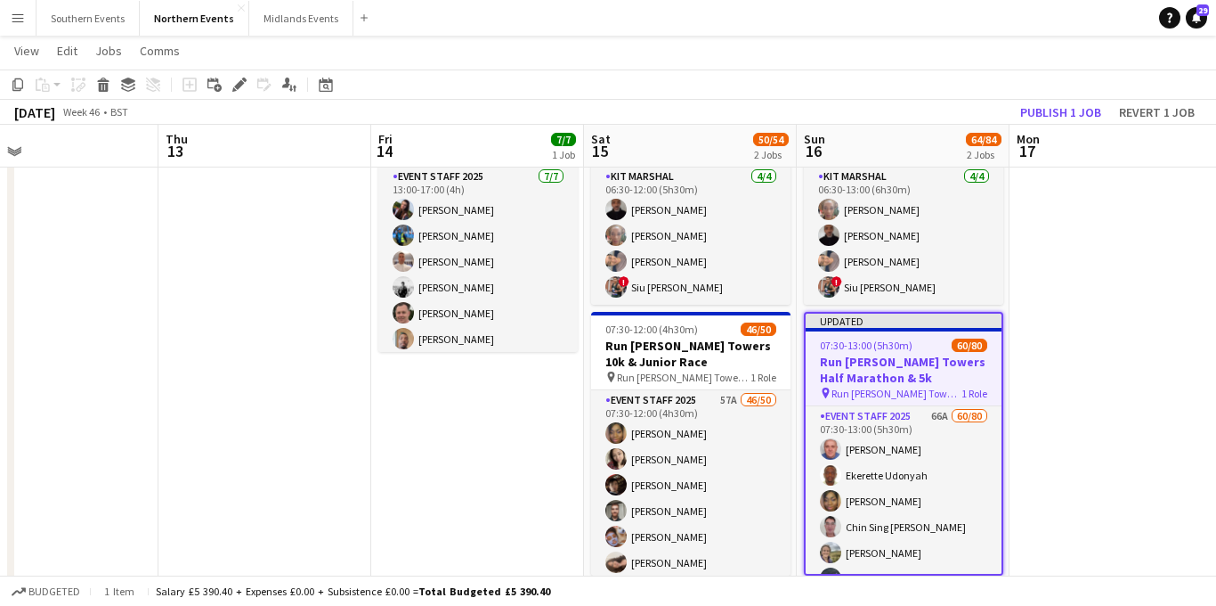
click at [869, 372] on h3 "Run [PERSON_NAME] Towers Half Marathon & 5k" at bounding box center [904, 370] width 196 height 32
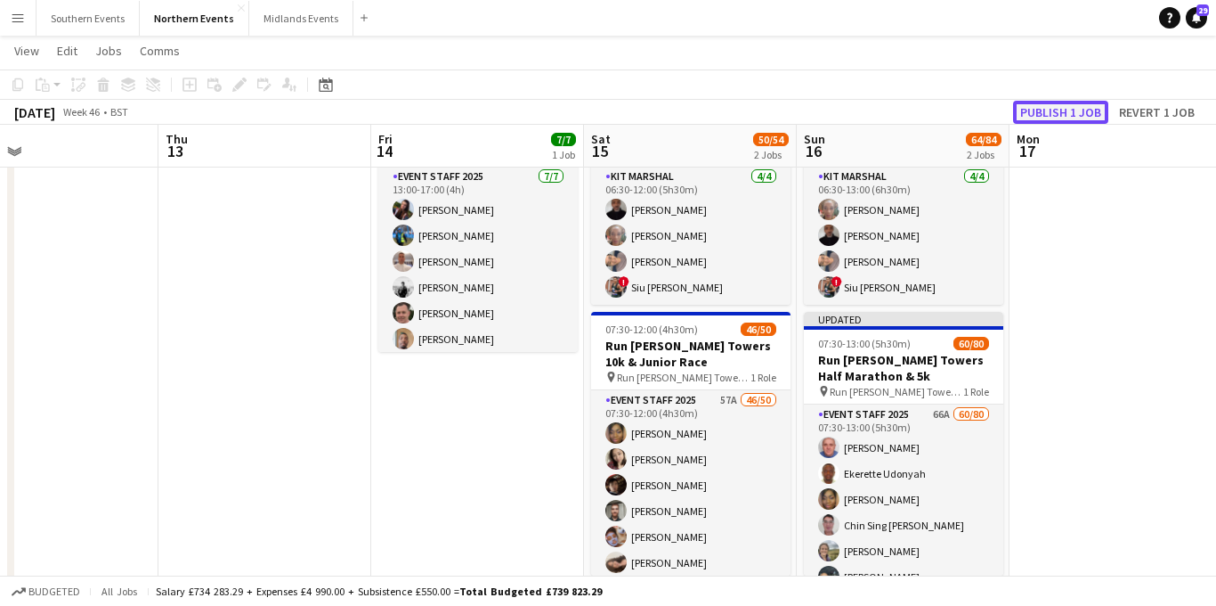
click at [1045, 115] on button "Publish 1 job" at bounding box center [1060, 112] width 95 height 23
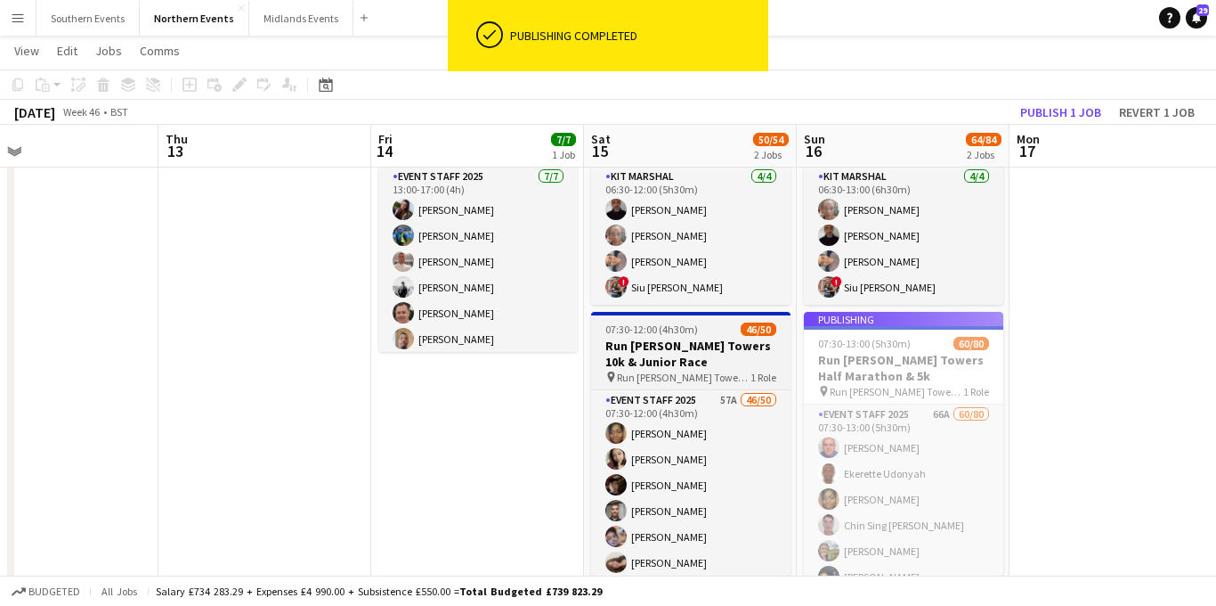
click at [732, 367] on h3 "Run [PERSON_NAME] Towers 10k & Junior Race" at bounding box center [690, 353] width 199 height 32
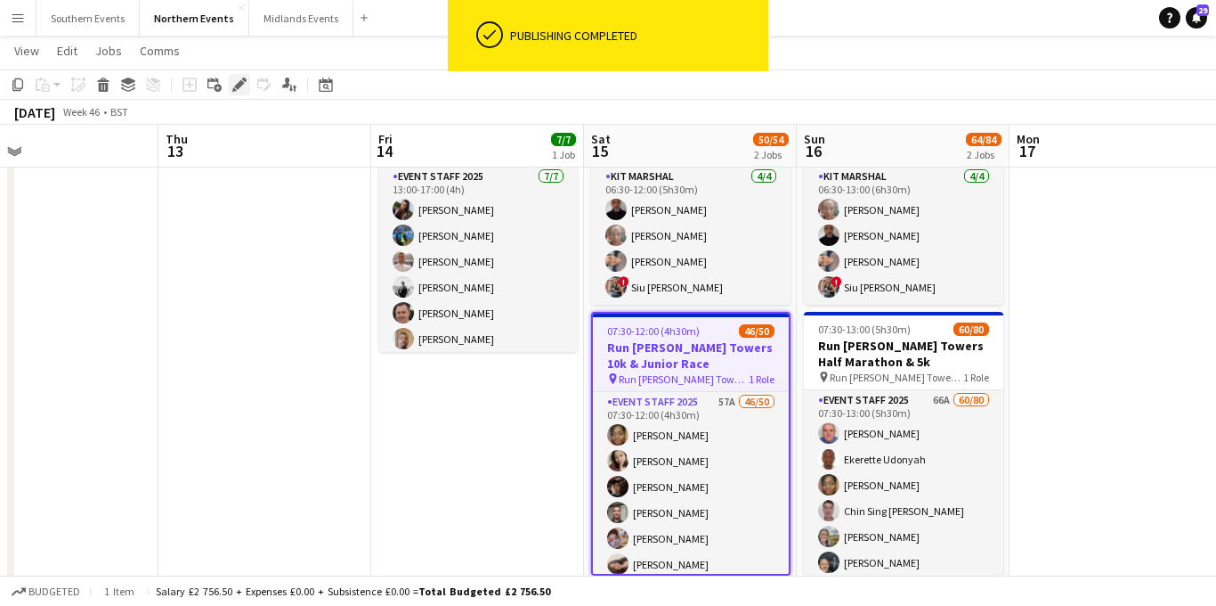
click at [240, 85] on icon at bounding box center [239, 85] width 10 height 10
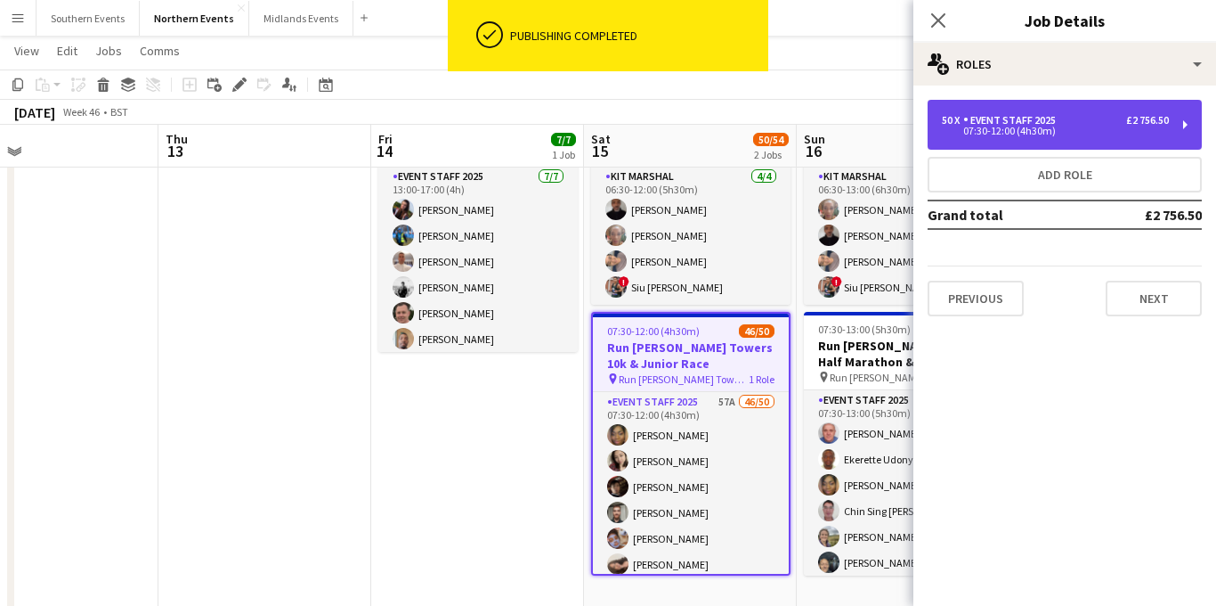
click at [987, 112] on div "50 x Event Staff 2025 £2 756.50 07:30-12:00 (4h30m)" at bounding box center [1065, 125] width 274 height 50
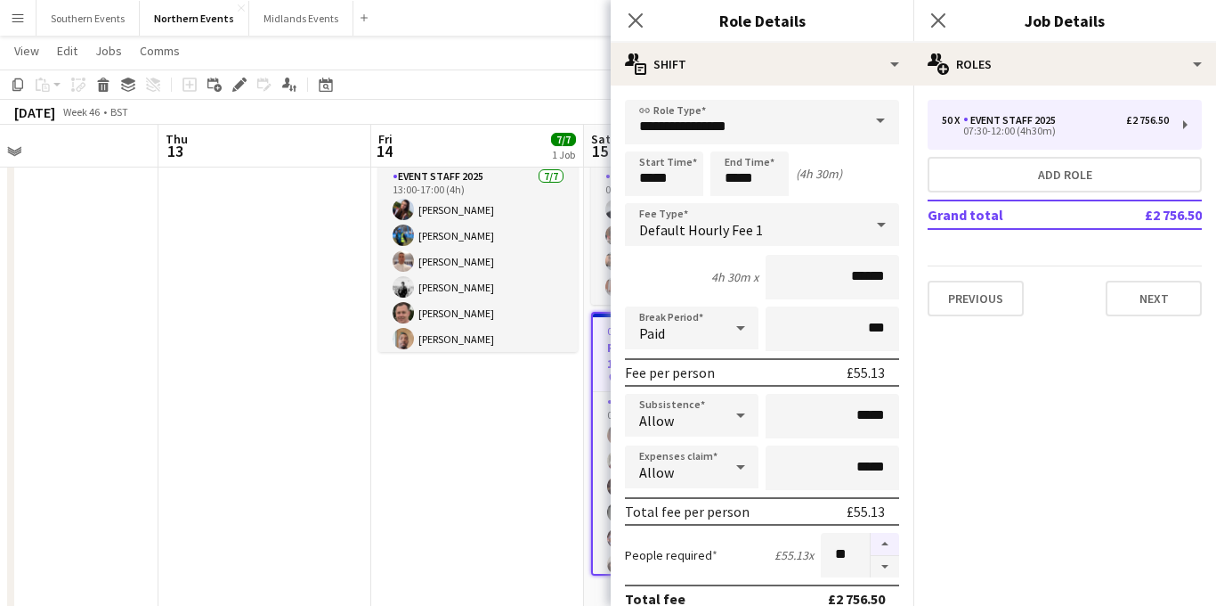
click at [872, 539] on button "button" at bounding box center [885, 543] width 28 height 23
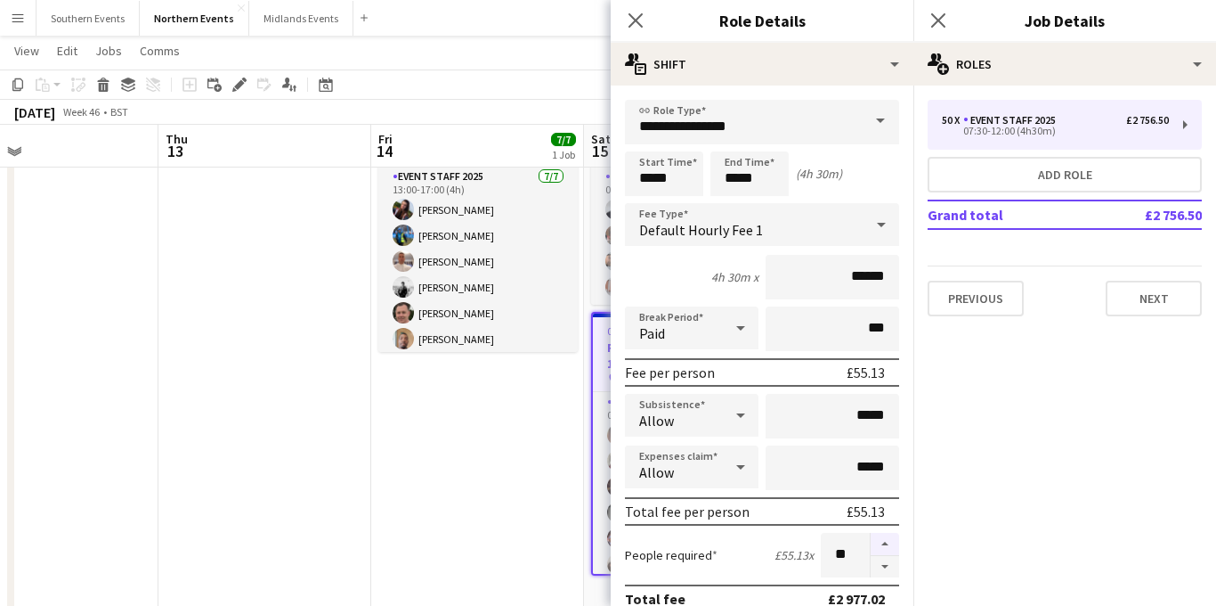
click at [872, 539] on button "button" at bounding box center [885, 543] width 28 height 23
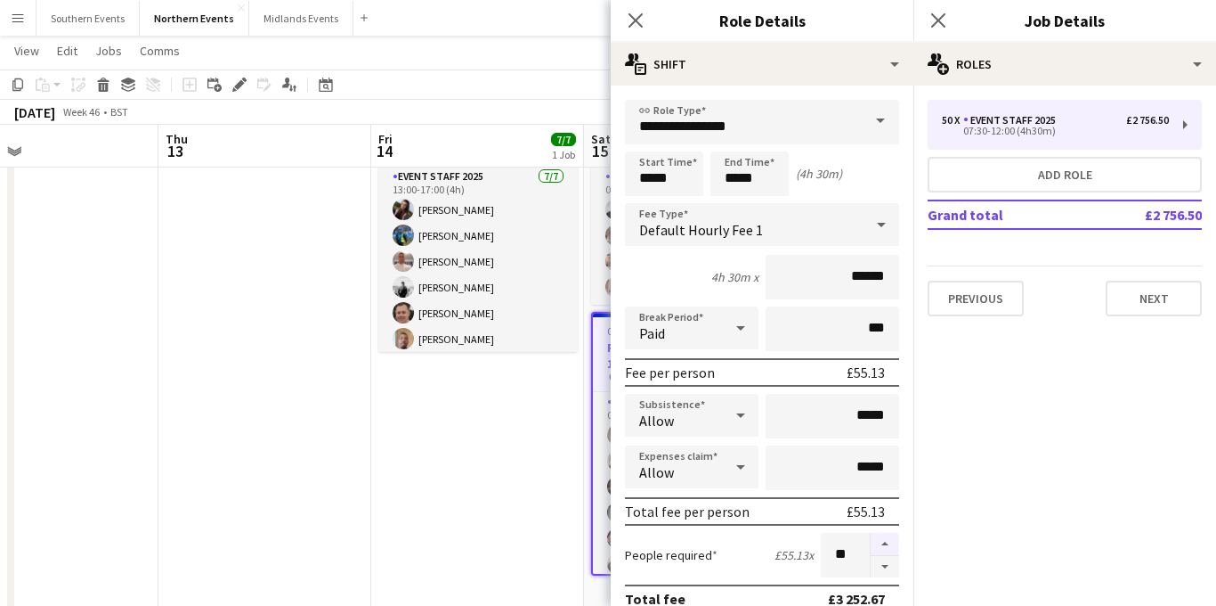
type input "**"
click at [941, 29] on app-icon "Close pop-in" at bounding box center [939, 21] width 26 height 26
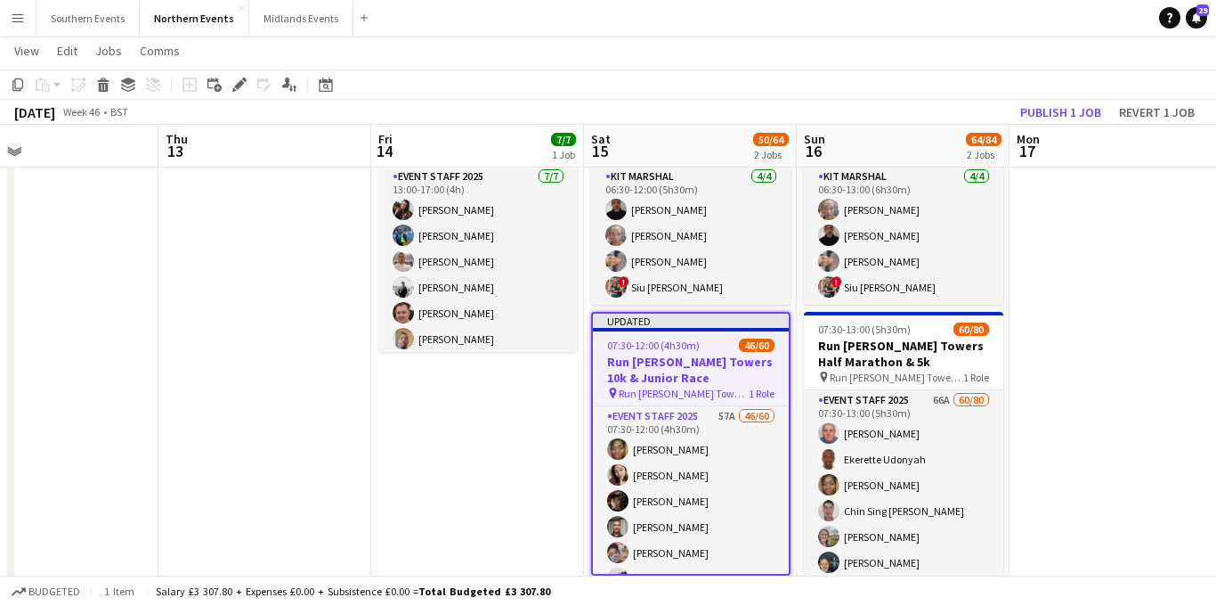
click at [687, 389] on span "Run [PERSON_NAME] Towers 10k & Junior Race" at bounding box center [684, 392] width 130 height 13
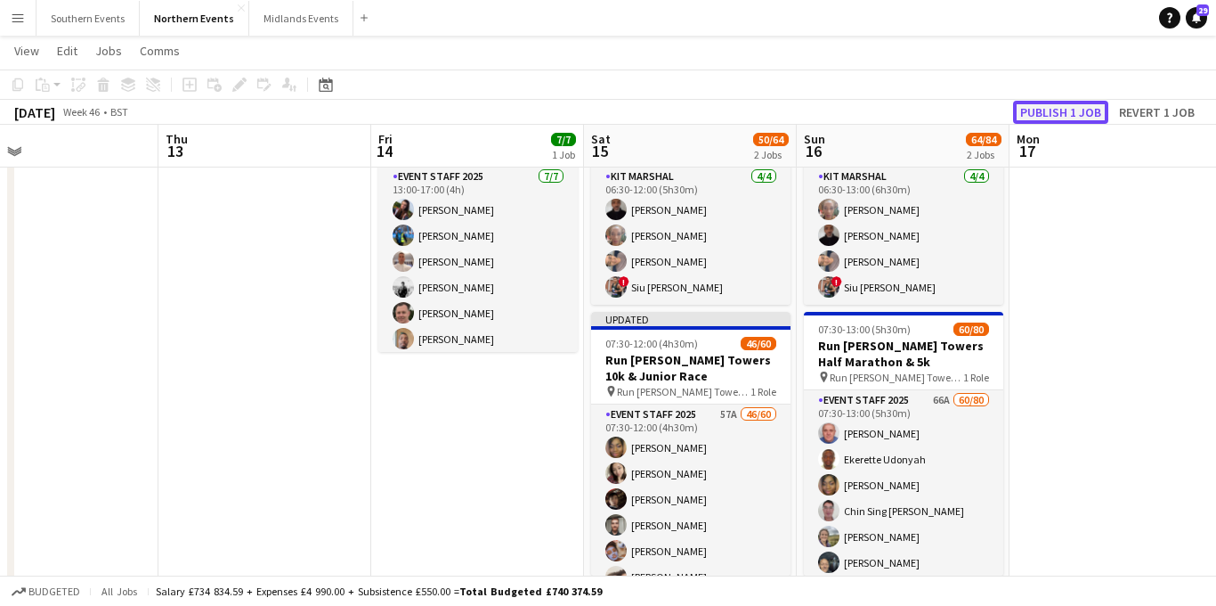
click at [1061, 108] on button "Publish 1 job" at bounding box center [1060, 112] width 95 height 23
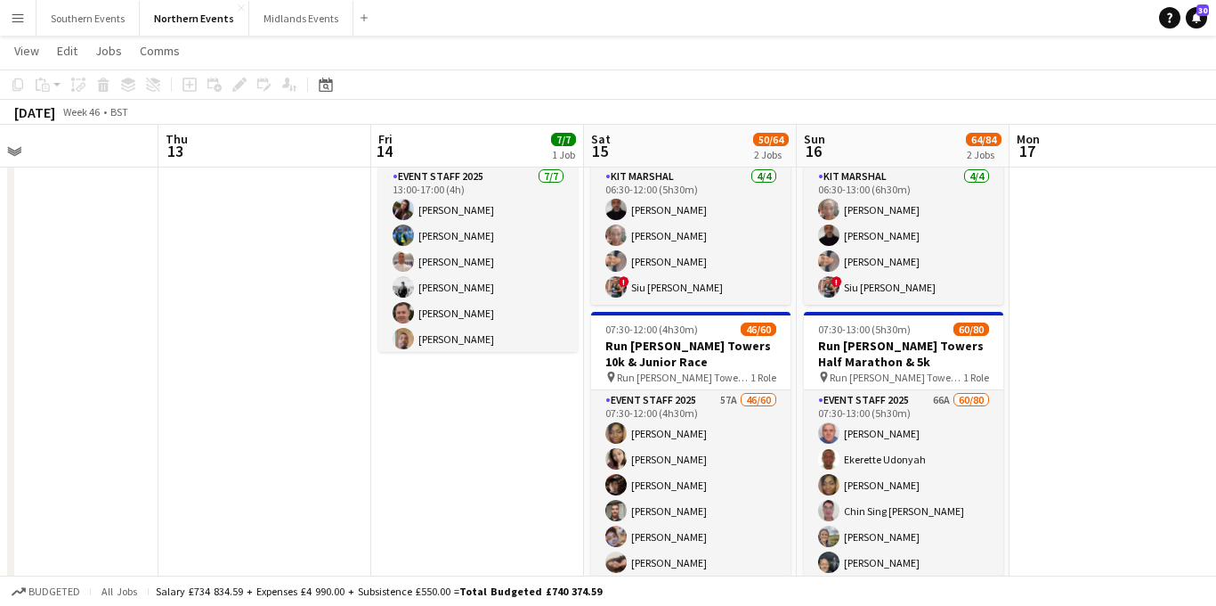
click at [20, 23] on app-icon "Menu" at bounding box center [18, 18] width 14 height 14
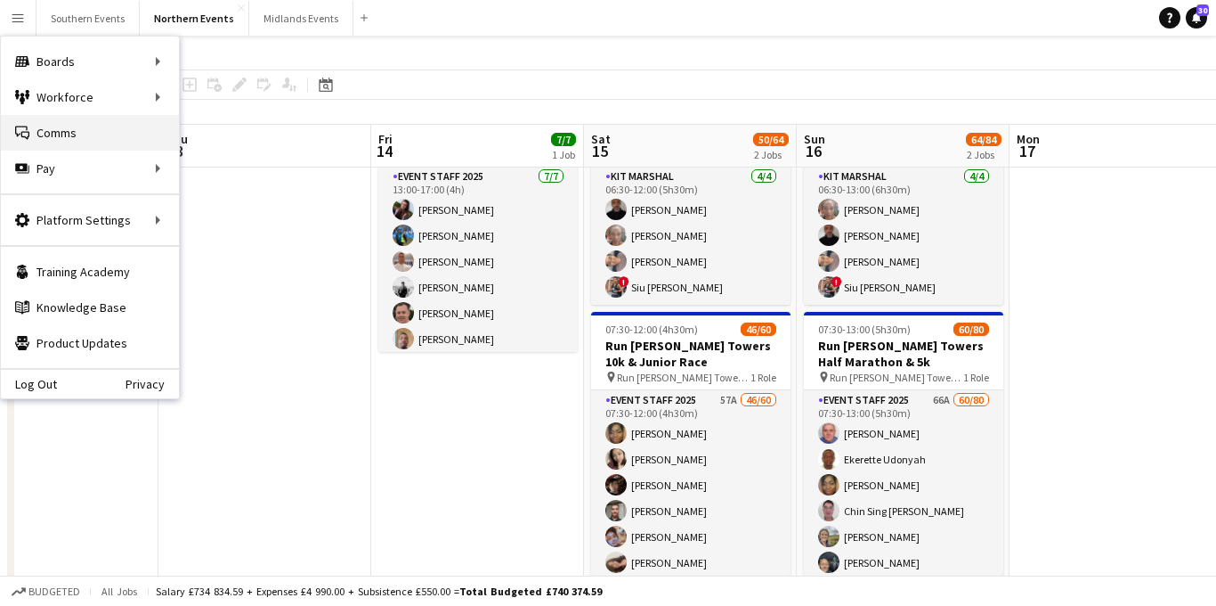
click at [63, 128] on link "Comms Comms" at bounding box center [90, 133] width 178 height 36
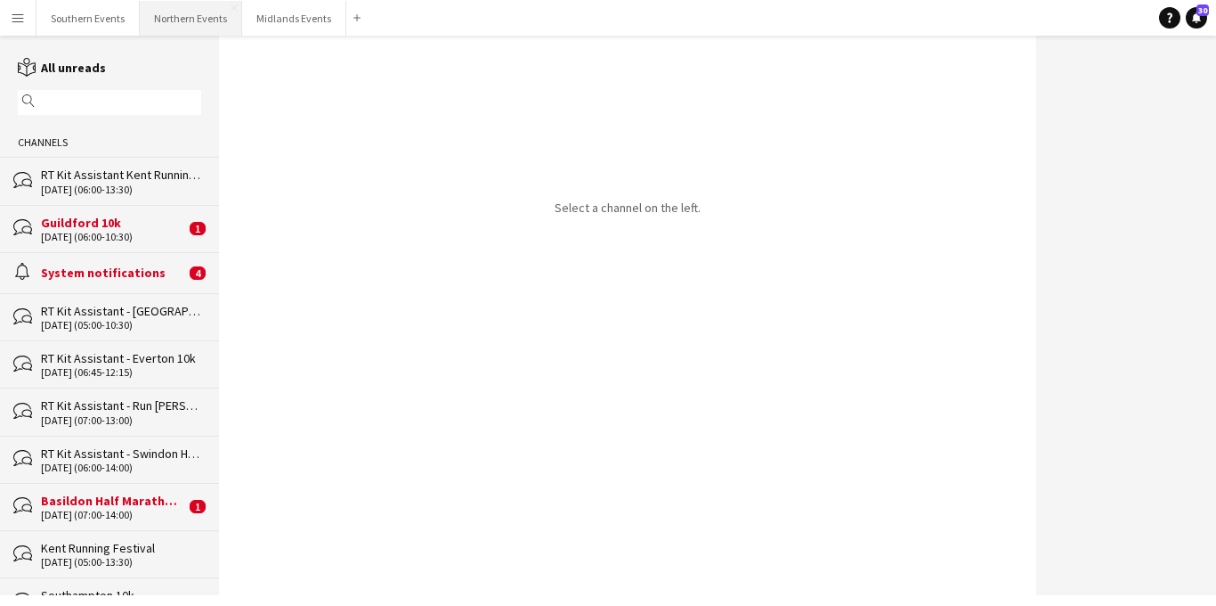
click at [207, 21] on button "Northern Events Close" at bounding box center [191, 18] width 102 height 35
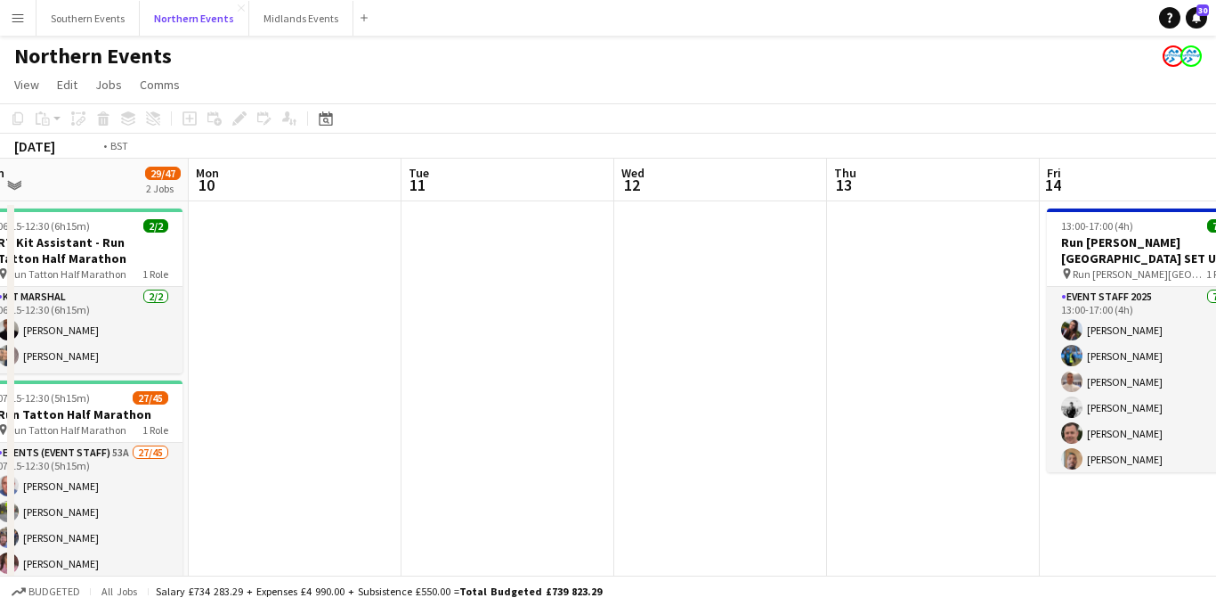
scroll to position [0, 661]
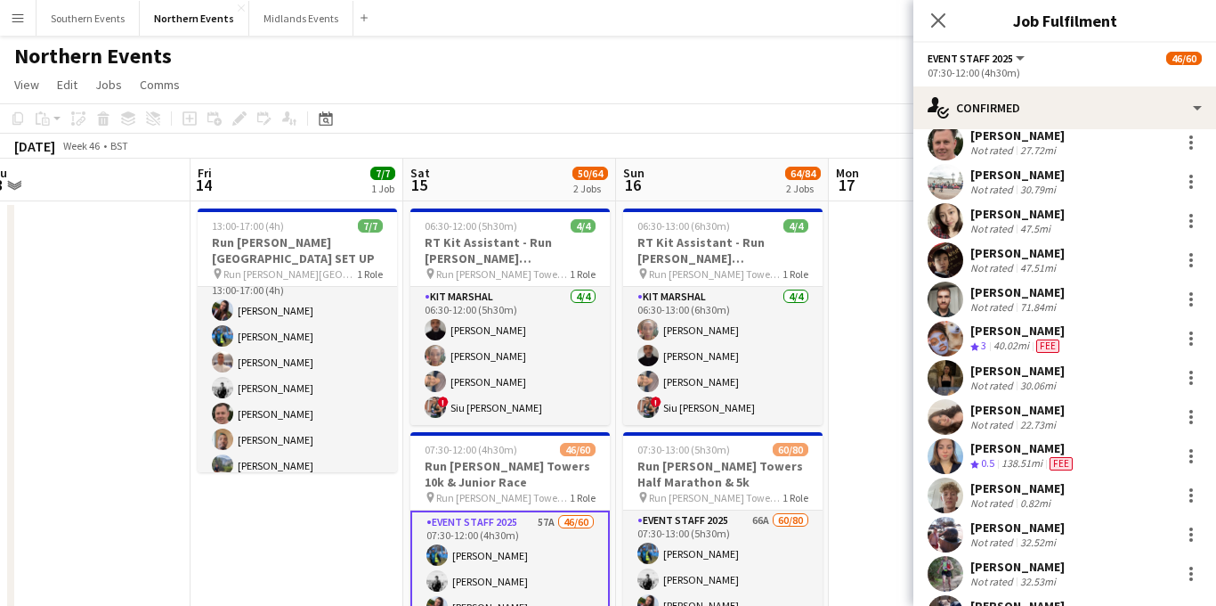
scroll to position [858, 0]
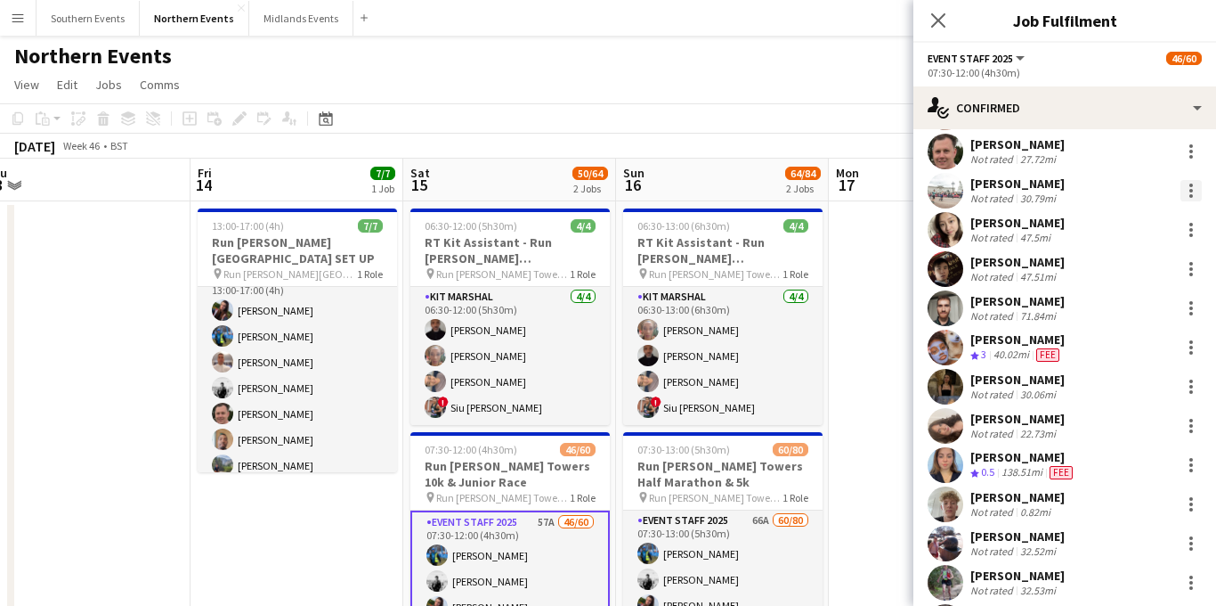
click at [1187, 195] on div at bounding box center [1191, 190] width 21 height 21
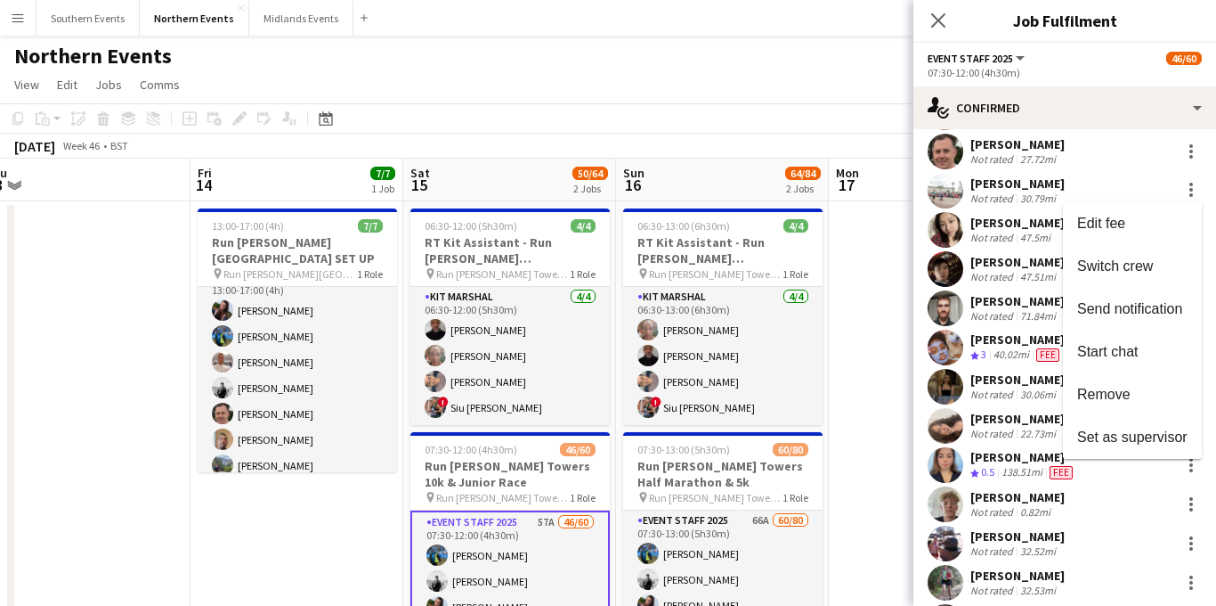
click at [1123, 394] on span "Remove" at bounding box center [1103, 393] width 53 height 15
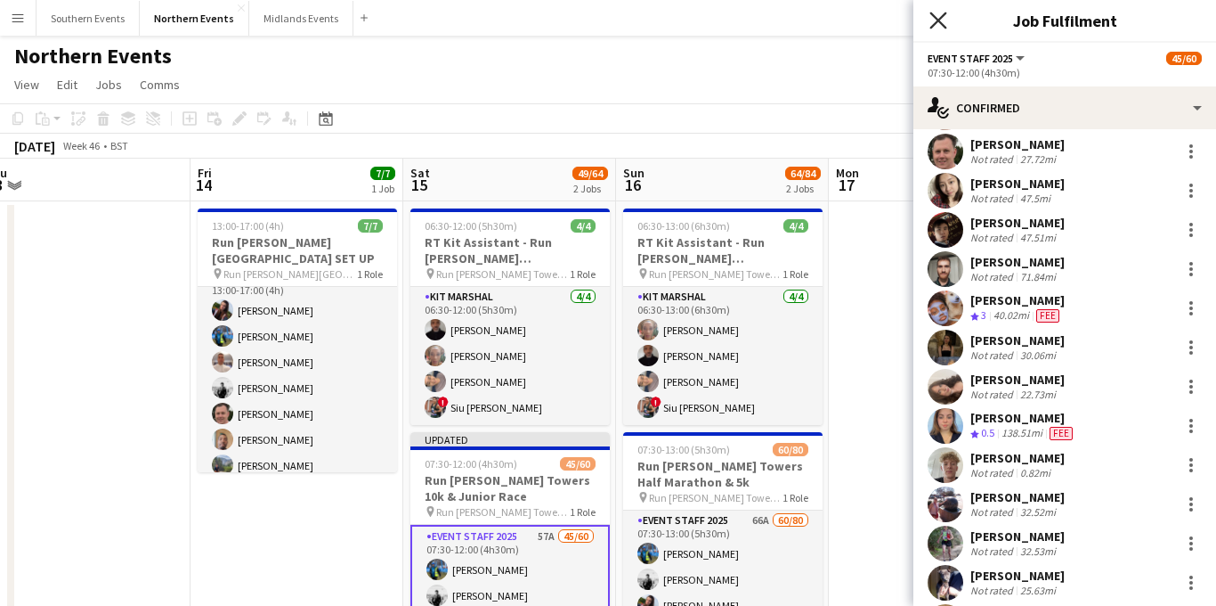
click at [939, 16] on icon "Close pop-in" at bounding box center [938, 20] width 17 height 17
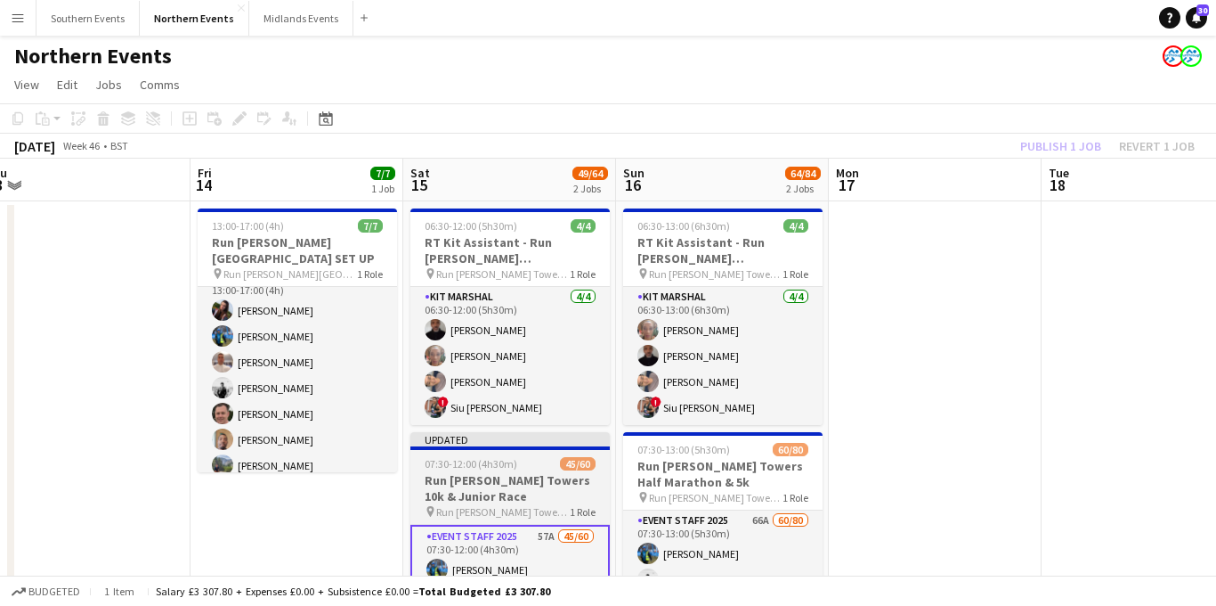
click at [531, 461] on div "07:30-12:00 (4h30m) 45/60" at bounding box center [510, 463] width 199 height 13
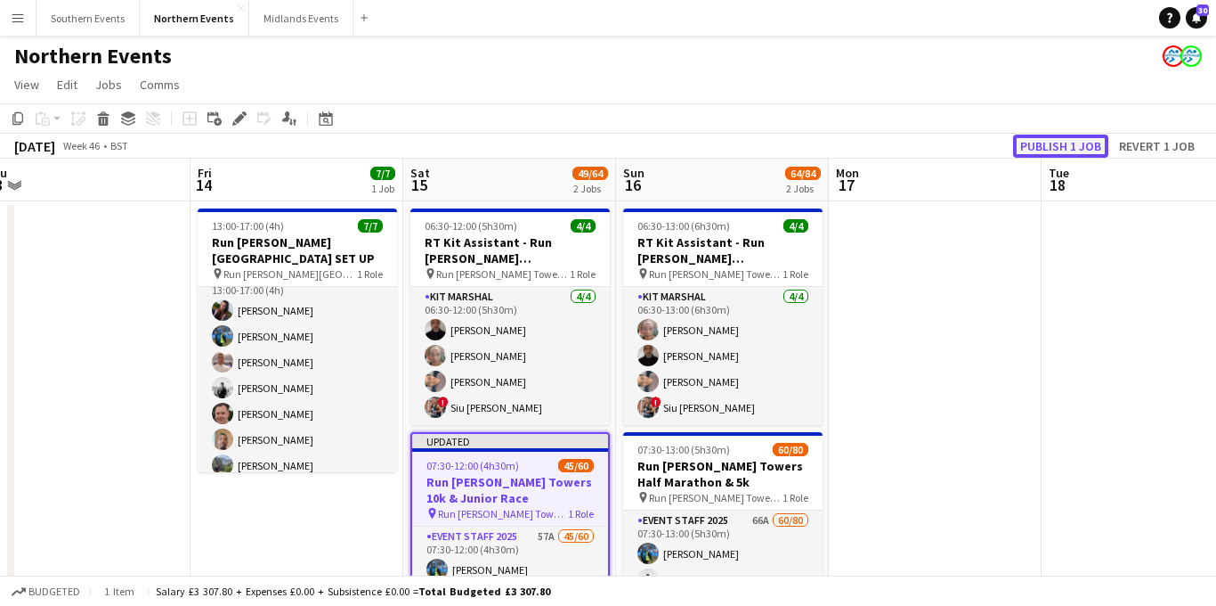
click at [1031, 148] on button "Publish 1 job" at bounding box center [1060, 145] width 95 height 23
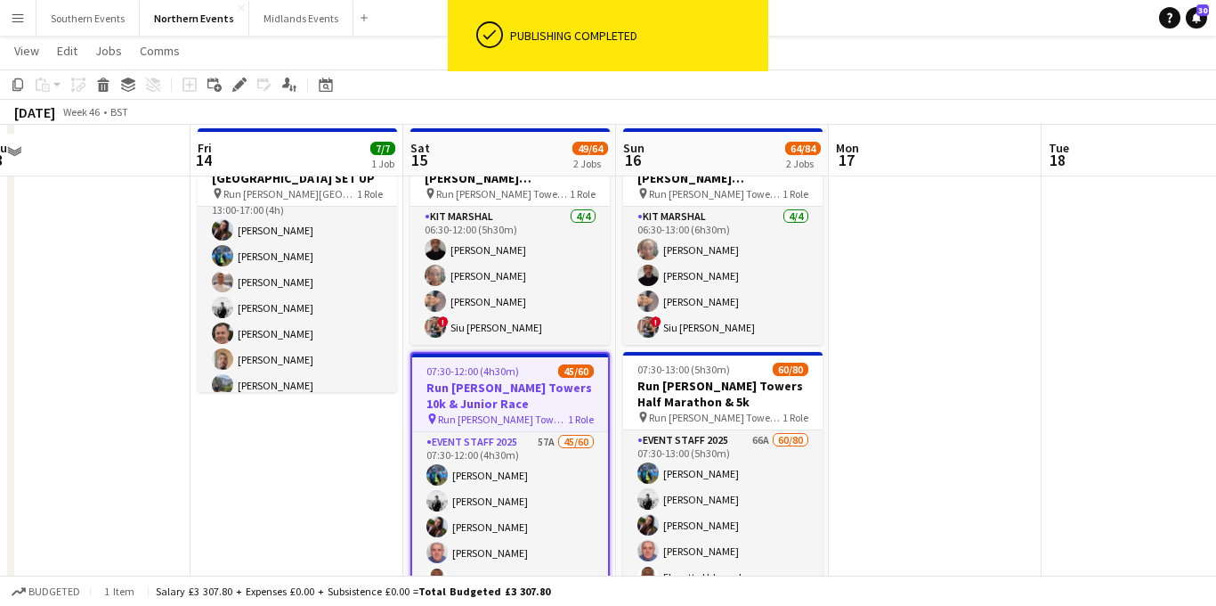
scroll to position [87, 0]
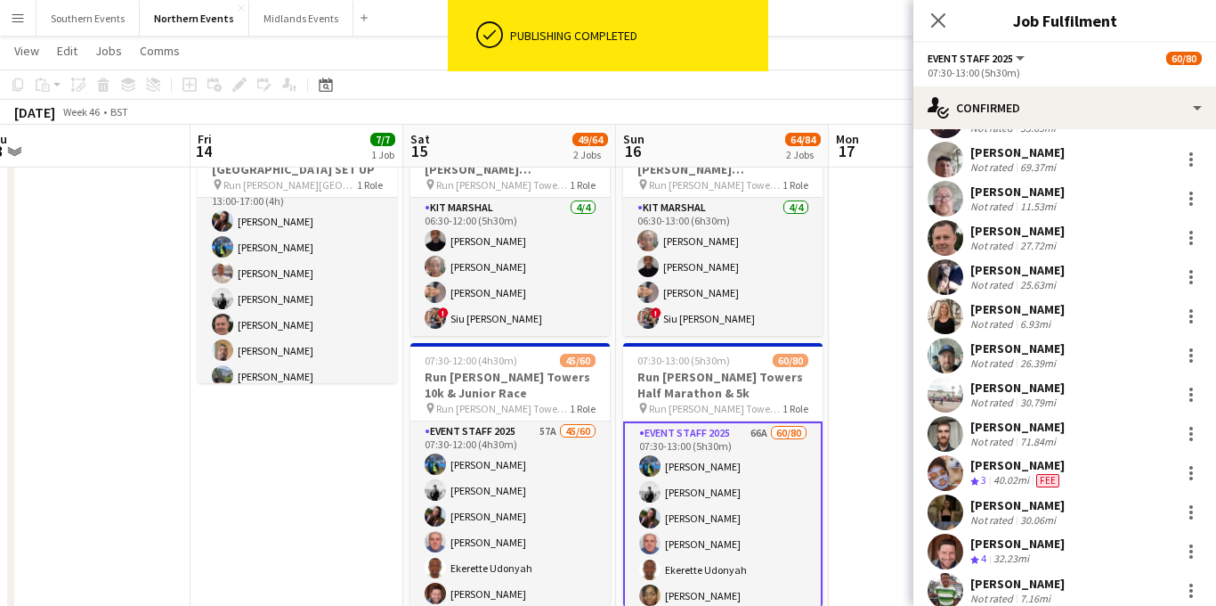
scroll to position [947, 0]
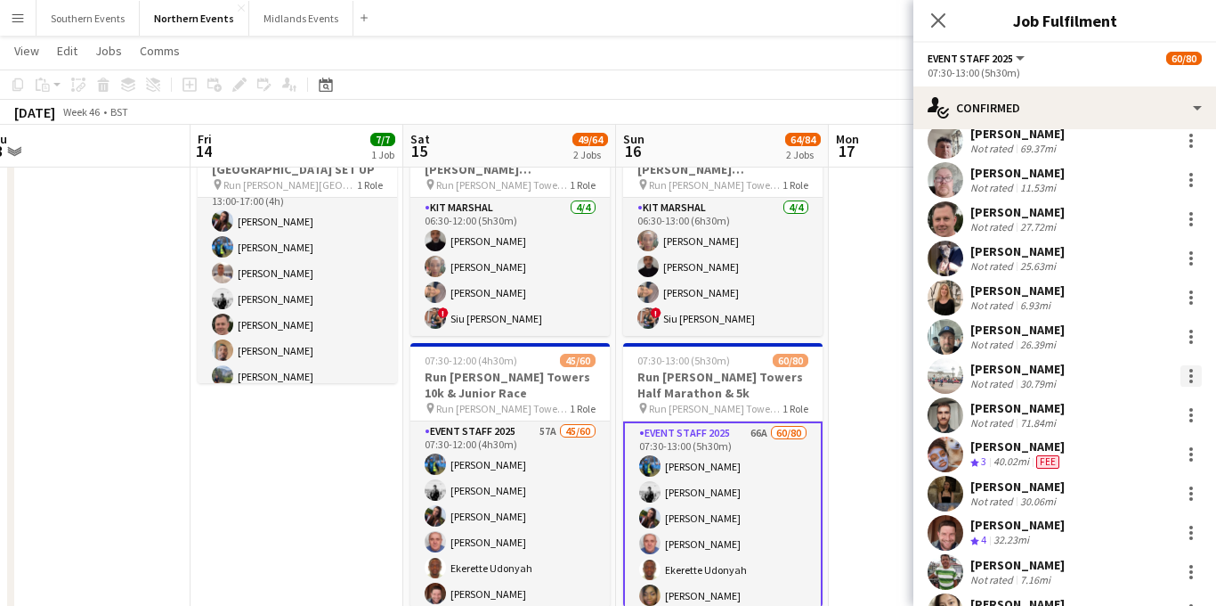
click at [1192, 371] on div at bounding box center [1192, 371] width 4 height 4
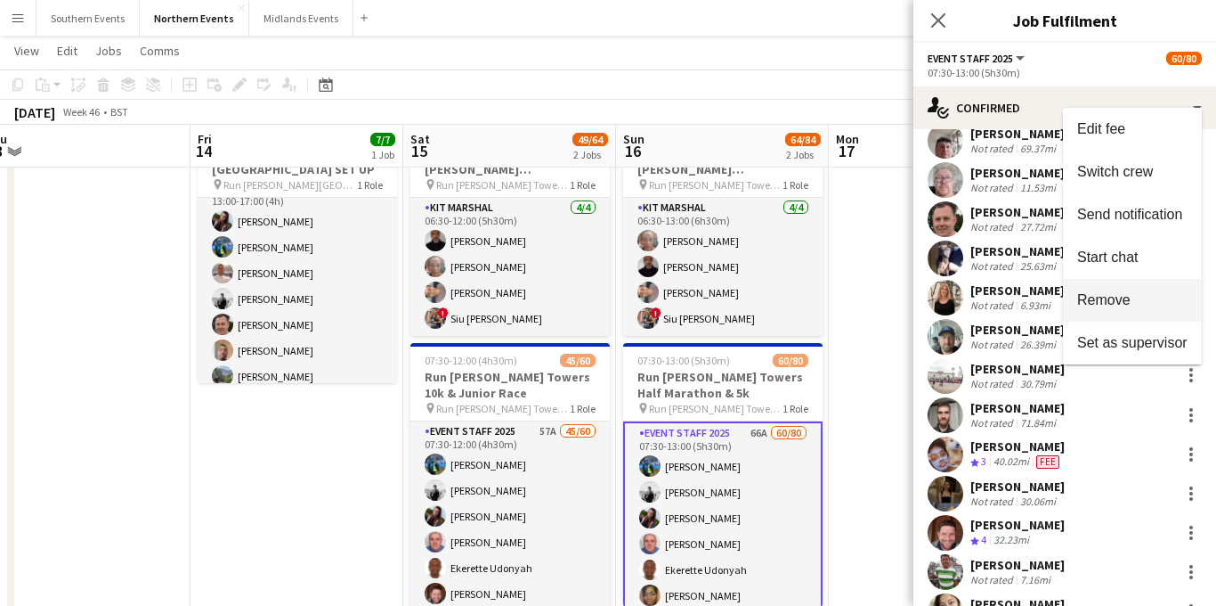
click at [1108, 305] on span "Remove" at bounding box center [1103, 298] width 53 height 15
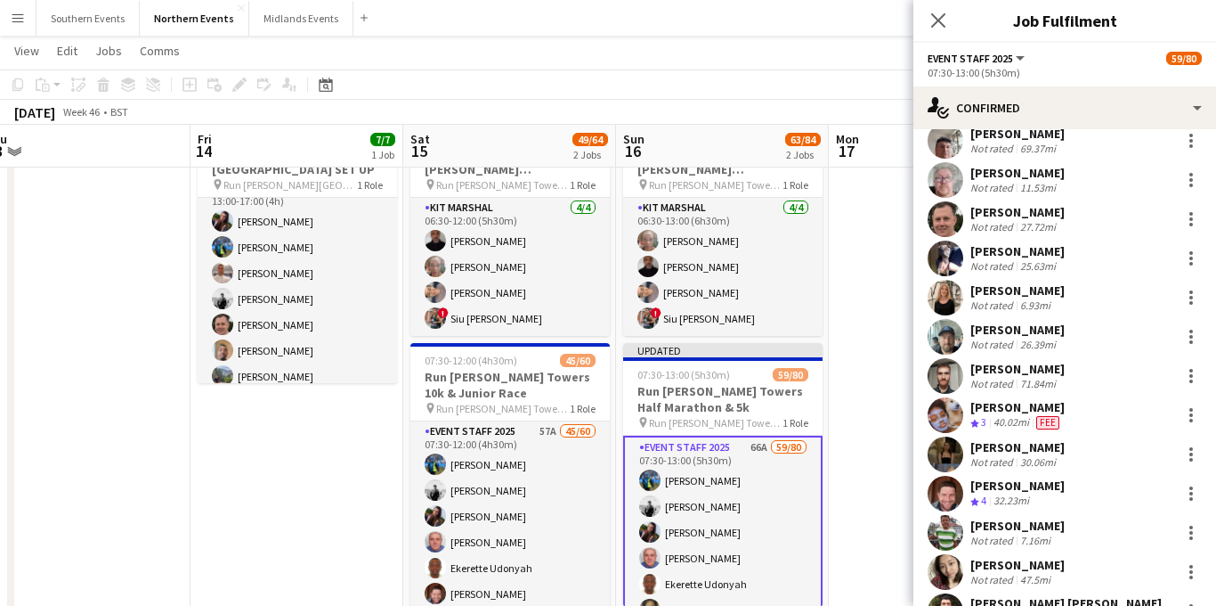
click at [944, 31] on div "Close pop-in" at bounding box center [939, 20] width 50 height 41
click at [934, 22] on icon "Close pop-in" at bounding box center [938, 20] width 17 height 17
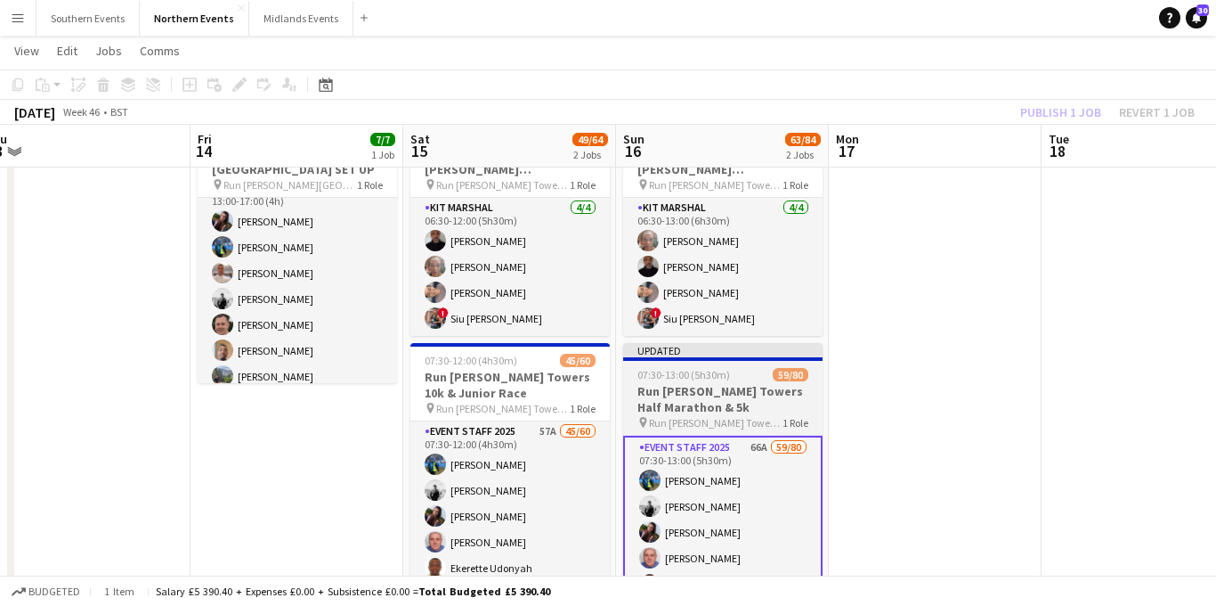
click at [748, 414] on h3 "Run [PERSON_NAME] Towers Half Marathon & 5k" at bounding box center [722, 399] width 199 height 32
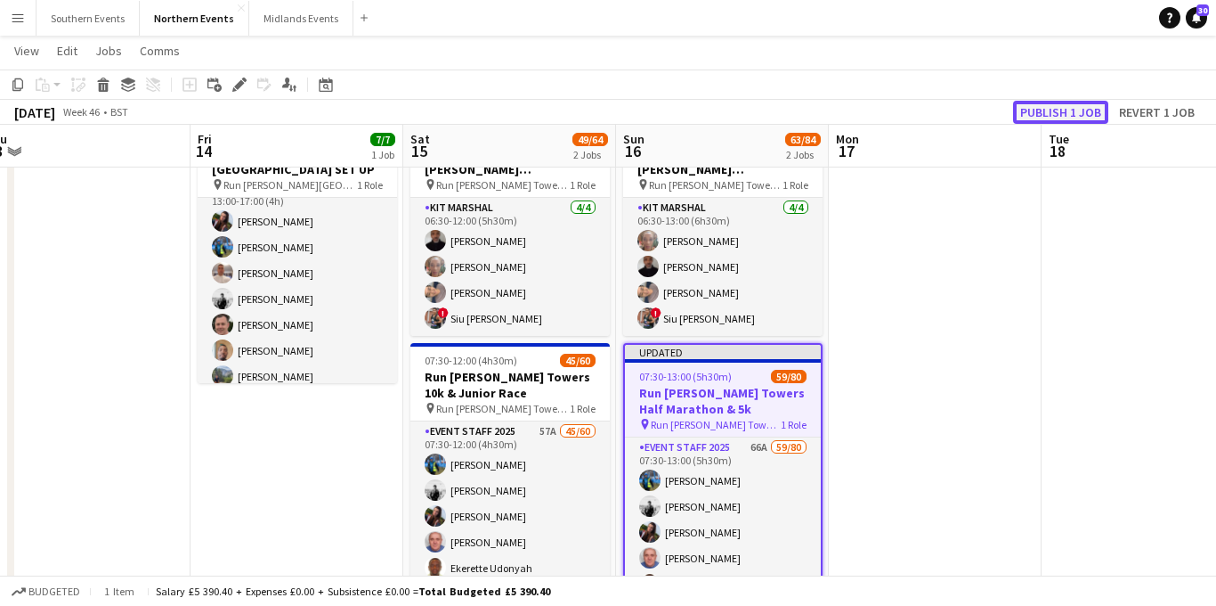
click at [1053, 112] on button "Publish 1 job" at bounding box center [1060, 112] width 95 height 23
